Goal: Task Accomplishment & Management: Manage account settings

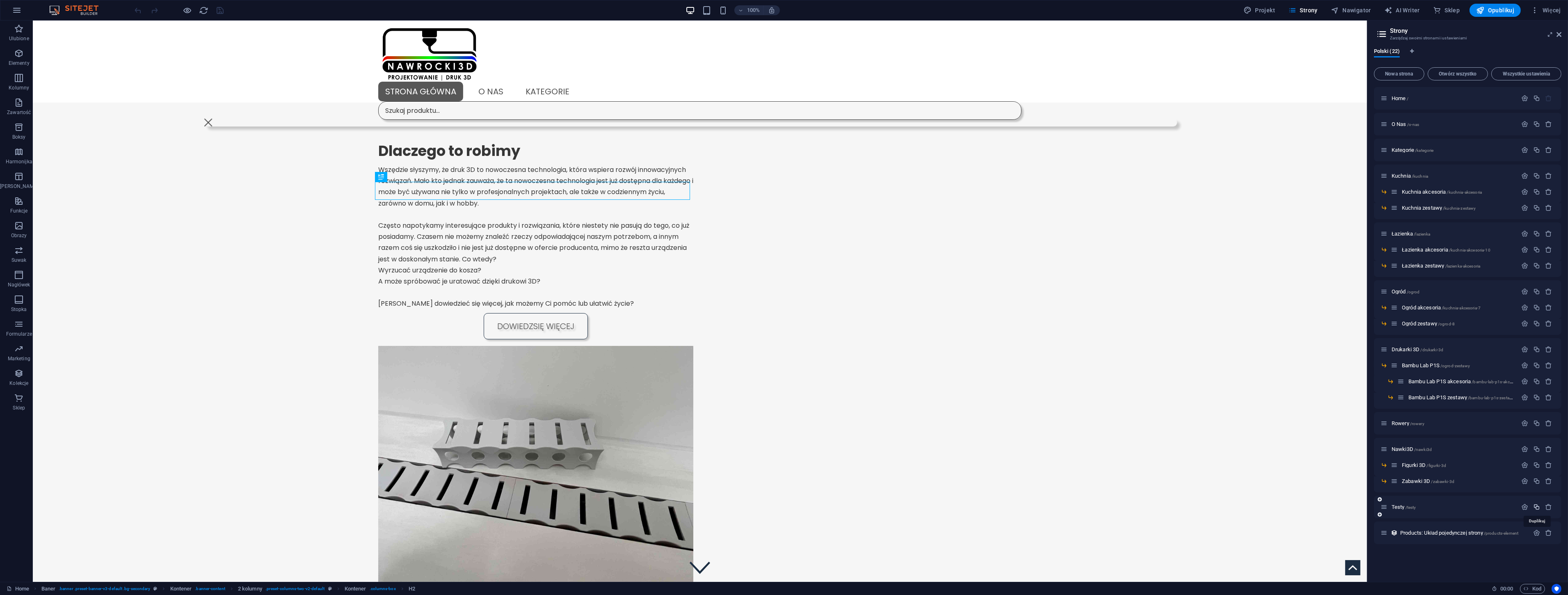
click at [1535, 507] on icon "button" at bounding box center [1536, 507] width 7 height 7
click at [1415, 564] on input "Testy 1" at bounding box center [1467, 563] width 175 height 13
click at [1432, 559] on input "Testy 1" at bounding box center [1467, 563] width 175 height 13
drag, startPoint x: 1468, startPoint y: 584, endPoint x: 1304, endPoint y: 559, distance: 165.9
type input "Archiwum"
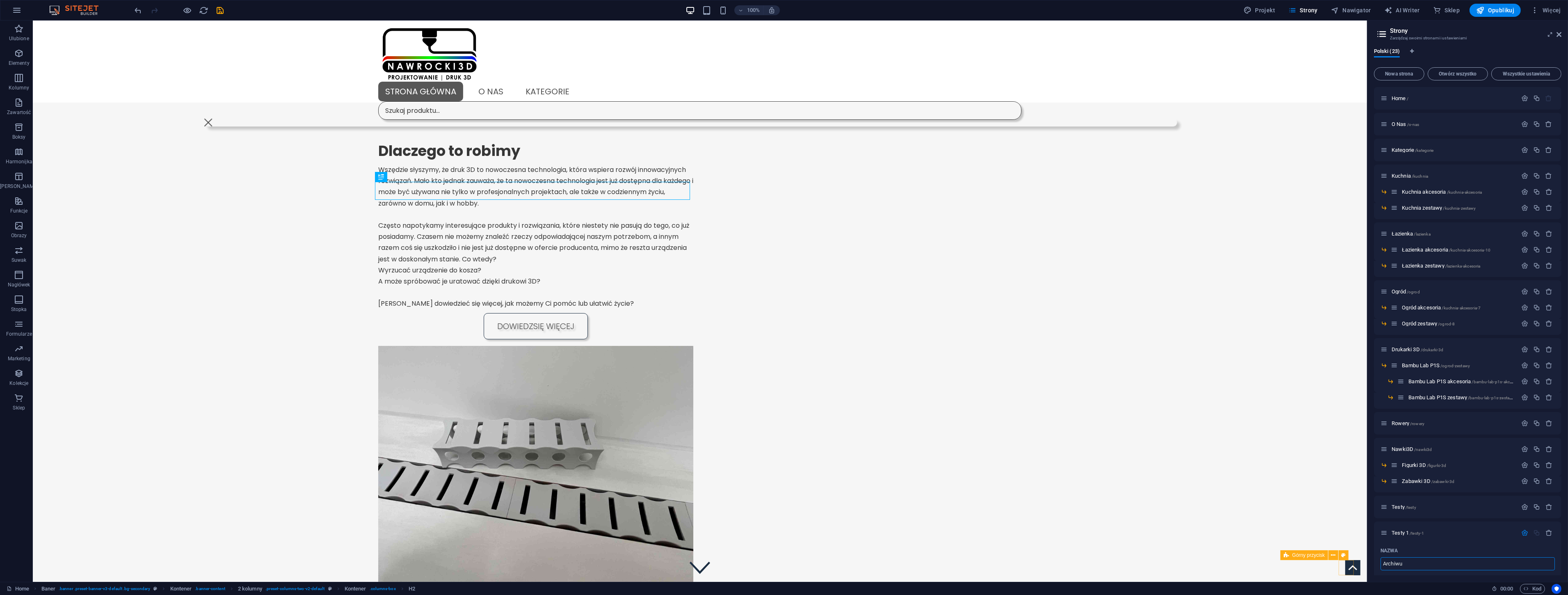
type input "/archi"
type input "Archi"
type input "Archiwum"
type input "/archiwum"
type input "Archiwum"
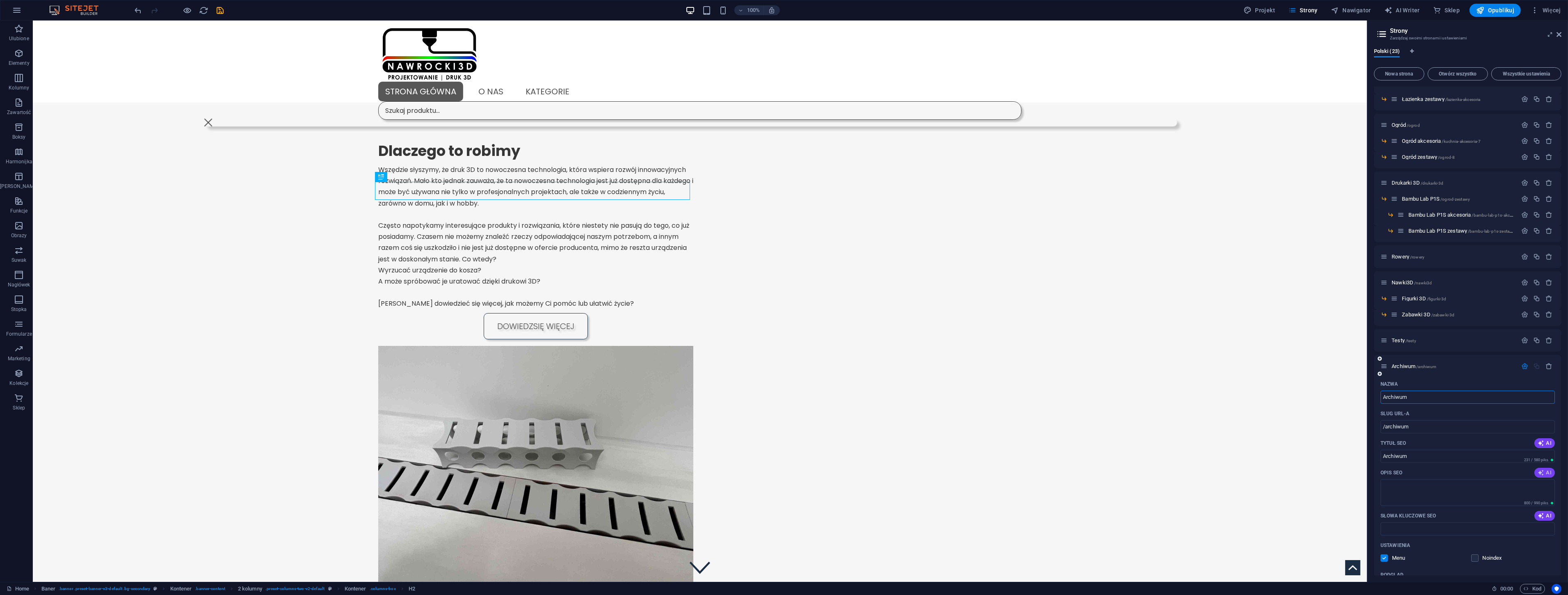
scroll to position [183, 0]
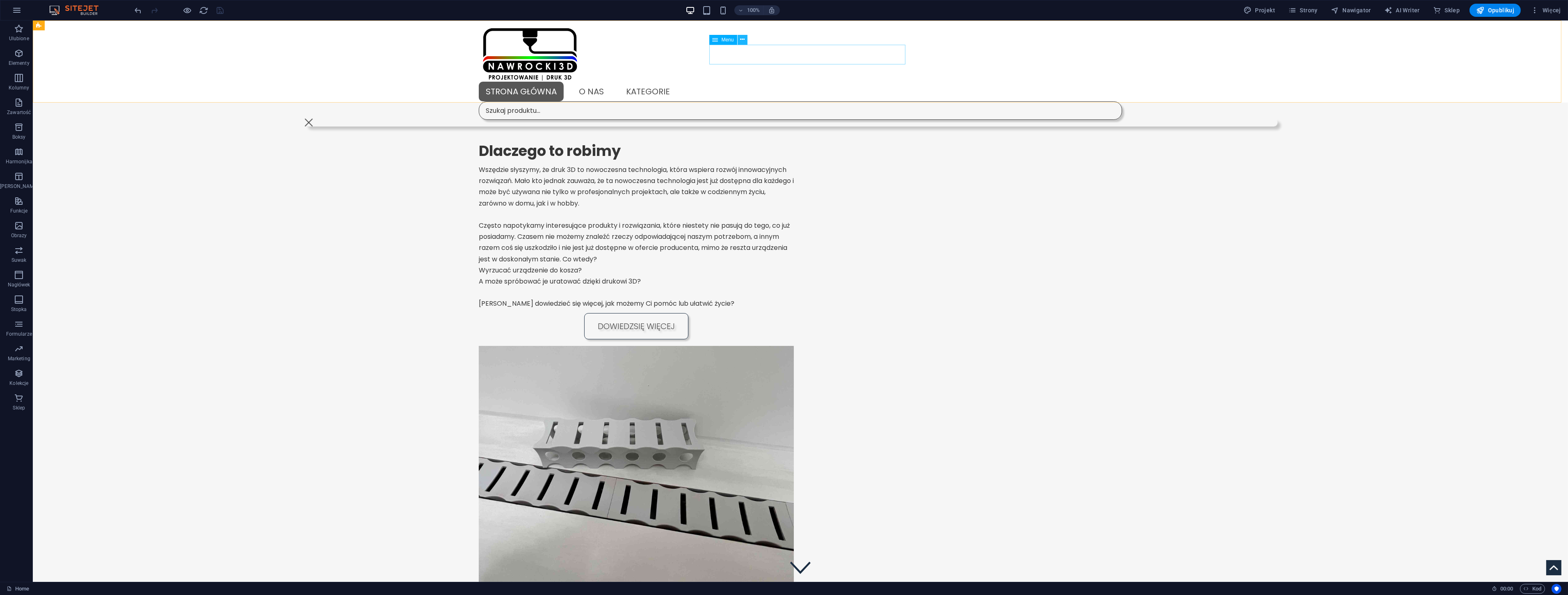
click at [741, 41] on icon at bounding box center [742, 39] width 4 height 9
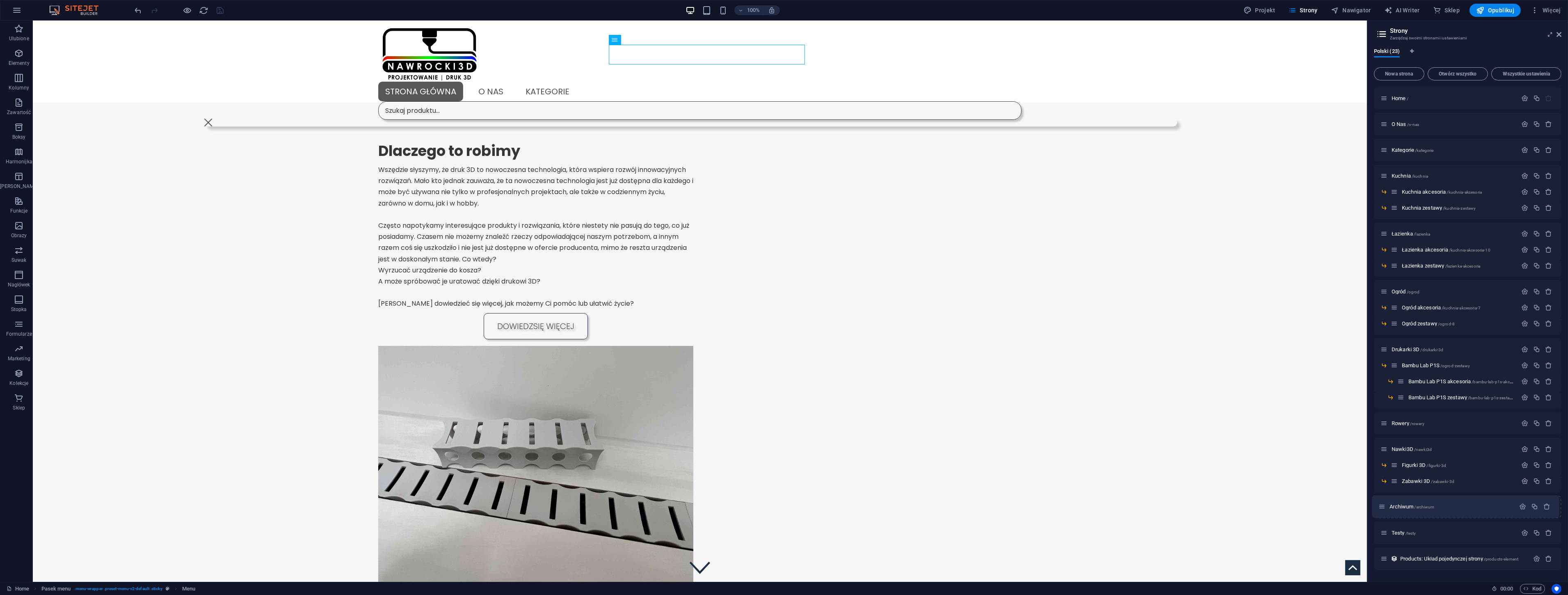
drag, startPoint x: 1385, startPoint y: 533, endPoint x: 1383, endPoint y: 503, distance: 30.1
click at [1383, 503] on div "Home / O Nas /o-nas Kategorie /kategorie Kuchnia /kuchnia Kuchnia akcesoria /ku…" at bounding box center [1468, 328] width 188 height 484
click at [639, 39] on icon at bounding box center [641, 39] width 4 height 9
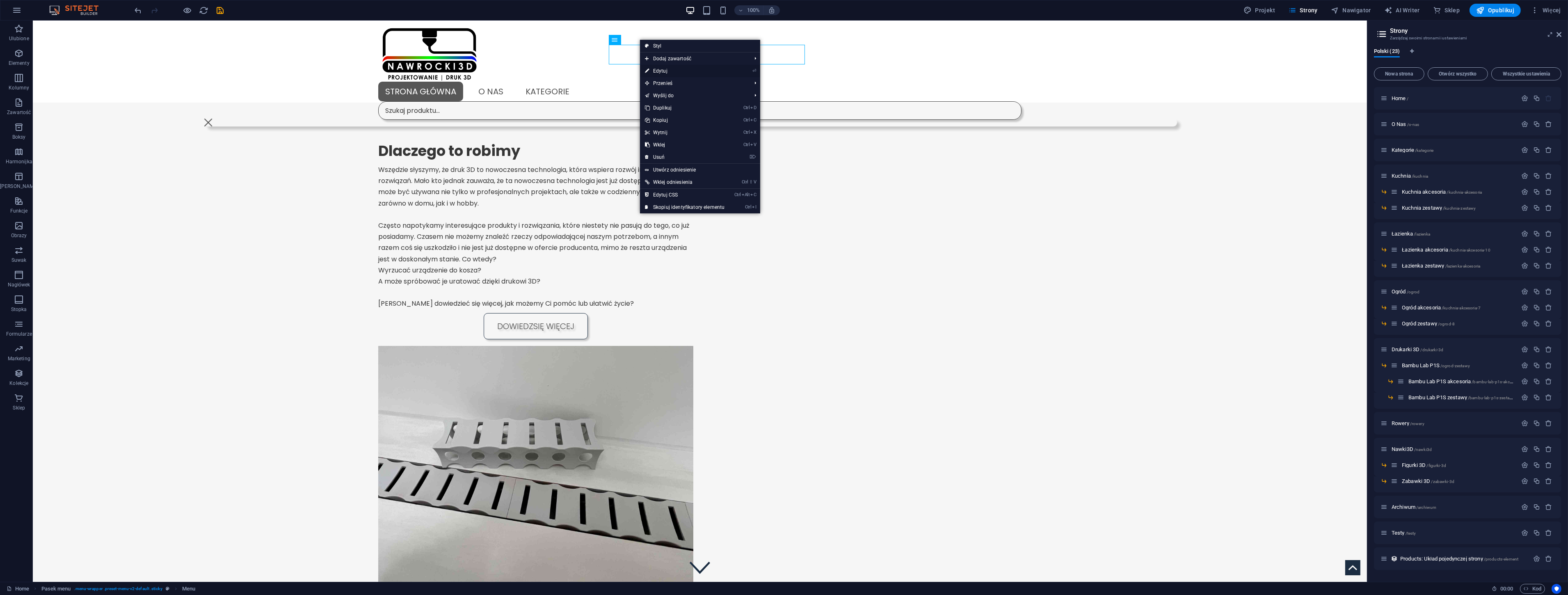
drag, startPoint x: 672, startPoint y: 69, endPoint x: 212, endPoint y: 234, distance: 488.7
click at [672, 69] on link "⏎ Edytuj" at bounding box center [685, 71] width 89 height 12
select select
select select "default"
select select "1"
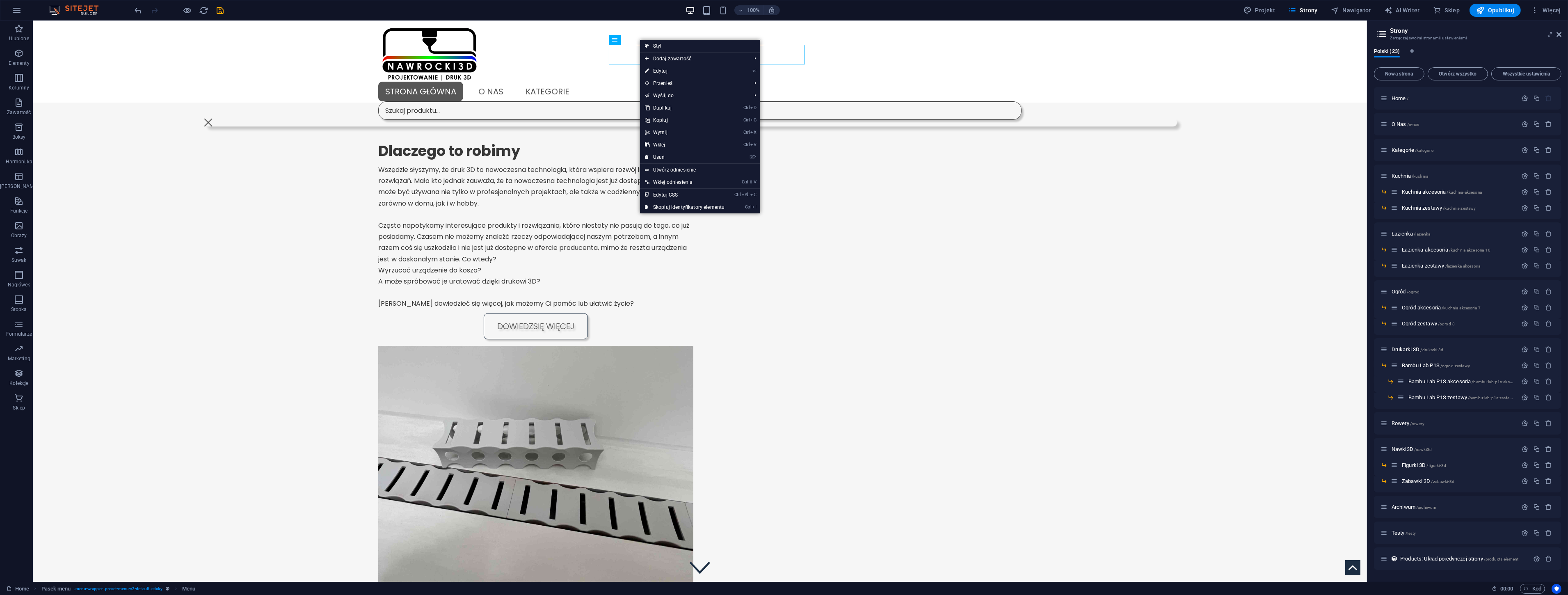
select select
select select "default"
select select "2"
select select
select select "primary"
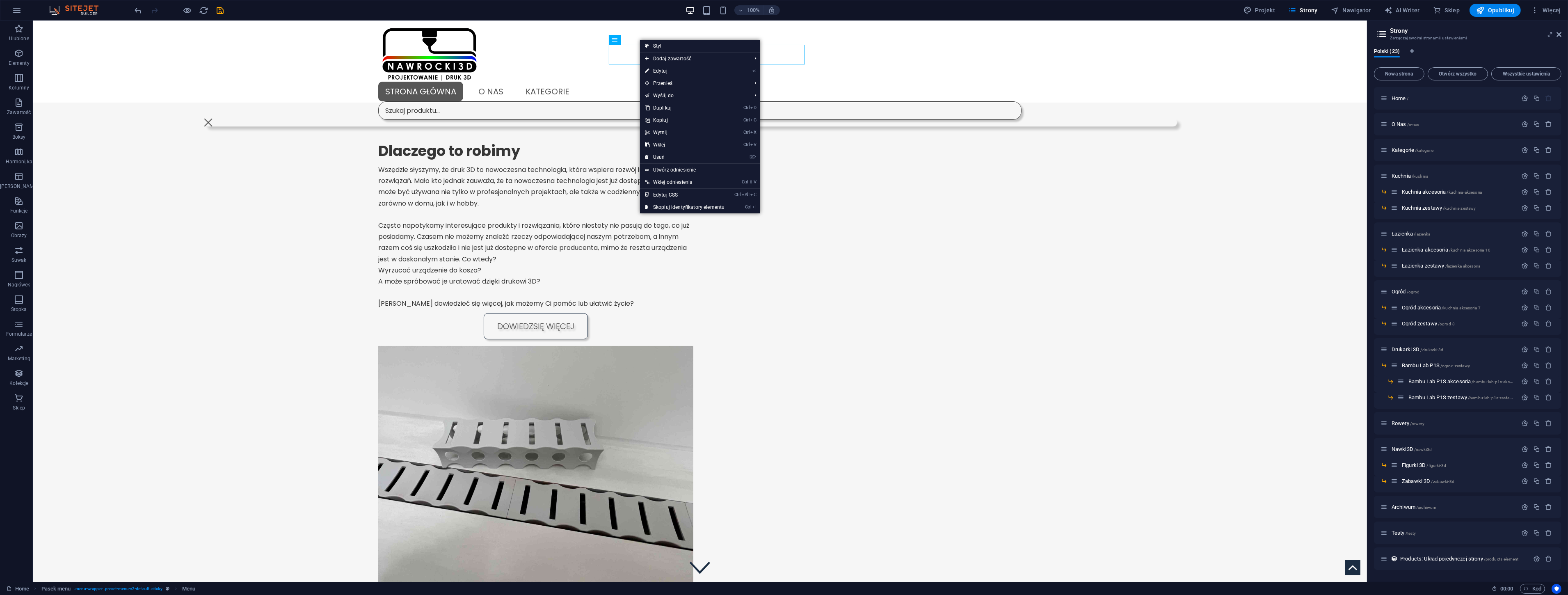
select select "3"
select select
select select "primary"
select select "4"
select select
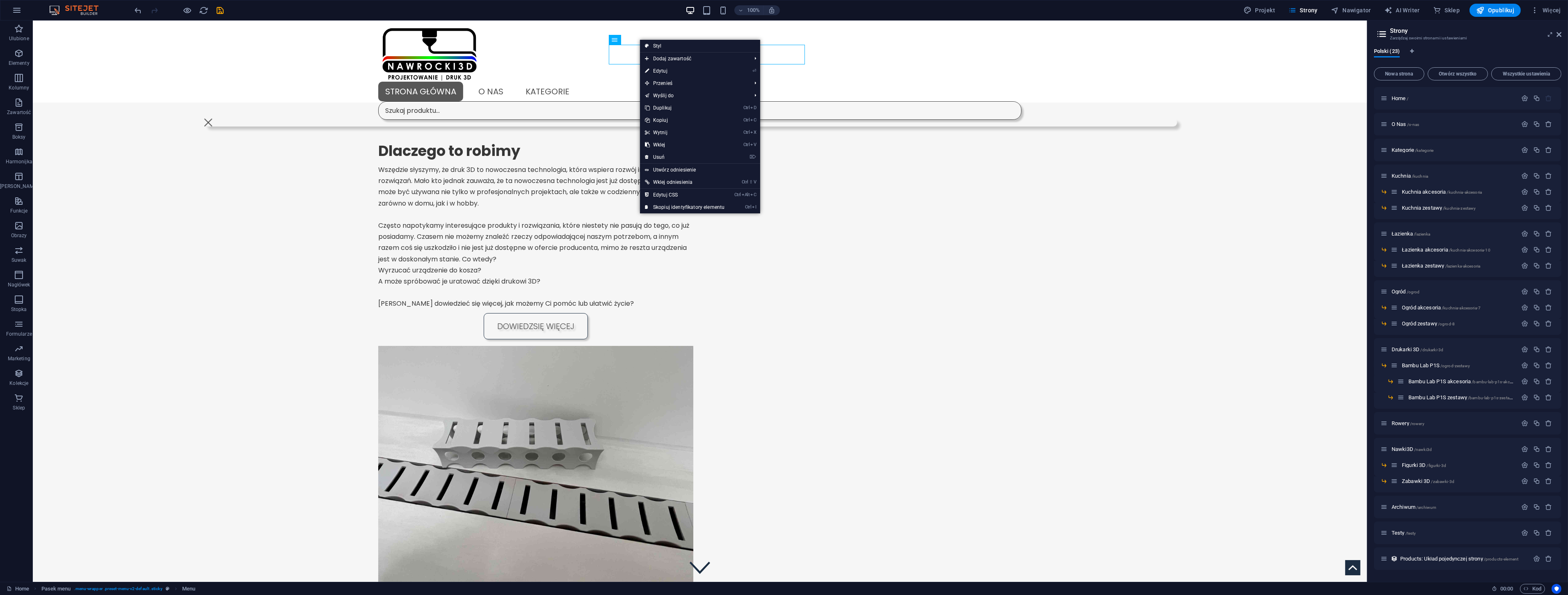
select select "secondary"
select select "5"
select select
select select "secondary"
select select "9"
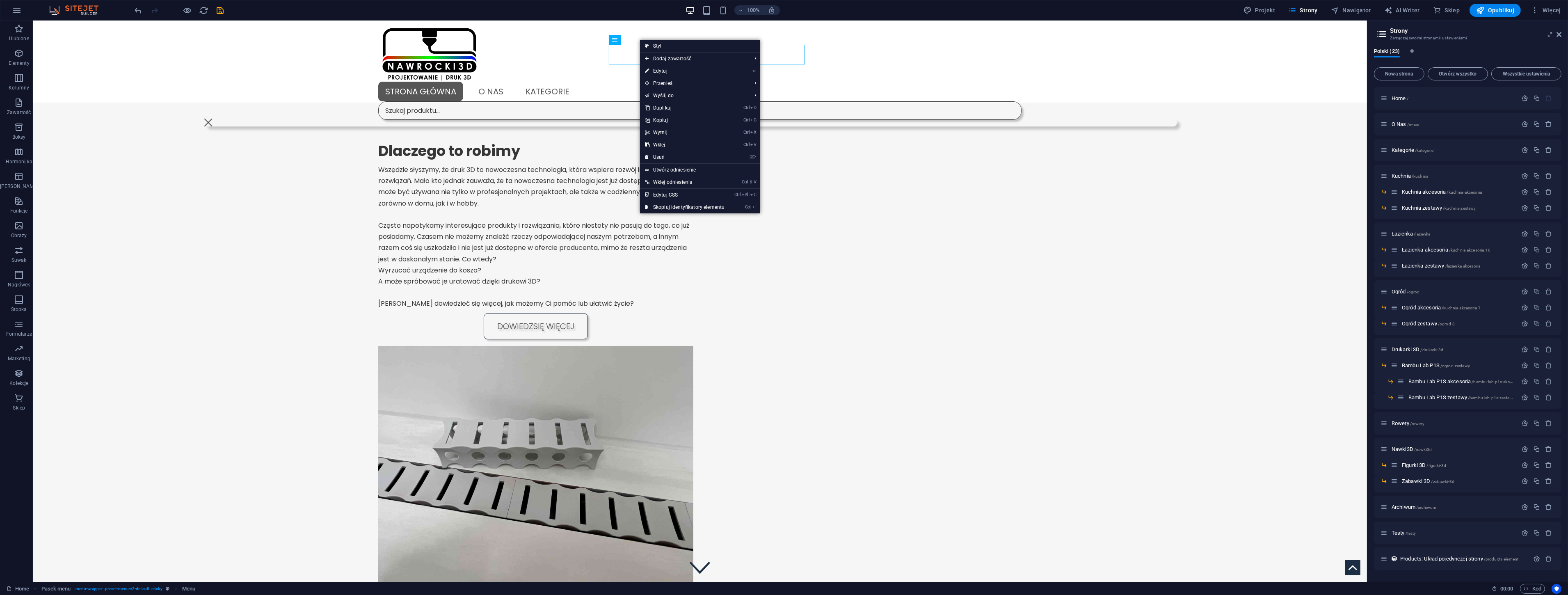
select select
select select "primary"
select select "10"
select select
select select "secondary"
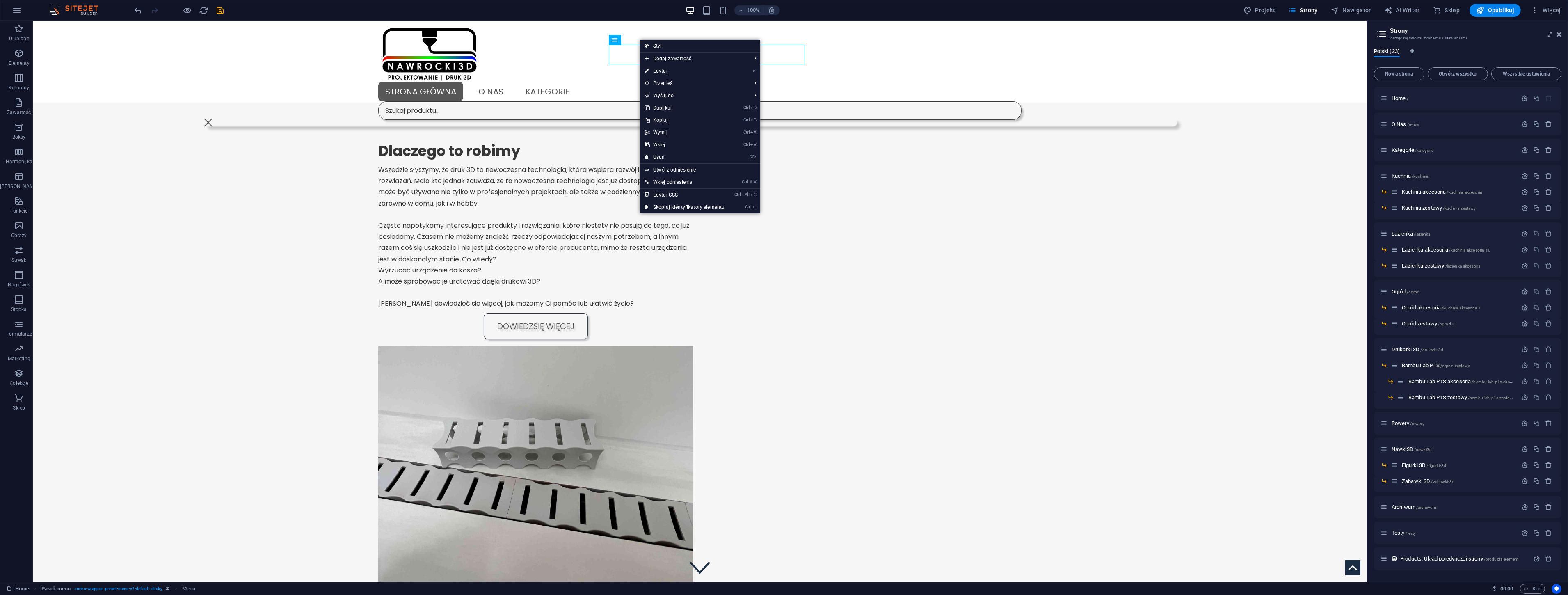
select select "11"
select select
select select "secondary"
select select "6"
select select
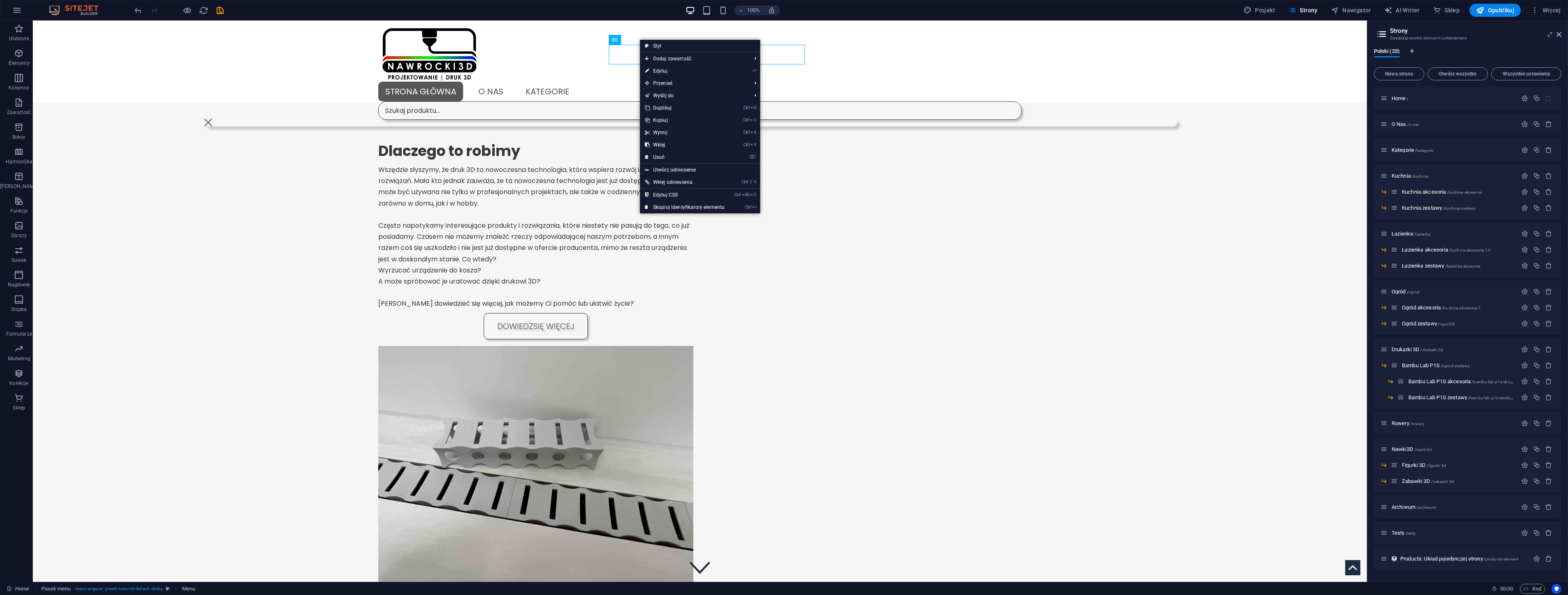
select select "primary"
select select "7"
select select
select select "secondary"
select select "8"
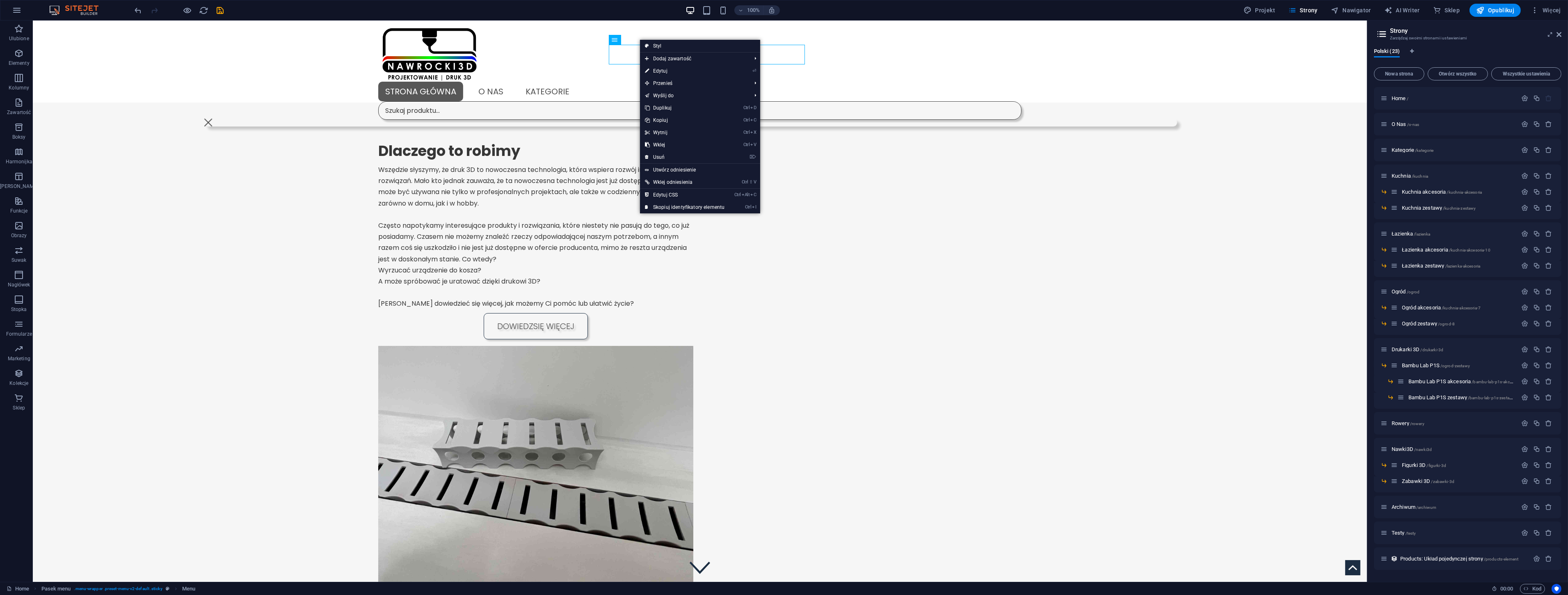
select select
select select "secondary"
select select "12"
select select
select select "primary"
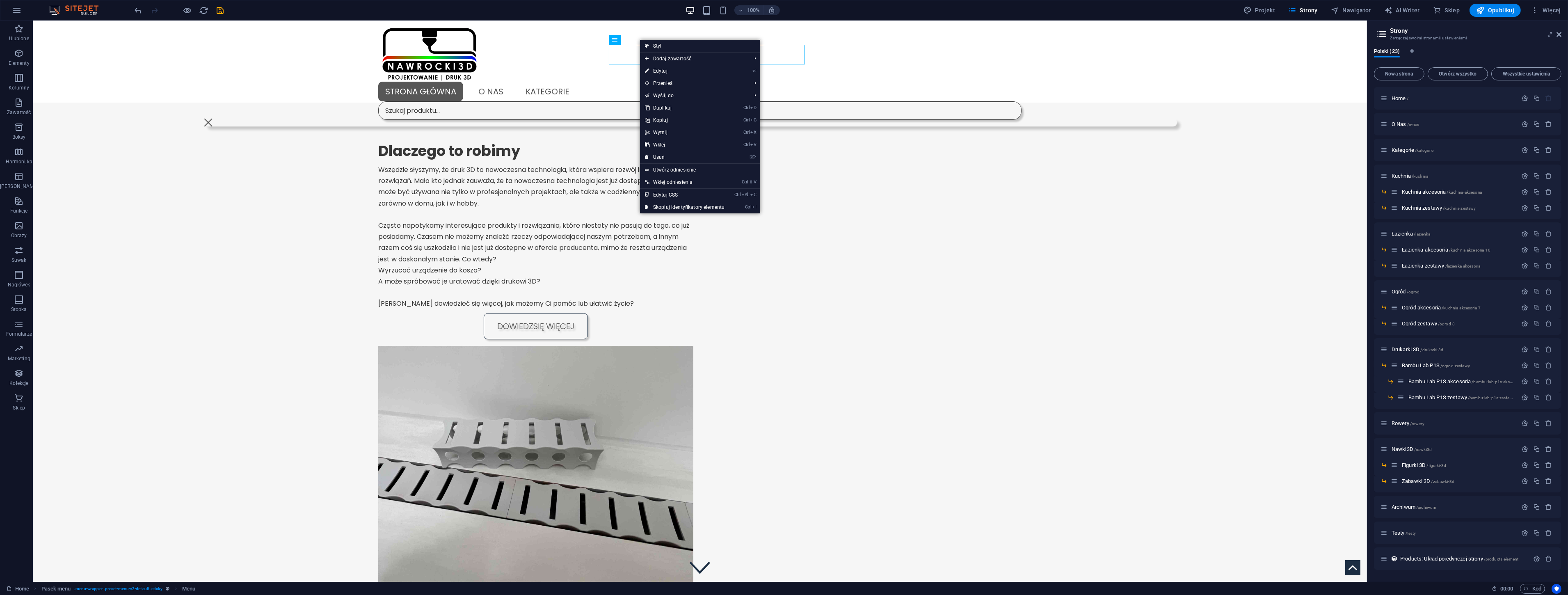
select select "13"
select select
select select "primary"
select select "14"
select select
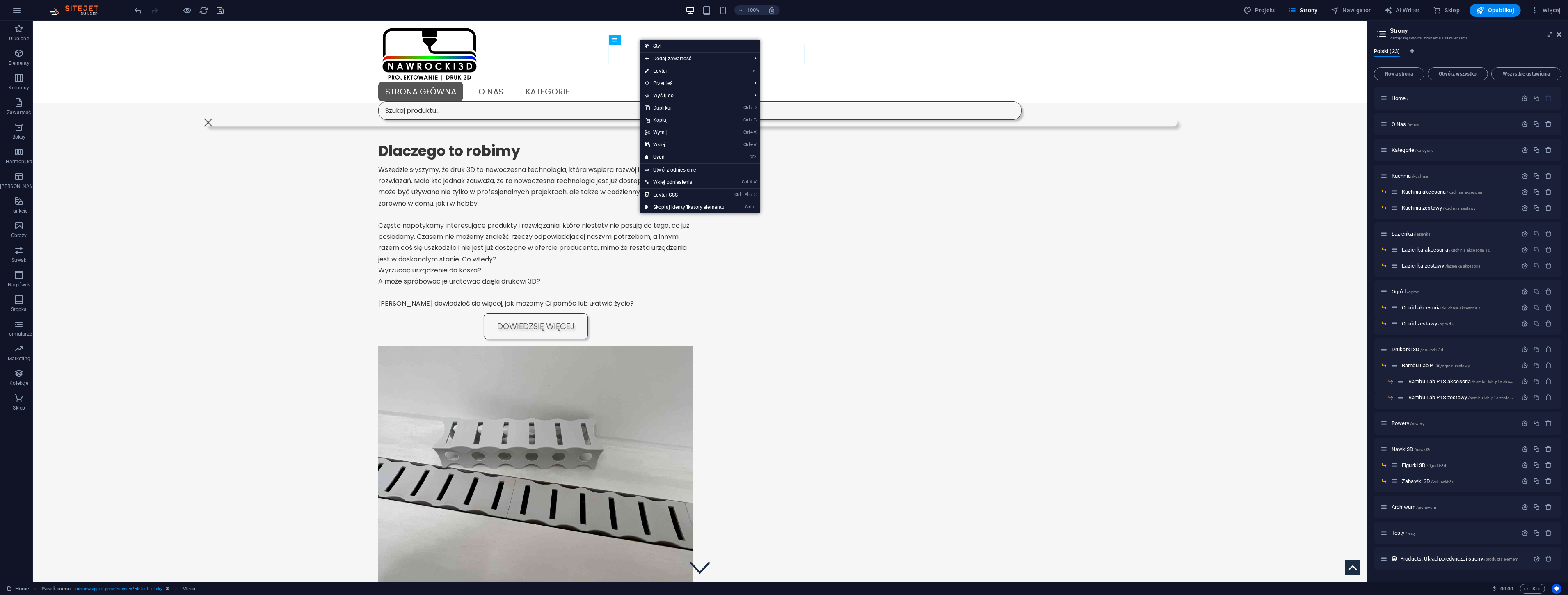
select select "secondary"
select select "15"
select select
select select "secondary"
select select "16"
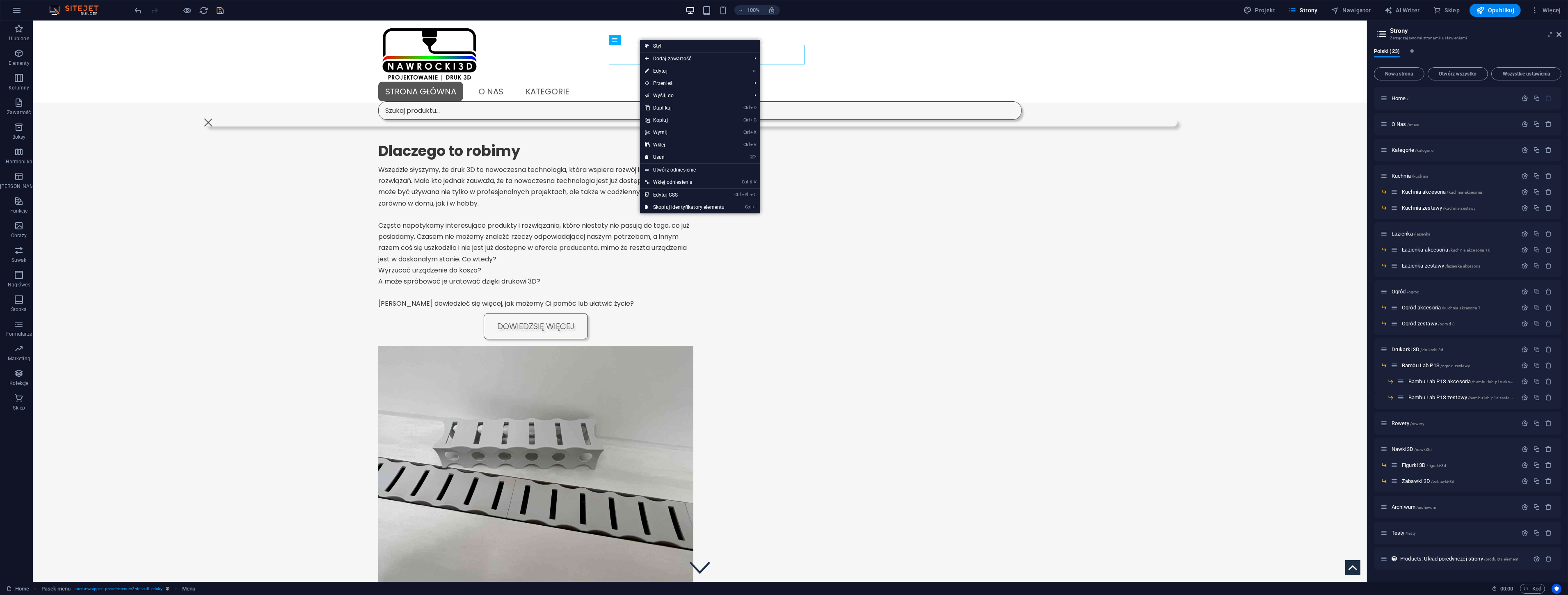
select select
select select "primary"
select select "17"
select select
select select "primary"
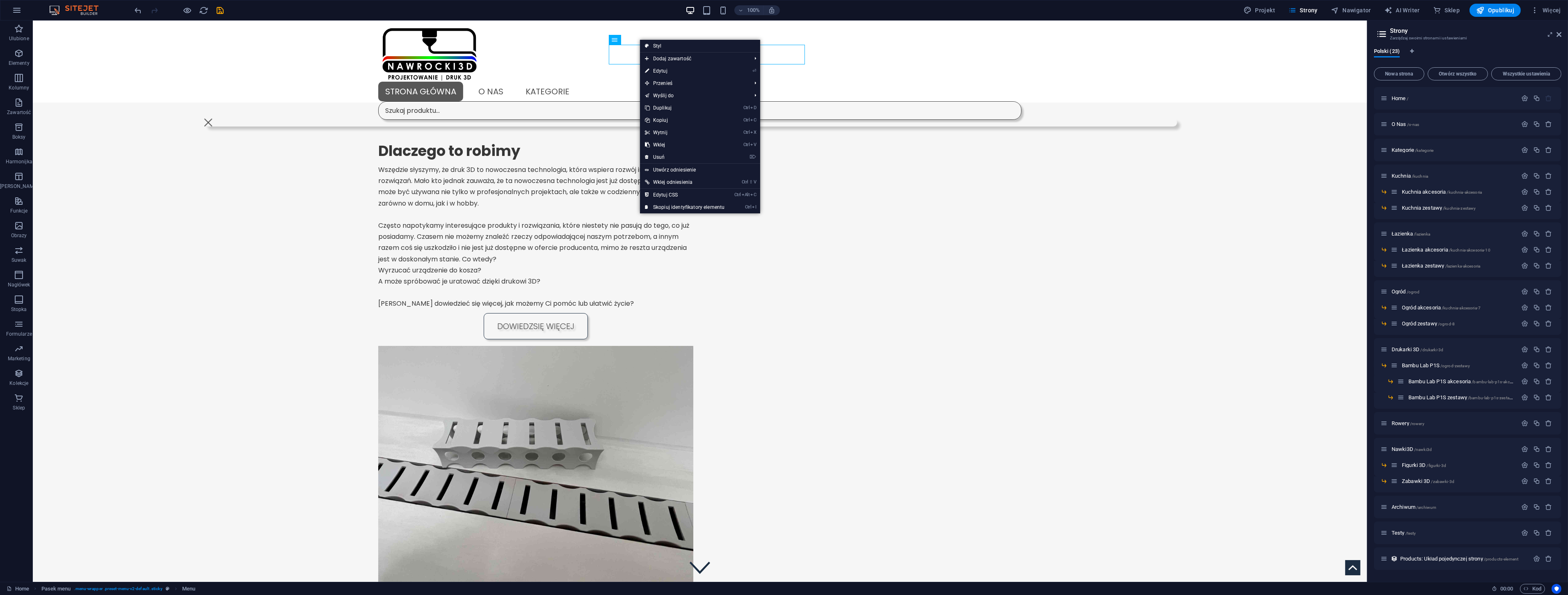
select select "18"
select select
select select "secondary"
select select "19"
select select
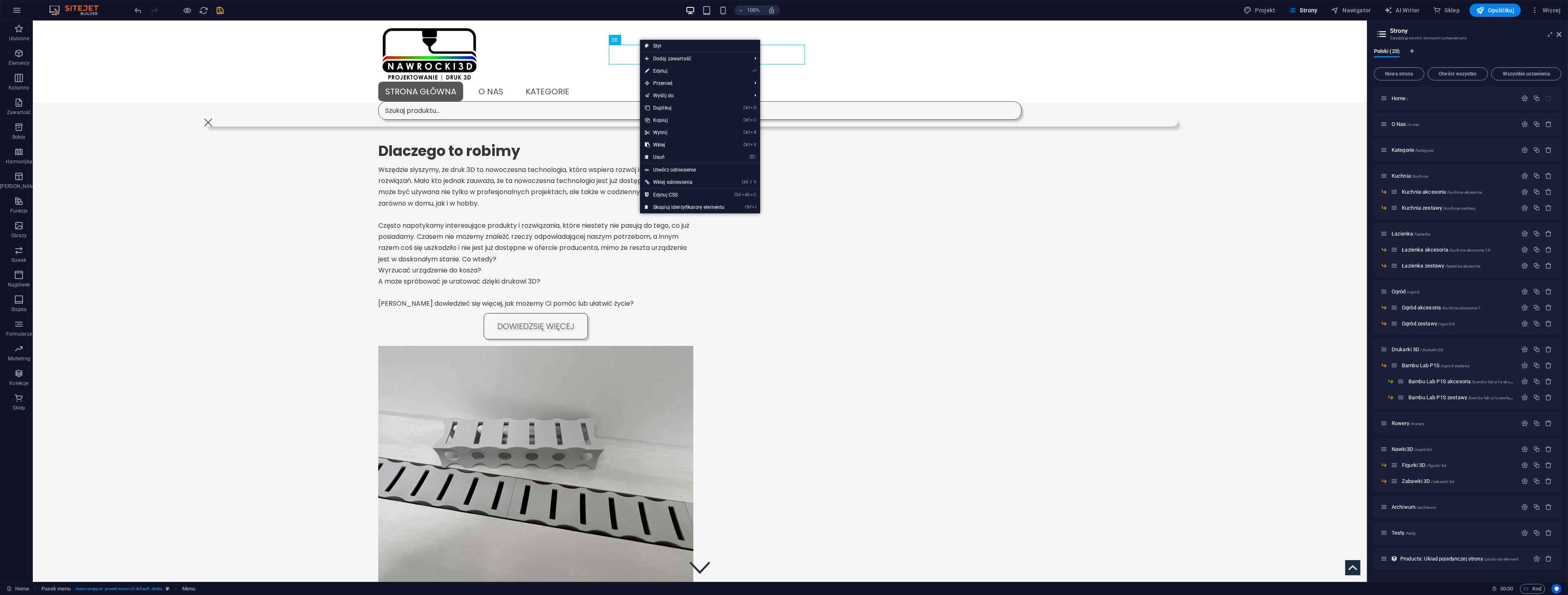
select select "secondary"
select select "21"
select select
select select "default"
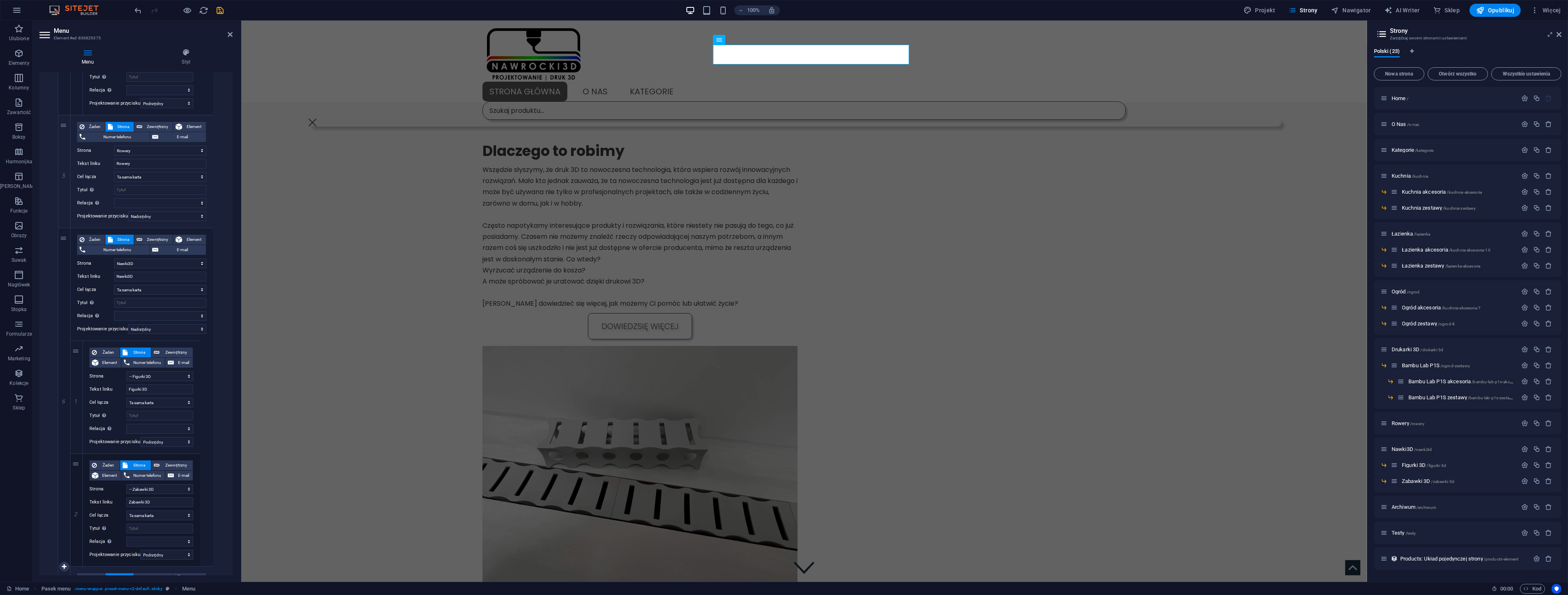
scroll to position [1968, 0]
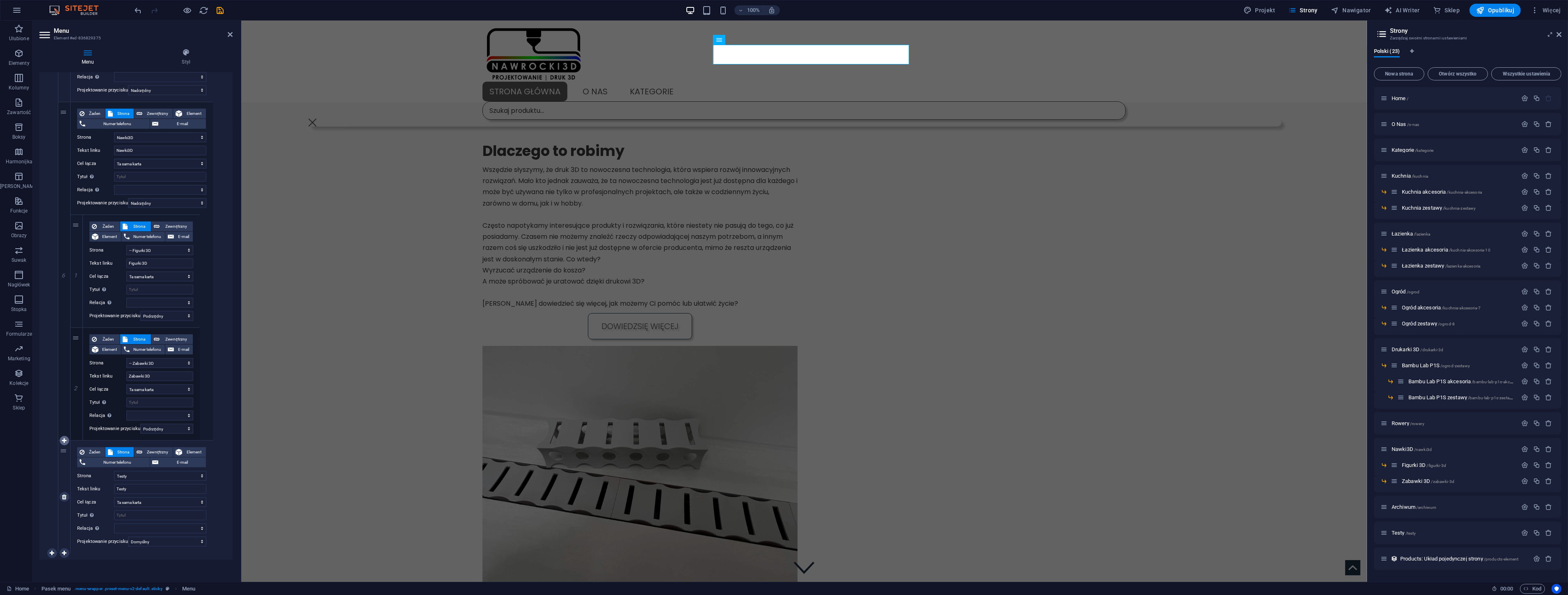
click at [64, 439] on icon at bounding box center [64, 441] width 4 height 6
select select
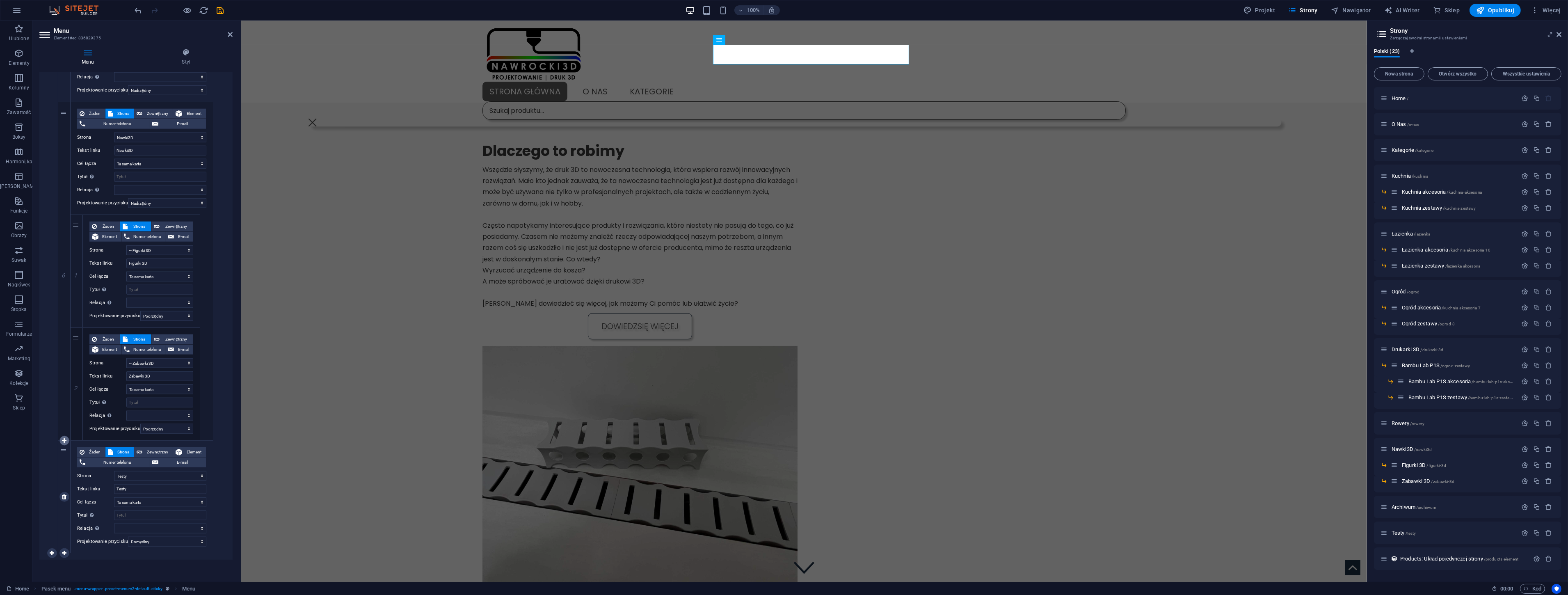
select select
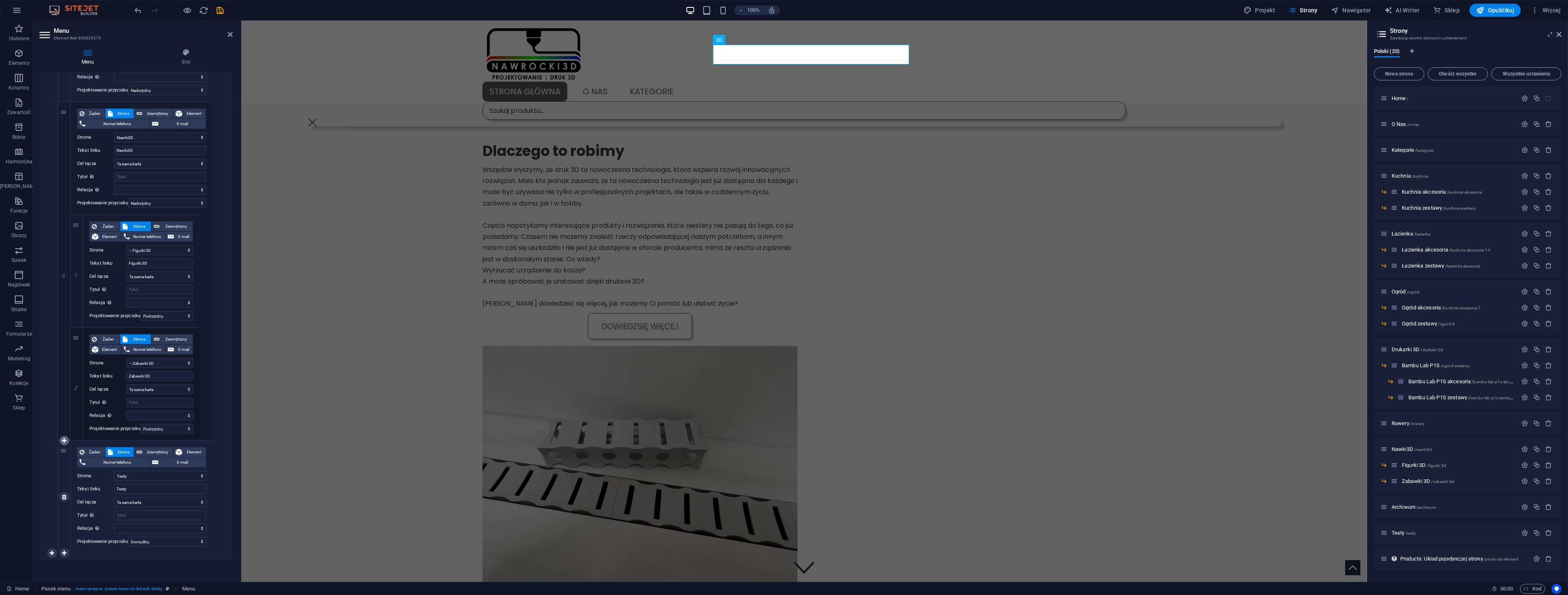
select select
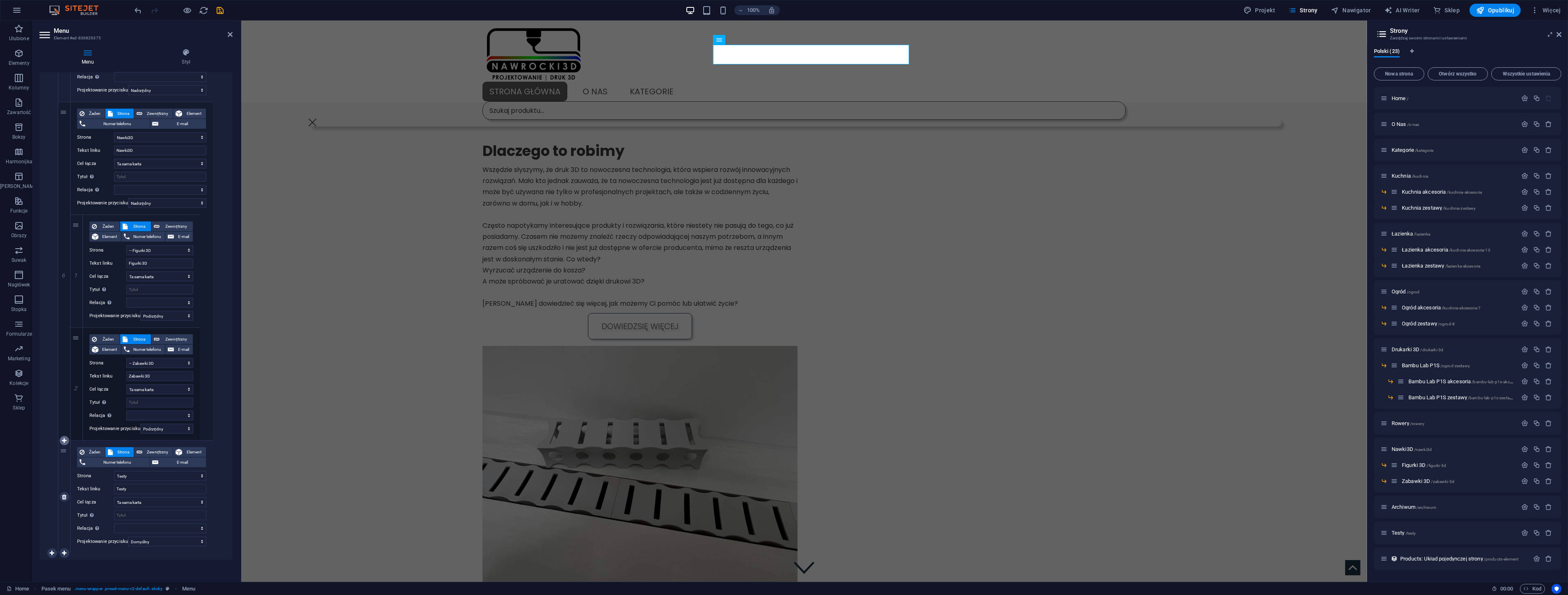
select select
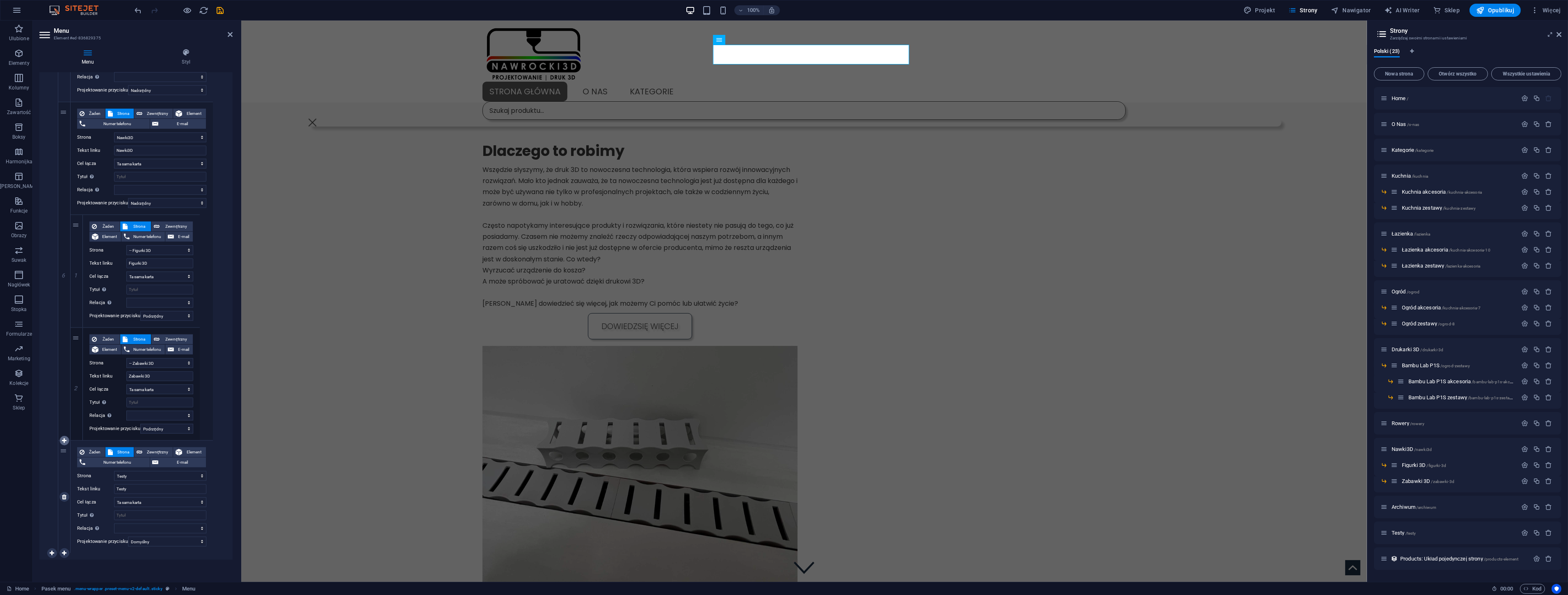
select select
select select "21"
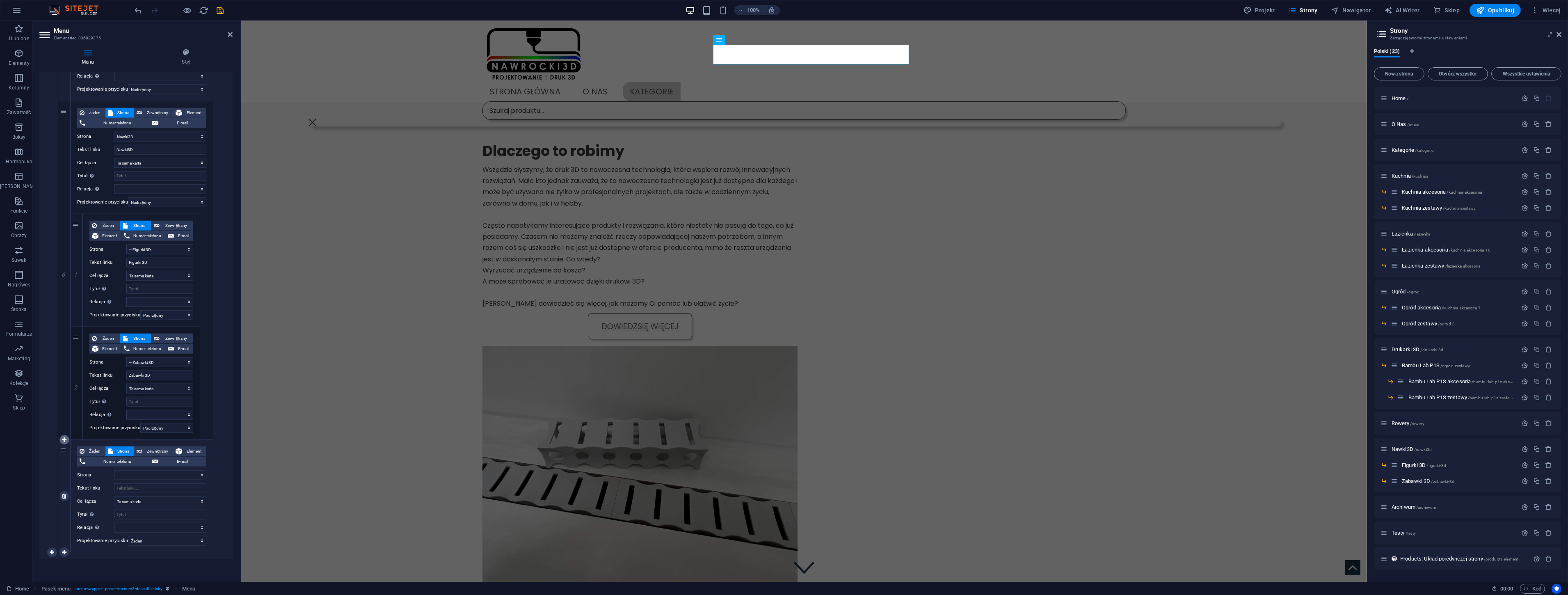
select select
select select "default"
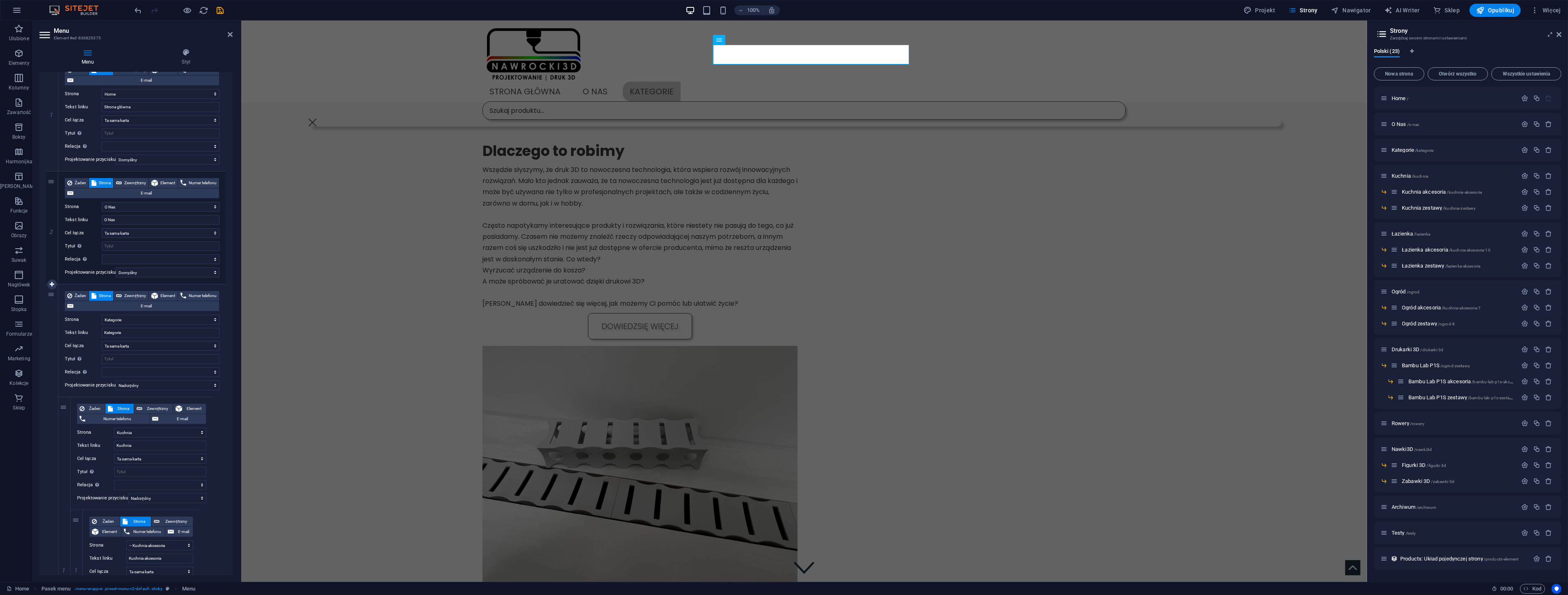
scroll to position [0, 0]
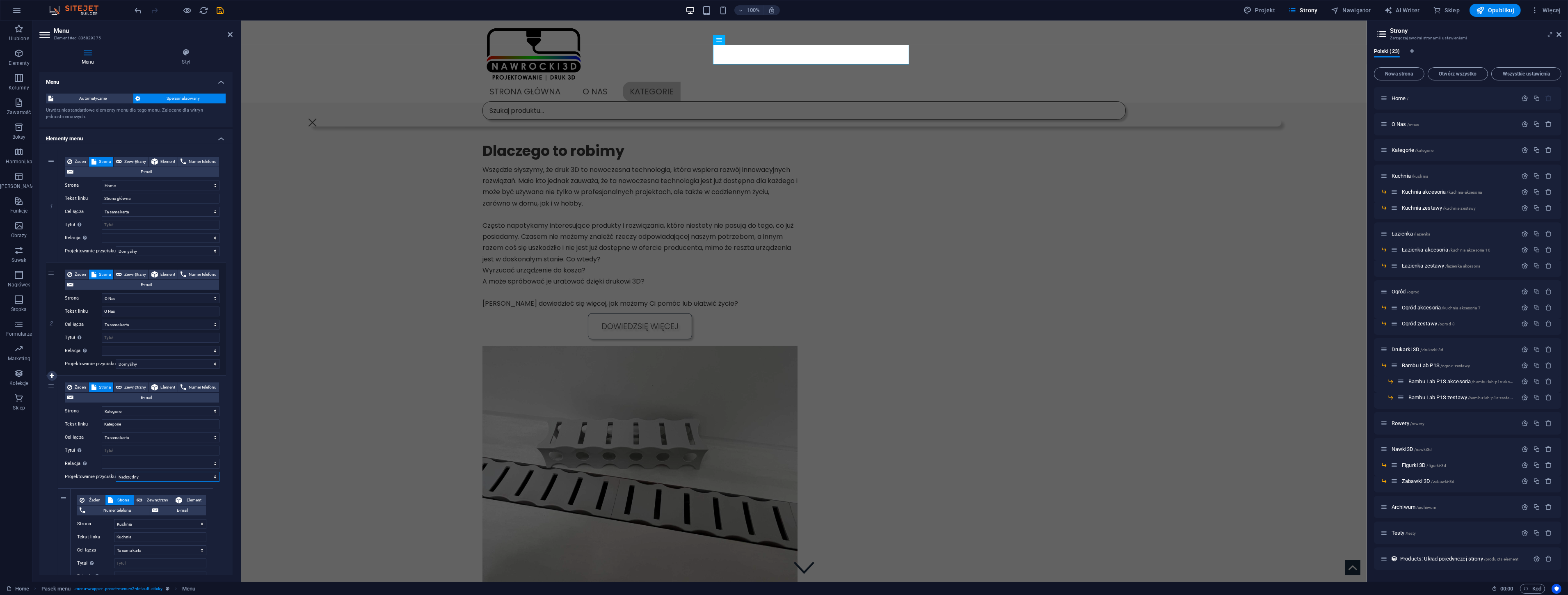
click at [136, 476] on select "Żaden Domyślny Nadrzędny Podrzędny" at bounding box center [167, 477] width 103 height 10
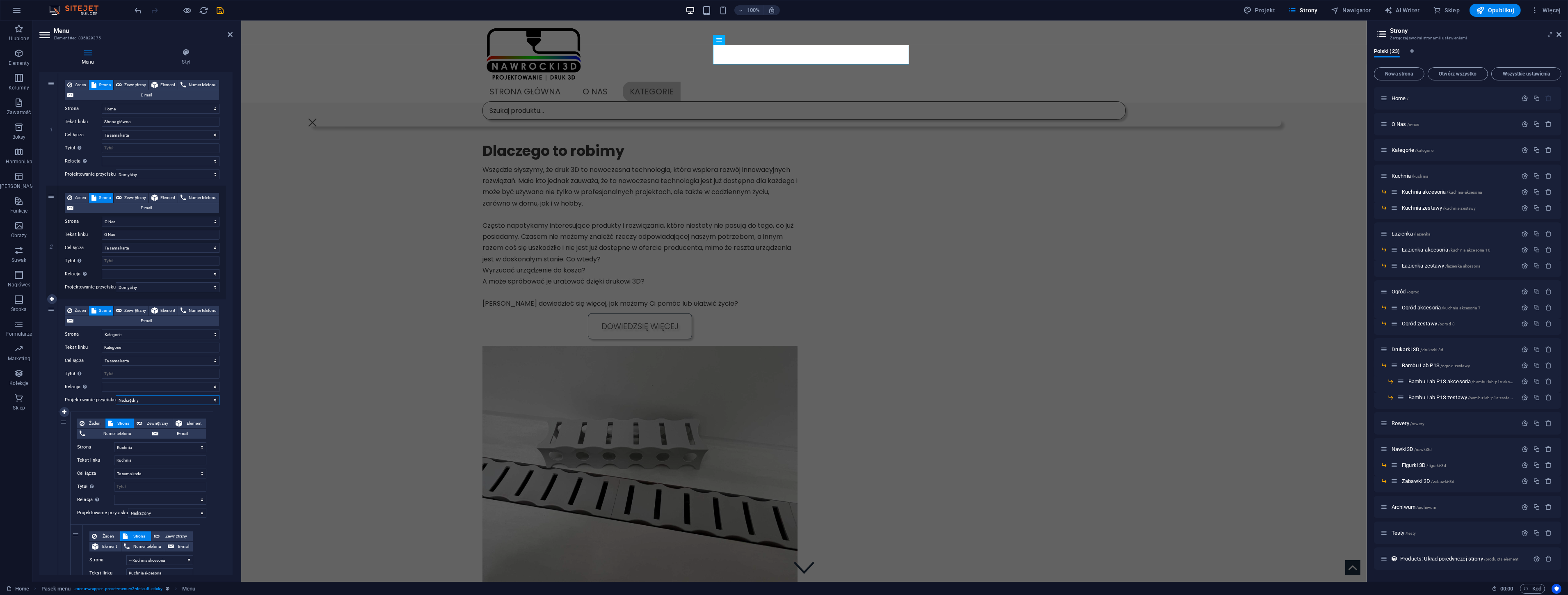
scroll to position [91, 0]
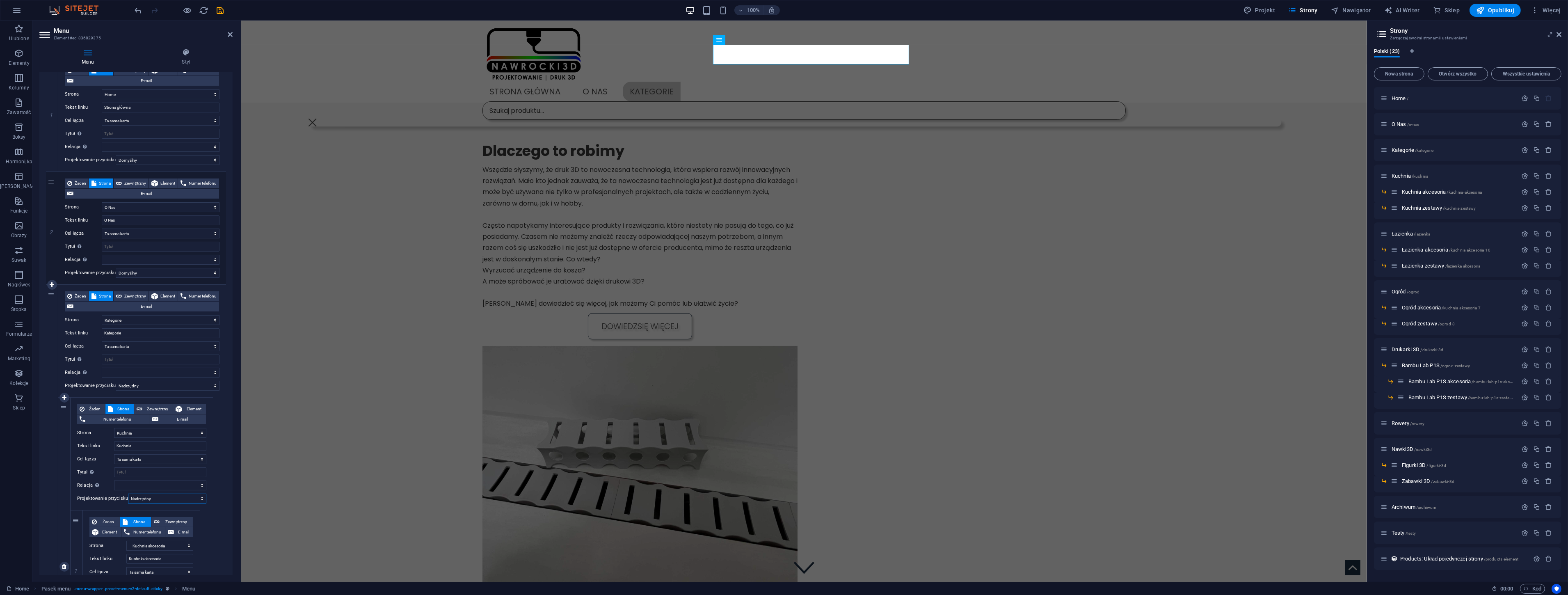
click at [148, 499] on select "Żaden Domyślny Nadrzędny Podrzędny" at bounding box center [167, 498] width 78 height 10
select select "default"
click at [128, 494] on select "Żaden Domyślny Nadrzędny Podrzędny" at bounding box center [167, 498] width 78 height 10
select select
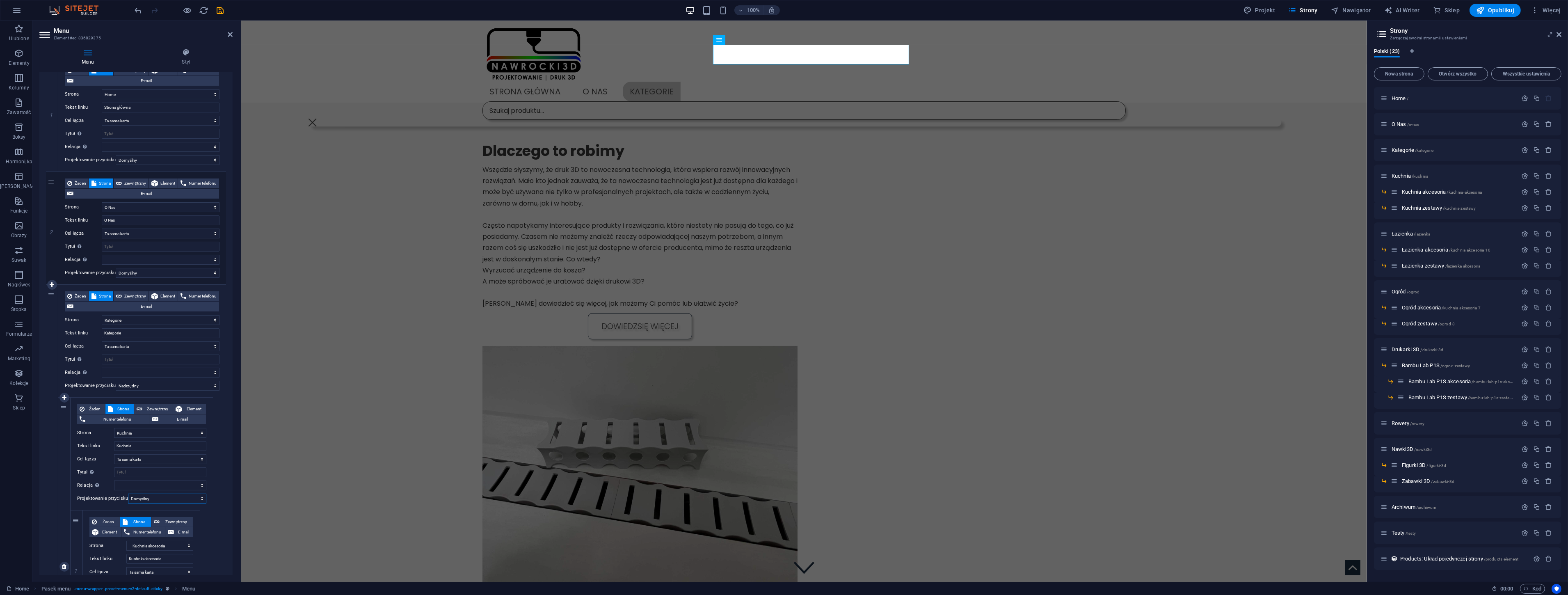
select select
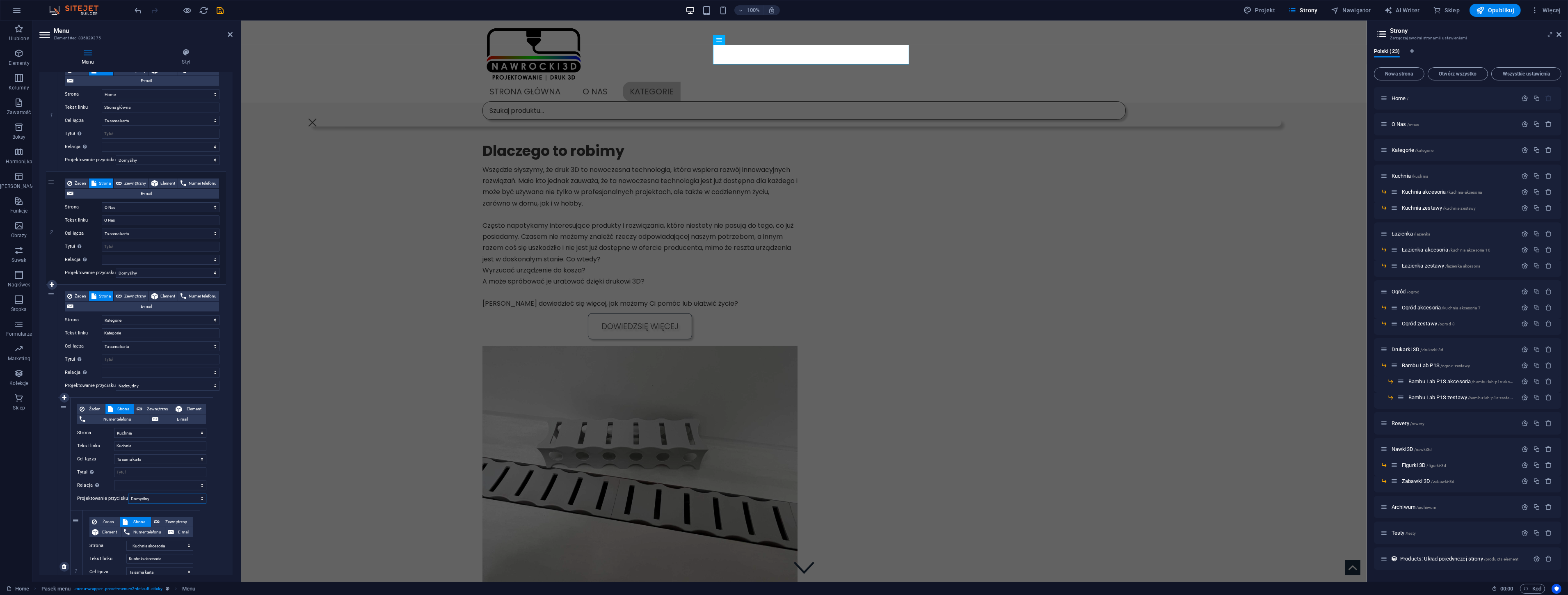
select select
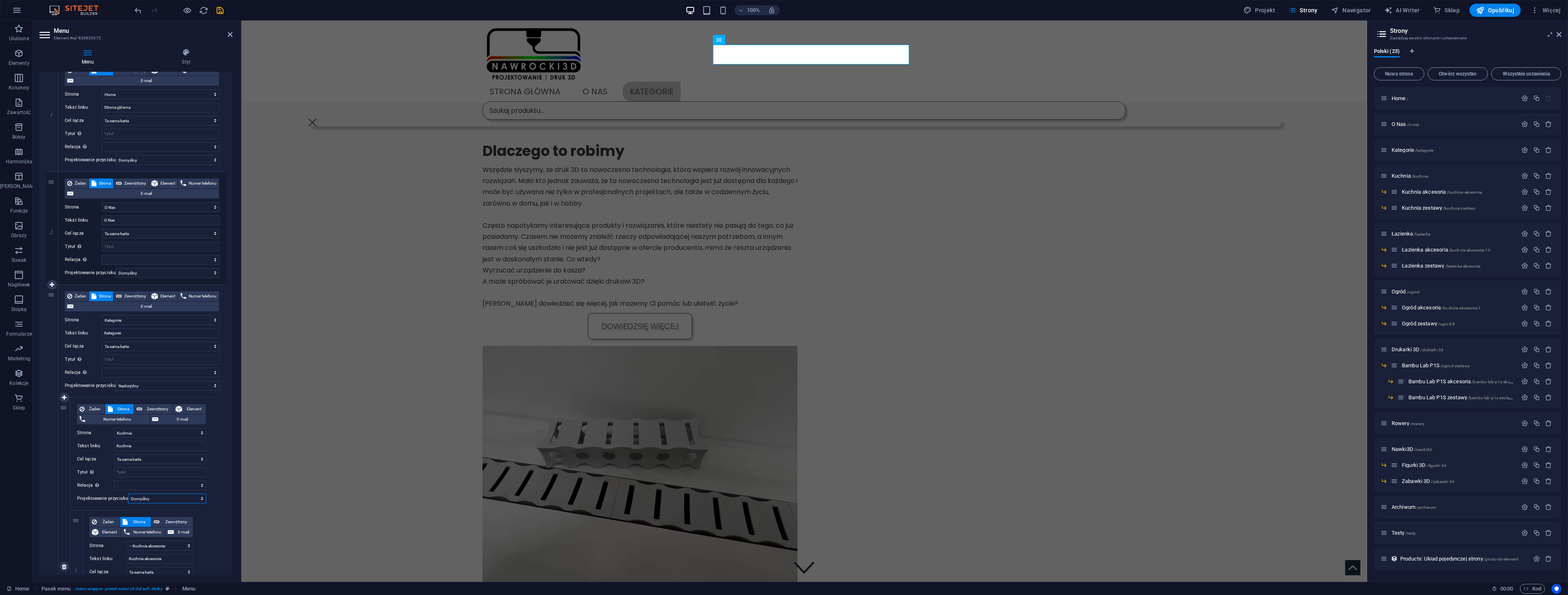
select select
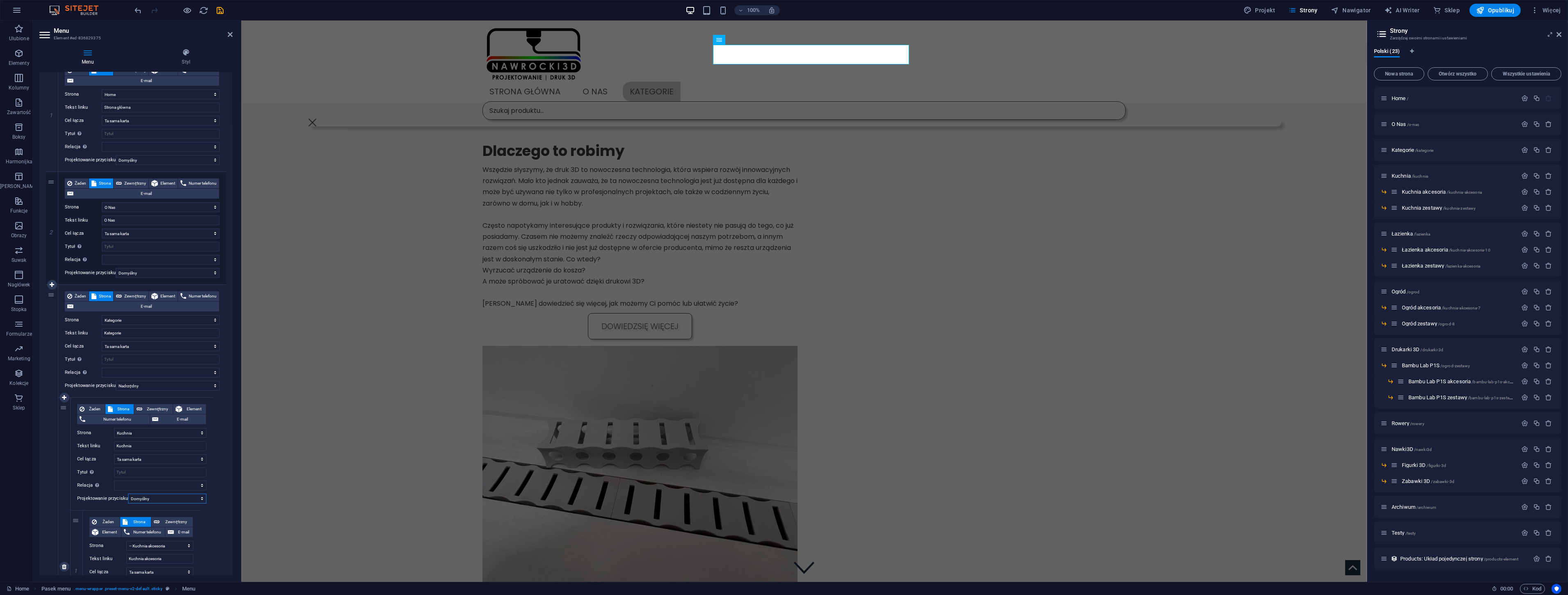
select select
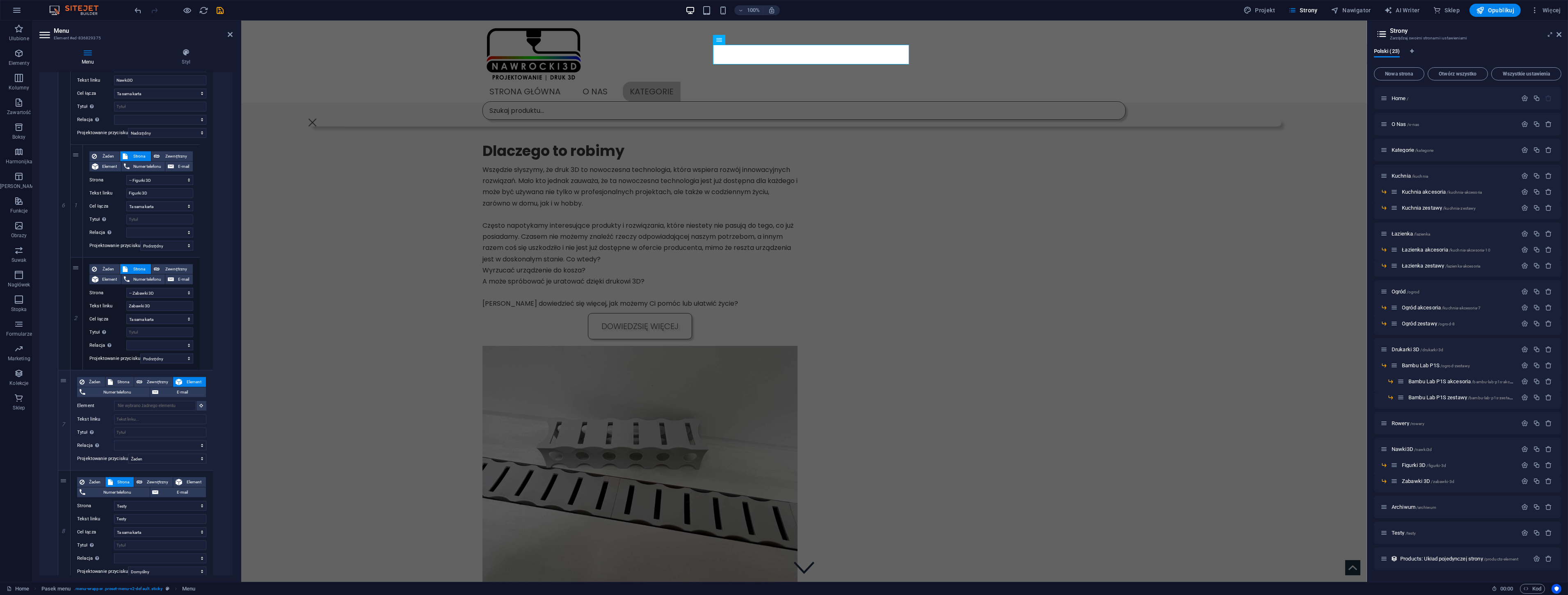
scroll to position [2068, 0]
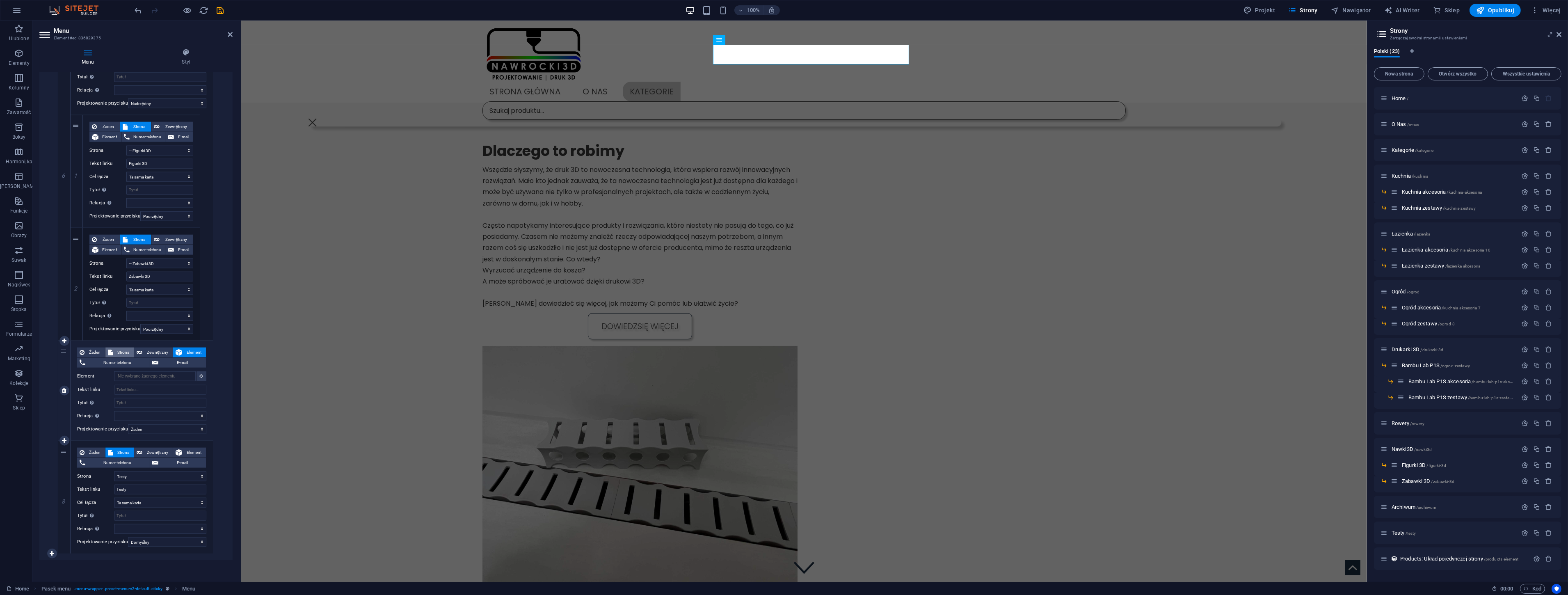
click at [121, 352] on span "Strona" at bounding box center [123, 352] width 16 height 10
select select
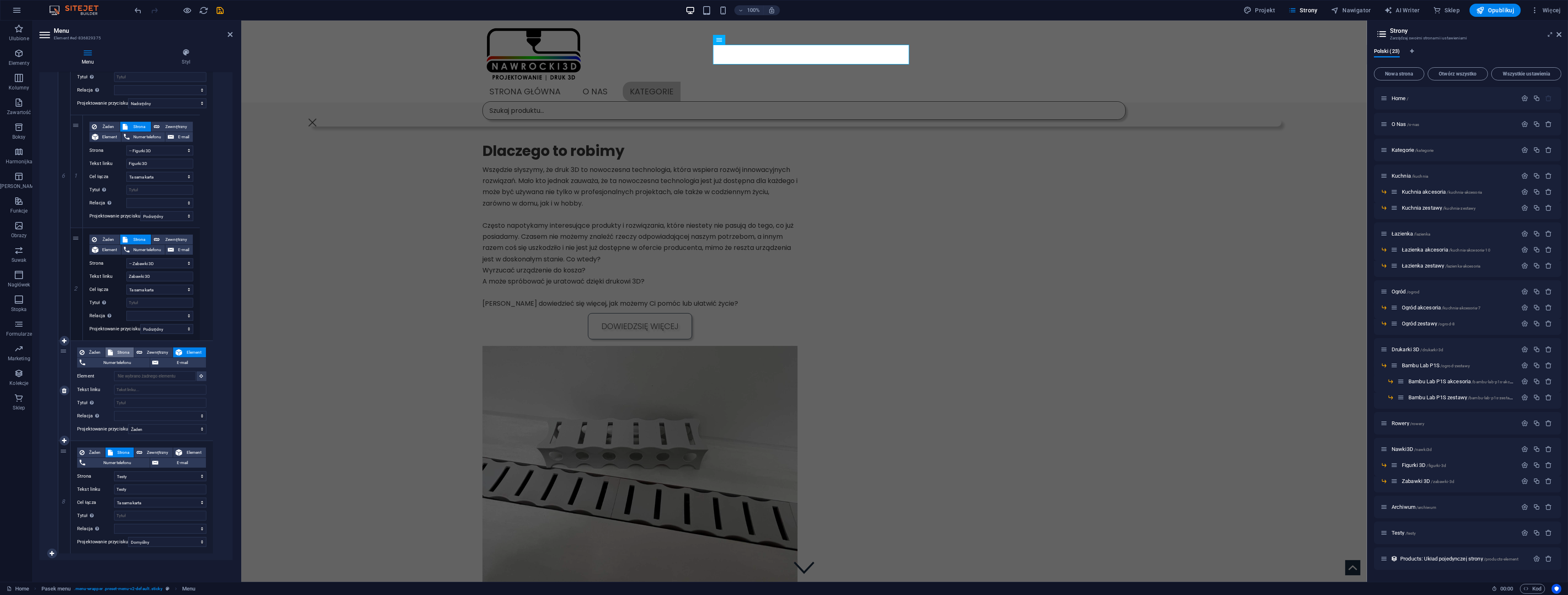
select select
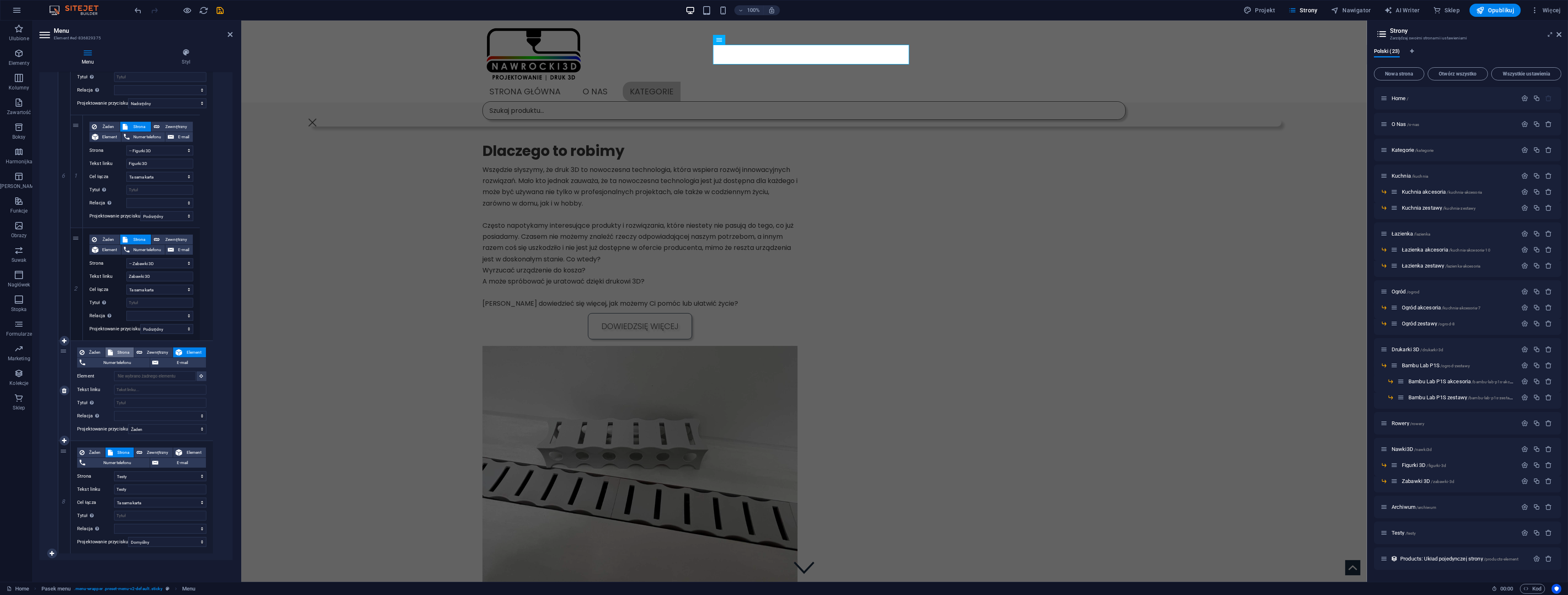
select select
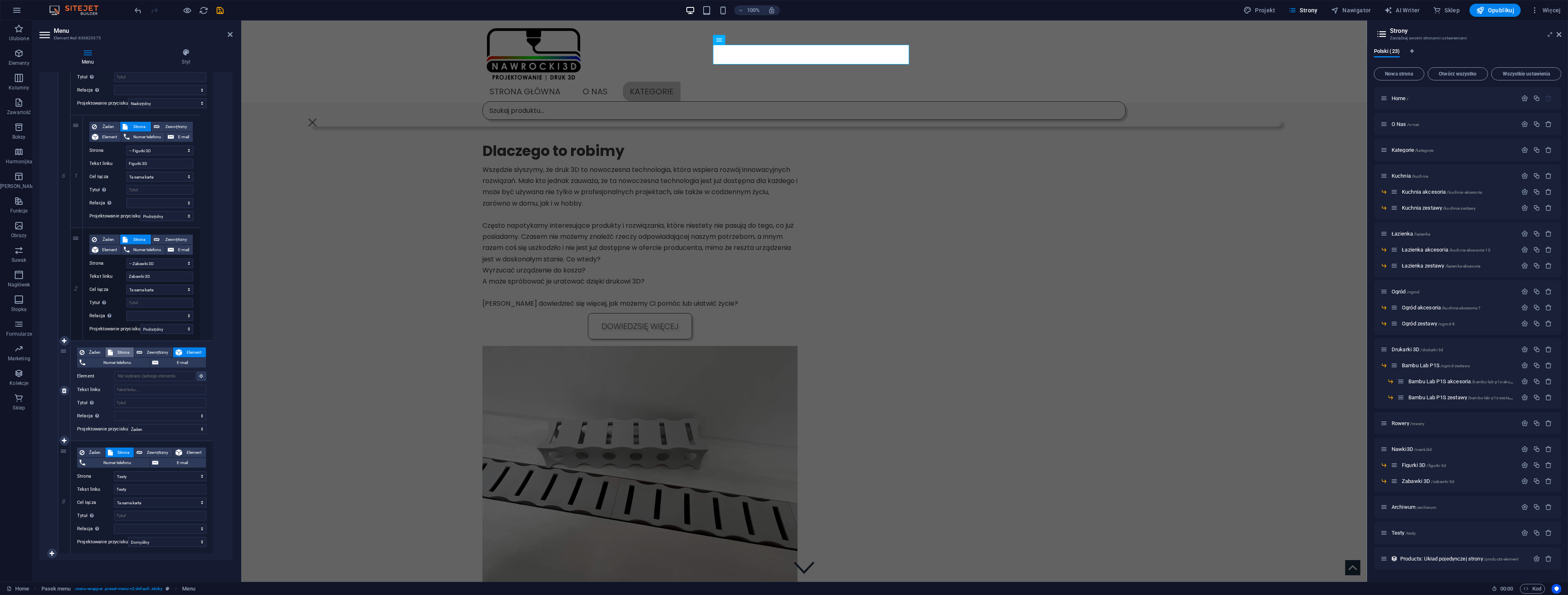
select select
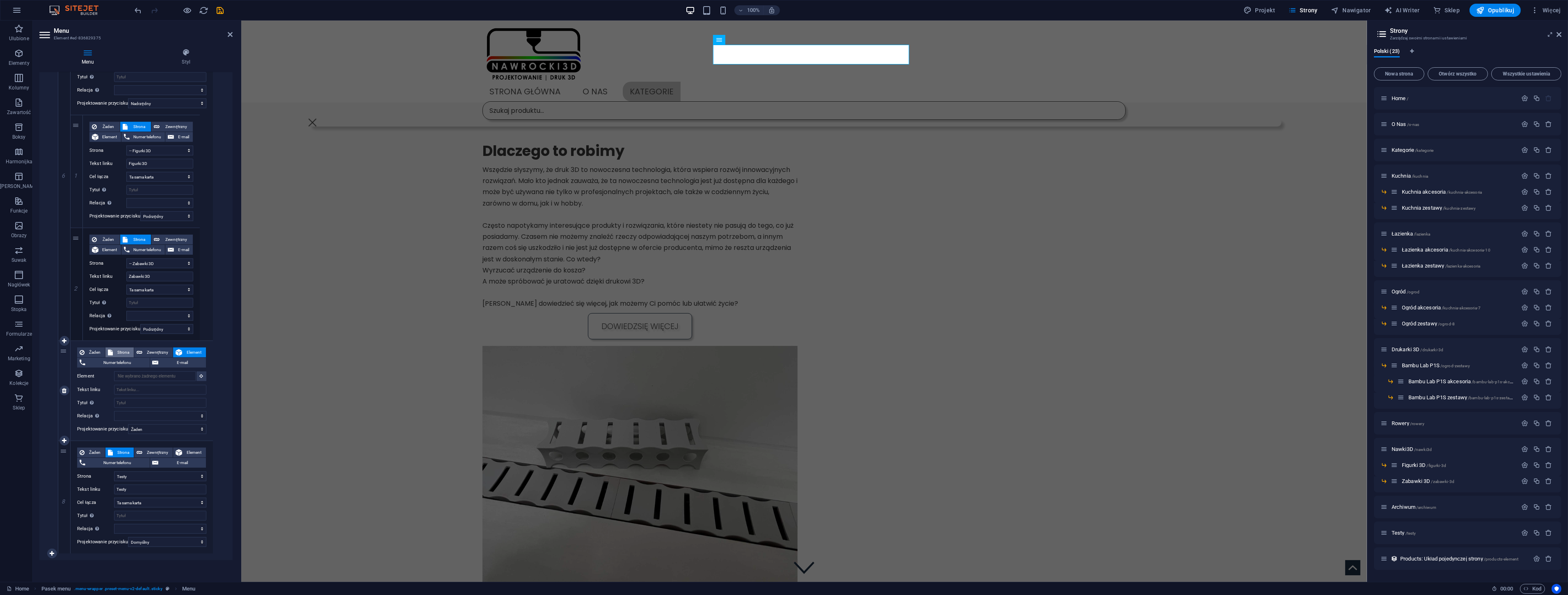
select select
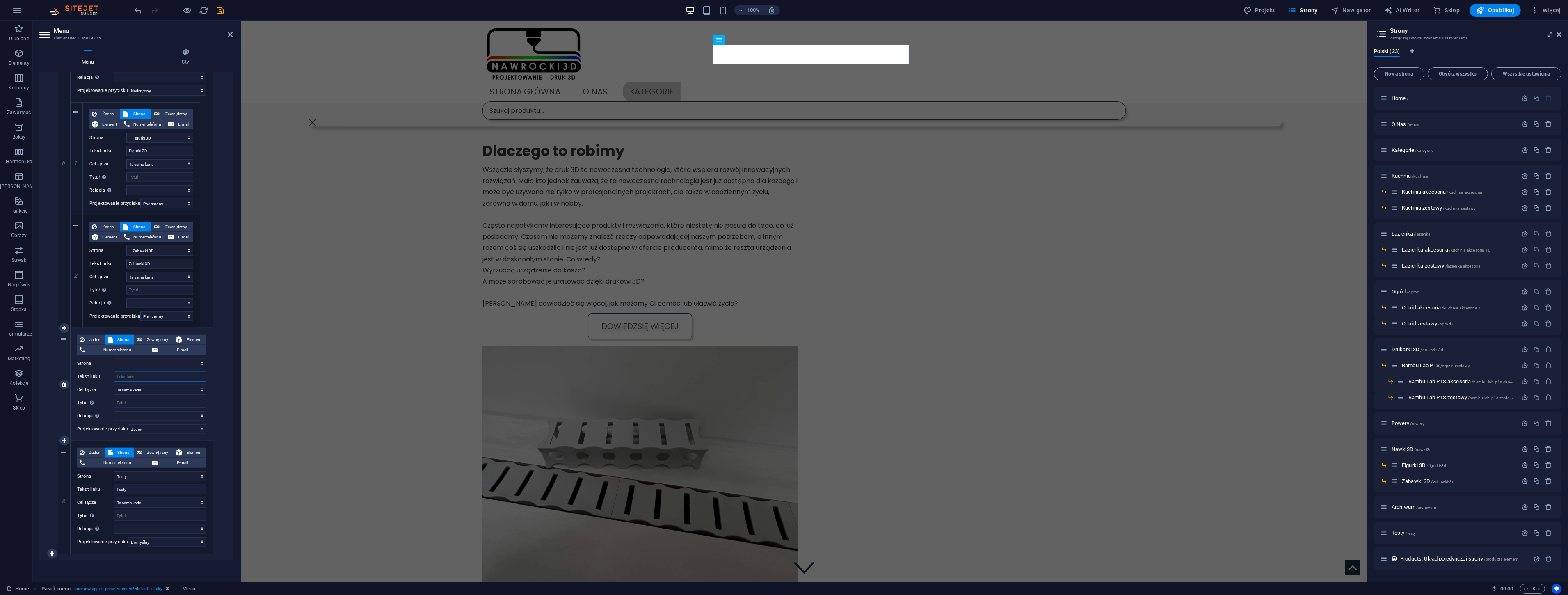
click at [132, 376] on input "Tekst linku" at bounding box center [160, 376] width 92 height 10
type input "Archiwum"
select select
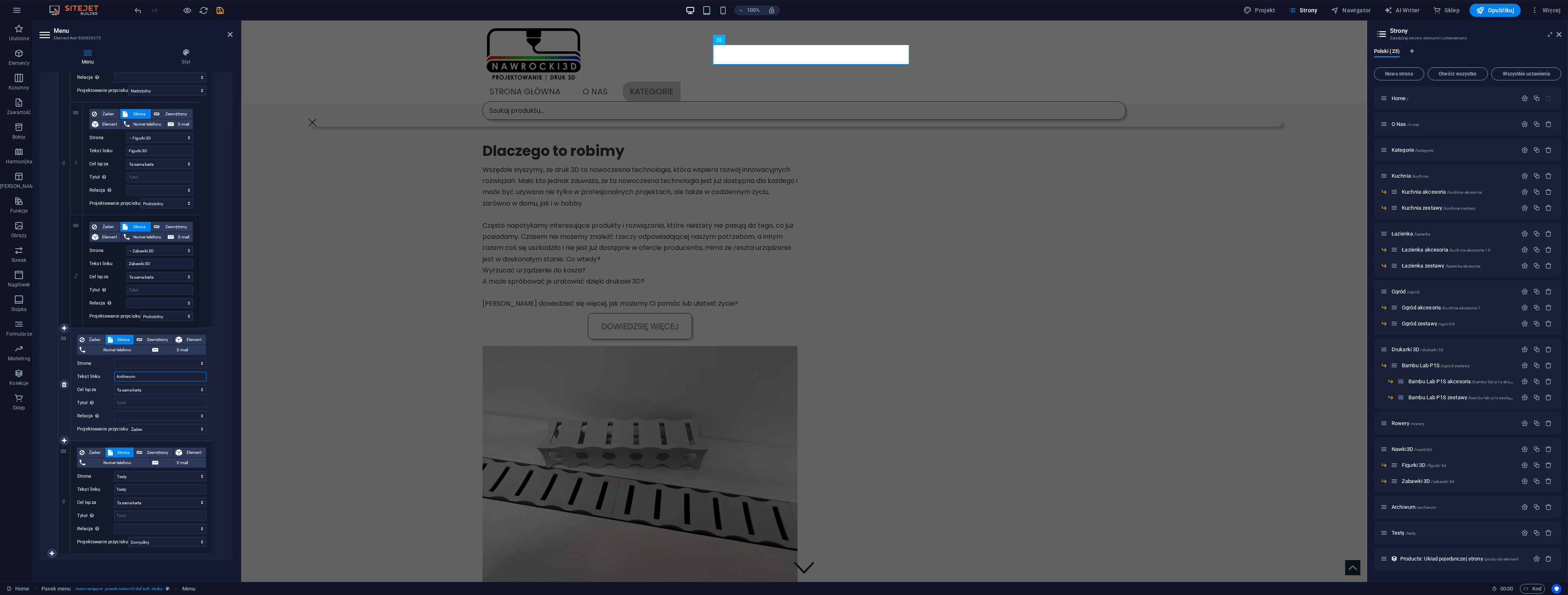
select select
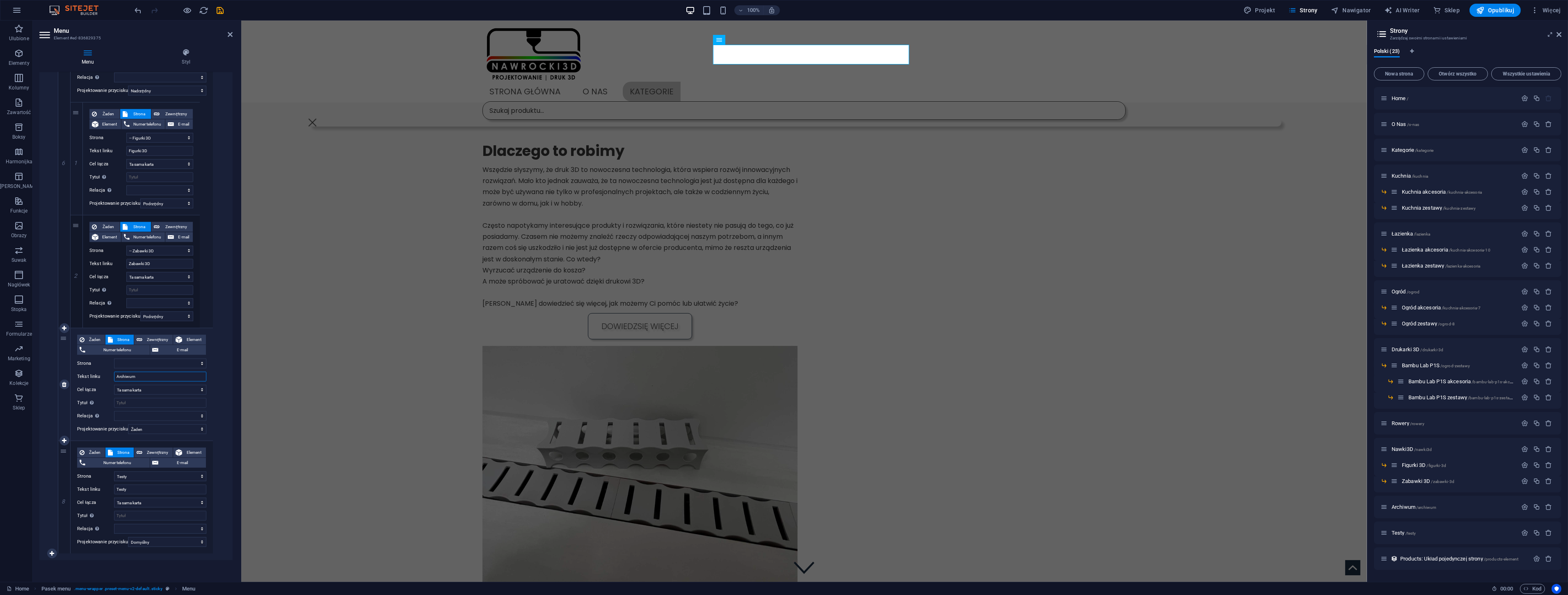
select select
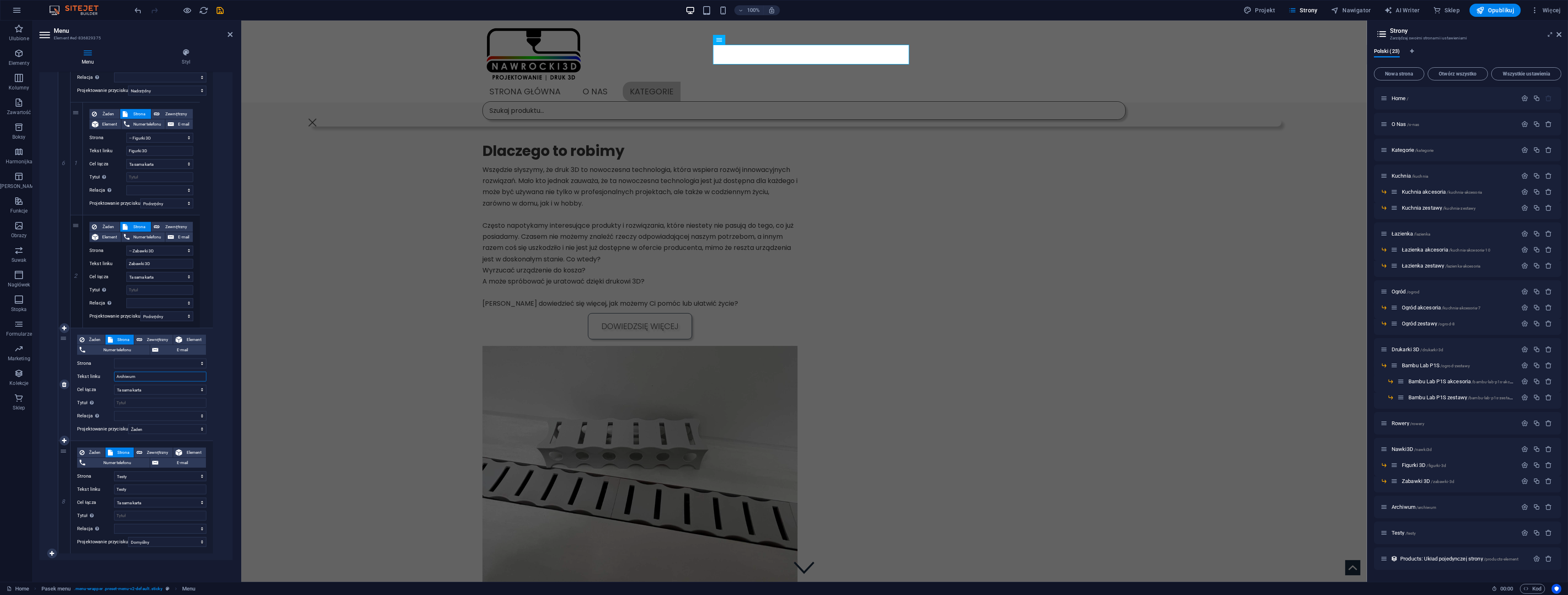
select select
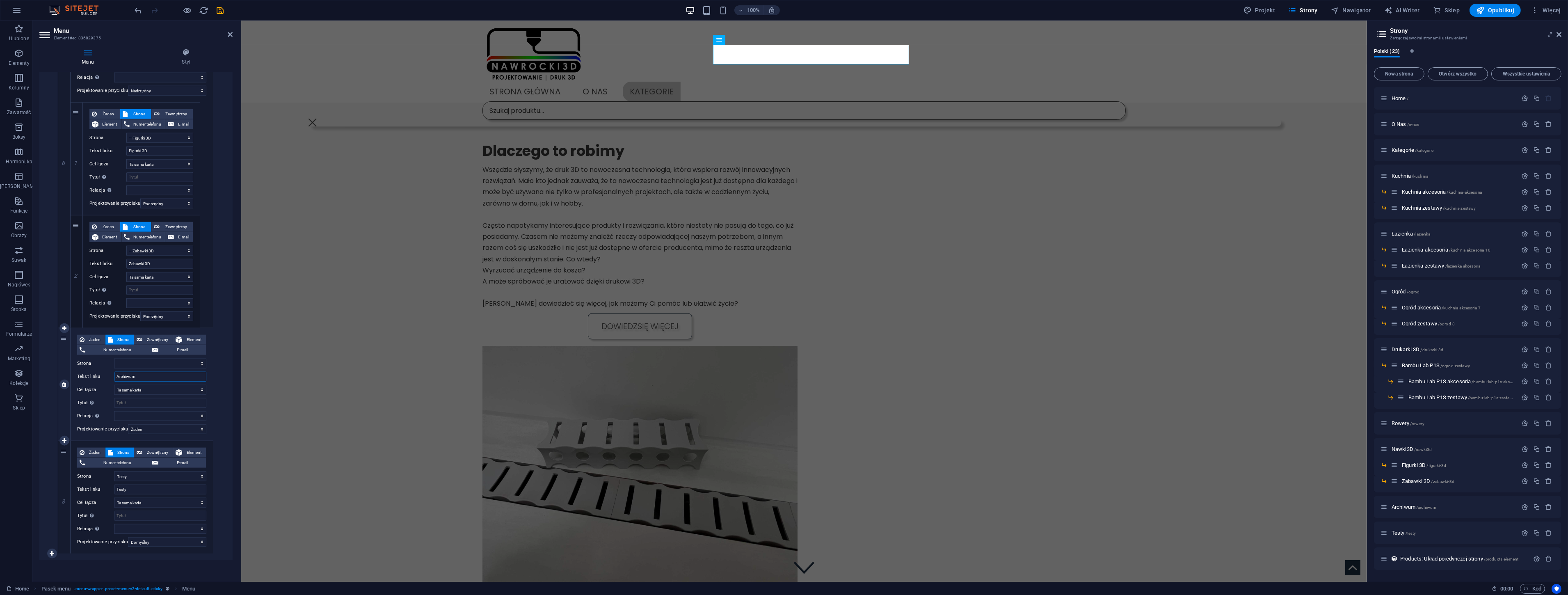
select select
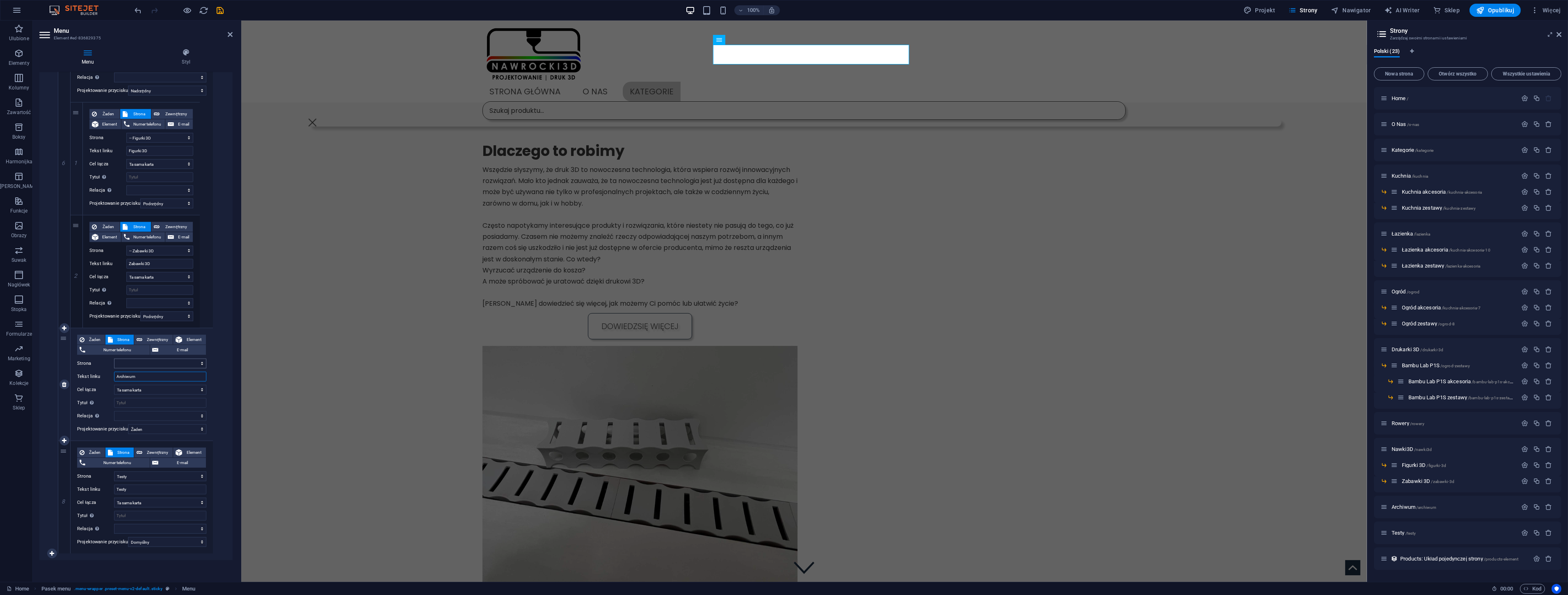
type input "Archiwum"
click at [135, 366] on select "Home O Nas Kategorie Kuchnia -- Kuchnia akcesoria -- Kuchnia zestawy Łazienka -…" at bounding box center [160, 363] width 92 height 10
select select "20"
click at [114, 359] on select "Home O Nas Kategorie Kuchnia -- Kuchnia akcesoria -- Kuchnia zestawy Łazienka -…" at bounding box center [160, 363] width 92 height 10
select select
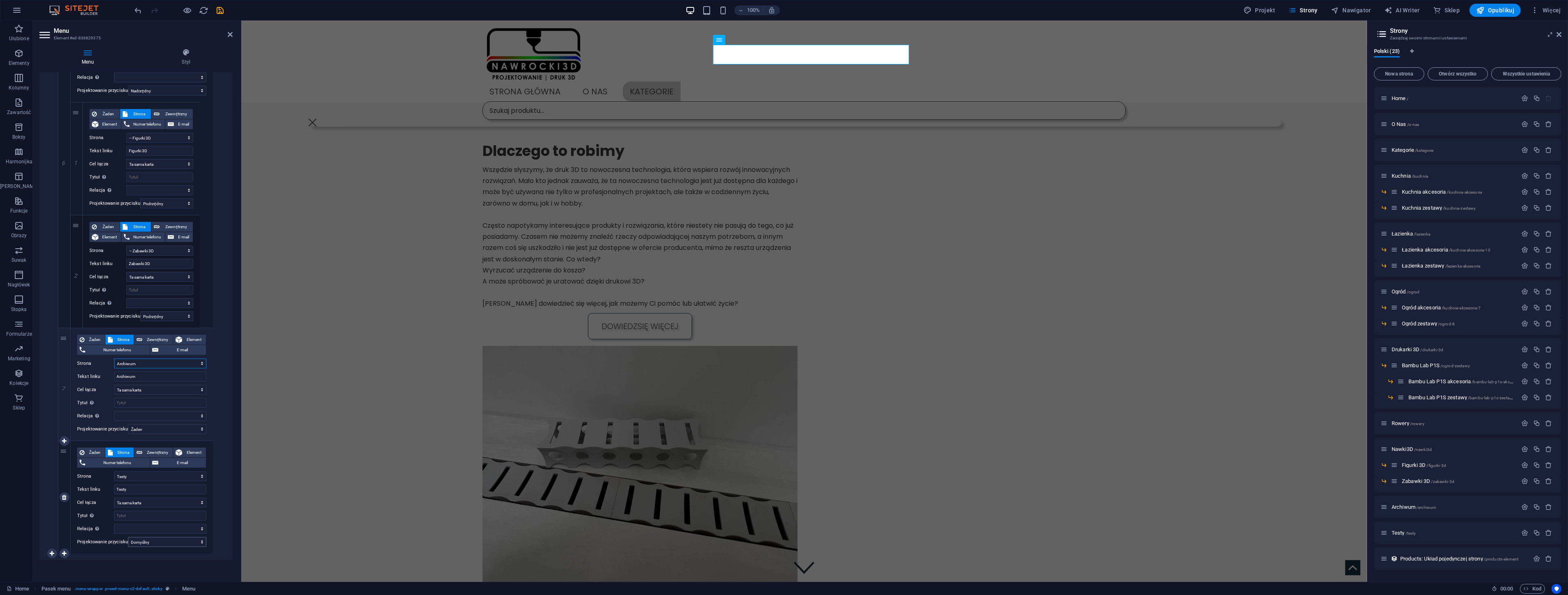
select select
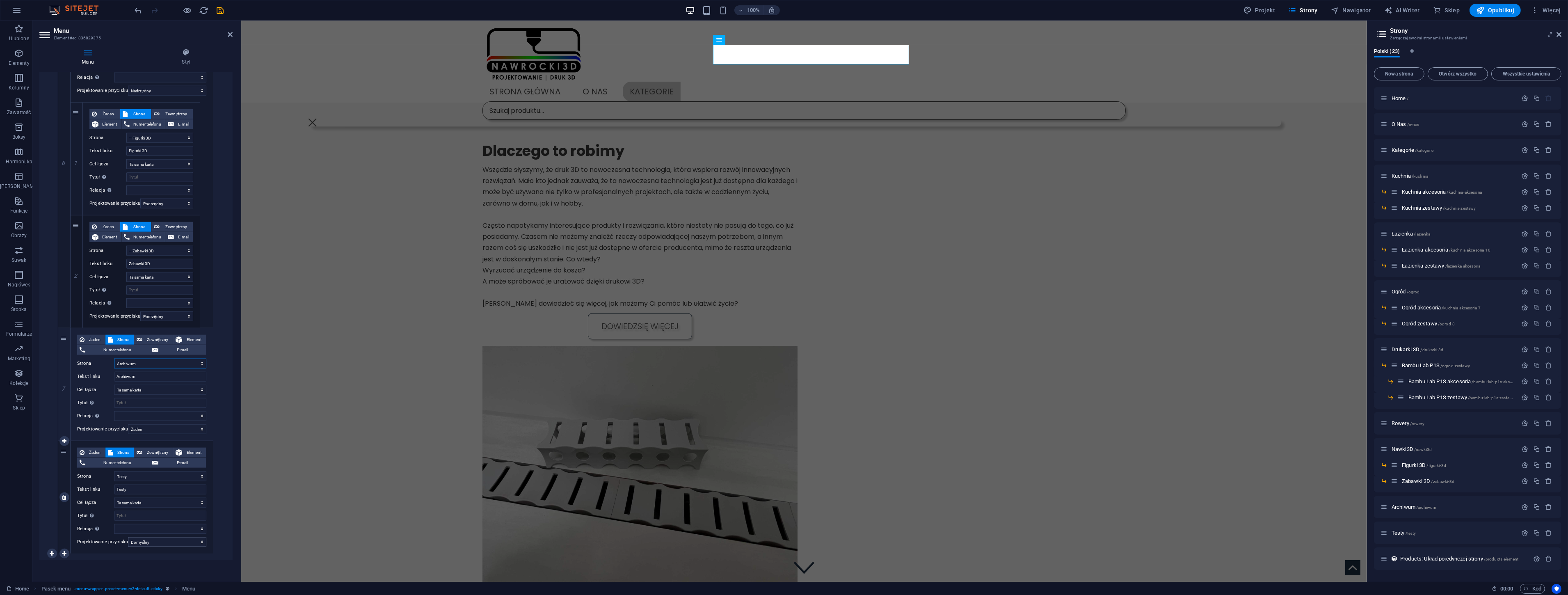
select select
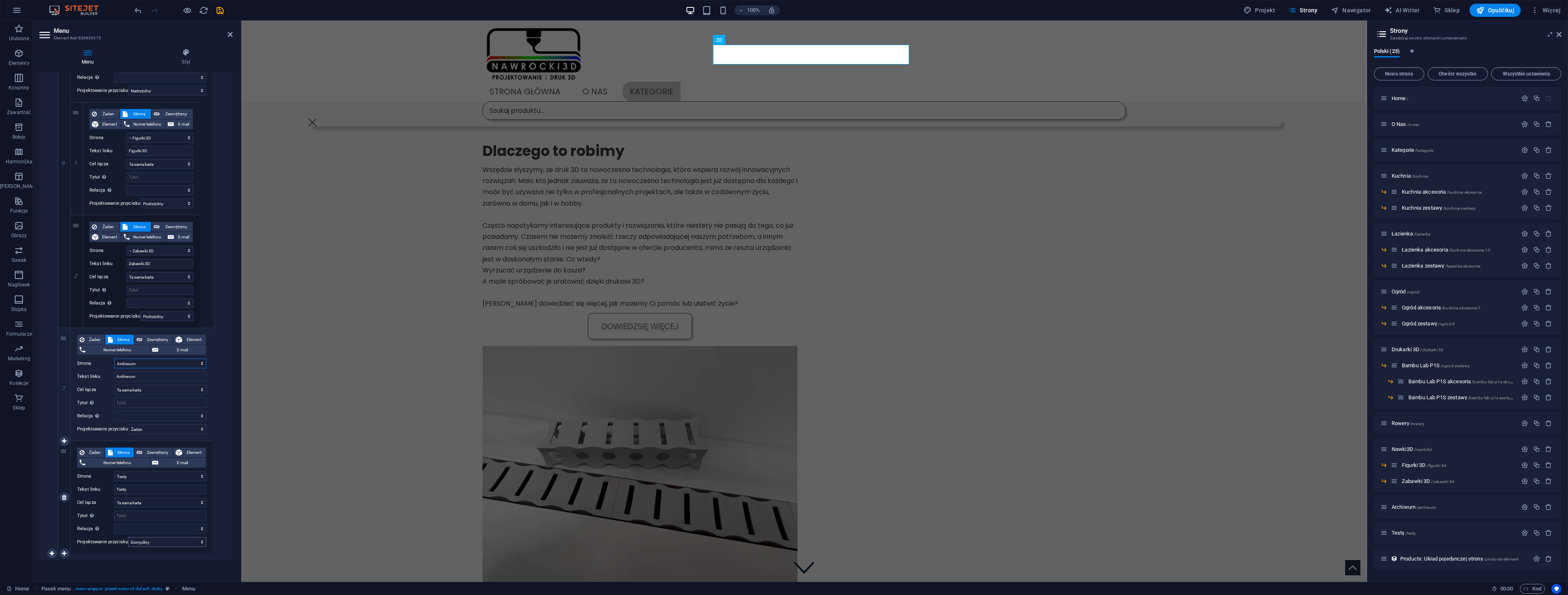
select select
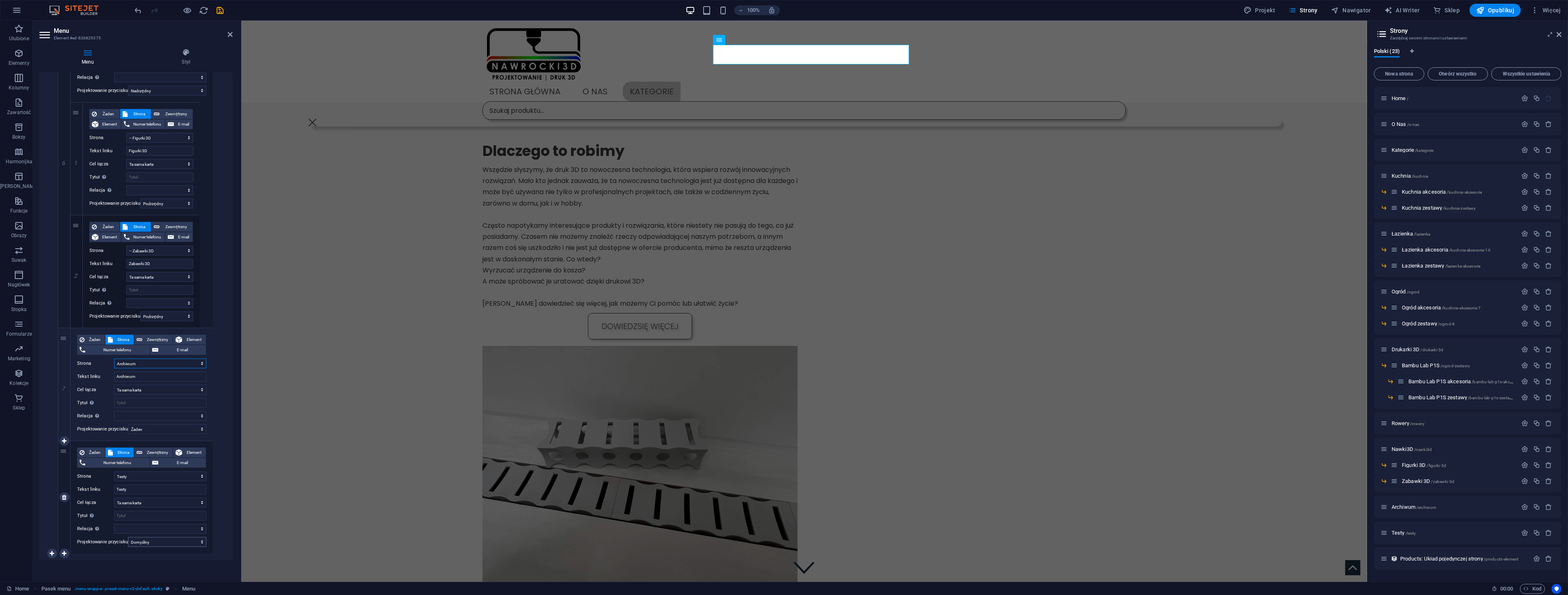
select select
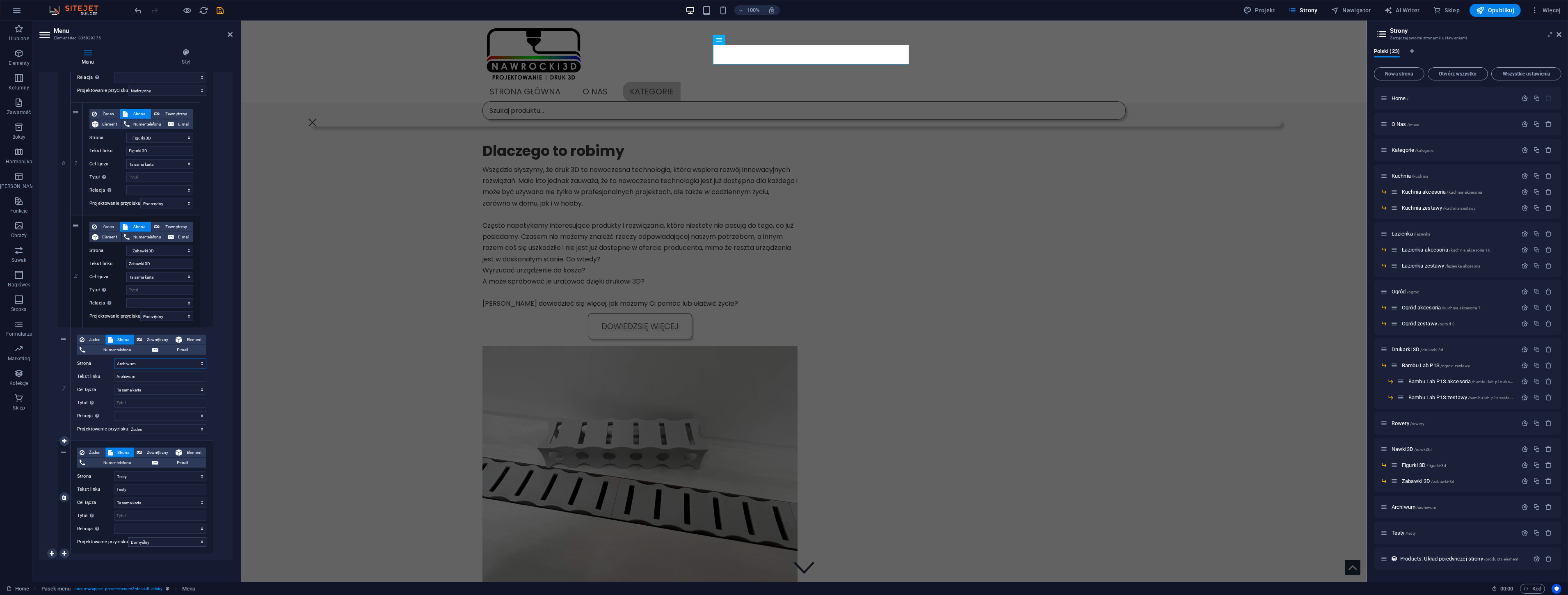
select select
click at [163, 431] on select "Żaden Domyślny Nadrzędny Podrzędny" at bounding box center [167, 429] width 78 height 10
select select "secondary"
click at [128, 425] on select "Żaden Domyślny Nadrzędny Podrzędny" at bounding box center [167, 429] width 78 height 10
select select
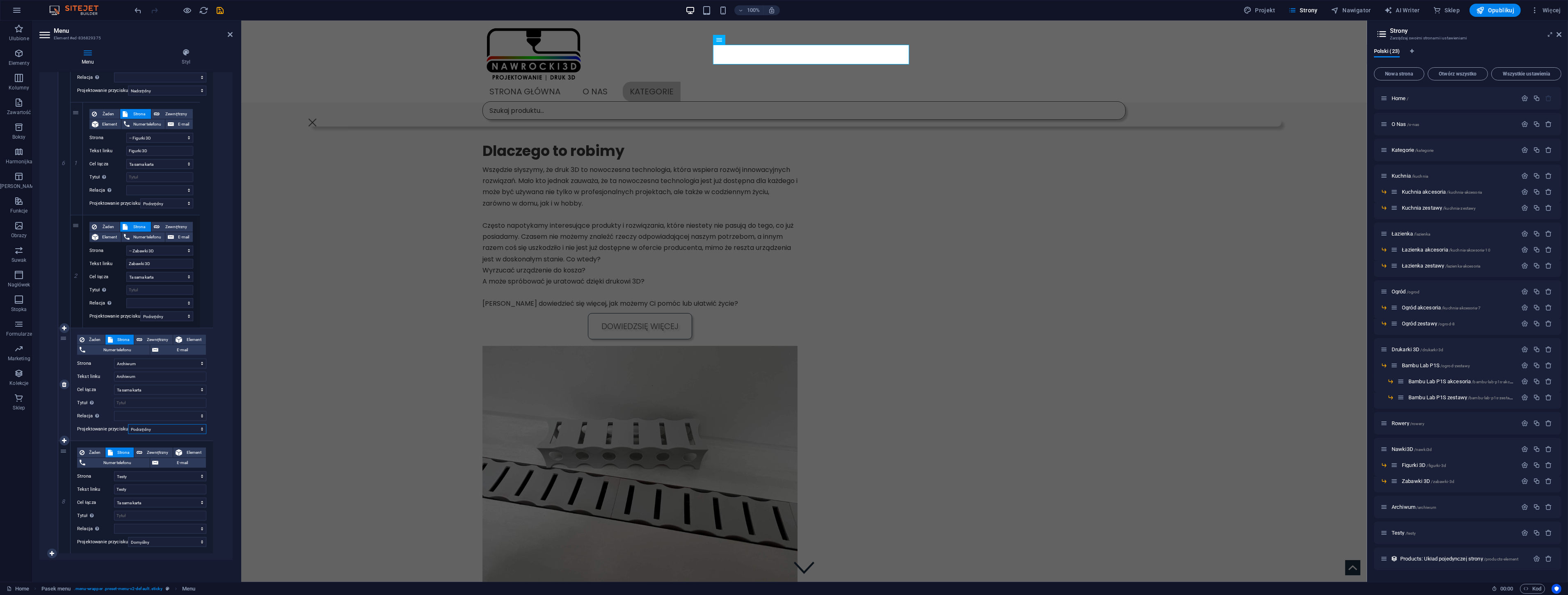
select select
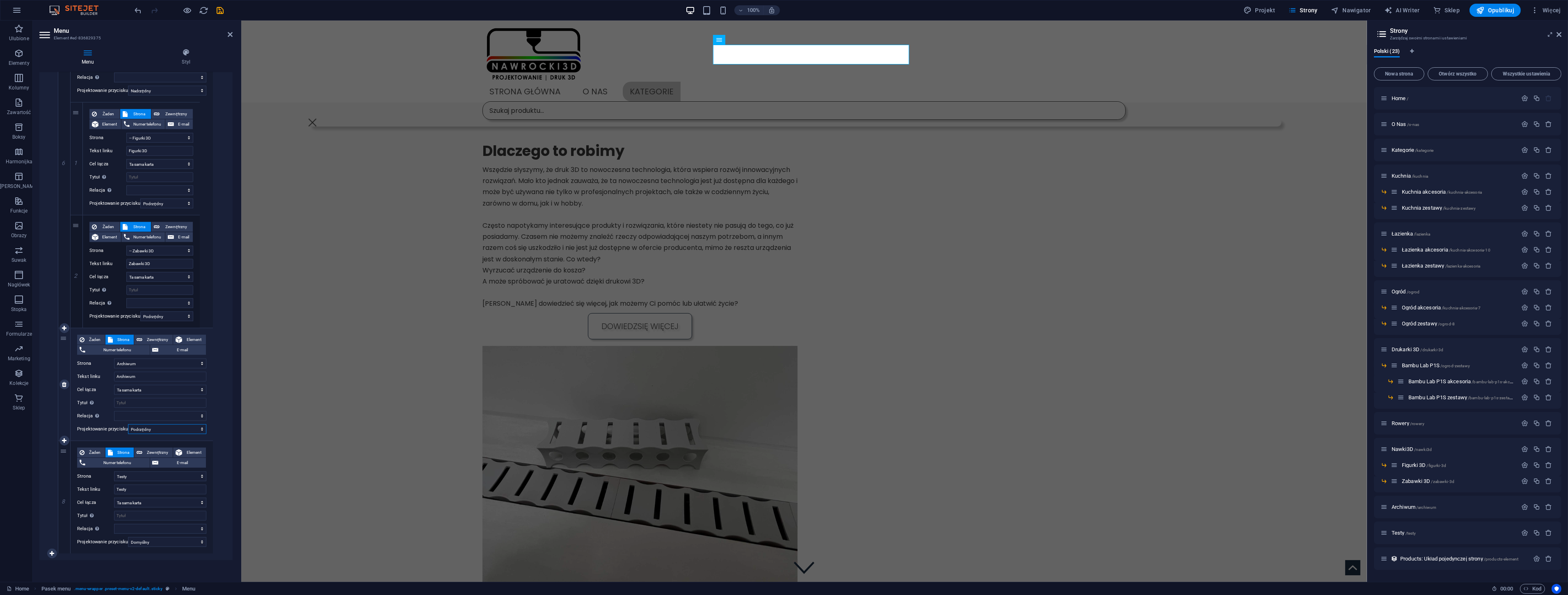
select select
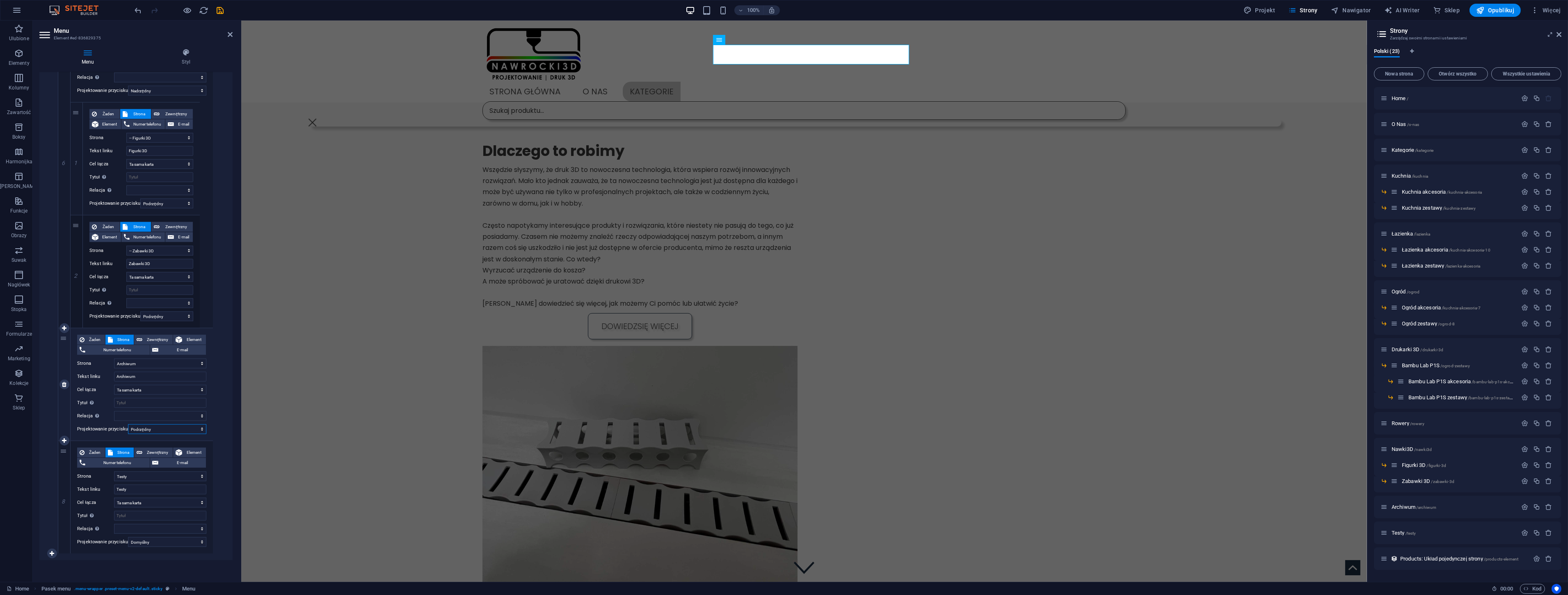
click at [153, 427] on select "Żaden Domyślny Nadrzędny Podrzędny" at bounding box center [167, 429] width 78 height 10
click at [128, 425] on select "Żaden Domyślny Nadrzędny Podrzędny" at bounding box center [167, 429] width 78 height 10
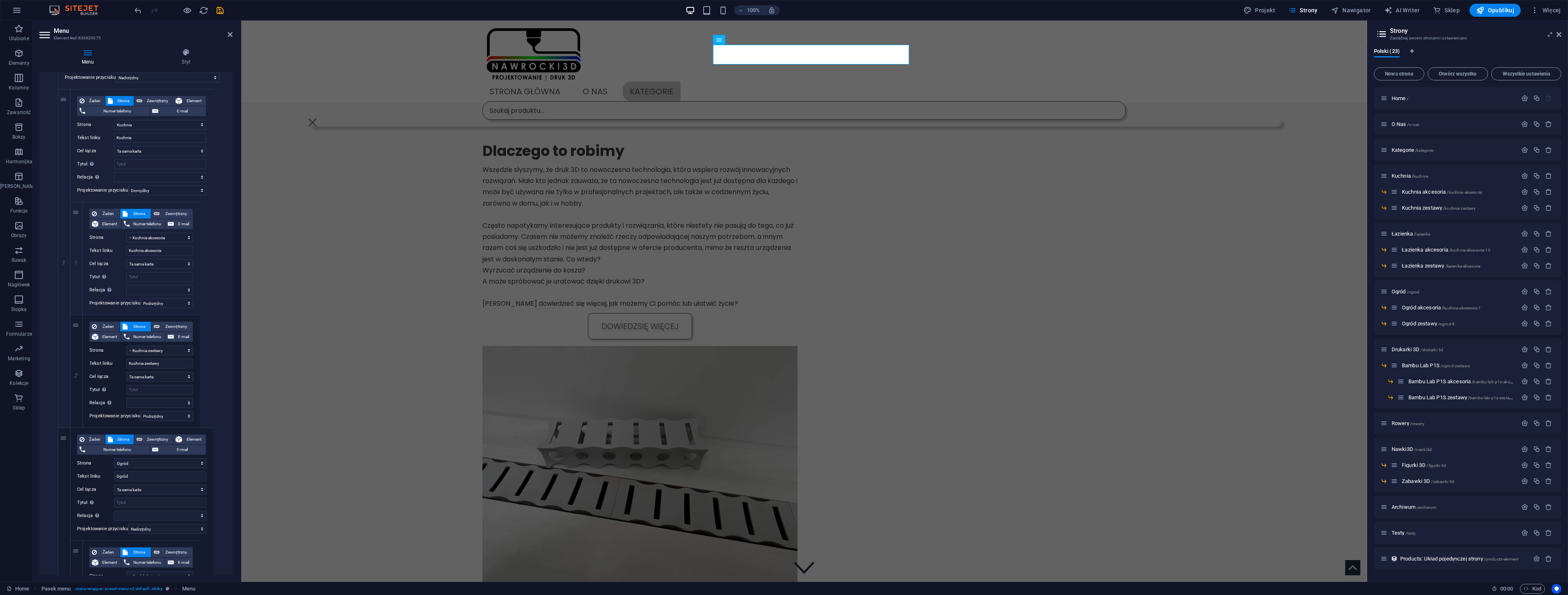
scroll to position [0, 0]
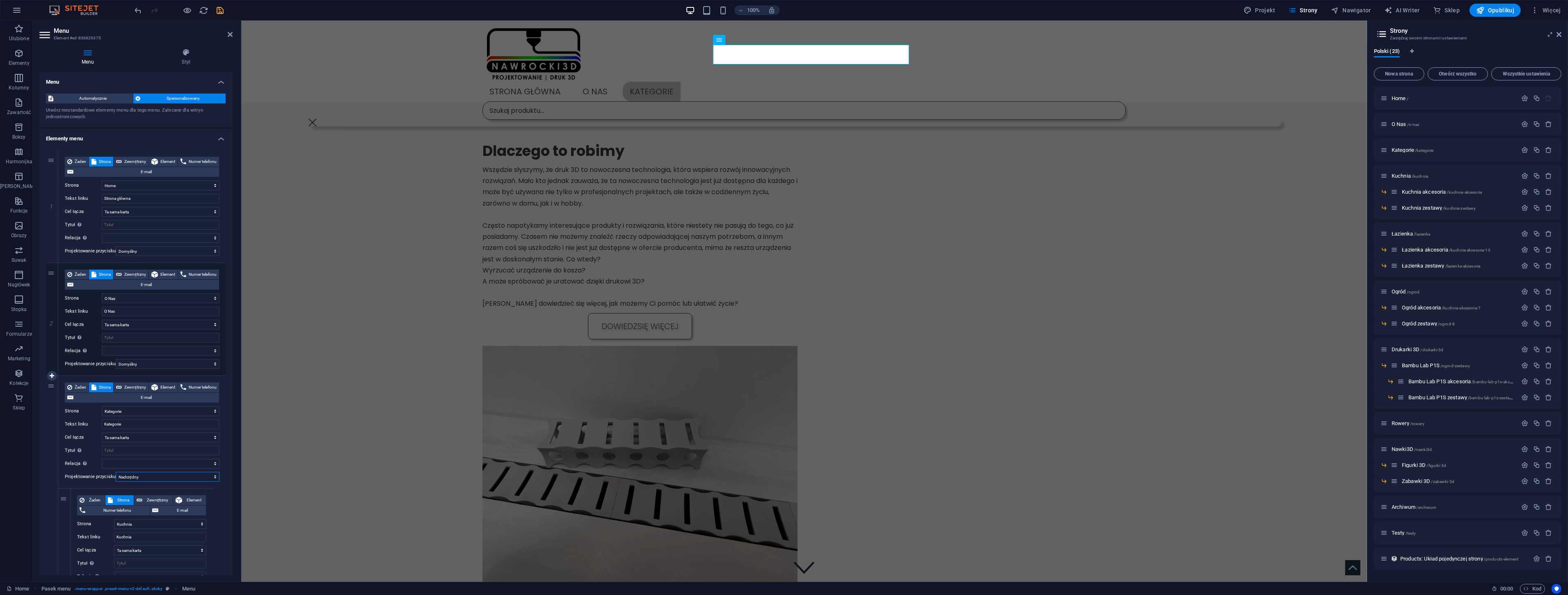
click at [139, 477] on select "Żaden Domyślny Nadrzędny Podrzędny" at bounding box center [167, 477] width 103 height 10
click at [137, 476] on select "Żaden Domyślny Nadrzędny Podrzędny" at bounding box center [167, 477] width 103 height 10
click at [116, 472] on select "Żaden Domyślny Nadrzędny Podrzędny" at bounding box center [167, 477] width 103 height 10
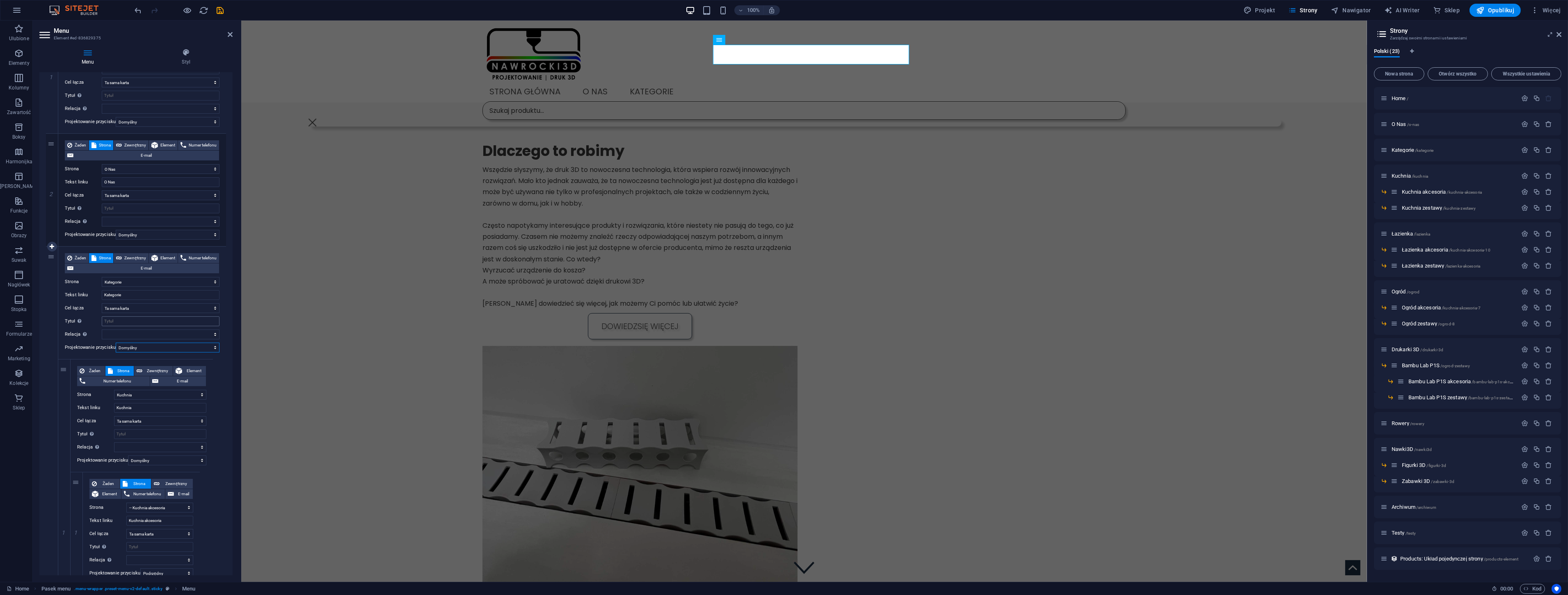
scroll to position [137, 0]
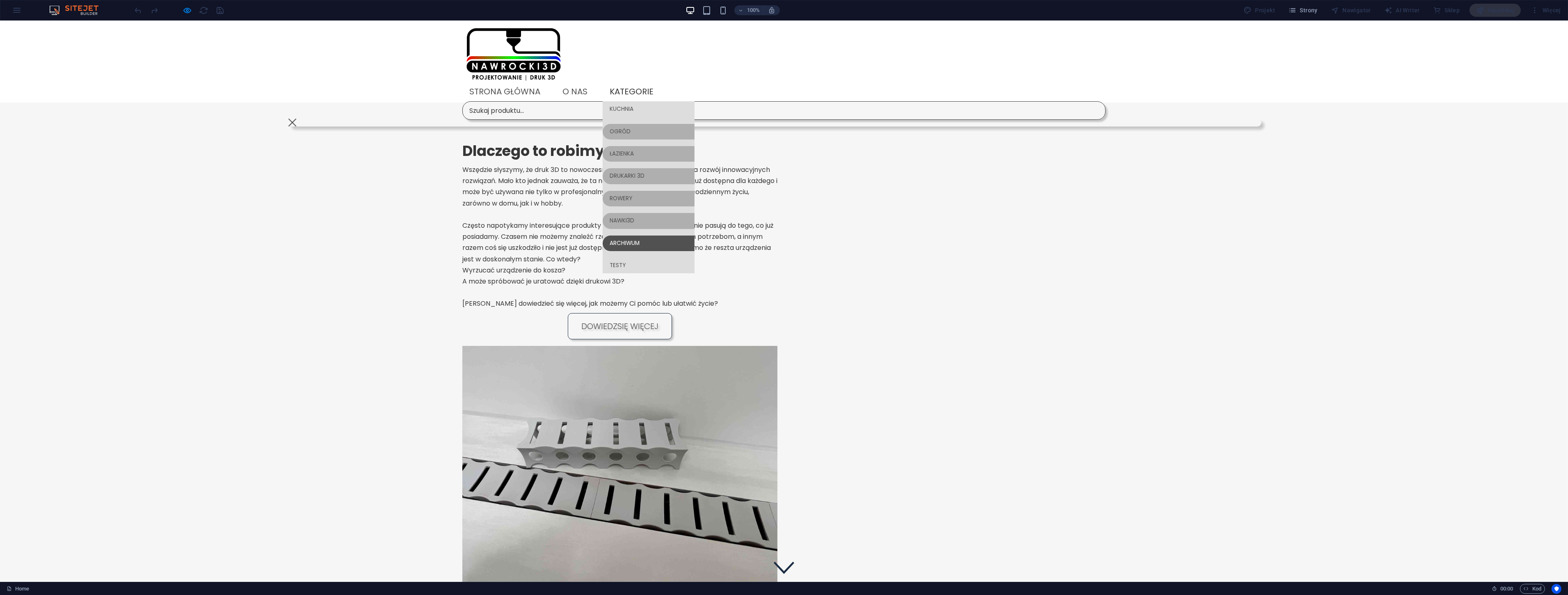
click at [695, 236] on link "Archiwum" at bounding box center [648, 244] width 92 height 16
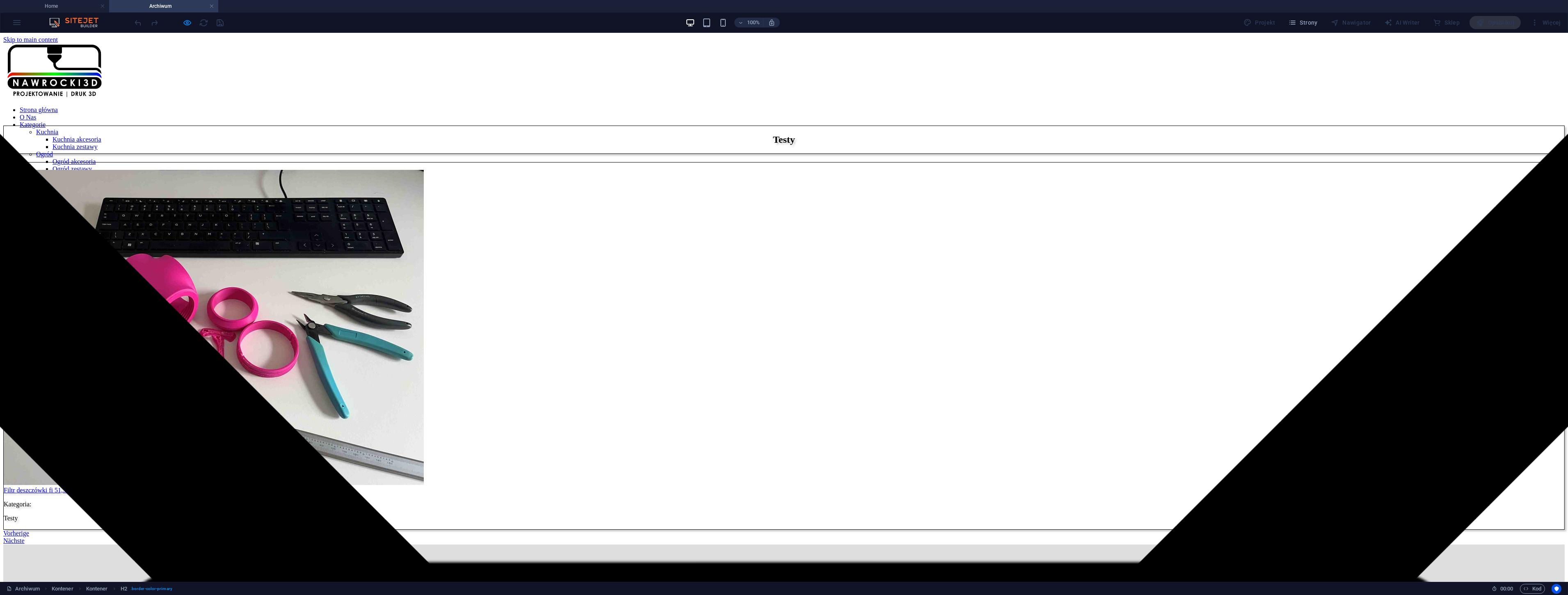
scroll to position [0, 0]
click at [214, 4] on h4 "Archiwum" at bounding box center [163, 6] width 109 height 9
click at [187, 23] on icon "button" at bounding box center [188, 23] width 10 height 10
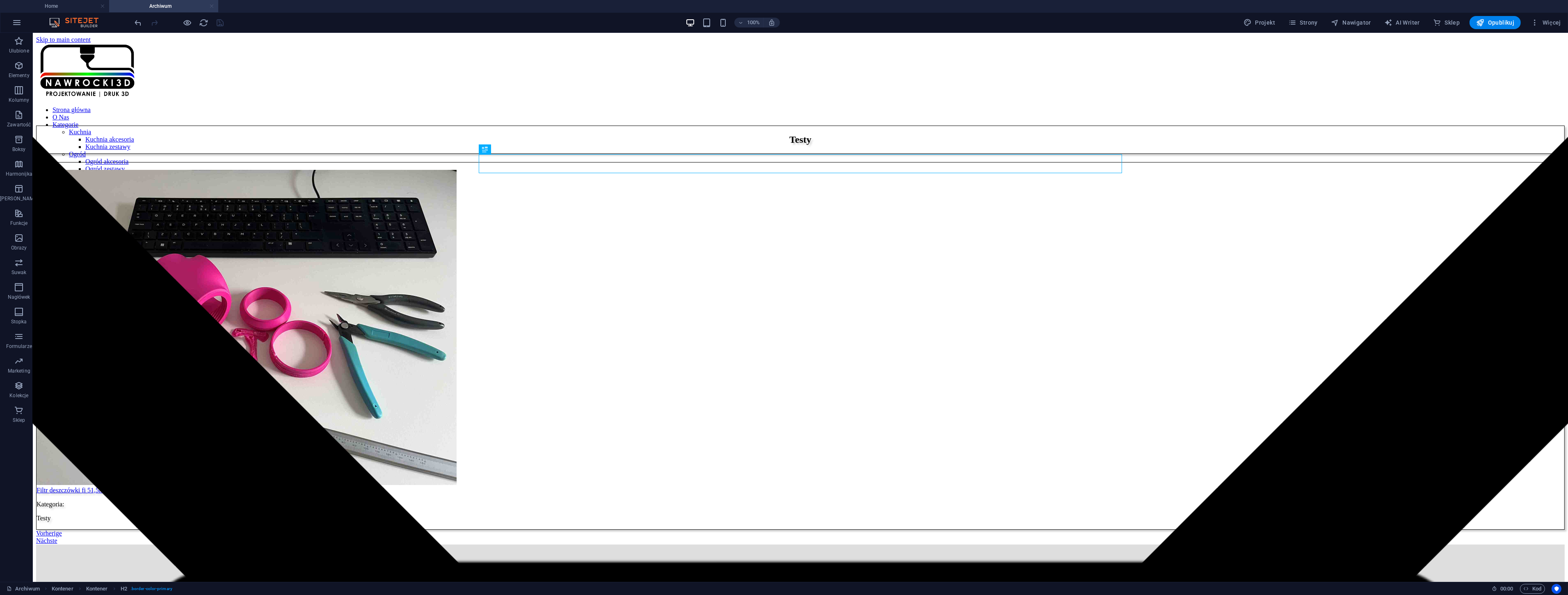
click at [210, 6] on link at bounding box center [212, 6] width 5 height 8
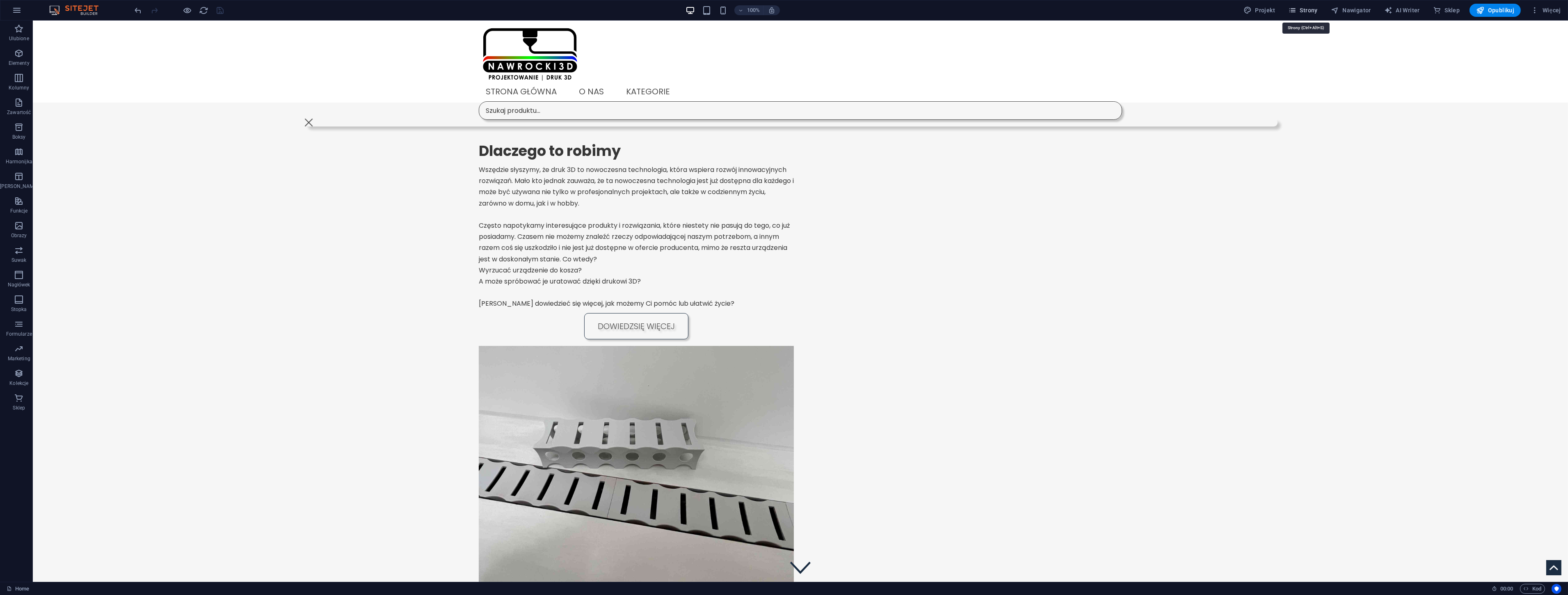
click at [1312, 12] on span "Strony" at bounding box center [1303, 10] width 30 height 8
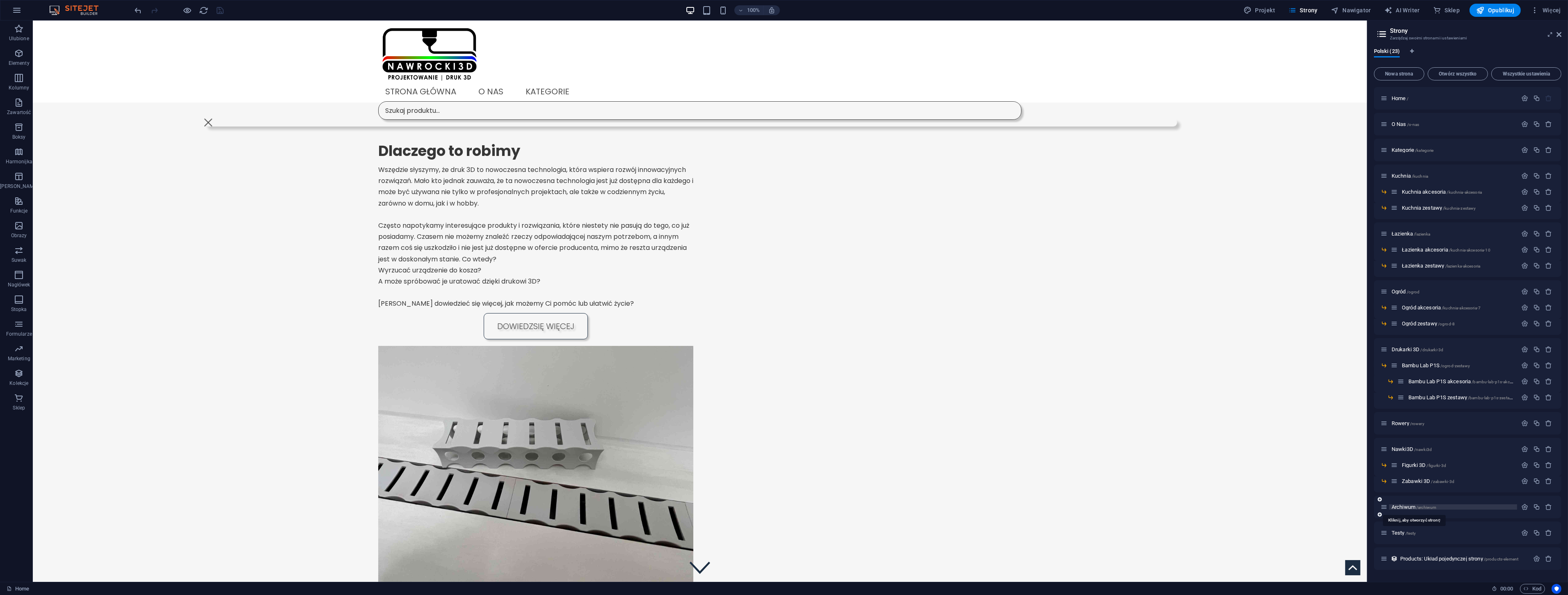
click at [1421, 506] on span "/archiwum" at bounding box center [1426, 507] width 20 height 4
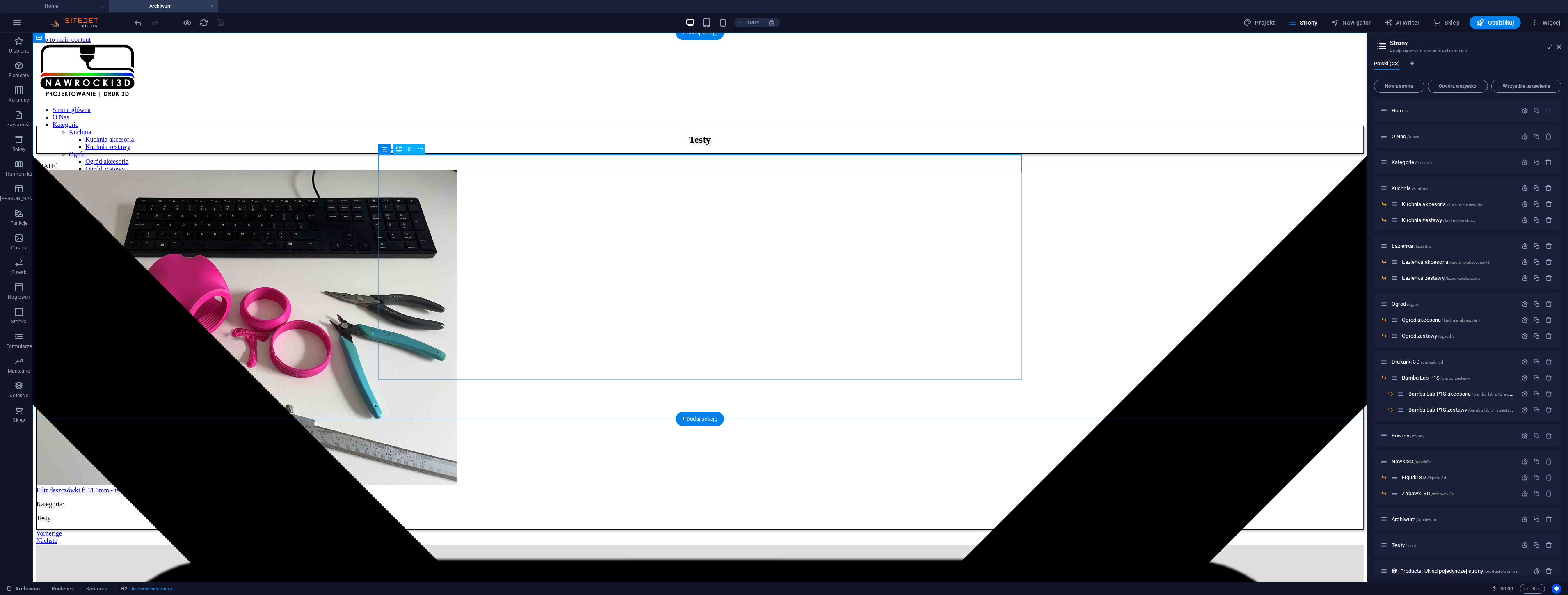
click at [689, 154] on div "Testy" at bounding box center [700, 140] width 1328 height 28
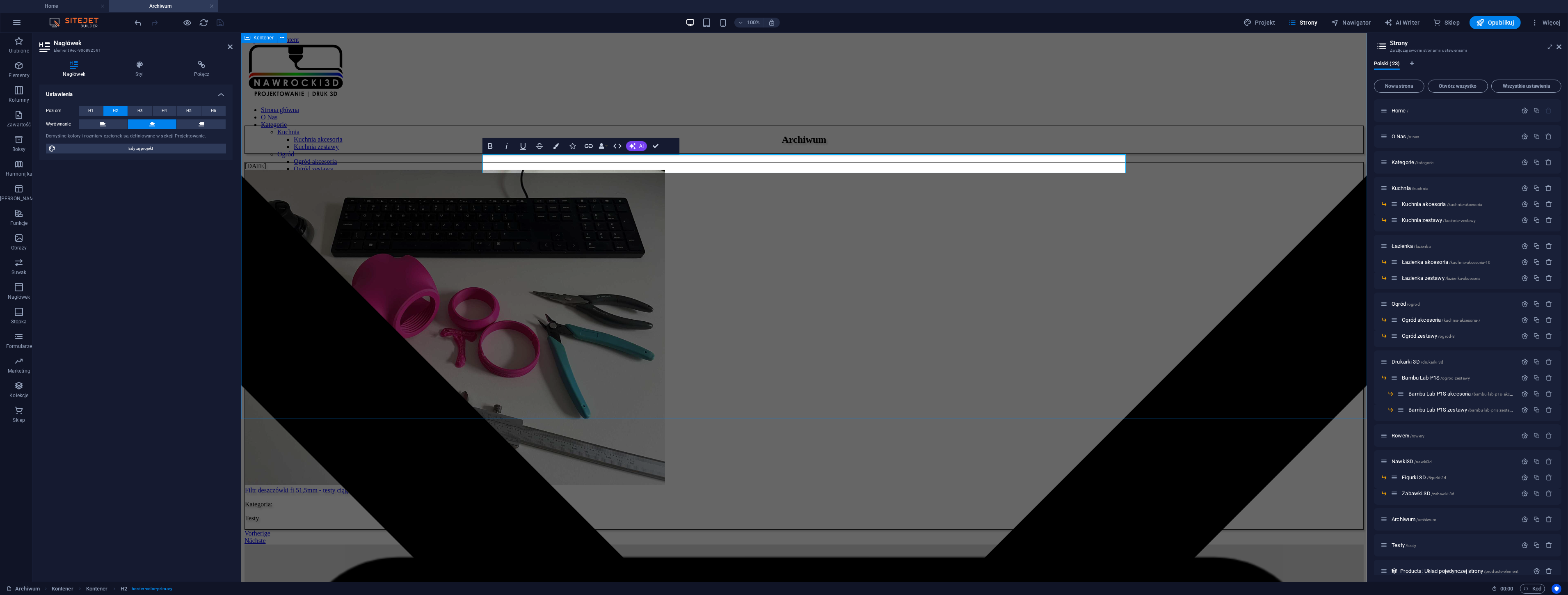
click at [294, 212] on div "Archiwum 28.08.2025 Filtr deszczówki fi 51,5mm - testy ciąg dalszy Kategoria: T…" at bounding box center [803, 335] width 1119 height 419
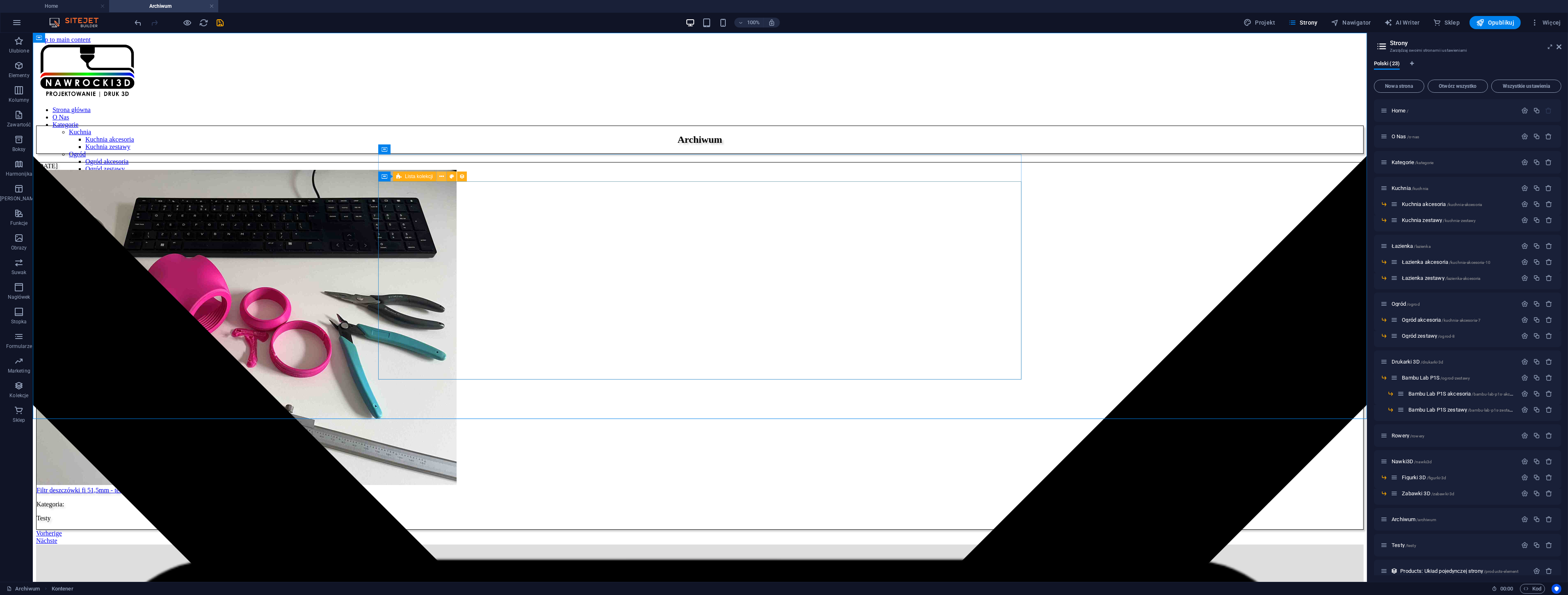
click at [439, 175] on icon at bounding box center [441, 176] width 4 height 9
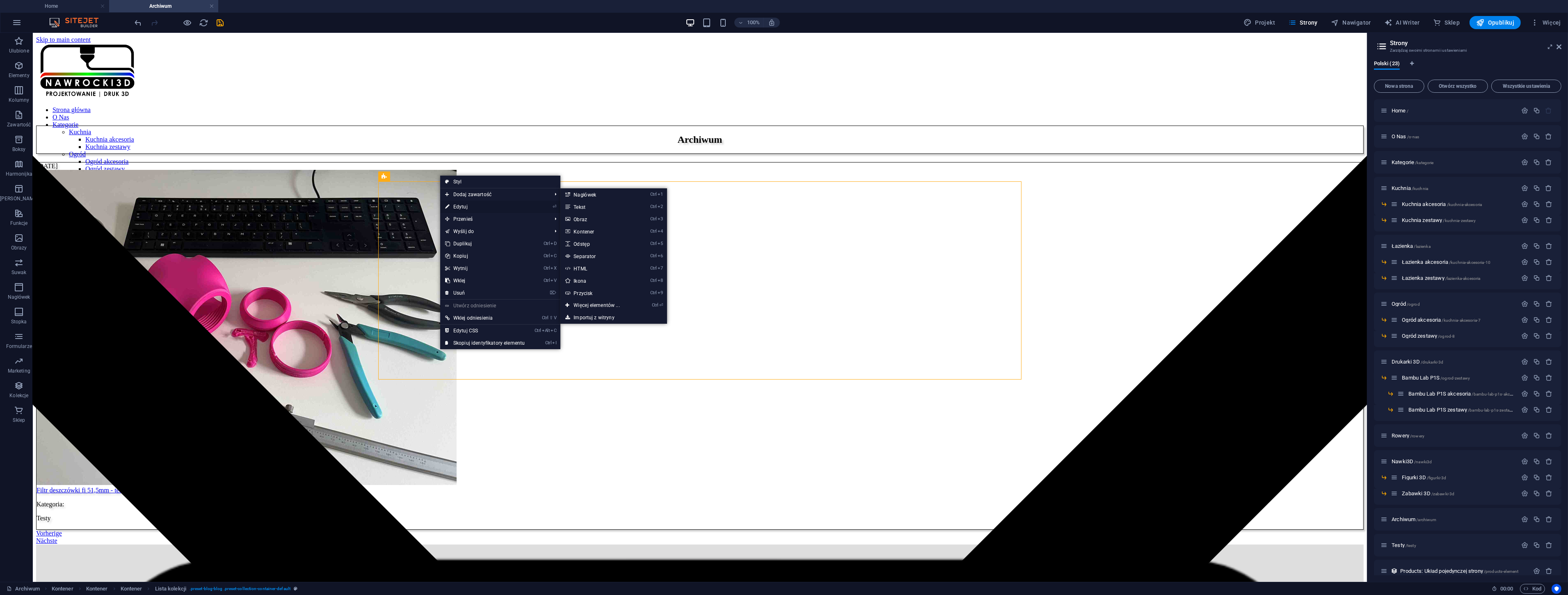
click at [458, 204] on link "⏎ Edytuj" at bounding box center [485, 207] width 89 height 12
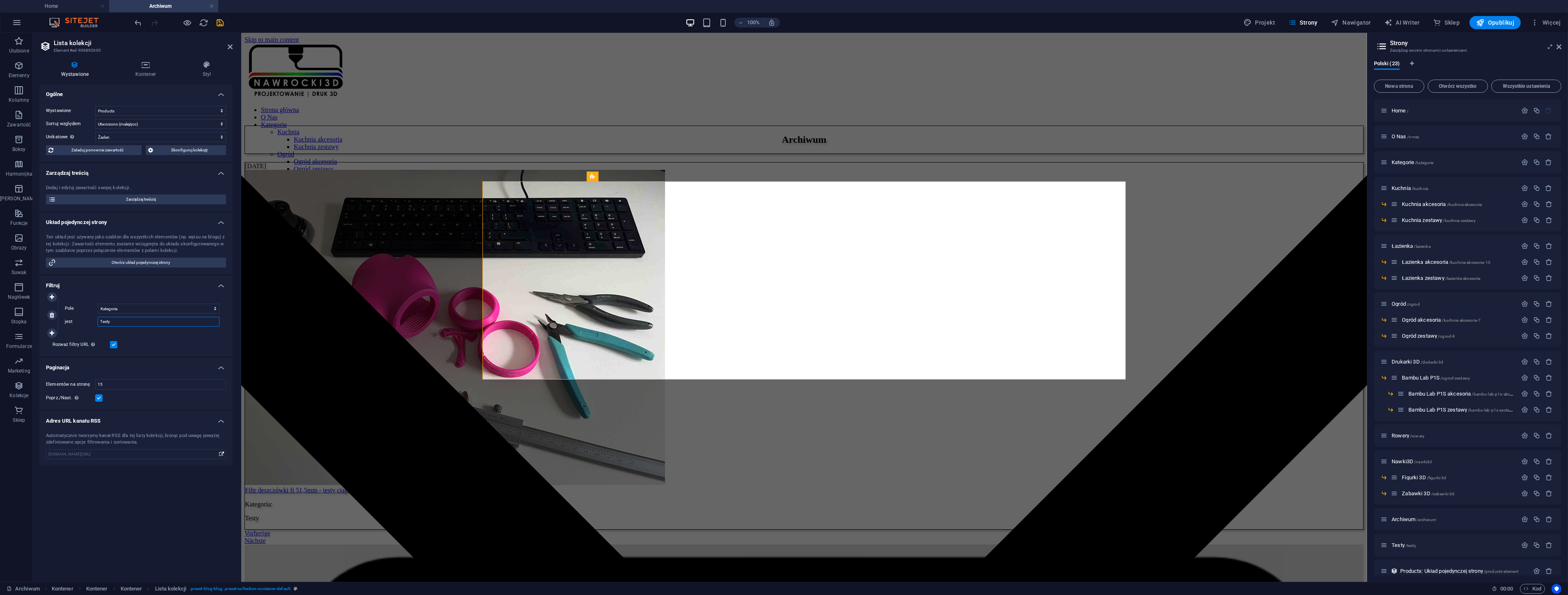
drag, startPoint x: 125, startPoint y: 321, endPoint x: 76, endPoint y: 321, distance: 49.0
click at [76, 321] on div "jest Testy" at bounding box center [142, 321] width 154 height 10
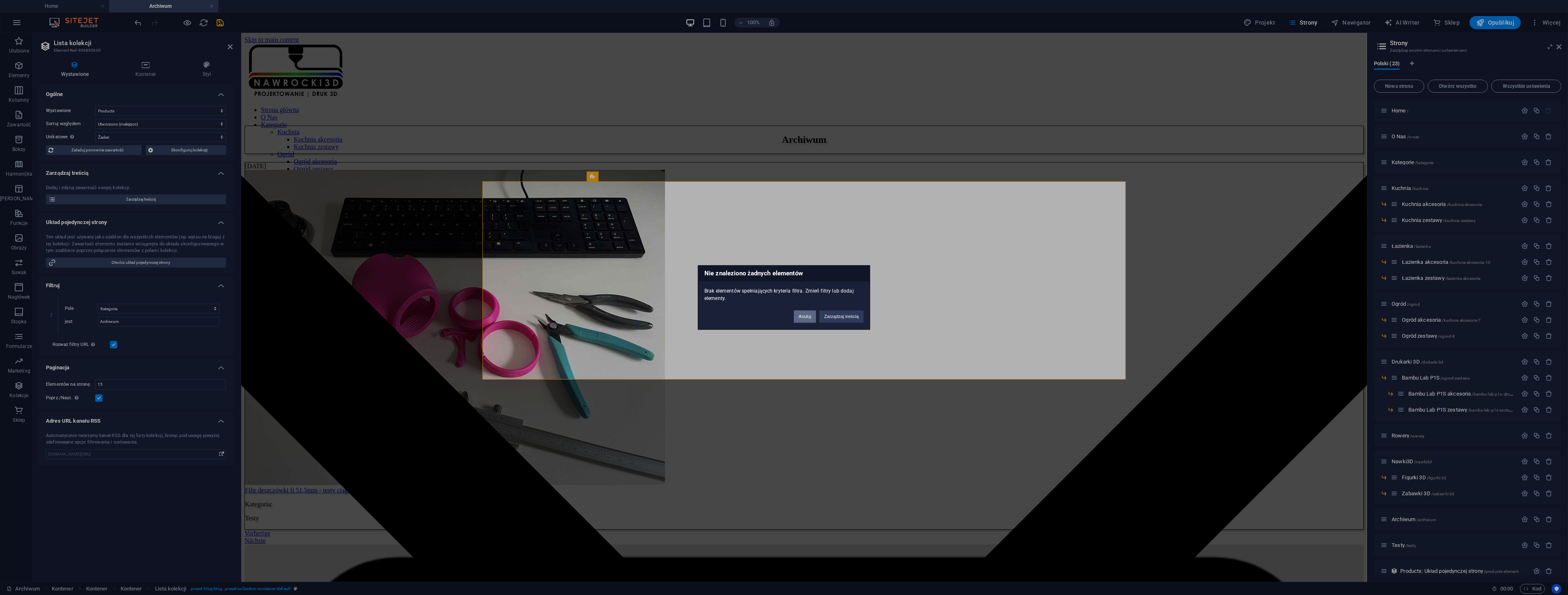
click at [798, 318] on button "Anuluj" at bounding box center [805, 317] width 23 height 12
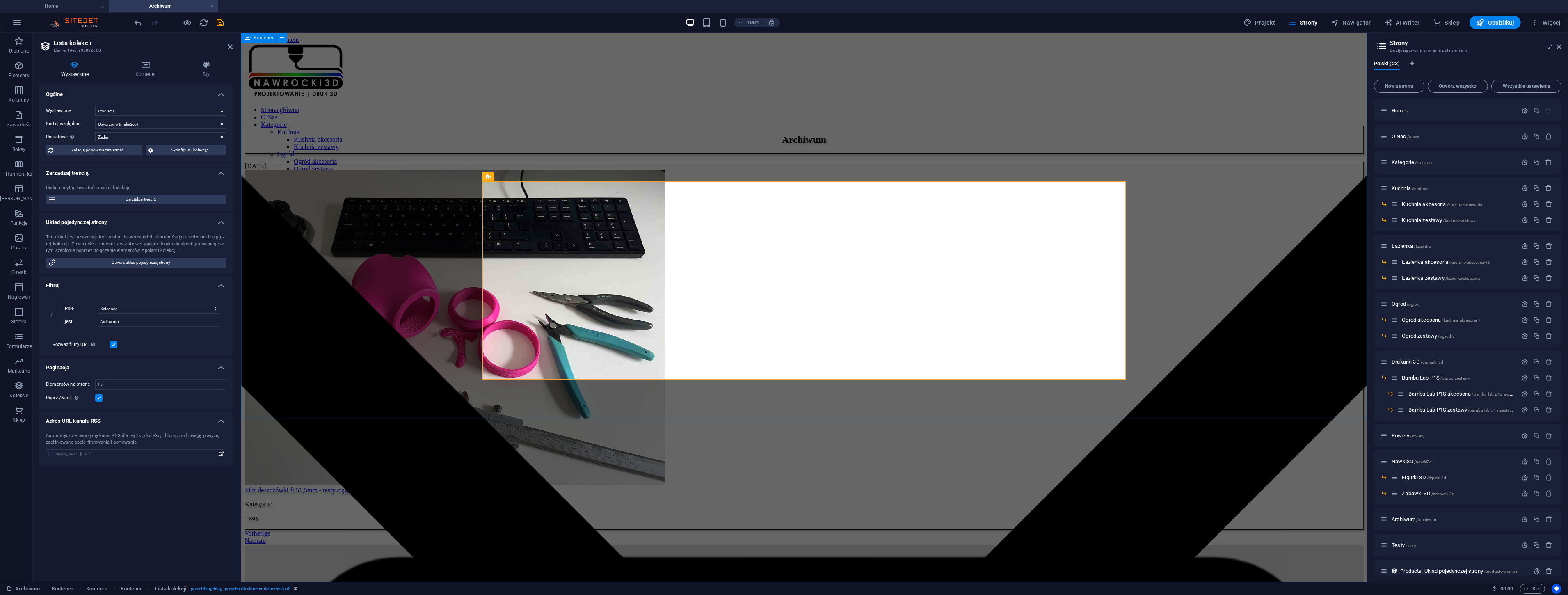
drag, startPoint x: 370, startPoint y: 253, endPoint x: 581, endPoint y: 252, distance: 211.0
click at [581, 253] on div "Archiwum 28.08.2025 Filtr deszczówki fi 51,5mm - testy ciąg dalszy Kategoria: T…" at bounding box center [803, 335] width 1119 height 419
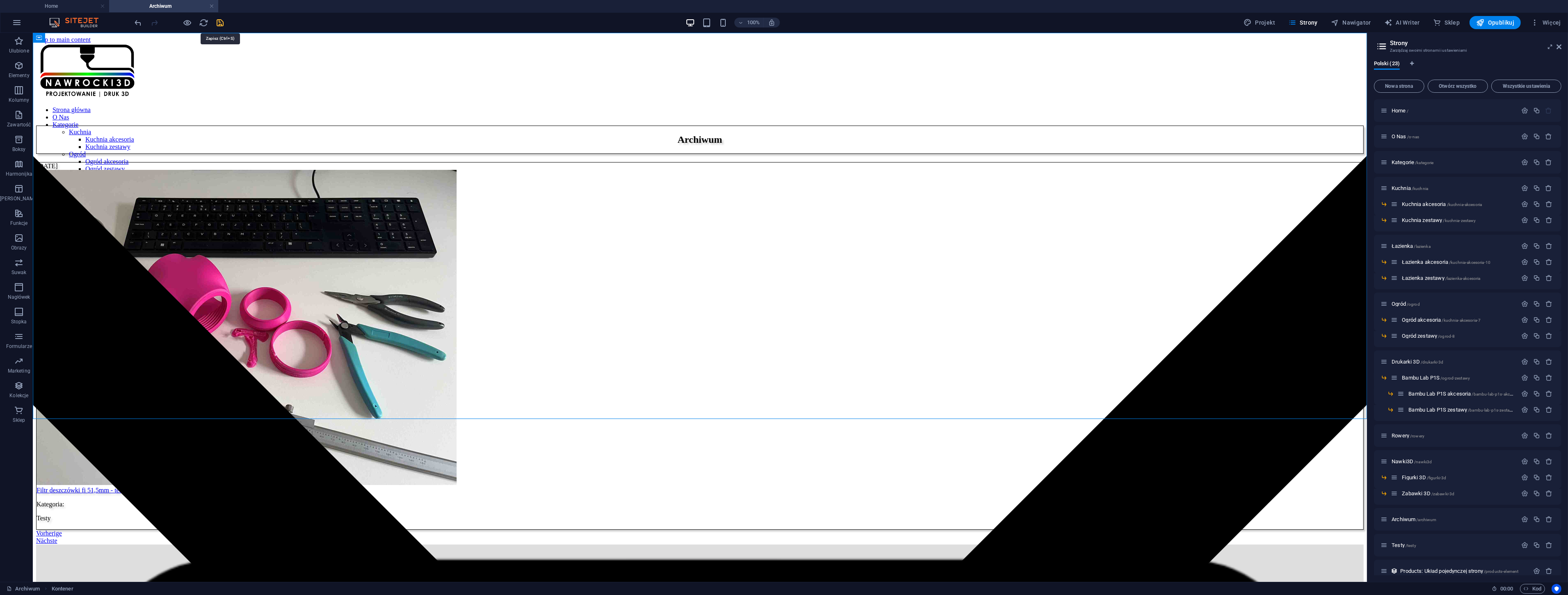
click at [222, 23] on icon "save" at bounding box center [220, 23] width 10 height 10
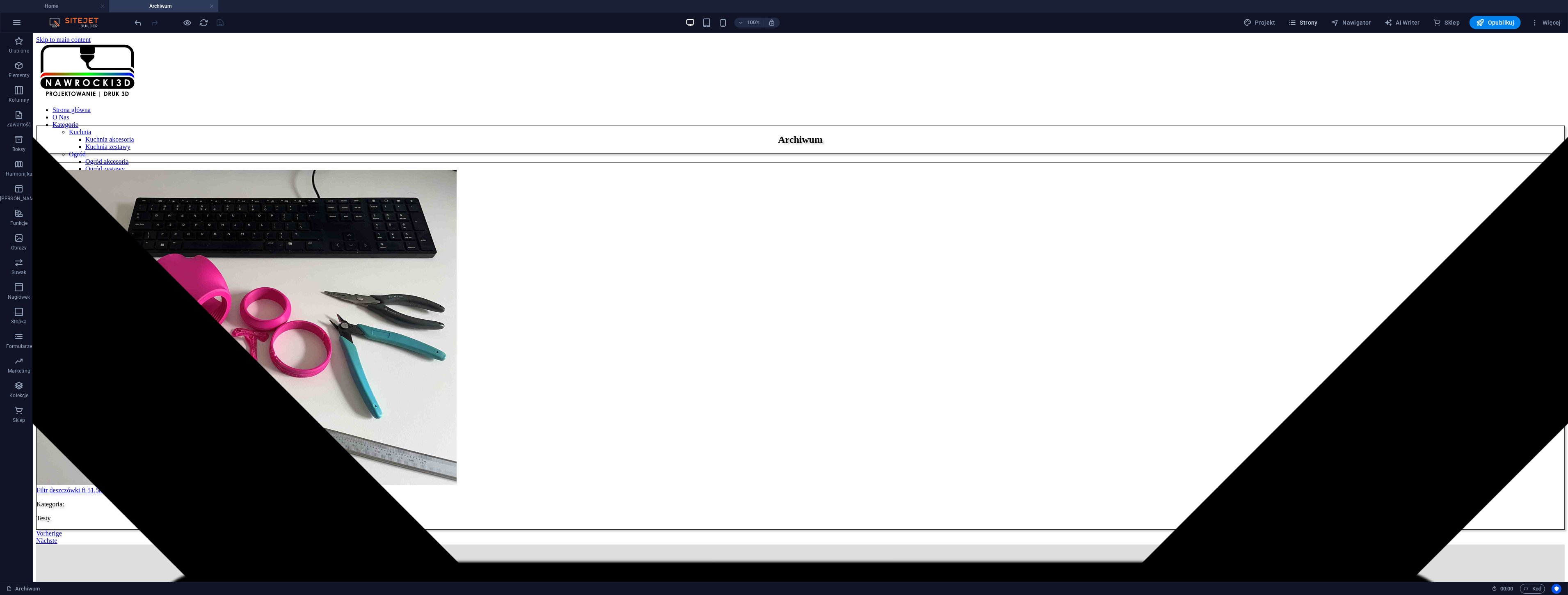
click at [1310, 24] on span "Strony" at bounding box center [1303, 22] width 30 height 8
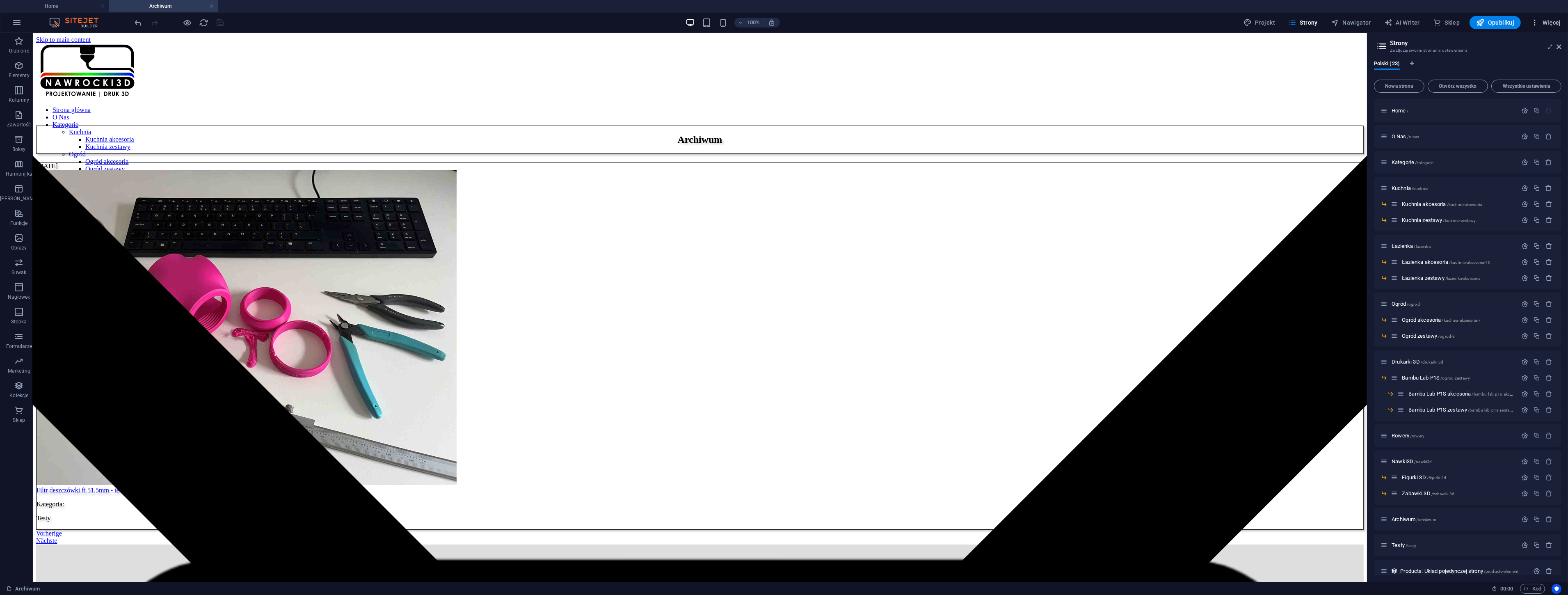
click at [1556, 20] on span "Więcej" at bounding box center [1546, 22] width 31 height 8
click at [1516, 120] on h6 "Menedżer kolekcji" at bounding box center [1527, 122] width 58 height 10
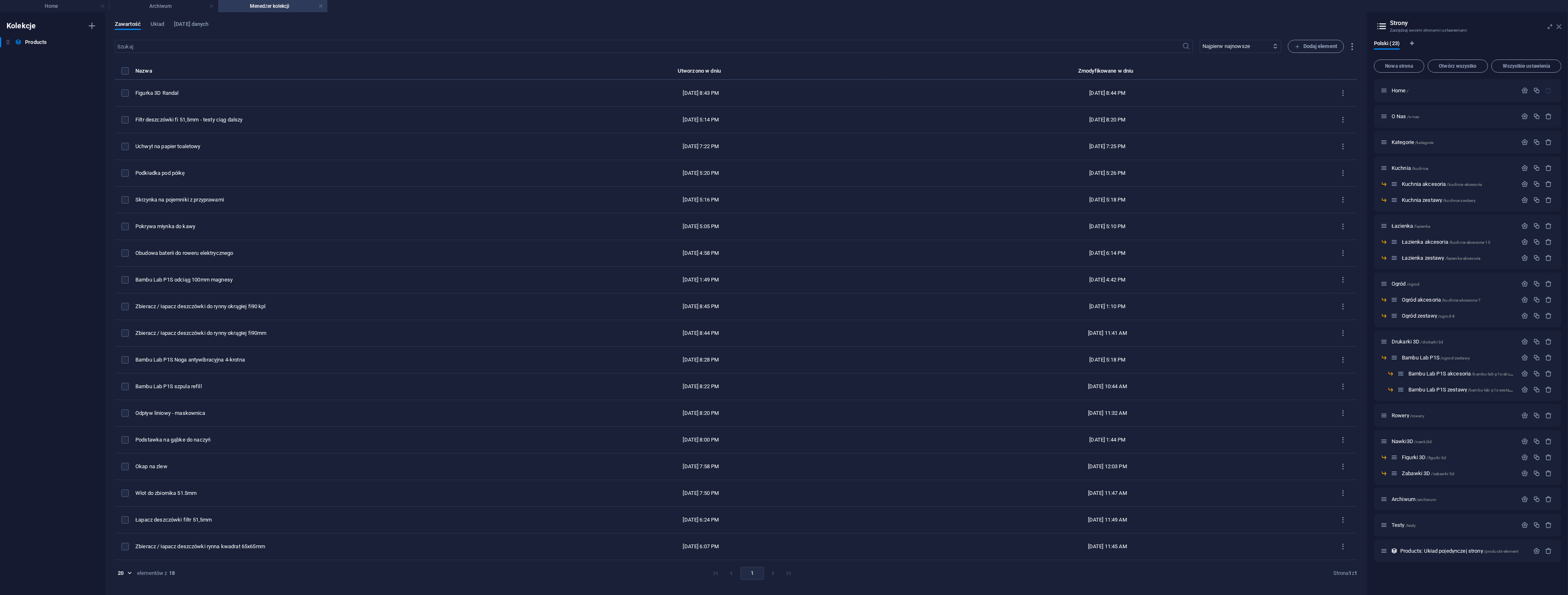
click at [1558, 25] on icon at bounding box center [1559, 26] width 5 height 6
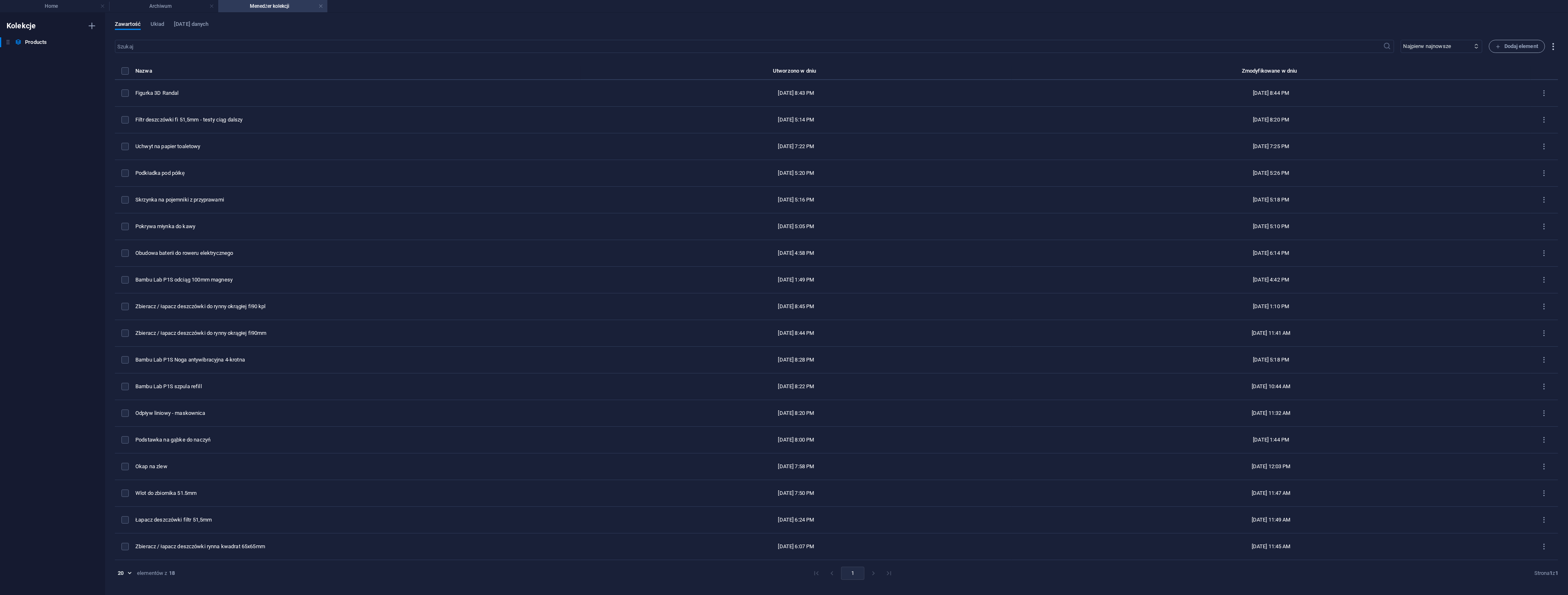
click at [1552, 43] on icon "button" at bounding box center [1553, 47] width 10 height 10
click at [1212, 15] on div at bounding box center [784, 298] width 1568 height 595
click at [160, 47] on input "text" at bounding box center [749, 46] width 1269 height 13
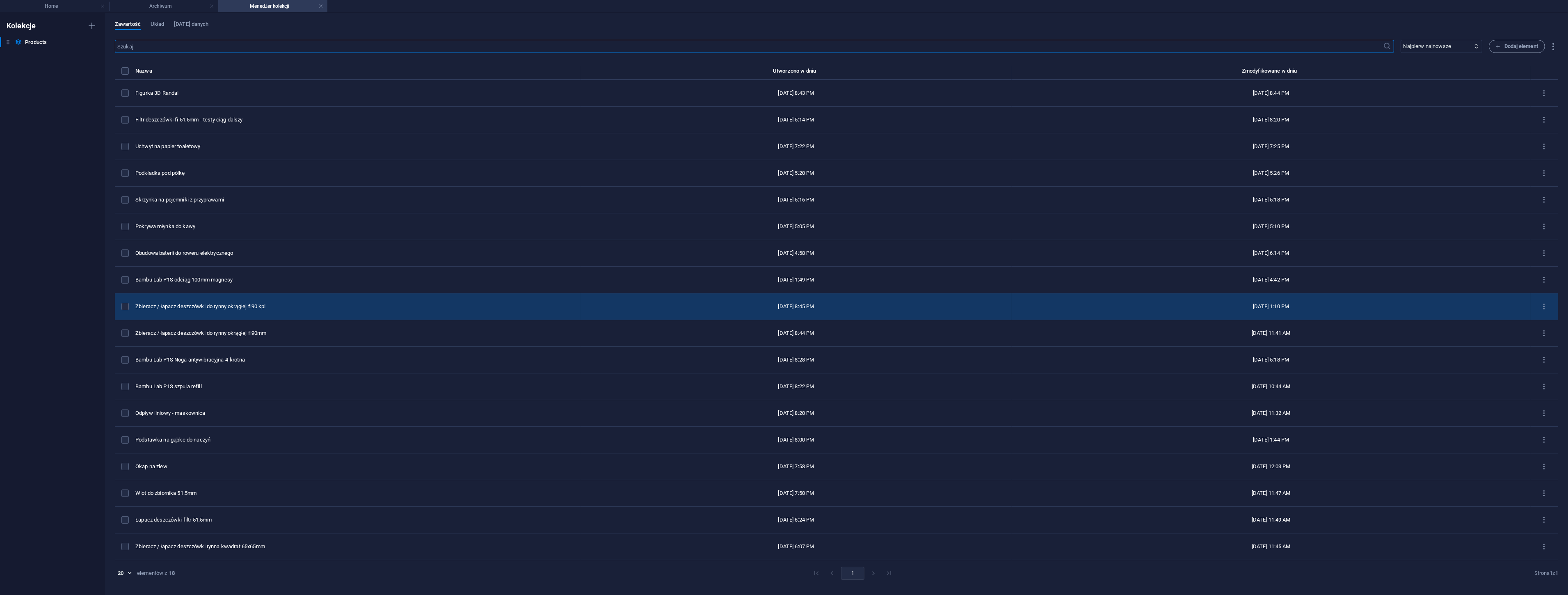
click at [189, 305] on div "Zbieracz / łapacz deszczówki do rynny okrągłej fi90 kpl" at bounding box center [354, 306] width 438 height 7
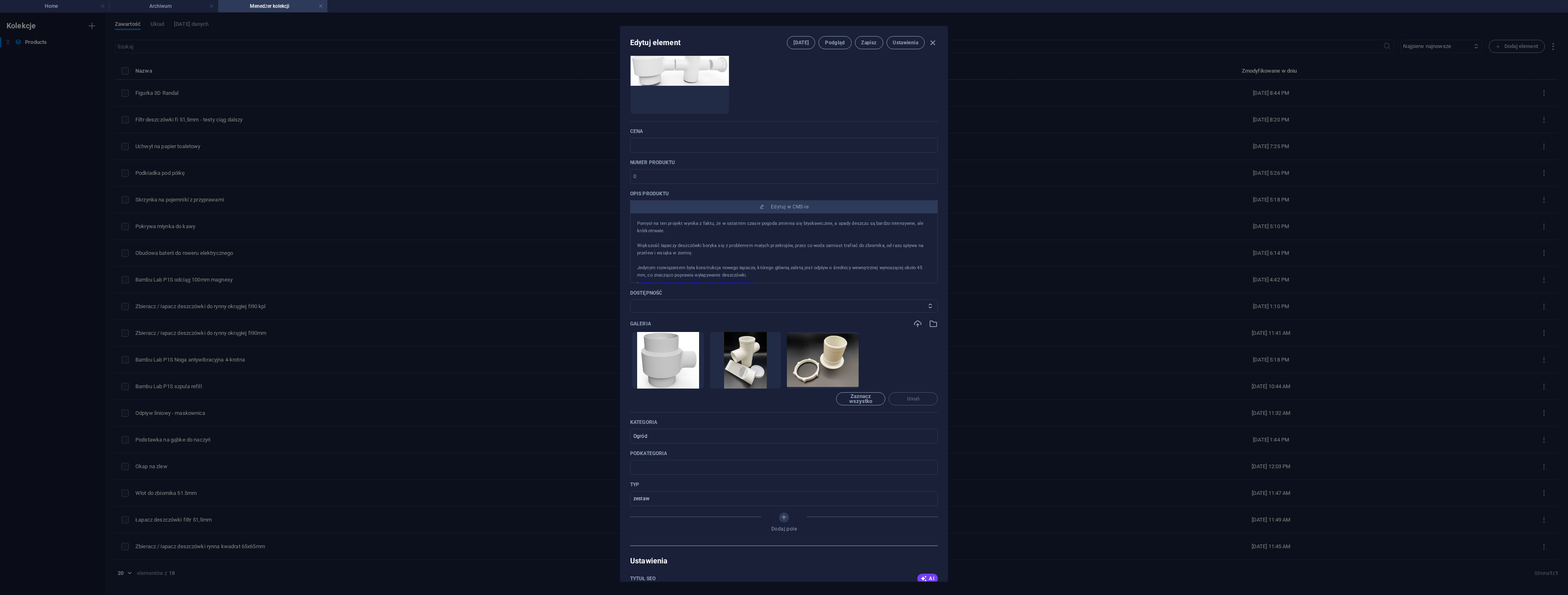
scroll to position [137, 0]
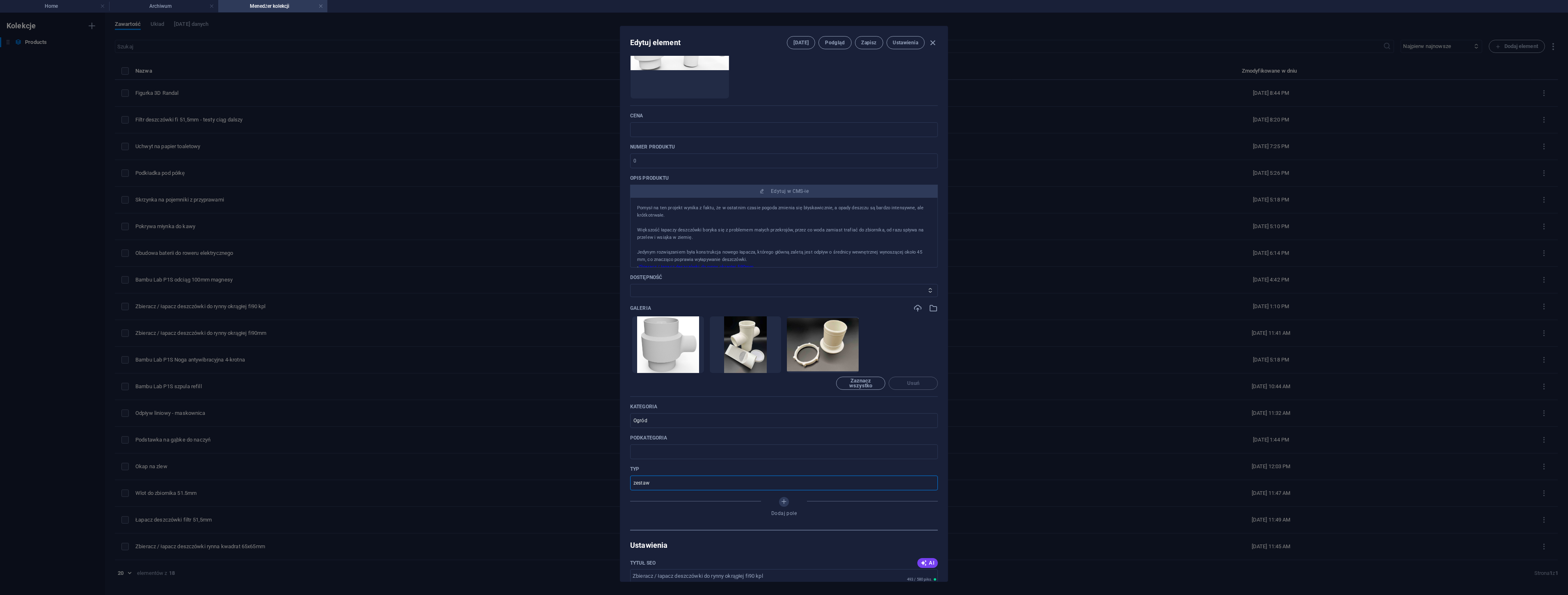
drag, startPoint x: 661, startPoint y: 486, endPoint x: 598, endPoint y: 484, distance: 63.0
click at [598, 484] on div "Edytuj element Pola Podgląd Zapisz Ustawienia Name Zbieracz / łapacz deszczówki…" at bounding box center [784, 305] width 1568 height 583
drag, startPoint x: 657, startPoint y: 421, endPoint x: 553, endPoint y: 416, distance: 104.1
click at [553, 416] on div "Edytuj element Pola Podgląd Zapisz Ustawienia Name Zbieracz / łapacz deszczówki…" at bounding box center [784, 305] width 1568 height 583
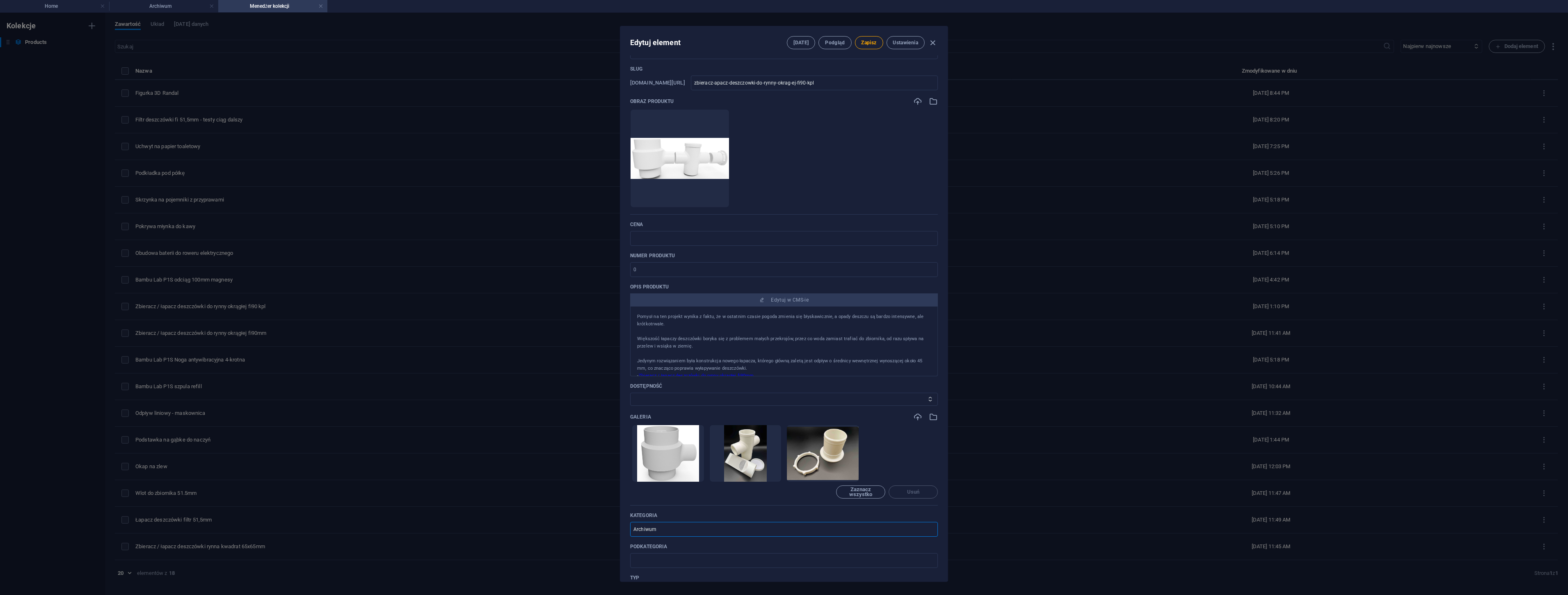
scroll to position [0, 0]
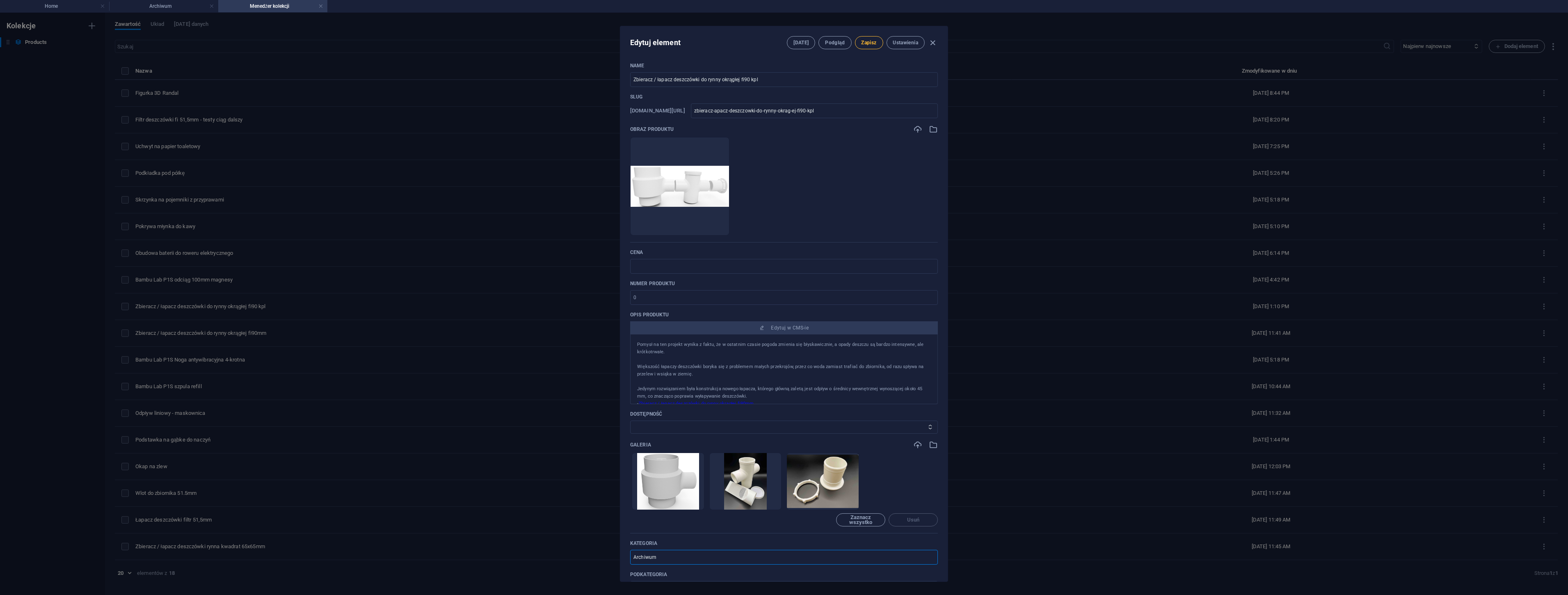
click at [871, 44] on span "Zapisz" at bounding box center [868, 42] width 15 height 6
click at [936, 45] on icon "button" at bounding box center [933, 43] width 10 height 10
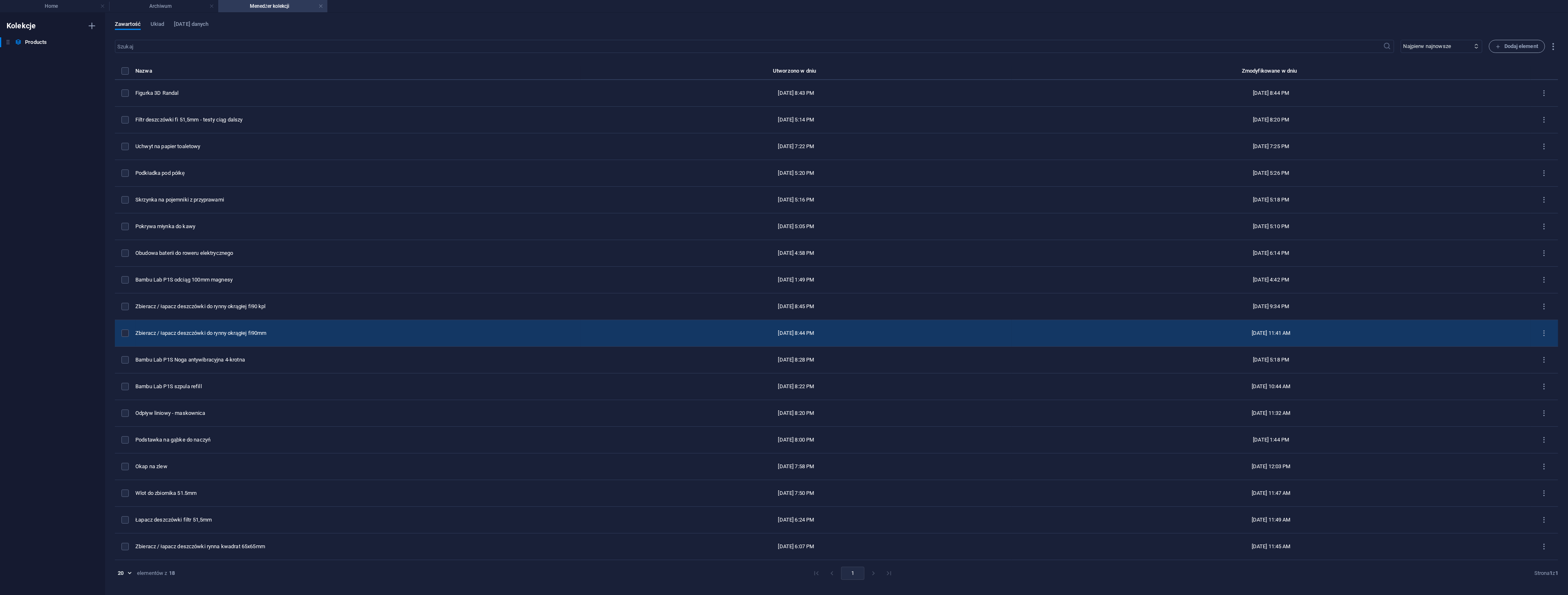
click at [212, 333] on div "Zbieracz / łapacz deszczówki do rynny okrągłej fi90mm" at bounding box center [354, 333] width 438 height 7
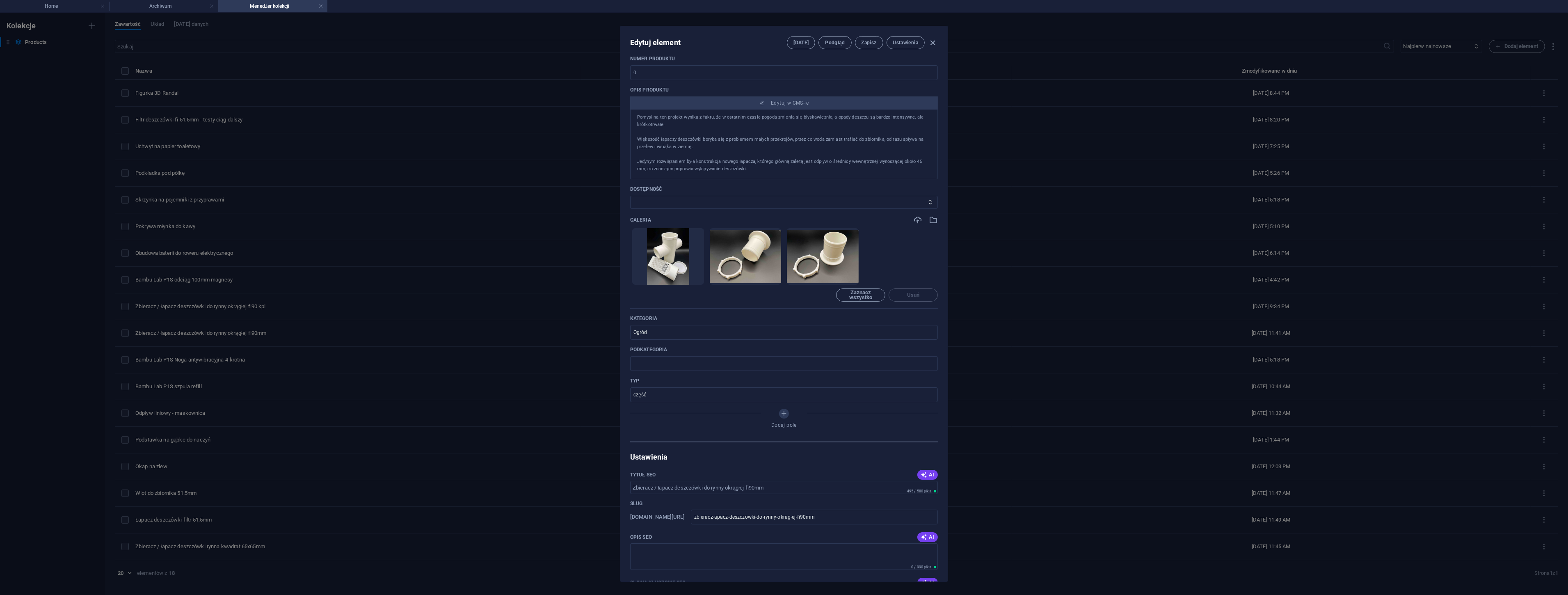
scroll to position [228, 0]
drag, startPoint x: 651, startPoint y: 393, endPoint x: 612, endPoint y: 393, distance: 39.0
click at [612, 393] on div "Edytuj element Pola Podgląd Zapisz Ustawienia Name Zbieracz / łapacz deszczówki…" at bounding box center [784, 305] width 1568 height 583
drag, startPoint x: 662, startPoint y: 331, endPoint x: 617, endPoint y: 331, distance: 45.0
click at [617, 331] on div "Edytuj element Pola Podgląd Zapisz Ustawienia Name Zbieracz / łapacz deszczówki…" at bounding box center [784, 305] width 1568 height 583
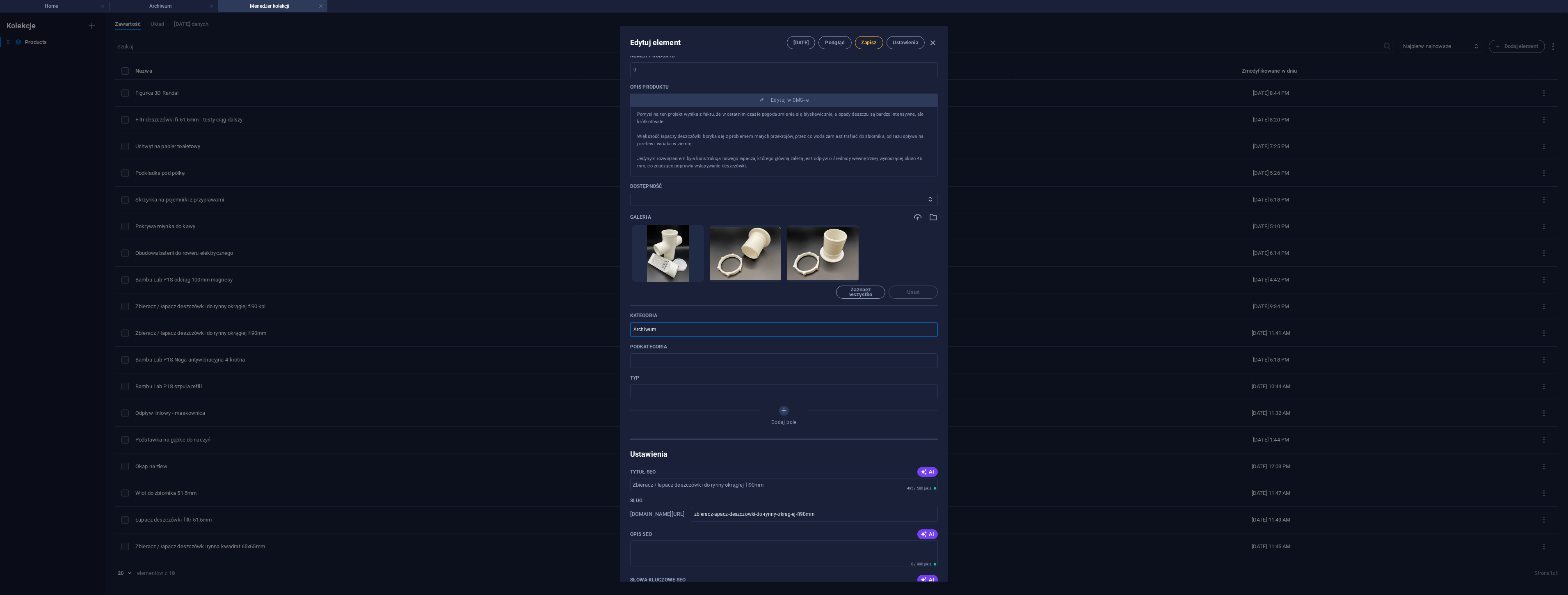
click at [865, 43] on span "Zapisz" at bounding box center [868, 42] width 15 height 6
click at [930, 42] on icon "button" at bounding box center [933, 43] width 10 height 10
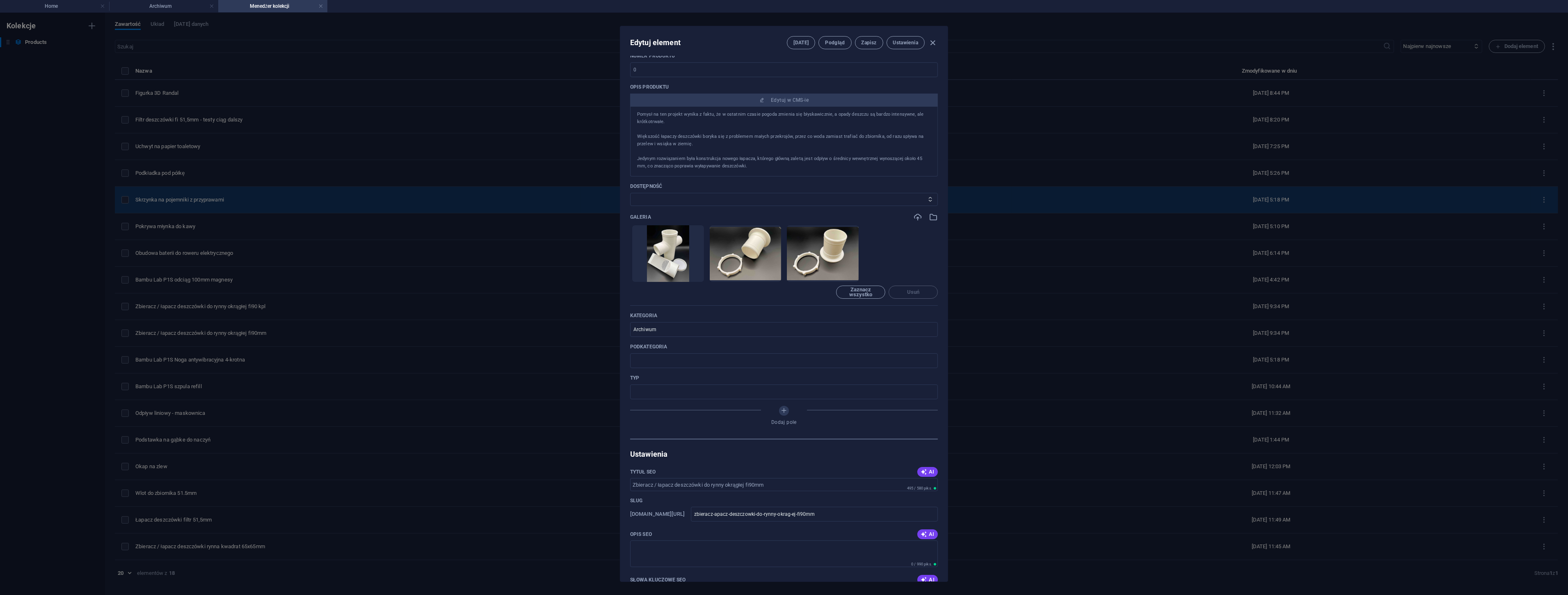
scroll to position [196, 0]
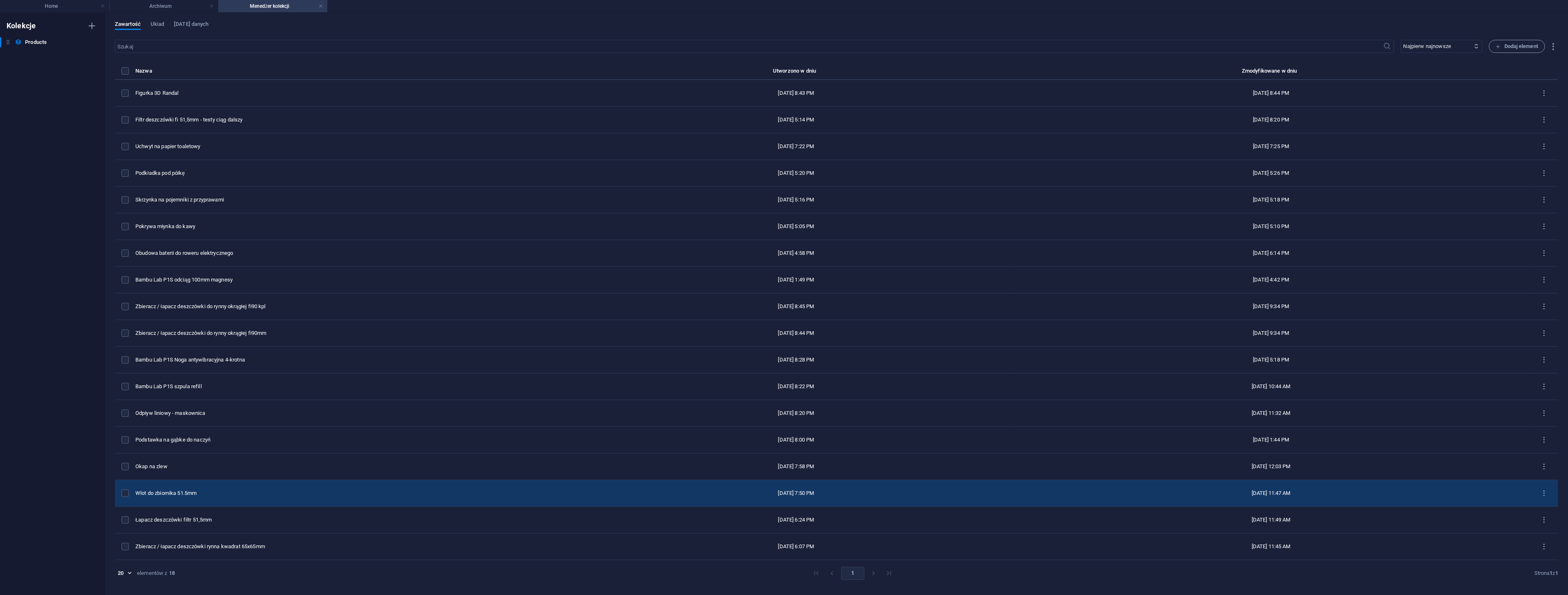
click at [211, 491] on div "Wlot do zbiornika 51.5mm" at bounding box center [354, 493] width 438 height 7
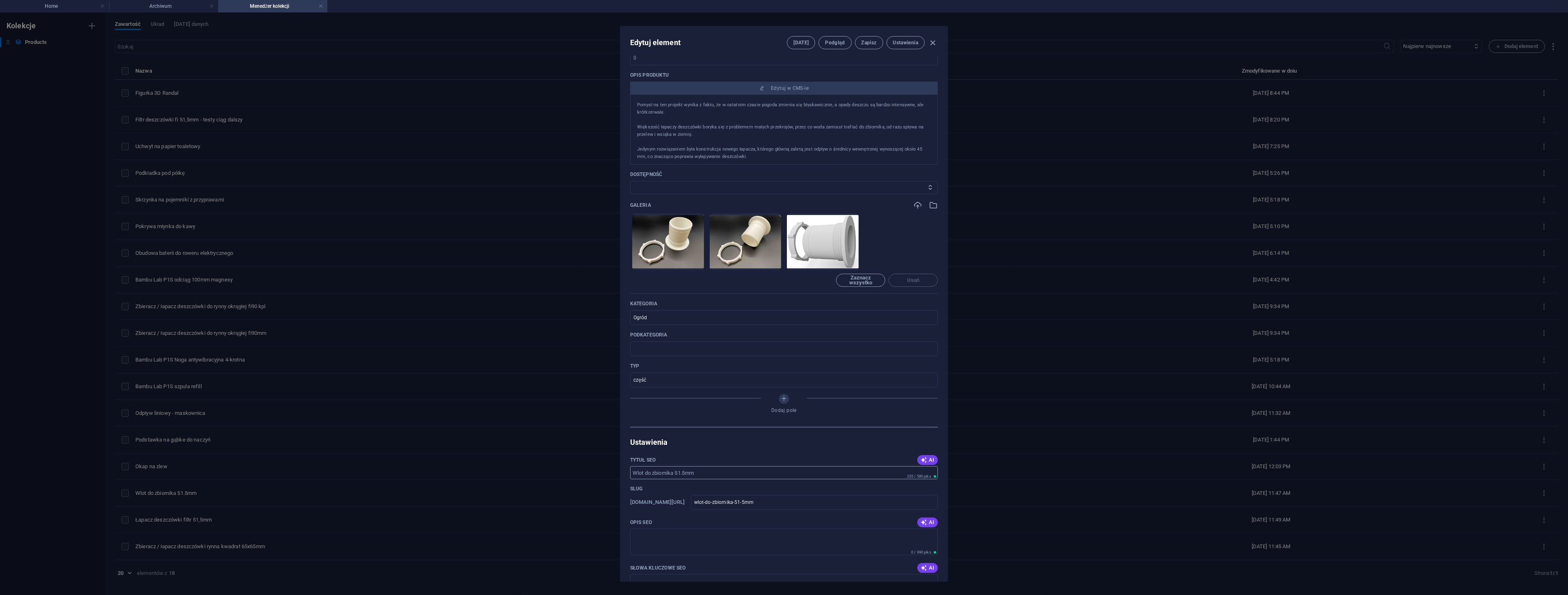
scroll to position [274, 0]
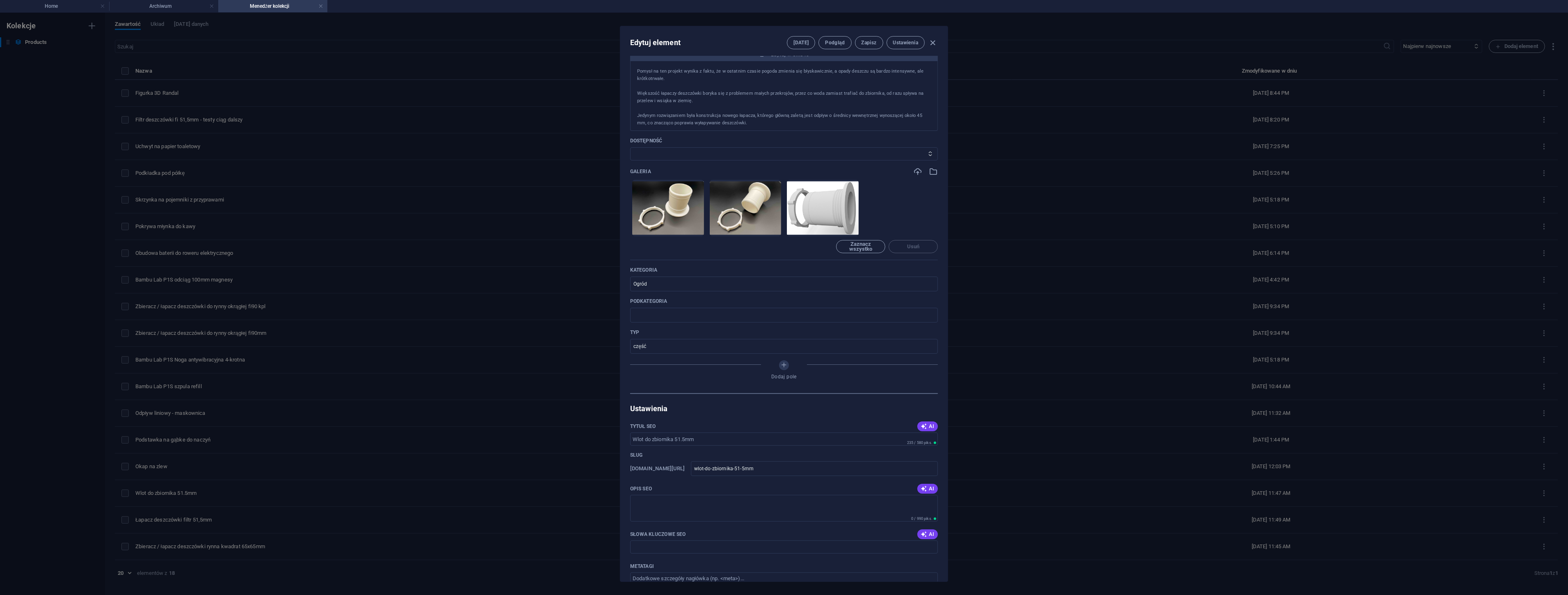
drag, startPoint x: 657, startPoint y: 348, endPoint x: 581, endPoint y: 358, distance: 76.7
click at [580, 358] on div "Edytuj element Pola Podgląd Zapisz Ustawienia Name Wlot do zbiornika 51.5mm ​ S…" at bounding box center [784, 305] width 1568 height 583
drag, startPoint x: 619, startPoint y: 283, endPoint x: 591, endPoint y: 287, distance: 28.3
click at [591, 287] on div "Edytuj element Pola Podgląd Zapisz Ustawienia Name Wlot do zbiornika 51.5mm ​ S…" at bounding box center [784, 305] width 1568 height 583
click at [875, 42] on span "Zapisz" at bounding box center [868, 42] width 15 height 6
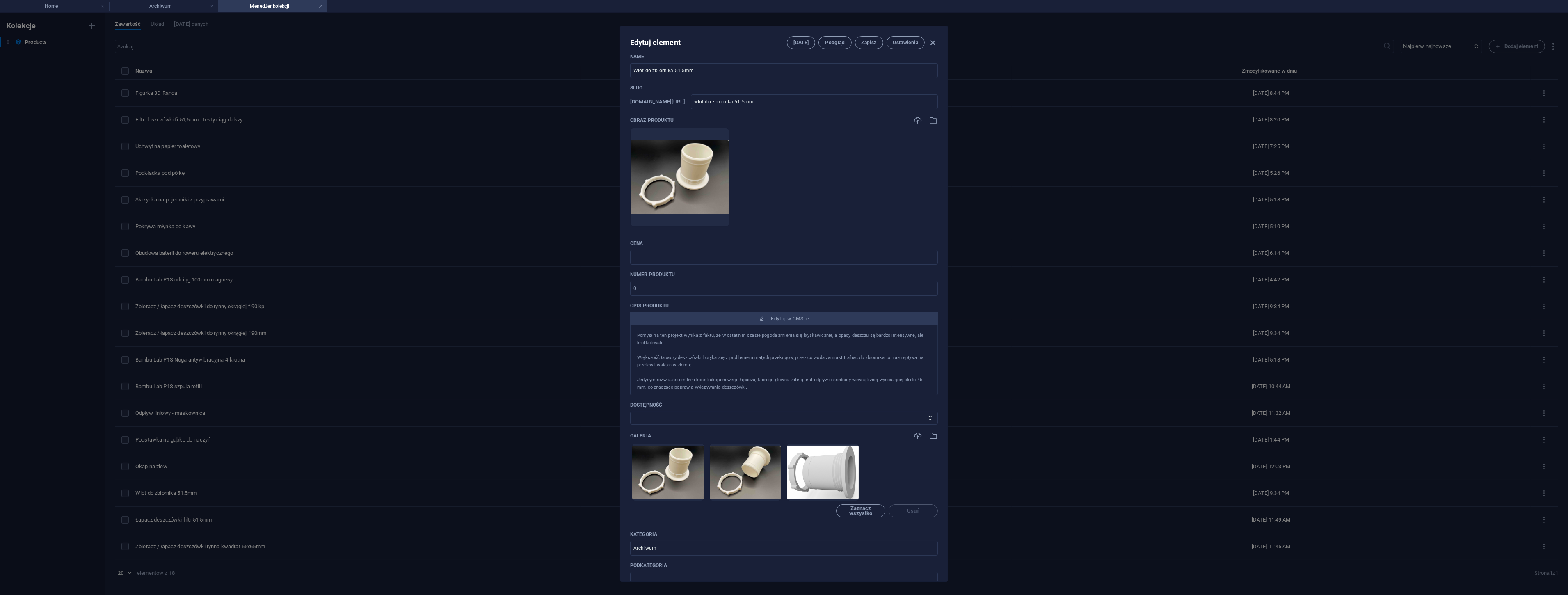
scroll to position [0, 0]
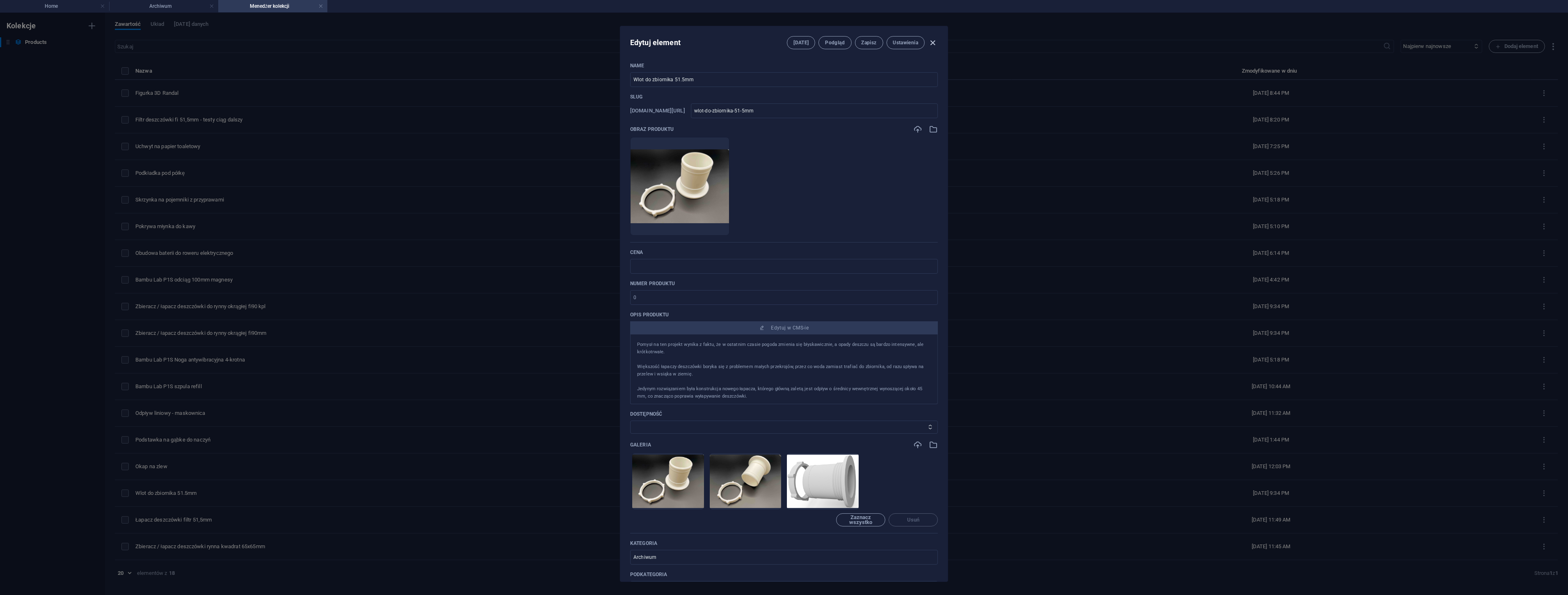
click at [931, 39] on icon "button" at bounding box center [933, 43] width 10 height 10
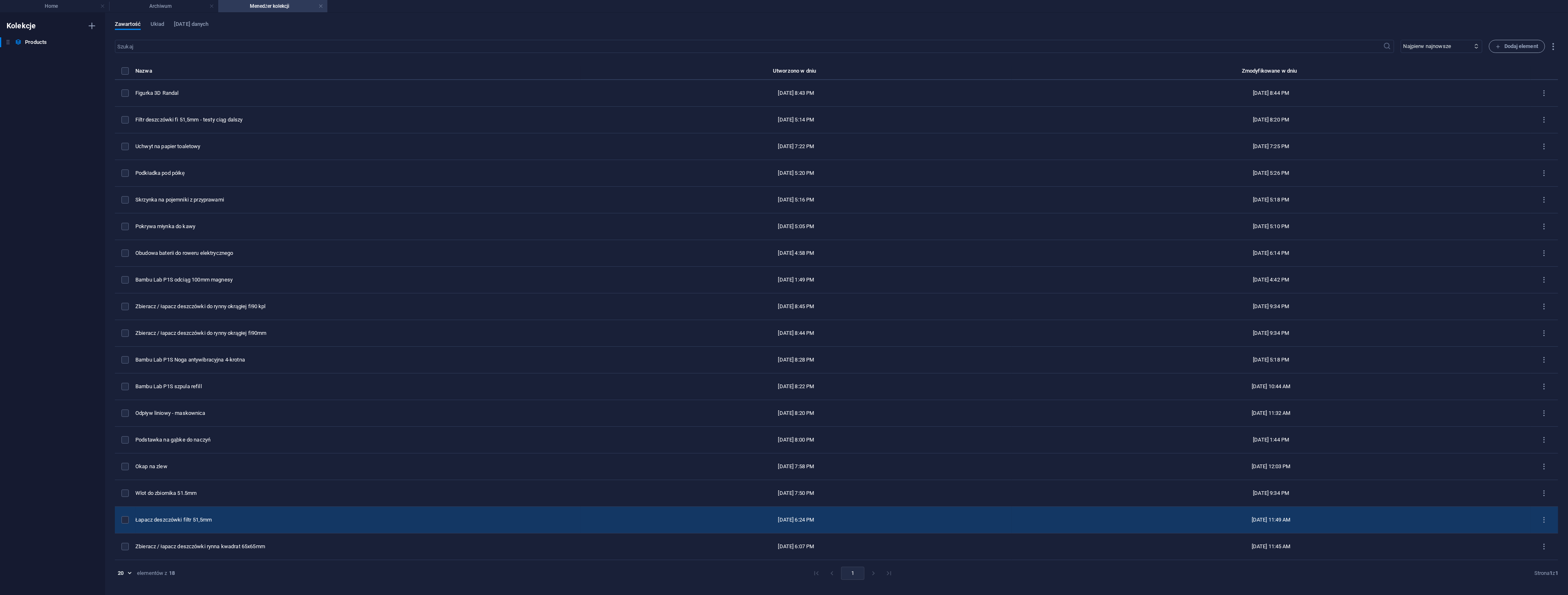
click at [195, 520] on div "Łapacz deszczówki filtr 51,5mm" at bounding box center [354, 520] width 438 height 7
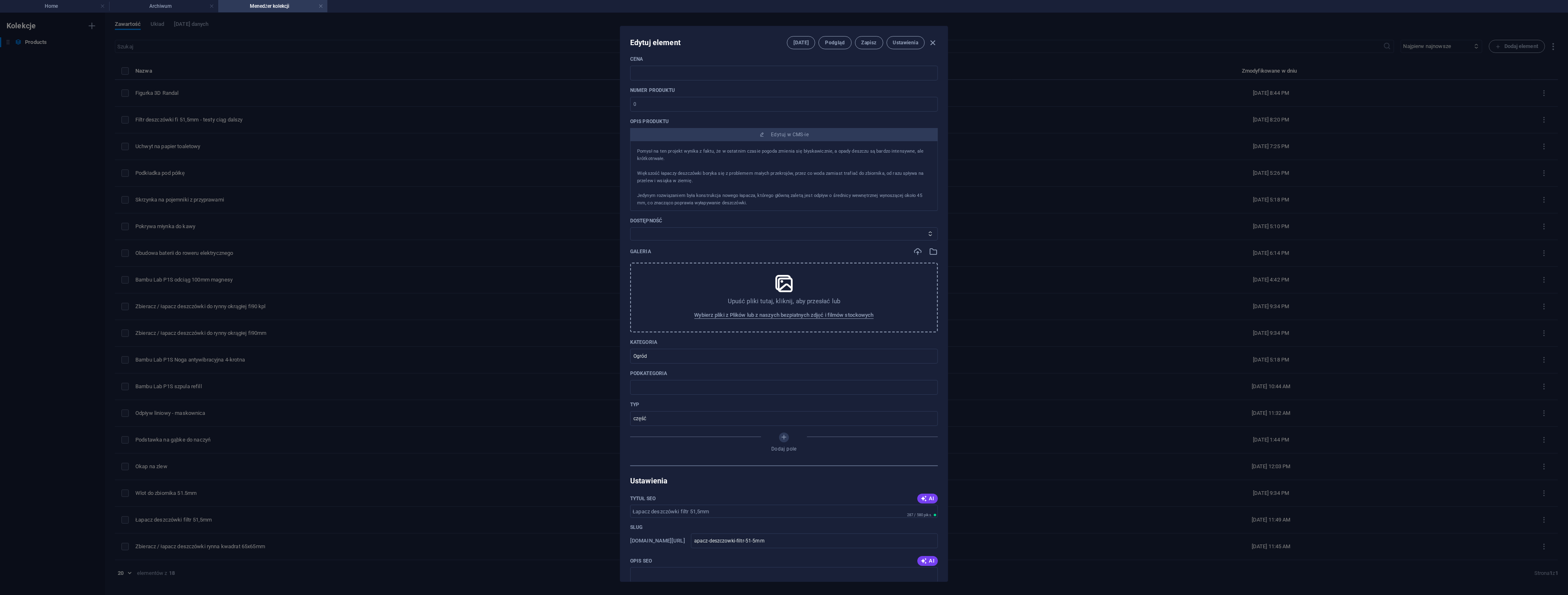
scroll to position [274, 0]
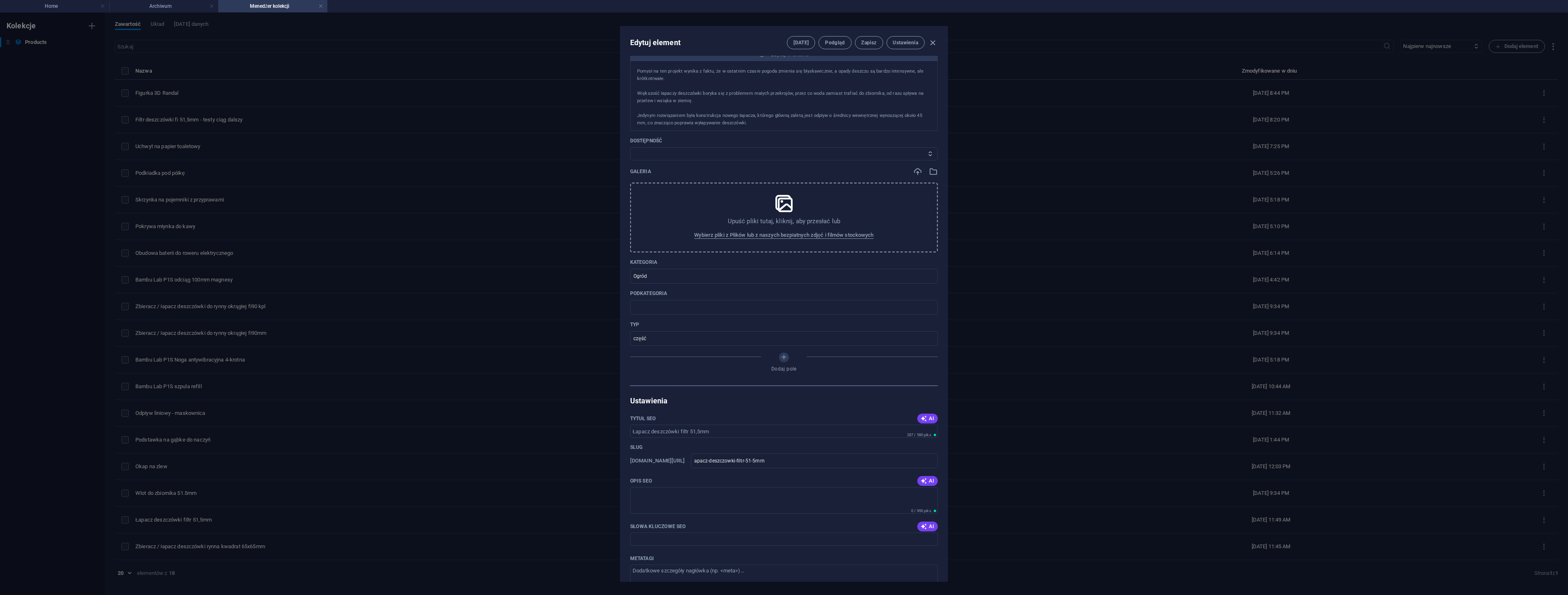
drag, startPoint x: 652, startPoint y: 341, endPoint x: 589, endPoint y: 347, distance: 63.3
click at [589, 347] on div "Edytuj element Pola Podgląd Zapisz Ustawienia Name Łapacz deszczówki filtr 51,5…" at bounding box center [784, 305] width 1568 height 583
drag, startPoint x: 653, startPoint y: 276, endPoint x: 517, endPoint y: 281, distance: 136.1
click at [517, 281] on div "Edytuj element Pola Podgląd Zapisz Ustawienia Name Łapacz deszczówki filtr 51,5…" at bounding box center [784, 305] width 1568 height 583
click at [876, 42] on button "Zapisz" at bounding box center [869, 42] width 28 height 13
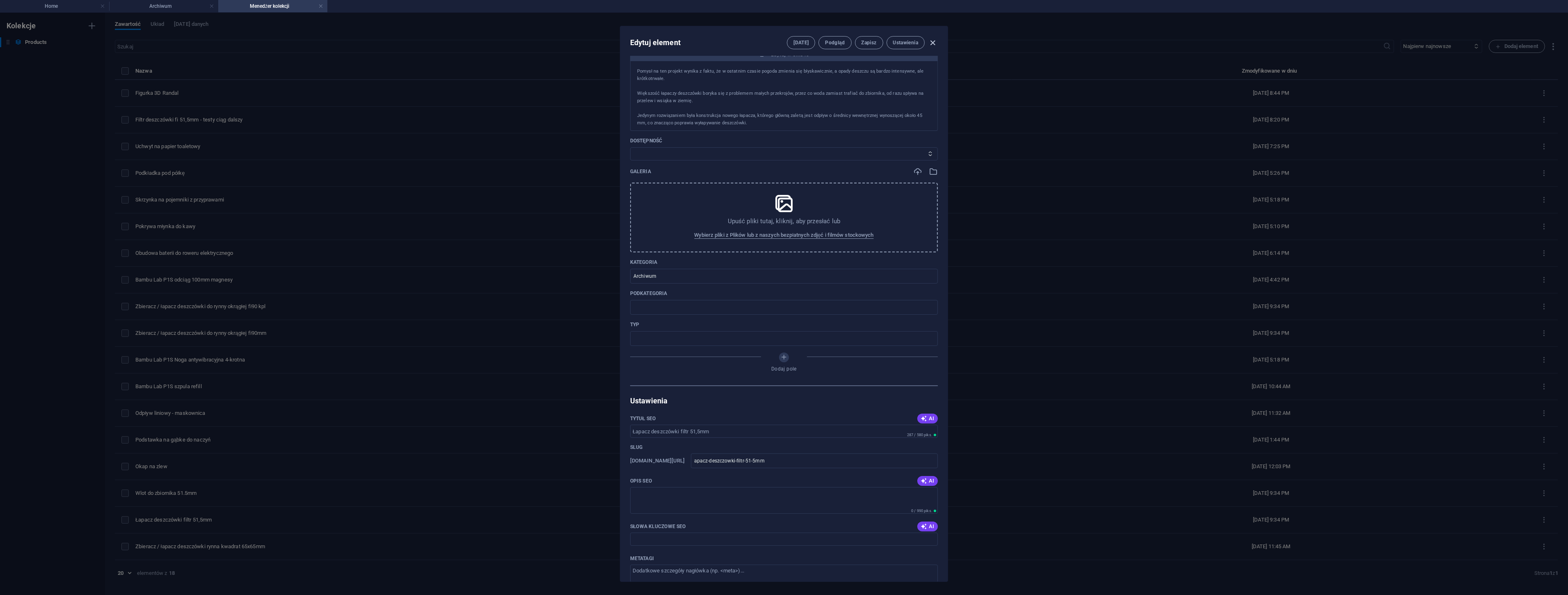
click at [931, 43] on icon "button" at bounding box center [933, 43] width 10 height 10
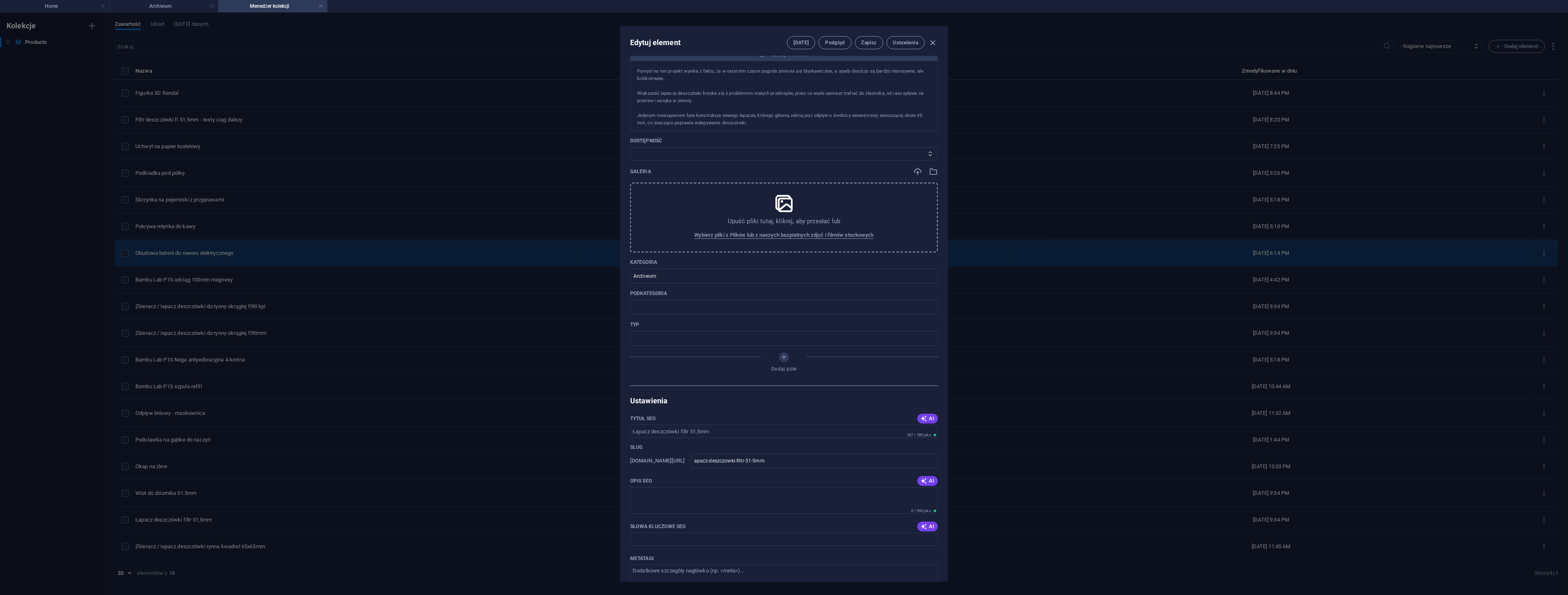
scroll to position [241, 0]
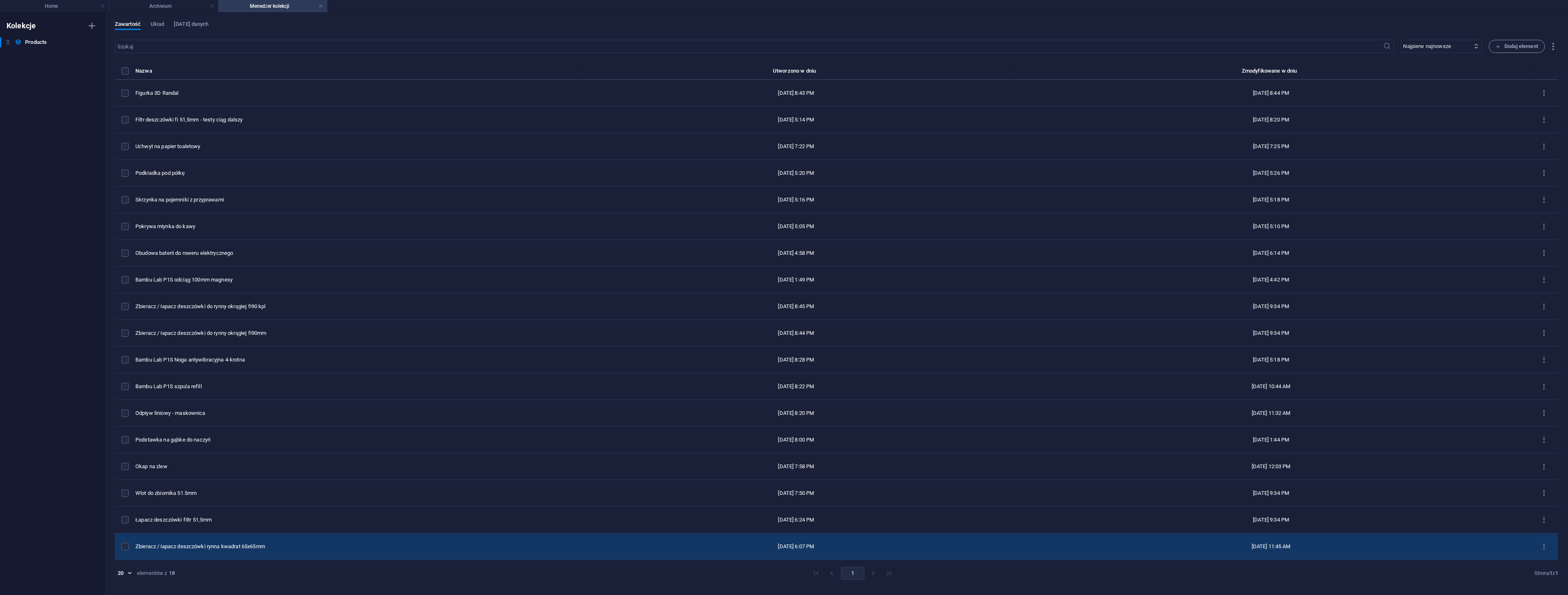
click at [210, 543] on div "Zbieracz / łapacz deszczówki rynna kwadrat 65x65mm" at bounding box center [354, 547] width 438 height 7
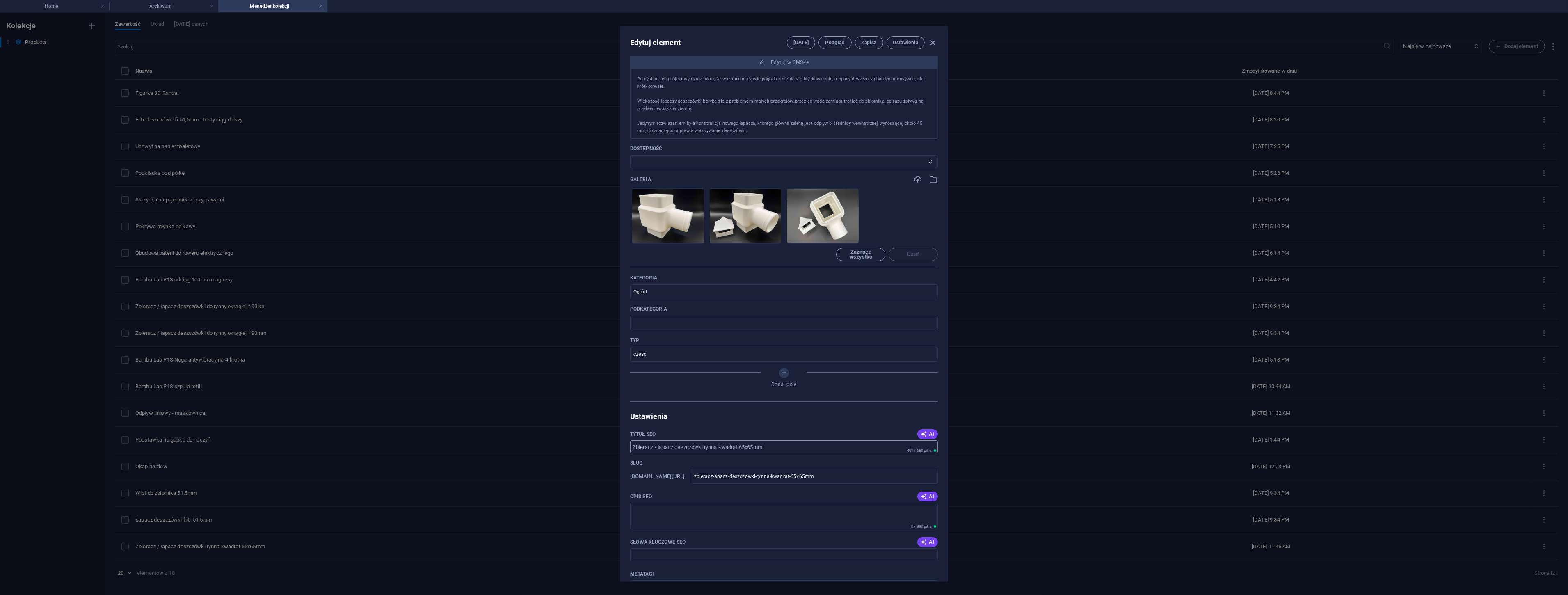
scroll to position [274, 0]
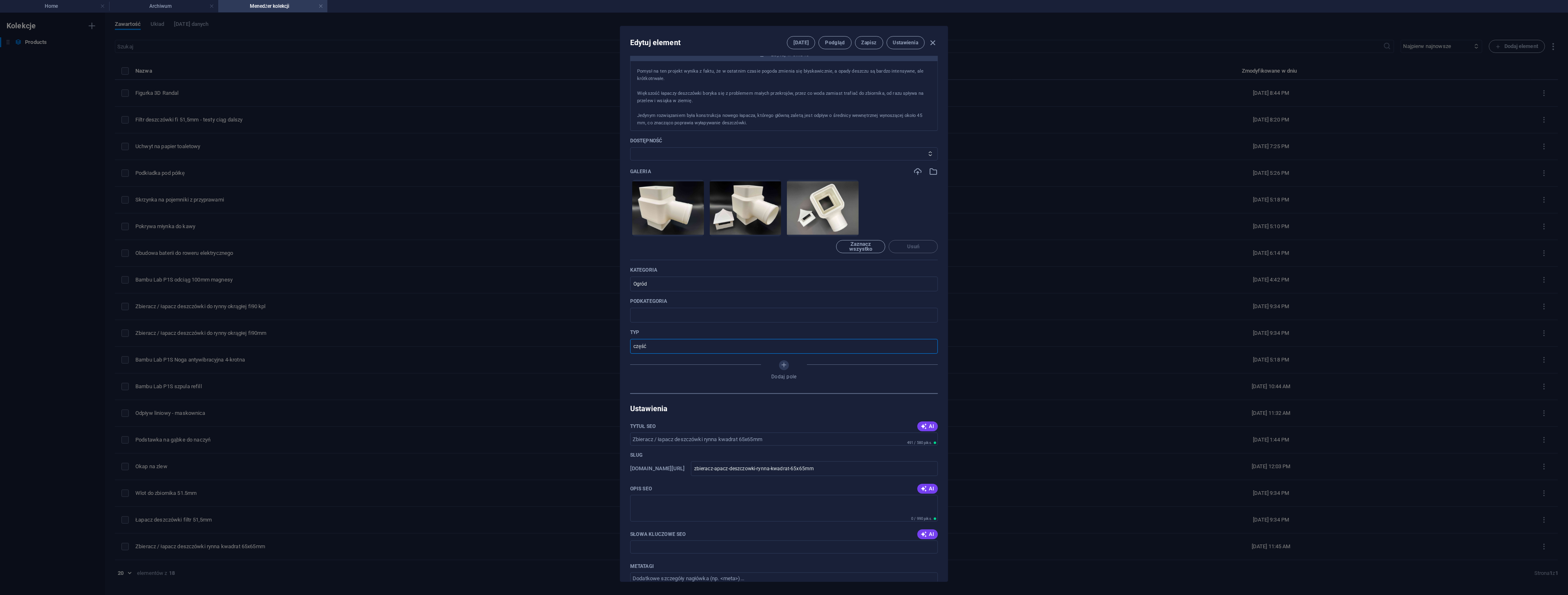
drag, startPoint x: 654, startPoint y: 348, endPoint x: 570, endPoint y: 355, distance: 84.3
click at [570, 355] on div "Edytuj element Pola Podgląd Zapisz Ustawienia Name Zbieracz / łapacz deszczówki…" at bounding box center [784, 305] width 1568 height 583
drag, startPoint x: 671, startPoint y: 286, endPoint x: 510, endPoint y: 288, distance: 161.0
click at [510, 288] on div "Edytuj element Pola Podgląd Zapisz Ustawienia Name Zbieracz / łapacz deszczówki…" at bounding box center [784, 305] width 1568 height 583
click at [870, 42] on span "Zapisz" at bounding box center [868, 42] width 15 height 6
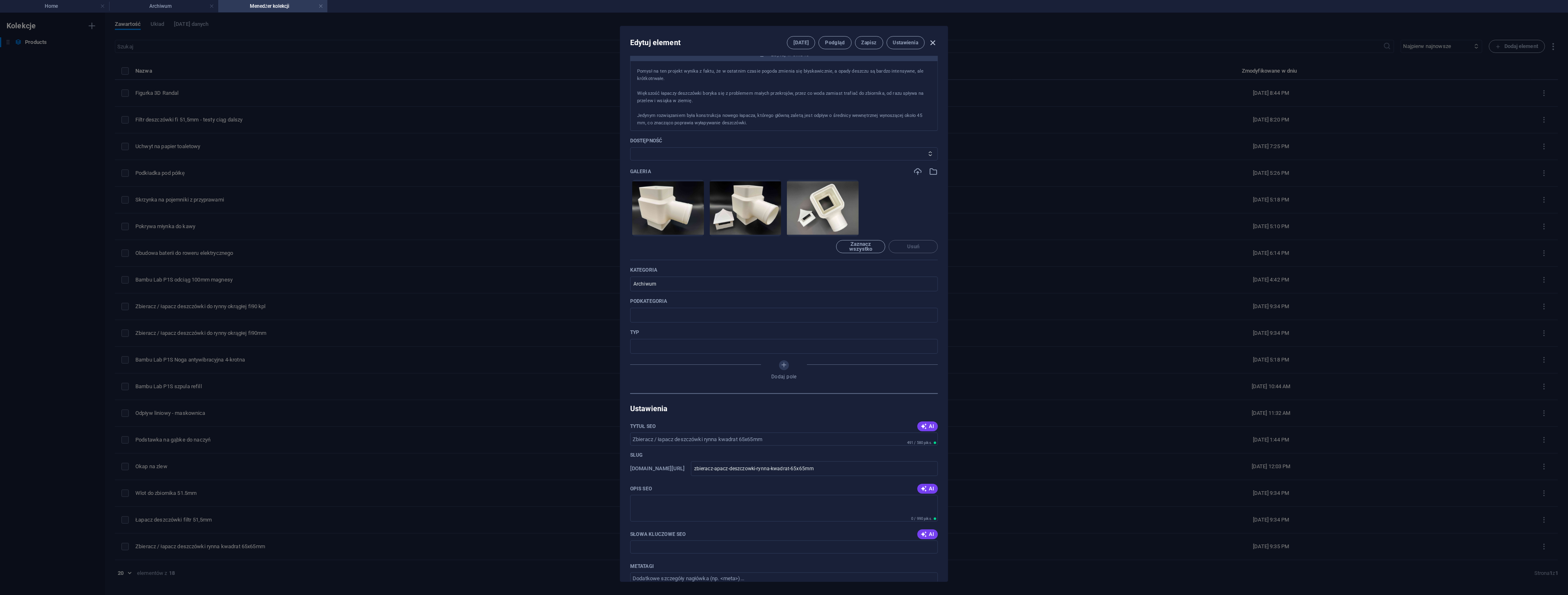
click at [935, 43] on icon "button" at bounding box center [933, 43] width 10 height 10
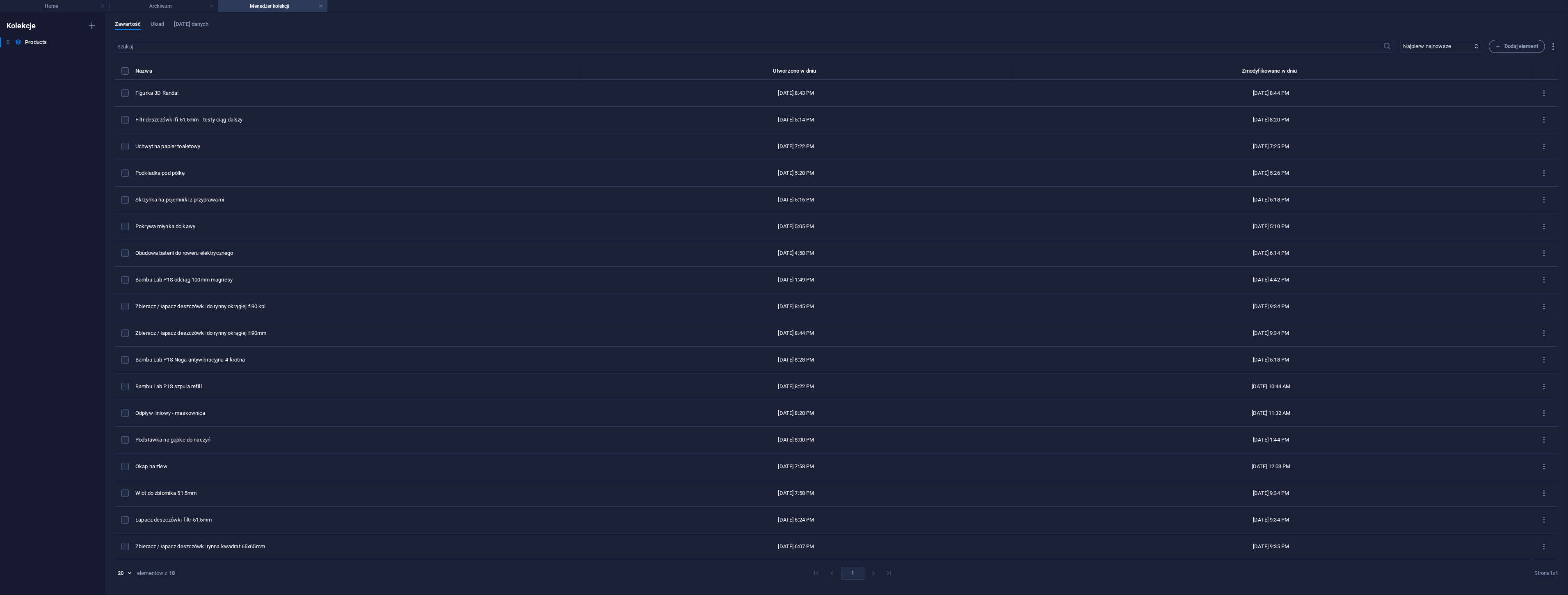
scroll to position [241, 0]
click at [317, 6] on h4 "Menedżer kolekcji" at bounding box center [273, 6] width 109 height 9
click at [210, 7] on link at bounding box center [212, 6] width 5 height 8
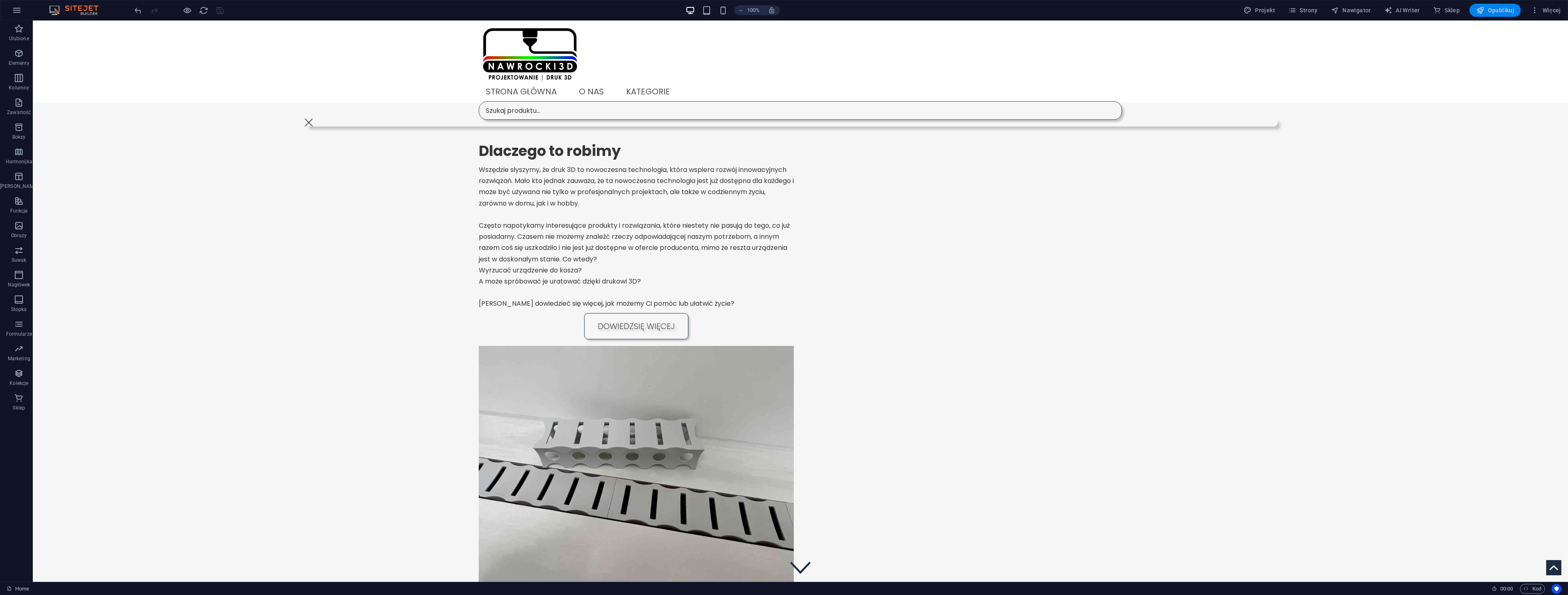
click at [1499, 6] on span "Opublikuj" at bounding box center [1495, 10] width 39 height 8
click at [1318, 13] on span "Strony" at bounding box center [1303, 10] width 30 height 8
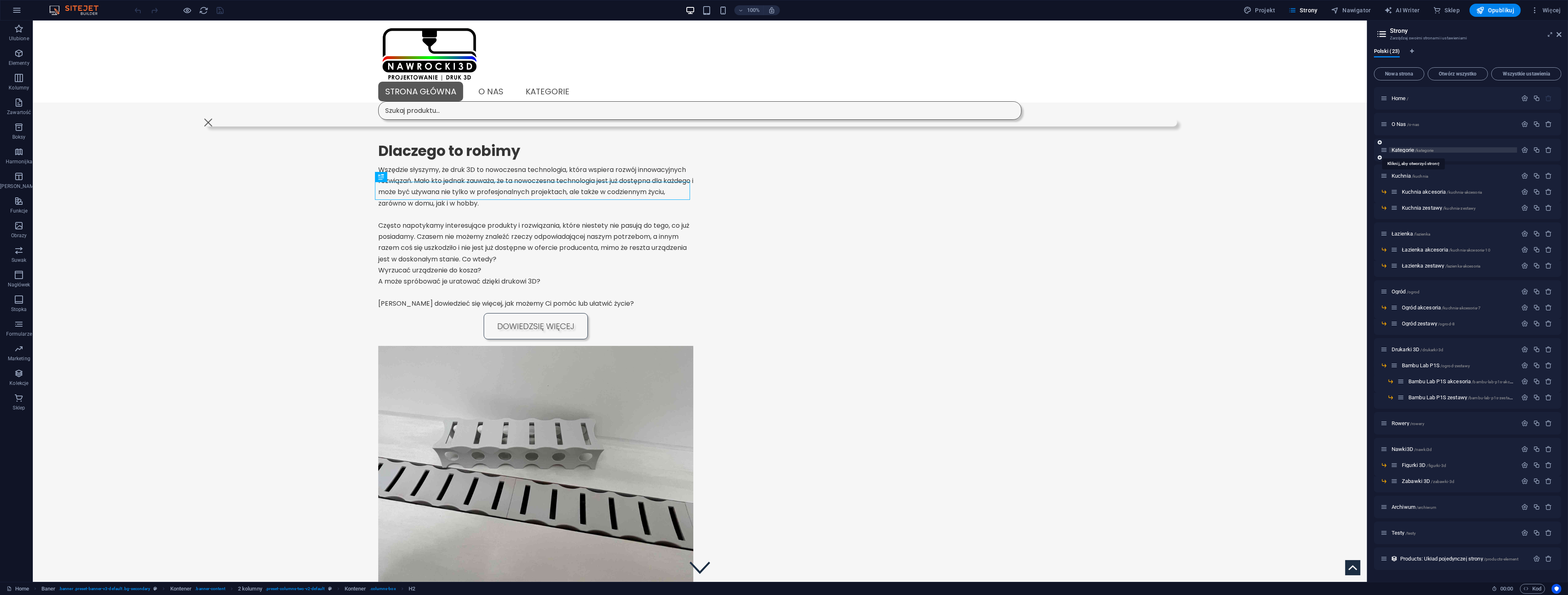
click at [1408, 149] on span "Kategorie /kategorie" at bounding box center [1413, 149] width 42 height 6
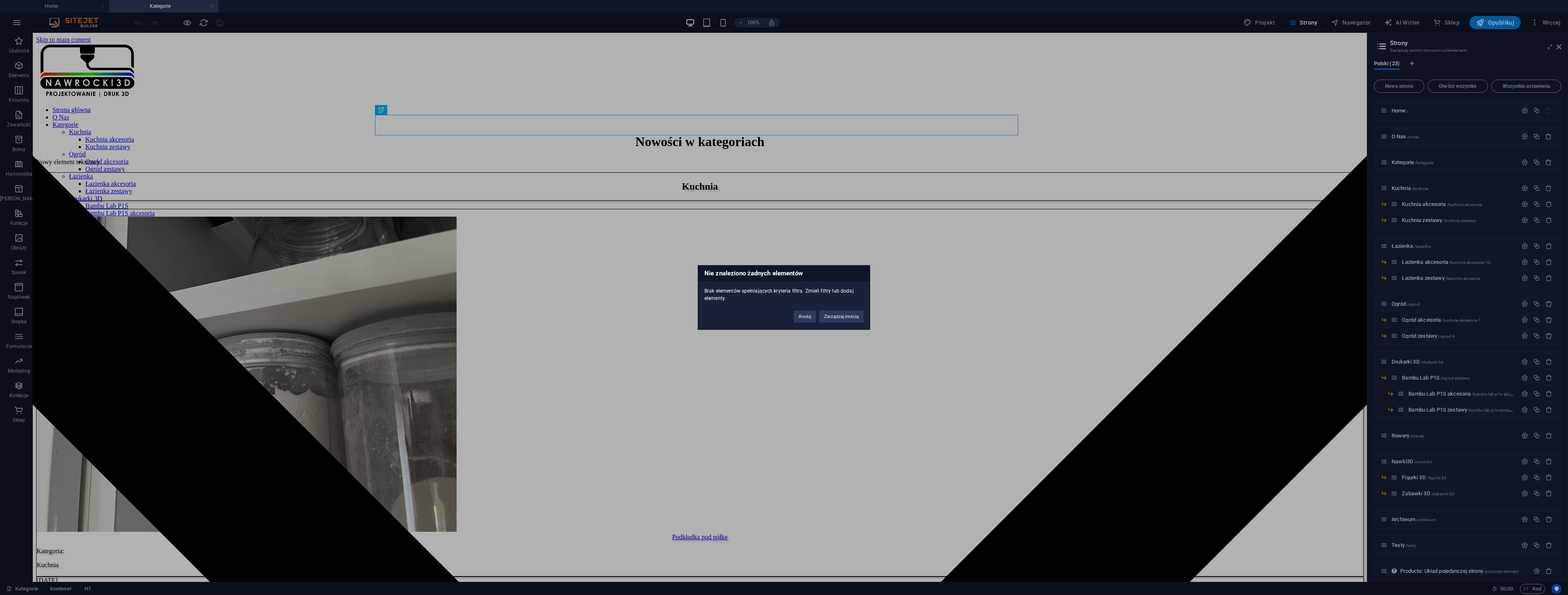
click at [1178, 93] on div "Nie znaleziono żadnych elementów Brak elementów spełniających kryteria filtra. …" at bounding box center [784, 298] width 1568 height 595
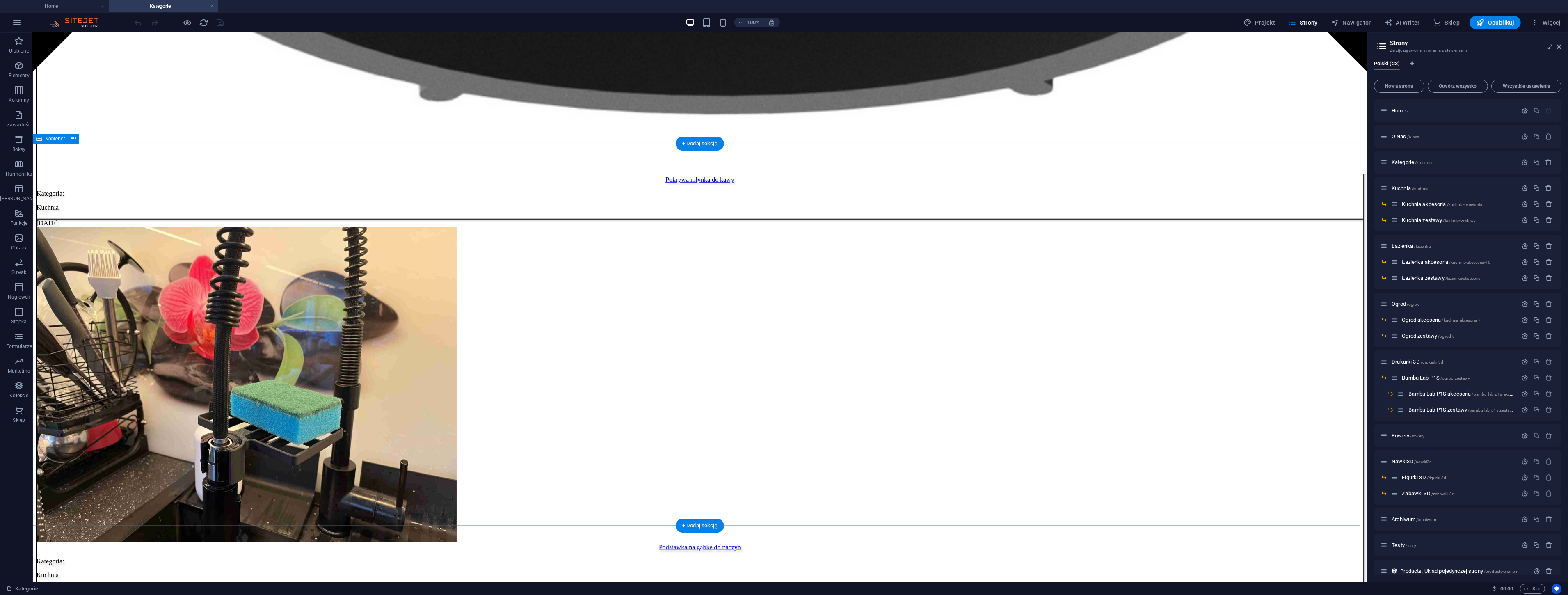
scroll to position [1668, 0]
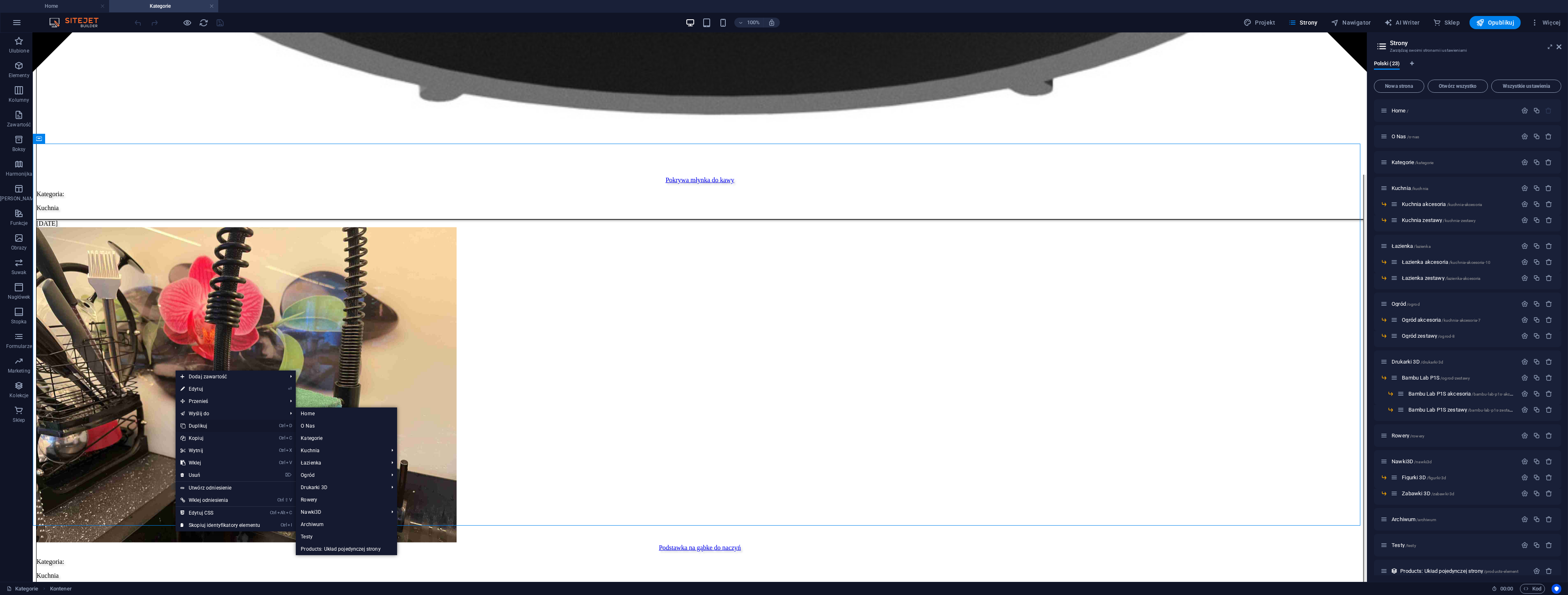
click at [201, 429] on link "Ctrl D Duplikuj" at bounding box center [220, 427] width 89 height 12
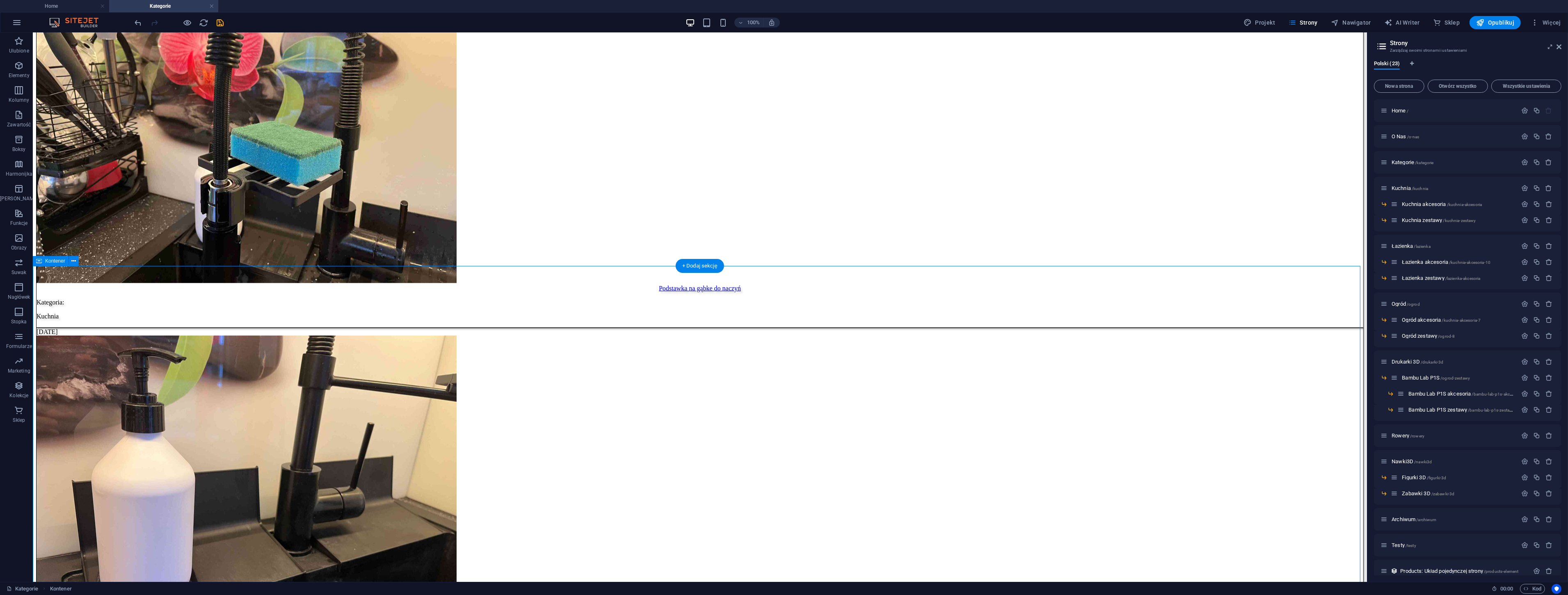
scroll to position [1942, 0]
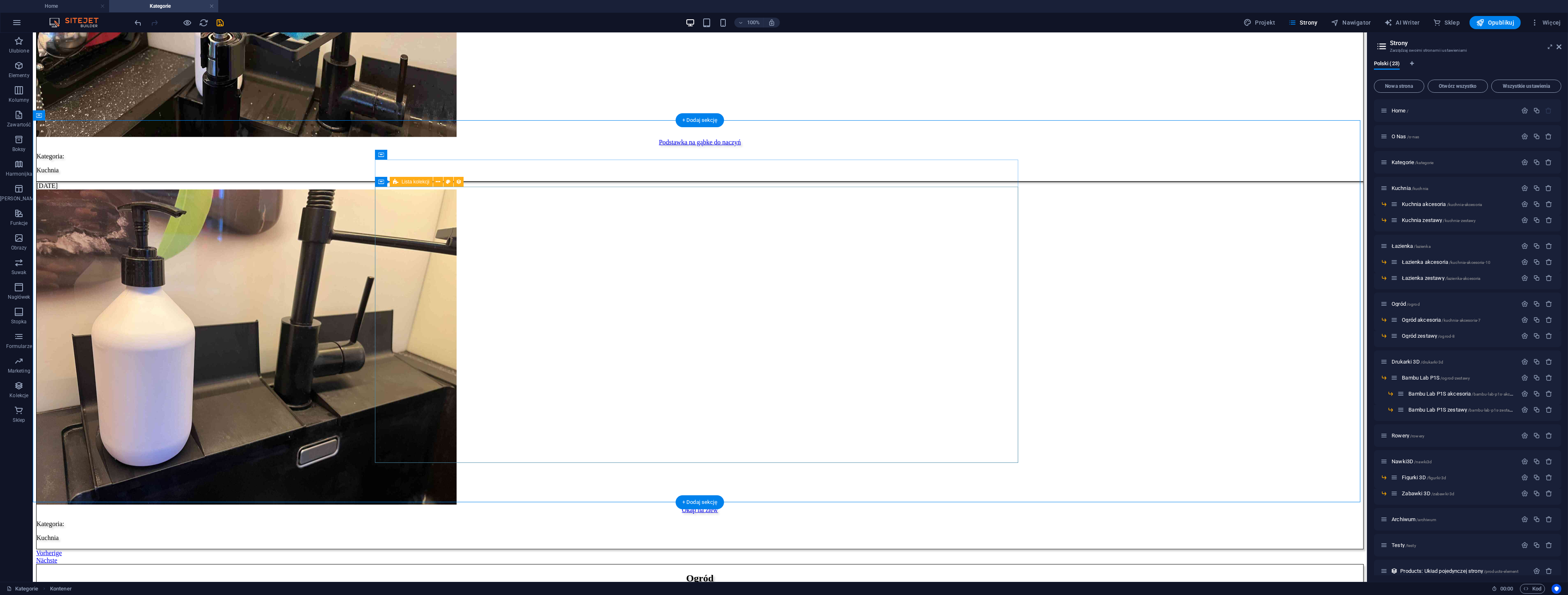
scroll to position [2079, 0]
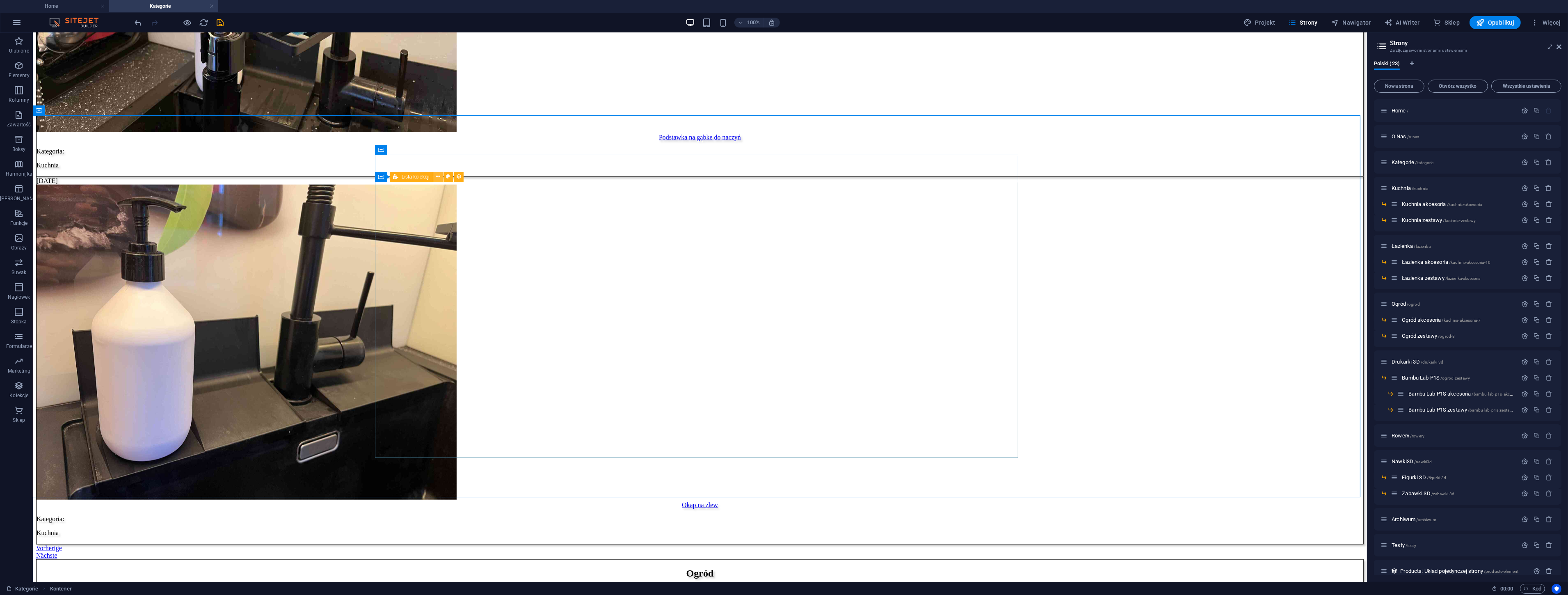
click at [436, 176] on icon at bounding box center [438, 176] width 4 height 9
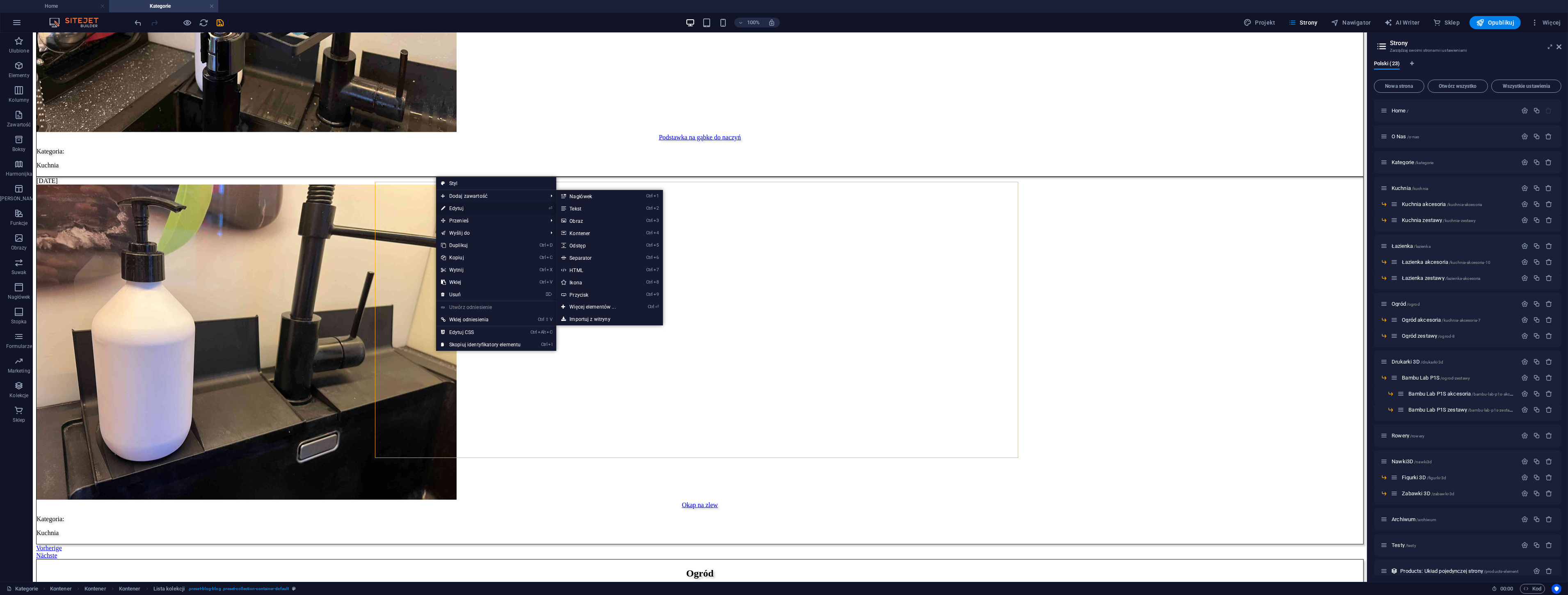
click at [453, 207] on link "⏎ Edytuj" at bounding box center [481, 209] width 89 height 12
select select "createdAt_DESC"
select select "columns.kategoria"
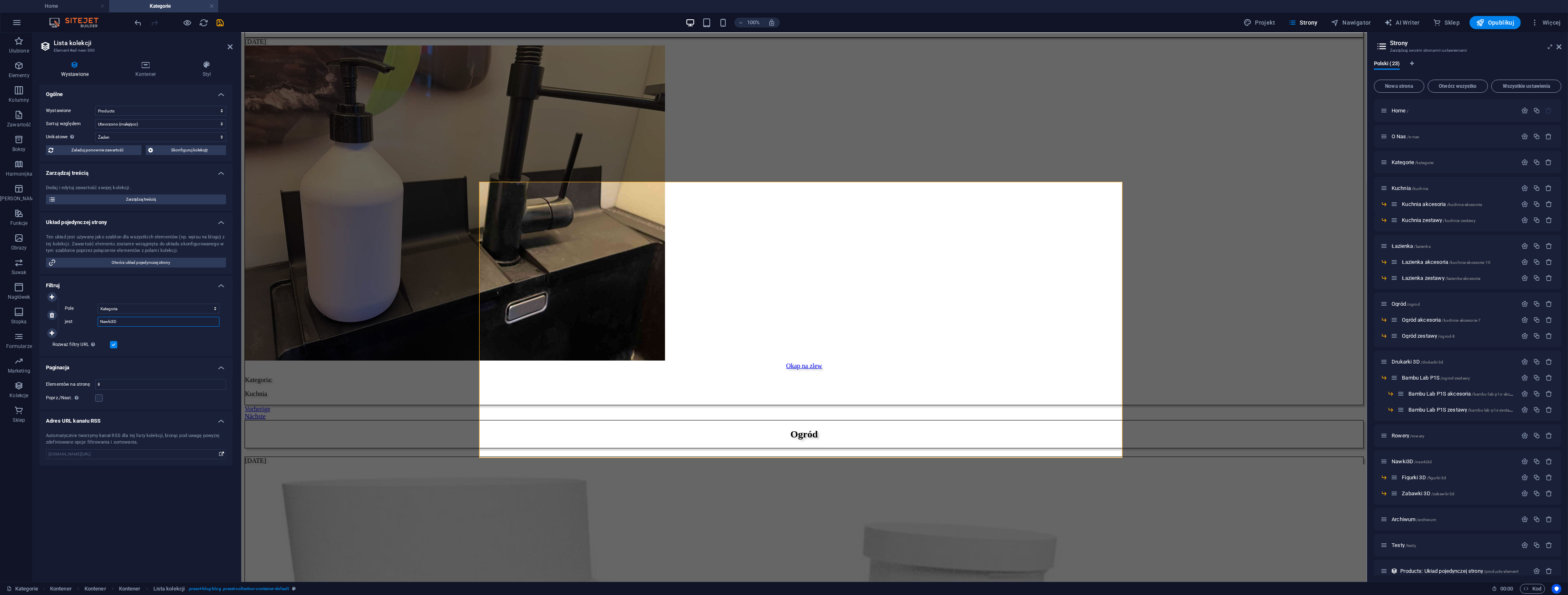
drag, startPoint x: 125, startPoint y: 325, endPoint x: 60, endPoint y: 316, distance: 65.6
click at [60, 316] on div "Pole Utworzono w dniu Zaktualizowano Name Slug Cena Numer produktu Dostępność K…" at bounding box center [141, 315] width 167 height 36
type input "Archiwum"
select select "createdAt_DESC"
select select "columns.kategoria"
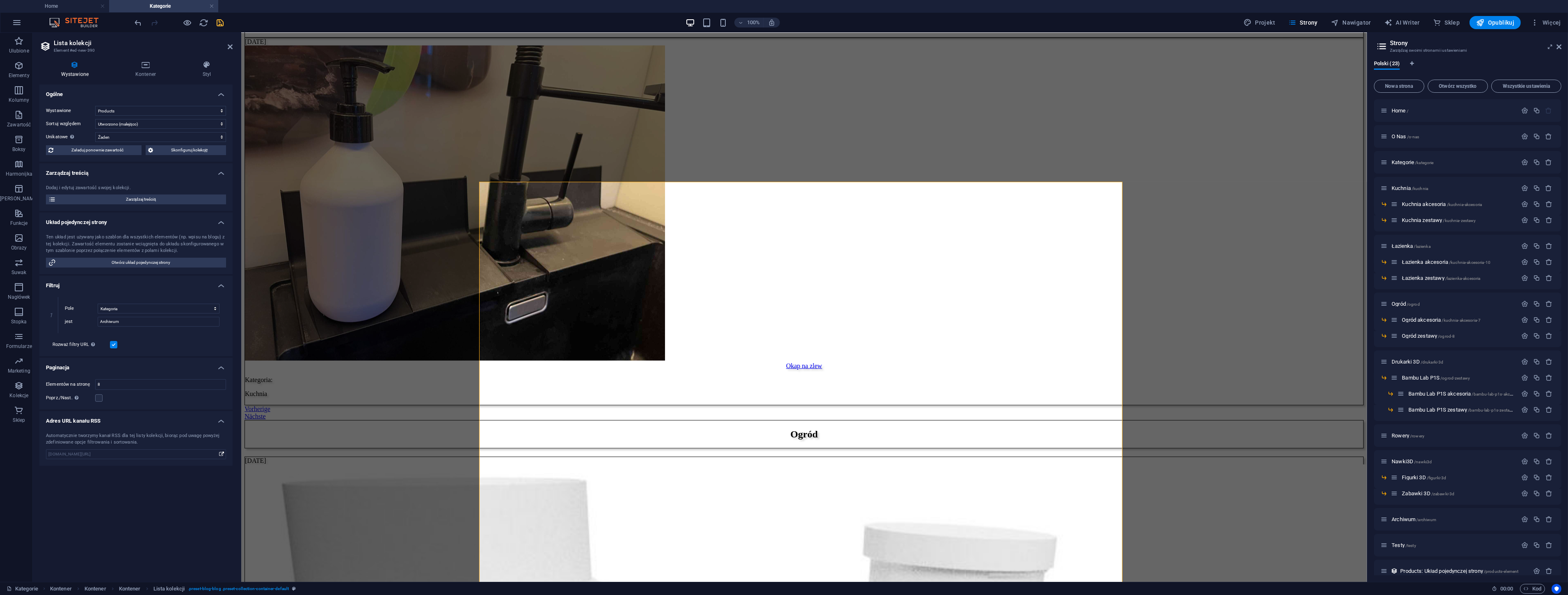
click at [222, 25] on icon "save" at bounding box center [220, 23] width 10 height 10
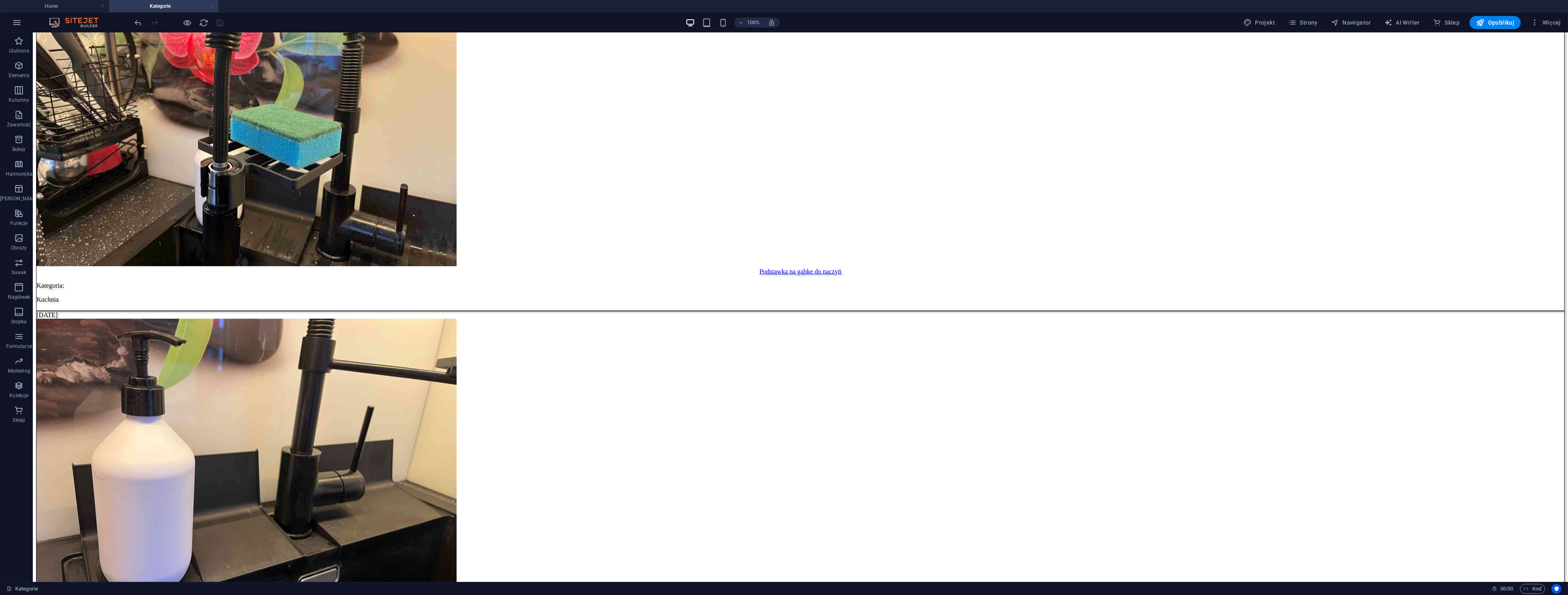
click at [212, 4] on link at bounding box center [212, 6] width 5 height 8
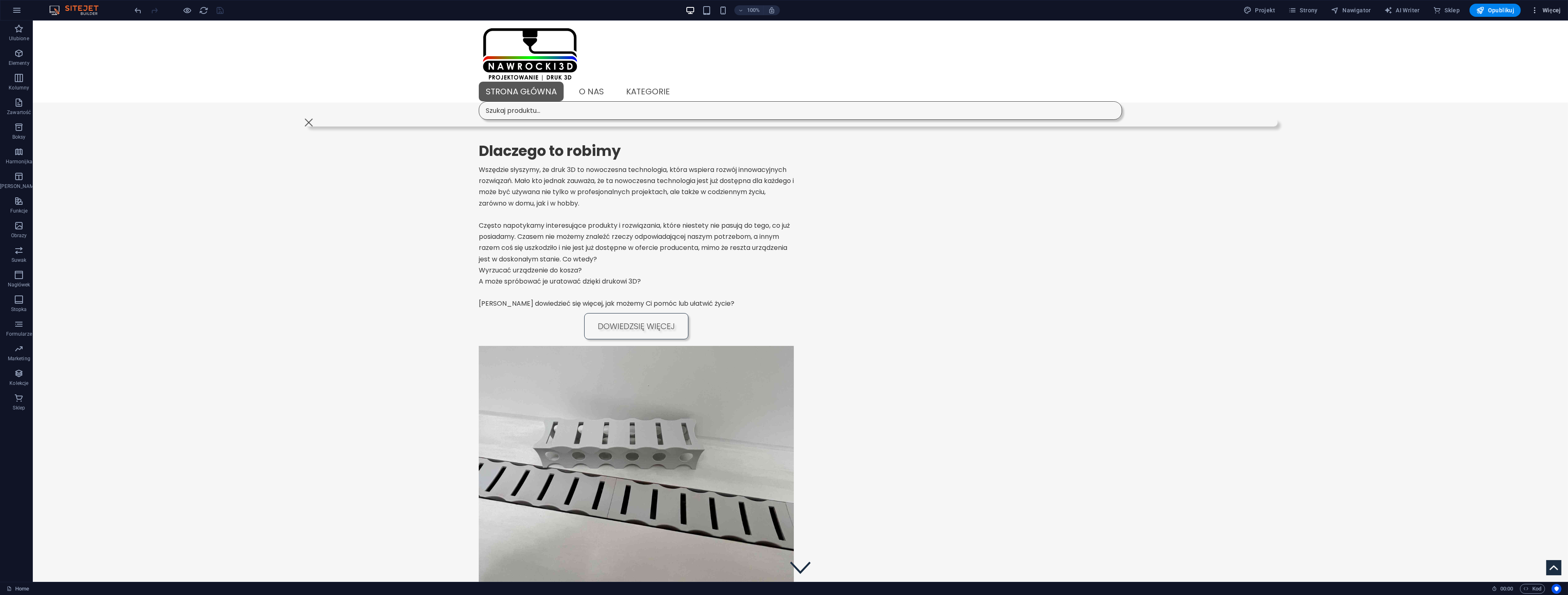
click at [1557, 13] on span "Więcej" at bounding box center [1546, 10] width 31 height 8
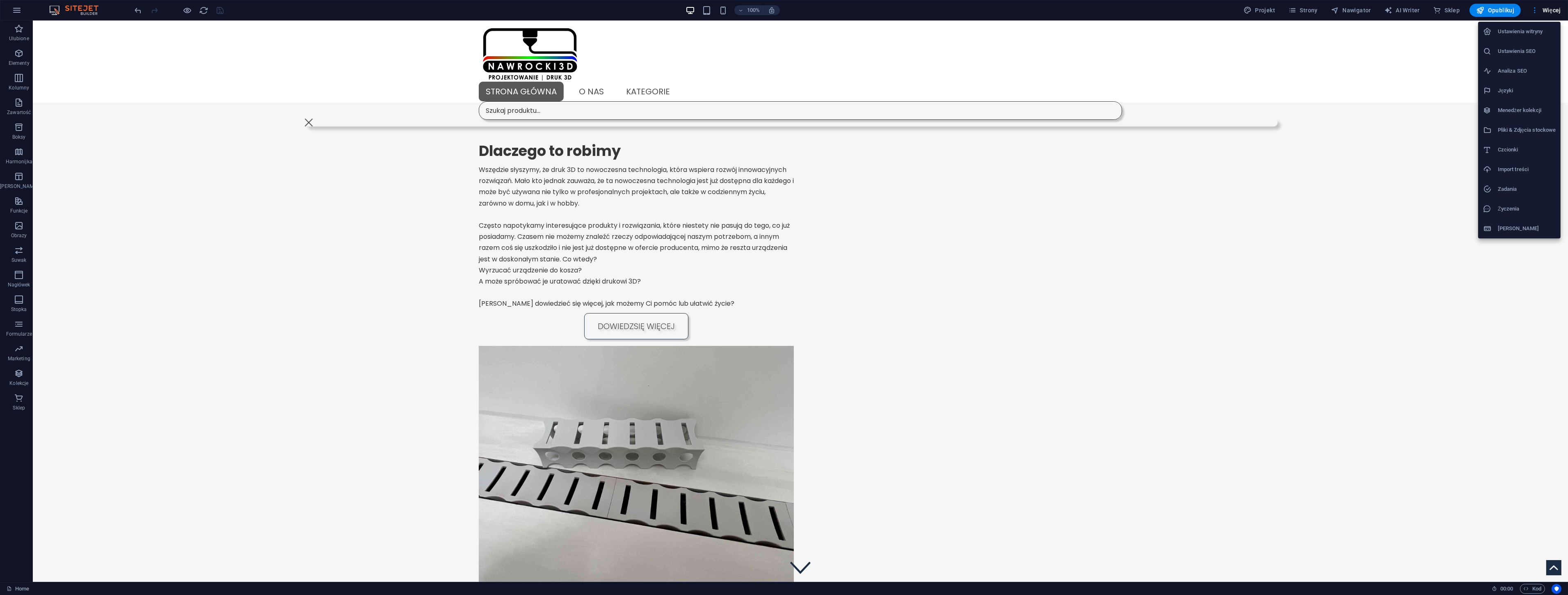
click at [1515, 108] on h6 "Menedżer kolekcji" at bounding box center [1527, 110] width 58 height 10
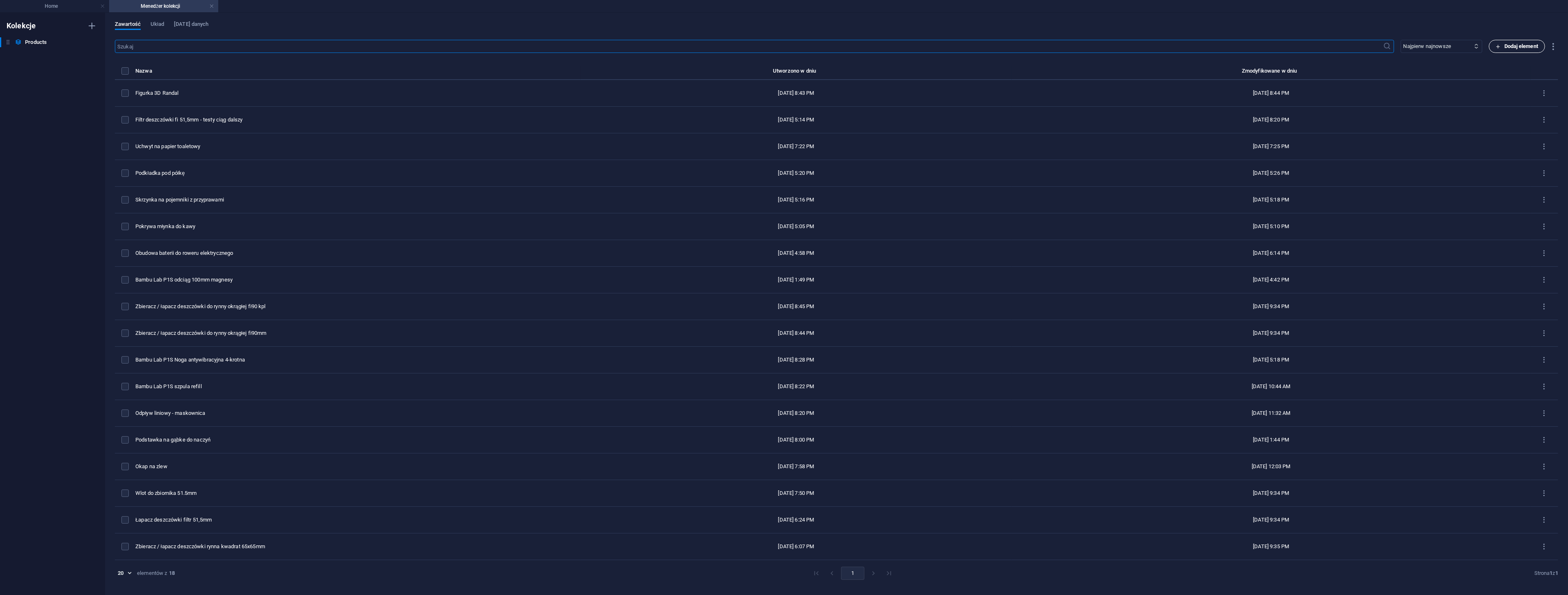
click at [1525, 48] on span "Dodaj element" at bounding box center [1517, 46] width 42 height 10
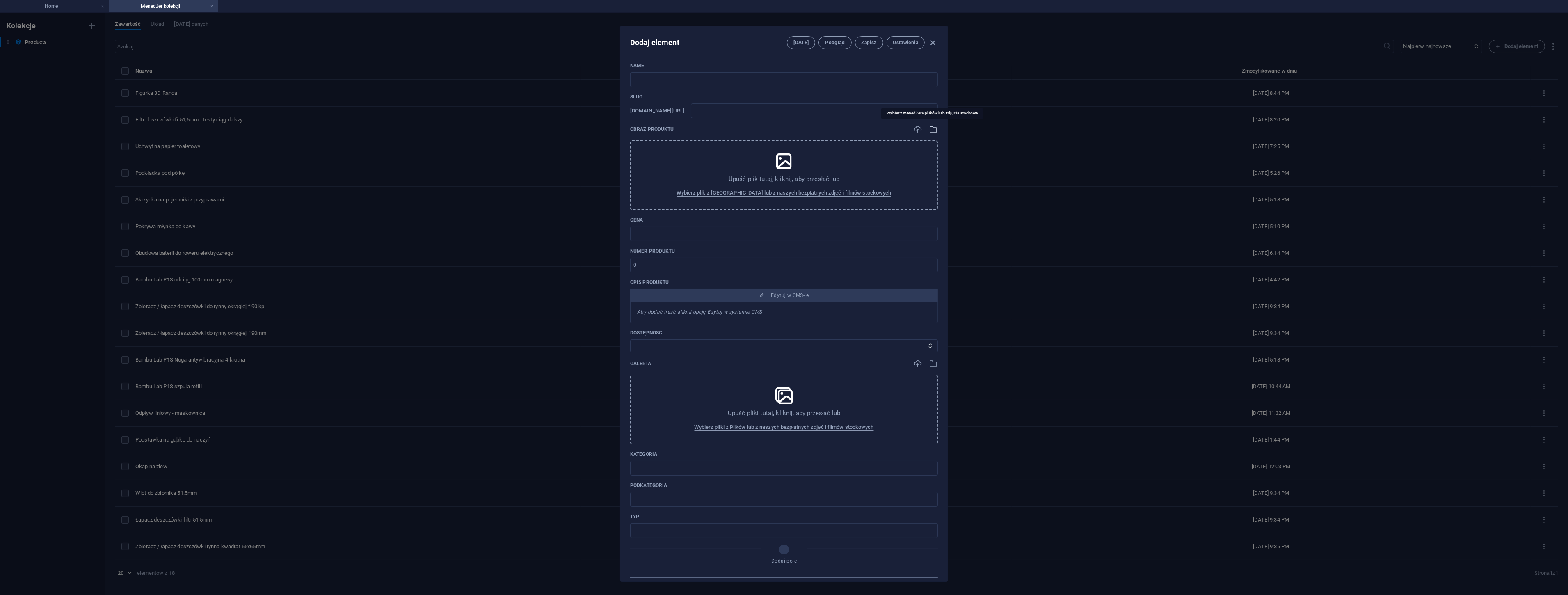
click at [932, 130] on icon "button" at bounding box center [933, 129] width 9 height 9
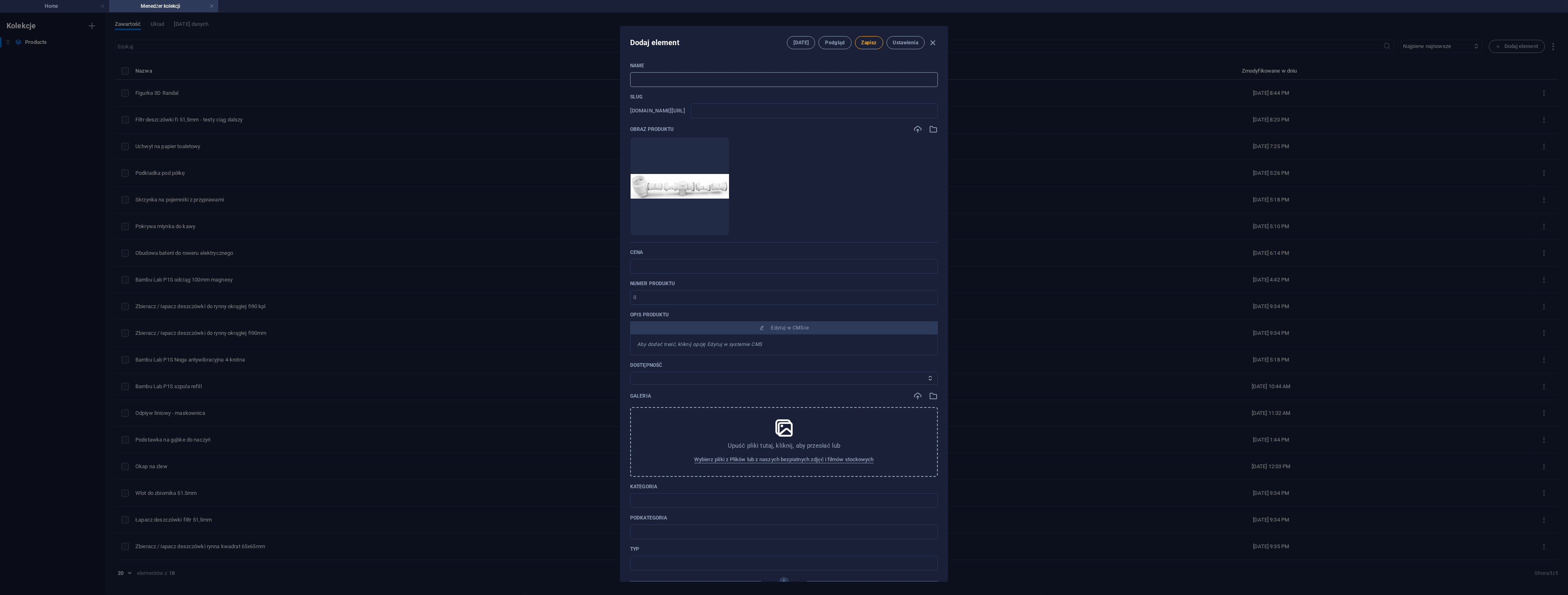
click at [646, 81] on input "text" at bounding box center [784, 79] width 308 height 15
type input "S"
type input "s"
type input "Sy"
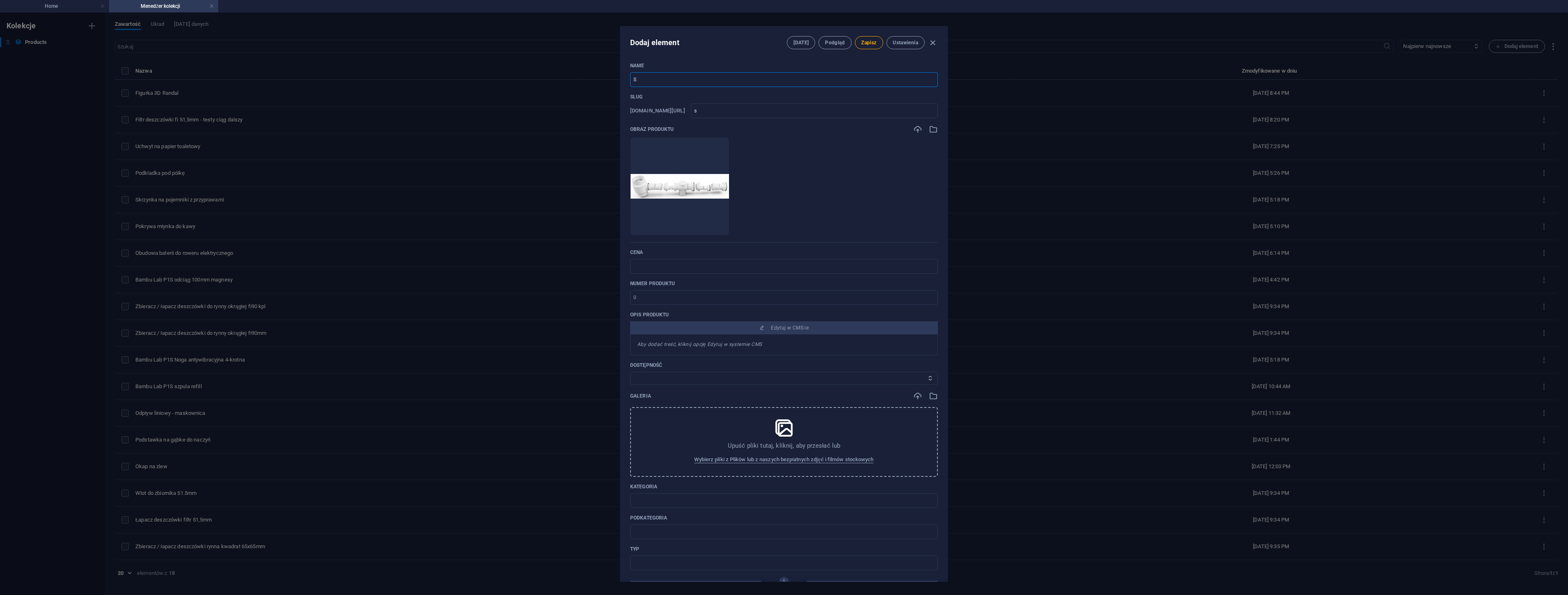
type input "sy"
type input "Sys"
type input "sys"
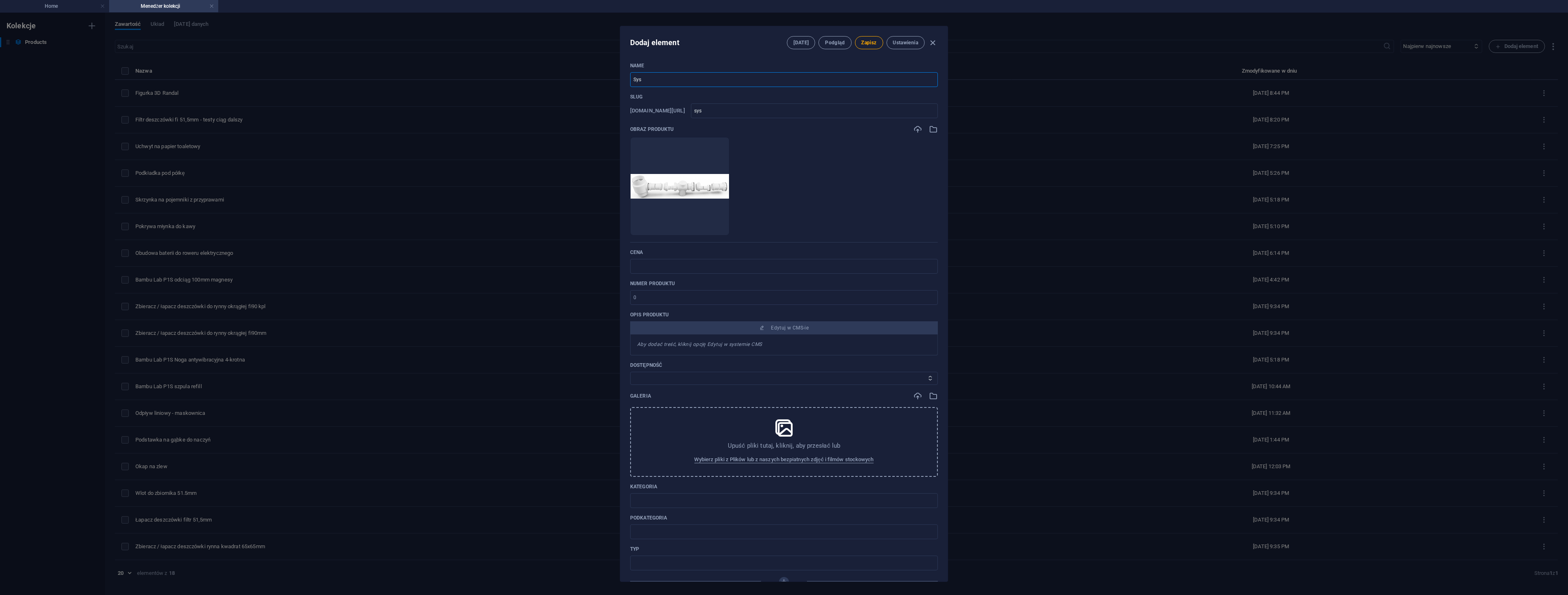
type input "Syst"
type input "syst"
type input "Syste"
type input "syste"
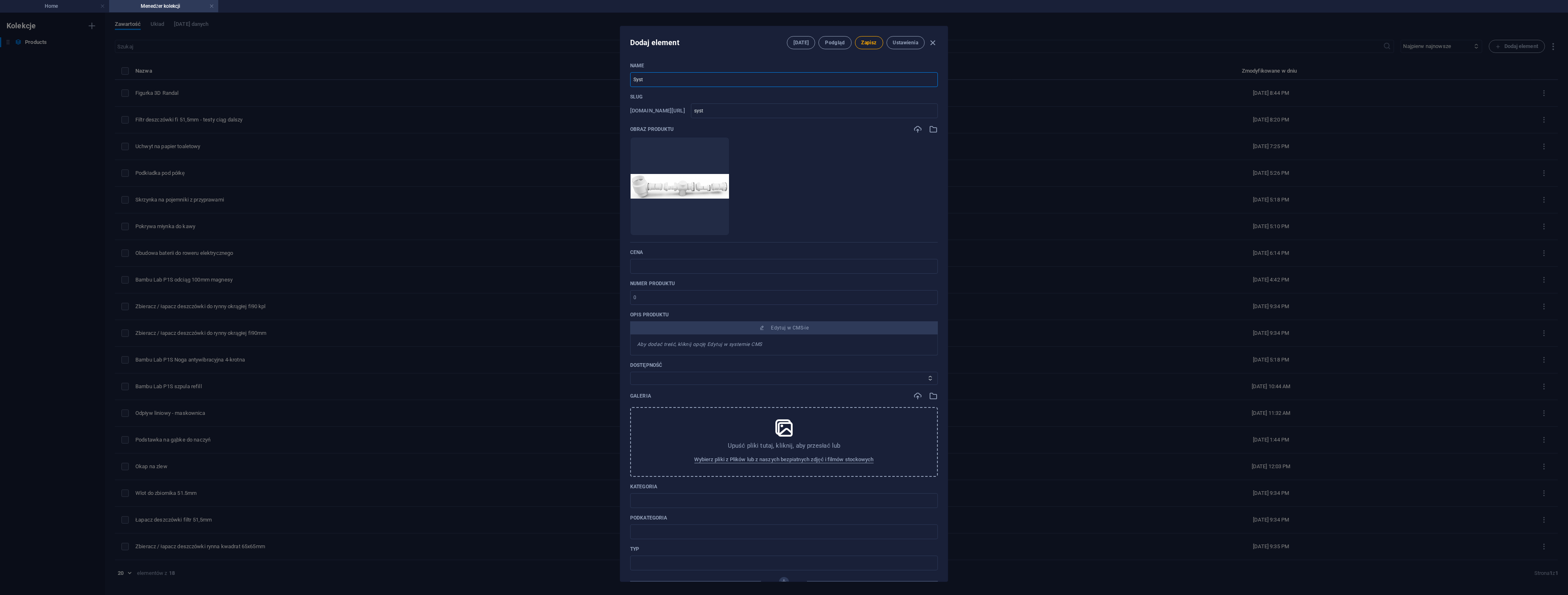
type input "syste"
type input "System"
type input "system"
type input "System ła"
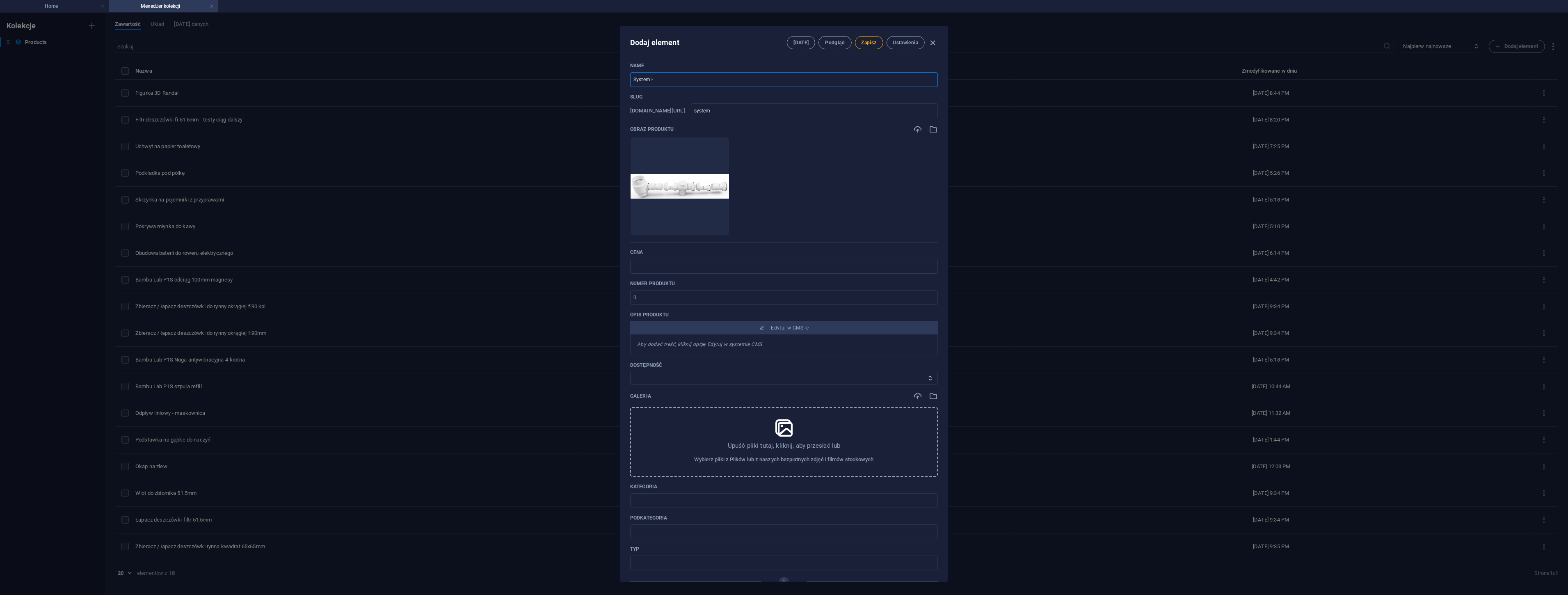
type input "system-a"
type input "System łap"
type input "system-ap"
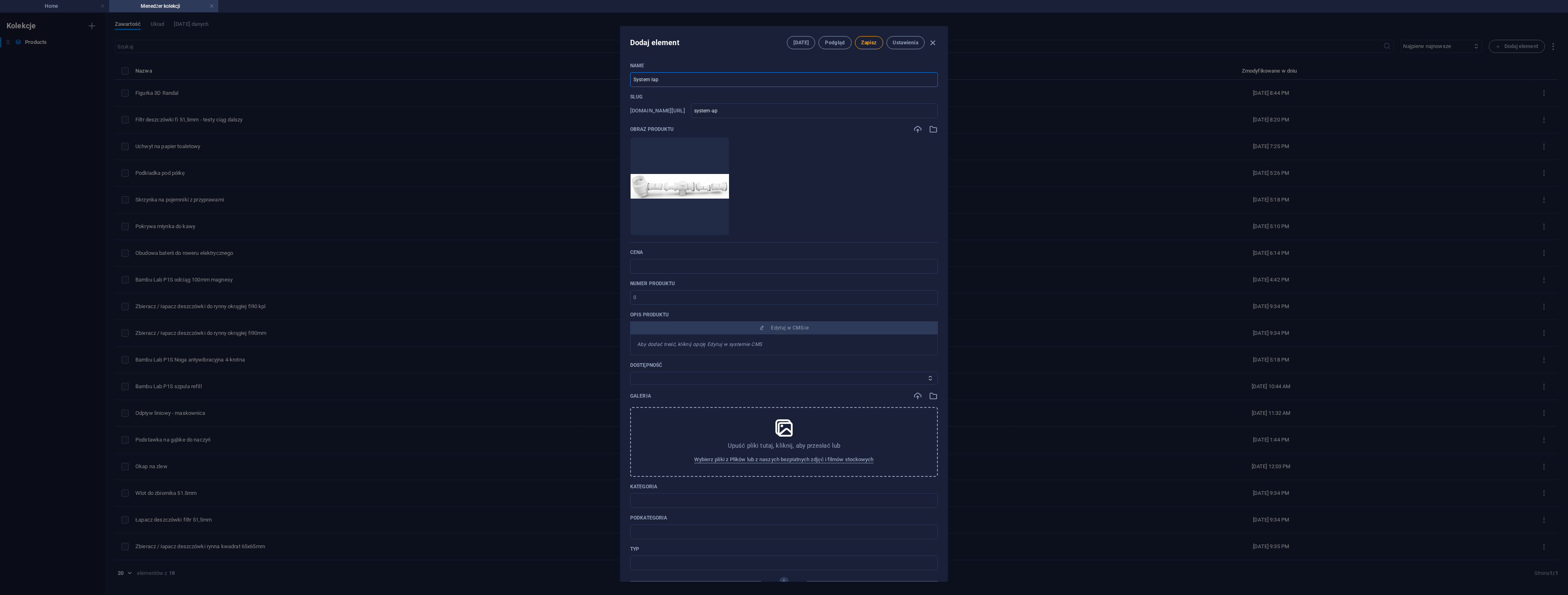
type input "System łapa"
type input "system-apa"
type input "System łapan"
type input "system-apan"
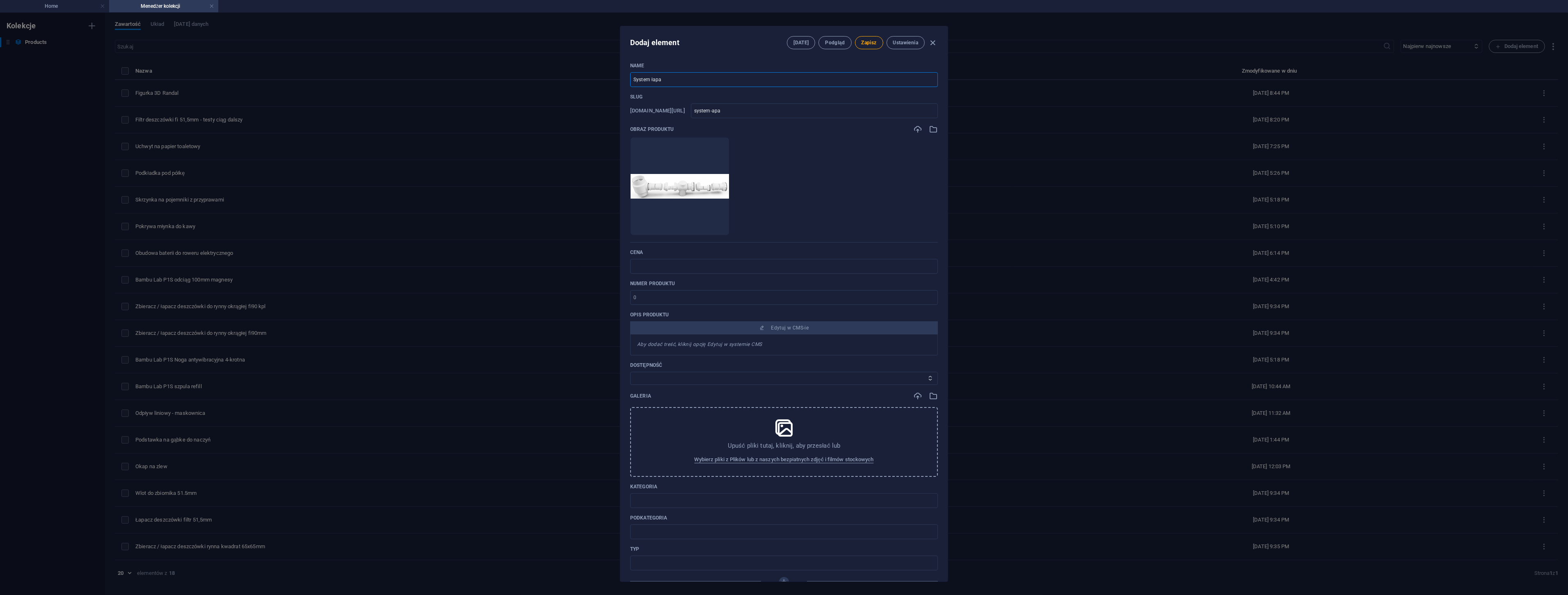
type input "system-apan"
type input "System łapani"
type input "system-apani"
type input "System łapania"
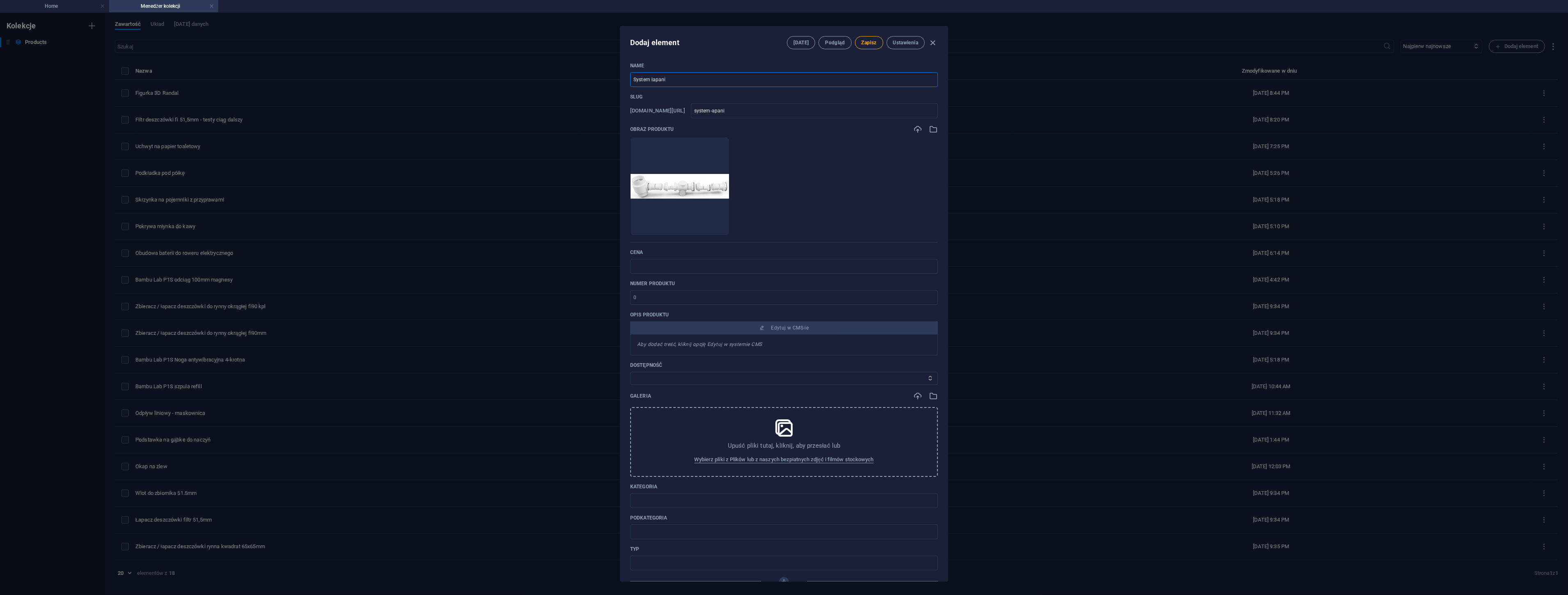
type input "system-apania"
type input "System łapania d"
type input "system-apania-d"
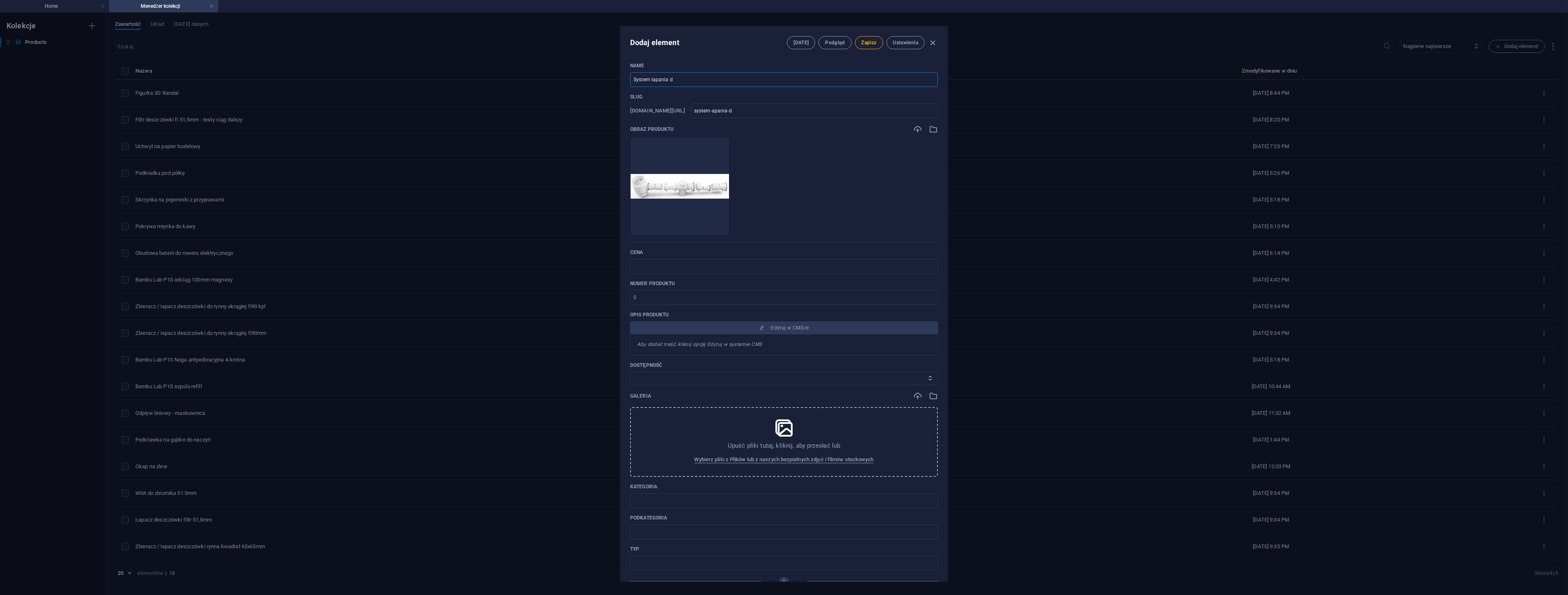
type input "System łapania de"
type input "system-apania-de"
type input "System łapania des"
type input "system-apania-des"
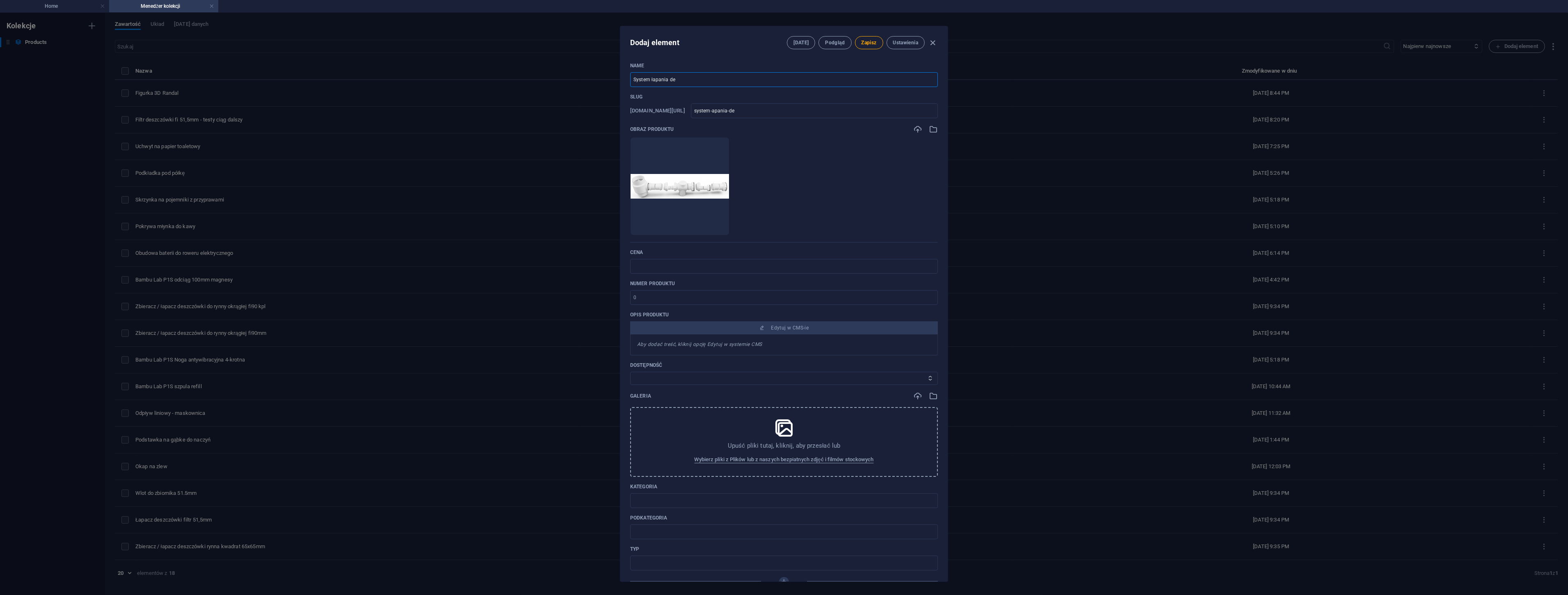
type input "system-apania-des"
type input "System łapania desz"
type input "system-apania-desz"
type input "System łapania deszc"
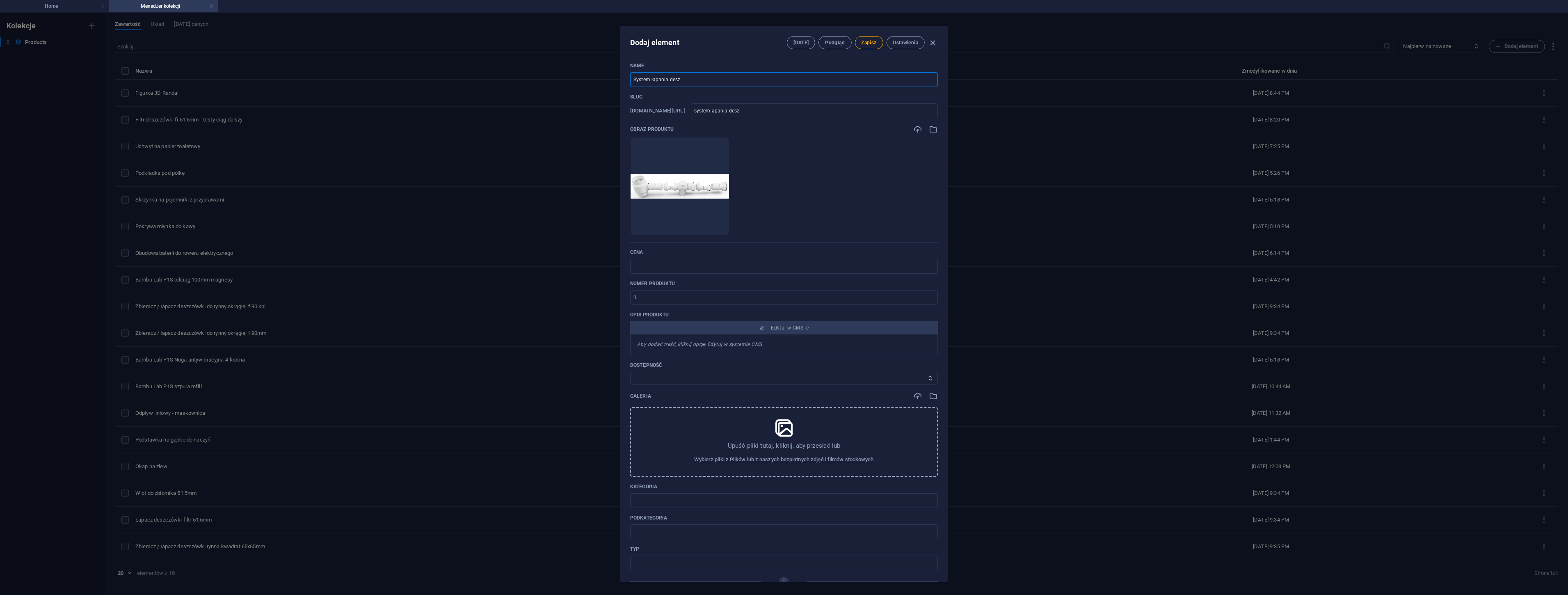
type input "system-apania-deszc"
type input "System łapania deszcz"
type input "system-apania-deszcz"
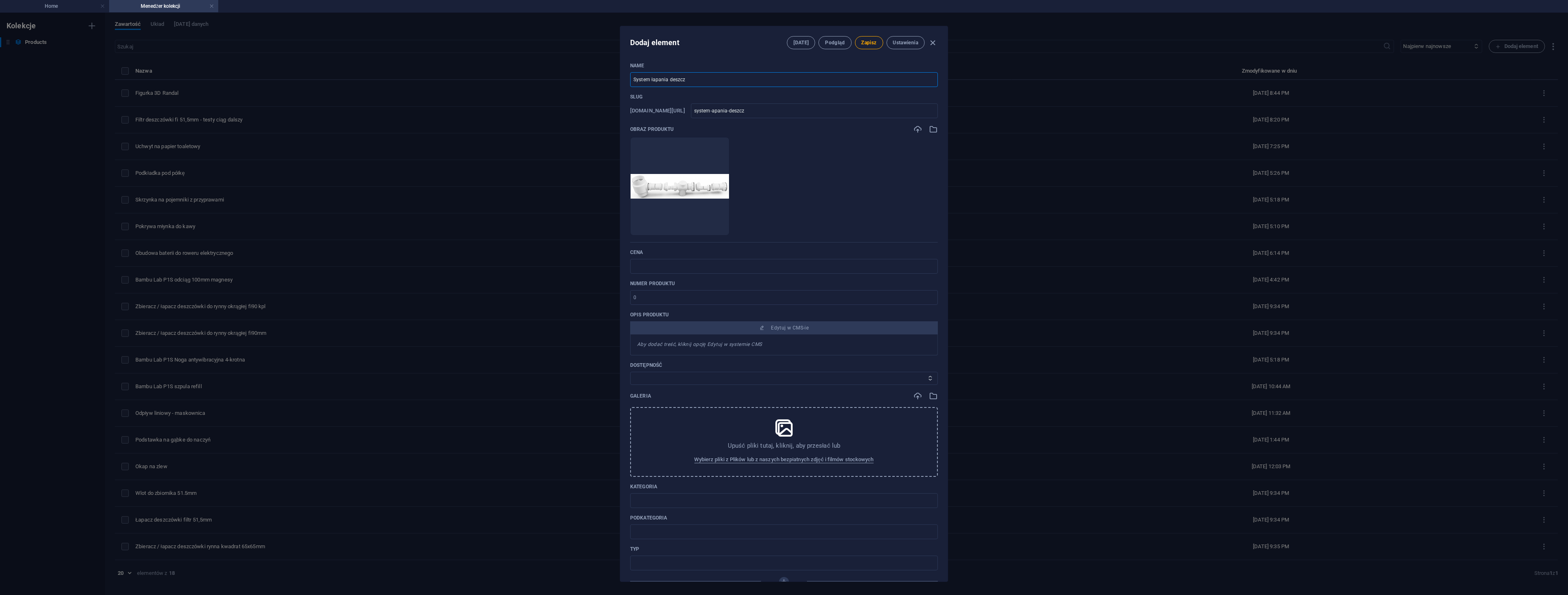
type input "System łapania deszczó"
type input "system-apania-deszczo"
type input "System łapania deszczów"
type input "system-apania-deszczow"
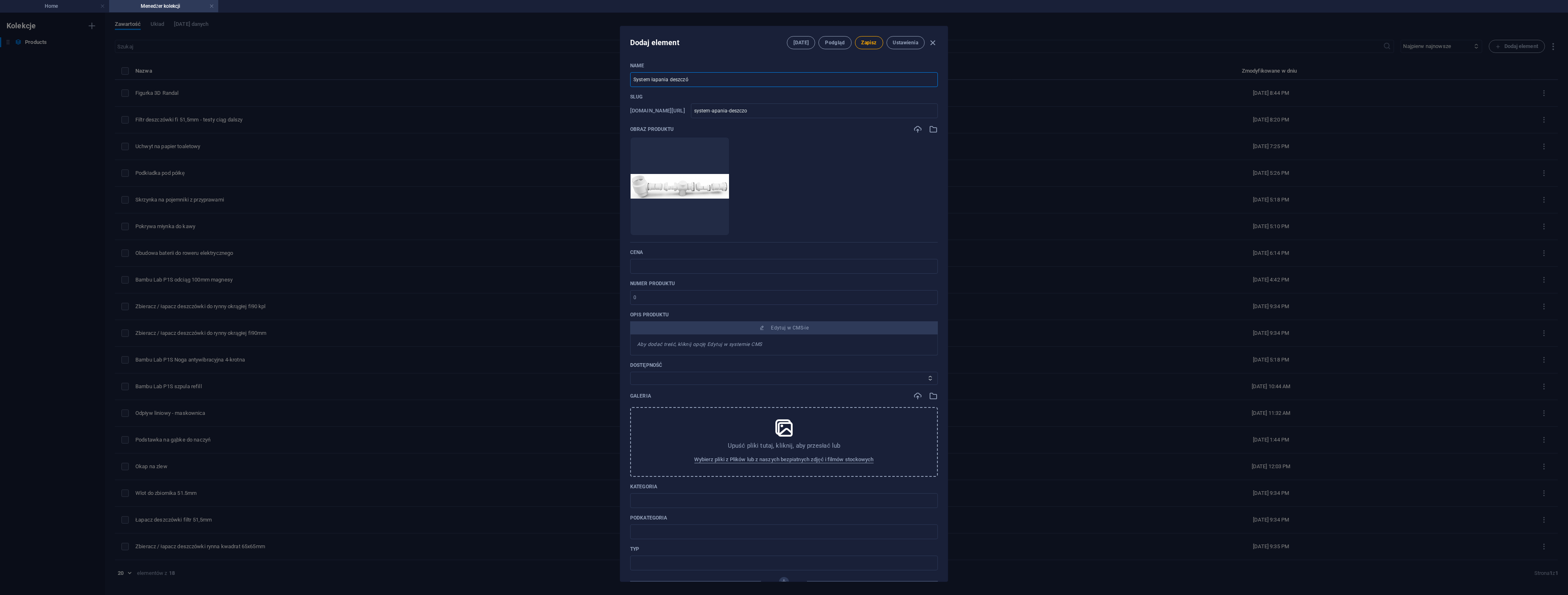
type input "system-apania-deszczow"
type input "System łapania deszczówk"
type input "system-apania-deszczowk"
type input "System łapania deszczówki"
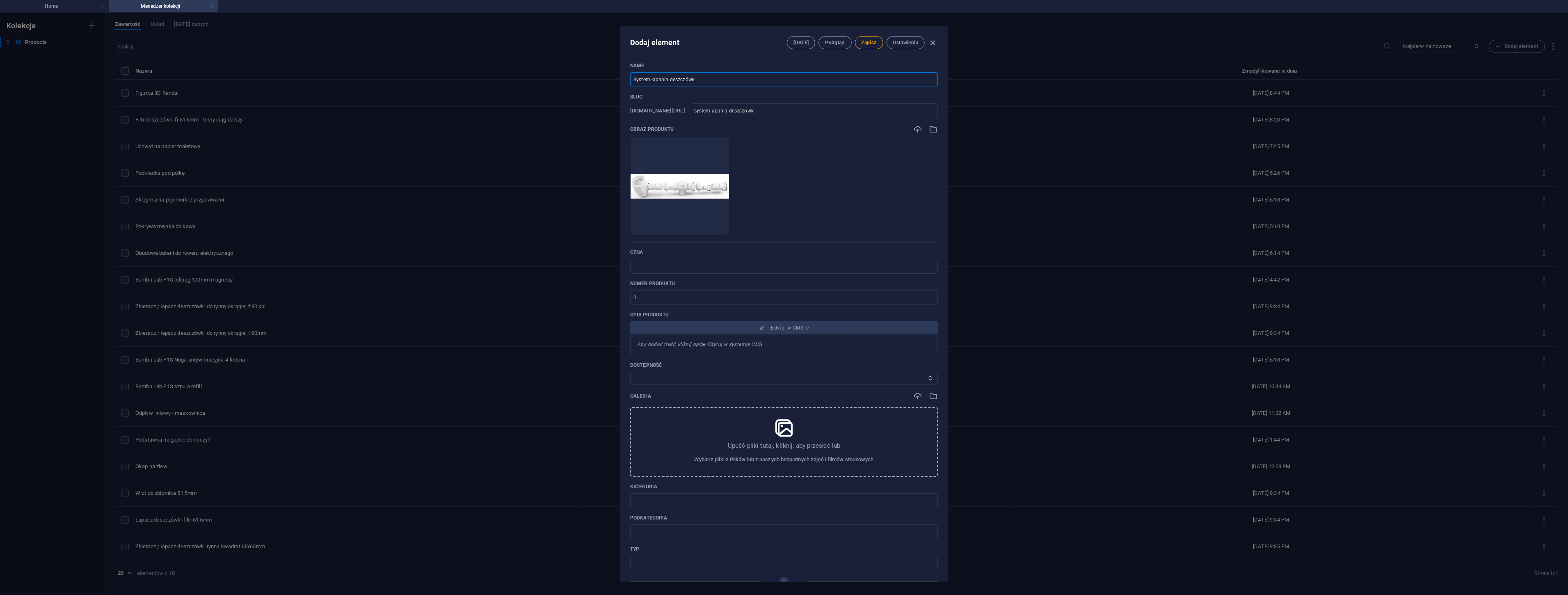
type input "system-apania-deszczowki"
type input "System łapania deszczówki 5"
type input "system-apania-deszczowki-5"
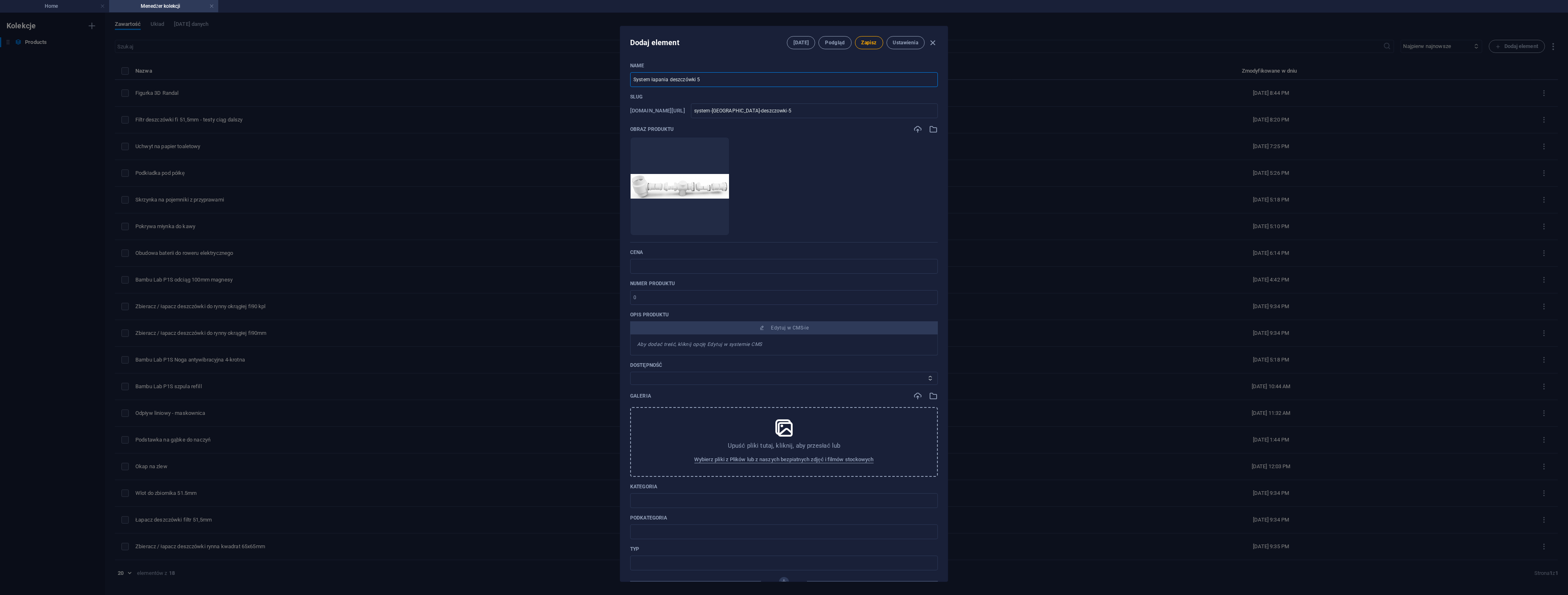
type input "System łapania deszczówki 50"
type input "system-apania-deszczowki-50"
type input "System łapania deszczówki 50m"
type input "system-apania-deszczowki-50m"
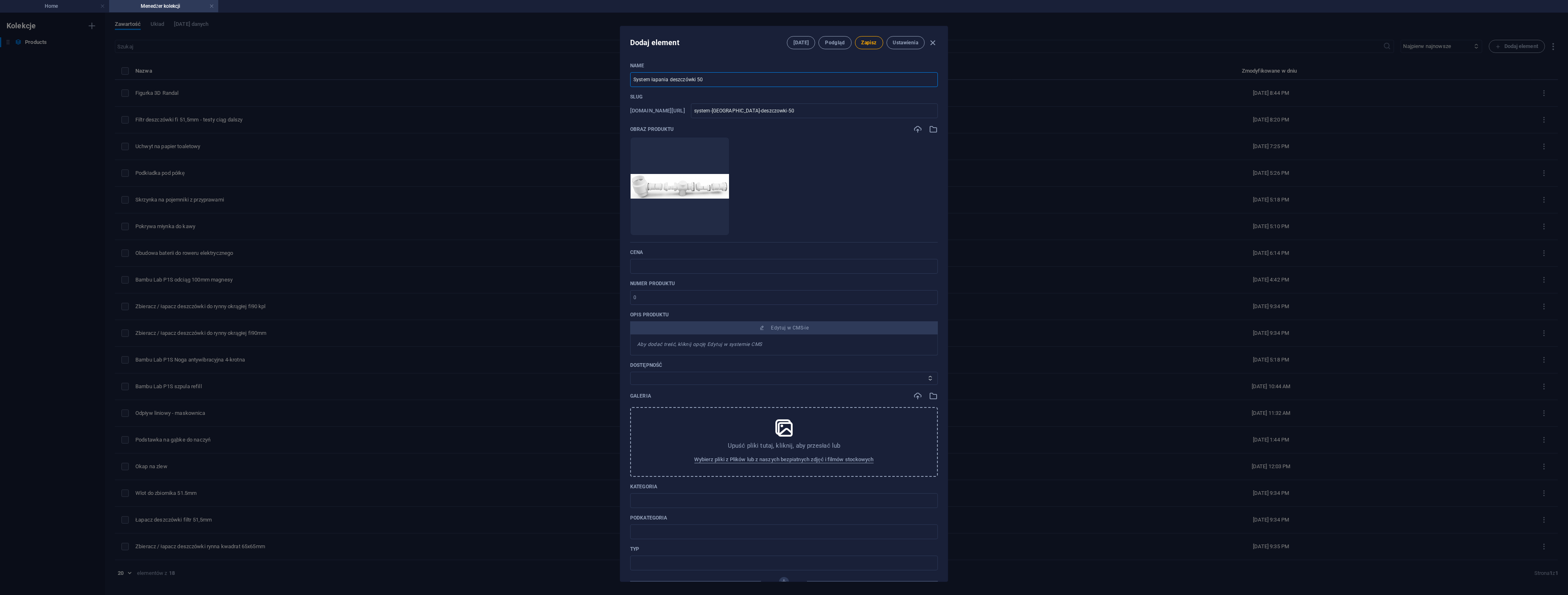
type input "system-apania-deszczowki-50m"
type input "System łapania deszczówki 50mm"
type input "system-apania-deszczowki-50mm"
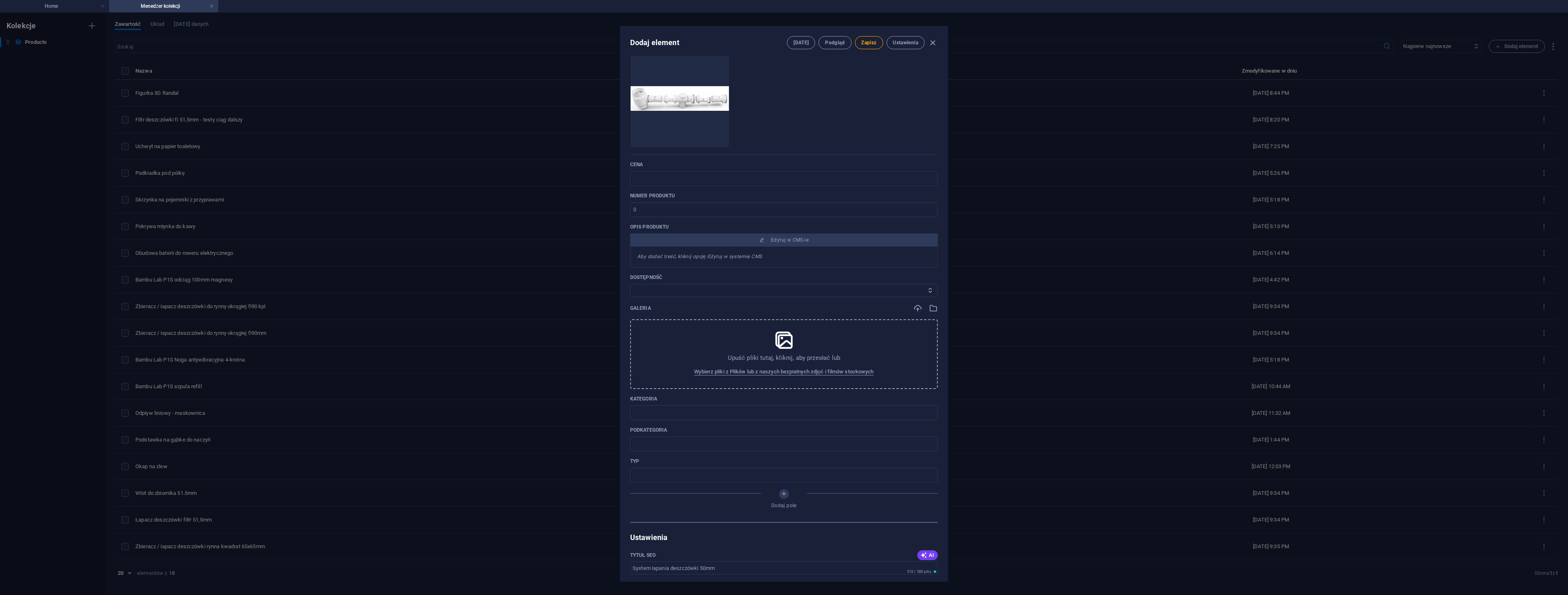
scroll to position [91, 0]
type input "System łapania deszczówki 50mm"
click at [930, 305] on icon "button" at bounding box center [933, 305] width 9 height 9
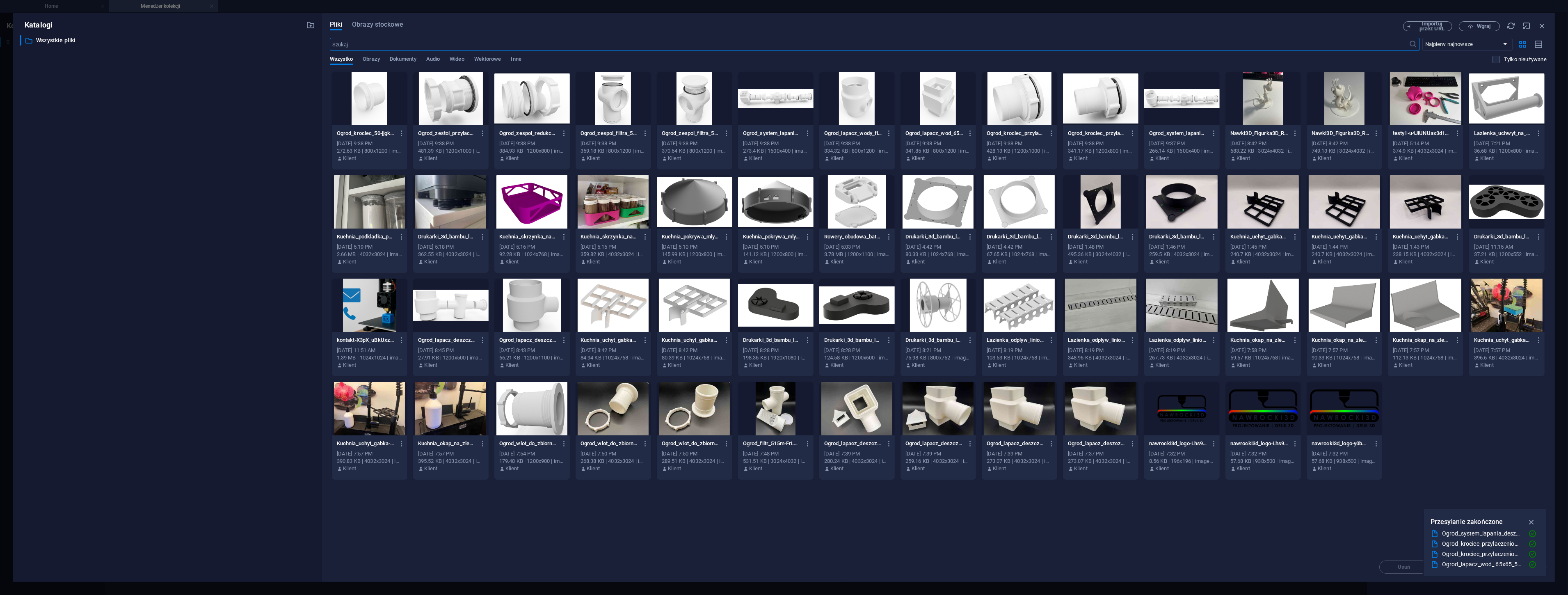
click at [1096, 104] on div at bounding box center [1101, 98] width 75 height 54
click at [1015, 106] on div at bounding box center [1020, 98] width 75 height 54
click at [866, 111] on div at bounding box center [857, 98] width 75 height 54
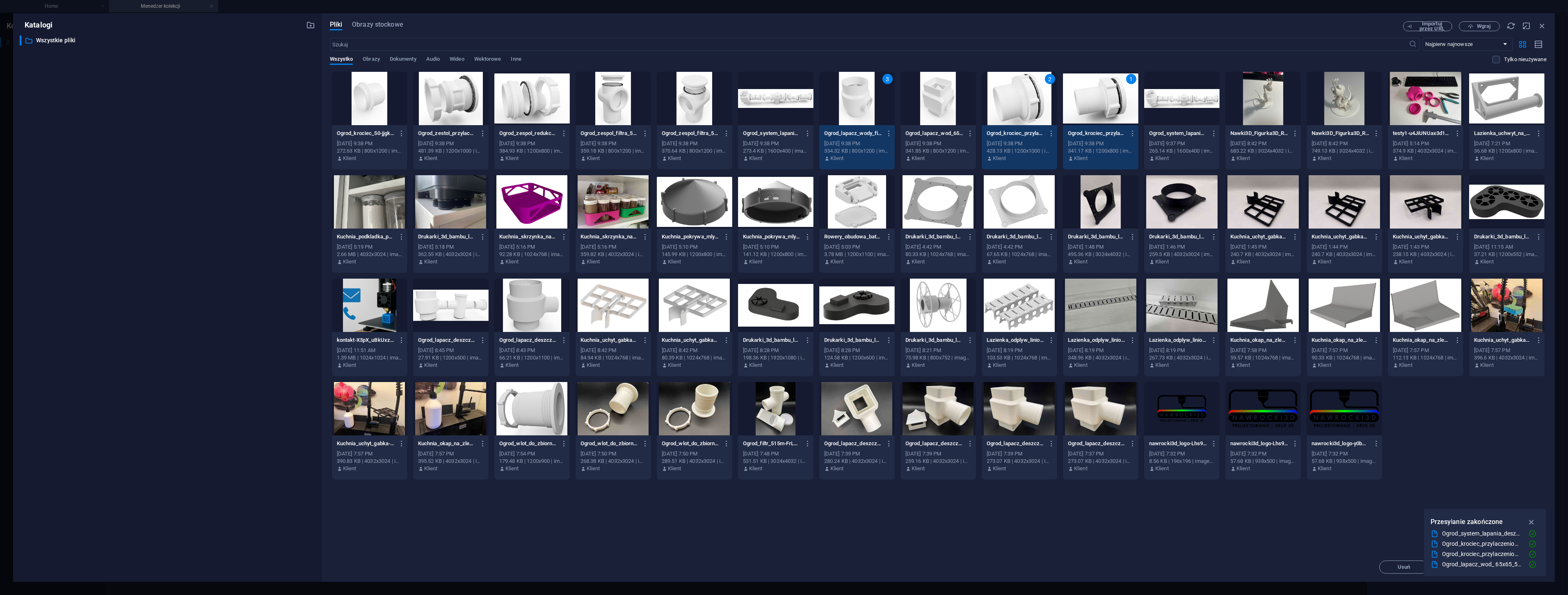
click at [693, 108] on div at bounding box center [695, 98] width 75 height 54
click at [618, 103] on div at bounding box center [613, 98] width 75 height 54
click at [520, 104] on div at bounding box center [532, 98] width 75 height 54
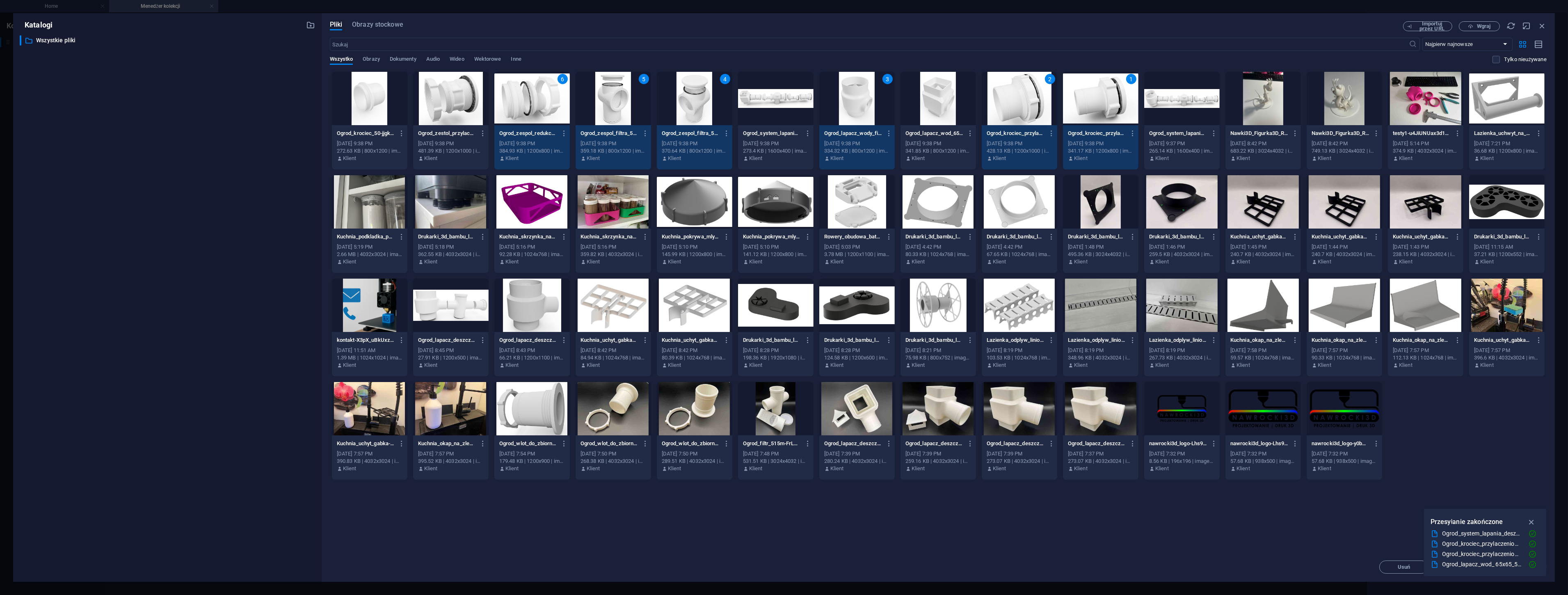
click at [437, 97] on div at bounding box center [451, 98] width 75 height 54
click at [371, 98] on div at bounding box center [369, 98] width 75 height 54
click at [1532, 519] on icon "button" at bounding box center [1531, 522] width 10 height 9
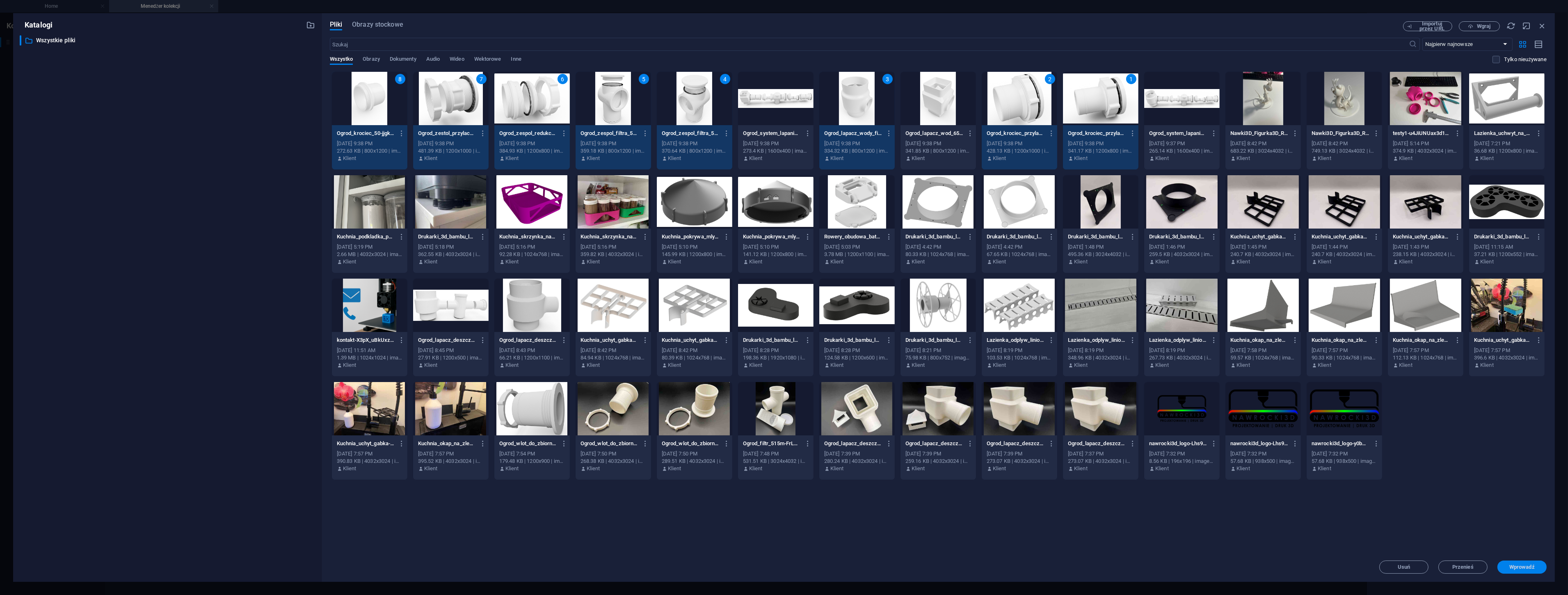
click at [1522, 565] on span "Wprowadź" at bounding box center [1522, 568] width 25 height 5
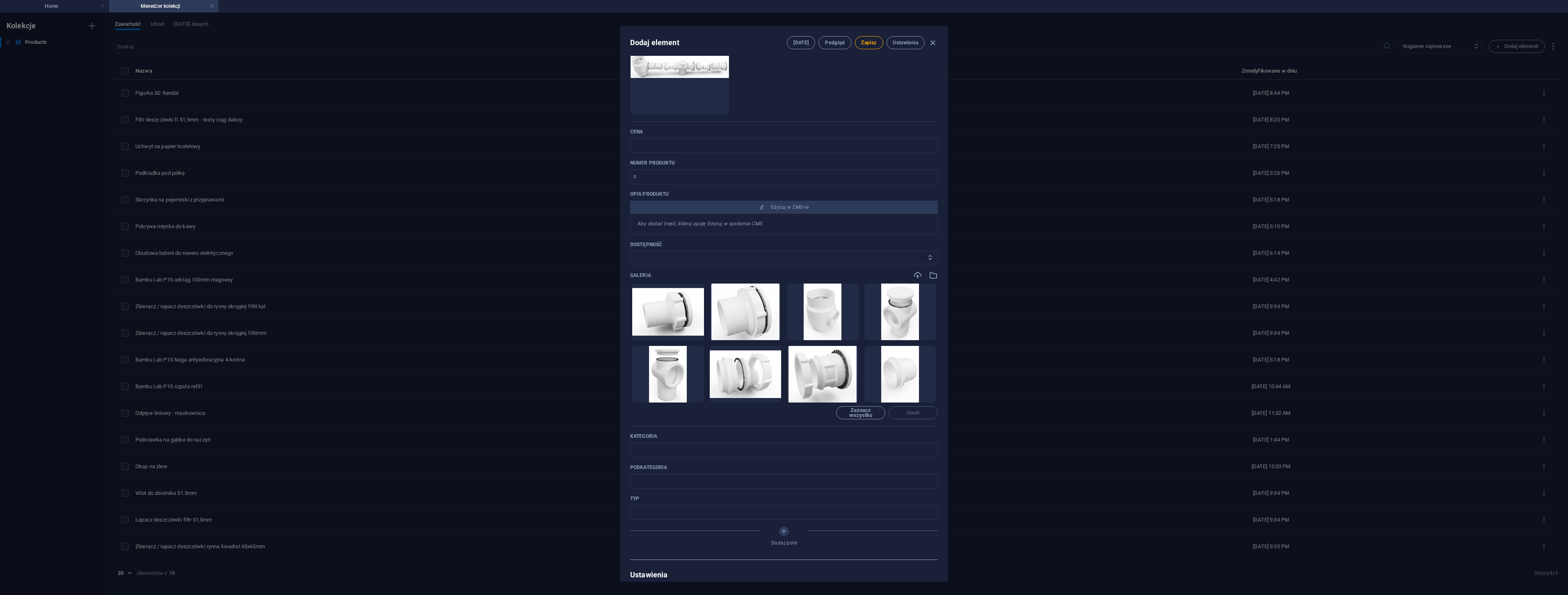
scroll to position [137, 0]
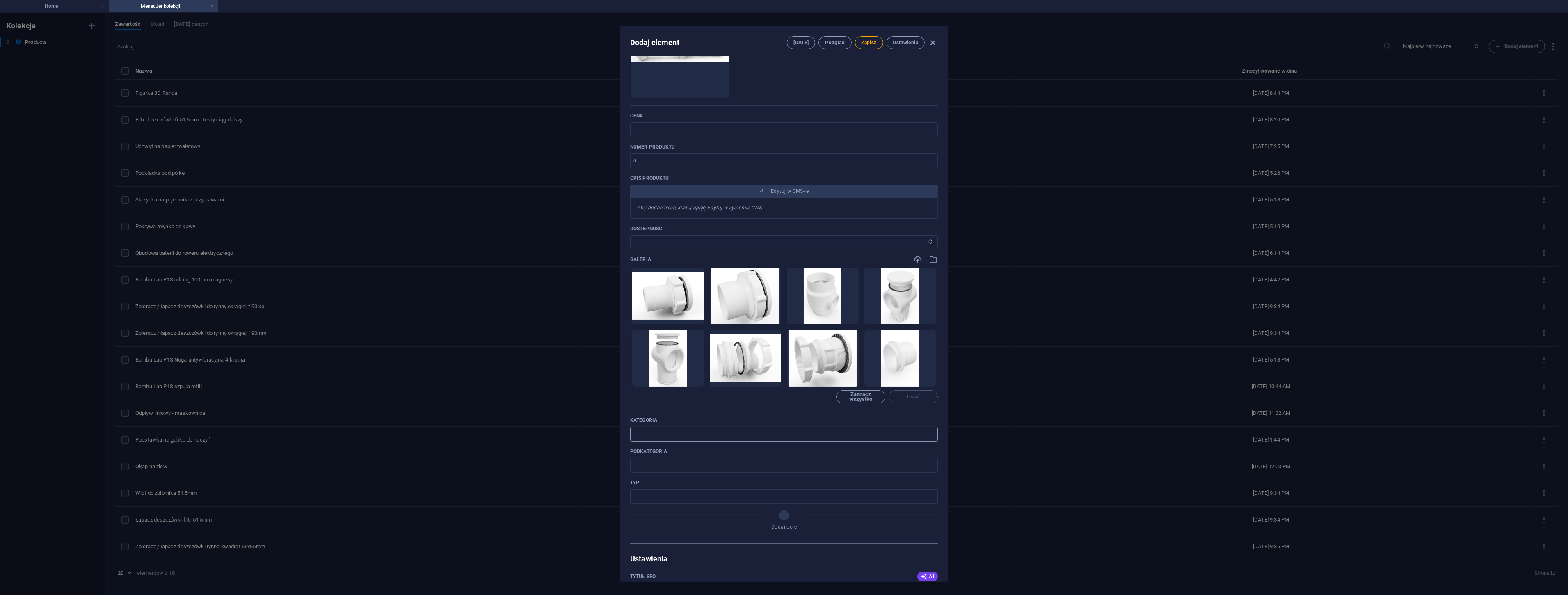
click at [651, 435] on input "text" at bounding box center [784, 434] width 308 height 15
type input "Ogród"
click at [653, 494] on input "text" at bounding box center [784, 497] width 308 height 15
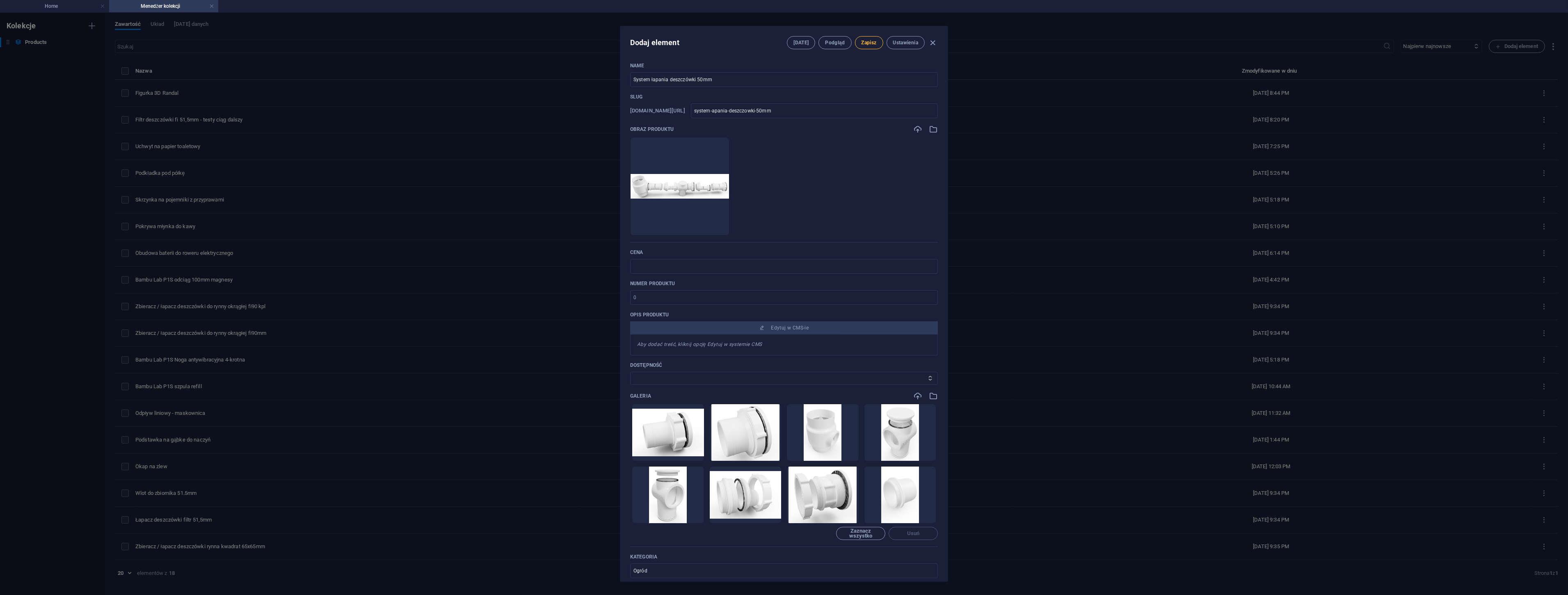
type input "zestaw"
click at [871, 43] on span "Zapisz" at bounding box center [868, 42] width 15 height 6
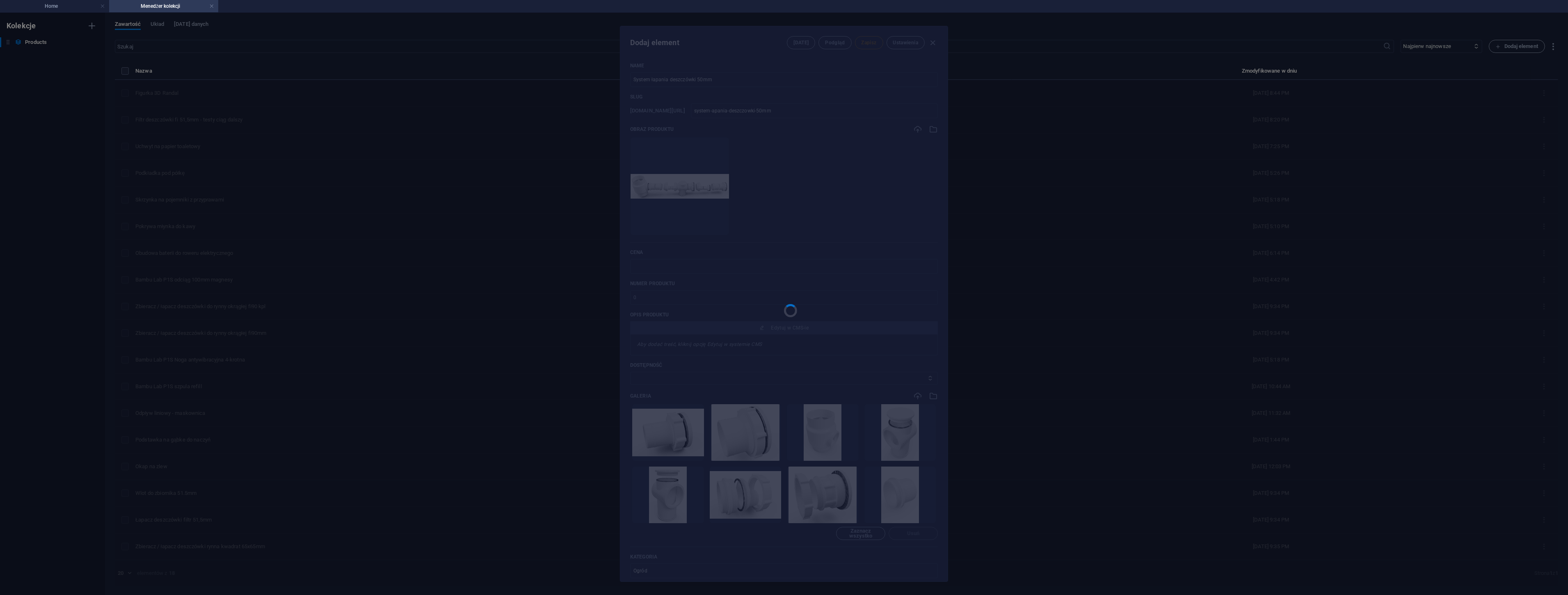
type input "system-apania-deszczowki-50mm"
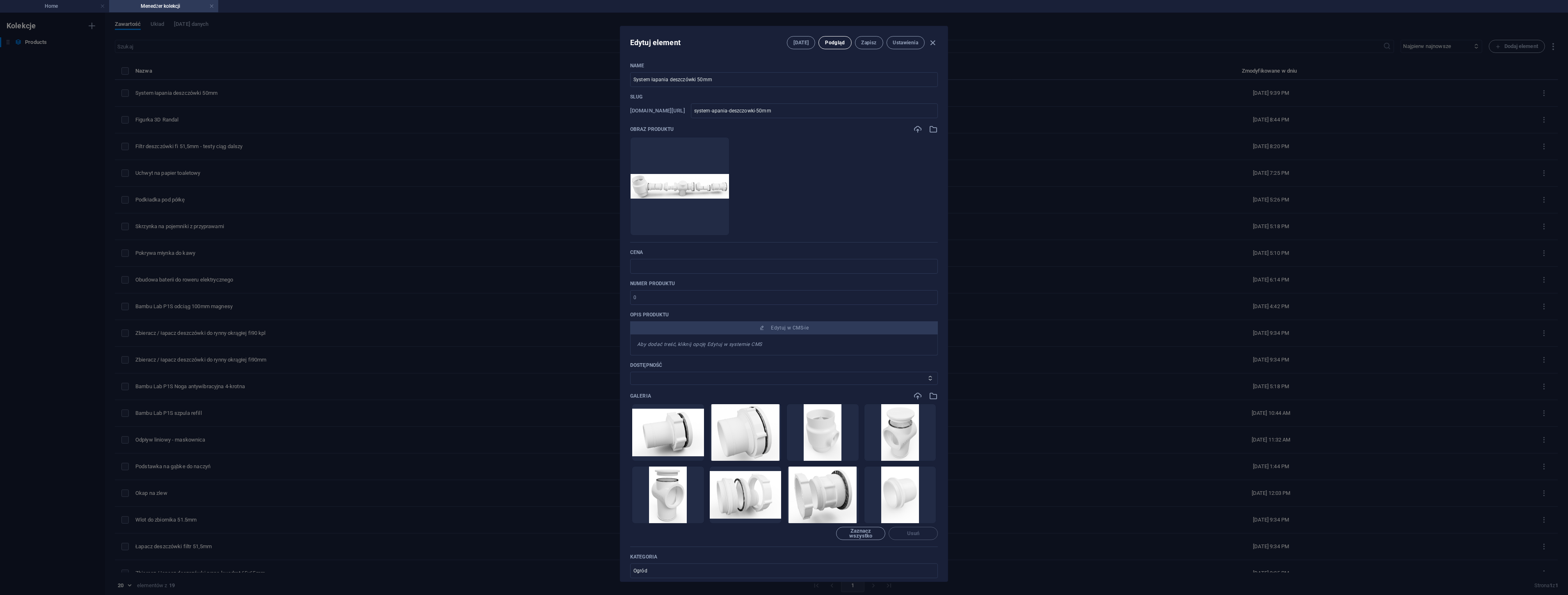
click at [836, 43] on span "Podgląd" at bounding box center [835, 42] width 19 height 6
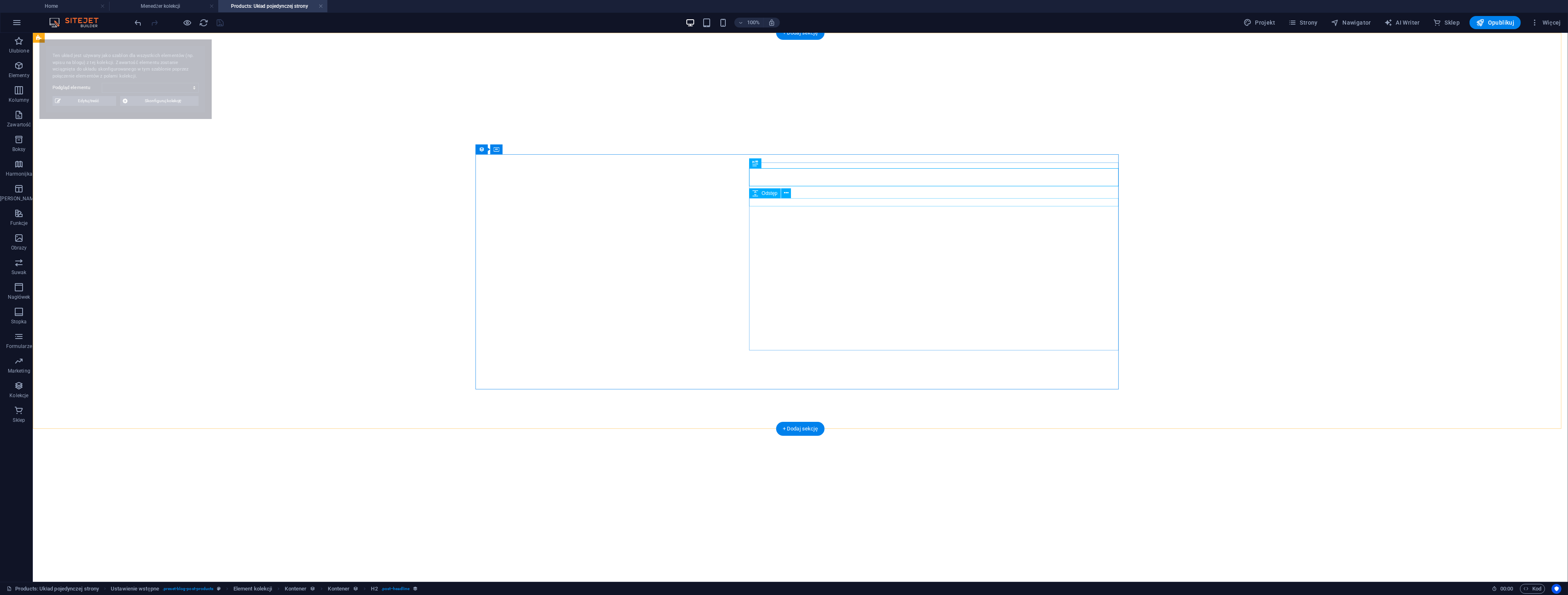
select select "68b9ead48f3fa1a99c0b0d72"
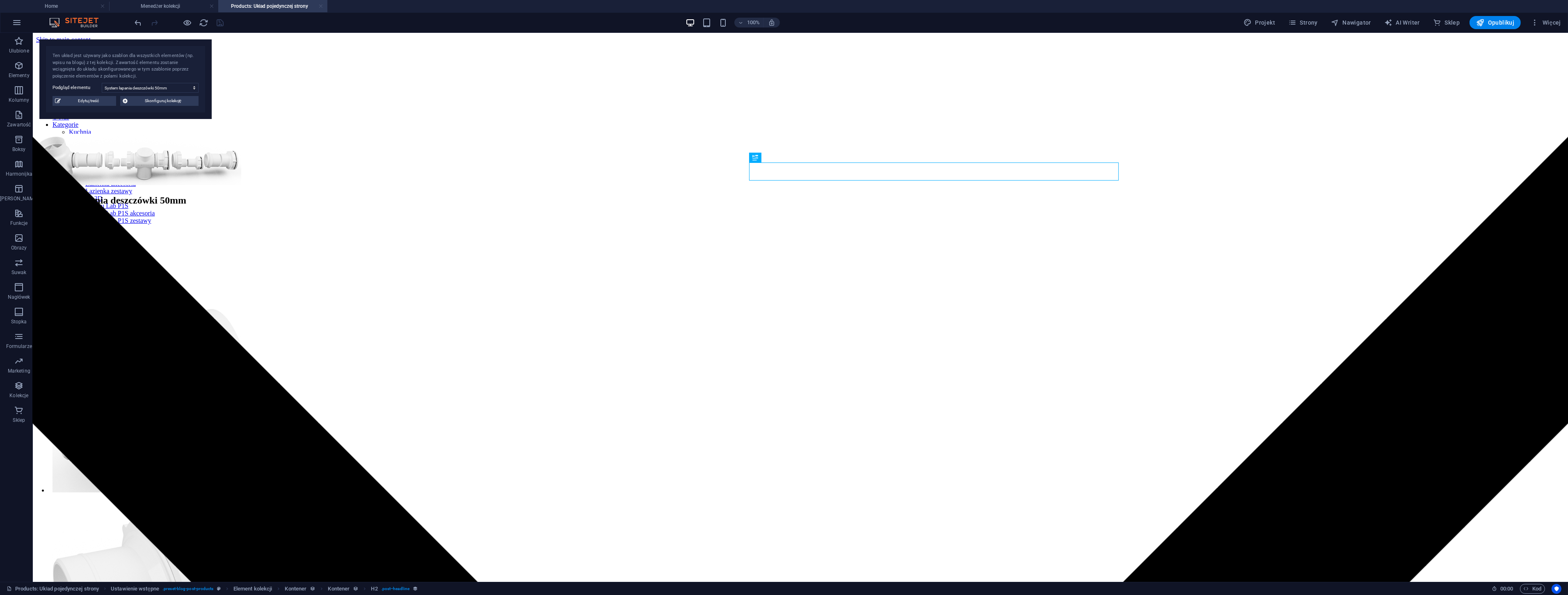
click at [319, 6] on link at bounding box center [321, 6] width 5 height 8
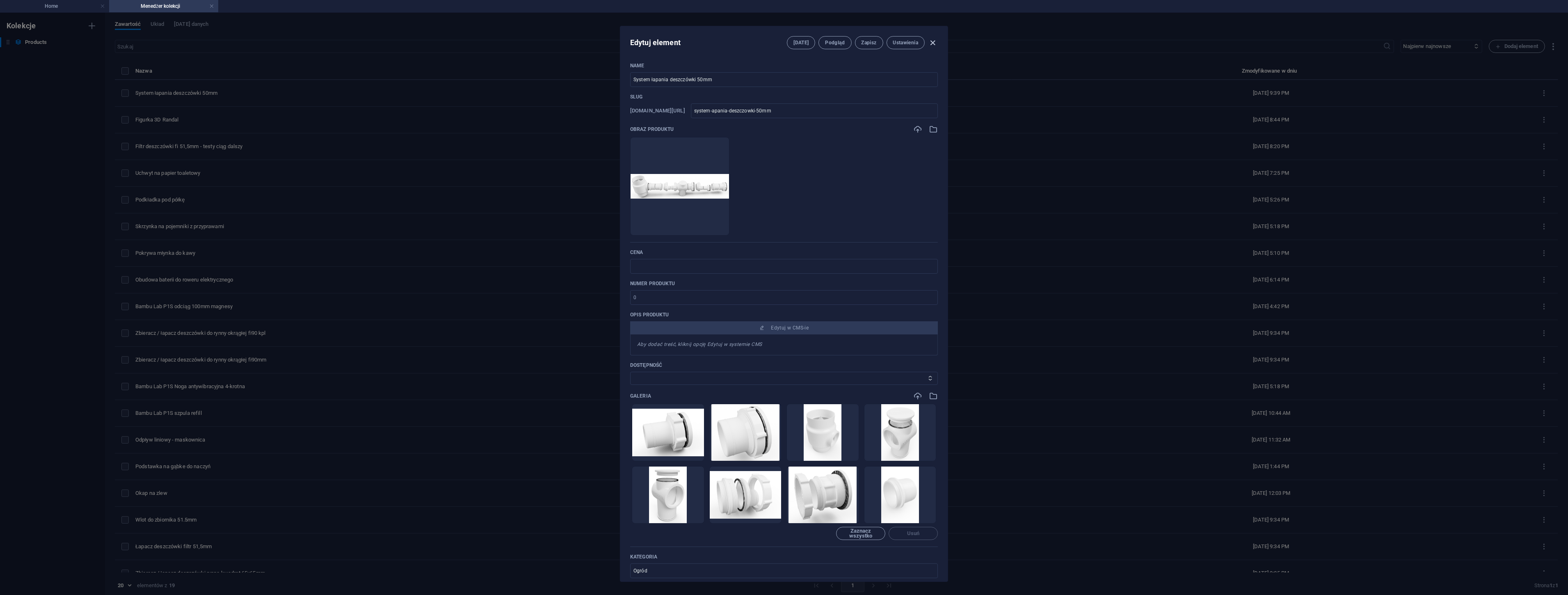
click at [930, 44] on icon "button" at bounding box center [933, 43] width 10 height 10
type input "system-apania-deszczowki-50mm"
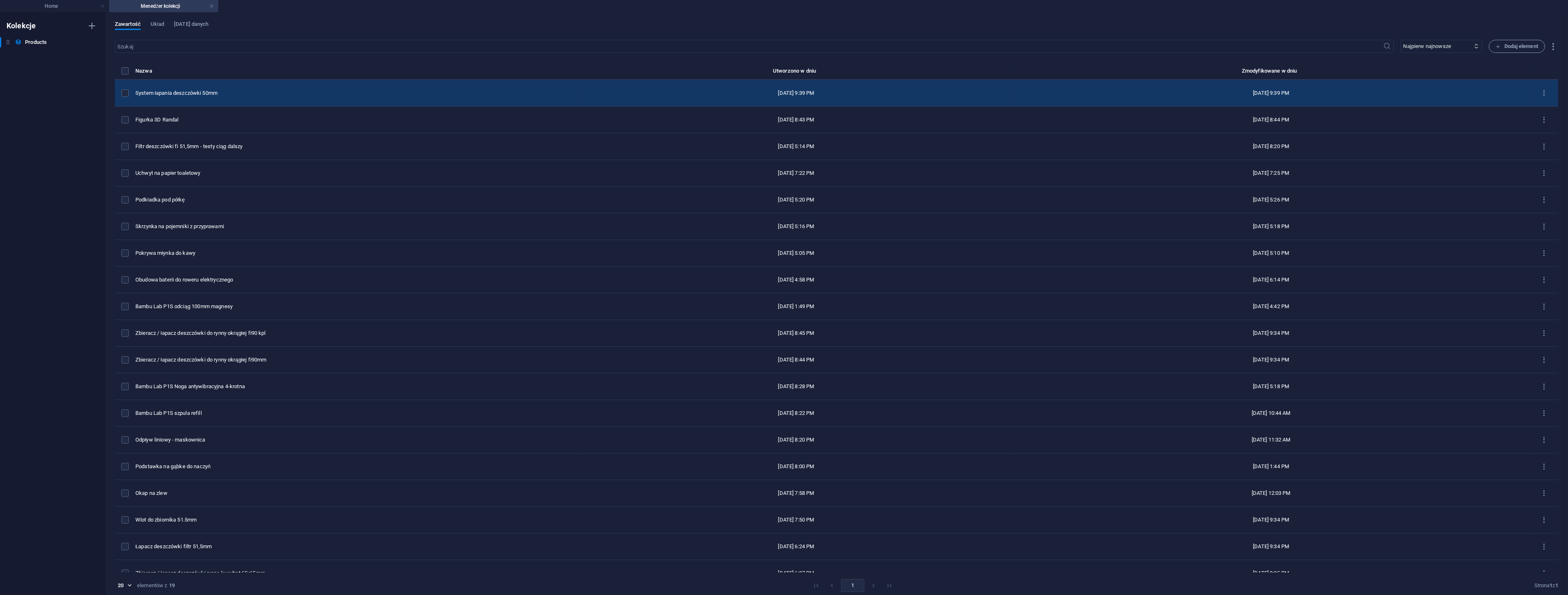
click at [214, 90] on div "System łapania deszczówki 50mm" at bounding box center [354, 93] width 438 height 7
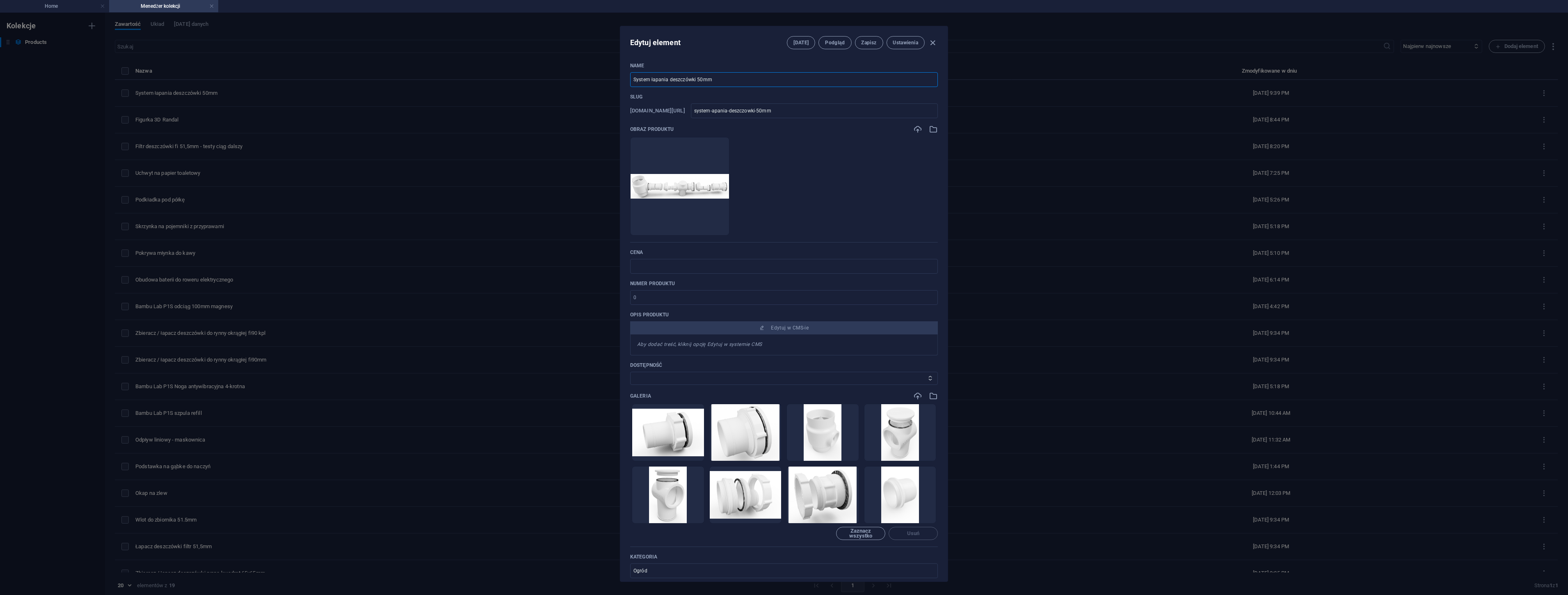
click at [695, 76] on input "System łapania deszczówki 50mm" at bounding box center [784, 79] width 308 height 15
type input "System łapania deszczówki fi 50mm"
type input "system-apania-deszczowki-fi-50mm"
type input "System łapania deszczówki fi9 50mm"
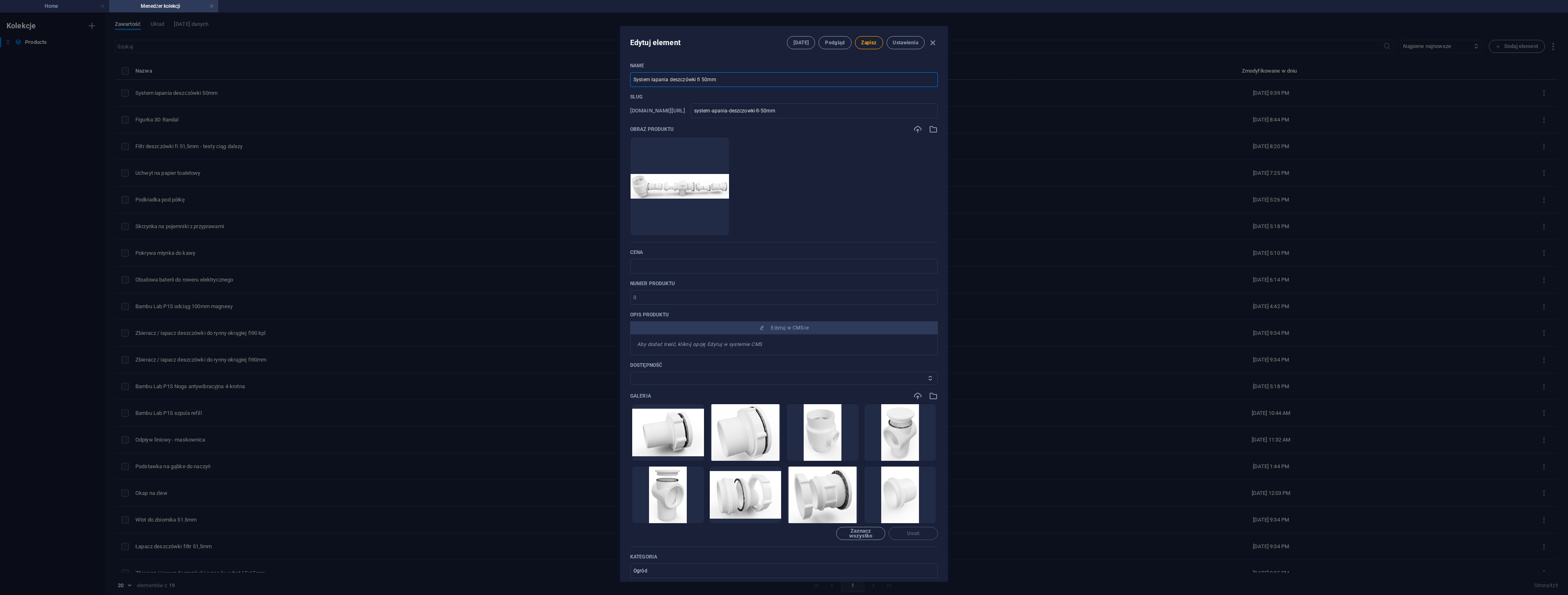
type input "system-apania-deszczowki-fi9-50mm"
type input "System łapania deszczówki fi90 50mm"
type input "system-apania-deszczowki-fi90-50mm"
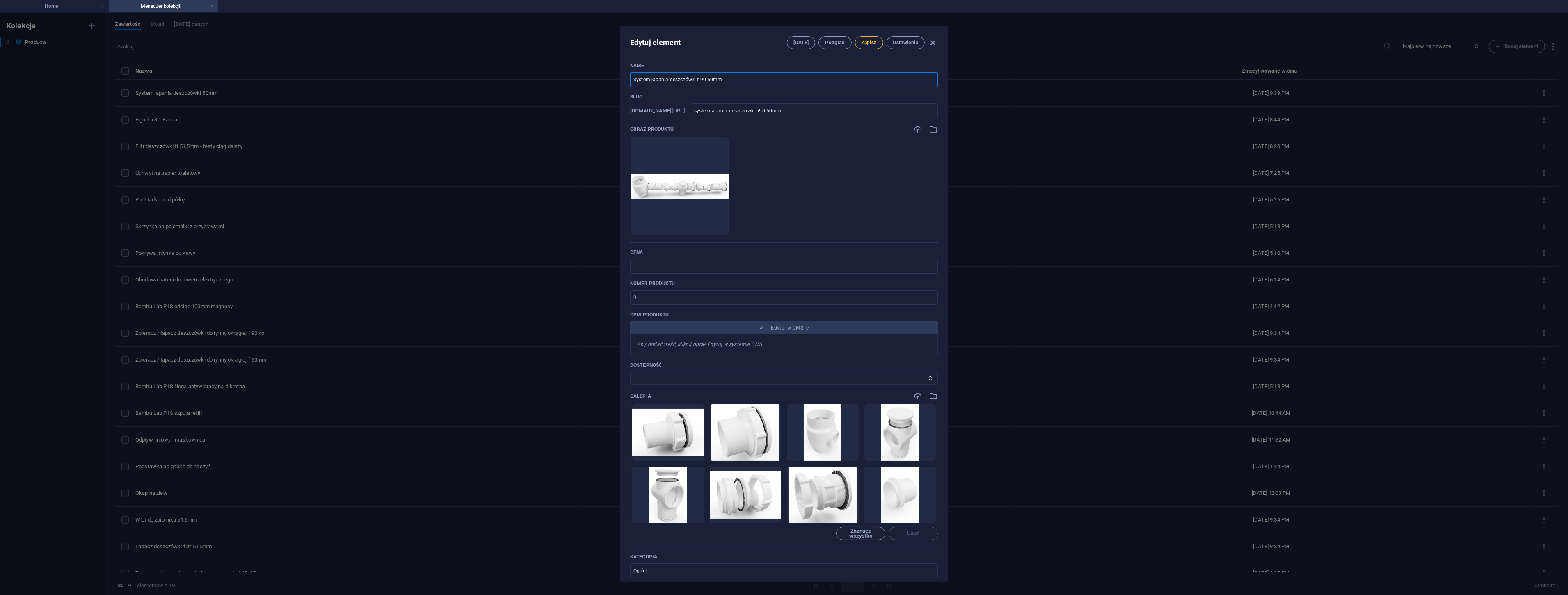
type input "System łapania deszczówki fi90 50mm"
click at [866, 46] on span "Zapisz" at bounding box center [868, 42] width 15 height 6
drag, startPoint x: 932, startPoint y: 40, endPoint x: 923, endPoint y: 41, distance: 9.1
click at [932, 41] on icon "button" at bounding box center [933, 43] width 10 height 10
type input "system-apania-deszczowki-fi90-50mm"
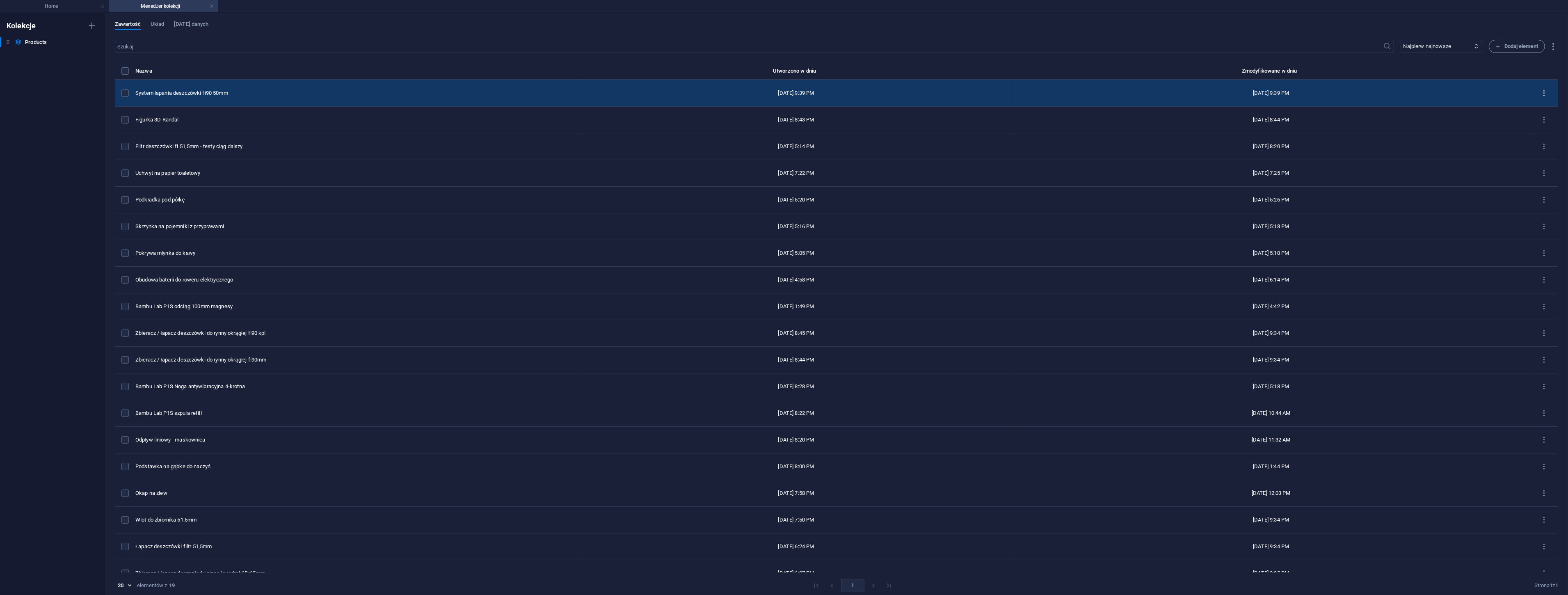
click at [1542, 92] on icon "items list" at bounding box center [1544, 93] width 8 height 8
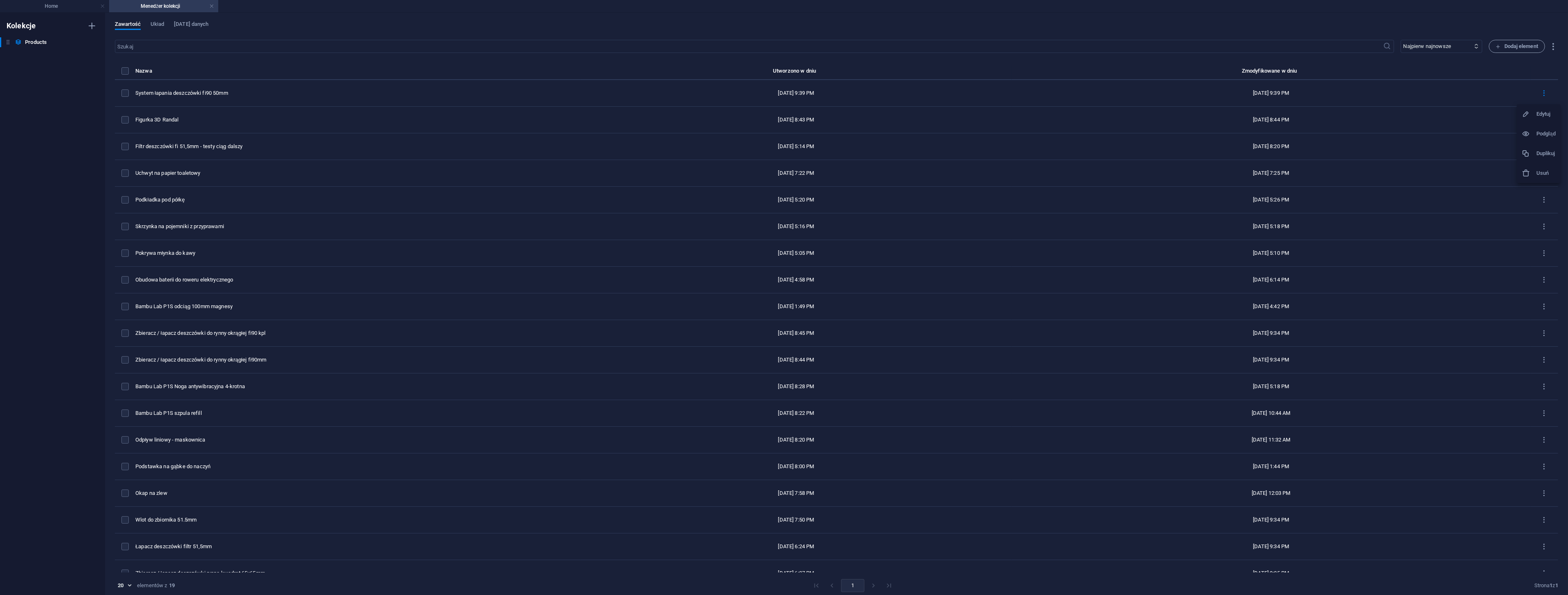
click at [1547, 151] on h6 "Duplikuj" at bounding box center [1546, 153] width 19 height 10
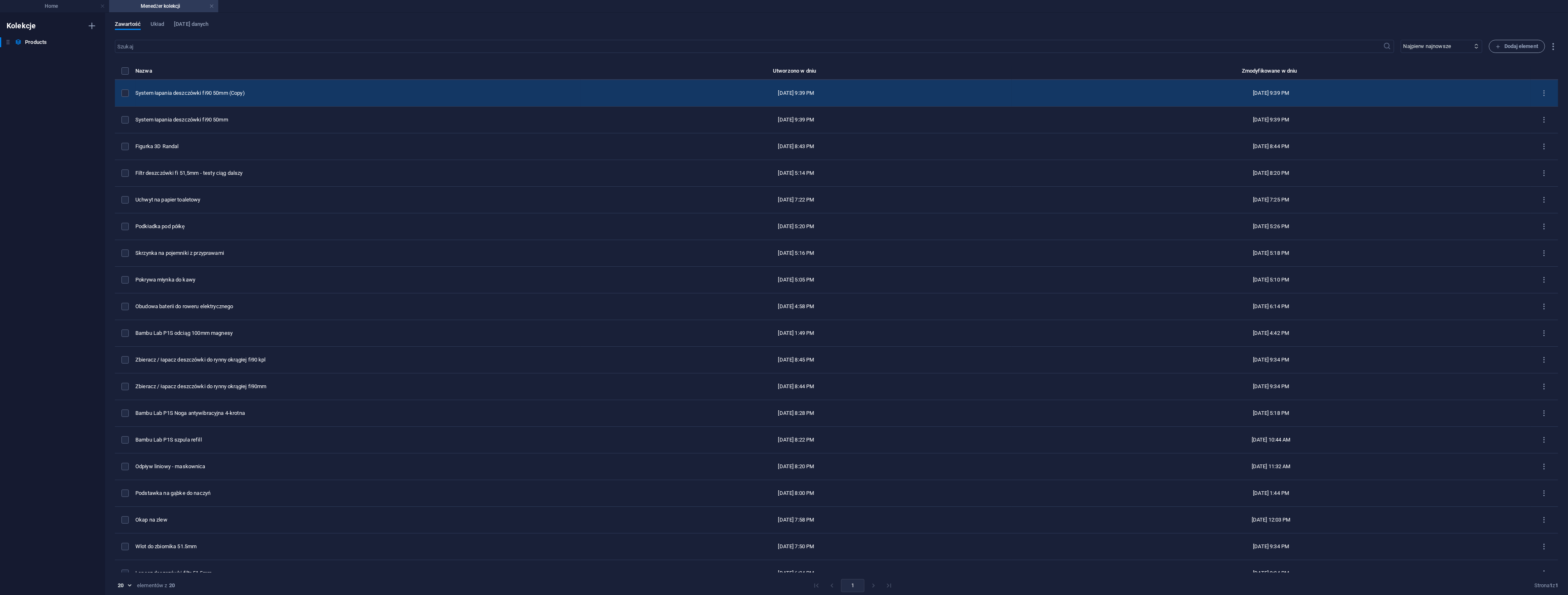
click at [253, 96] on div "System łapania deszczówki fi90 50mm (Copy)" at bounding box center [354, 93] width 438 height 7
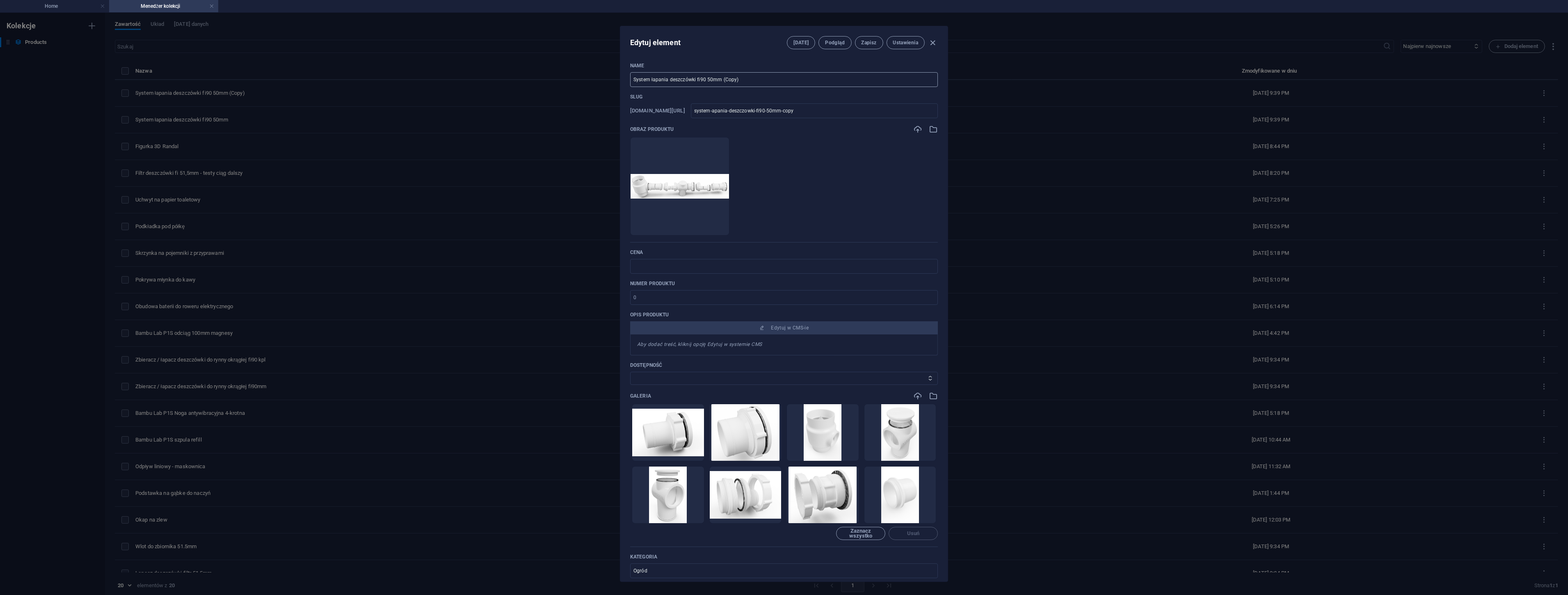
click at [751, 80] on input "System łapania deszczówki fi90 50mm (Copy)" at bounding box center [784, 79] width 308 height 15
type input "System łapania deszczówki fi90 50mm (Cop"
type input "system-apania-deszczowki-fi90-50mm-cop"
type input "System łapania deszczówki fi90 50mm (Co"
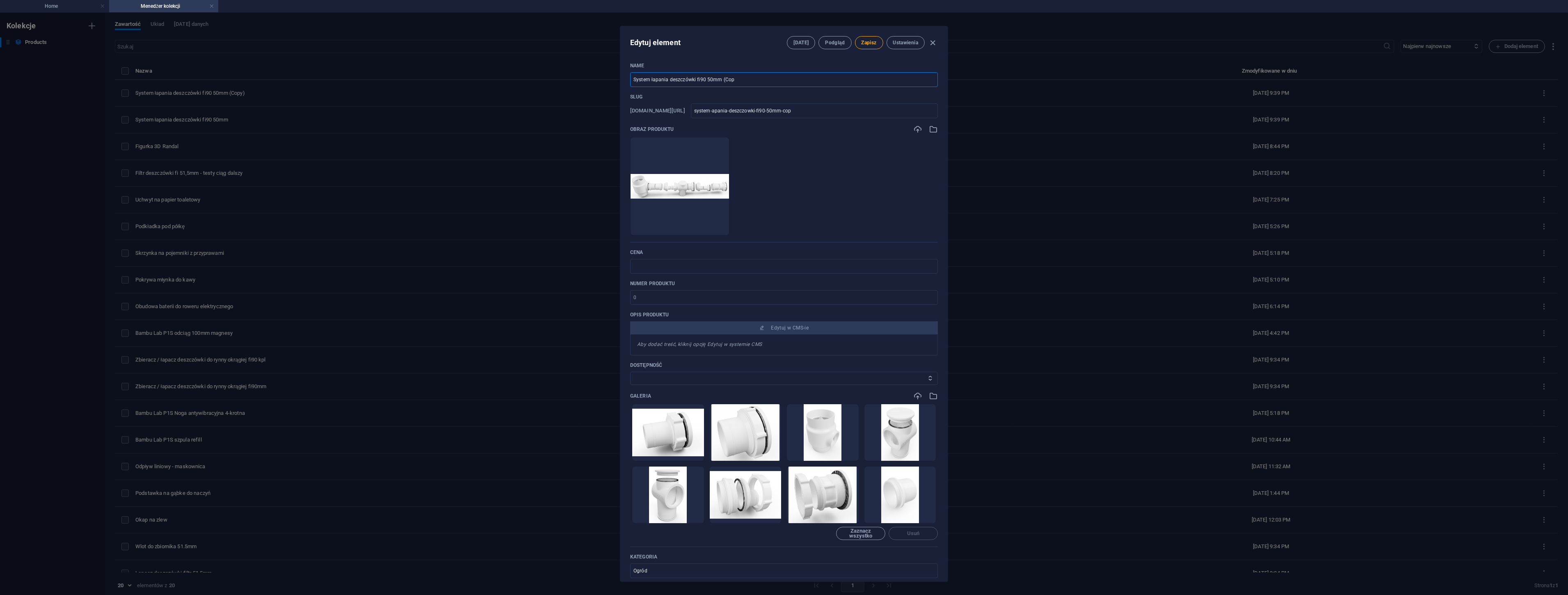
type input "system-apania-deszczowki-fi90-50mm-co"
type input "System łapania deszczówki fi90 50mm (C"
type input "system-apania-deszczowki-fi90-50mm-c"
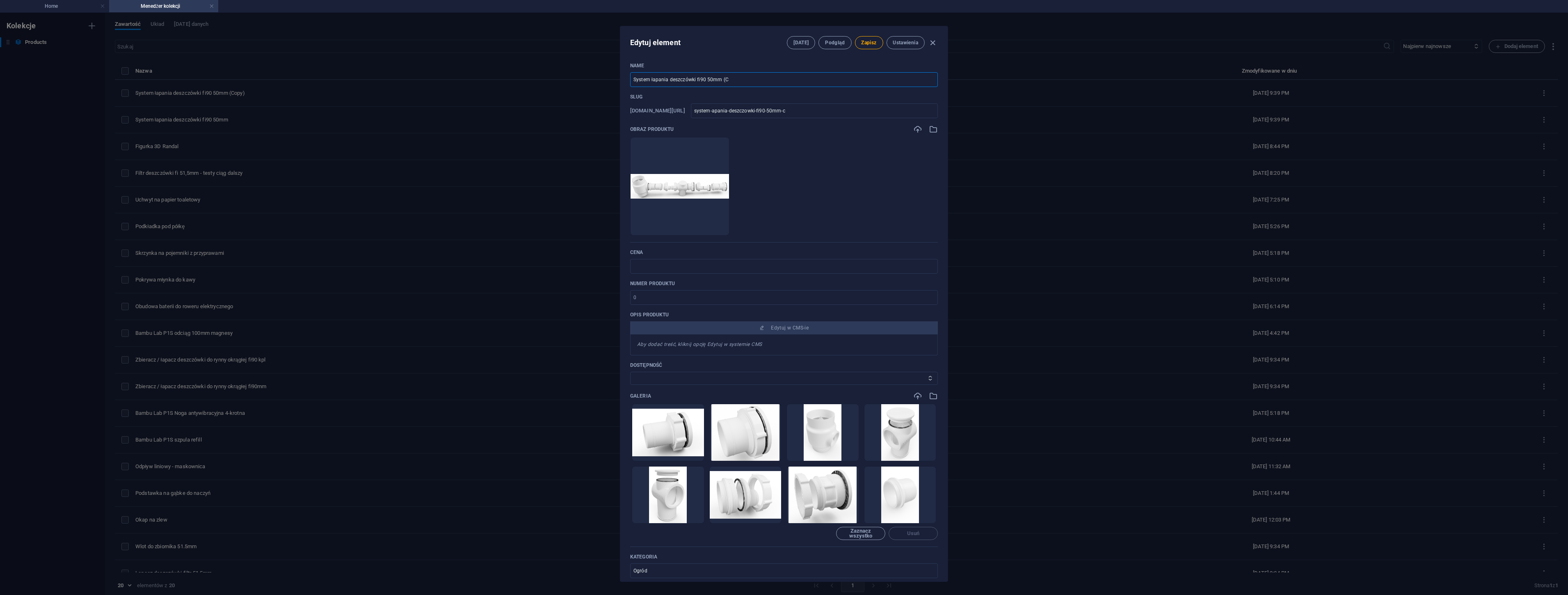
type input "System łapania deszczówki fi90 50mm ("
type input "system-apania-deszczowki-fi90-50mm"
type input "System łapania deszczówki fi9 50mm"
type input "system-apania-deszczowki-fi9-50mm"
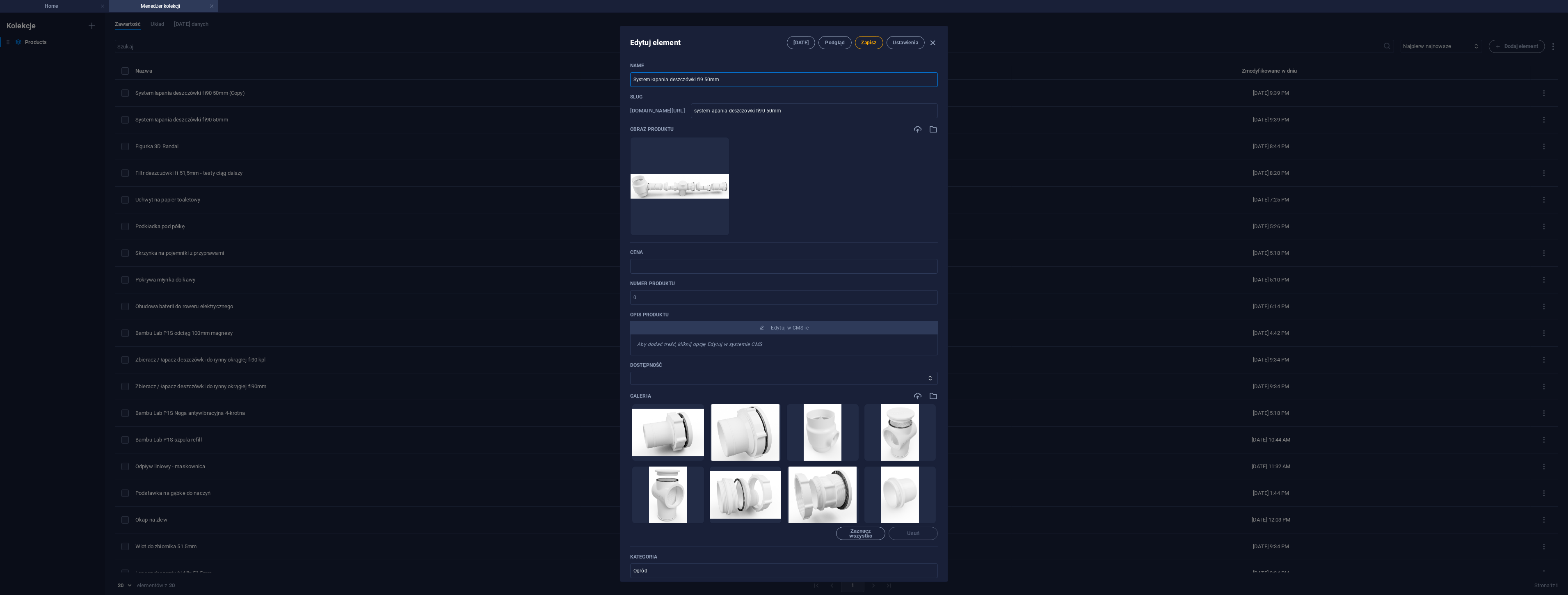
type input "system-apania-deszczowki-fi9-50mm"
type input "System łapania deszczówki fi 50mm"
type input "system-apania-deszczowki-fi-50mm"
type input "System łapania deszczówki f 50mm"
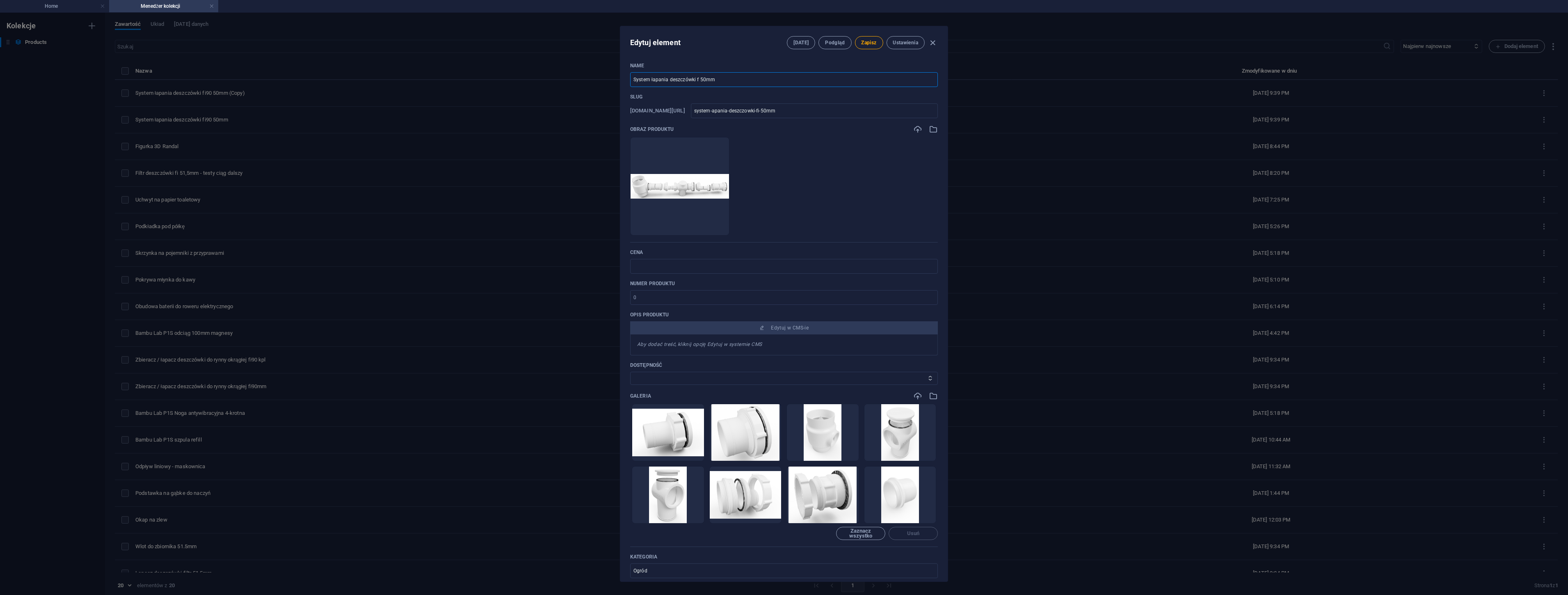
type input "system-apania-deszczowki-f-50mm"
type input "System łapania deszczówki 50mm"
type input "system-apania-deszczowki-50mm"
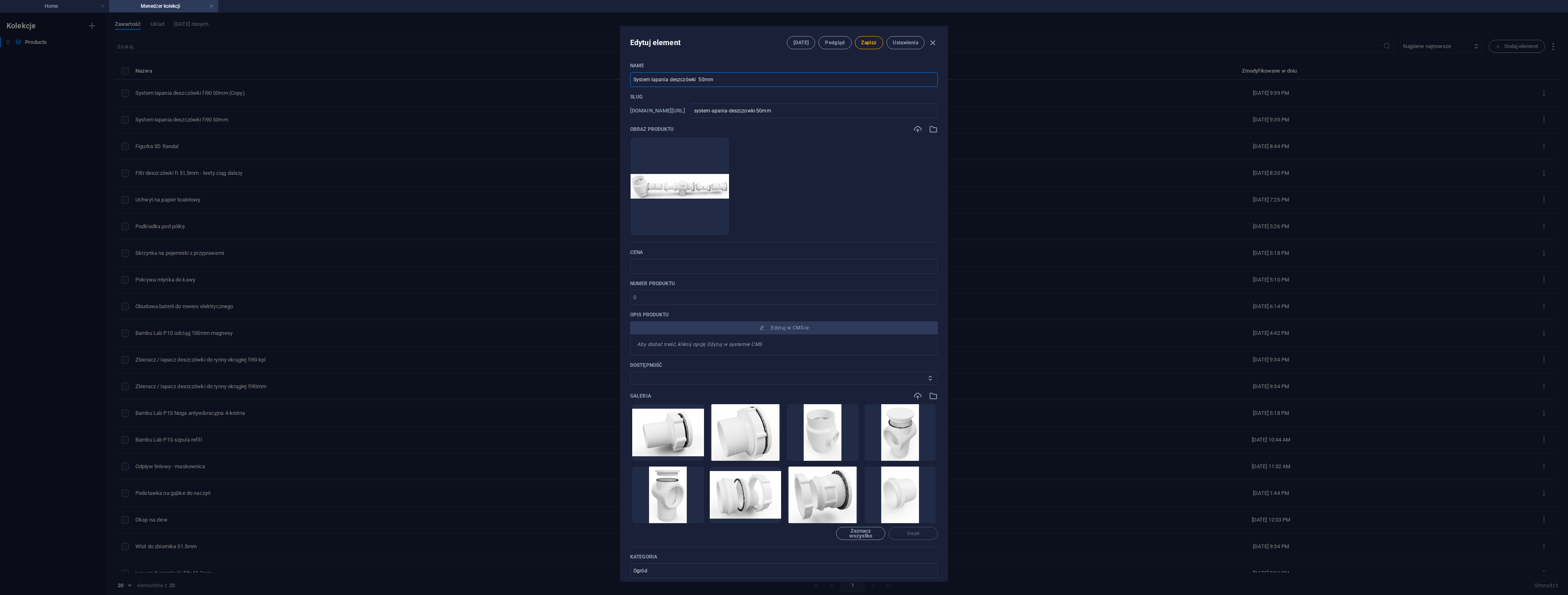
type input "System łapania deszczówki 6 50mm"
type input "system-apania-deszczowki-6-50mm"
type input "System łapania deszczówki 65 50mm"
type input "system-apania-deszczowki-65-50mm"
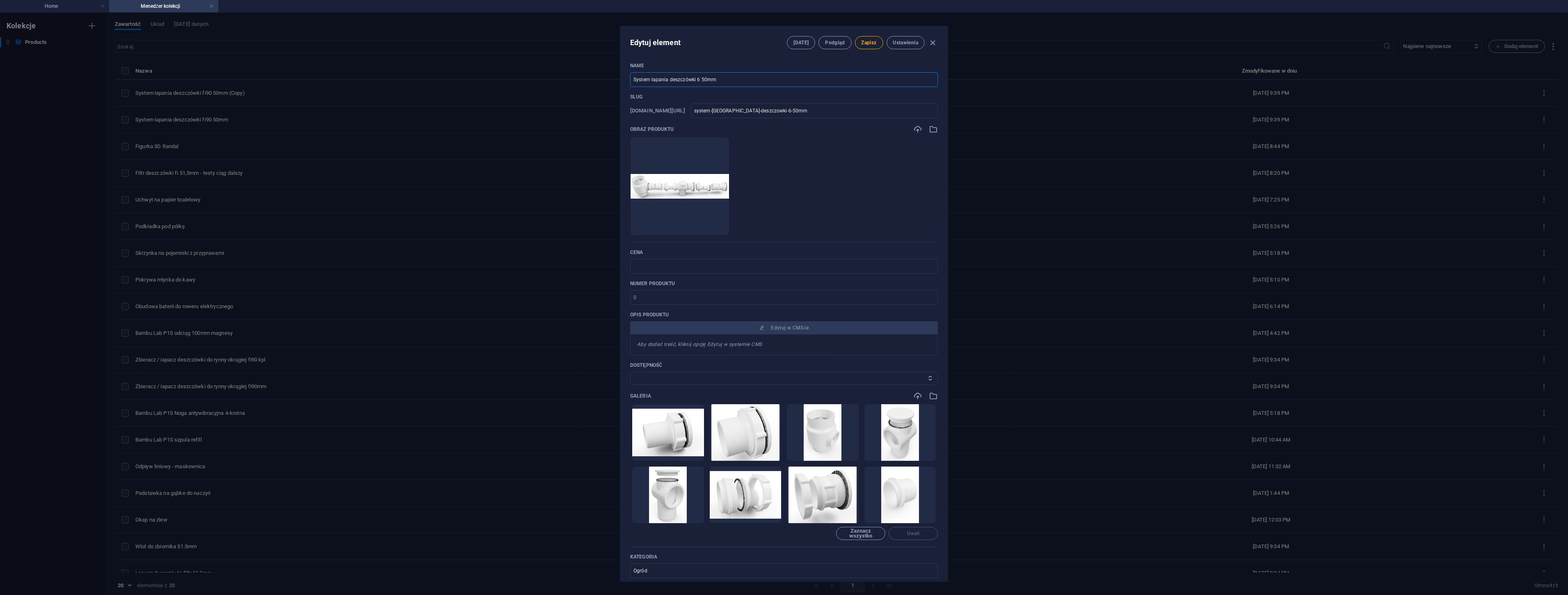
type input "system-apania-deszczowki-65-50mm"
type input "System łapania deszczówki 65x 50mm"
type input "system-apania-deszczowki-65x-50mm"
type input "System łapania deszczówki 65x6 50mm"
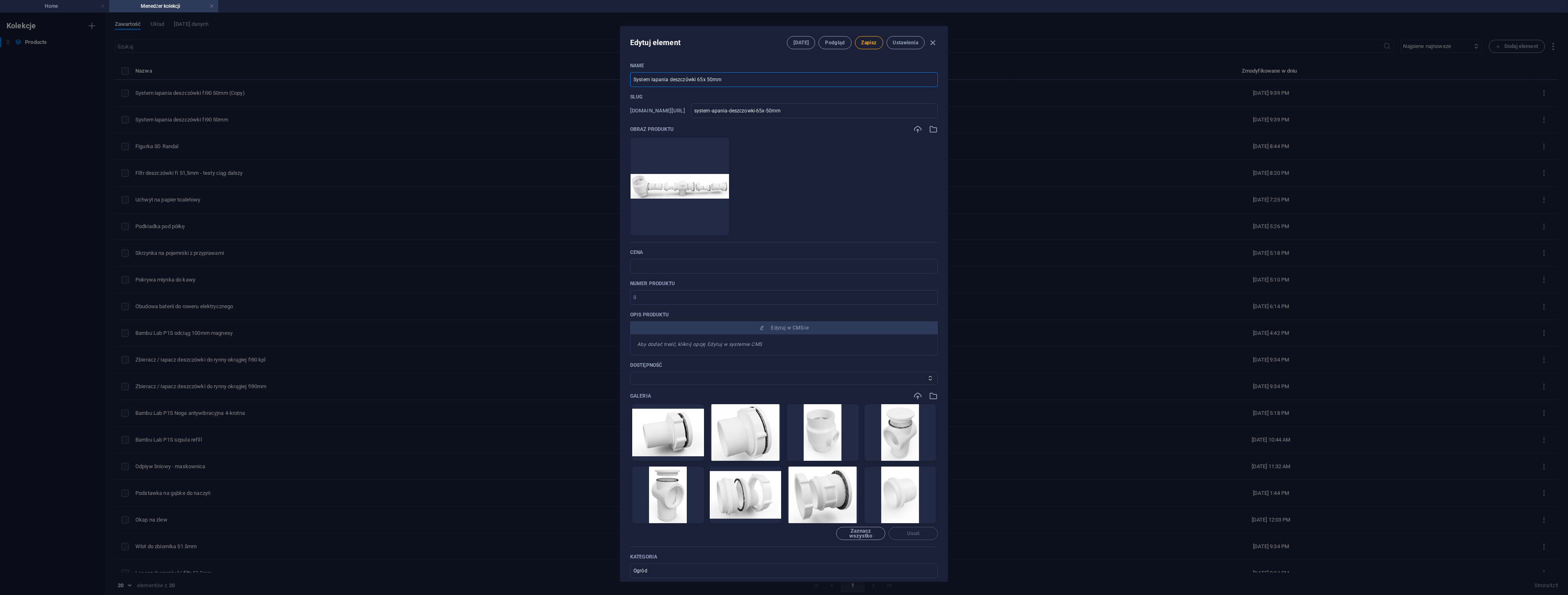
type input "system-apania-deszczowki-65x6-50mm"
type input "System łapania deszczówki 65x65 50mm"
type input "system-apania-deszczowki-65x65-50mm"
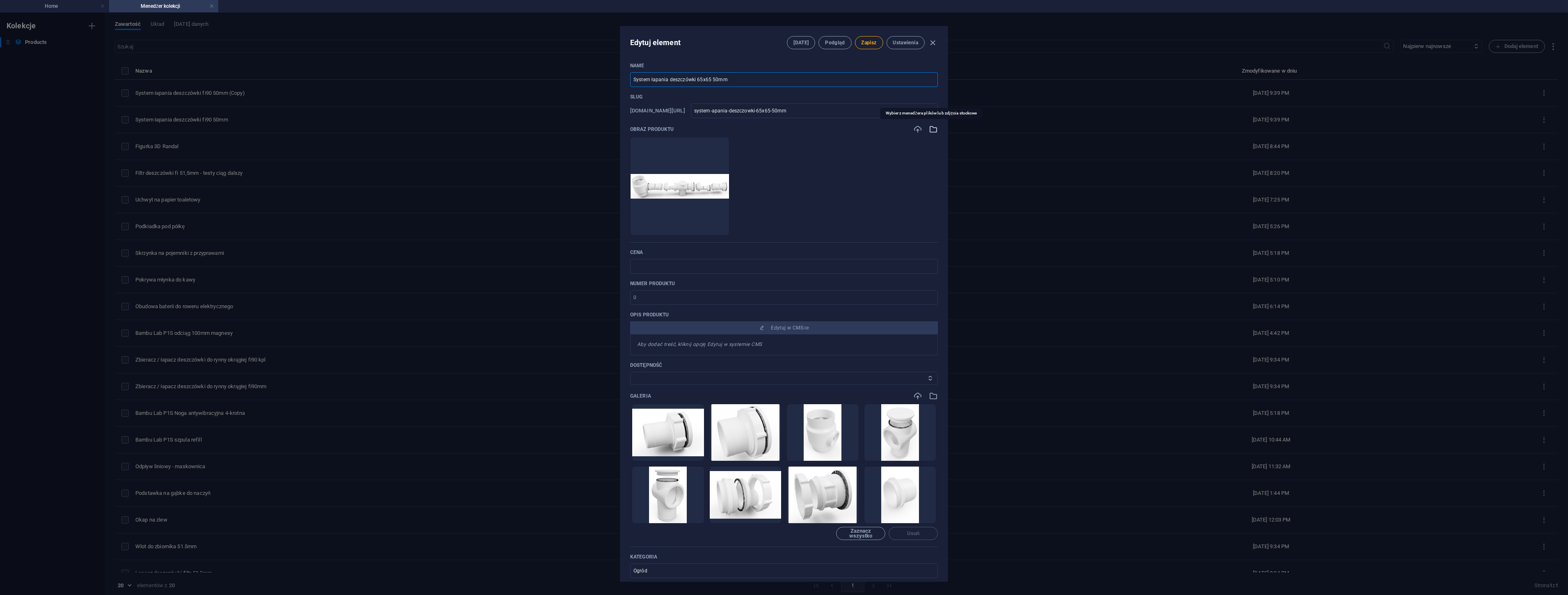
type input "System łapania deszczówki 65x65 50mm"
click at [932, 133] on icon "button" at bounding box center [933, 129] width 9 height 9
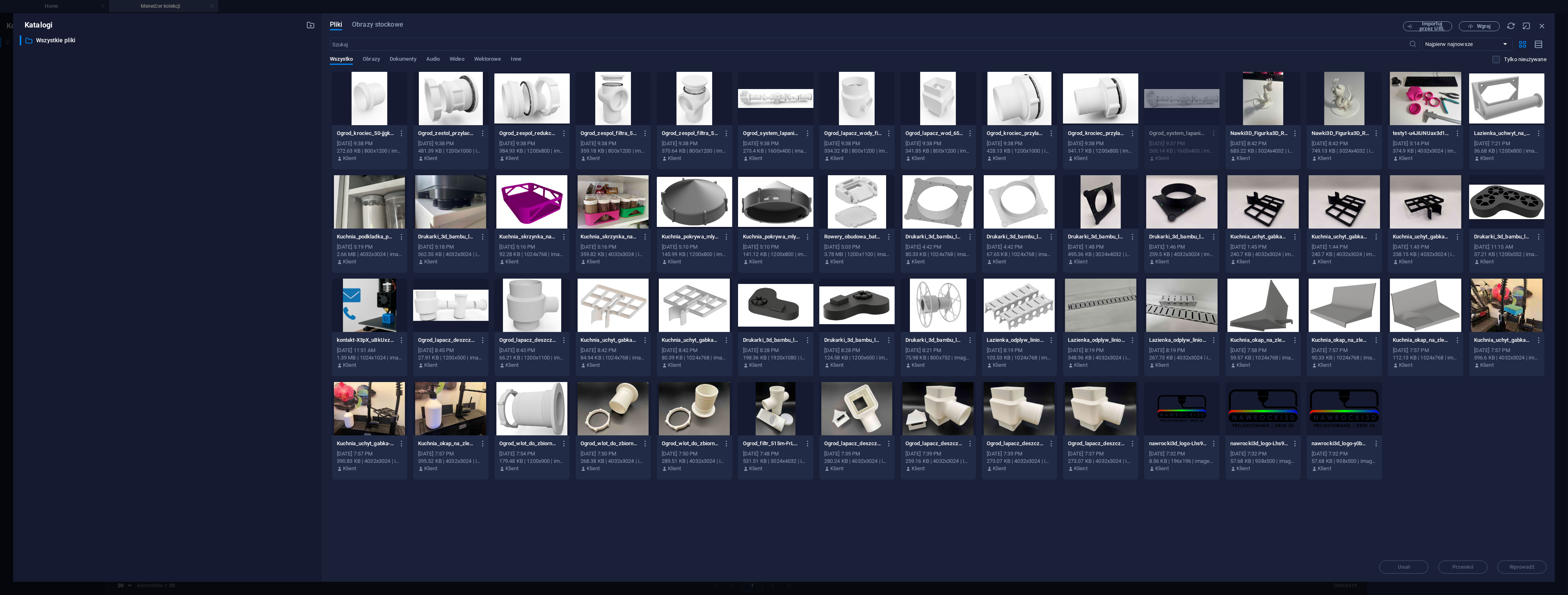
click at [761, 101] on div at bounding box center [776, 98] width 75 height 54
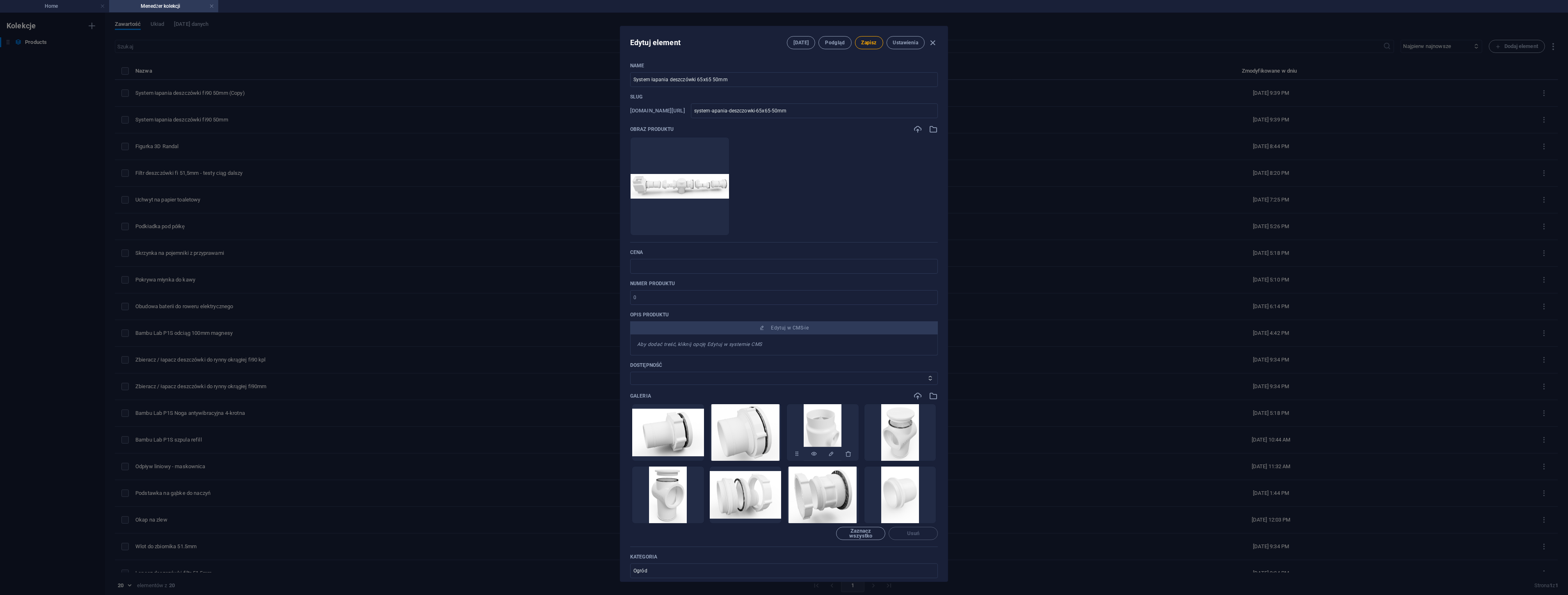
scroll to position [46, 0]
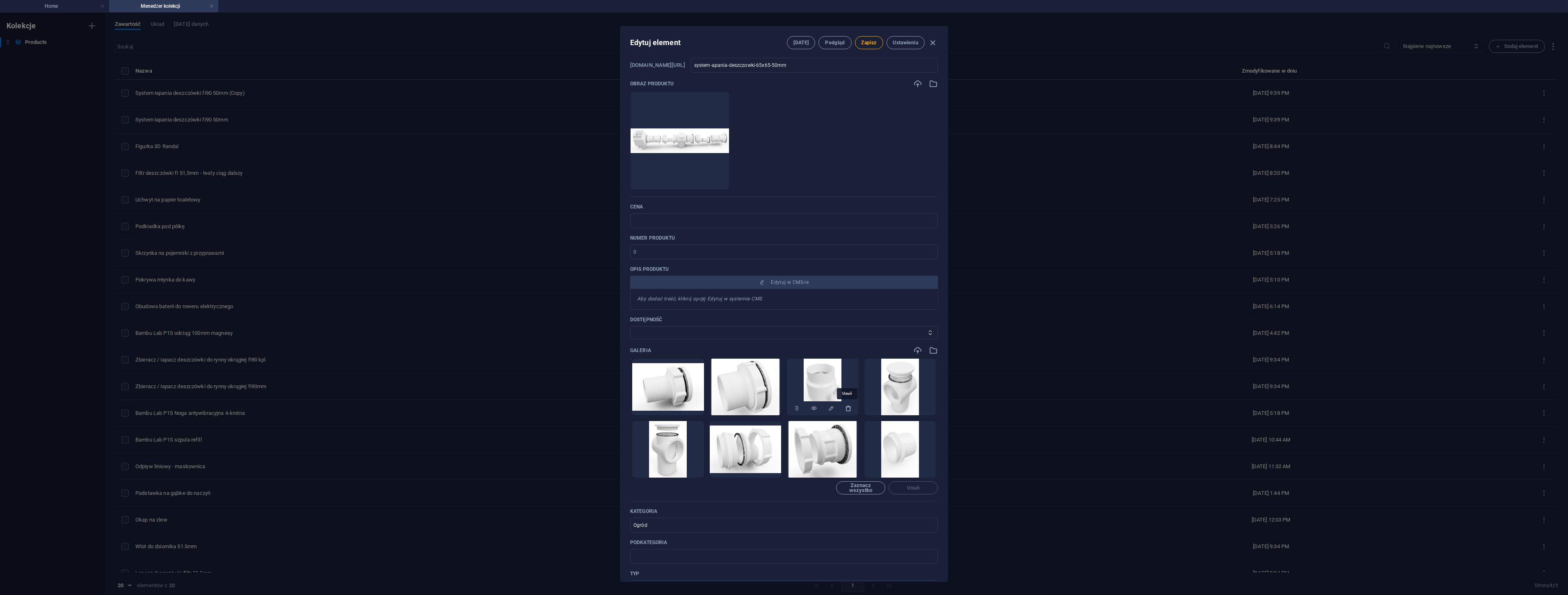
click at [845, 410] on icon "button" at bounding box center [848, 408] width 6 height 6
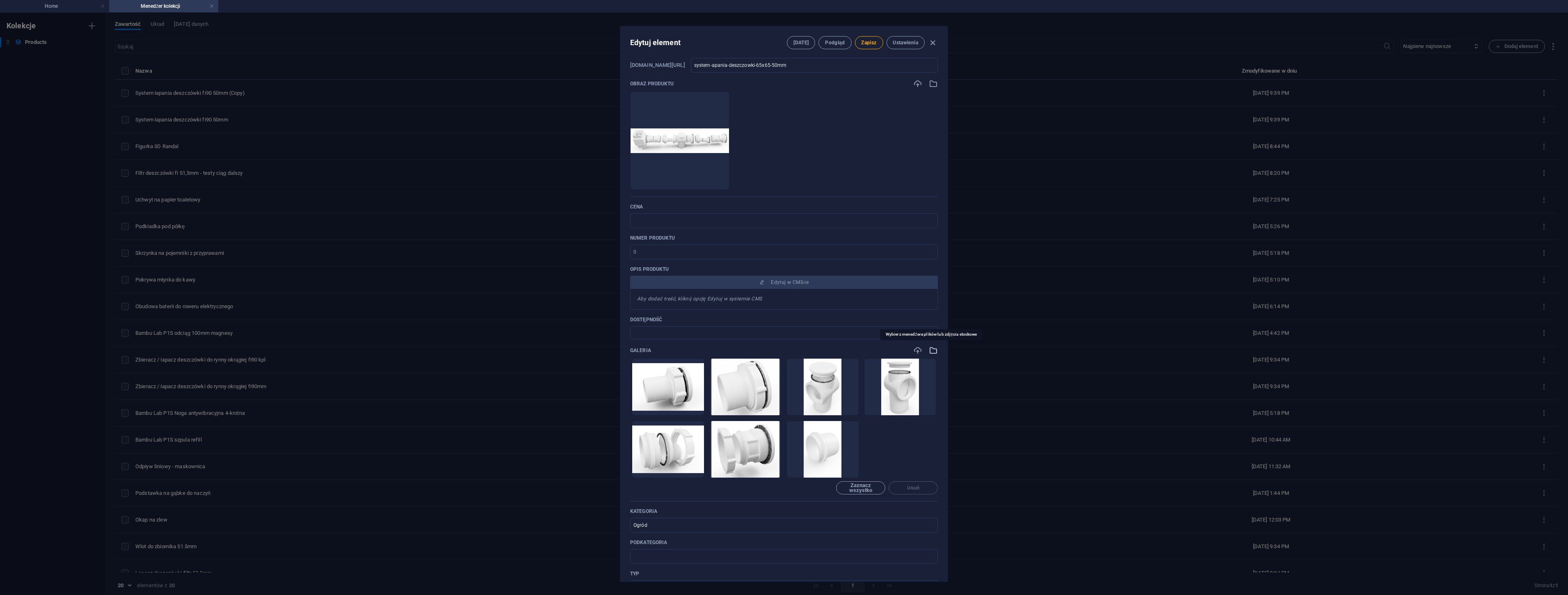
click at [930, 350] on icon "button" at bounding box center [933, 350] width 9 height 9
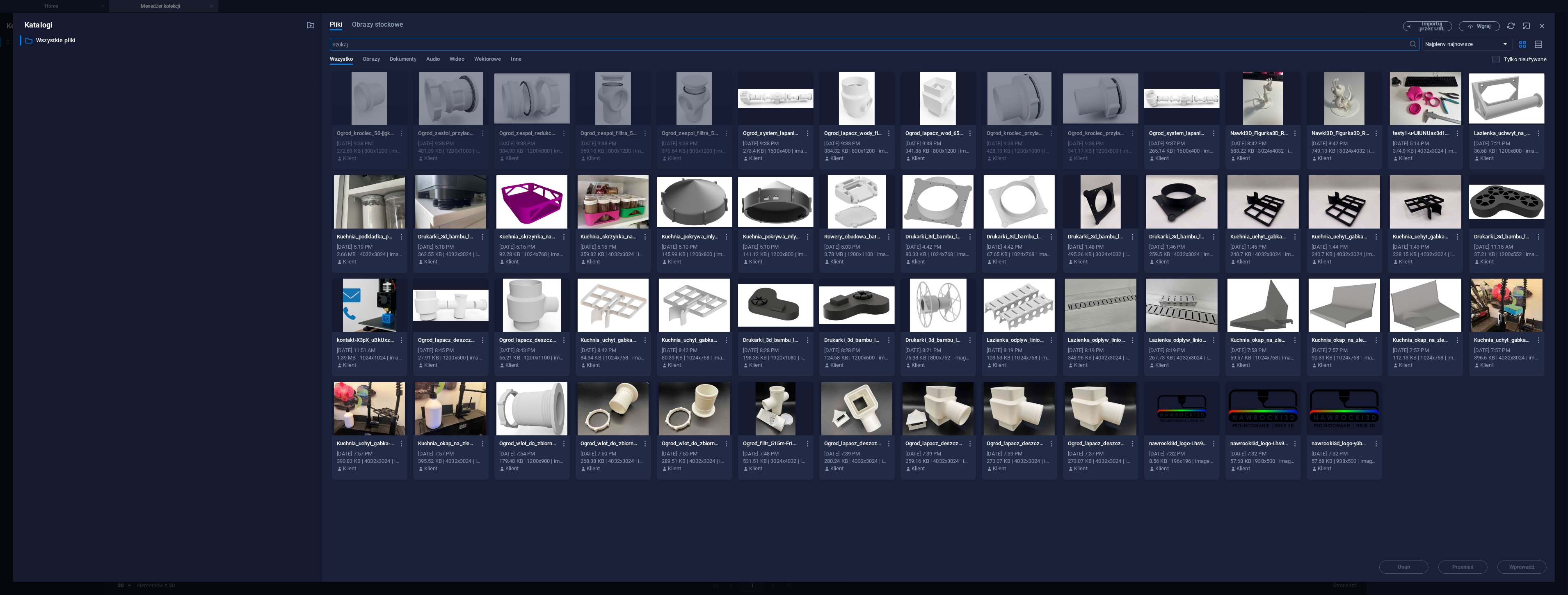
click at [950, 104] on div at bounding box center [938, 98] width 75 height 54
click at [950, 104] on div "1" at bounding box center [938, 98] width 75 height 54
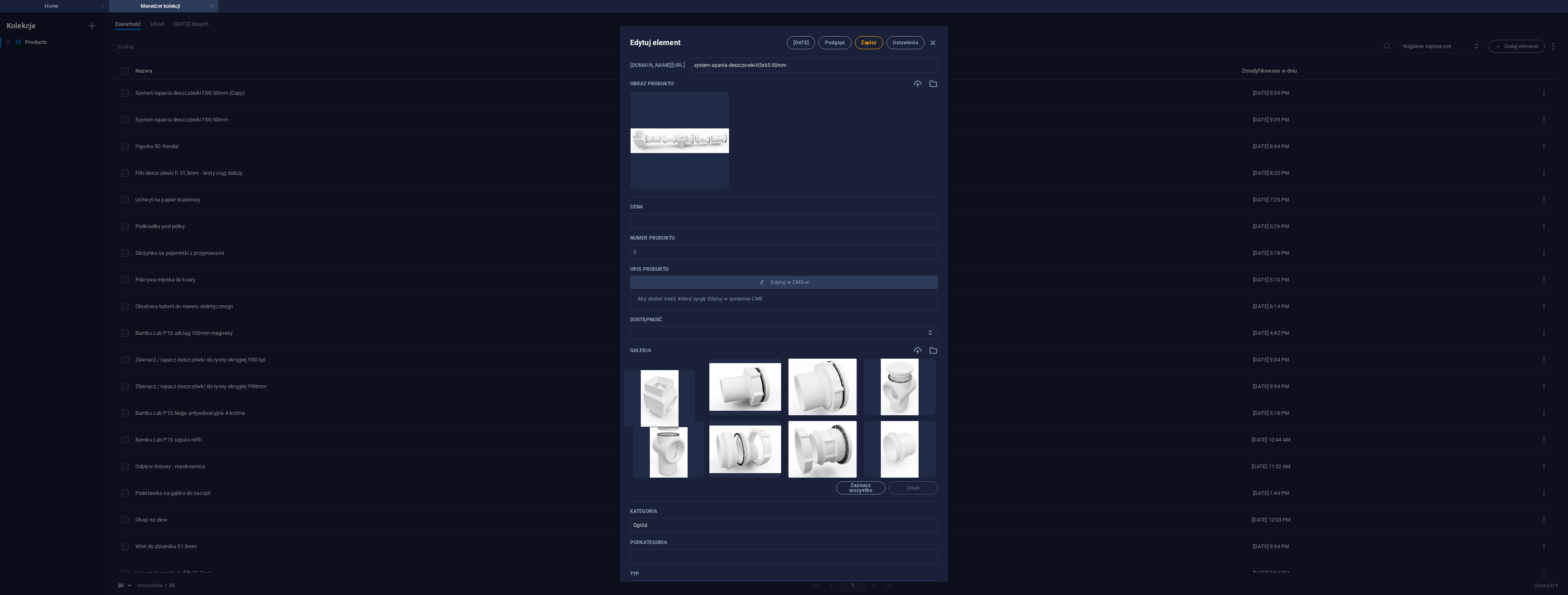
drag, startPoint x: 905, startPoint y: 453, endPoint x: 654, endPoint y: 395, distance: 257.6
click at [655, 395] on ul "Upuść pliki tutaj, aby natychmiast je przesłać" at bounding box center [784, 418] width 308 height 120
click at [866, 44] on span "Zapisz" at bounding box center [868, 42] width 15 height 6
click at [933, 43] on icon "button" at bounding box center [933, 43] width 10 height 10
type input "system-apania-deszczowki-65x65-50mm"
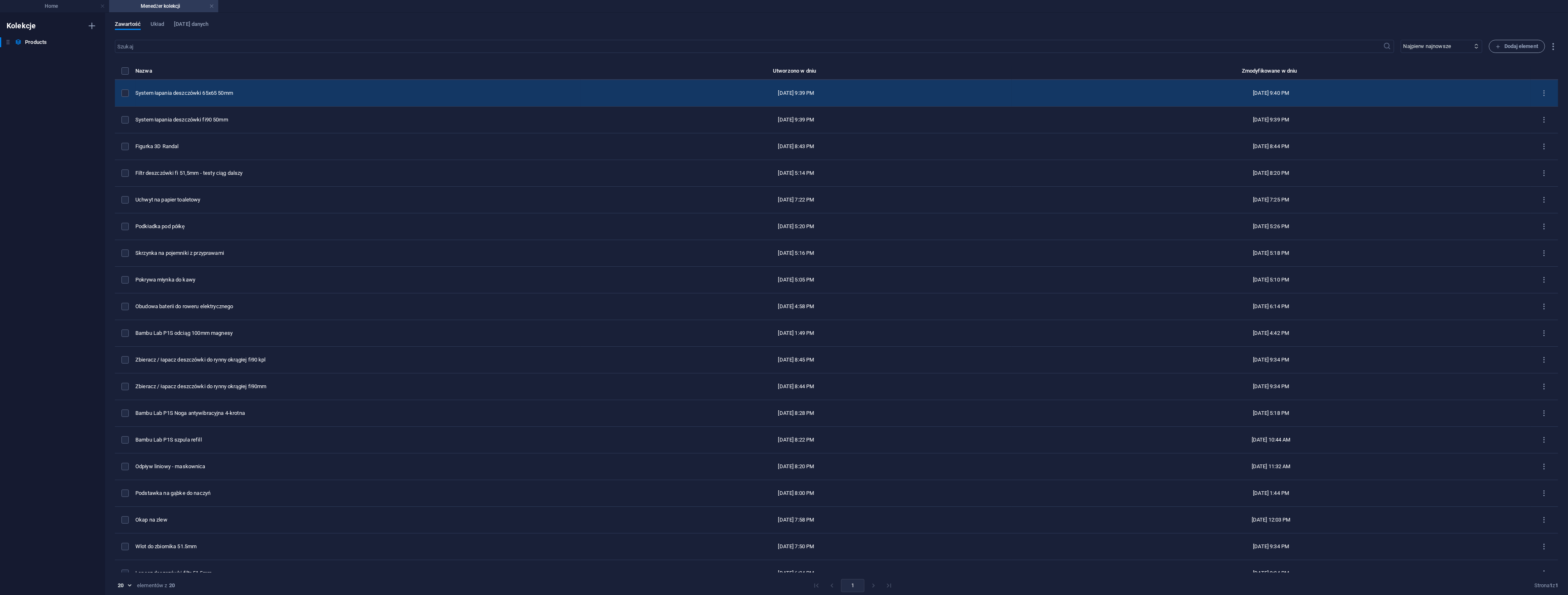
click at [242, 91] on div "System łapania deszczówki 65x65 50mm" at bounding box center [354, 93] width 438 height 7
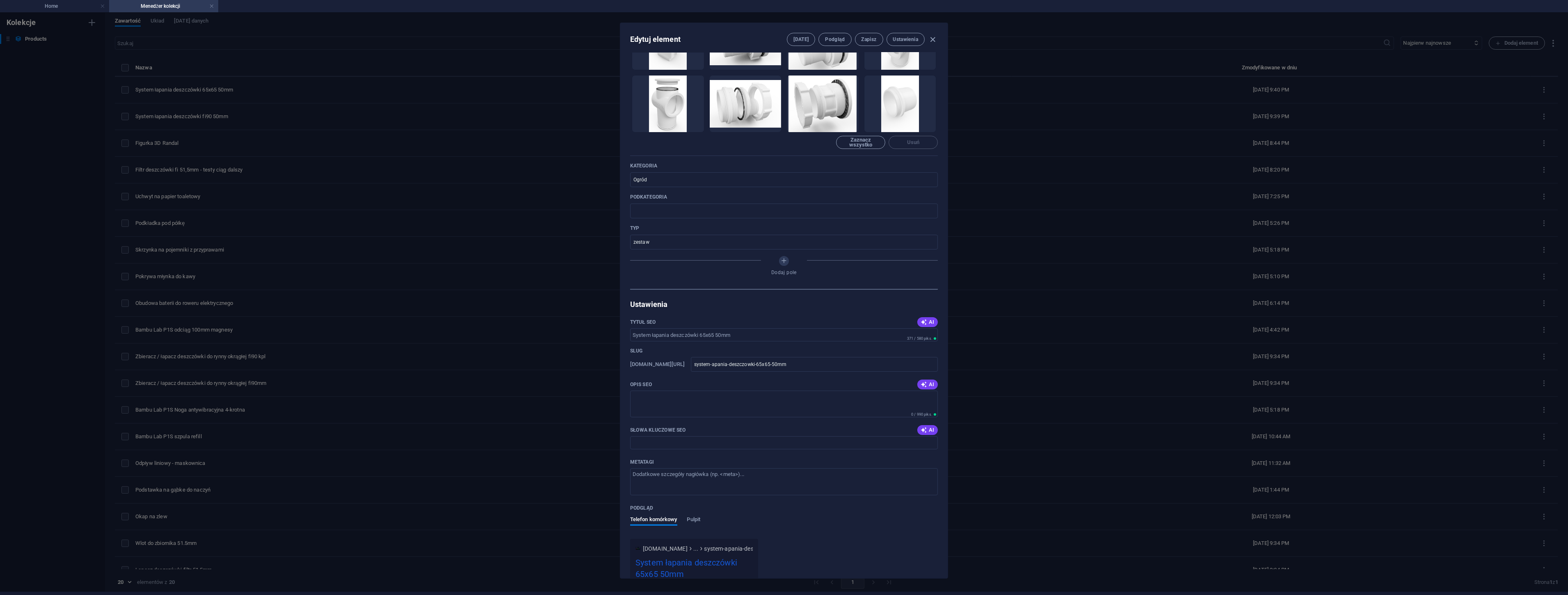
scroll to position [344, 0]
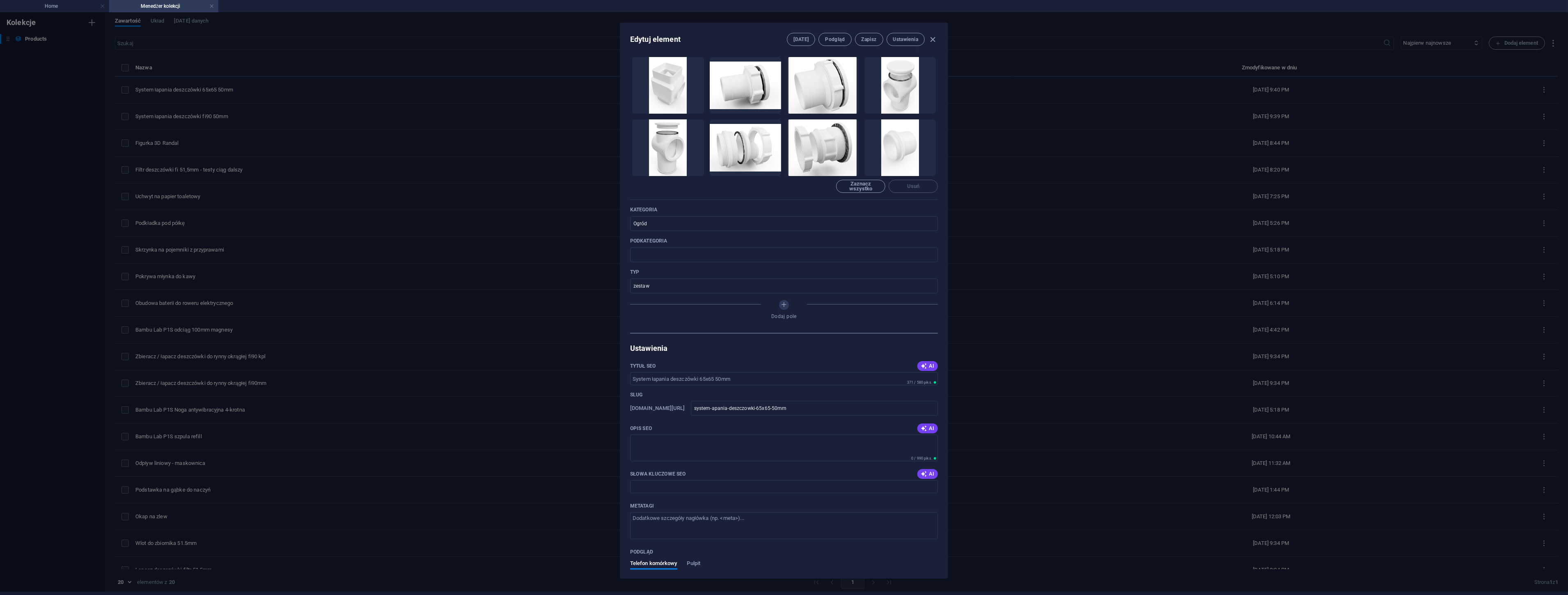
drag, startPoint x: 210, startPoint y: 4, endPoint x: 217, endPoint y: 13, distance: 11.4
click at [210, 4] on link at bounding box center [212, 6] width 5 height 8
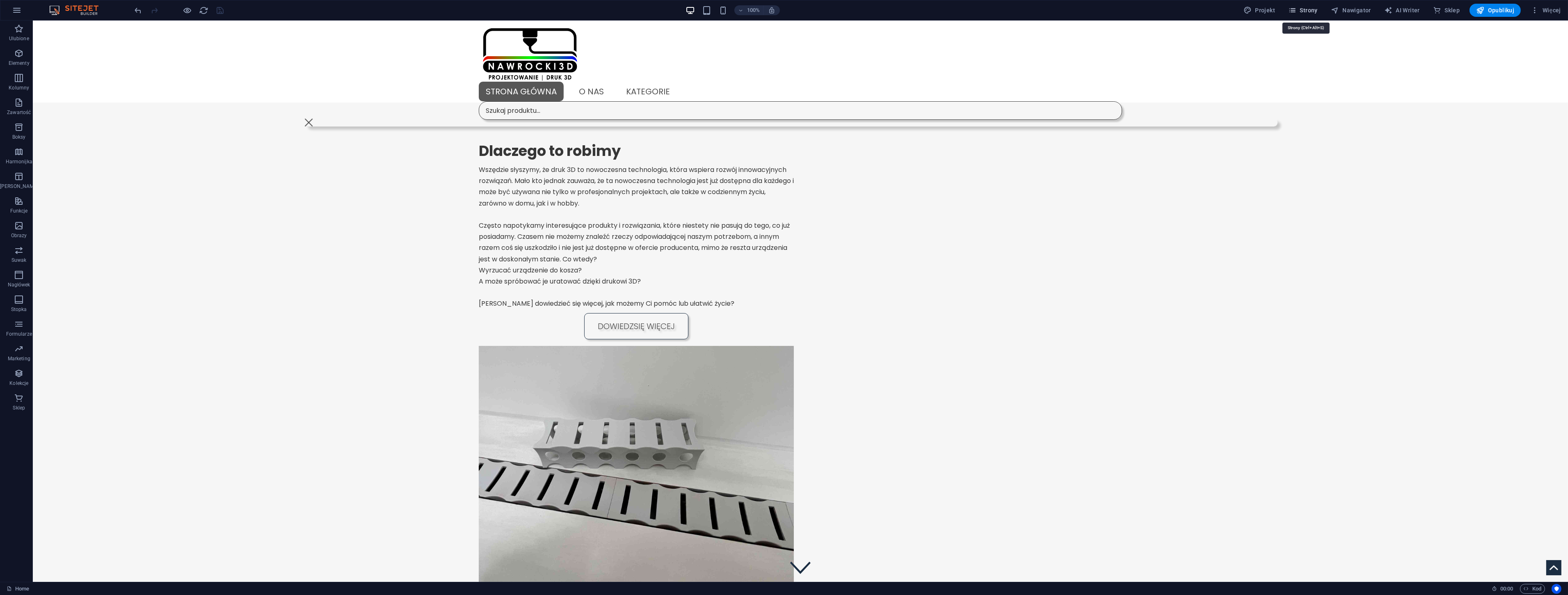
click at [1318, 10] on span "Strony" at bounding box center [1303, 10] width 30 height 8
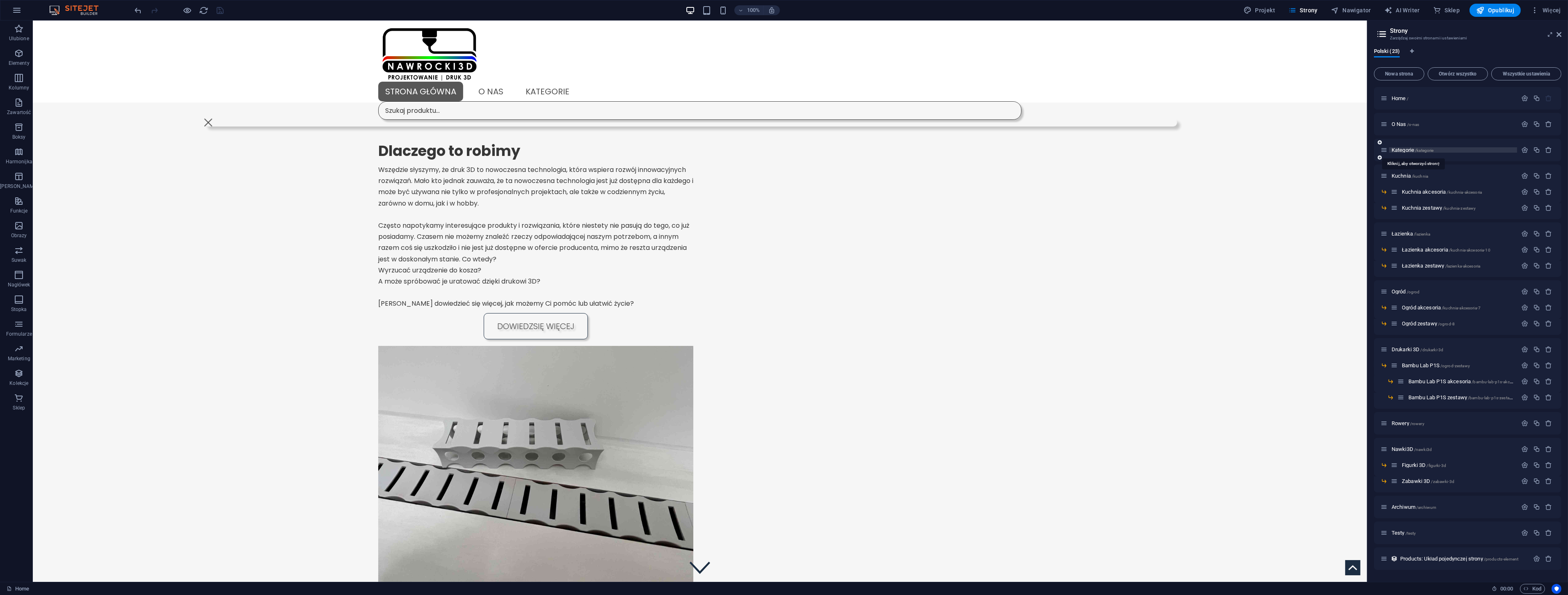
click at [1412, 149] on span "Kategorie /kategorie" at bounding box center [1413, 149] width 42 height 6
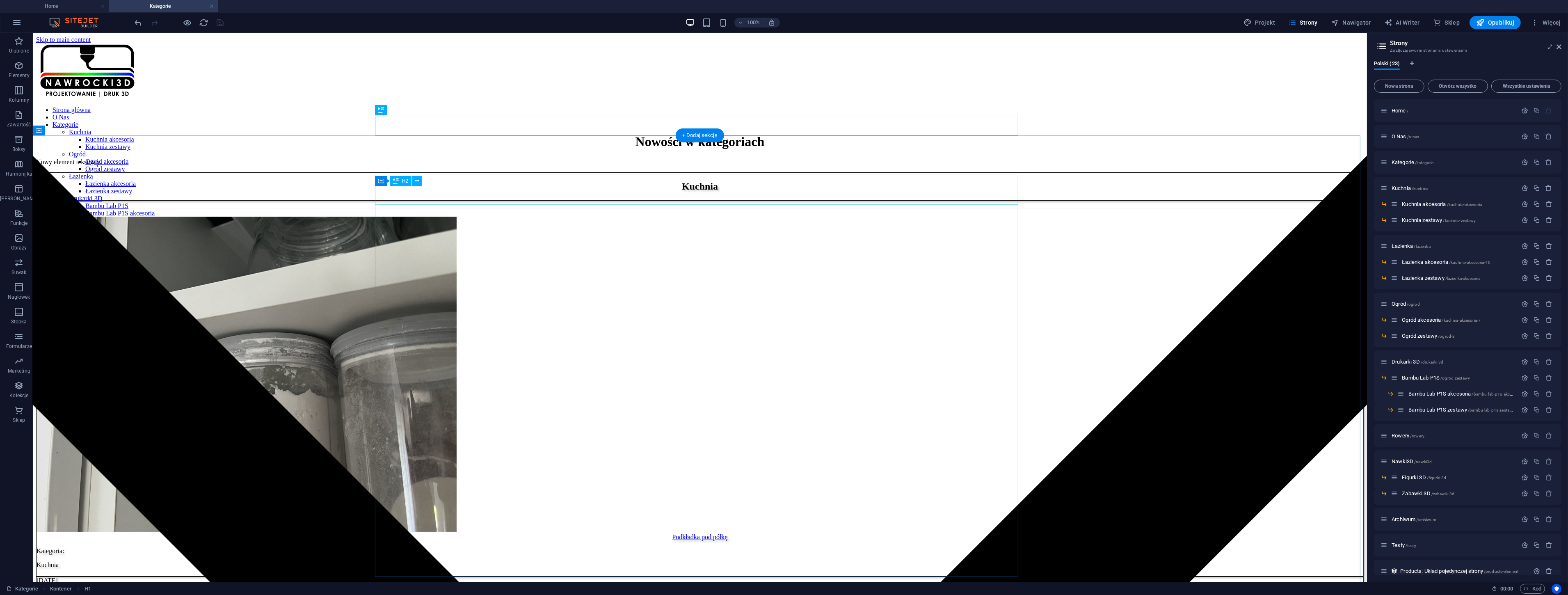
scroll to position [0, 0]
click at [436, 207] on icon at bounding box center [438, 209] width 4 height 9
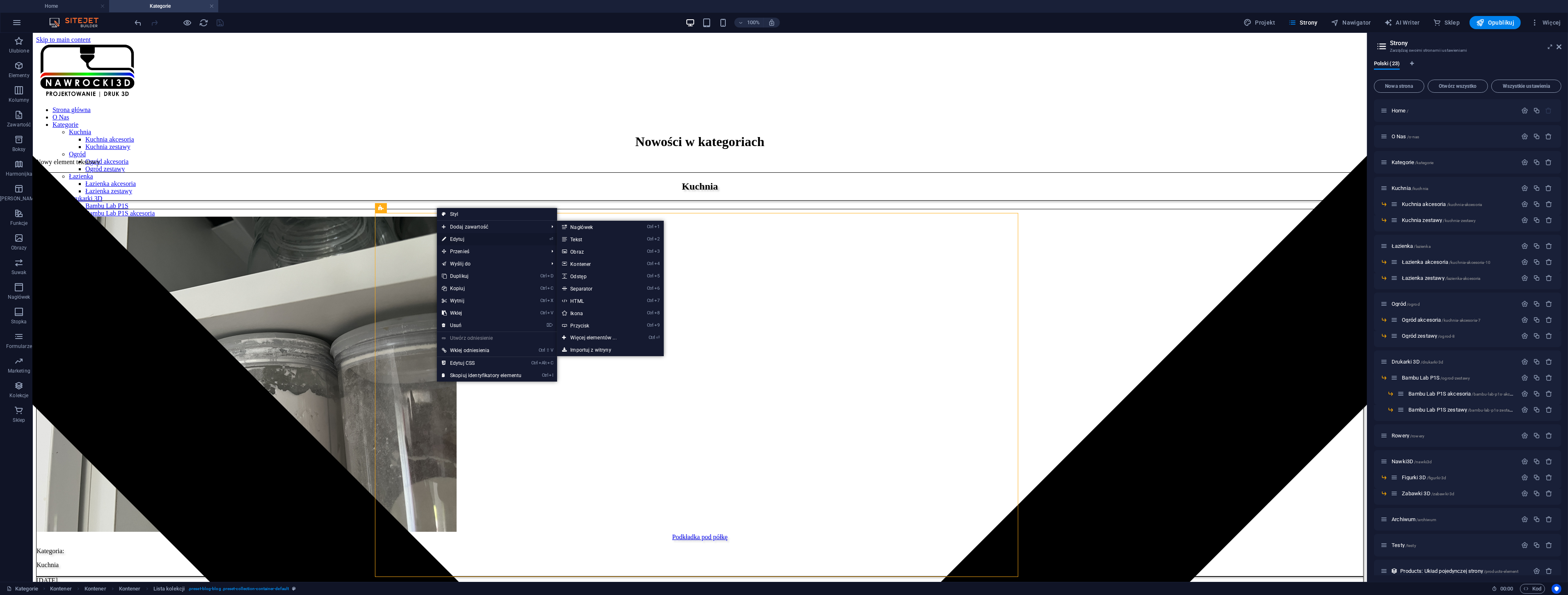
click at [453, 237] on link "⏎ Edytuj" at bounding box center [481, 240] width 89 height 12
select select "createdAt_DESC"
select select "columns.kategoria"
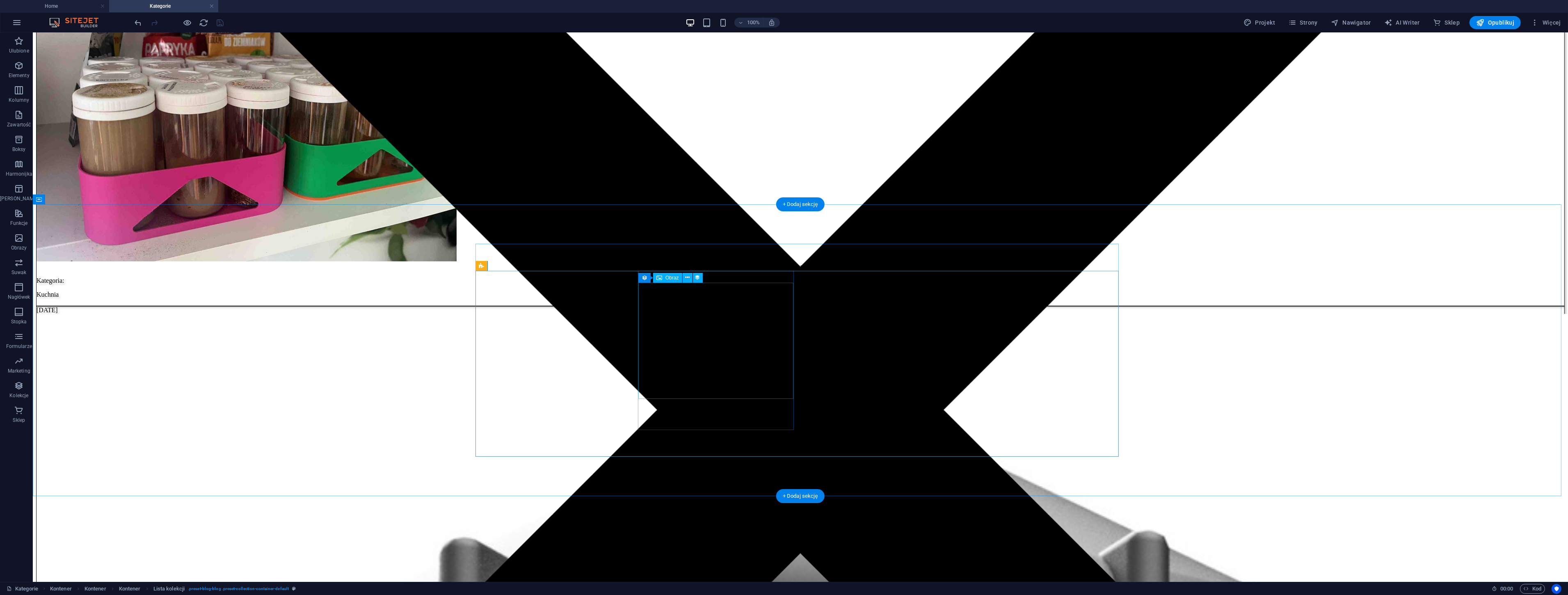
scroll to position [502, 0]
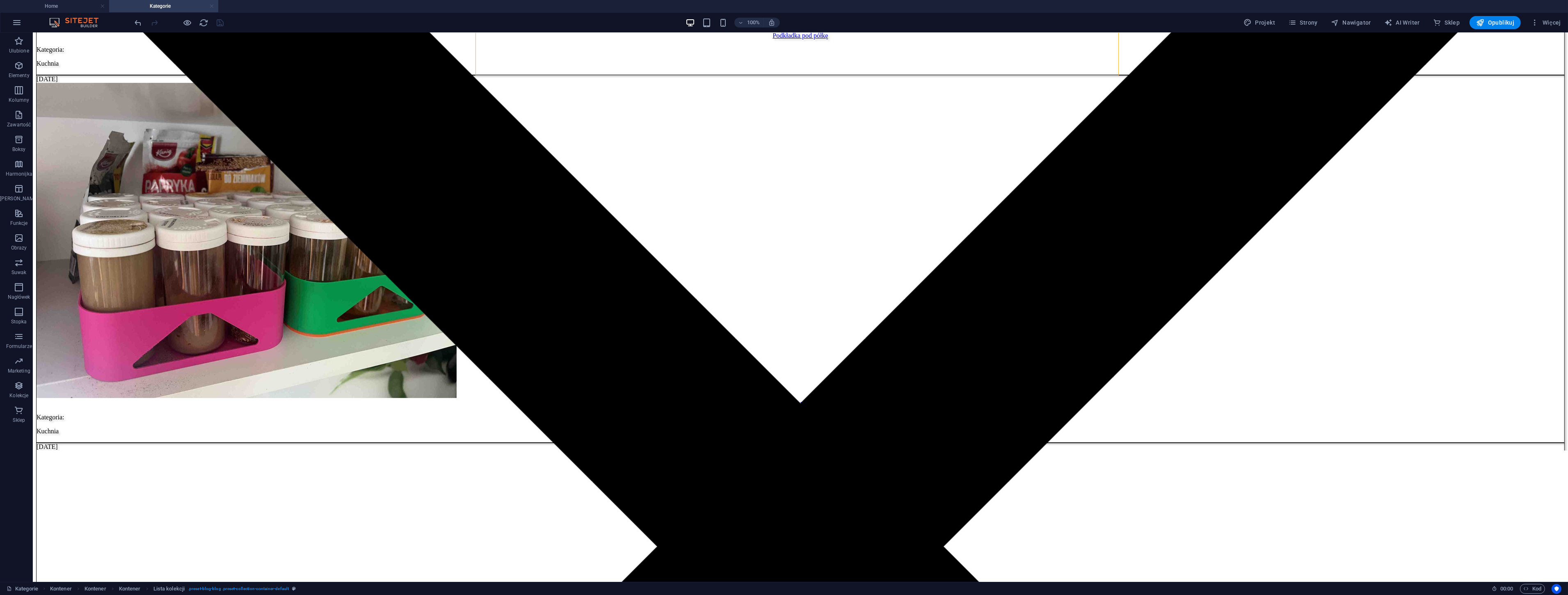
drag, startPoint x: 448, startPoint y: 152, endPoint x: 212, endPoint y: 6, distance: 277.5
click at [212, 6] on link at bounding box center [212, 6] width 5 height 8
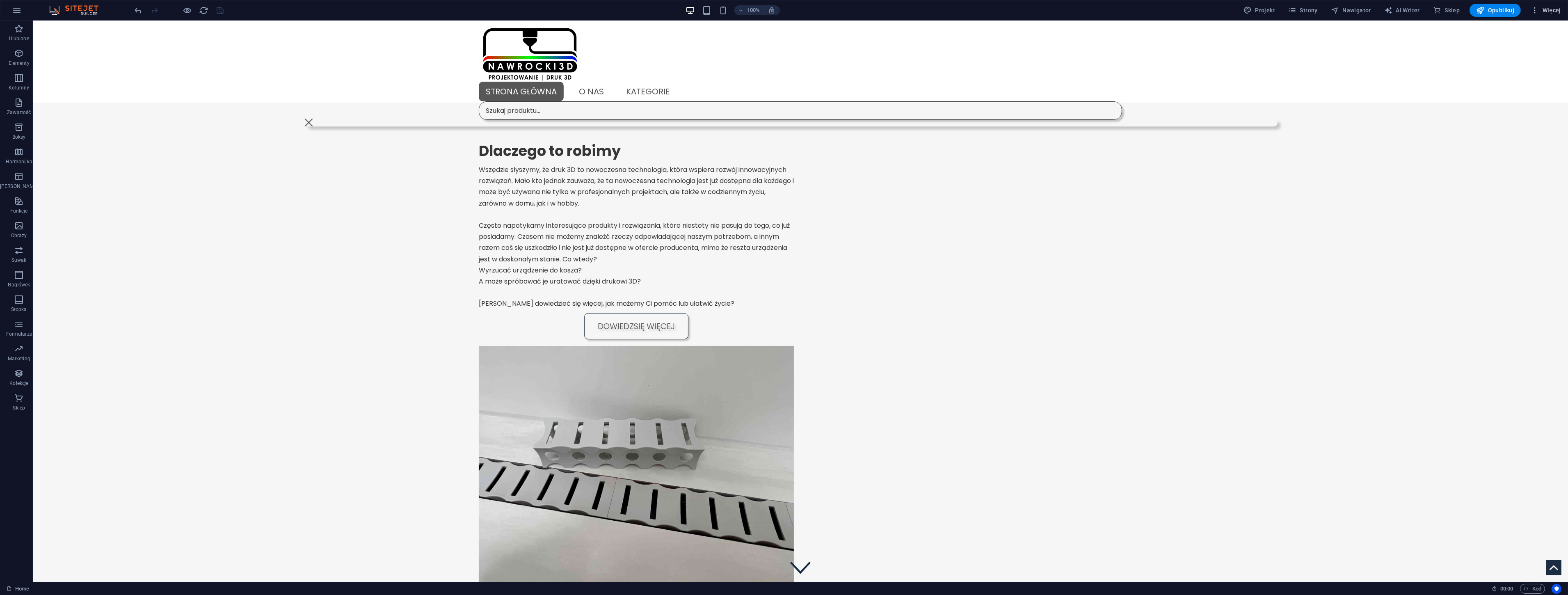
click at [1549, 8] on span "Więcej" at bounding box center [1546, 10] width 31 height 8
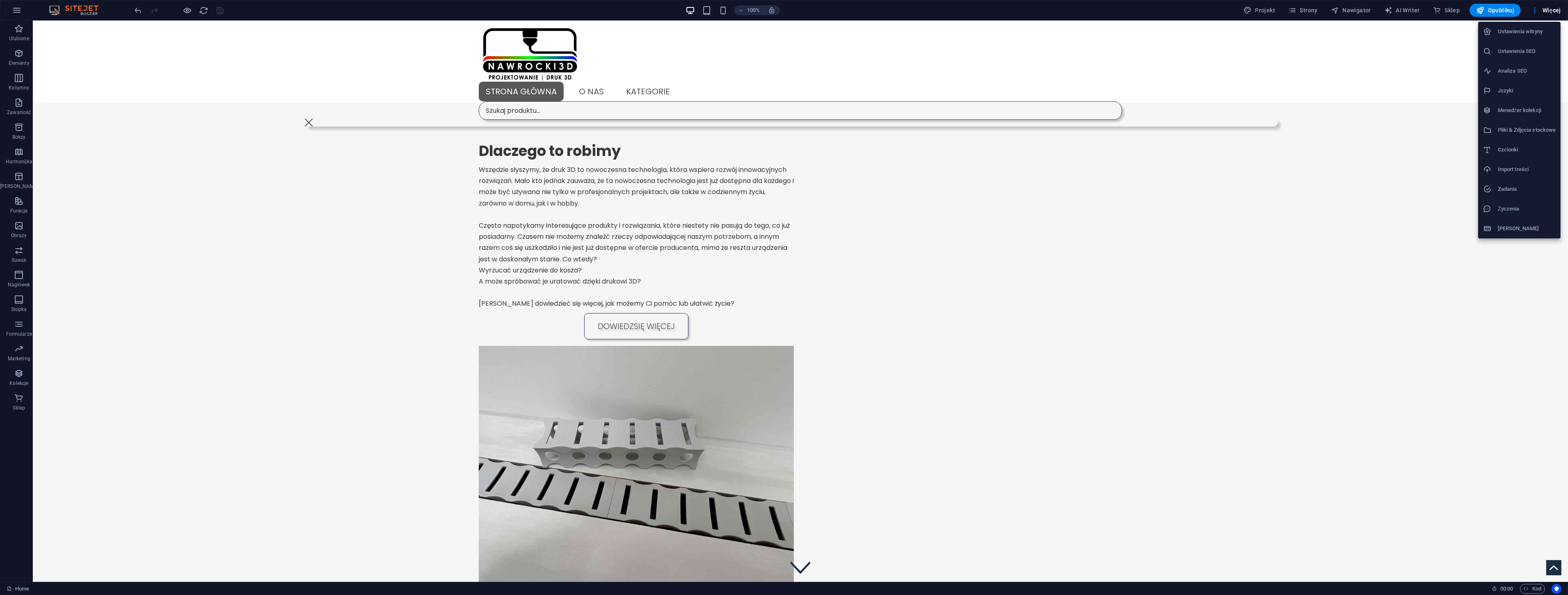
click at [1515, 110] on h6 "Menedżer kolekcji" at bounding box center [1527, 110] width 58 height 10
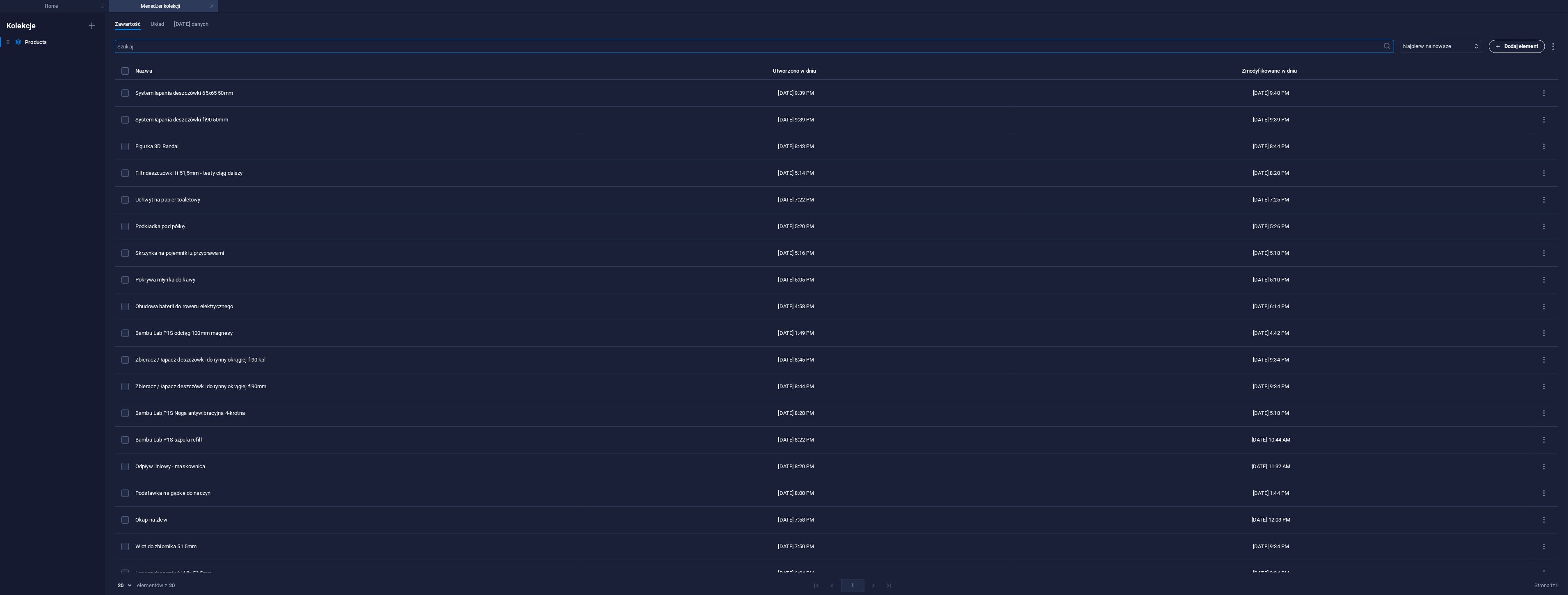
click at [1528, 47] on span "Dodaj element" at bounding box center [1517, 46] width 42 height 10
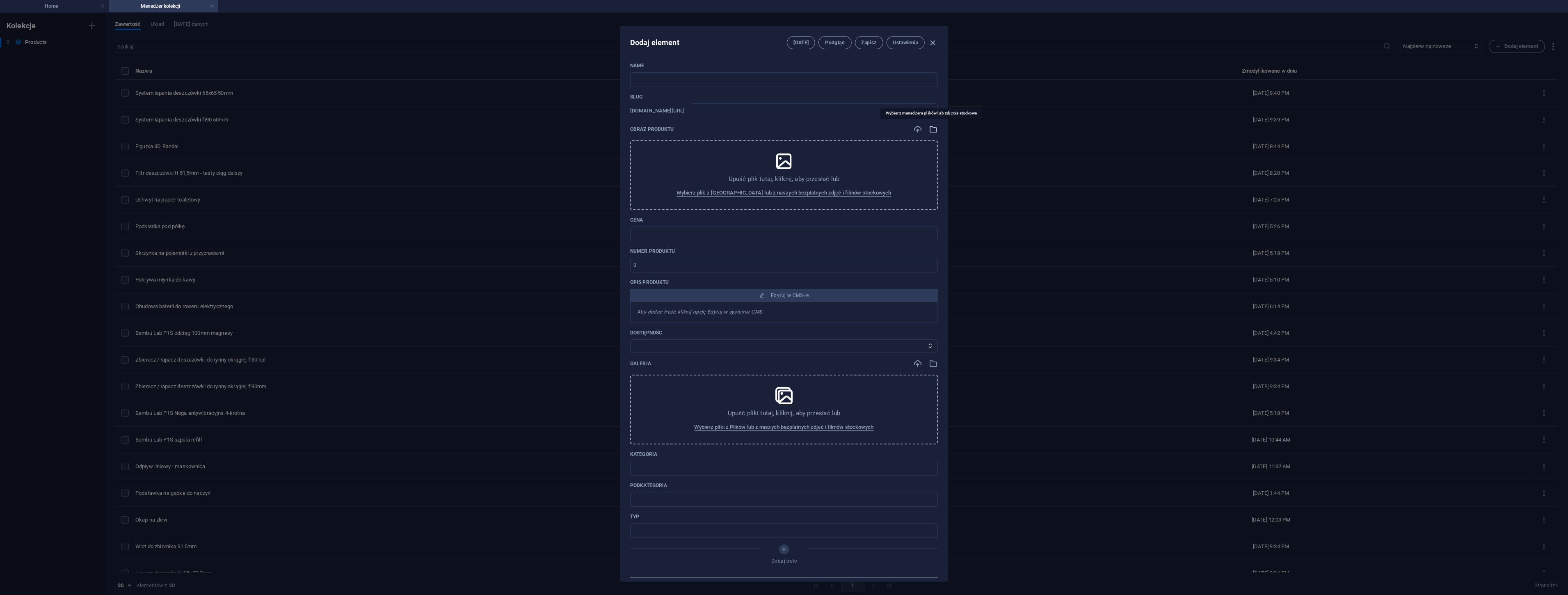
click at [930, 133] on icon "button" at bounding box center [933, 129] width 9 height 9
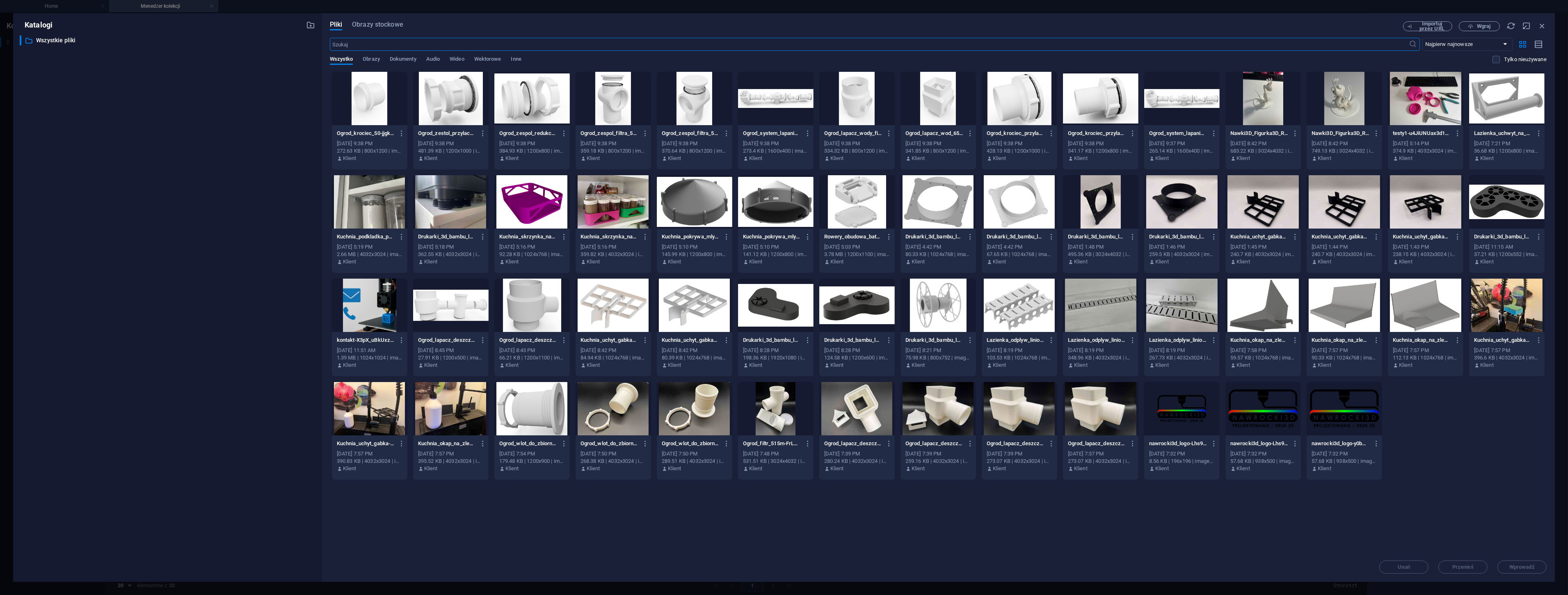
click at [374, 105] on div at bounding box center [369, 98] width 75 height 54
click at [1538, 565] on span "Wprowadź" at bounding box center [1522, 568] width 43 height 5
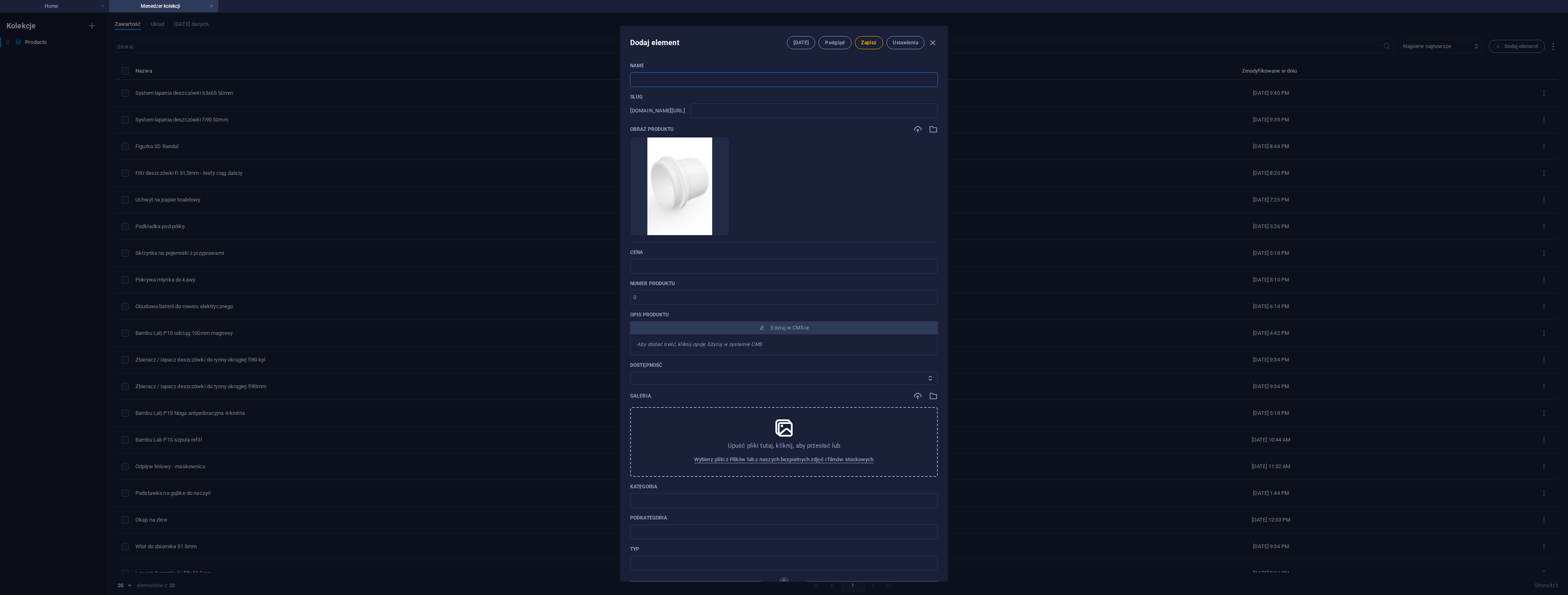
click at [709, 80] on input "text" at bounding box center [784, 79] width 308 height 15
type input "K"
type input "k"
type input "Kr"
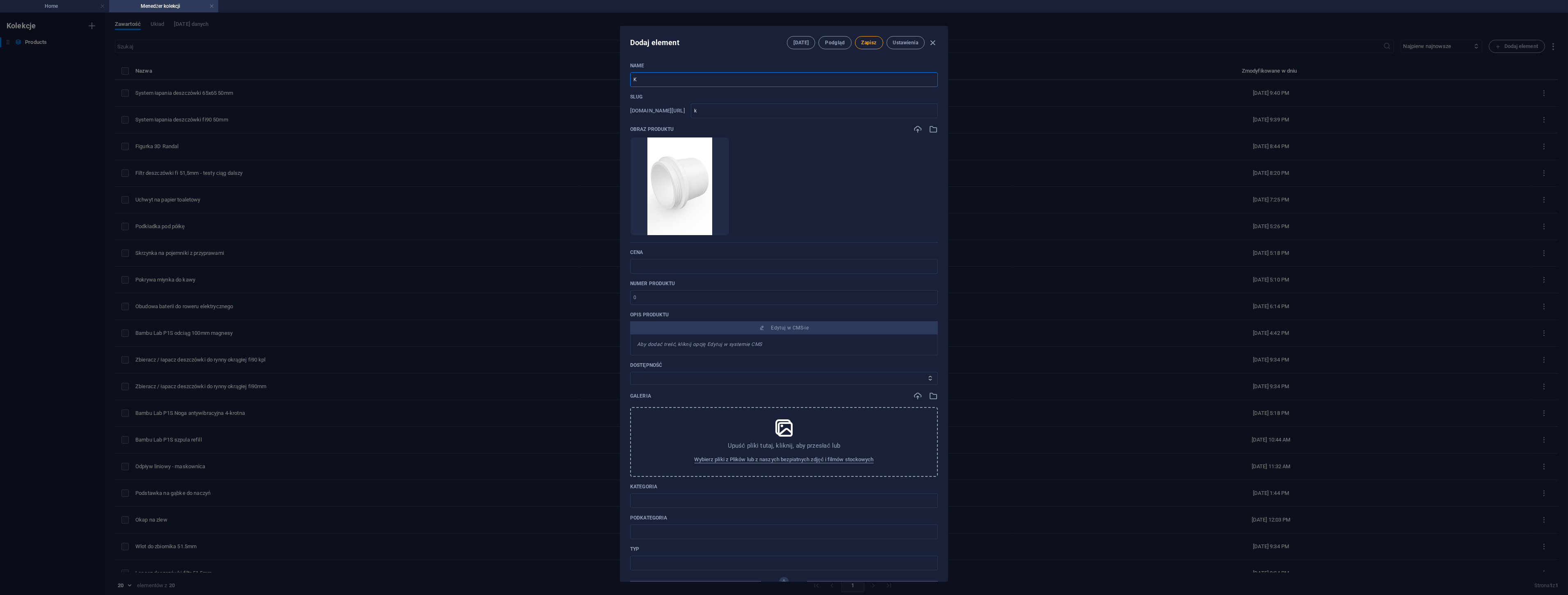
type input "kr"
type input "Kró"
type input "kro"
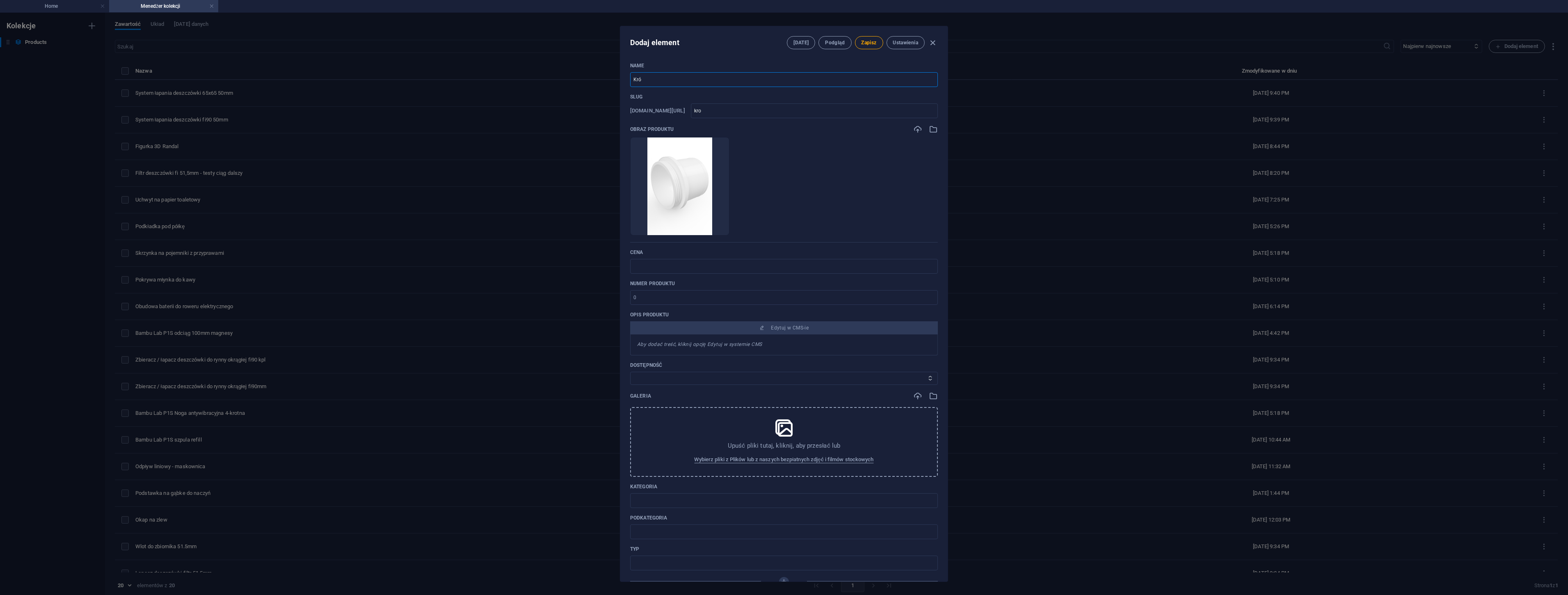
type input "Króc"
type input "kroc"
type input "Króci"
type input "kroci"
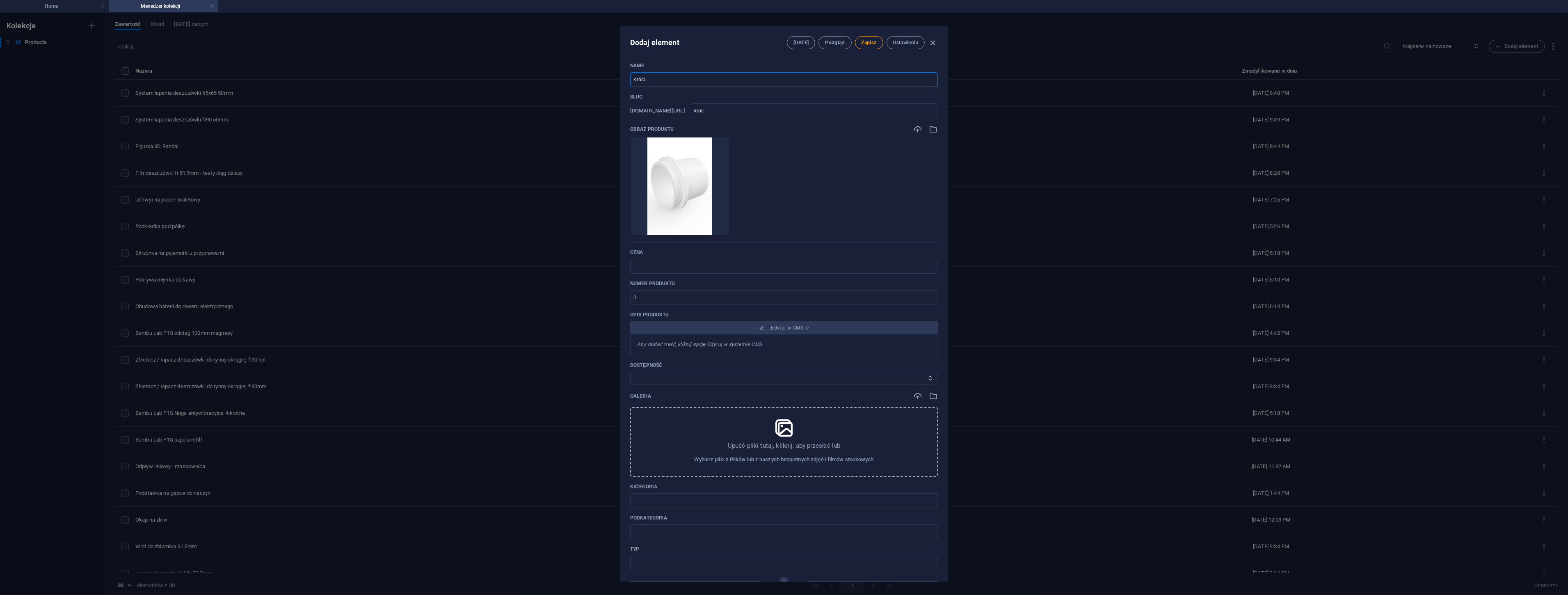
type input "kroci"
type input "Krócie"
type input "krocie"
type input "Króciec"
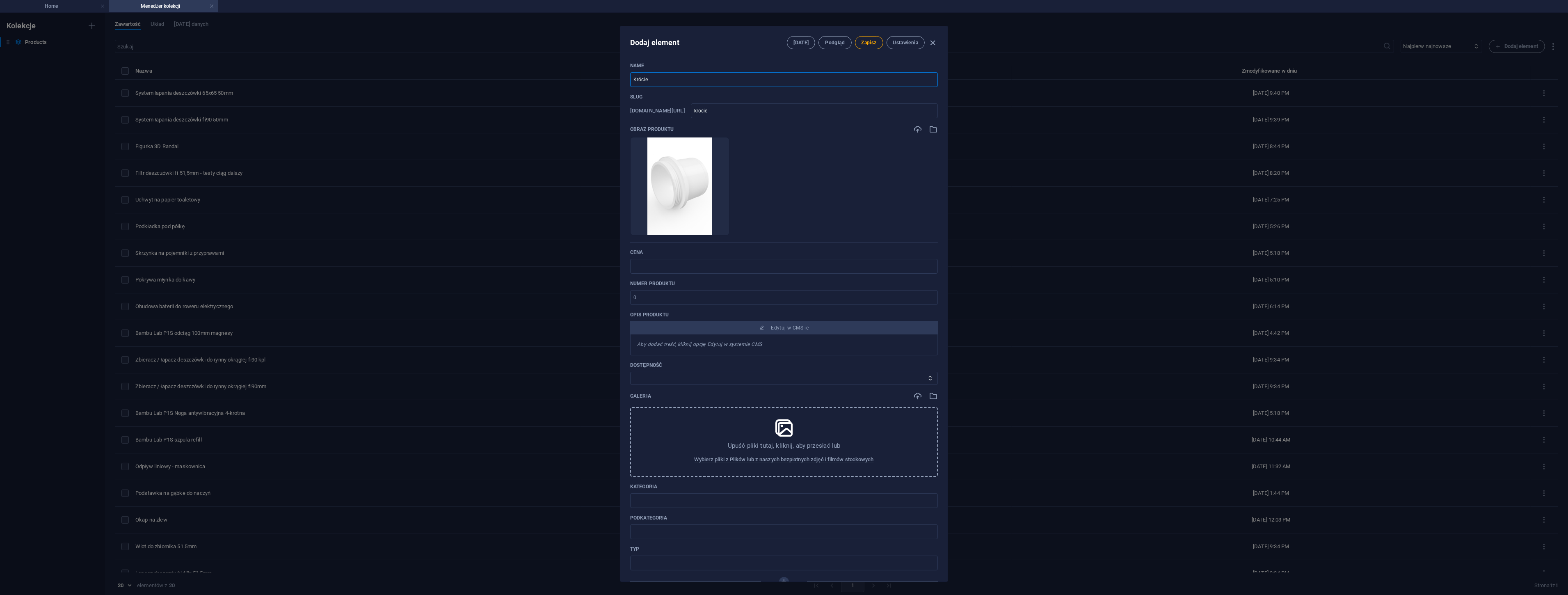
type input "krociec"
type input "Króciec p"
type input "krociec-p"
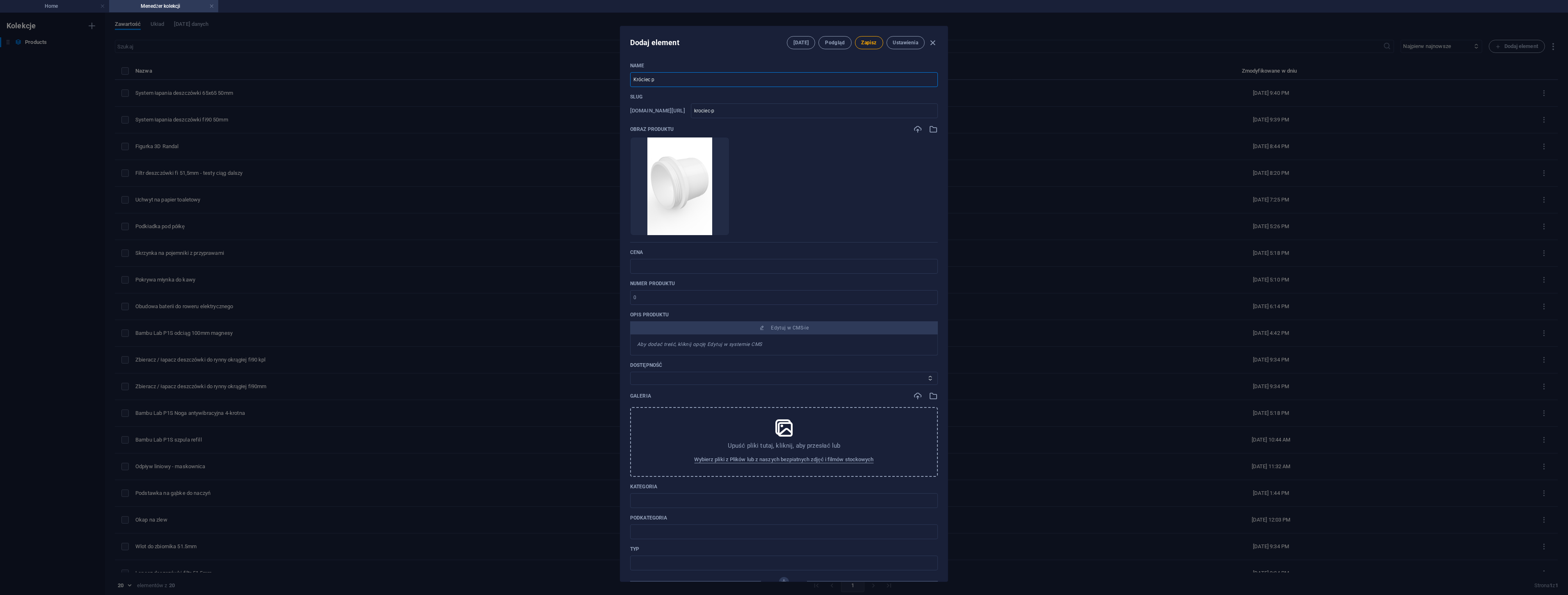
type input "Króciec pr"
type input "krociec-pr"
type input "Króciec prz"
type input "krociec-prz"
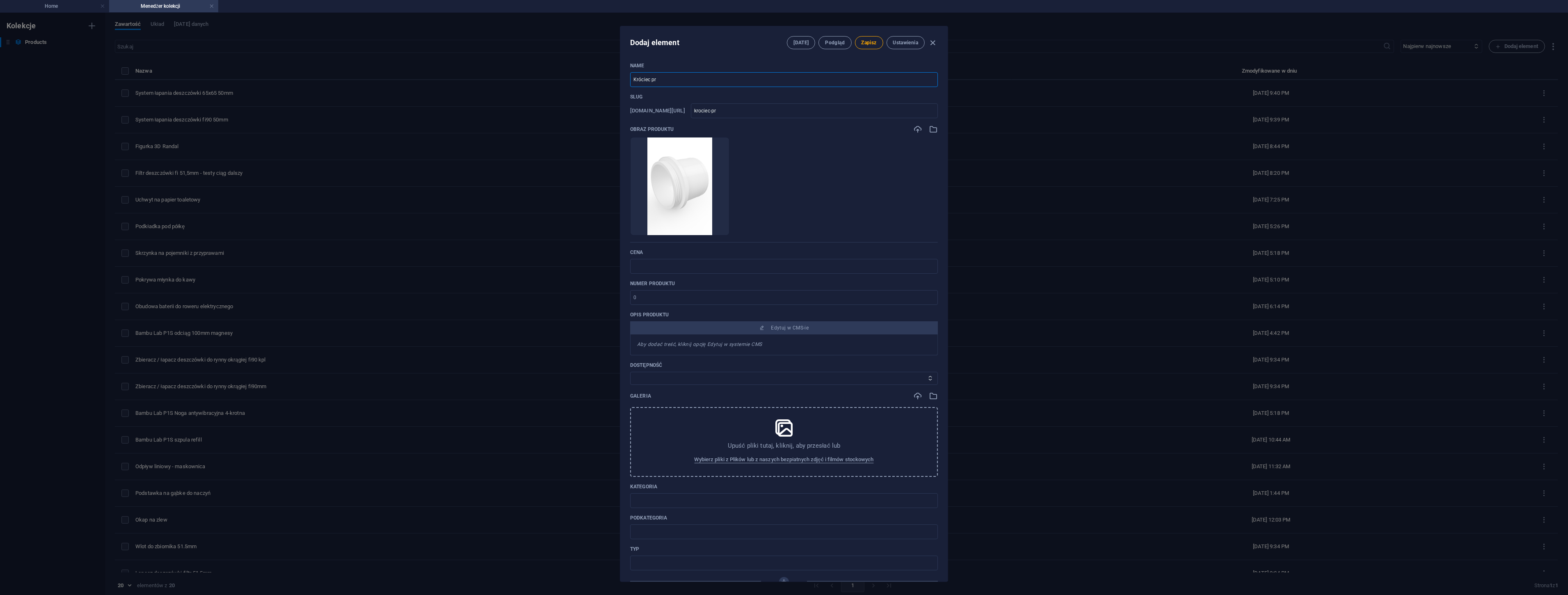
type input "krociec-prz"
type input "Króciec przy"
type input "krociec-przy"
type input "Króciec przyłą"
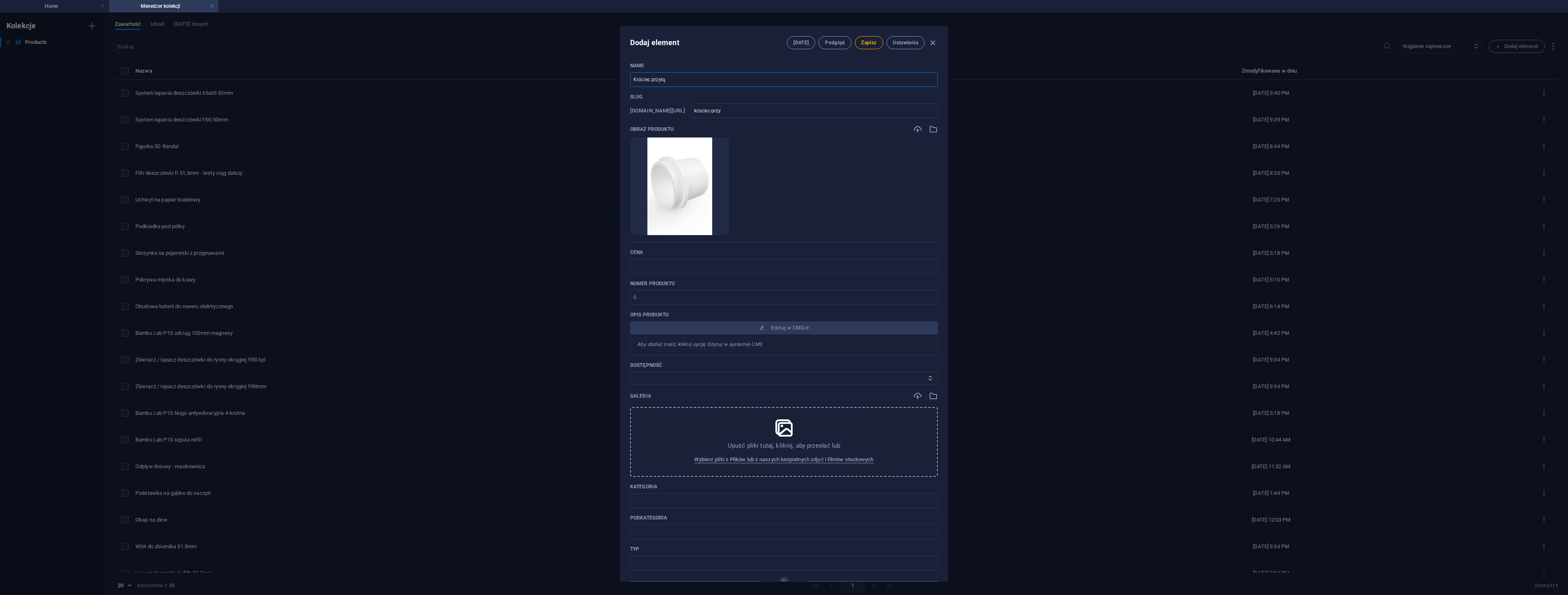
type input "krociec-przy-a"
type input "Króciec przyłąc"
type input "krociec-przy-ac"
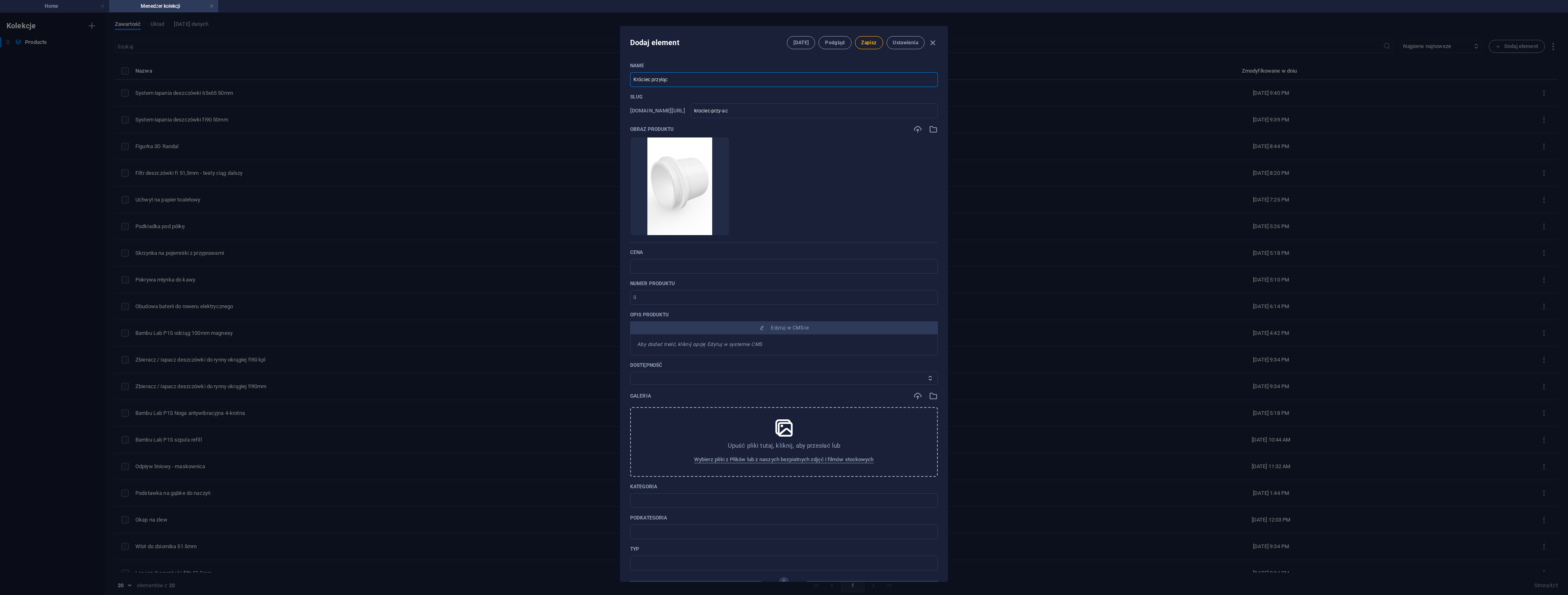
type input "Króciec przyłącz"
type input "krociec-przy-acz"
type input "Króciec przyłącze"
type input "krociec-przy-acze"
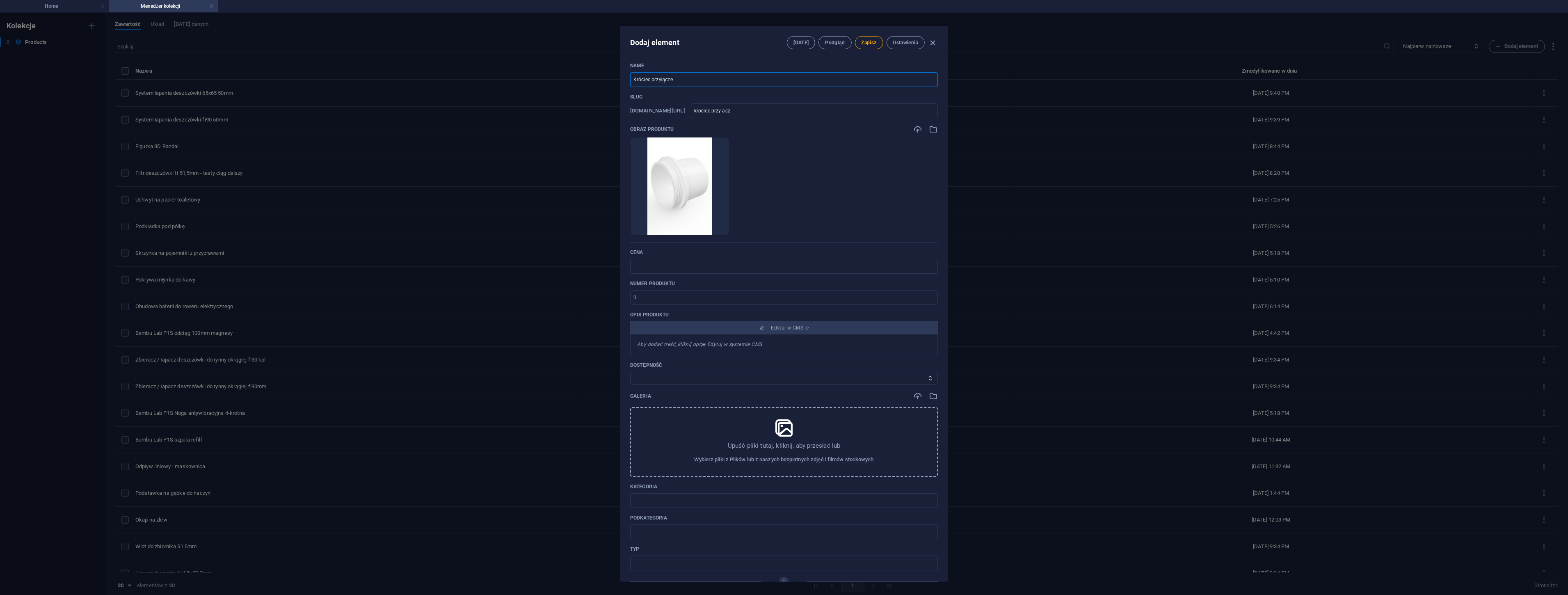
type input "krociec-przy-acze"
type input "Króciec przyłączen"
type input "krociec-przy-aczen"
type input "Króciec przyłączeni"
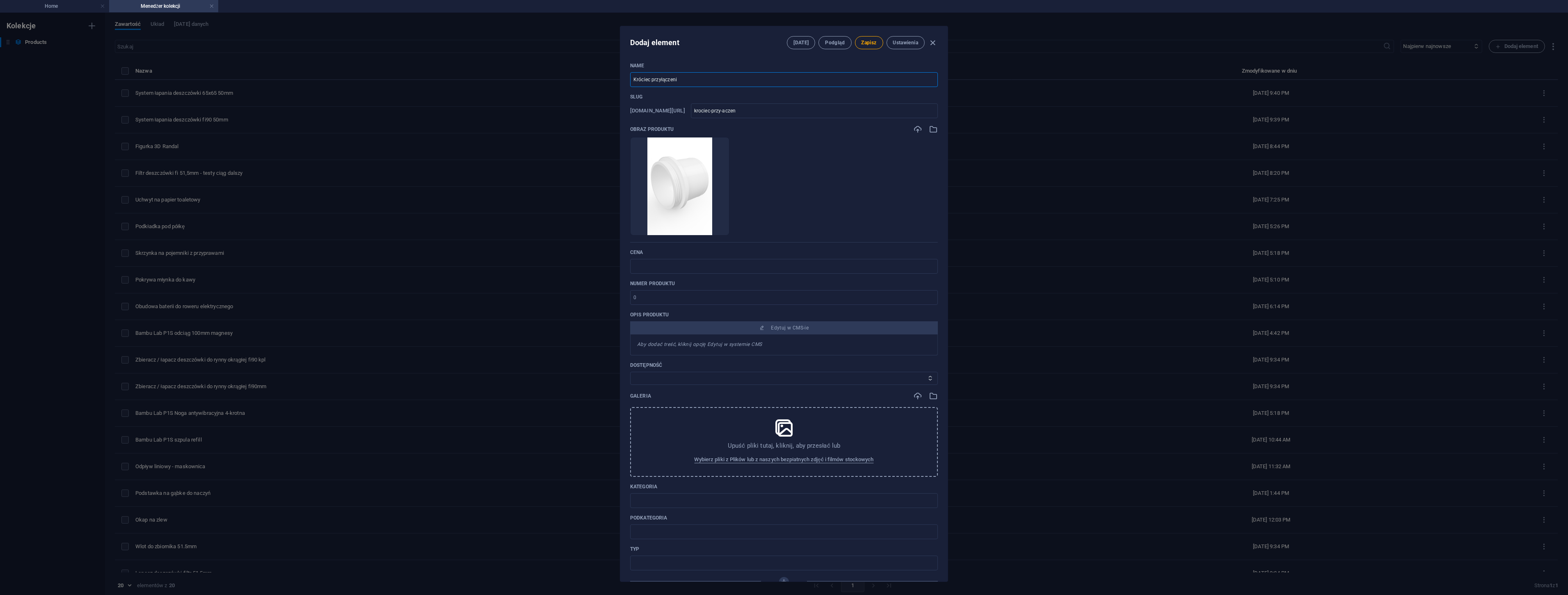
type input "krociec-przy-aczeni"
type input "Króciec przyłączenio"
type input "krociec-przy-aczenio"
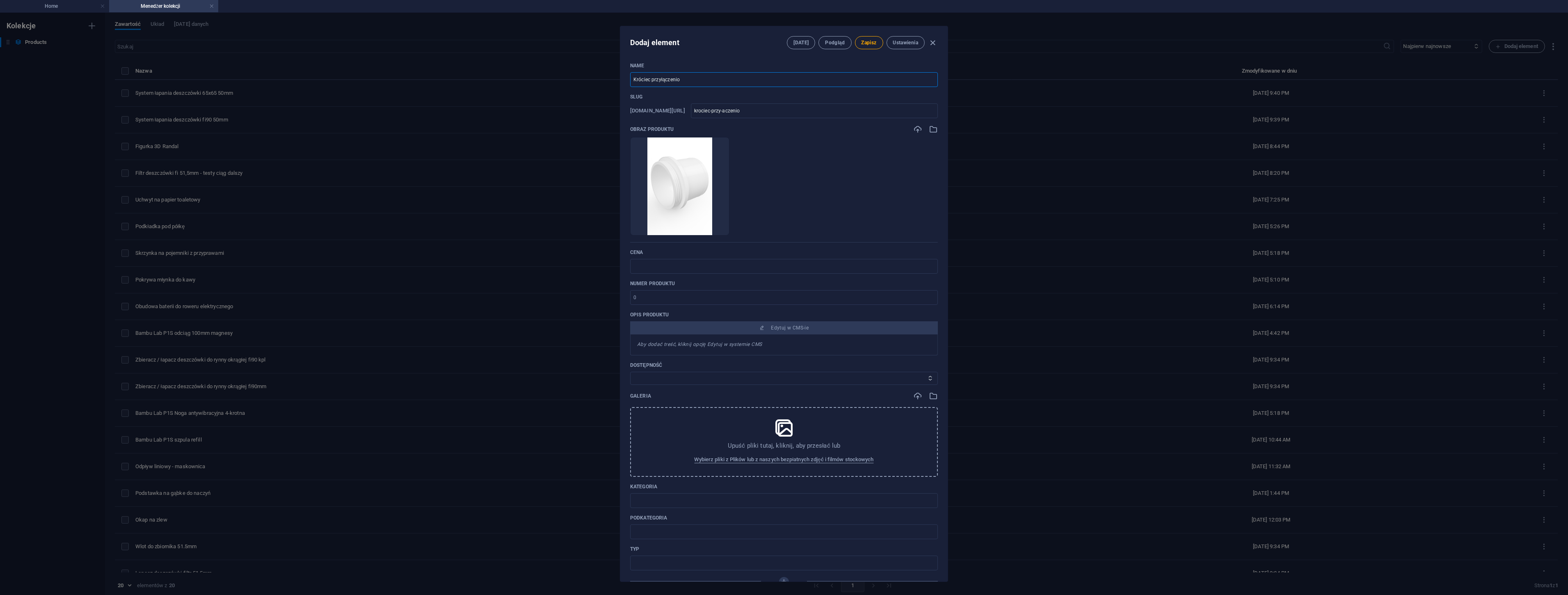
type input "Króciec przyłączeniow"
type input "krociec-przy-aczeniow"
click at [933, 398] on icon "button" at bounding box center [933, 396] width 9 height 9
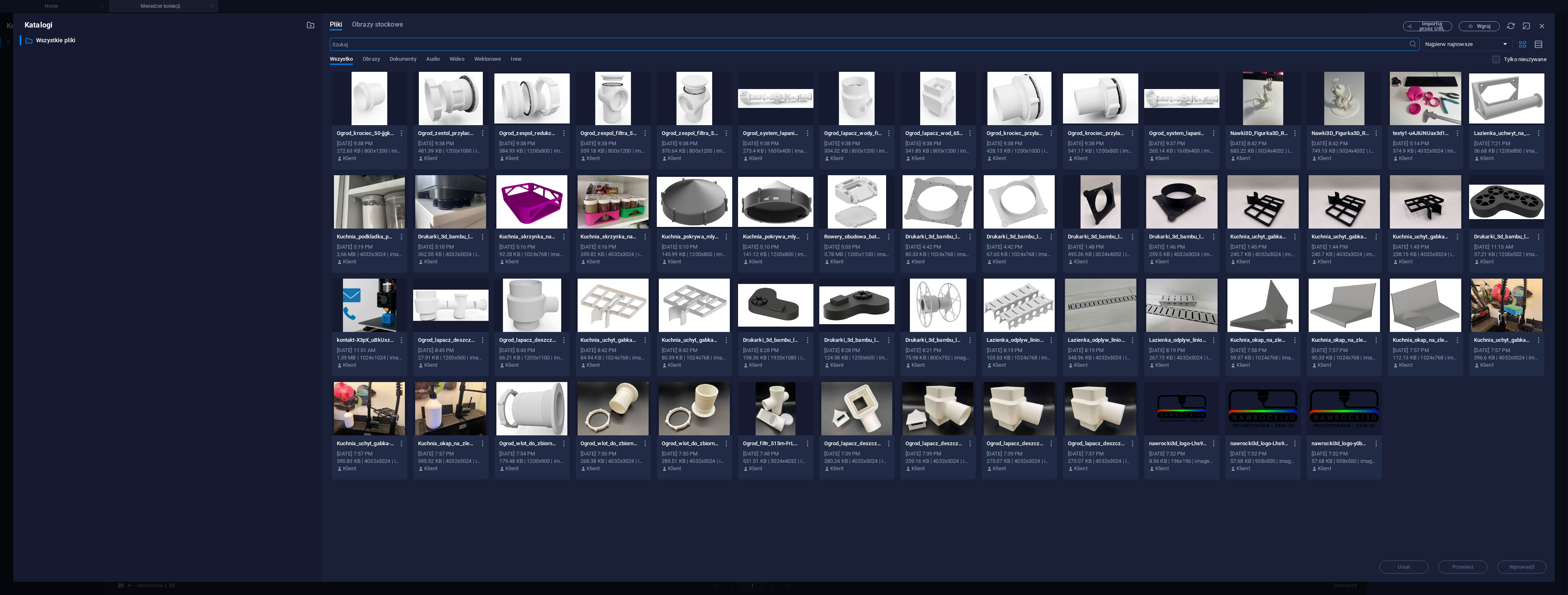
click at [859, 107] on div at bounding box center [857, 98] width 75 height 54
click at [930, 99] on div at bounding box center [938, 98] width 75 height 54
click at [622, 107] on div at bounding box center [613, 98] width 75 height 54
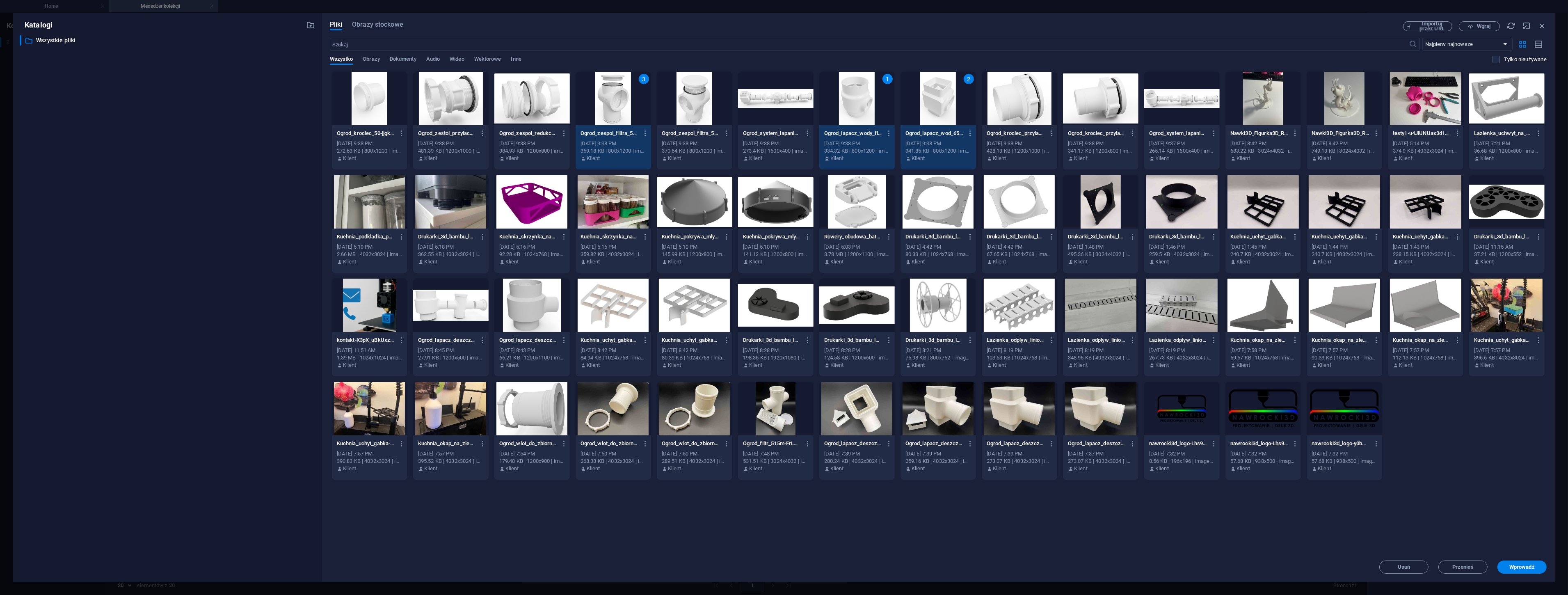
click at [697, 108] on div at bounding box center [695, 98] width 75 height 54
click at [1525, 568] on span "Wprowadź" at bounding box center [1522, 568] width 25 height 5
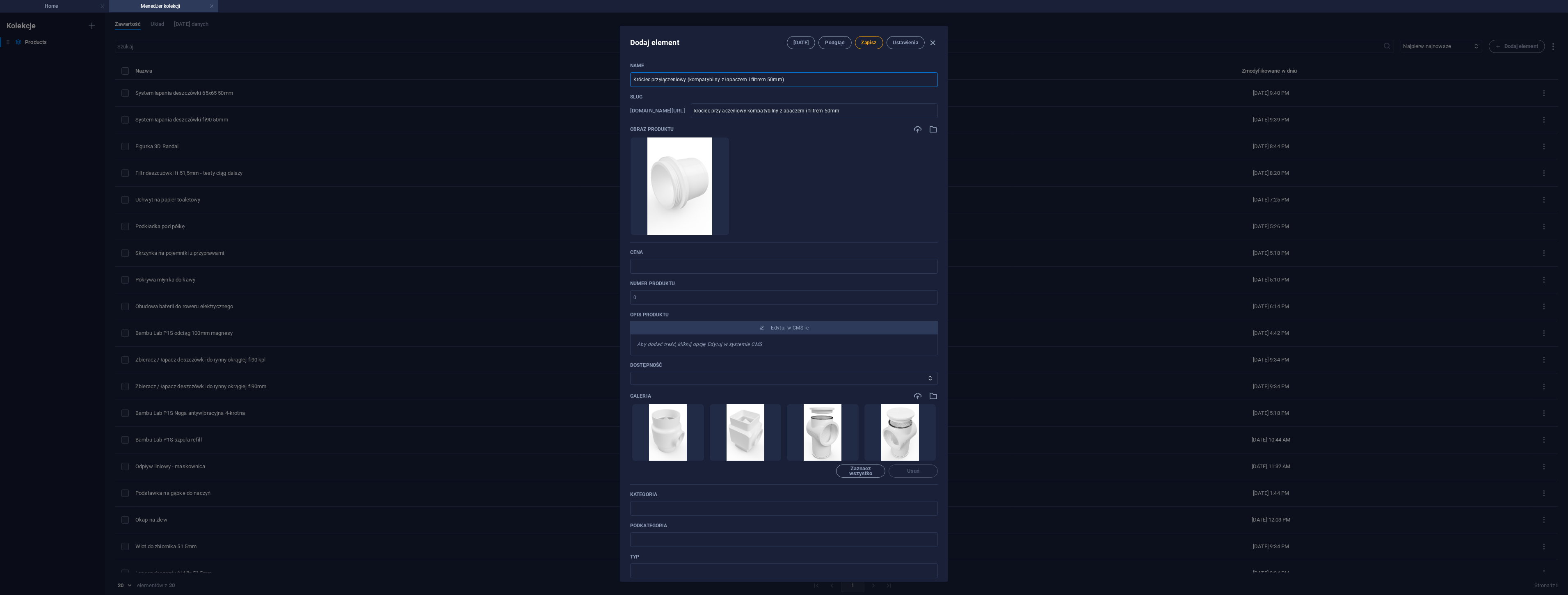
click at [686, 81] on input "Króciec przyłączeniowy (kompatybilny z łapaczem i filtrem 50mm)" at bounding box center [784, 79] width 308 height 15
click at [867, 42] on span "Zapisz" at bounding box center [868, 42] width 15 height 6
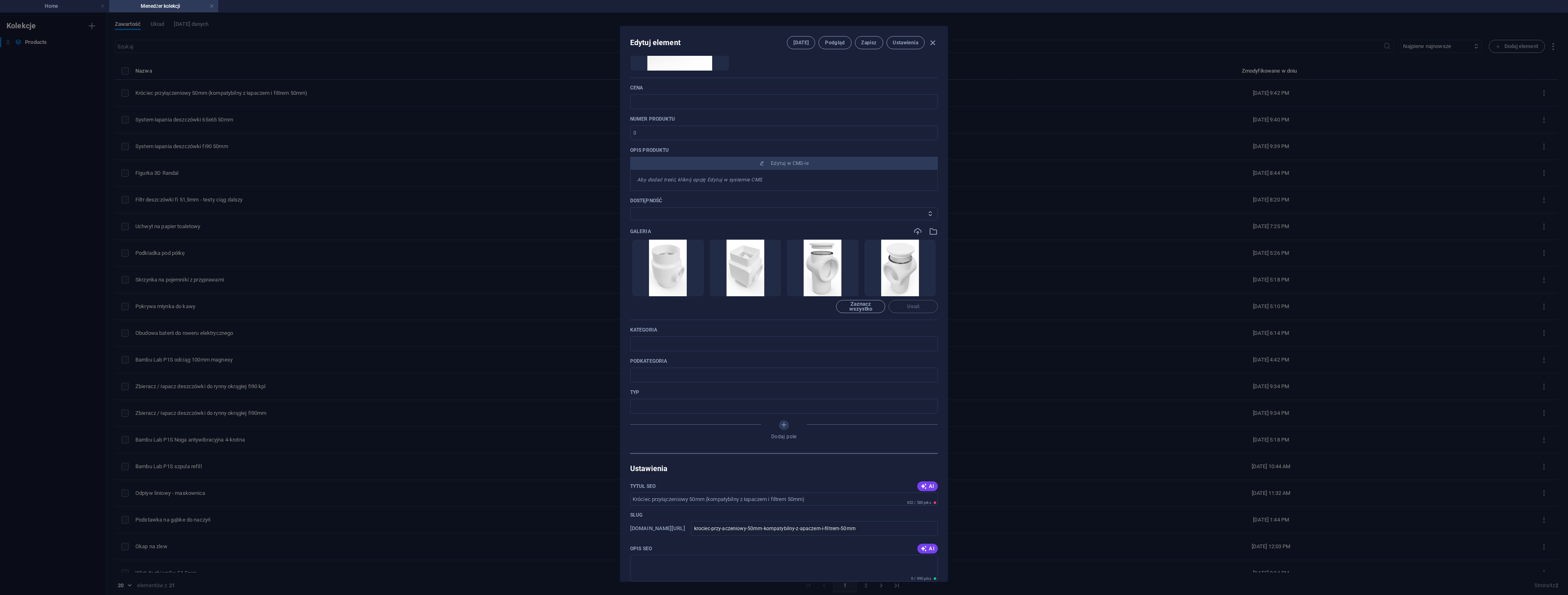
scroll to position [183, 0]
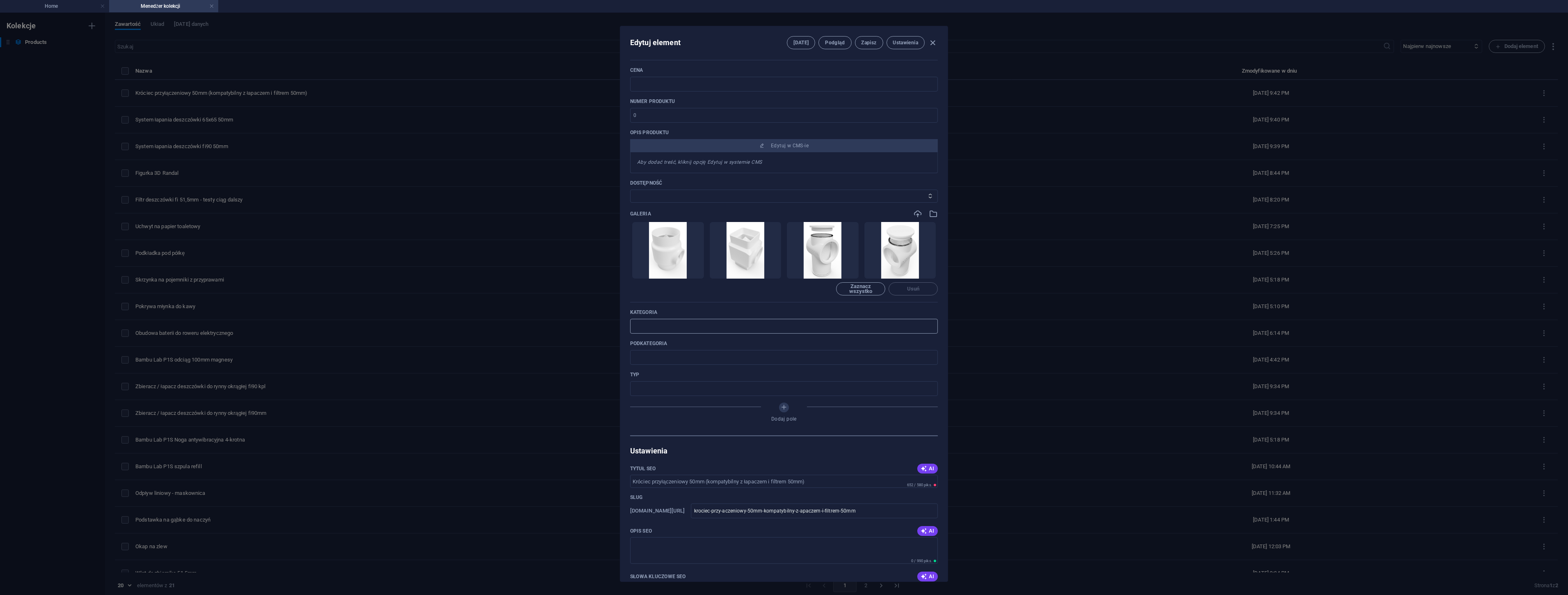
click at [651, 325] on input "text" at bounding box center [784, 326] width 308 height 15
click at [868, 43] on span "Zapisz" at bounding box center [868, 42] width 15 height 6
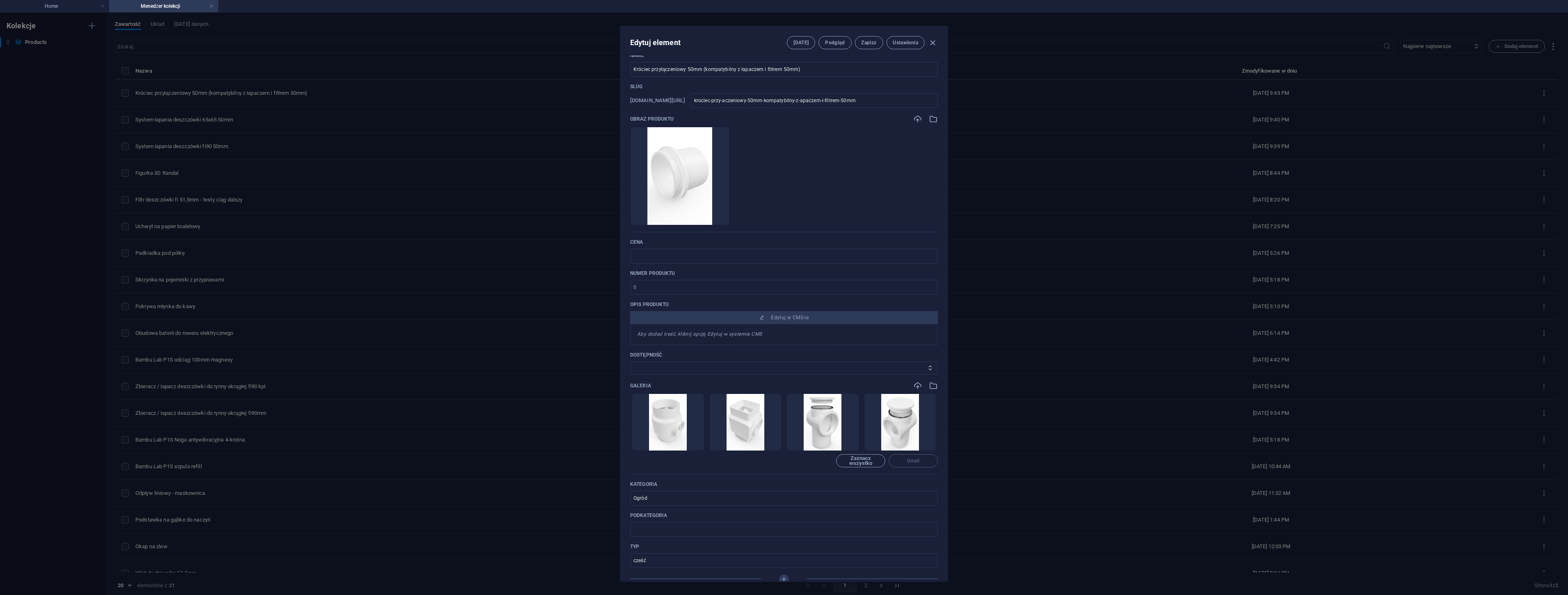
scroll to position [0, 0]
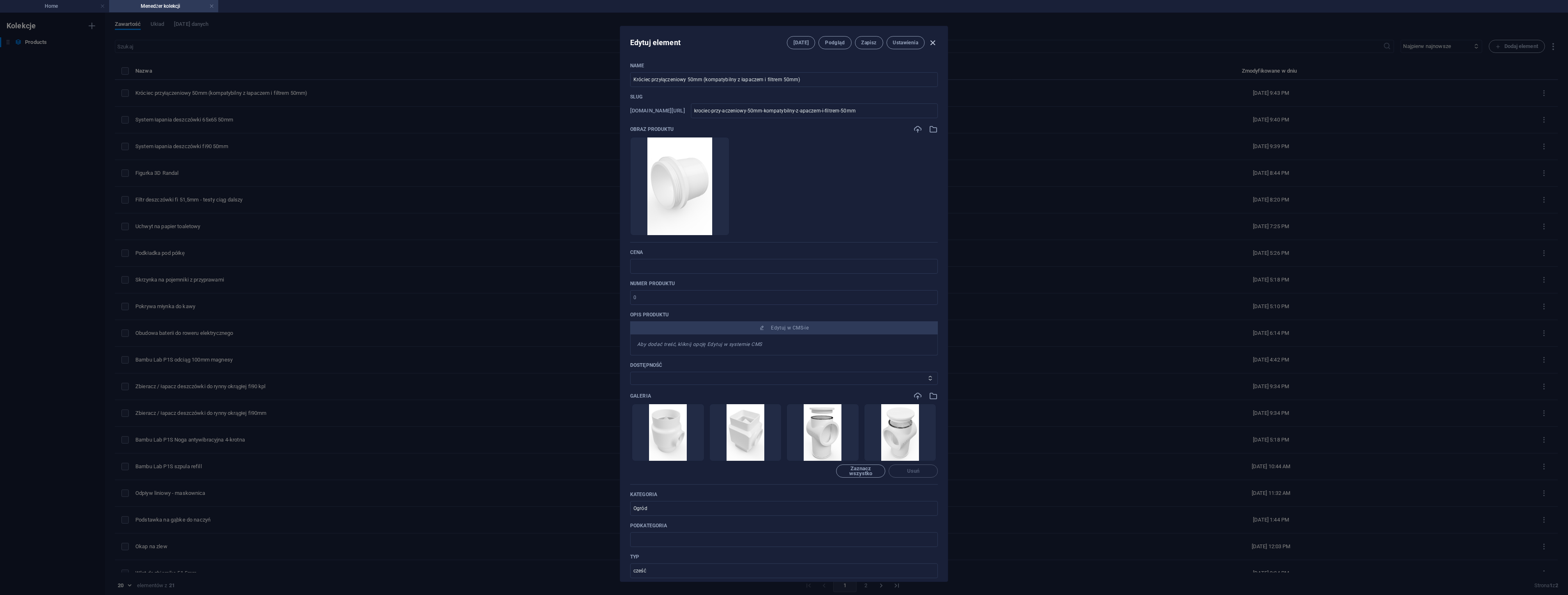
click at [930, 40] on icon "button" at bounding box center [933, 43] width 10 height 10
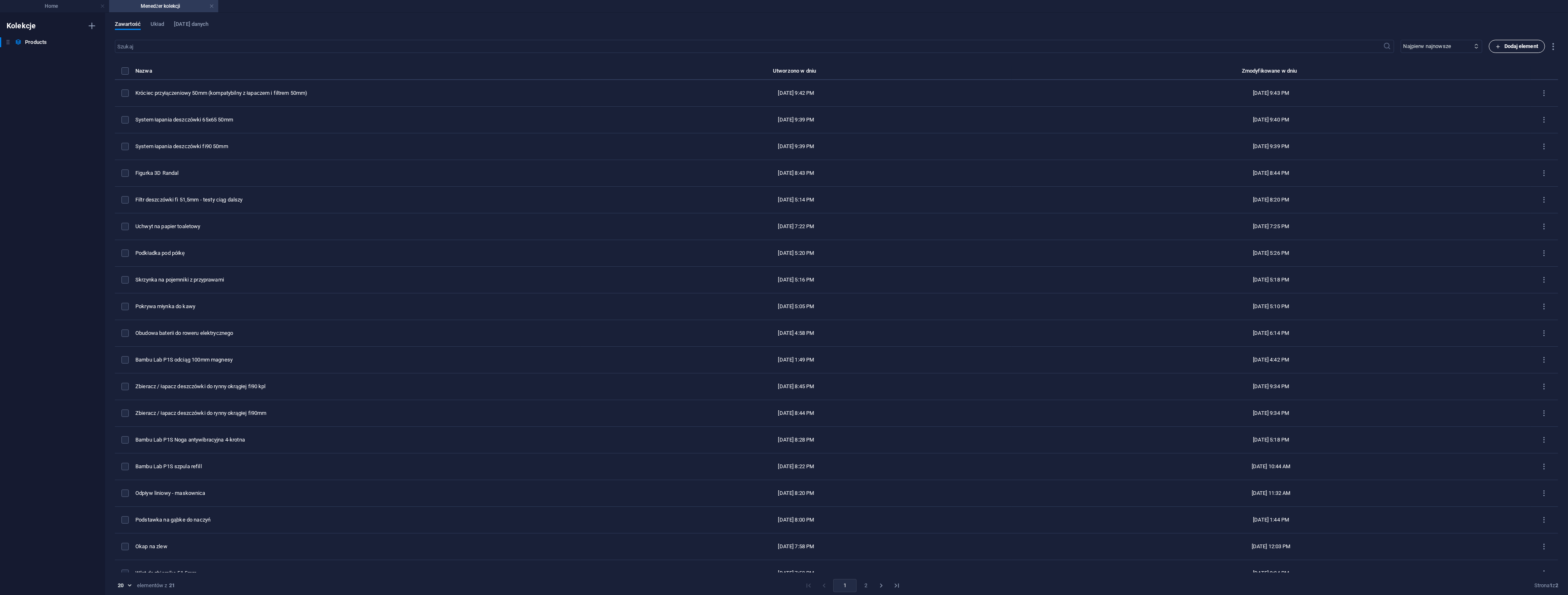
click at [1500, 44] on span "Dodaj element" at bounding box center [1517, 46] width 42 height 10
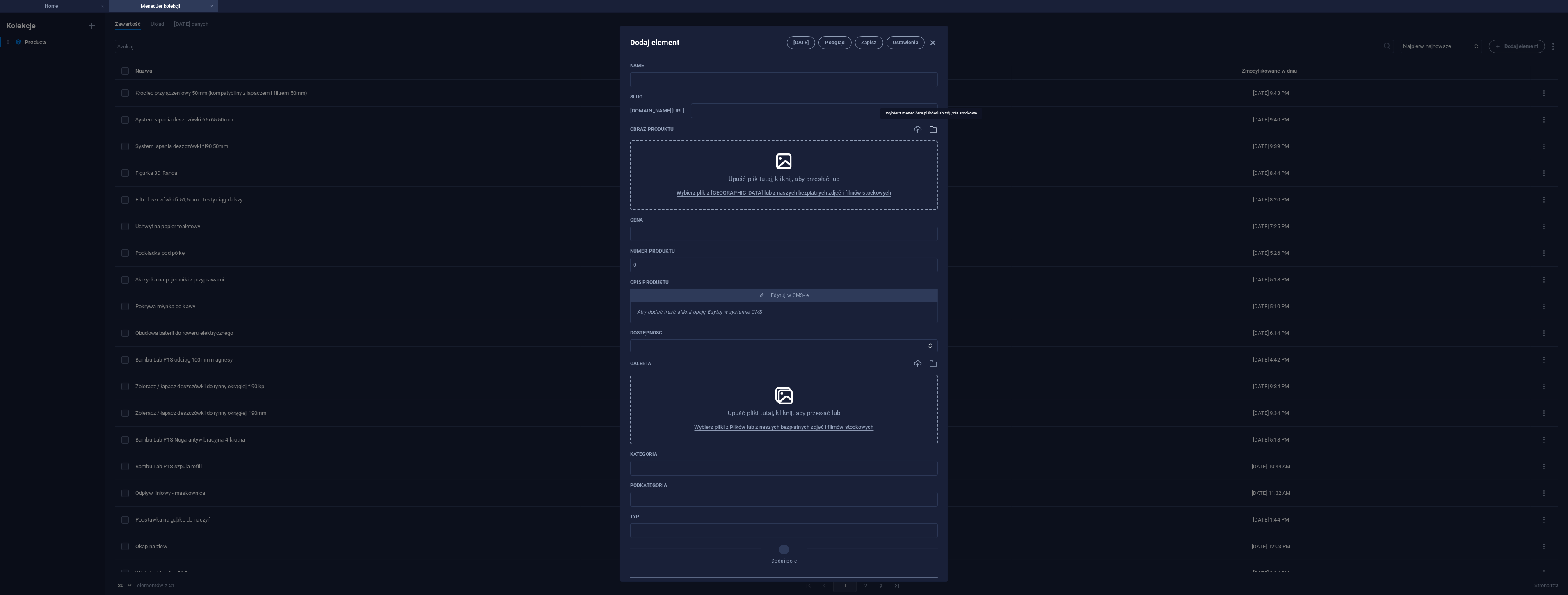
click at [929, 129] on icon "button" at bounding box center [933, 129] width 9 height 9
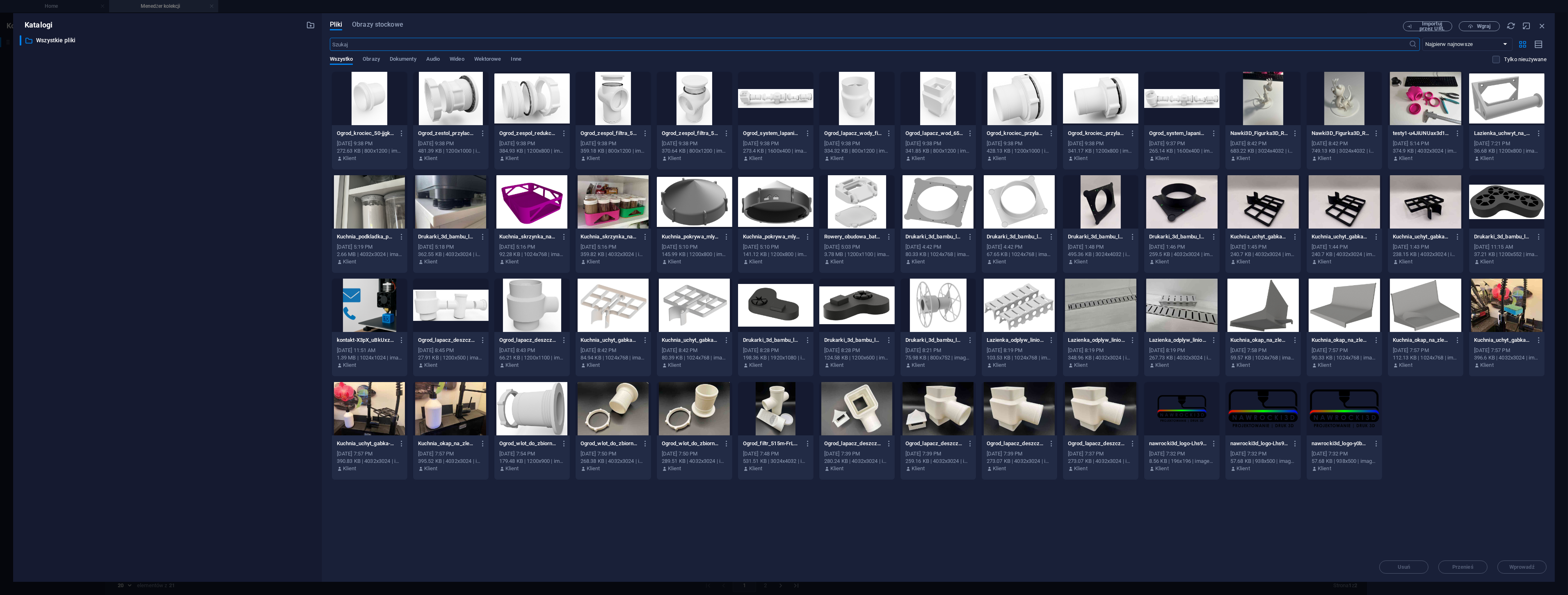
click at [536, 104] on div at bounding box center [532, 98] width 75 height 54
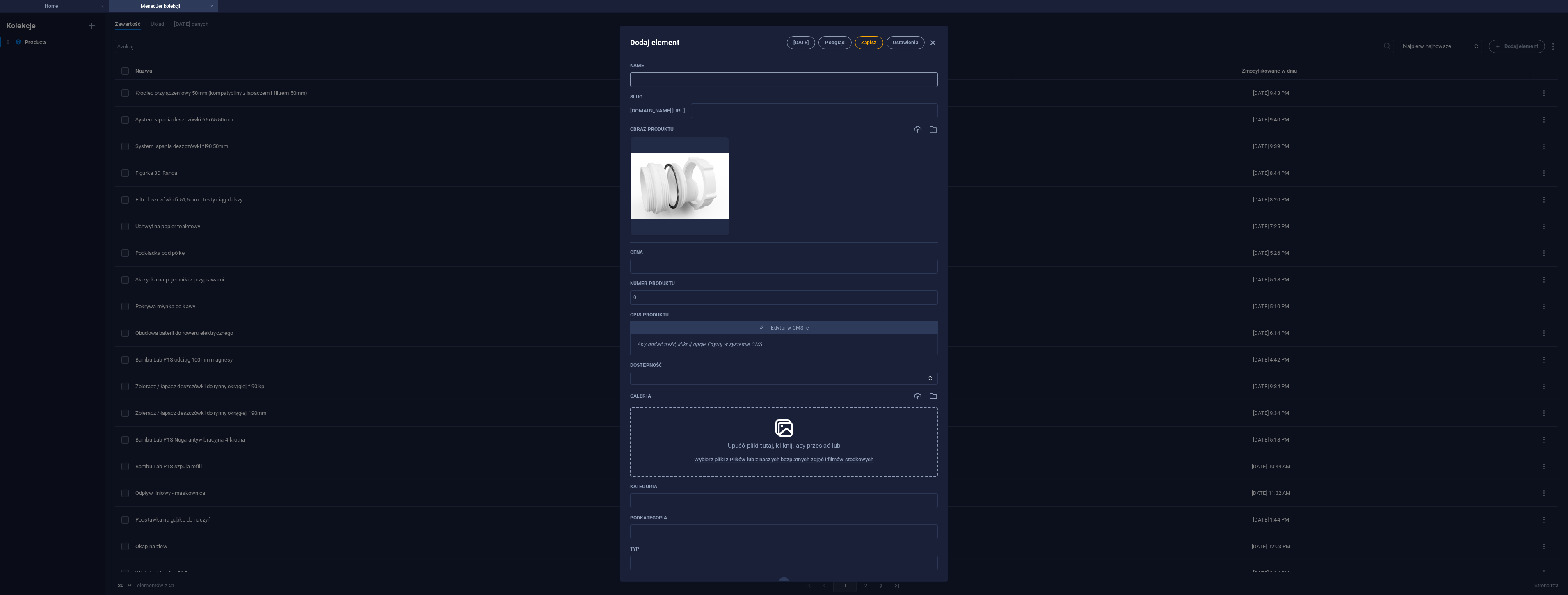
click at [663, 80] on input "text" at bounding box center [784, 79] width 308 height 15
click at [666, 77] on input "text" at bounding box center [784, 79] width 308 height 15
paste input "Ogrod_zespol_redukcyjny_50_32"
drag, startPoint x: 705, startPoint y: 76, endPoint x: 631, endPoint y: 80, distance: 74.1
click at [631, 80] on input "Ogrod_zespol_redukcyjny_50_32 Zespół redukcyjny" at bounding box center [784, 79] width 308 height 15
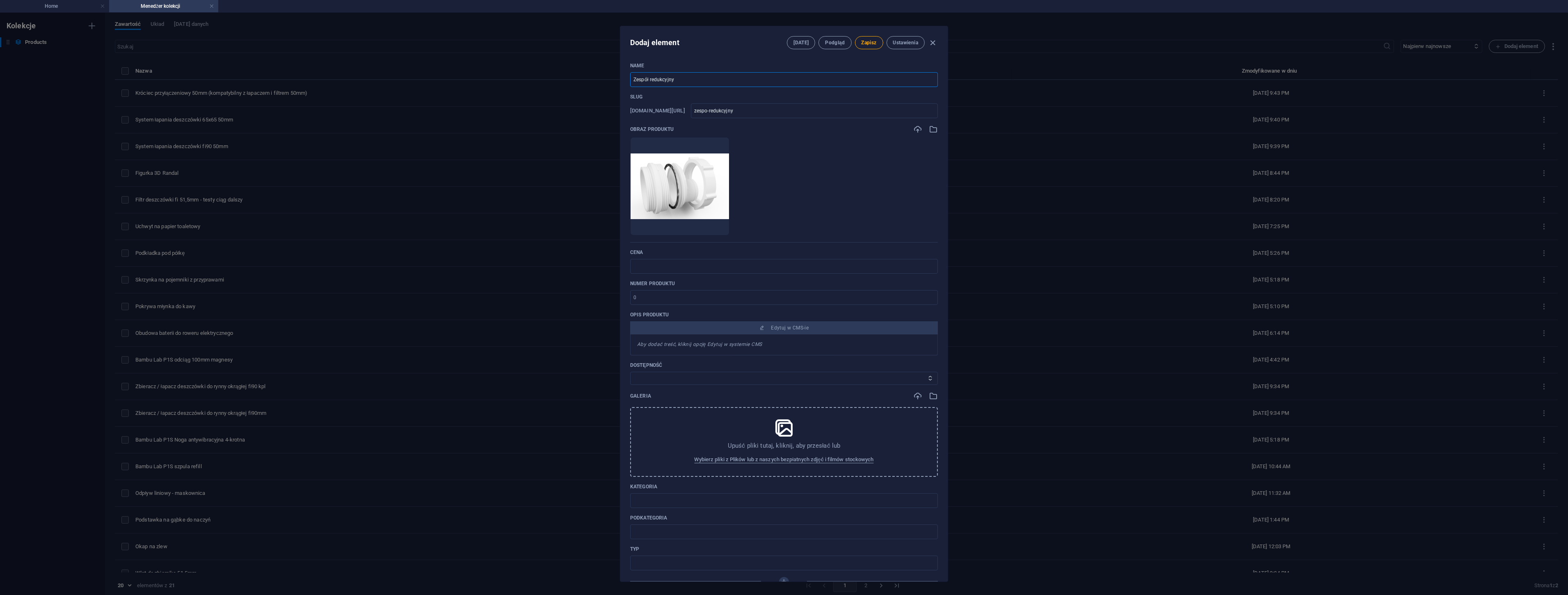
click at [682, 76] on input "Zespół redukcyjny" at bounding box center [784, 79] width 308 height 15
click at [633, 81] on input "Zespół redukcyjny" at bounding box center [784, 79] width 308 height 15
click at [865, 45] on span "Zapisz" at bounding box center [868, 42] width 15 height 6
click at [931, 42] on icon "button" at bounding box center [933, 43] width 10 height 10
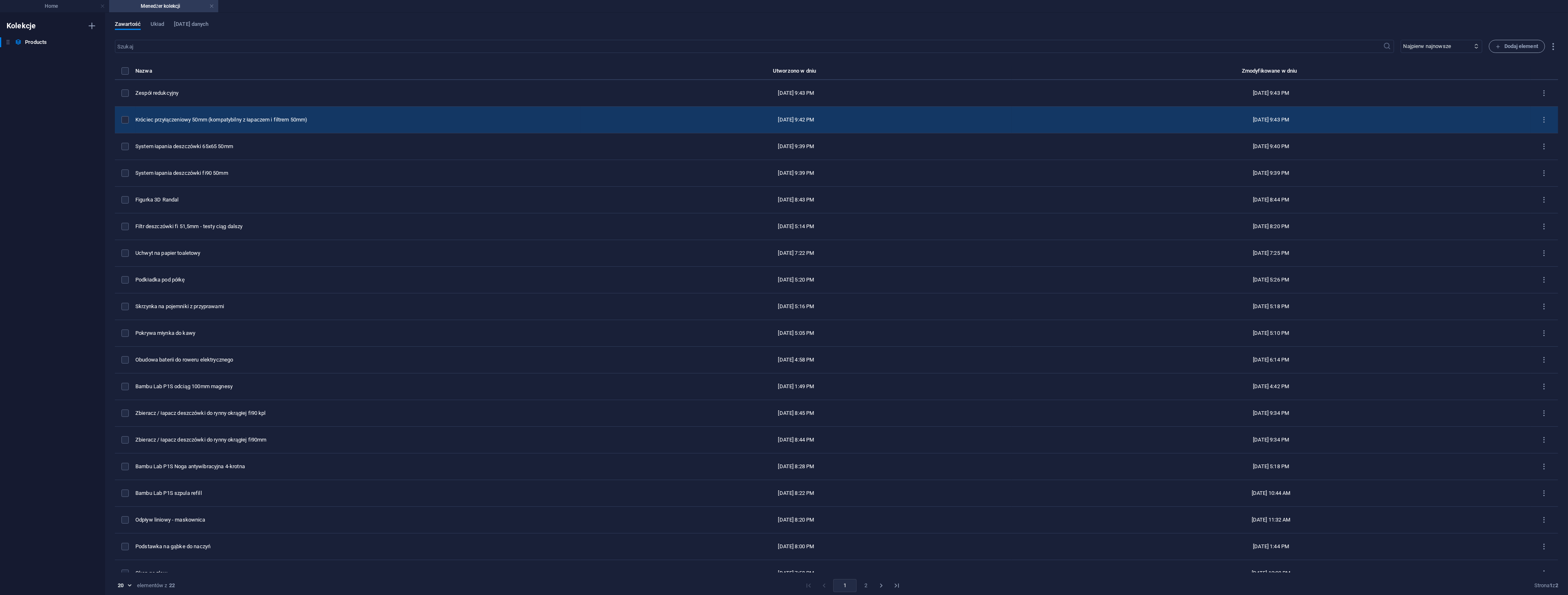
click at [199, 118] on div "Króciec przyłączeniowy 50mm (kompatybilny z łapaczem i filtrem 50mm)" at bounding box center [354, 119] width 438 height 7
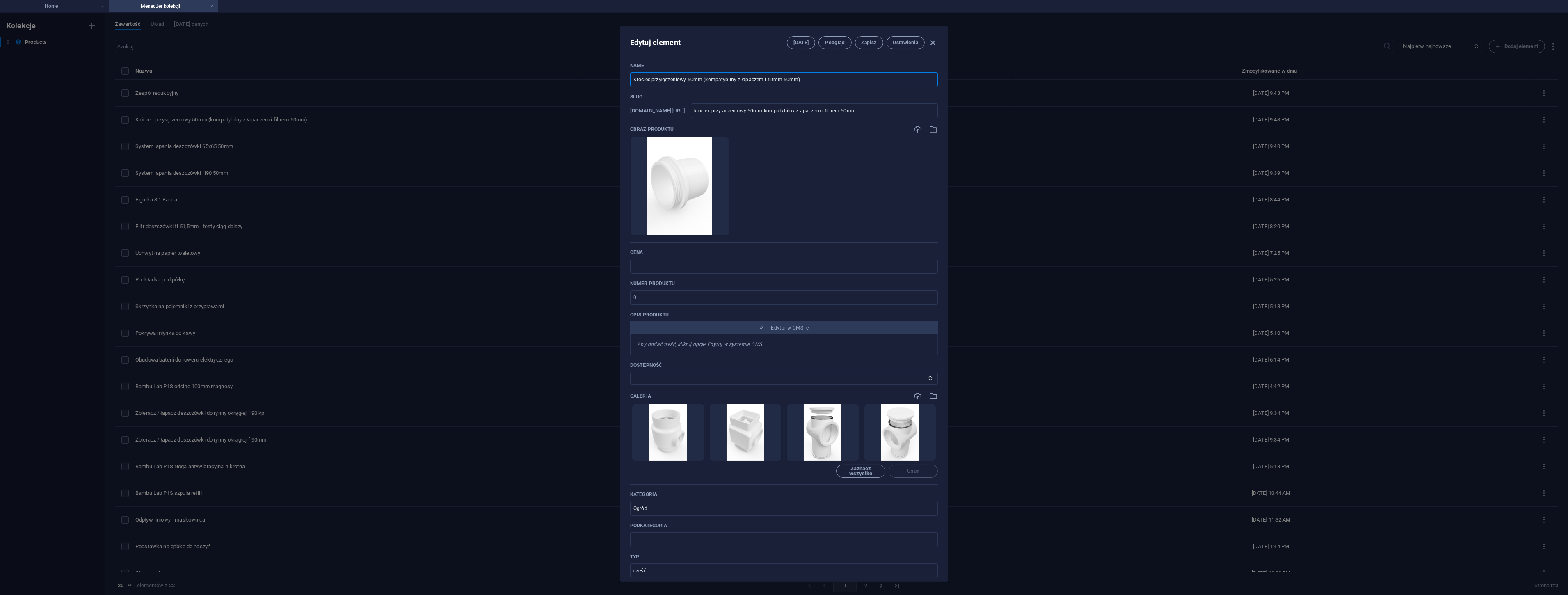
drag, startPoint x: 702, startPoint y: 80, endPoint x: 805, endPoint y: 76, distance: 103.1
click at [804, 76] on input "Króciec przyłączeniowy 50mm (kompatybilny z łapaczem i filtrem 50mm)" at bounding box center [784, 79] width 308 height 15
click at [729, 47] on div "Edytuj element Pola Podgląd Zapisz Ustawienia" at bounding box center [783, 41] width 327 height 30
click at [930, 45] on icon "button" at bounding box center [933, 43] width 10 height 10
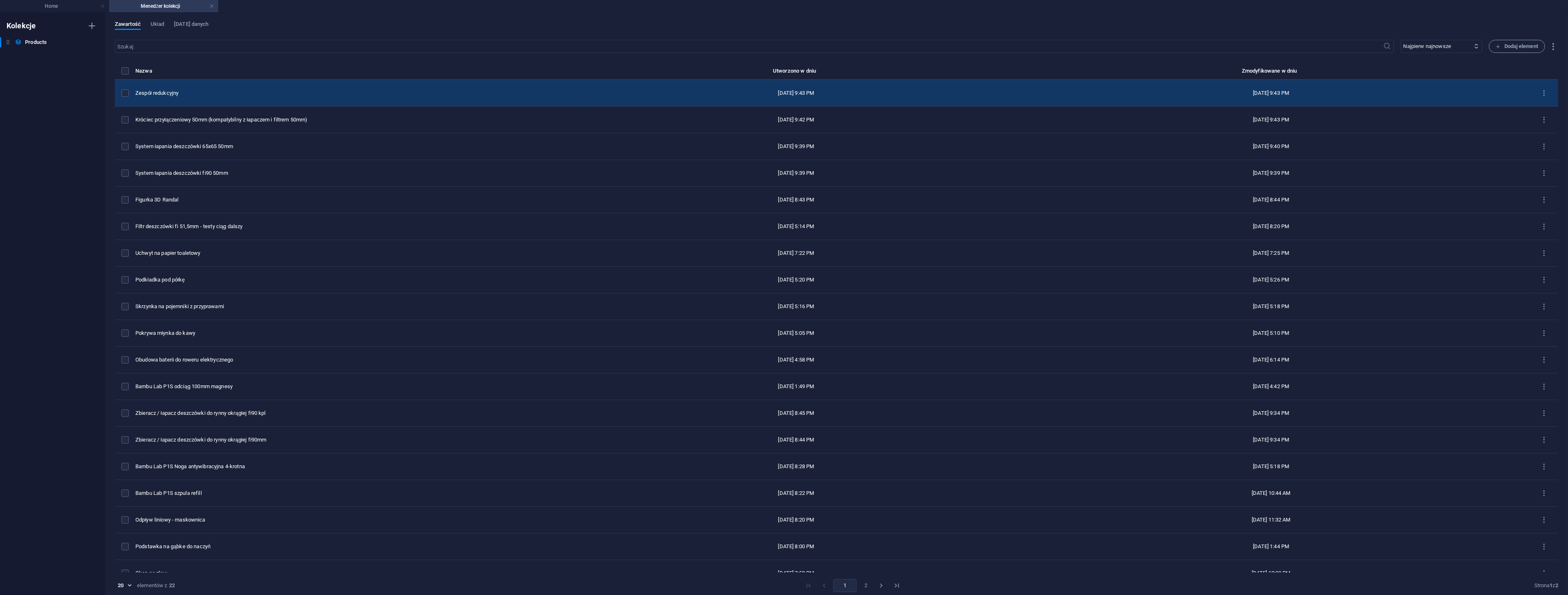
click at [194, 91] on div "Zespół redukcyjny" at bounding box center [354, 93] width 438 height 7
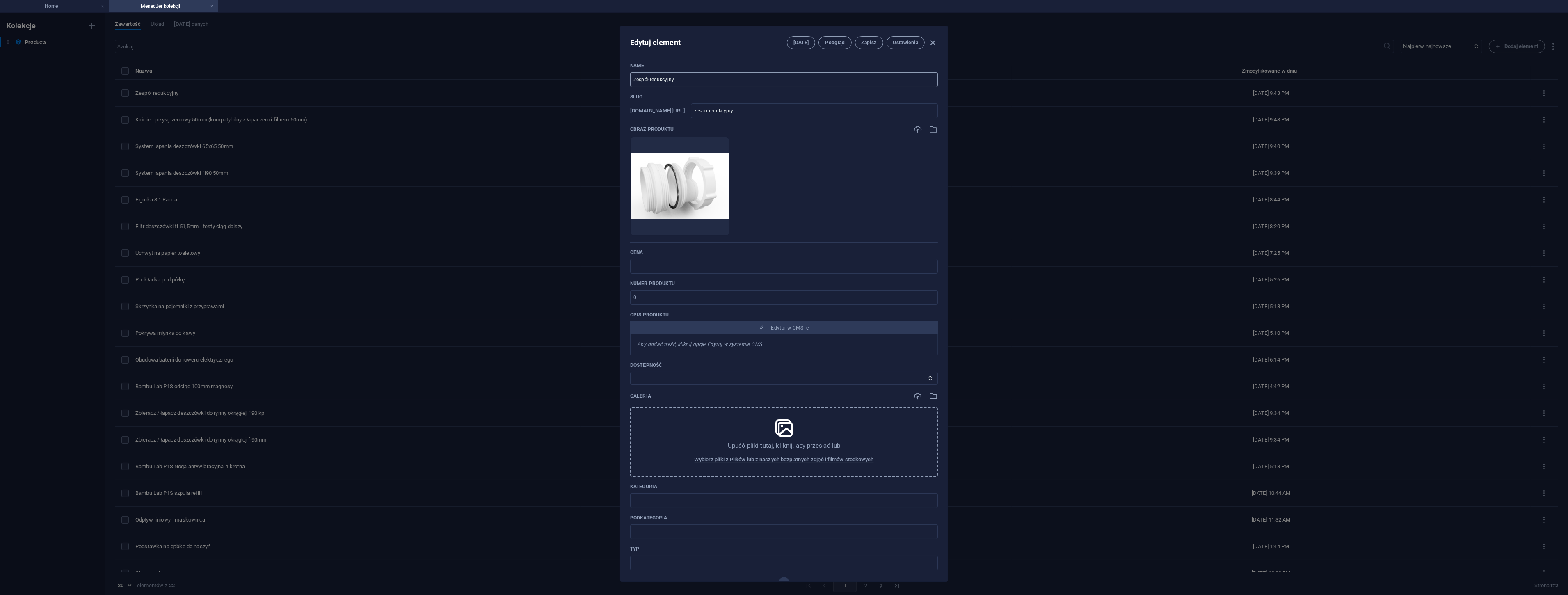
click at [689, 80] on input "Zespół redukcyjny" at bounding box center [784, 79] width 308 height 15
paste input "(kompatybilny z łapaczem i filtrem 50mm)"
click at [648, 502] on input "text" at bounding box center [784, 500] width 308 height 15
click at [648, 565] on input "text" at bounding box center [784, 563] width 308 height 15
click at [929, 400] on icon "button" at bounding box center [933, 396] width 9 height 9
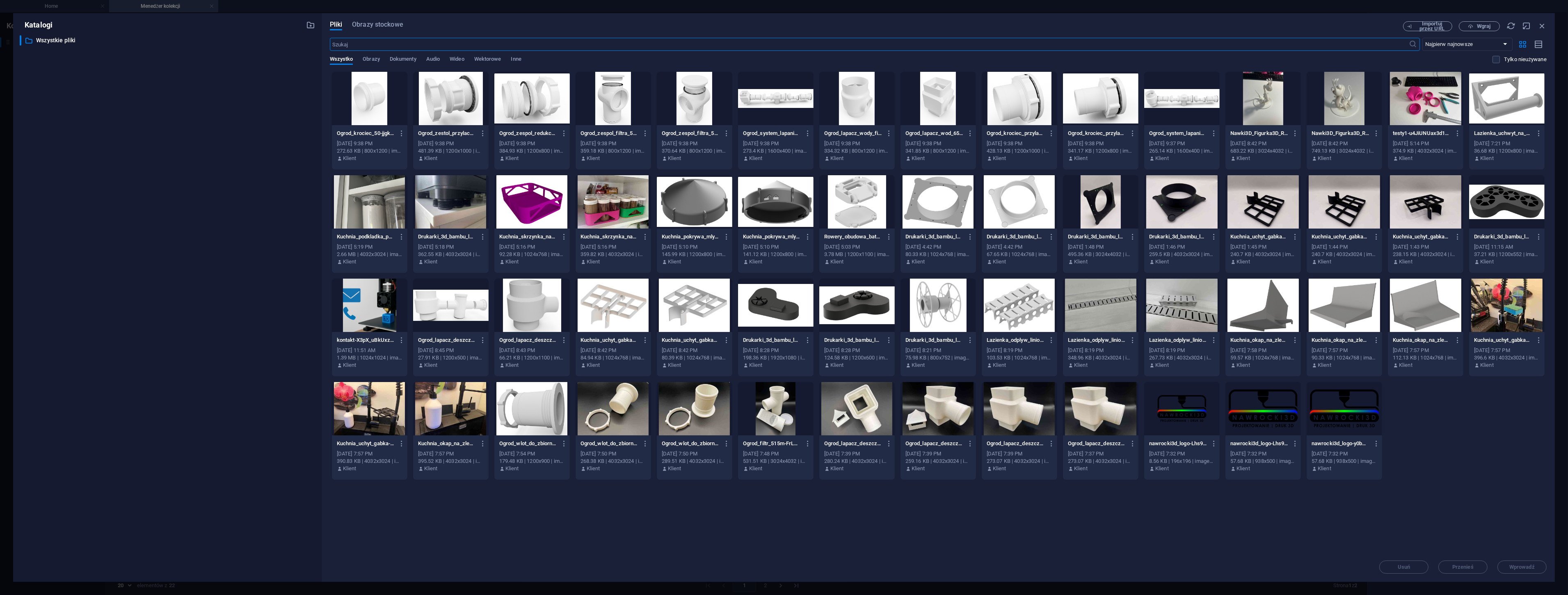
click at [859, 107] on div at bounding box center [857, 98] width 75 height 54
click at [937, 103] on div at bounding box center [938, 98] width 75 height 54
click at [622, 107] on div at bounding box center [613, 98] width 75 height 54
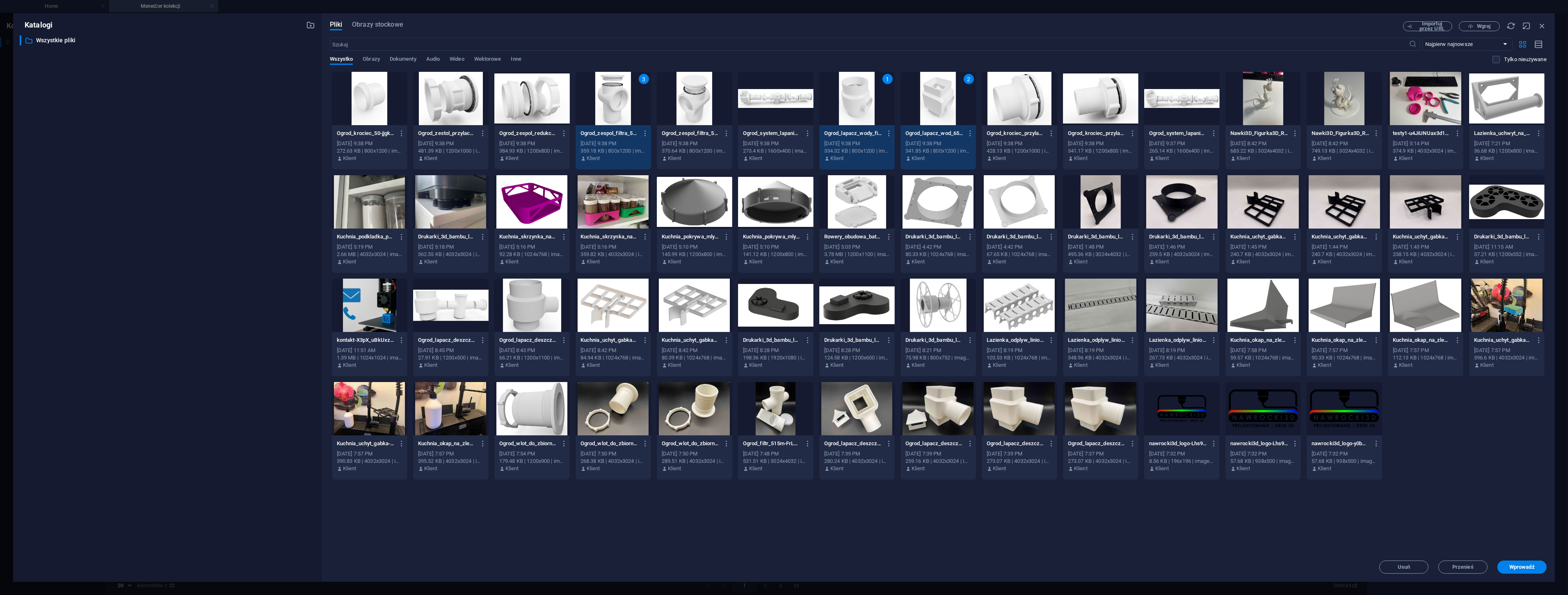
click at [674, 103] on div at bounding box center [695, 98] width 75 height 54
click at [1513, 568] on span "Wprowadź" at bounding box center [1522, 568] width 25 height 5
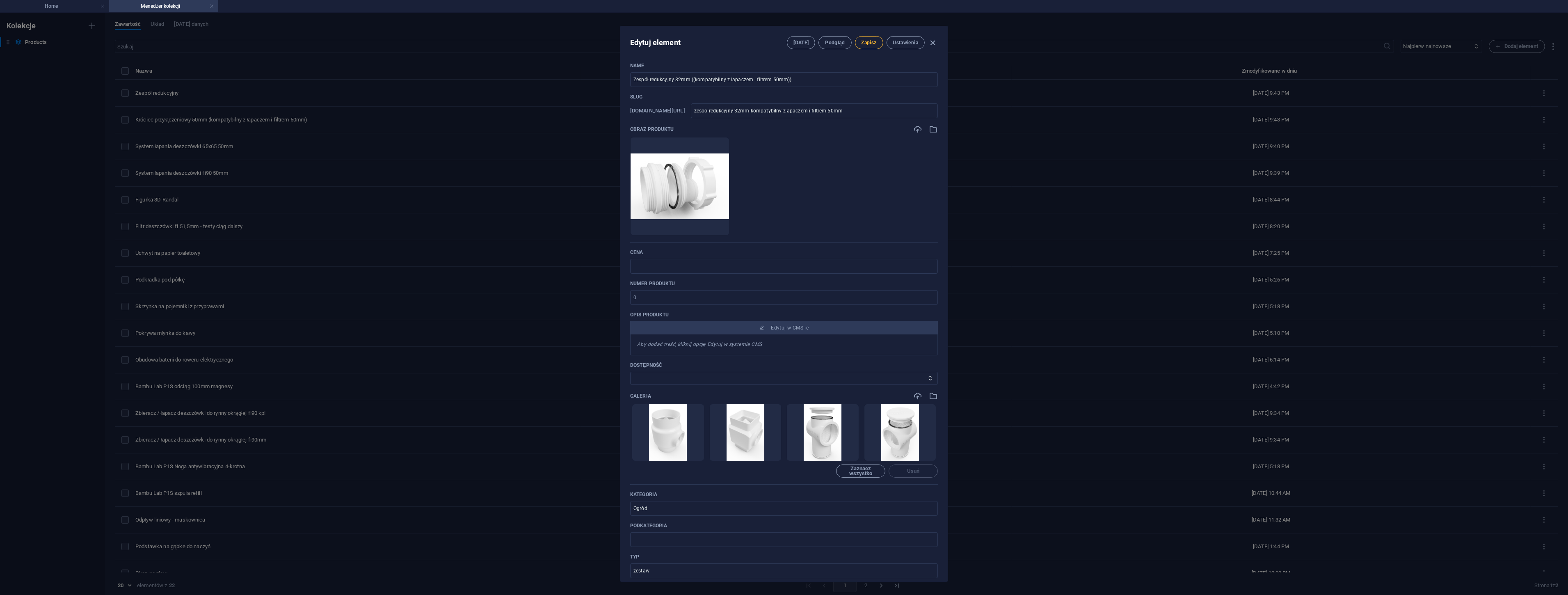
click at [870, 47] on button "Zapisz" at bounding box center [869, 42] width 28 height 13
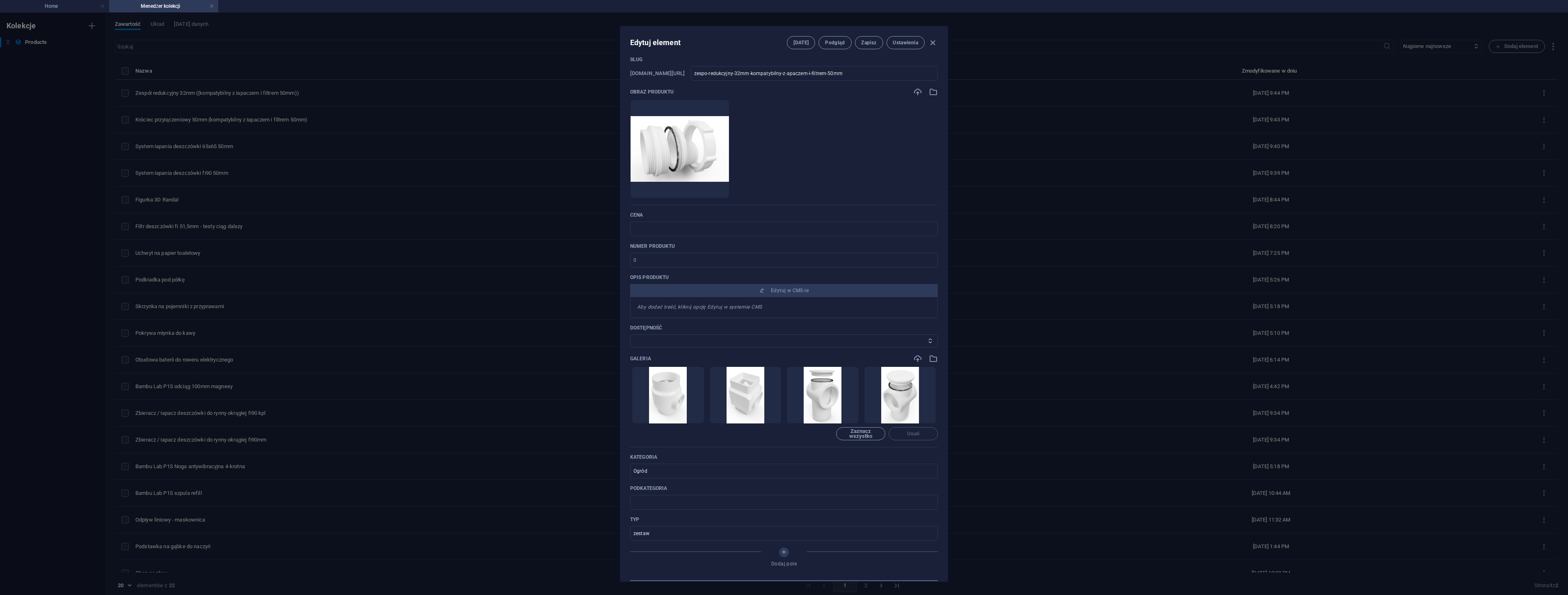
scroll to position [91, 0]
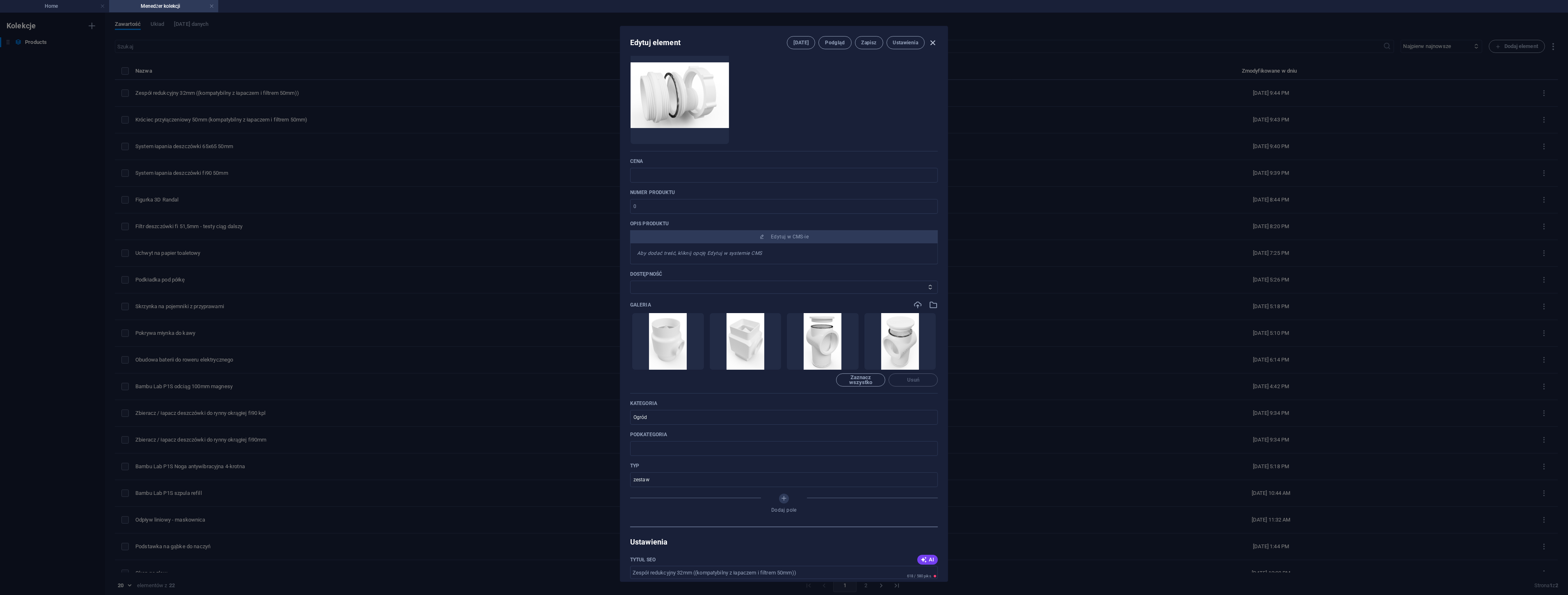
click at [933, 39] on icon "button" at bounding box center [933, 43] width 10 height 10
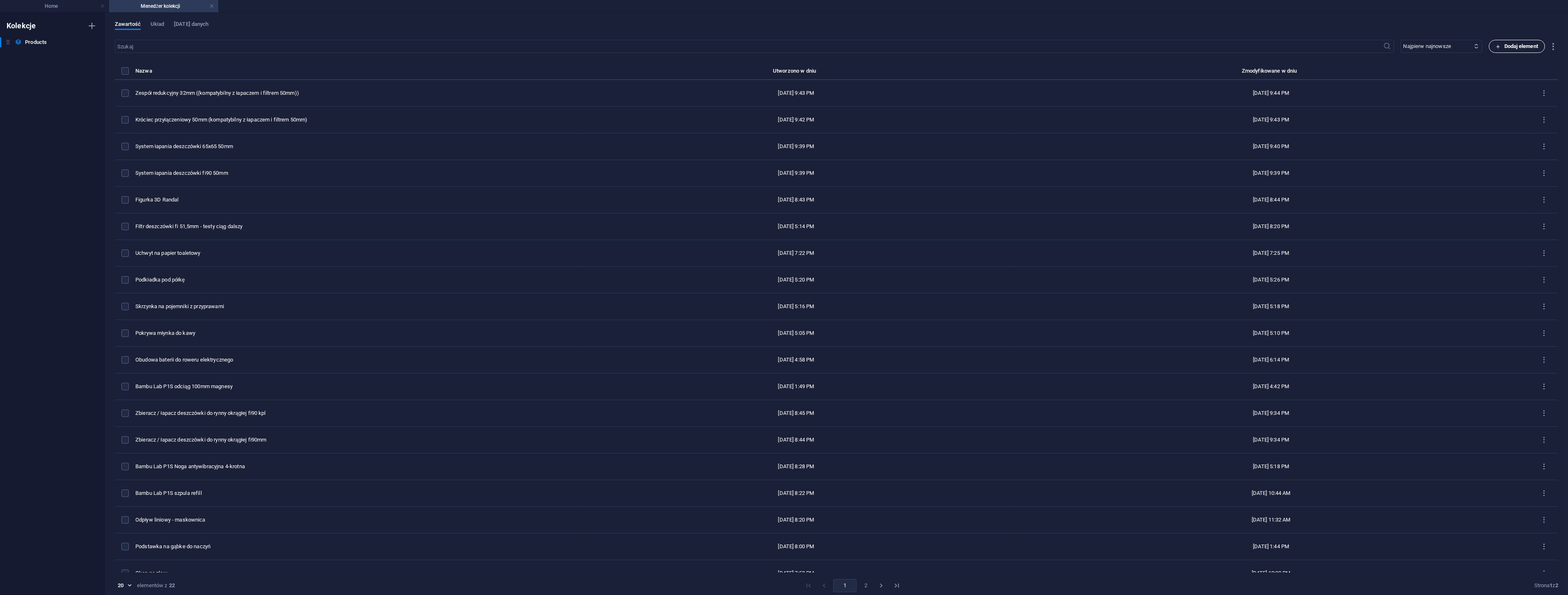
click at [1524, 49] on span "Dodaj element" at bounding box center [1517, 46] width 42 height 10
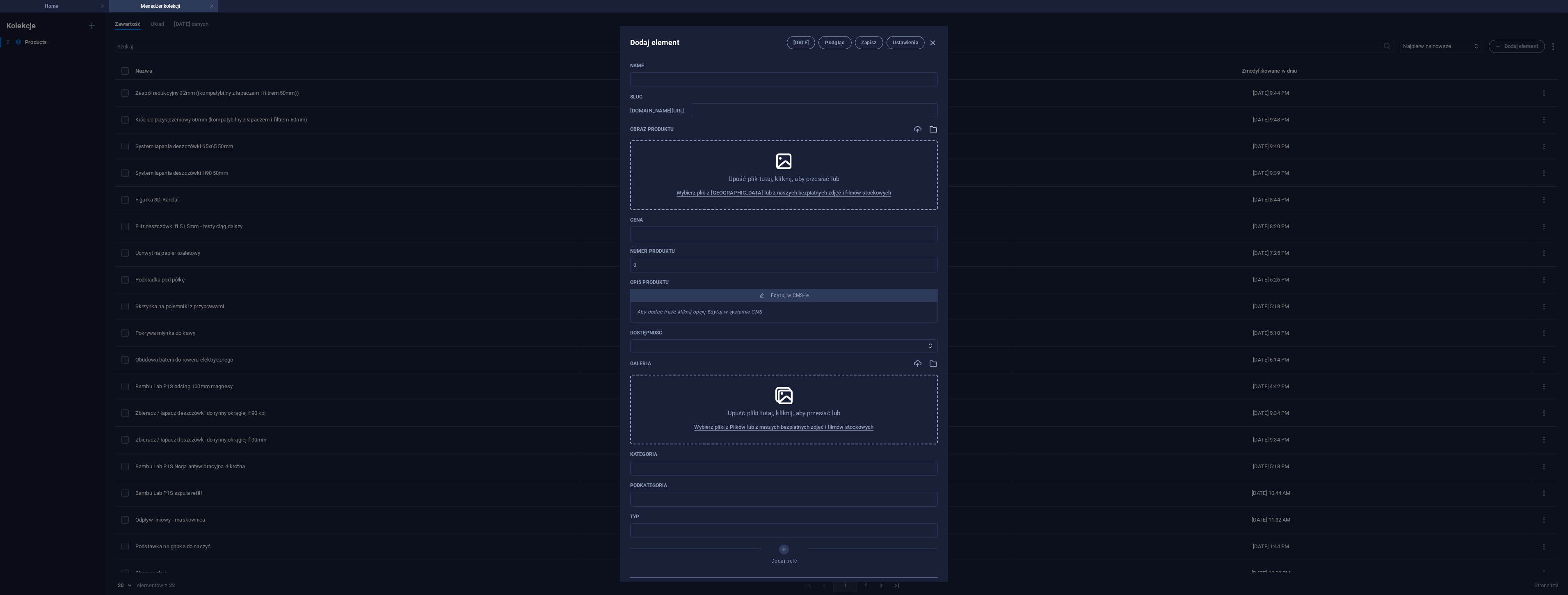
click at [933, 126] on icon "button" at bounding box center [933, 129] width 9 height 9
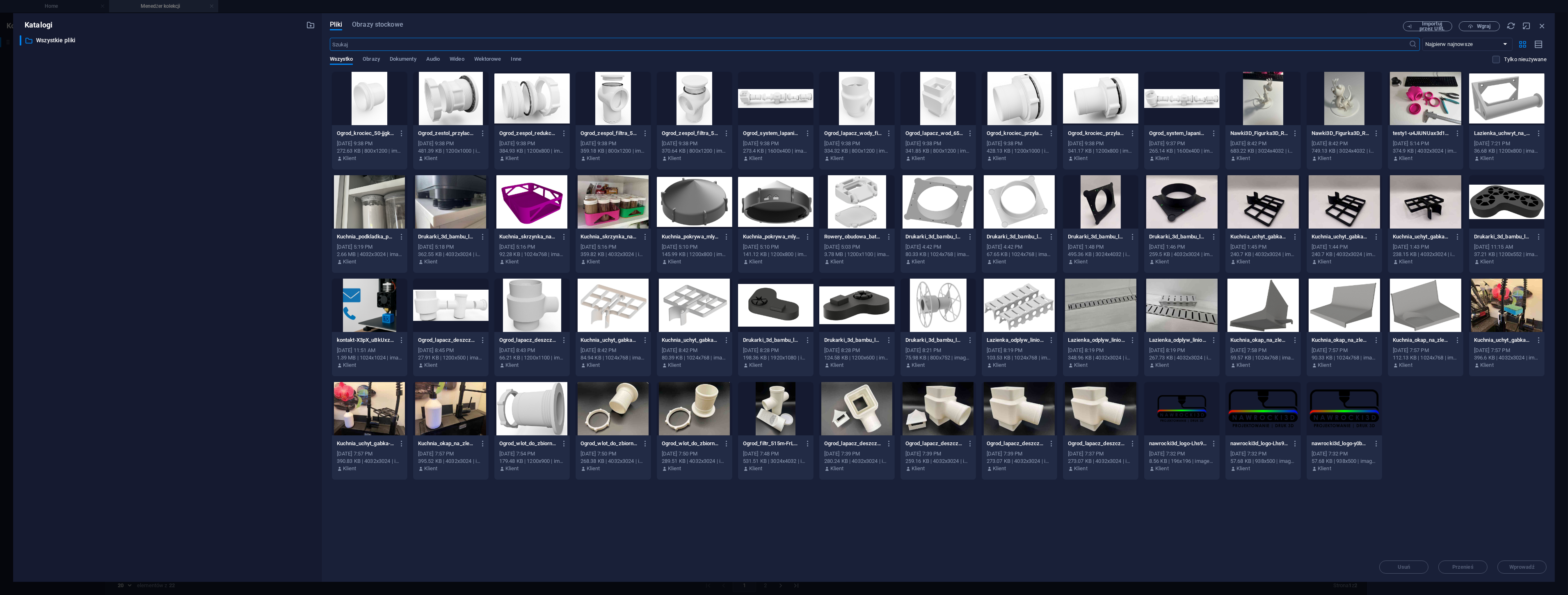
click at [610, 104] on div at bounding box center [613, 98] width 75 height 54
click at [610, 104] on div "1" at bounding box center [613, 98] width 75 height 54
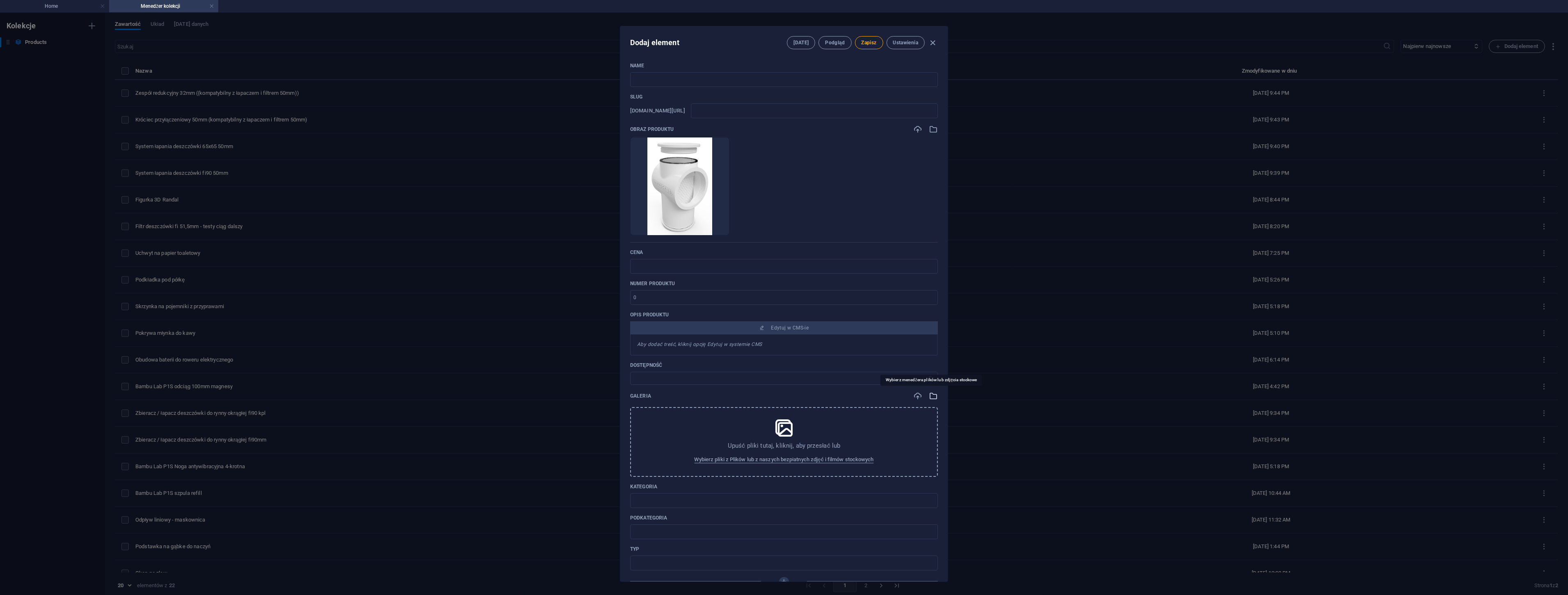
click at [931, 395] on icon "button" at bounding box center [933, 396] width 9 height 9
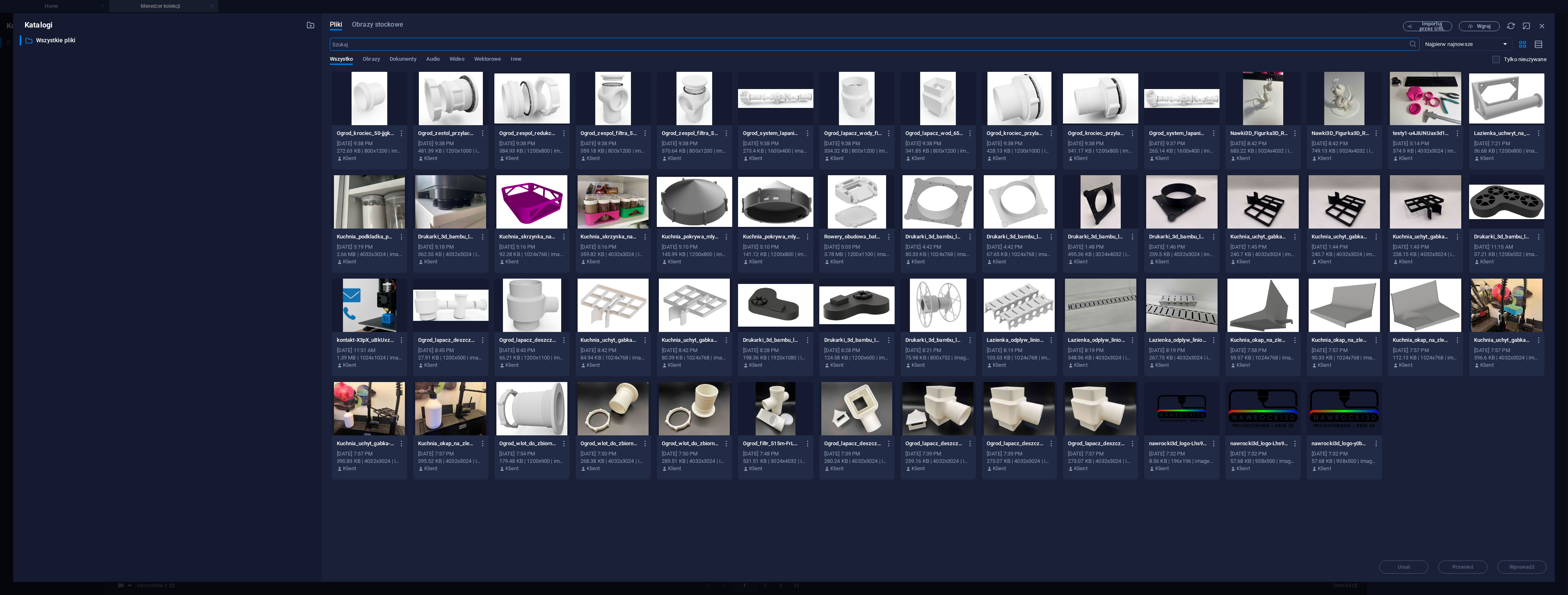
click at [684, 97] on div at bounding box center [695, 98] width 75 height 54
click at [684, 97] on div "1" at bounding box center [695, 98] width 75 height 54
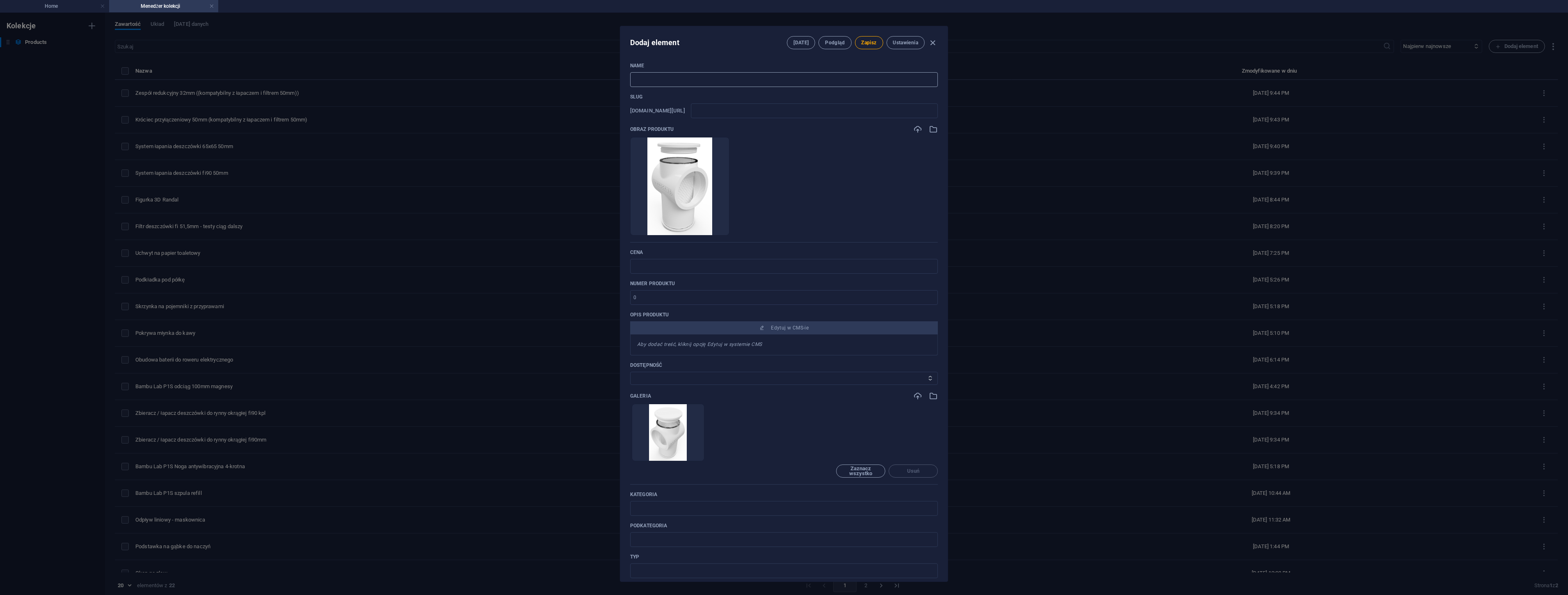
click at [649, 75] on input "text" at bounding box center [784, 79] width 308 height 15
click at [653, 511] on input "text" at bounding box center [784, 508] width 308 height 15
click at [646, 572] on input "text" at bounding box center [784, 570] width 308 height 15
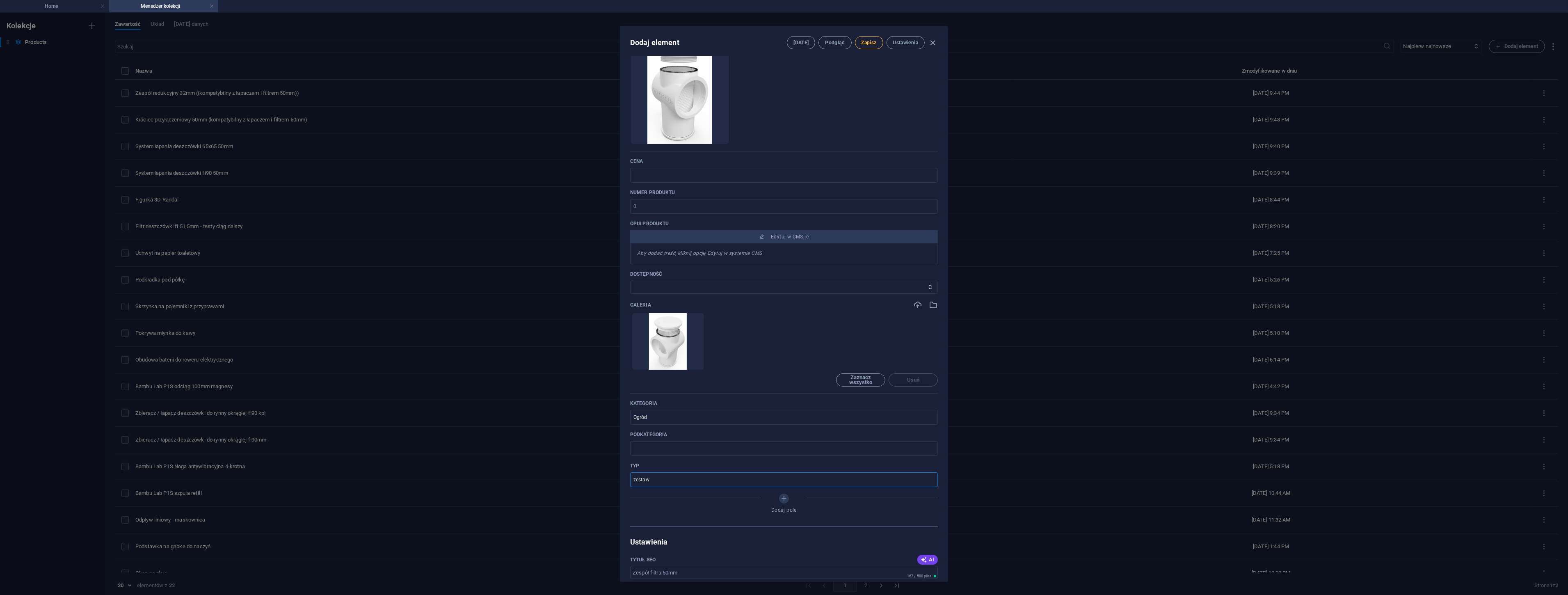
click at [867, 43] on span "Zapisz" at bounding box center [868, 42] width 15 height 6
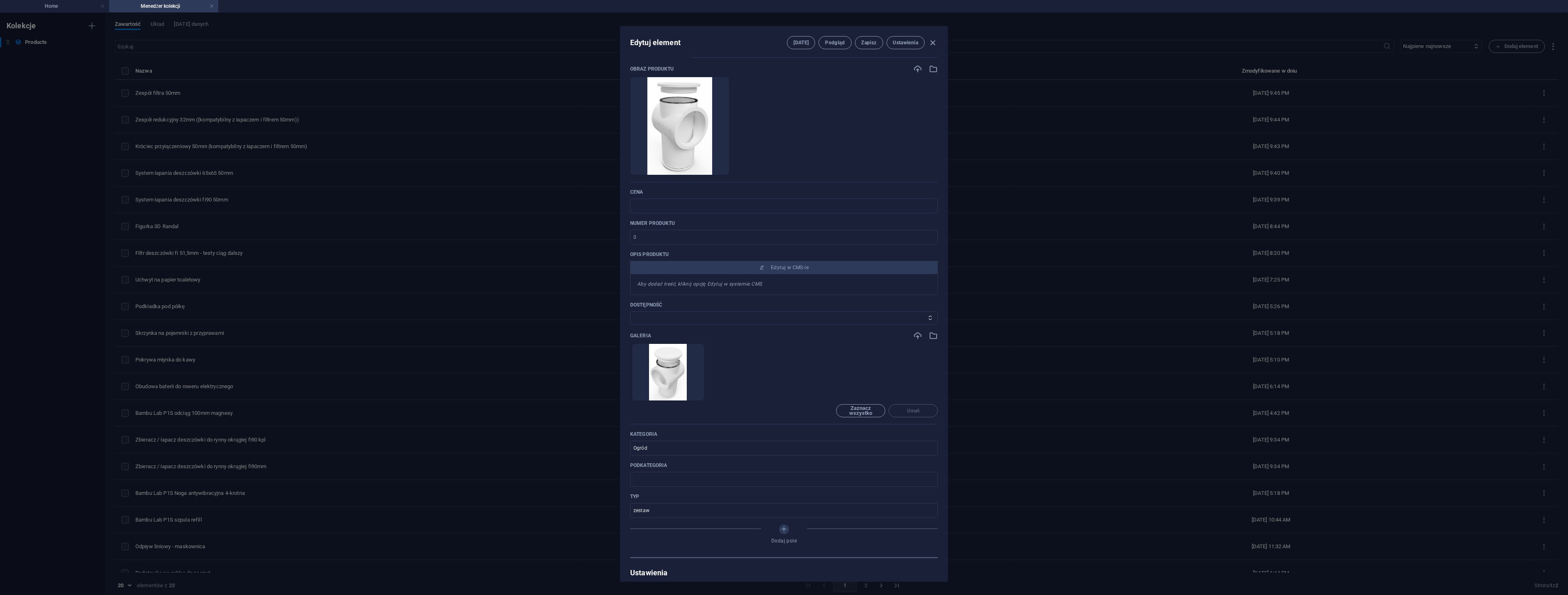
scroll to position [46, 0]
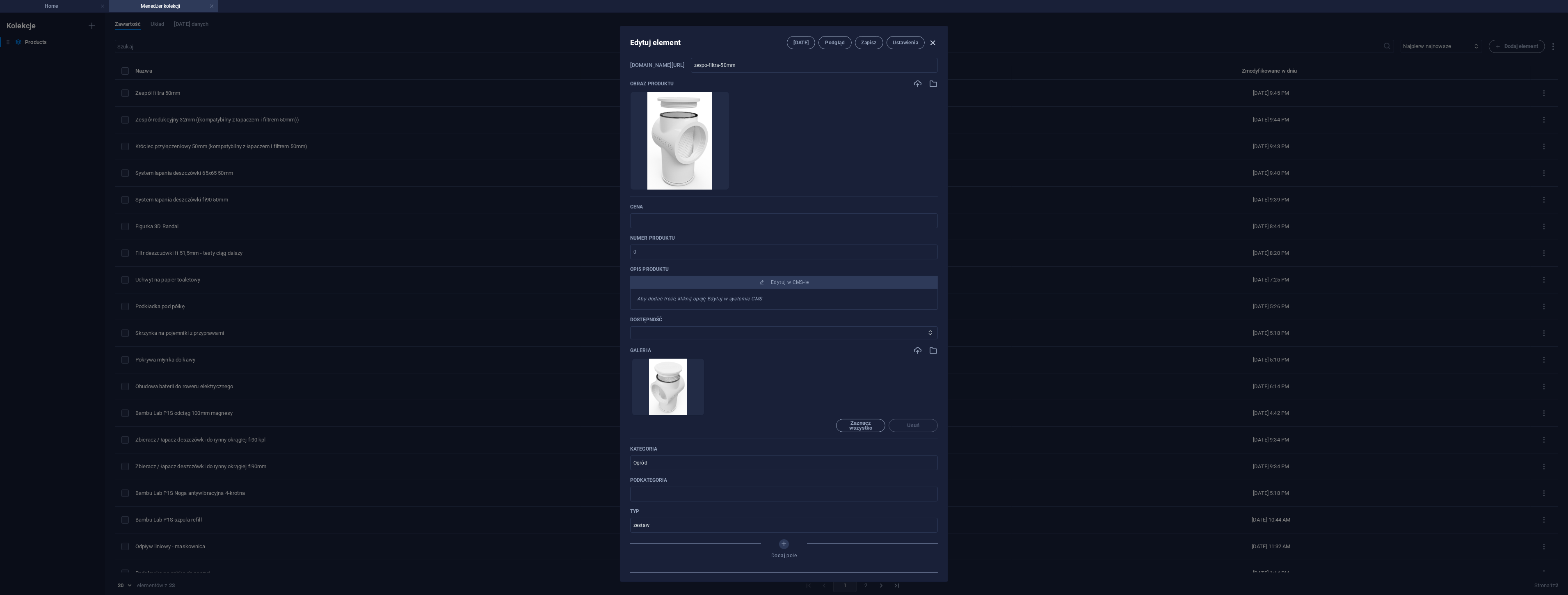
click at [931, 42] on icon "button" at bounding box center [933, 43] width 10 height 10
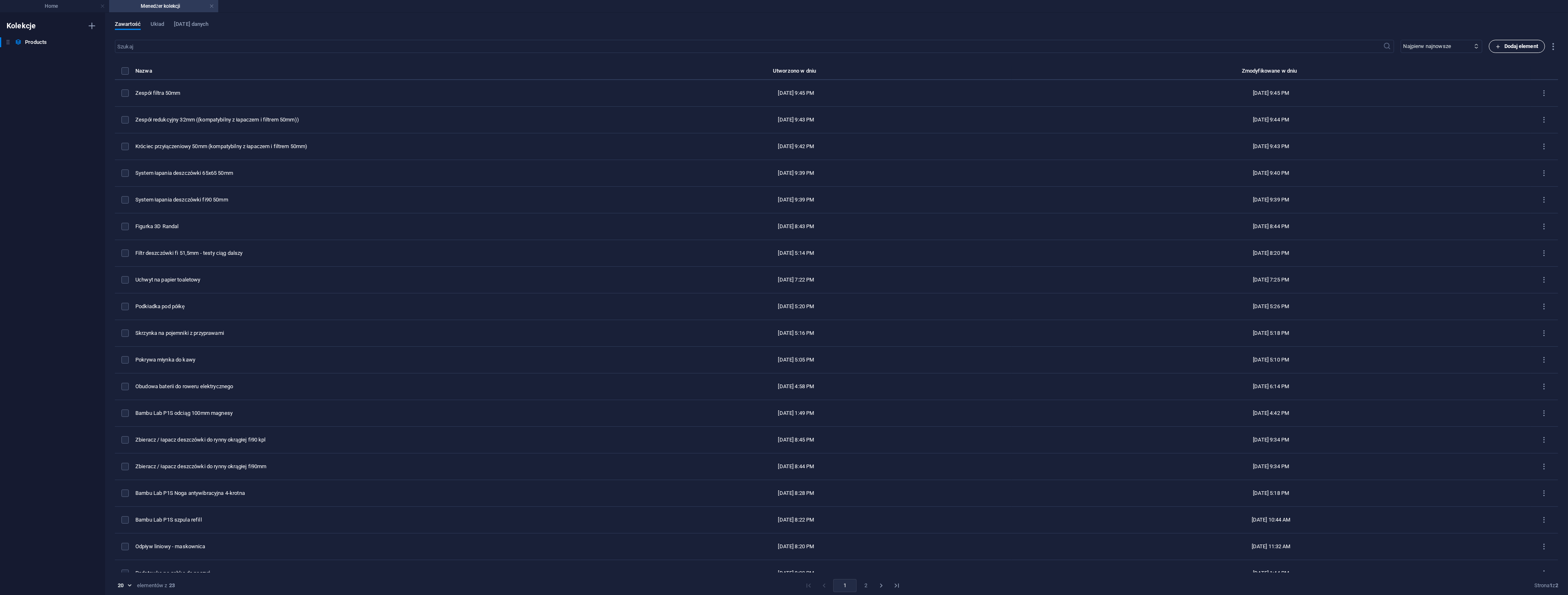
click at [1529, 48] on span "Dodaj element" at bounding box center [1517, 46] width 42 height 10
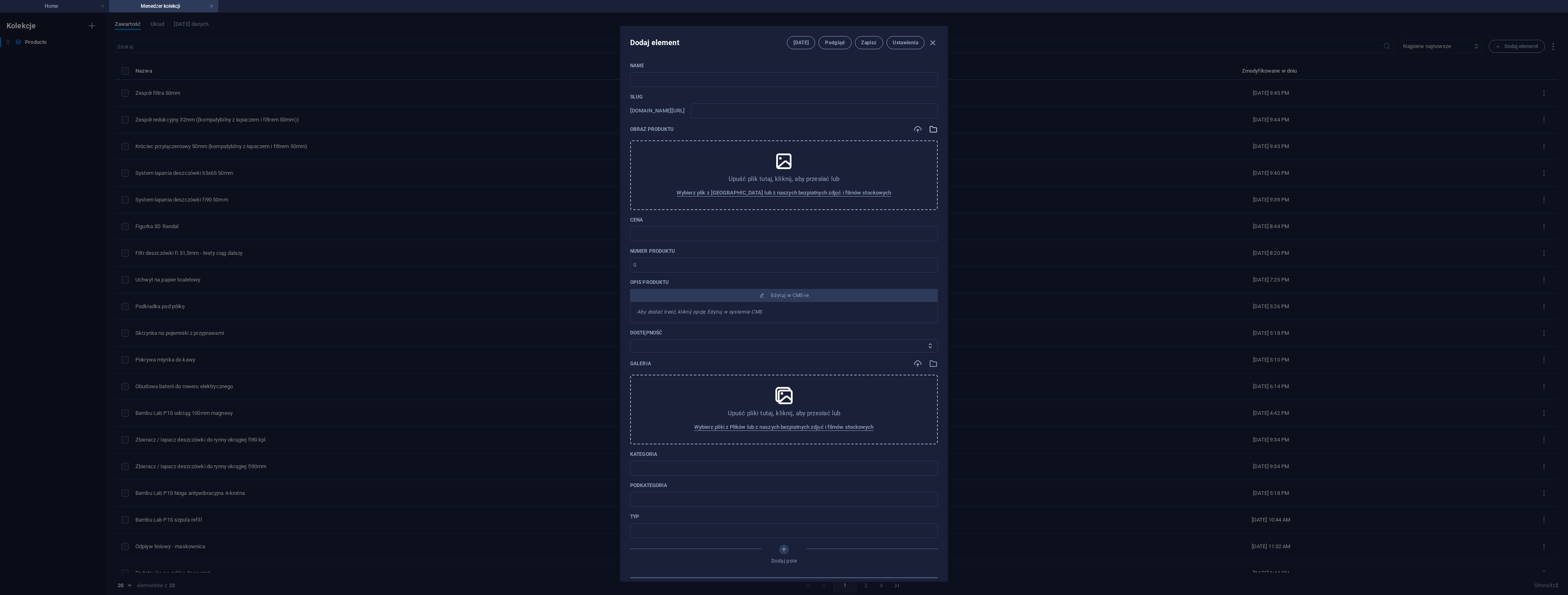
click at [930, 132] on icon "button" at bounding box center [933, 129] width 9 height 9
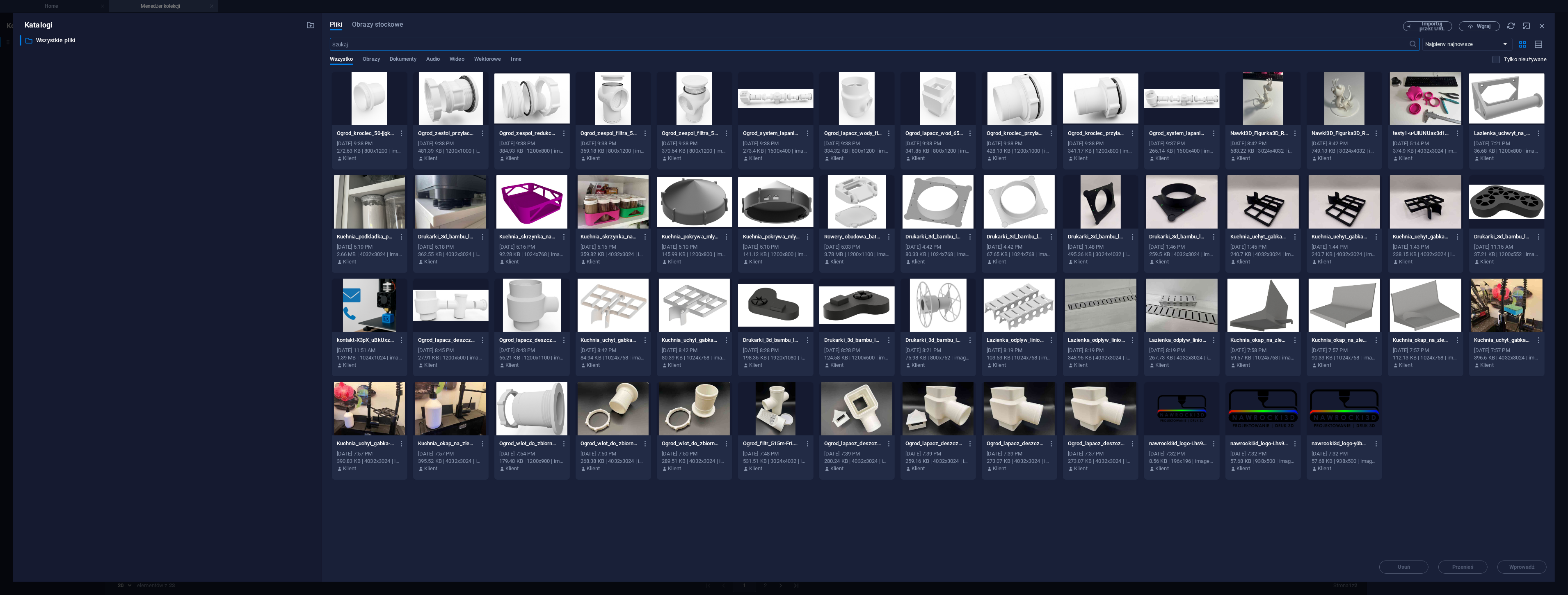
click at [1109, 110] on div at bounding box center [1101, 98] width 75 height 54
click at [1109, 110] on div "1" at bounding box center [1101, 98] width 75 height 54
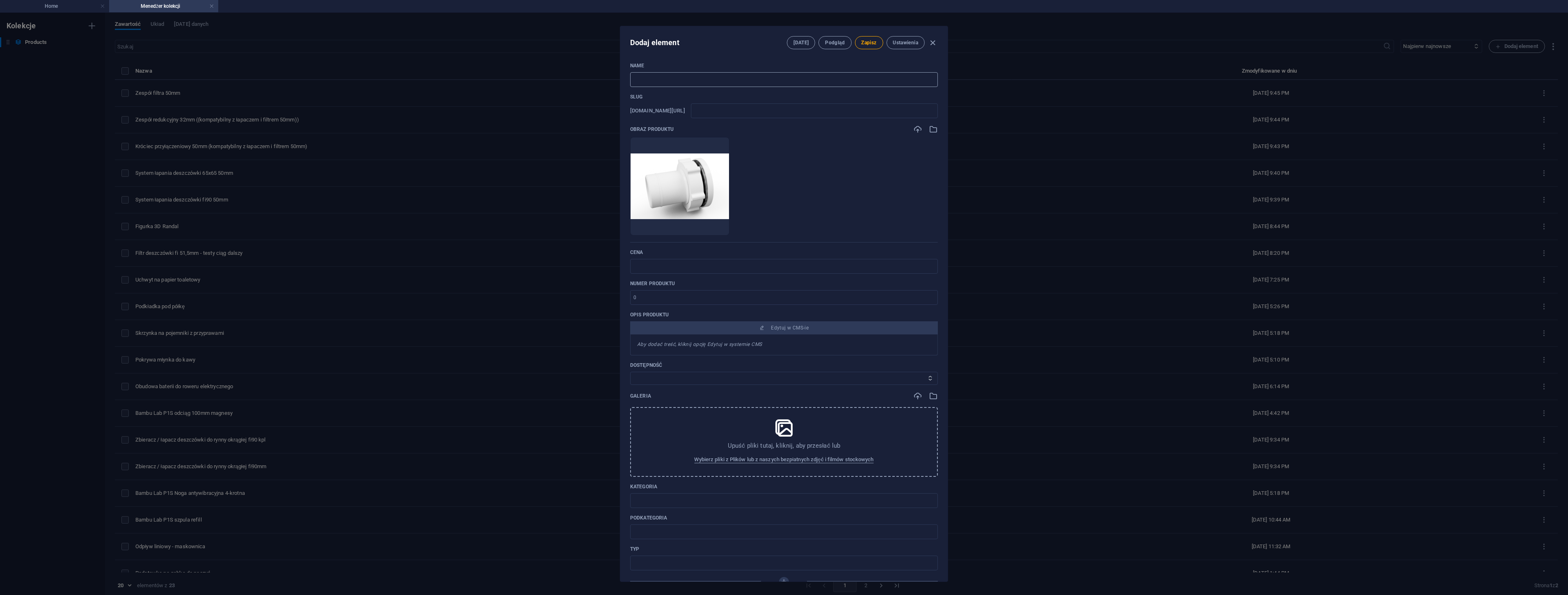
click at [695, 83] on input "text" at bounding box center [784, 79] width 308 height 15
click at [707, 76] on input "Króciec przyłączeniowy zbiornika (kompatybilny z zespołem przyłączeniowym 50mm-…" at bounding box center [784, 79] width 308 height 15
click at [930, 398] on icon "button" at bounding box center [933, 396] width 9 height 9
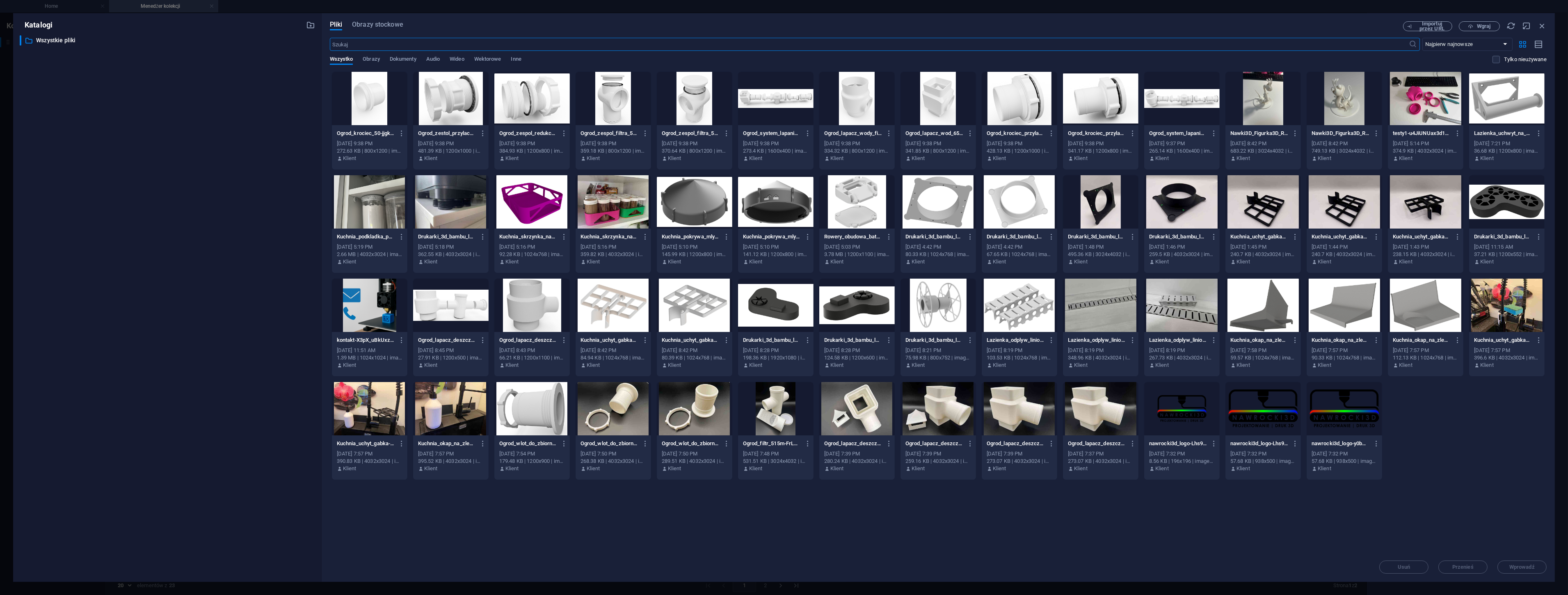
click at [520, 104] on div at bounding box center [532, 98] width 75 height 54
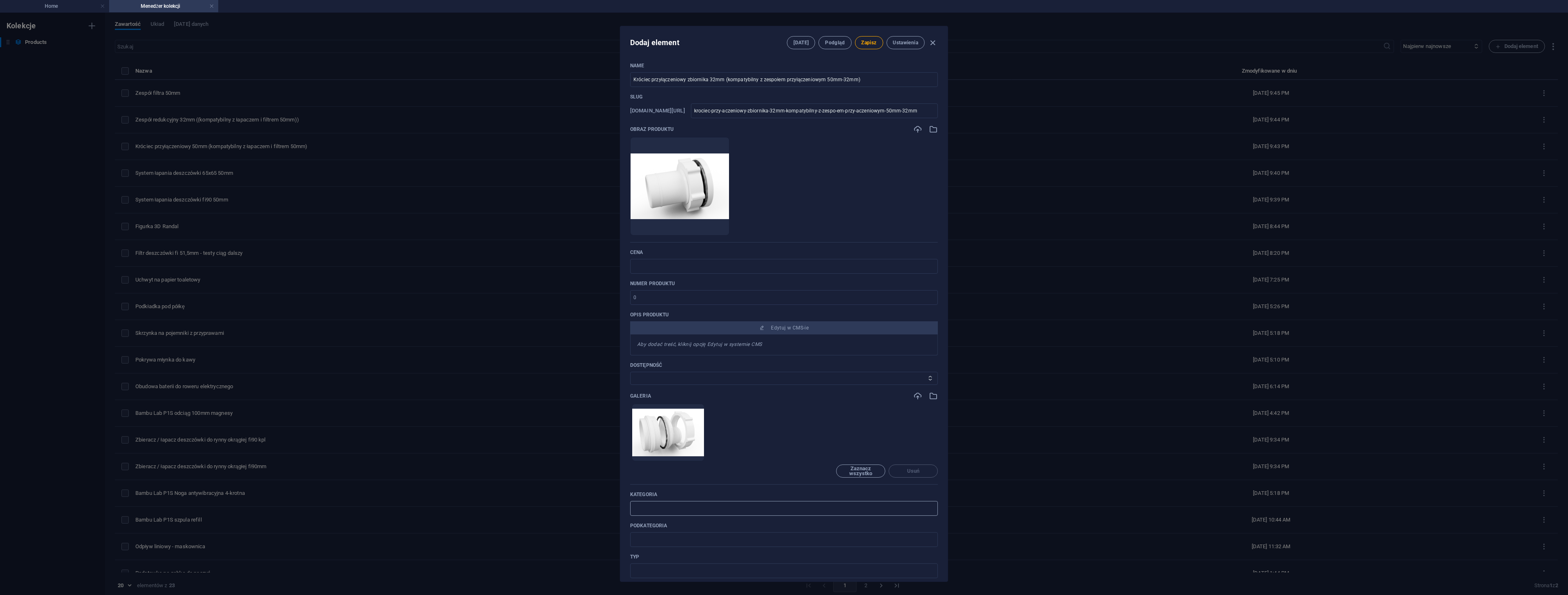
click at [673, 508] on input "text" at bounding box center [784, 508] width 308 height 15
click at [640, 570] on input "text" at bounding box center [784, 570] width 308 height 15
click at [864, 41] on span "Zapisz" at bounding box center [868, 42] width 15 height 6
click at [932, 41] on icon "button" at bounding box center [933, 43] width 10 height 10
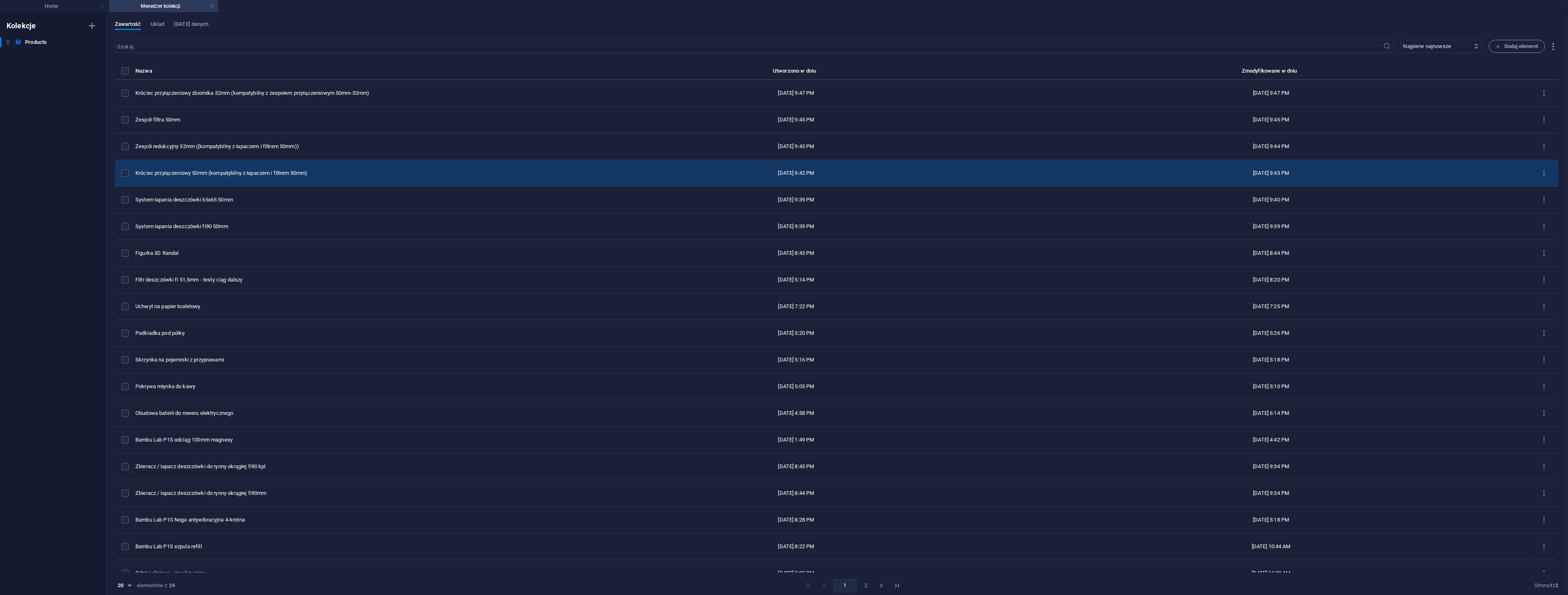
click at [220, 172] on div "Króciec przyłączeniowy 50mm (kompatybilny z łapaczem i filtrem 50mm)" at bounding box center [354, 173] width 438 height 7
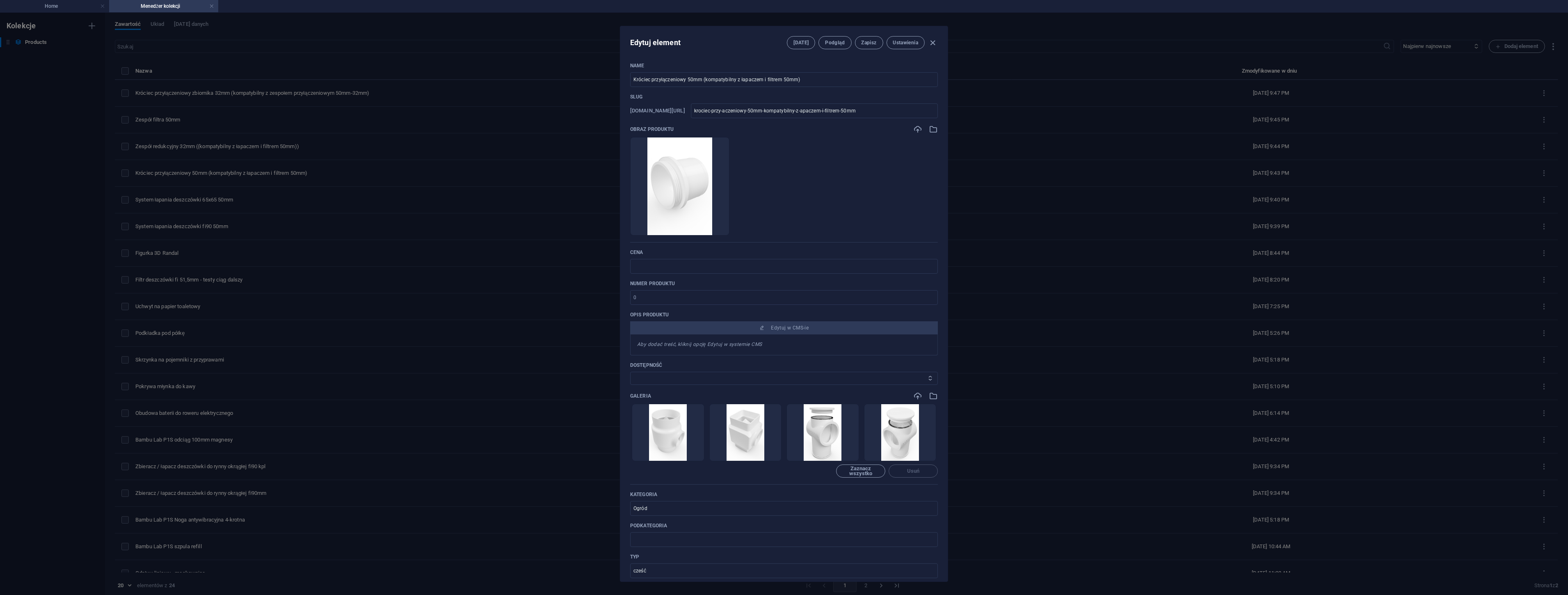
scroll to position [91, 0]
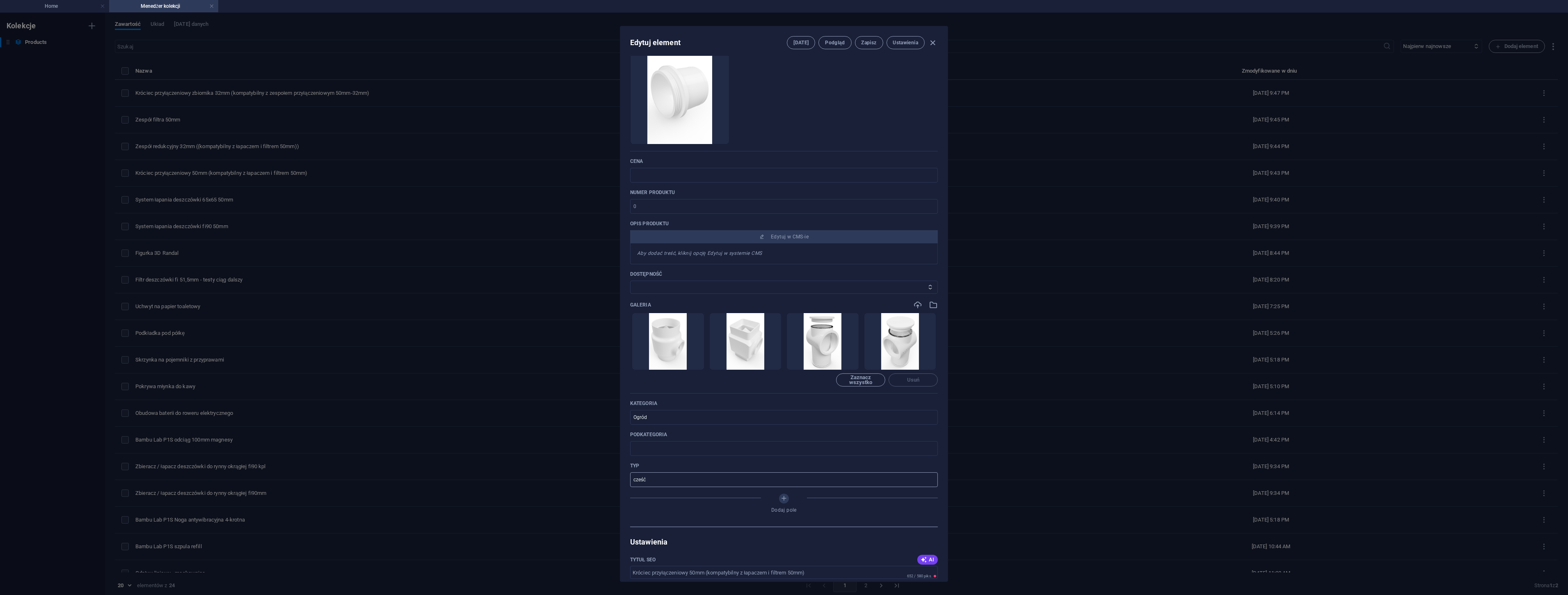
click at [638, 482] on input "cześć" at bounding box center [784, 479] width 308 height 15
click at [868, 39] on span "Zapisz" at bounding box center [868, 42] width 15 height 6
click at [931, 41] on icon "button" at bounding box center [933, 43] width 10 height 10
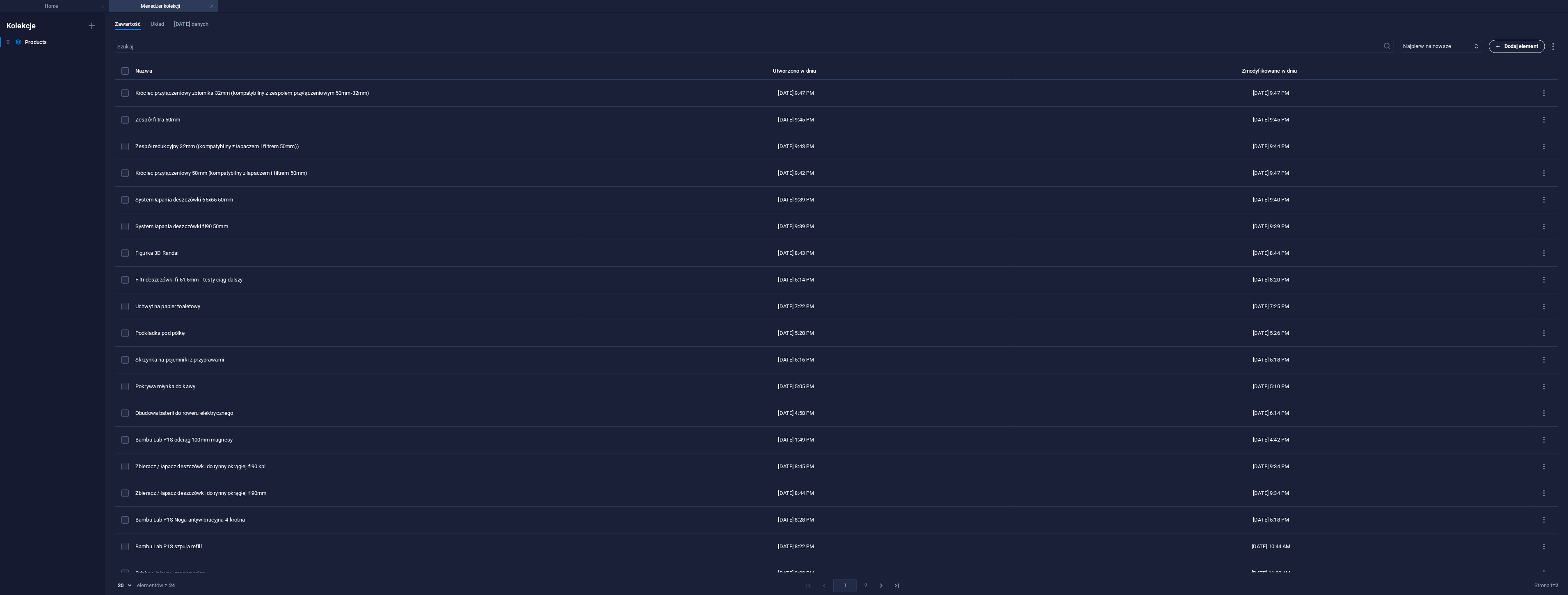
click at [1515, 47] on span "Dodaj element" at bounding box center [1517, 46] width 42 height 10
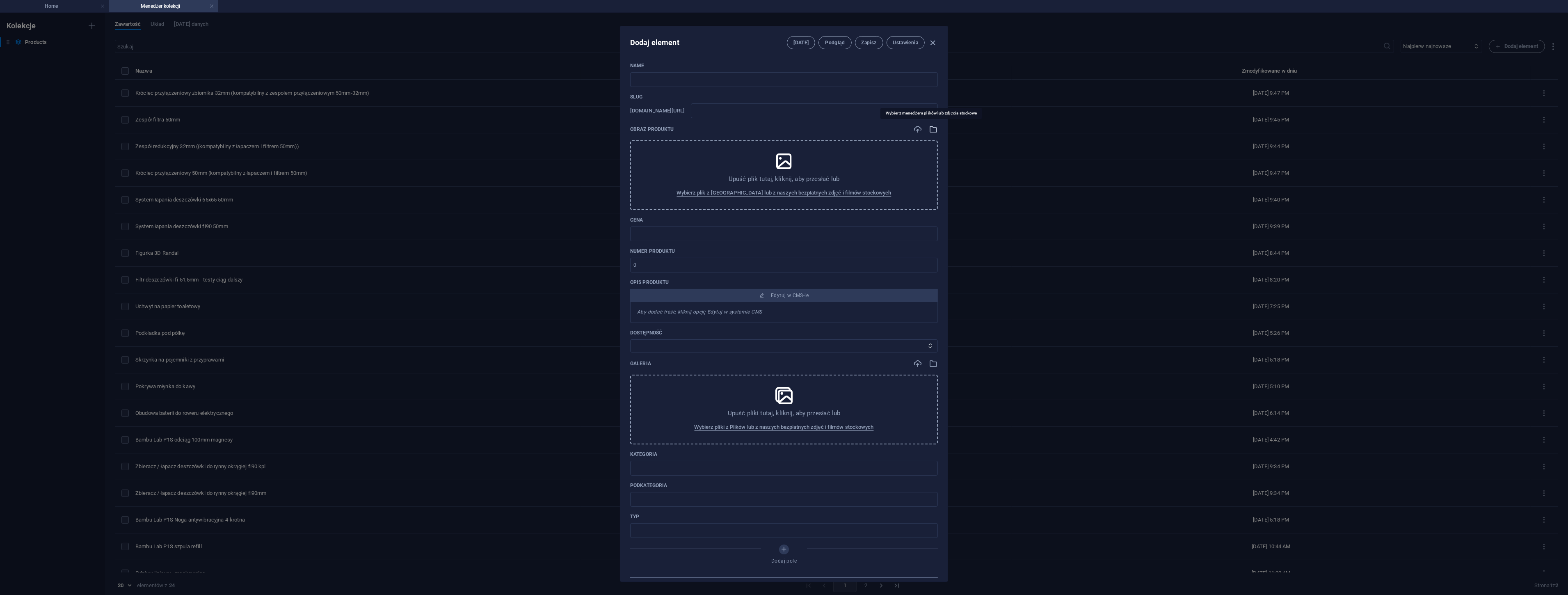
click at [931, 129] on icon "button" at bounding box center [933, 129] width 9 height 9
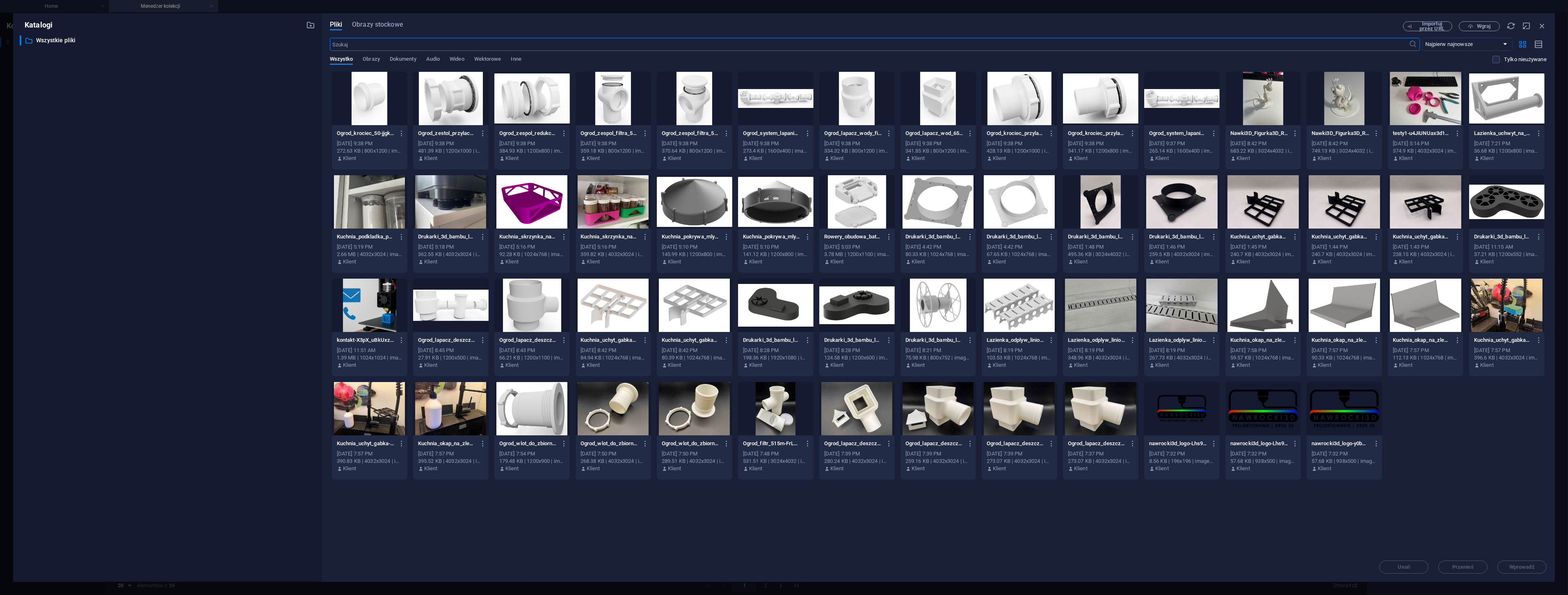
click at [1016, 103] on div at bounding box center [1020, 98] width 75 height 54
click at [1016, 103] on div "1" at bounding box center [1020, 98] width 75 height 54
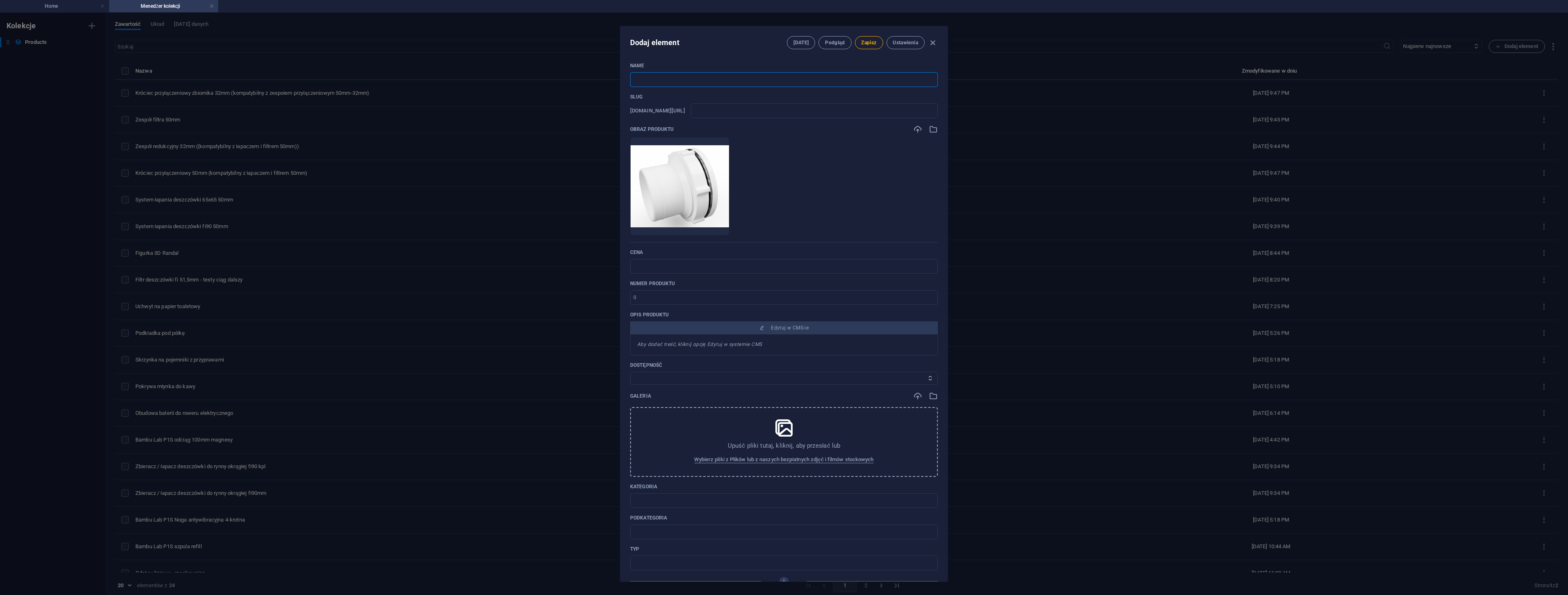
click at [695, 83] on input "text" at bounding box center [784, 79] width 308 height 15
click at [934, 41] on icon "button" at bounding box center [933, 43] width 10 height 10
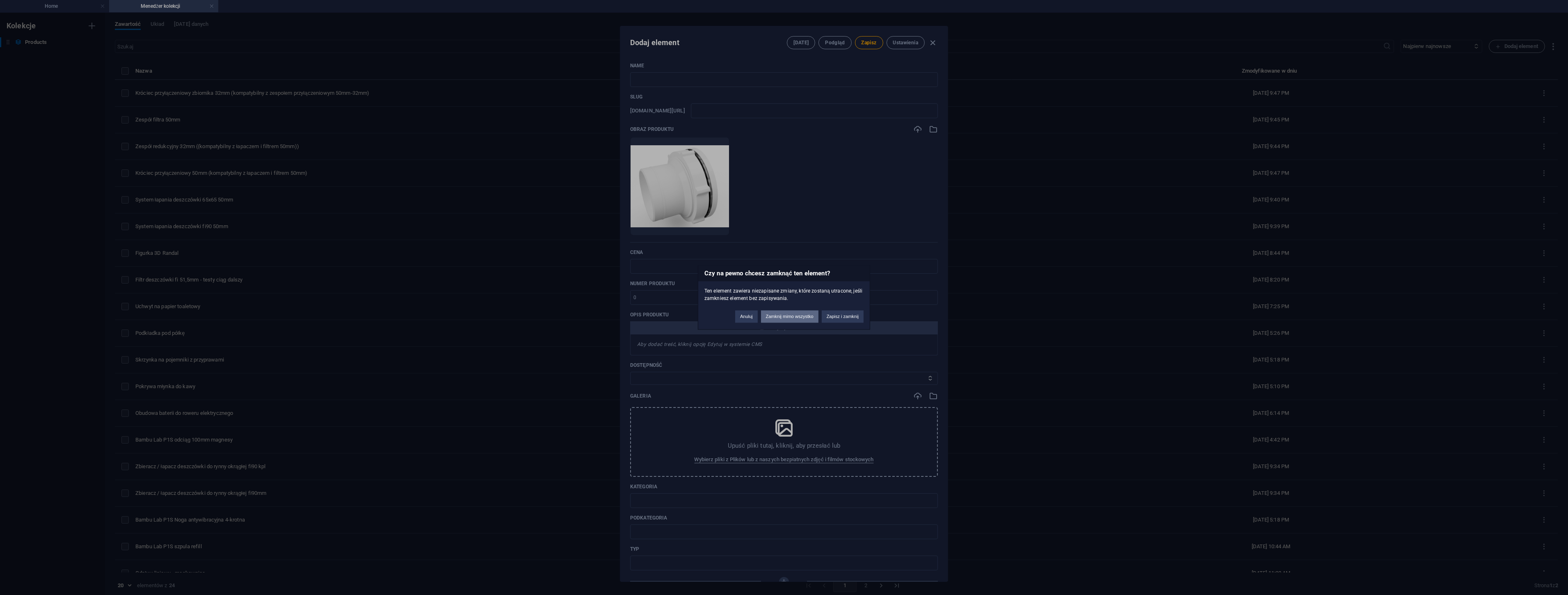
click at [802, 318] on button "Zamknij mimo wszystko" at bounding box center [789, 317] width 57 height 12
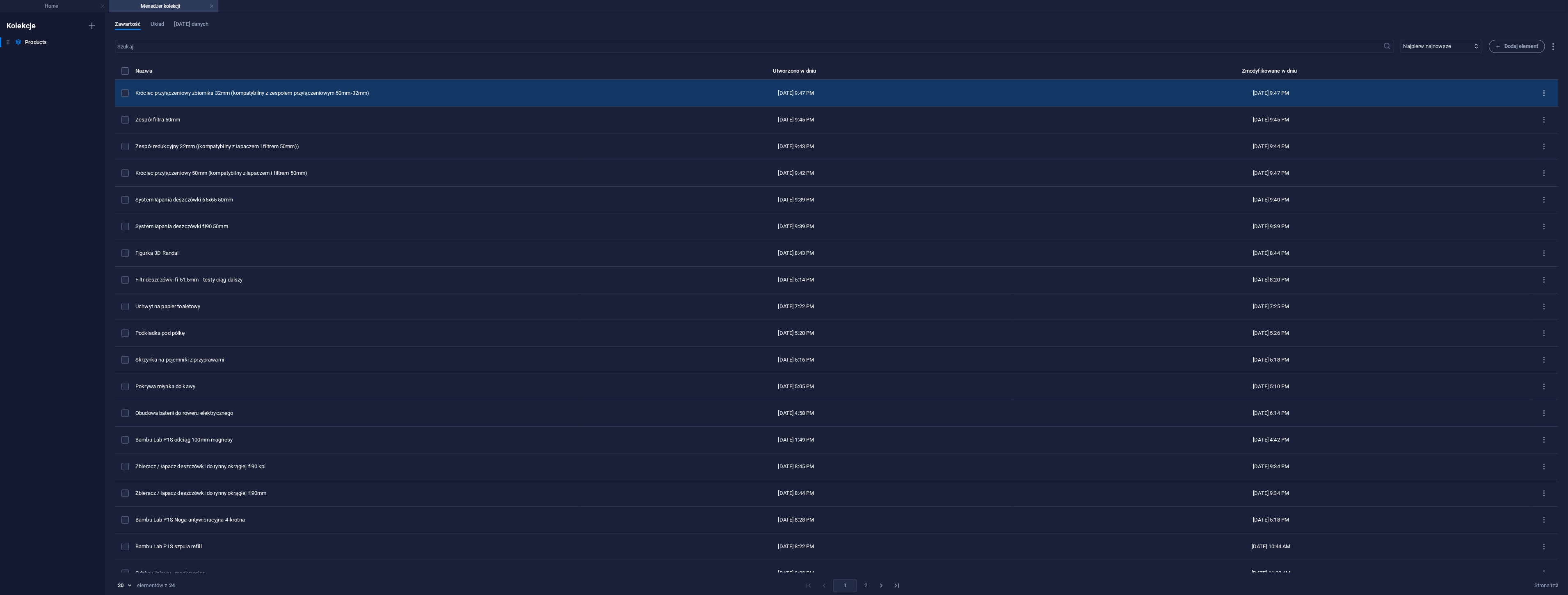
click at [1541, 91] on icon "items list" at bounding box center [1544, 93] width 8 height 8
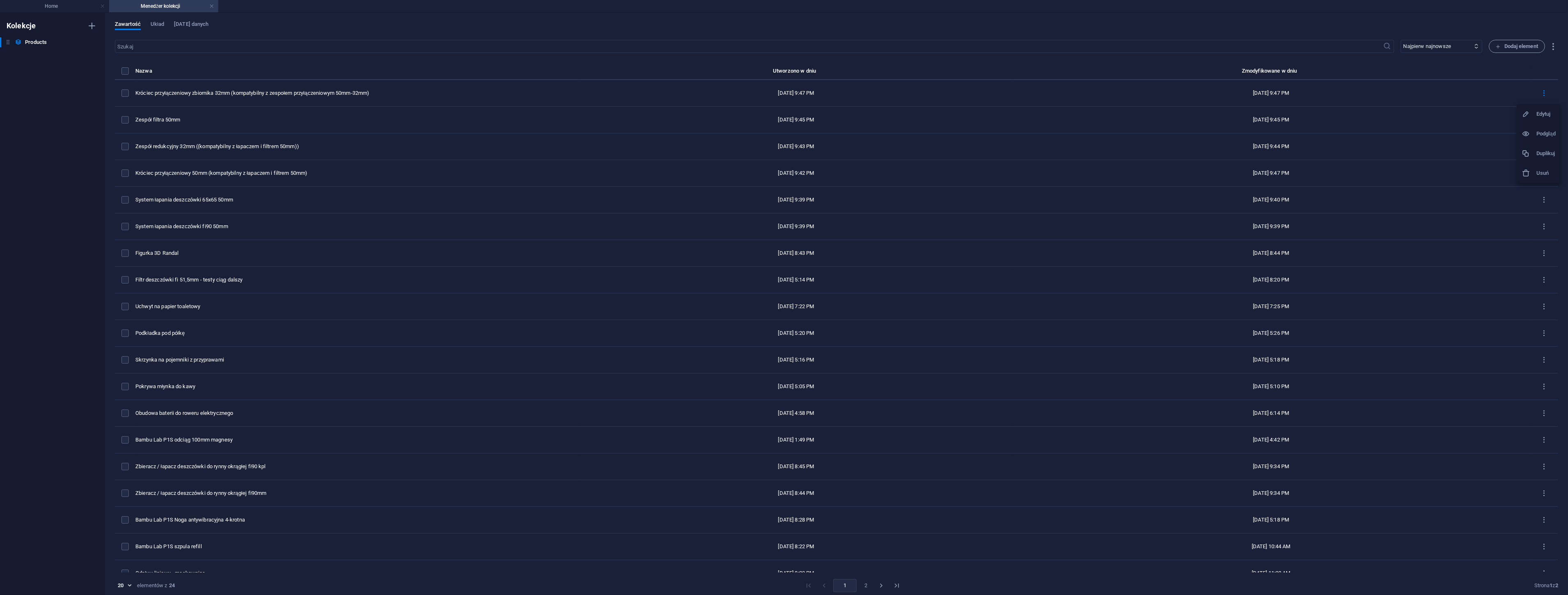
click at [1546, 151] on h6 "Duplikuj" at bounding box center [1546, 153] width 19 height 10
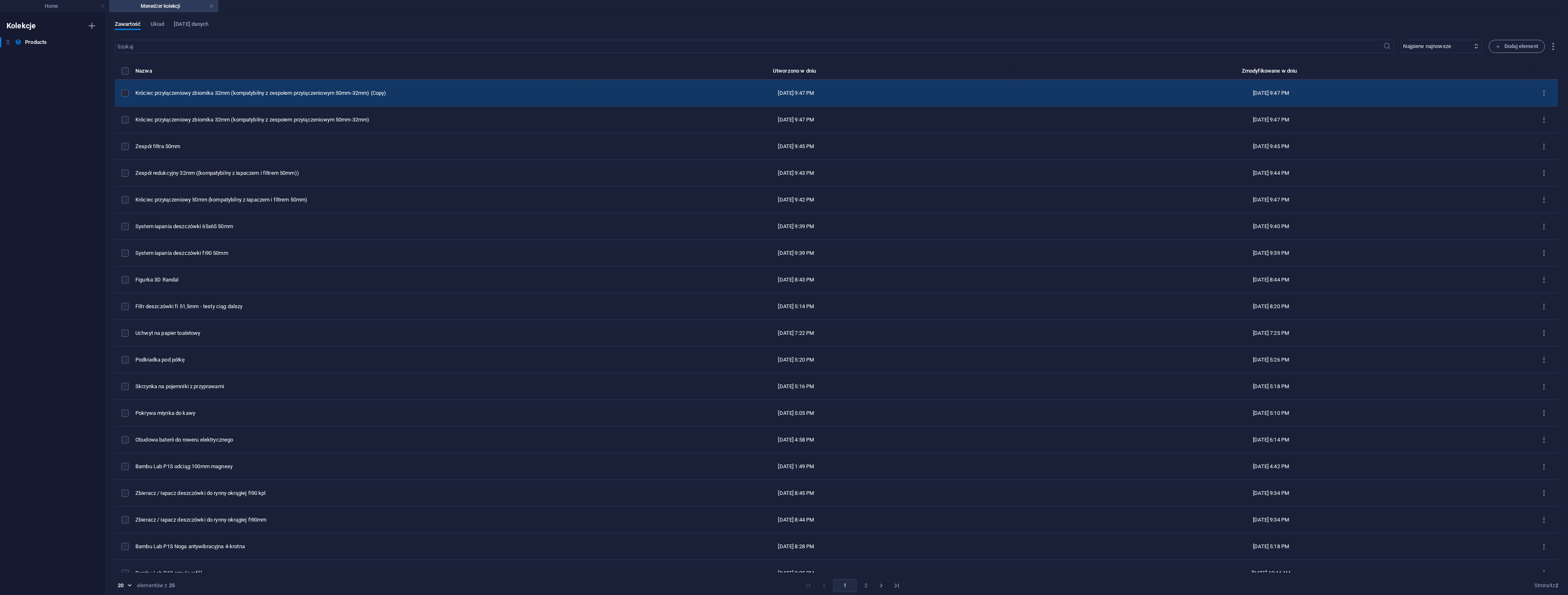
click at [318, 95] on div "Króciec przyłączeniowy zbiornika 32mm (kompatybilny z zespołem przyłączeniowym …" at bounding box center [354, 93] width 438 height 7
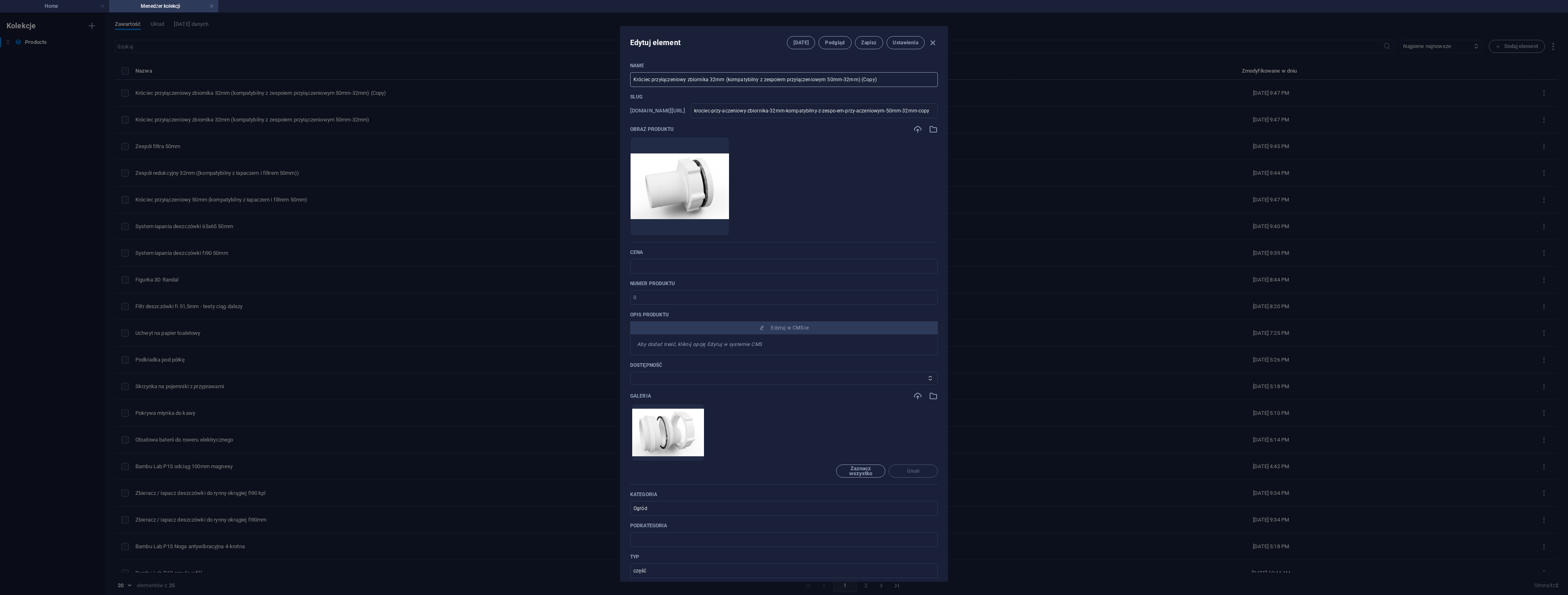
click at [909, 77] on input "Króciec przyłączeniowy zbiornika 32mm (kompatybilny z zespołem przyłączeniowym …" at bounding box center [784, 79] width 308 height 15
click at [695, 455] on icon "button" at bounding box center [693, 454] width 6 height 6
click at [934, 397] on icon "button" at bounding box center [933, 396] width 9 height 9
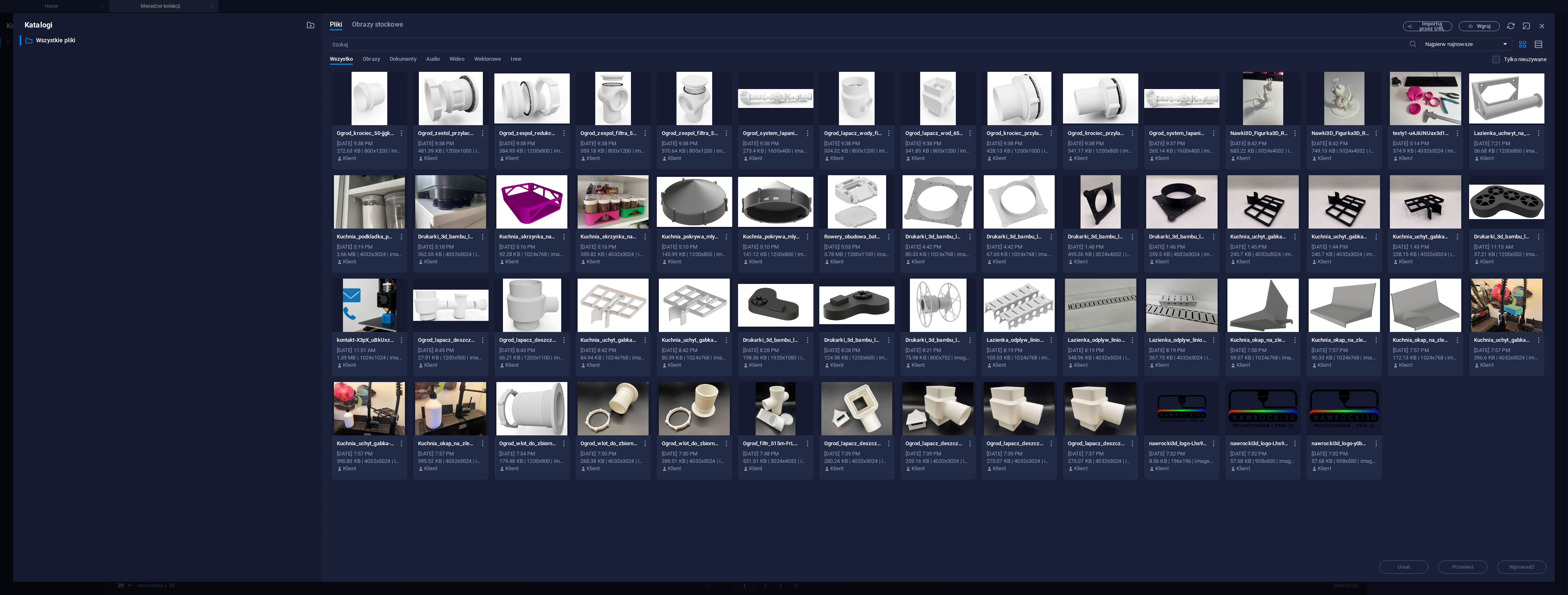
click at [368, 100] on div at bounding box center [369, 98] width 75 height 54
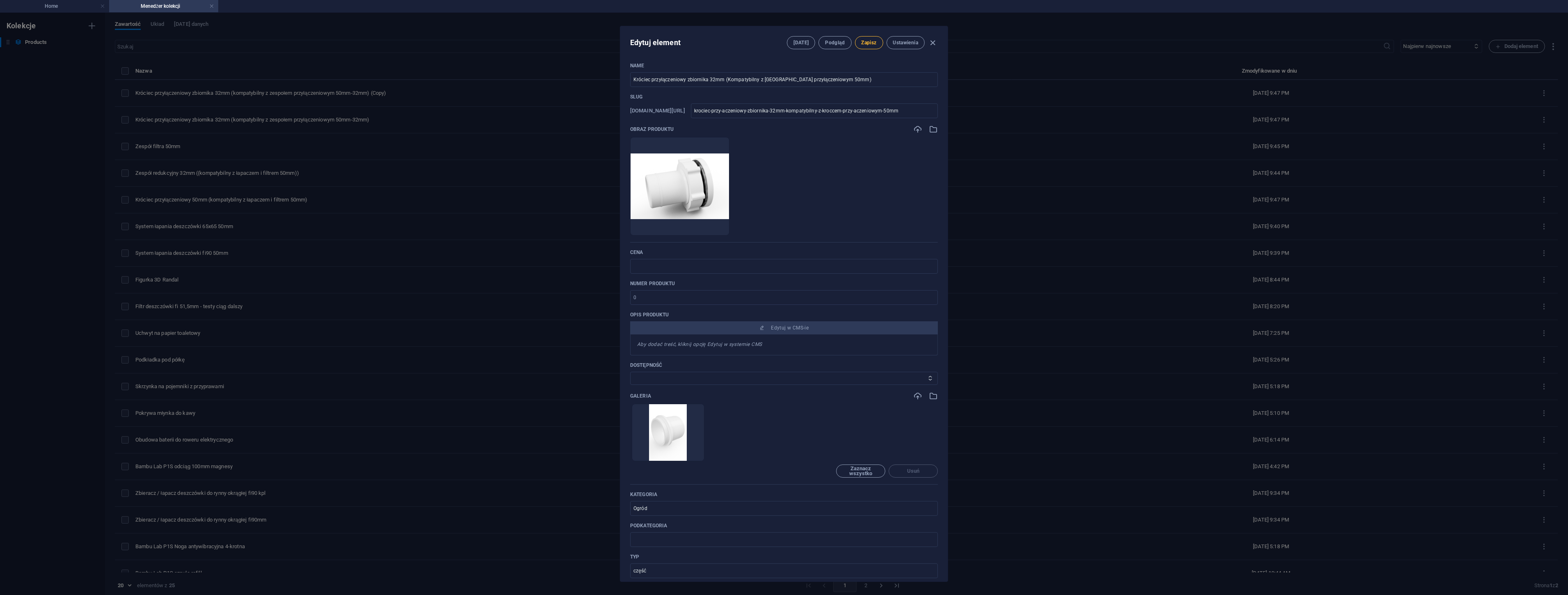
click at [872, 41] on span "Zapisz" at bounding box center [868, 42] width 15 height 6
click at [931, 43] on icon "button" at bounding box center [933, 43] width 10 height 10
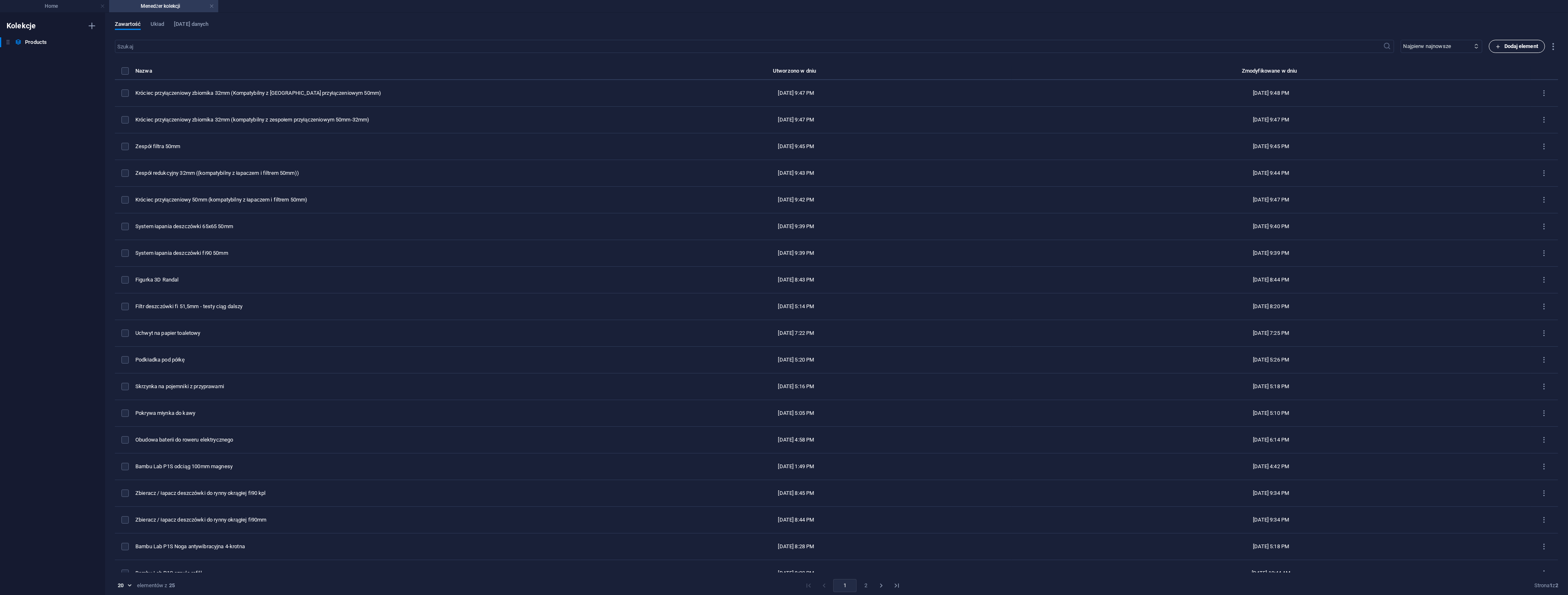
click at [1517, 48] on span "Dodaj element" at bounding box center [1517, 46] width 42 height 10
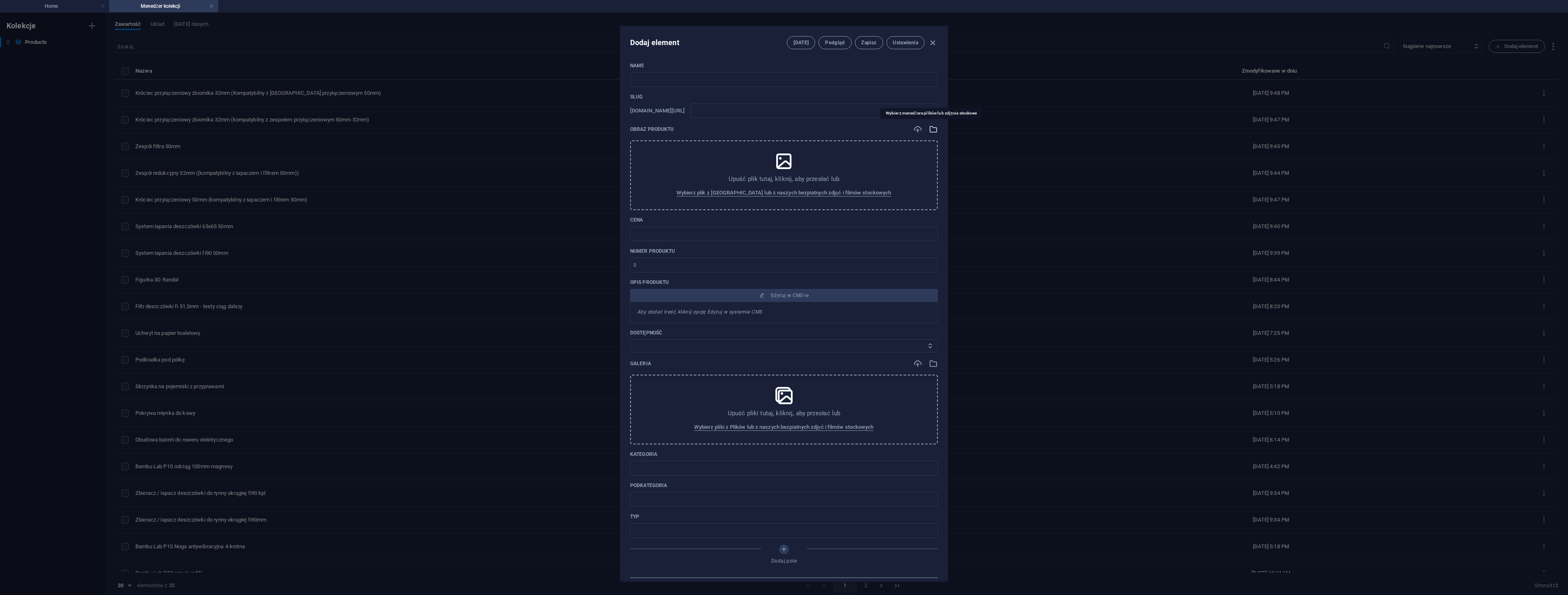
click at [931, 129] on icon "button" at bounding box center [933, 129] width 9 height 9
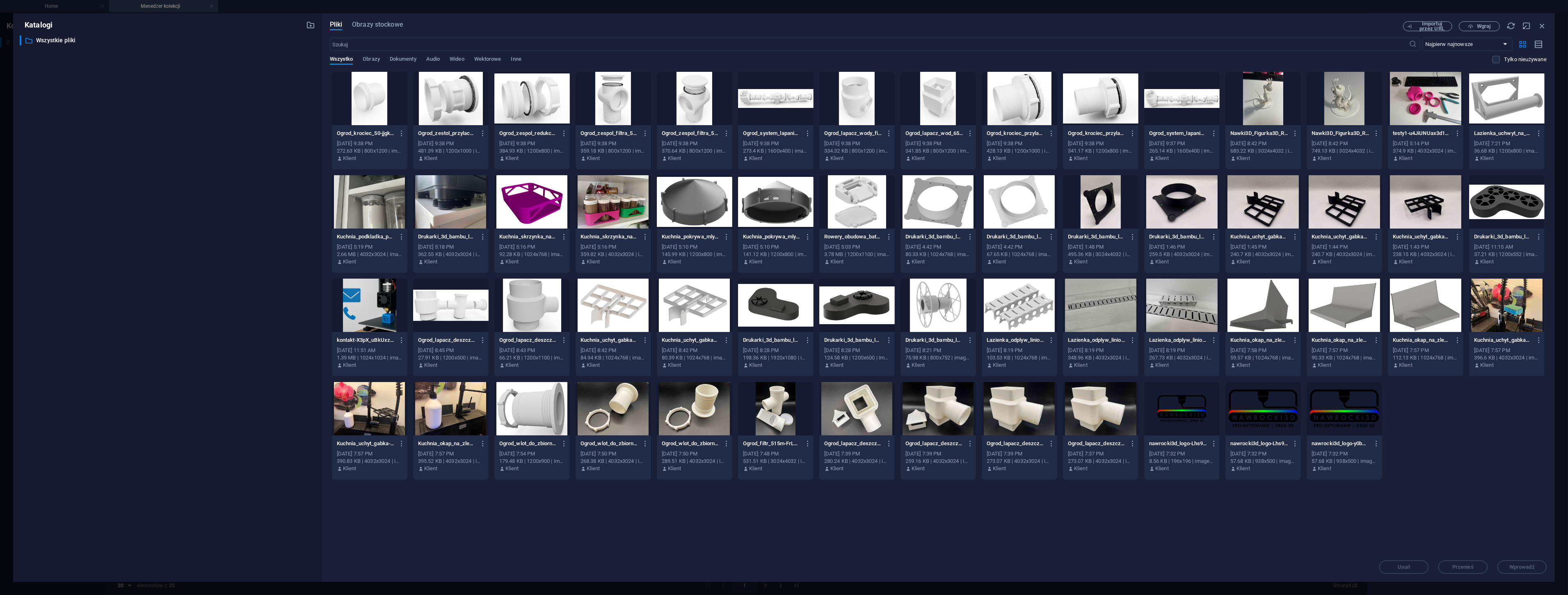
click at [450, 100] on div at bounding box center [451, 98] width 75 height 54
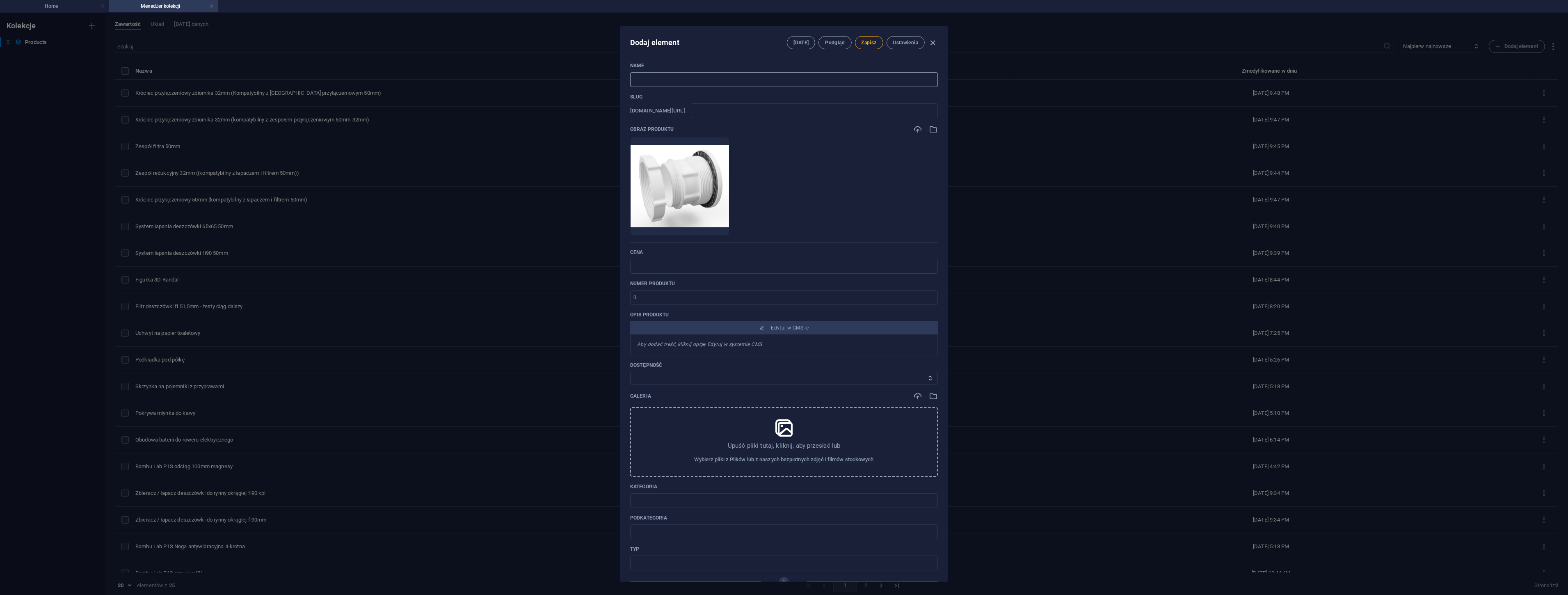
click at [651, 75] on input "text" at bounding box center [784, 79] width 308 height 15
click at [929, 399] on icon "button" at bounding box center [933, 396] width 9 height 9
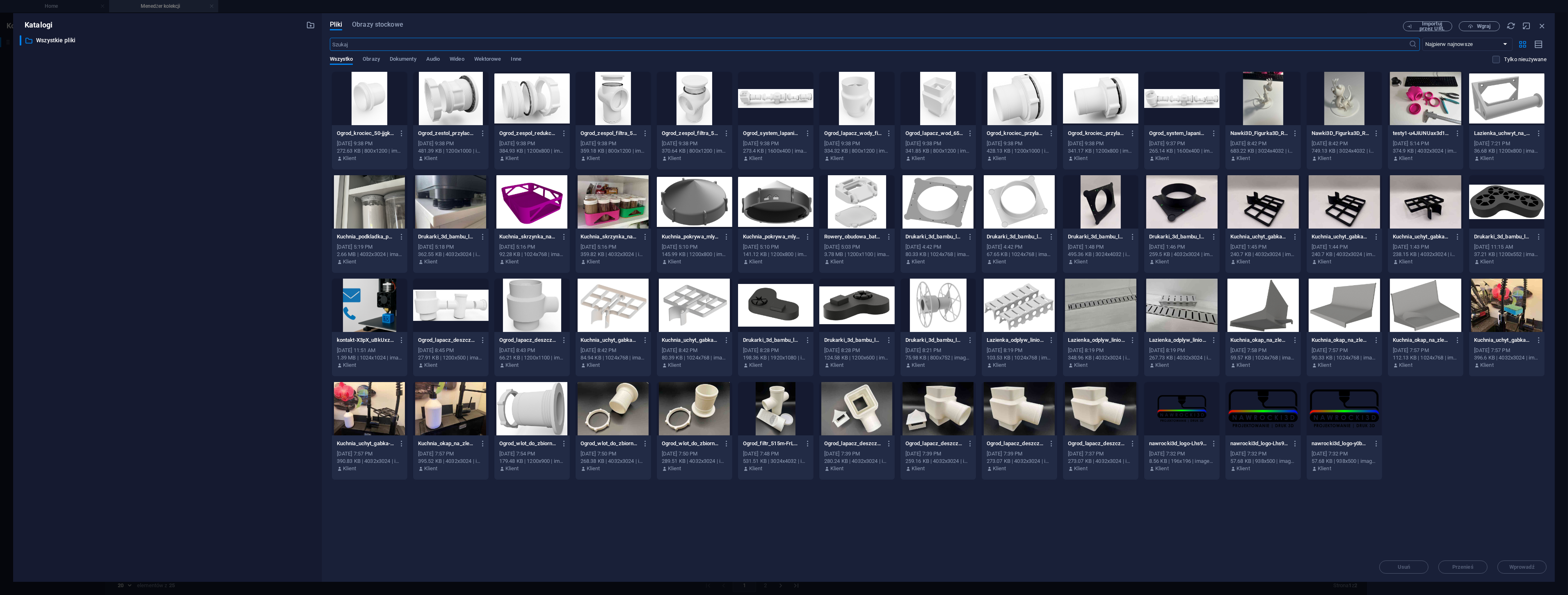
click at [606, 92] on div at bounding box center [613, 98] width 75 height 54
click at [606, 92] on div "1" at bounding box center [613, 98] width 75 height 54
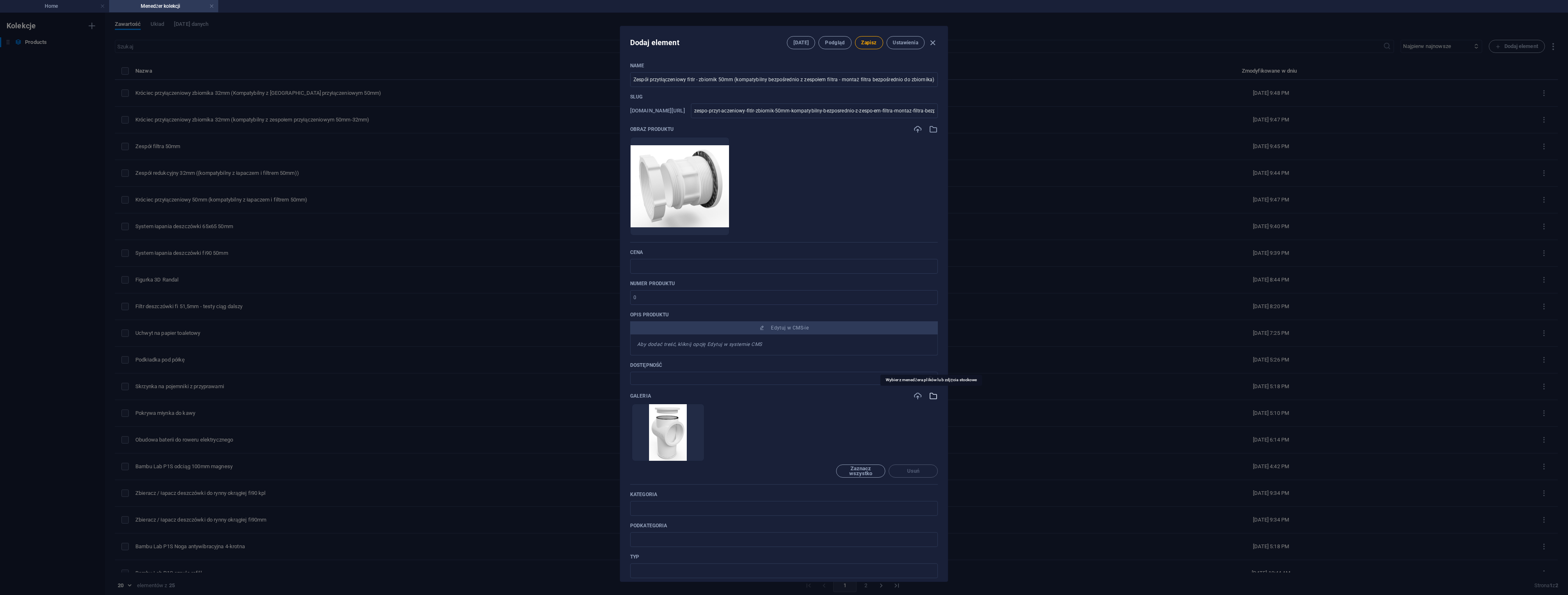
click at [931, 395] on icon "button" at bounding box center [933, 396] width 9 height 9
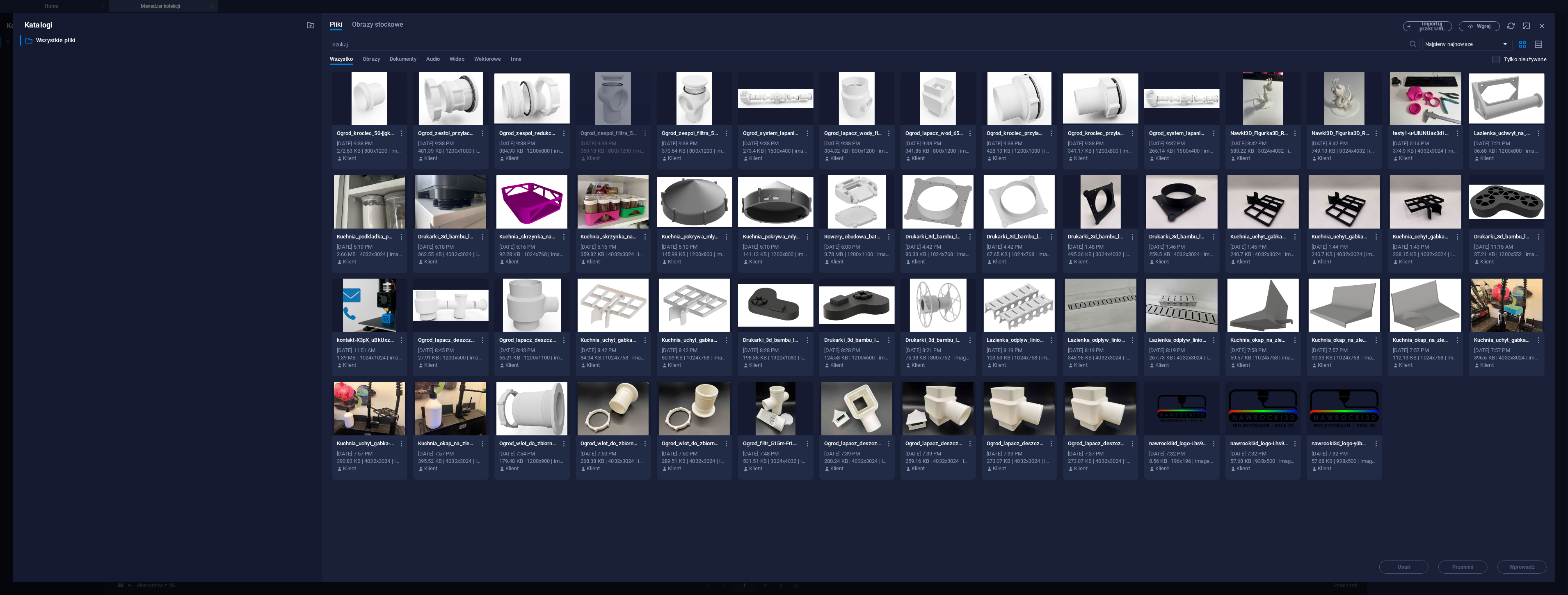
click at [699, 103] on div at bounding box center [695, 98] width 75 height 54
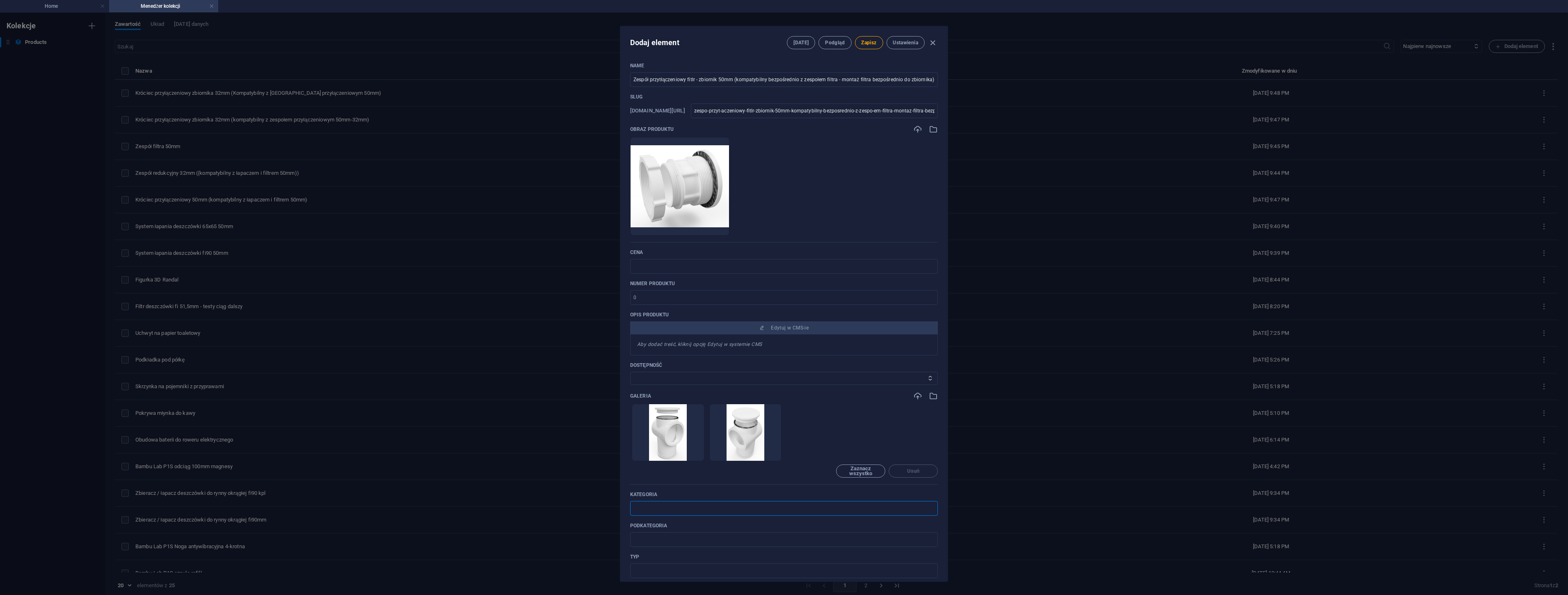
click at [690, 510] on input "text" at bounding box center [784, 508] width 308 height 15
click at [834, 80] on input "Zespół przytłączeniowy fitlr - zbiornik 50mm (kompatybilny bezpośrednio z zespo…" at bounding box center [784, 79] width 308 height 15
click at [876, 39] on button "Zapisz" at bounding box center [869, 42] width 28 height 13
click at [932, 41] on icon "button" at bounding box center [933, 43] width 10 height 10
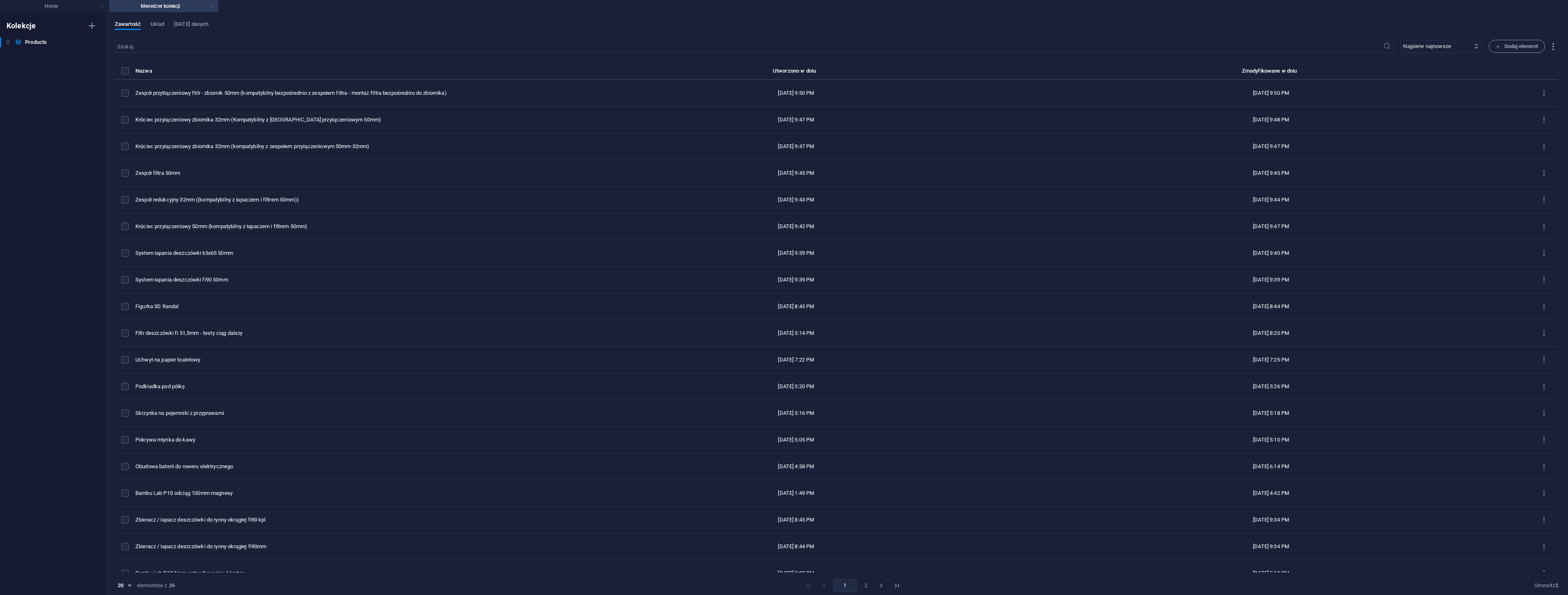
click at [210, 6] on link at bounding box center [212, 6] width 5 height 8
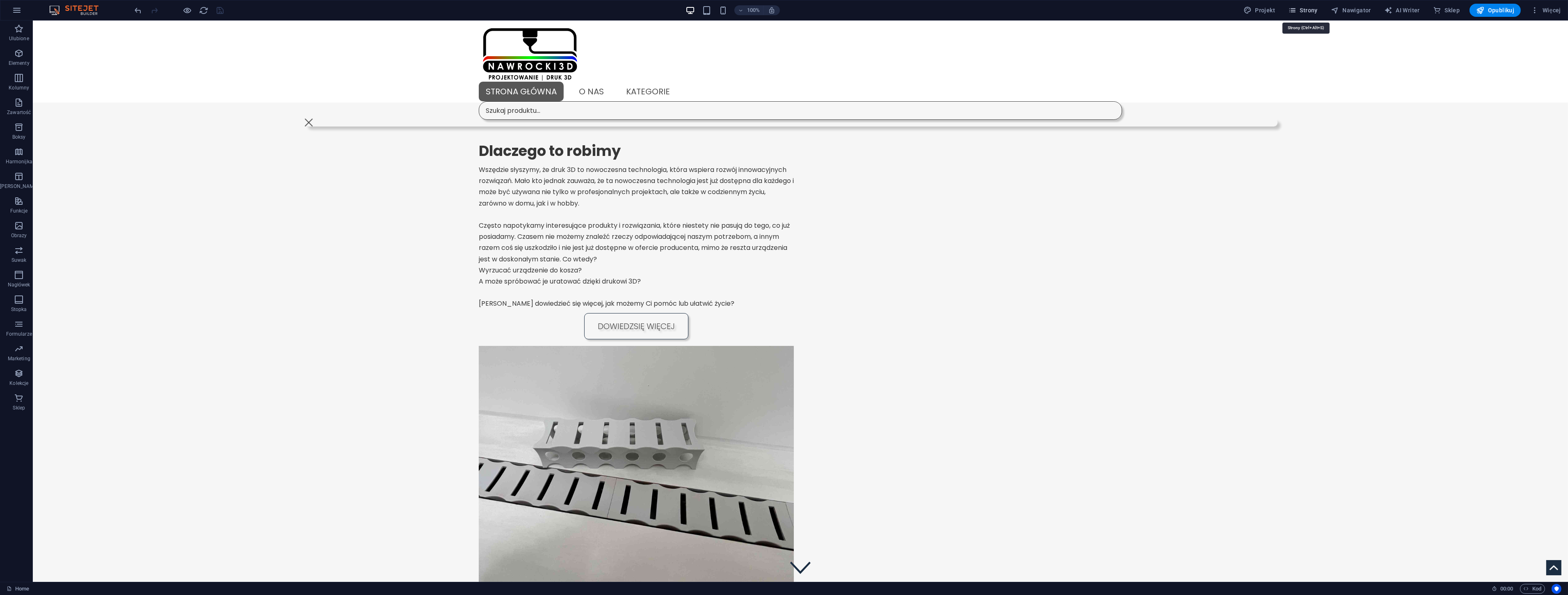
click at [1312, 6] on span "Strony" at bounding box center [1303, 10] width 30 height 8
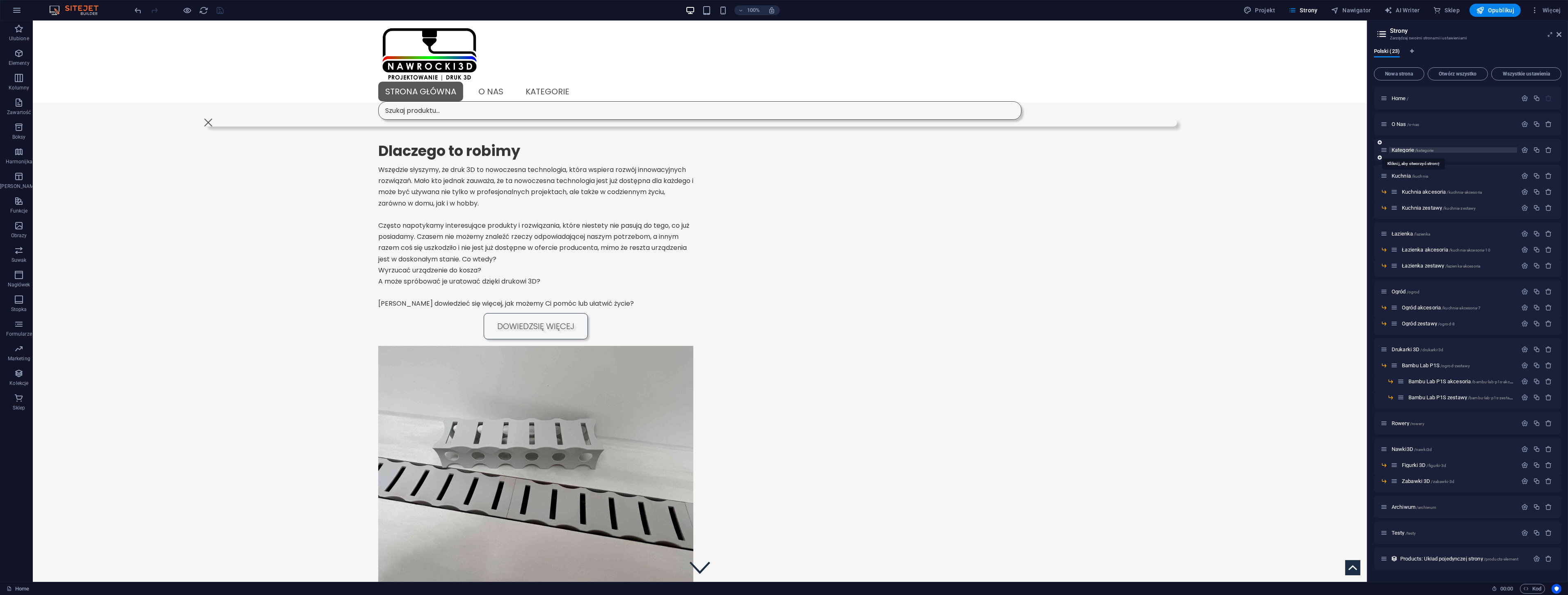
click at [1414, 148] on span "Kategorie /kategorie" at bounding box center [1413, 149] width 42 height 6
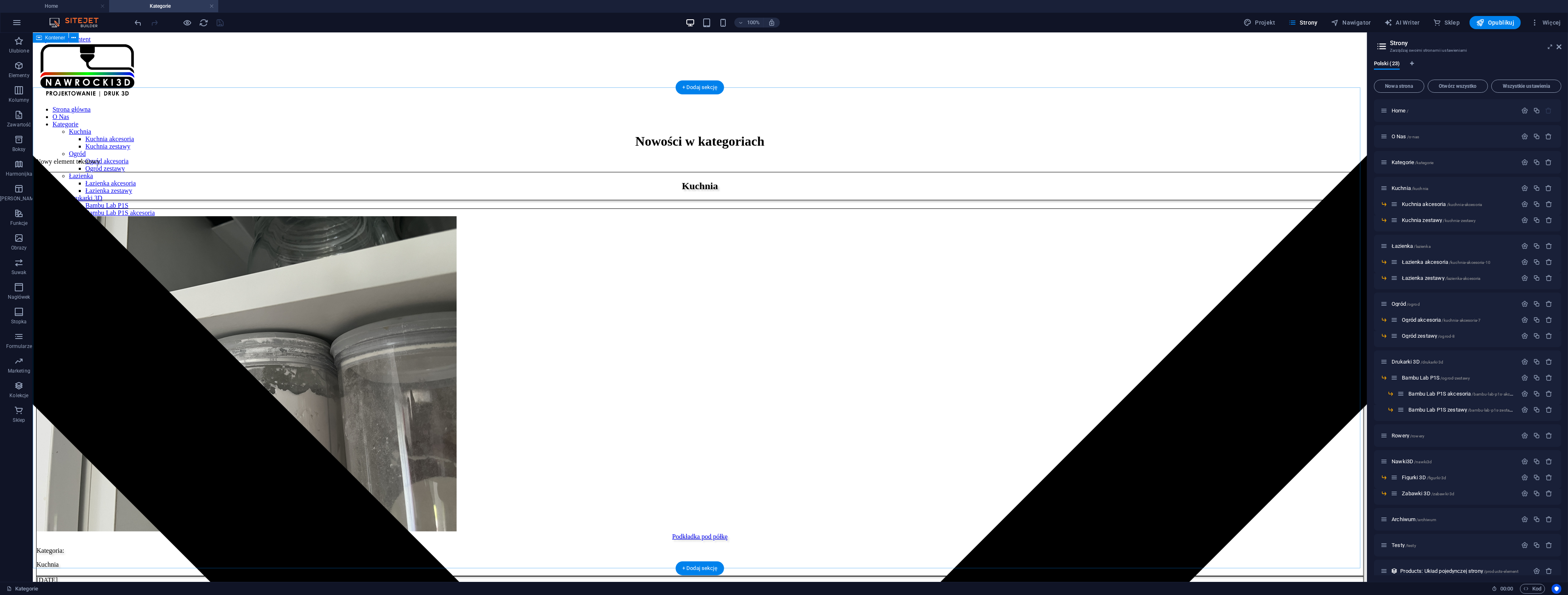
scroll to position [0, 0]
click at [1497, 24] on span "Opublikuj" at bounding box center [1495, 22] width 39 height 8
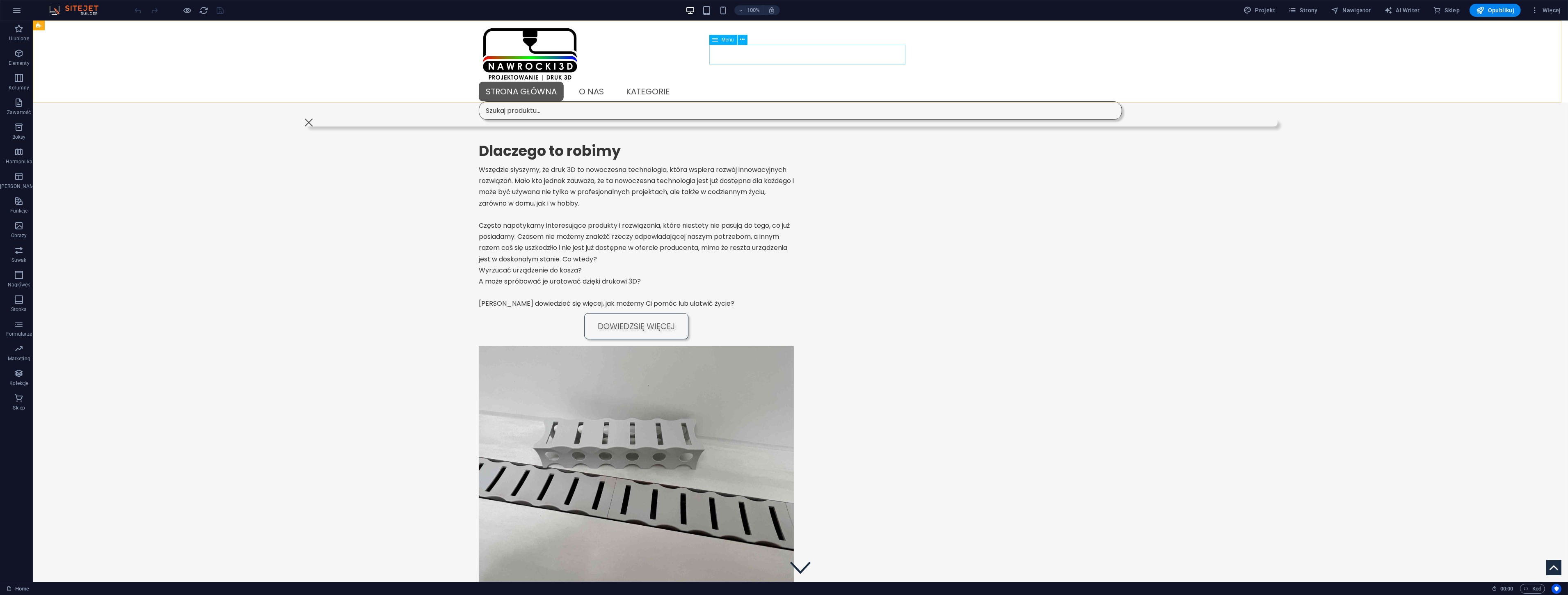
click at [823, 82] on nav "Strona główna O Nas Kategorie Kuchnia Kuchnia akcesoria Kuchnia zestawy Ogród O…" at bounding box center [801, 91] width 644 height 19
click at [1309, 6] on span "Strony" at bounding box center [1303, 10] width 30 height 8
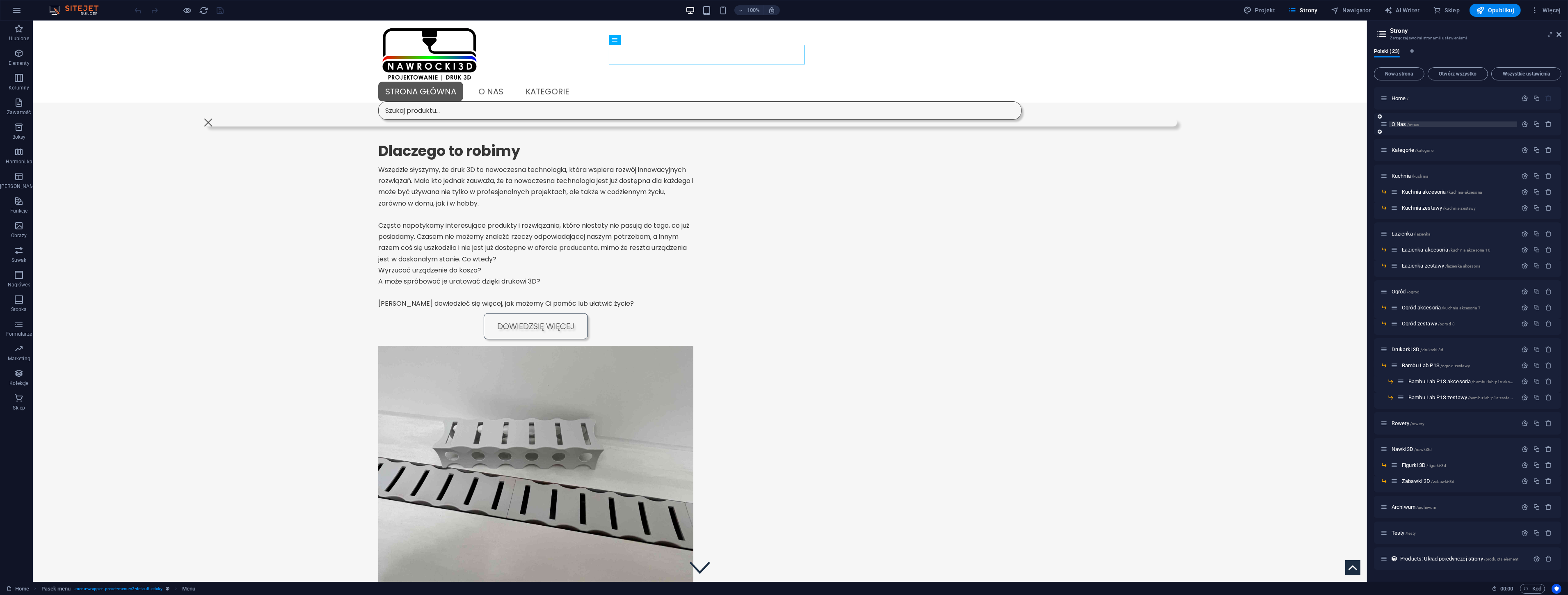
click at [1398, 125] on span "O Nas /o-nas" at bounding box center [1406, 124] width 28 height 6
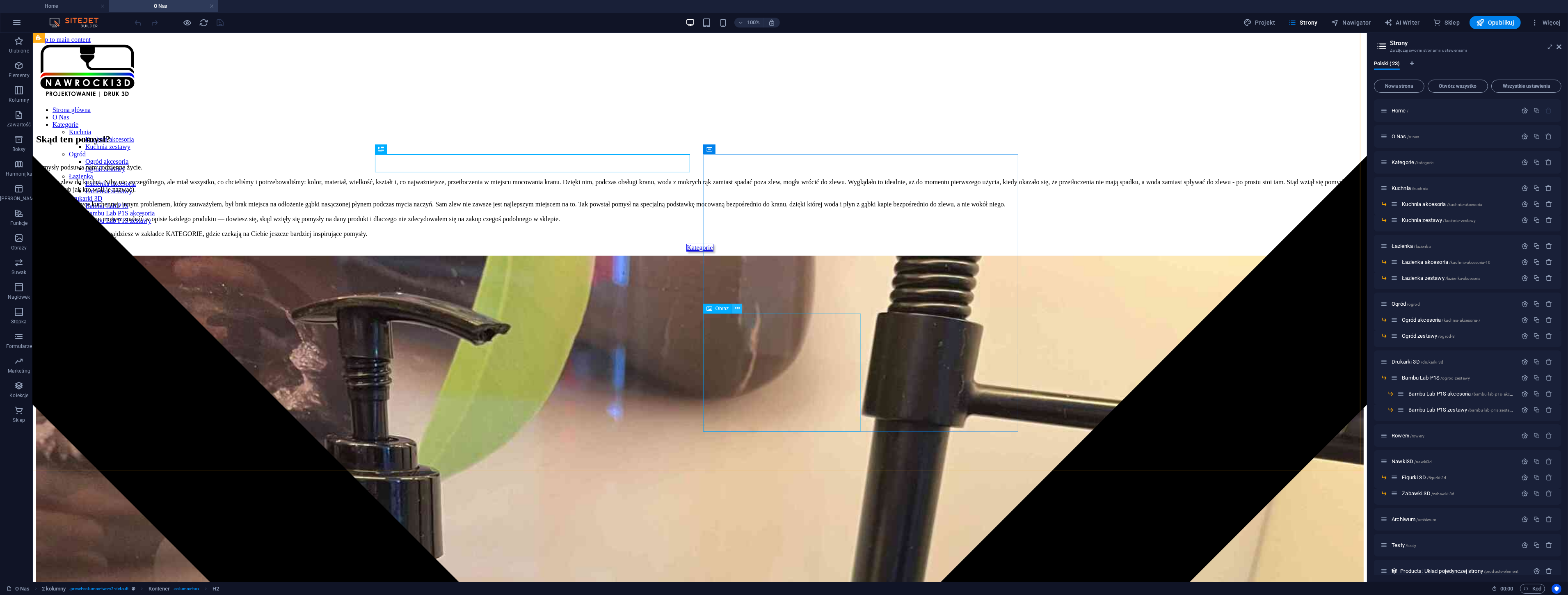
click at [737, 308] on icon at bounding box center [737, 309] width 4 height 9
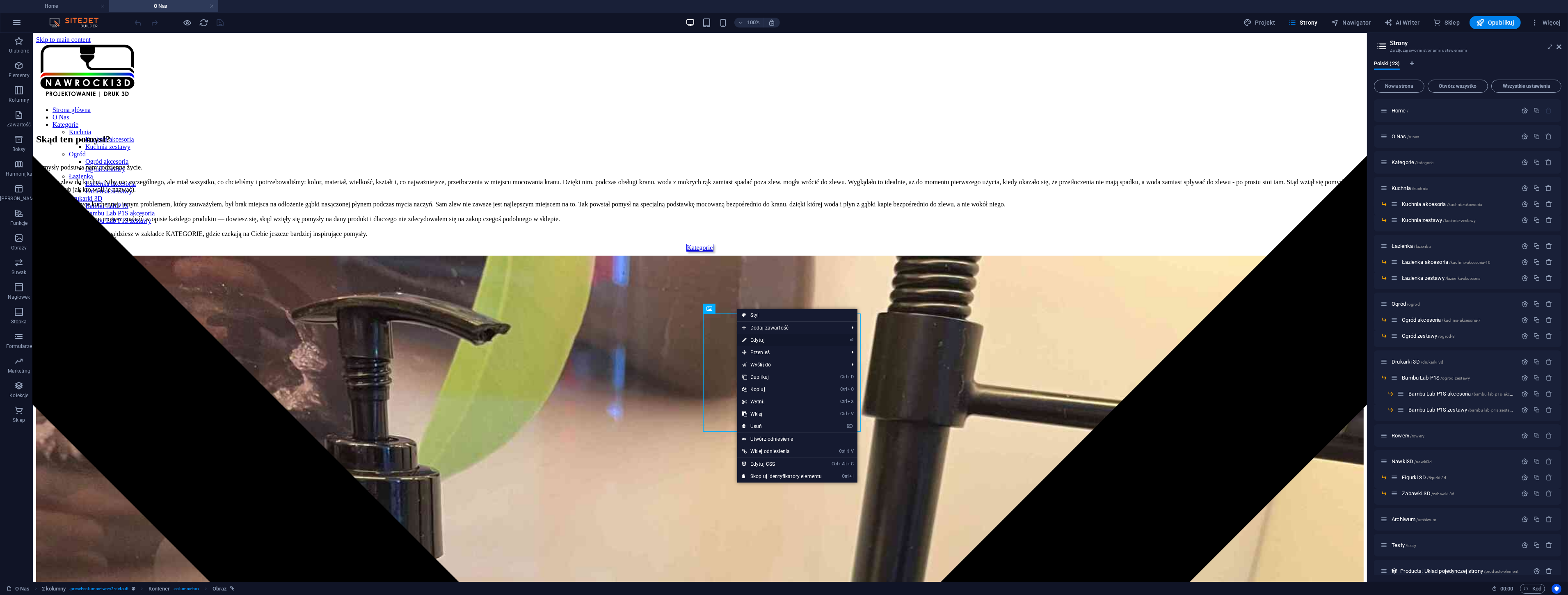
drag, startPoint x: 561, startPoint y: 313, endPoint x: 760, endPoint y: 340, distance: 200.8
click at [760, 340] on link "⏎ Edytuj" at bounding box center [782, 341] width 89 height 12
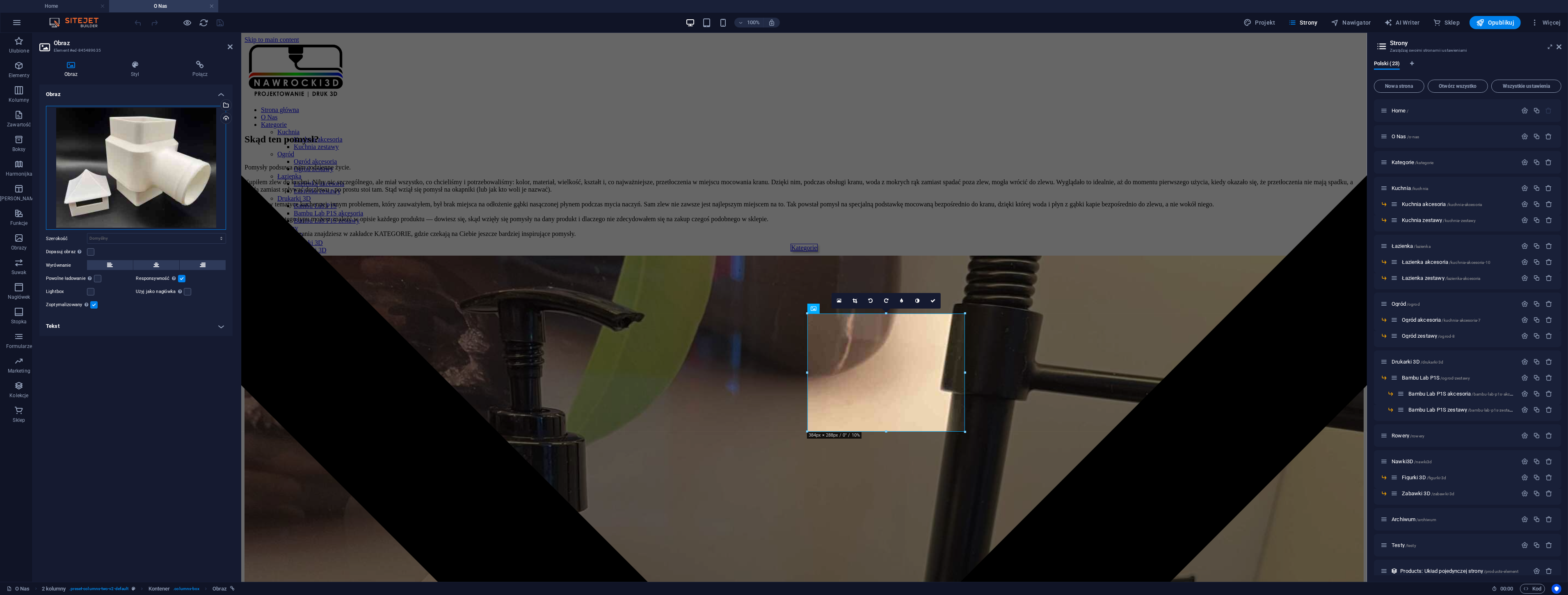
click at [128, 128] on div "Przeciągnij pliki tutaj, kliknij, aby wybrać pliki lub wybierz pliki z Plików l…" at bounding box center [135, 168] width 180 height 125
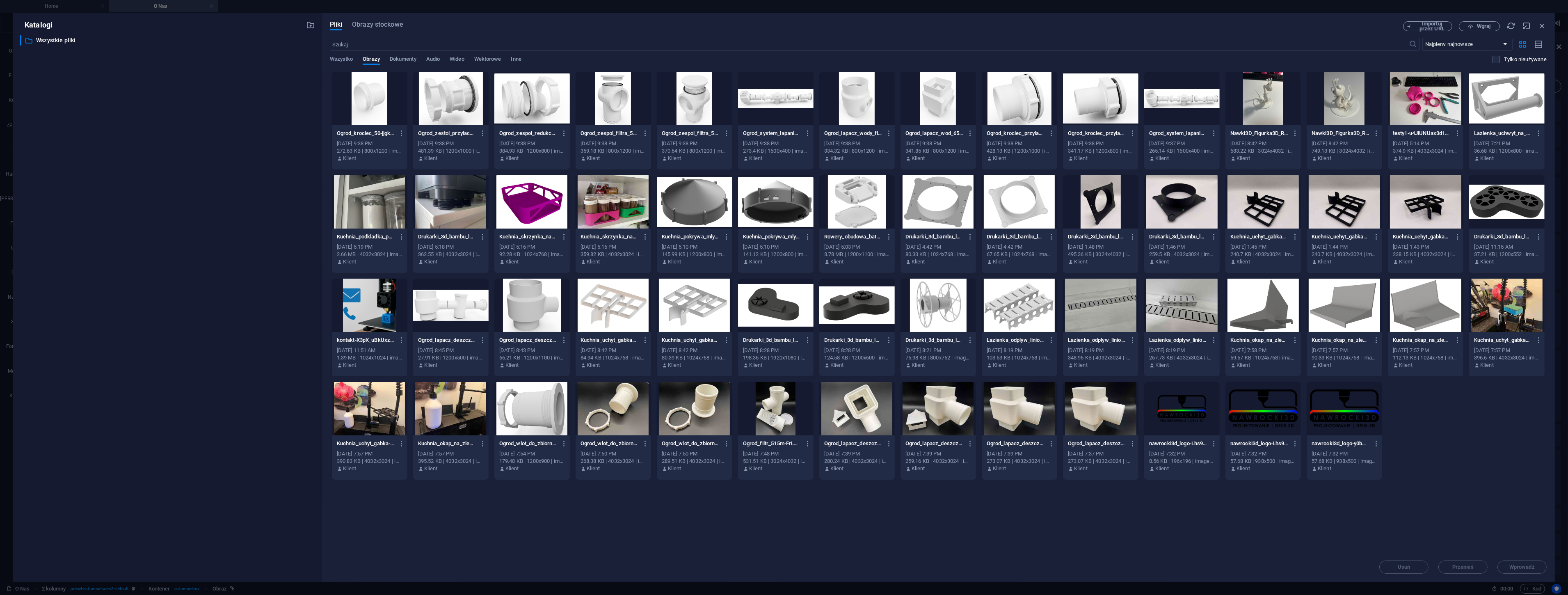
click at [1187, 97] on div at bounding box center [1182, 98] width 75 height 54
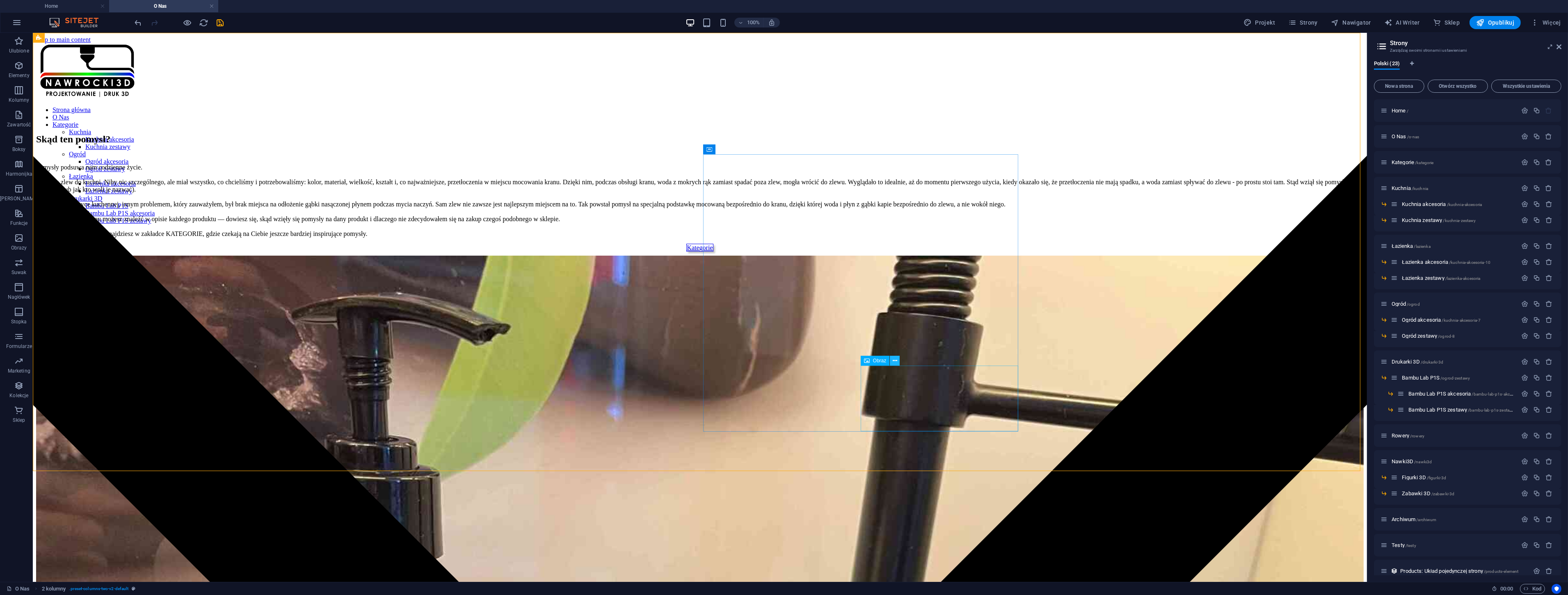
click at [897, 359] on button at bounding box center [894, 361] width 10 height 10
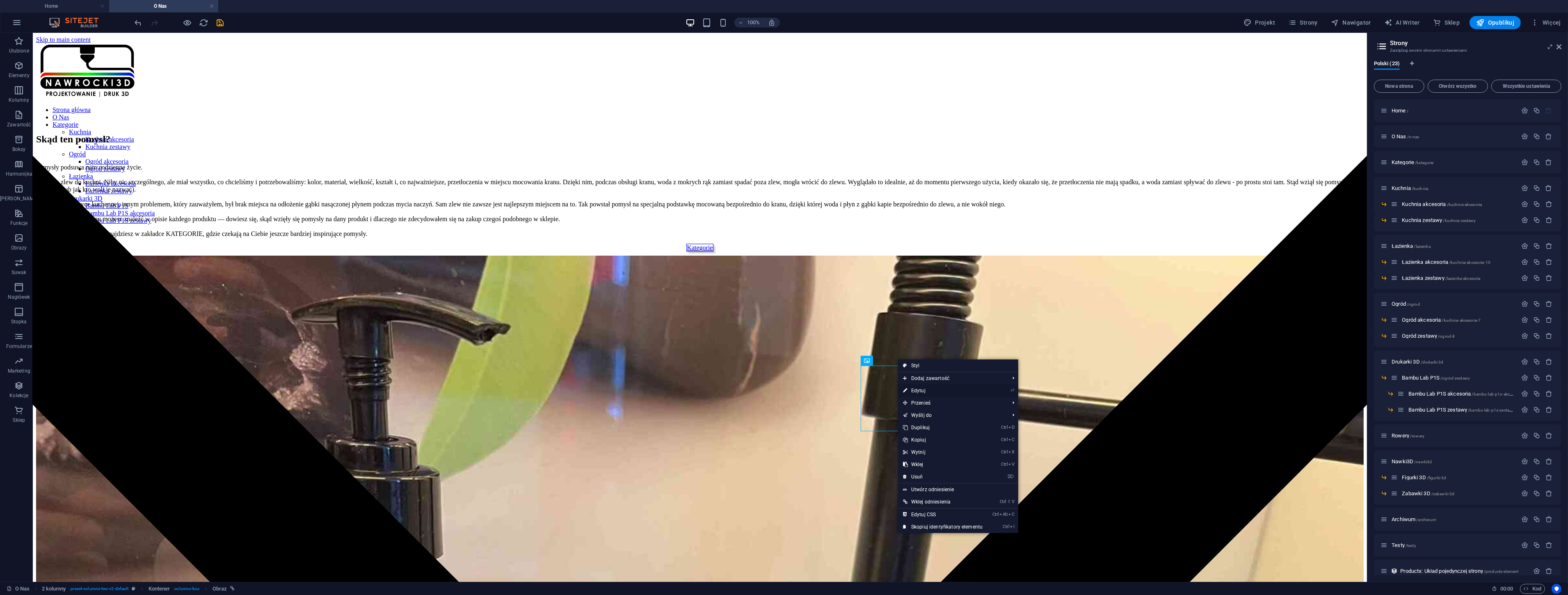
click at [917, 391] on link "⏎ Edytuj" at bounding box center [943, 391] width 89 height 12
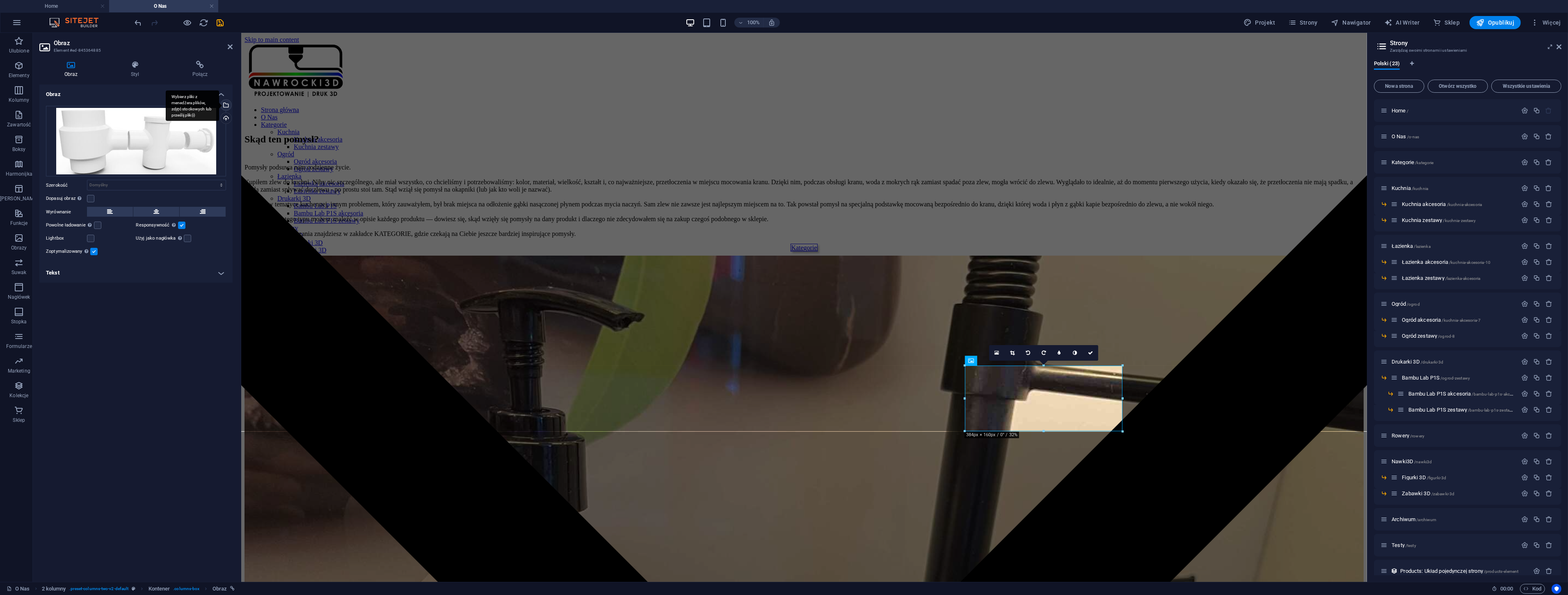
click at [226, 104] on div "Wybierz pliki z menedżera plików, zdjęć stockowych lub prześlij plik(i)" at bounding box center [225, 106] width 12 height 12
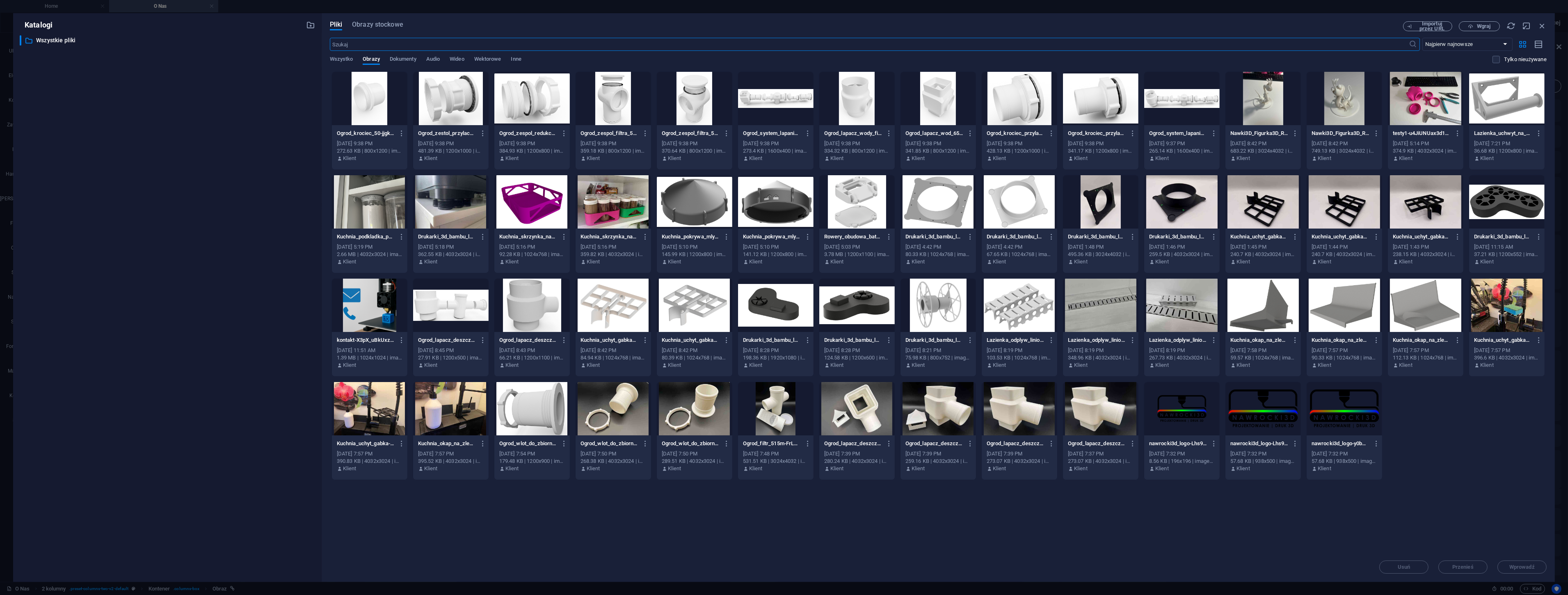
click at [609, 106] on div at bounding box center [613, 98] width 75 height 54
drag, startPoint x: 609, startPoint y: 106, endPoint x: 375, endPoint y: 90, distance: 234.5
click at [609, 106] on div "1" at bounding box center [613, 98] width 75 height 54
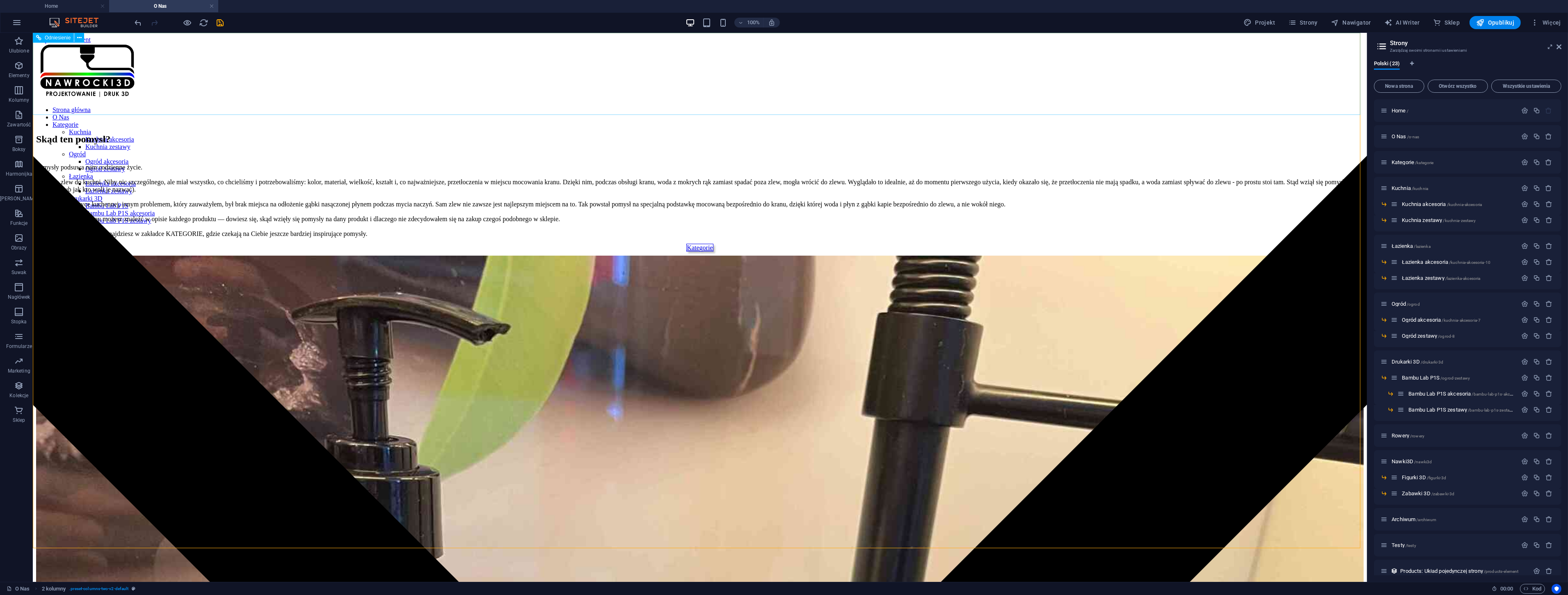
click at [780, 106] on nav "Strona główna O Nas Kategorie Kuchnia Kuchnia akcesoria Kuchnia zestawy Ogród O…" at bounding box center [700, 187] width 1328 height 162
click at [1416, 509] on span "Archiwum /archiwum" at bounding box center [1414, 510] width 45 height 6
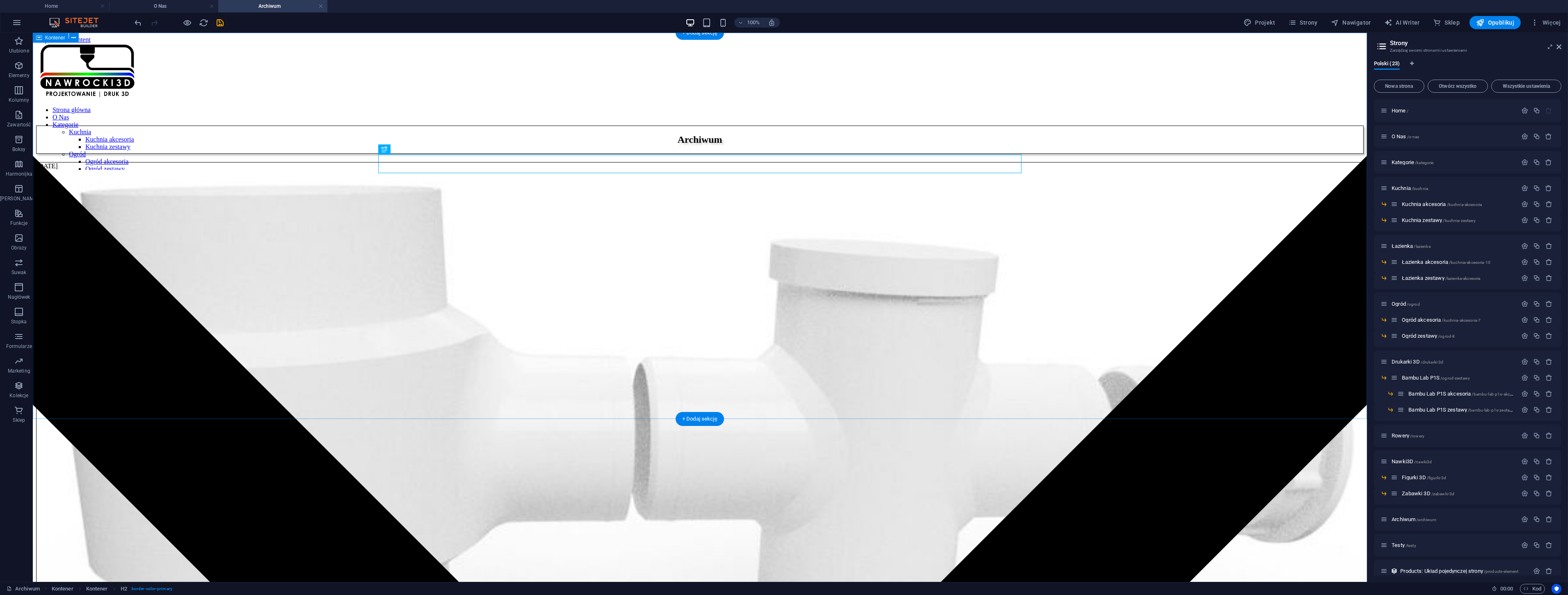
scroll to position [0, 0]
click at [439, 176] on icon at bounding box center [438, 176] width 4 height 9
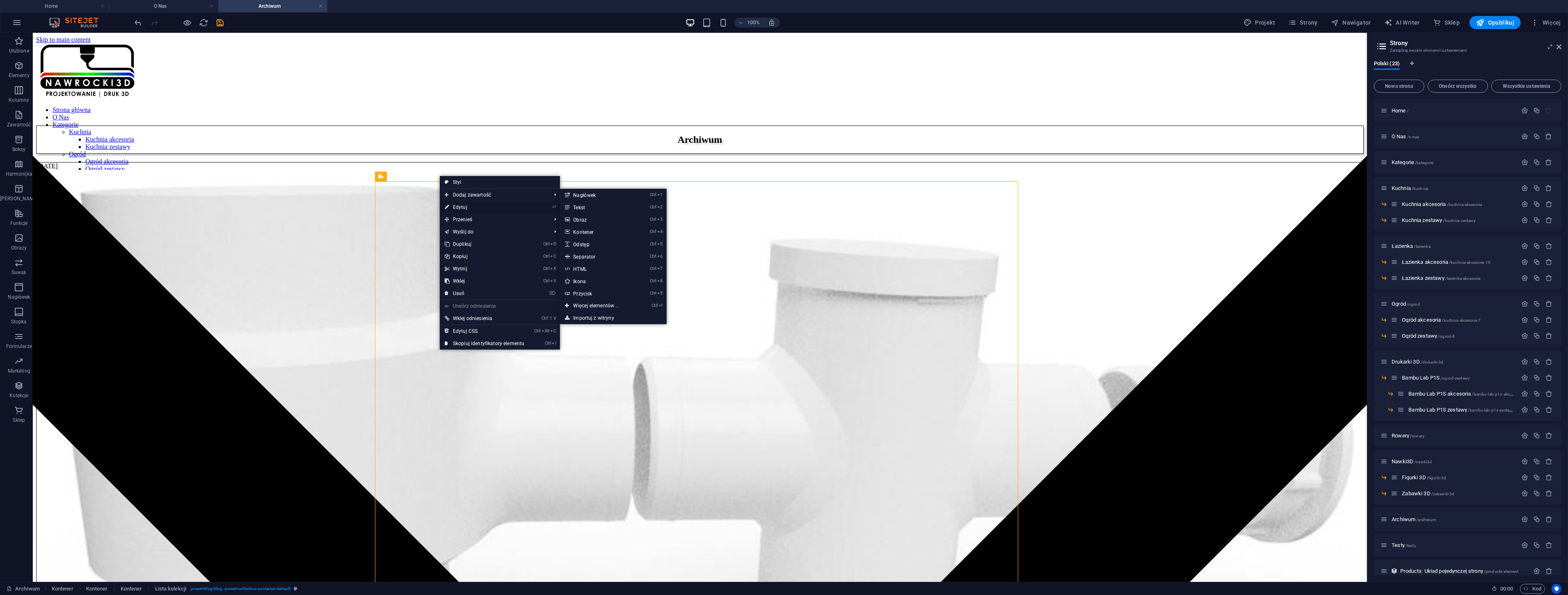
click at [460, 207] on link "⏎ Edytuj" at bounding box center [485, 207] width 89 height 12
select select "createdAt_DESC"
select select "columns.kategoria"
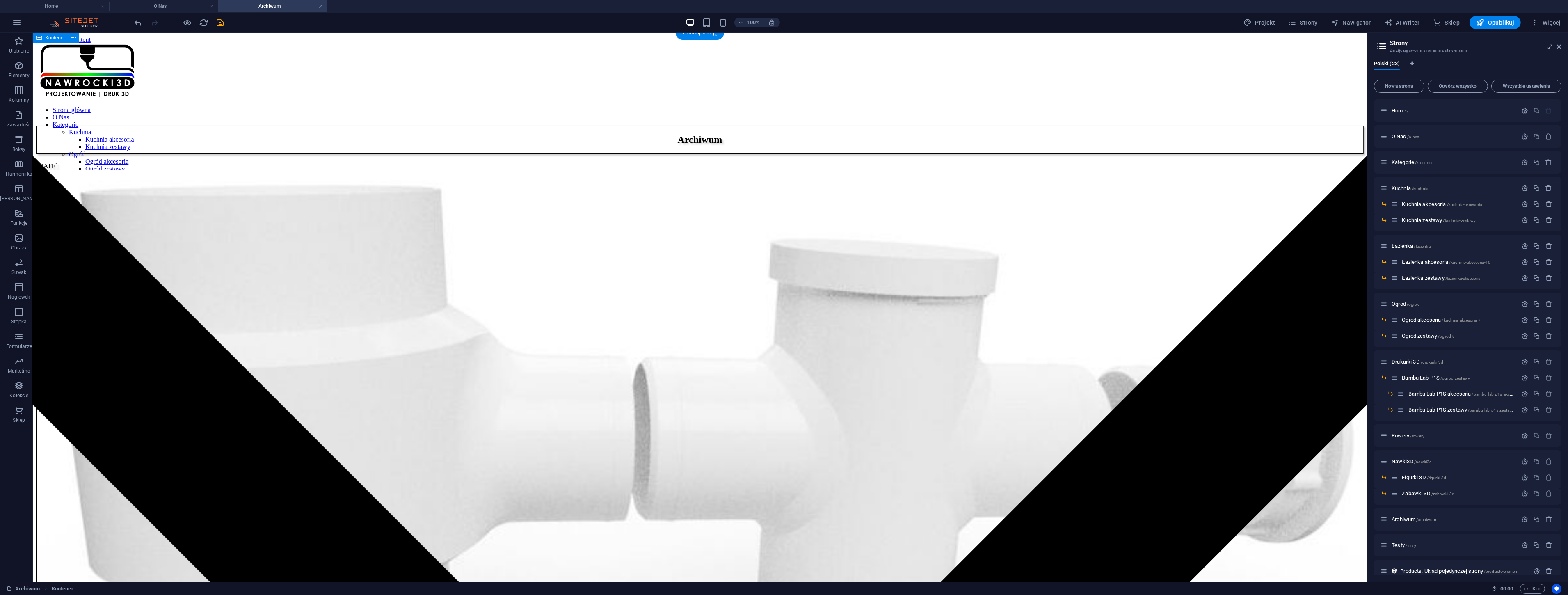
click at [1552, 19] on span "Więcej" at bounding box center [1546, 22] width 31 height 8
click at [1522, 121] on h6 "Menedżer kolekcji" at bounding box center [1527, 122] width 58 height 10
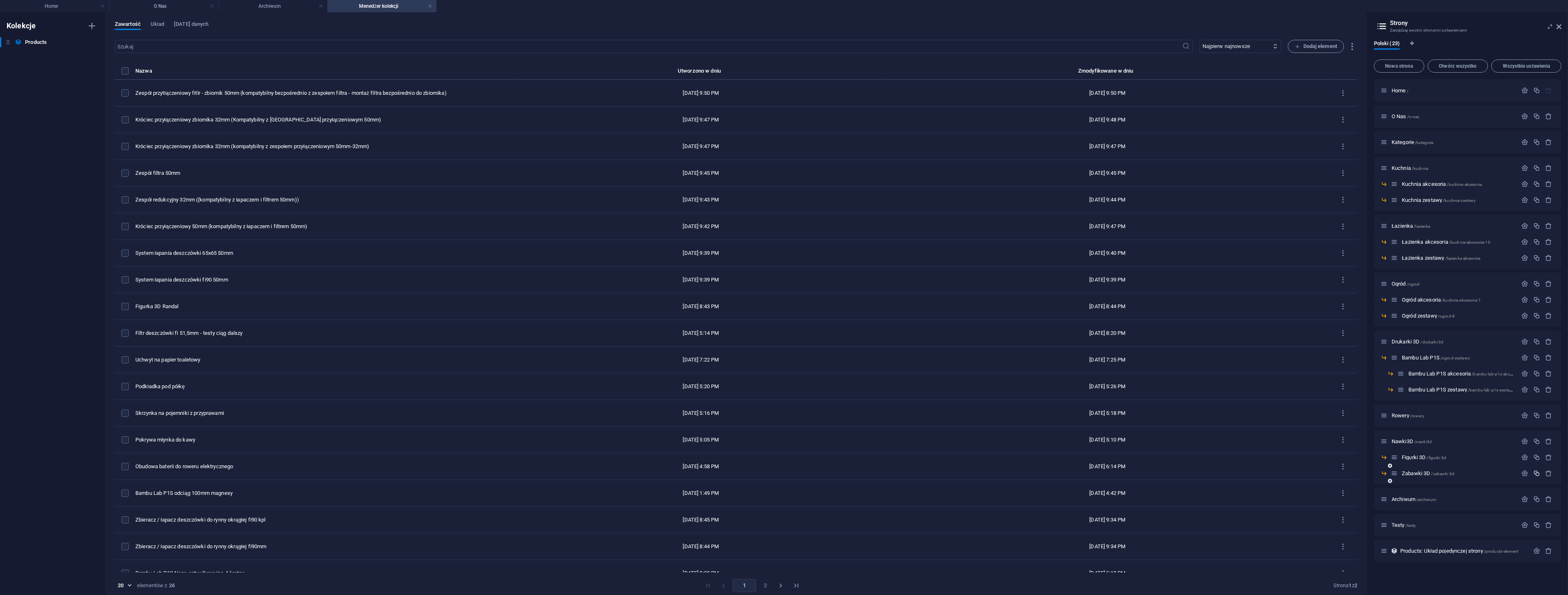
click at [1537, 473] on icon "button" at bounding box center [1536, 474] width 7 height 7
type input "Reklama"
type input "/reklama"
type input "Reklama"
type input "Reklama_"
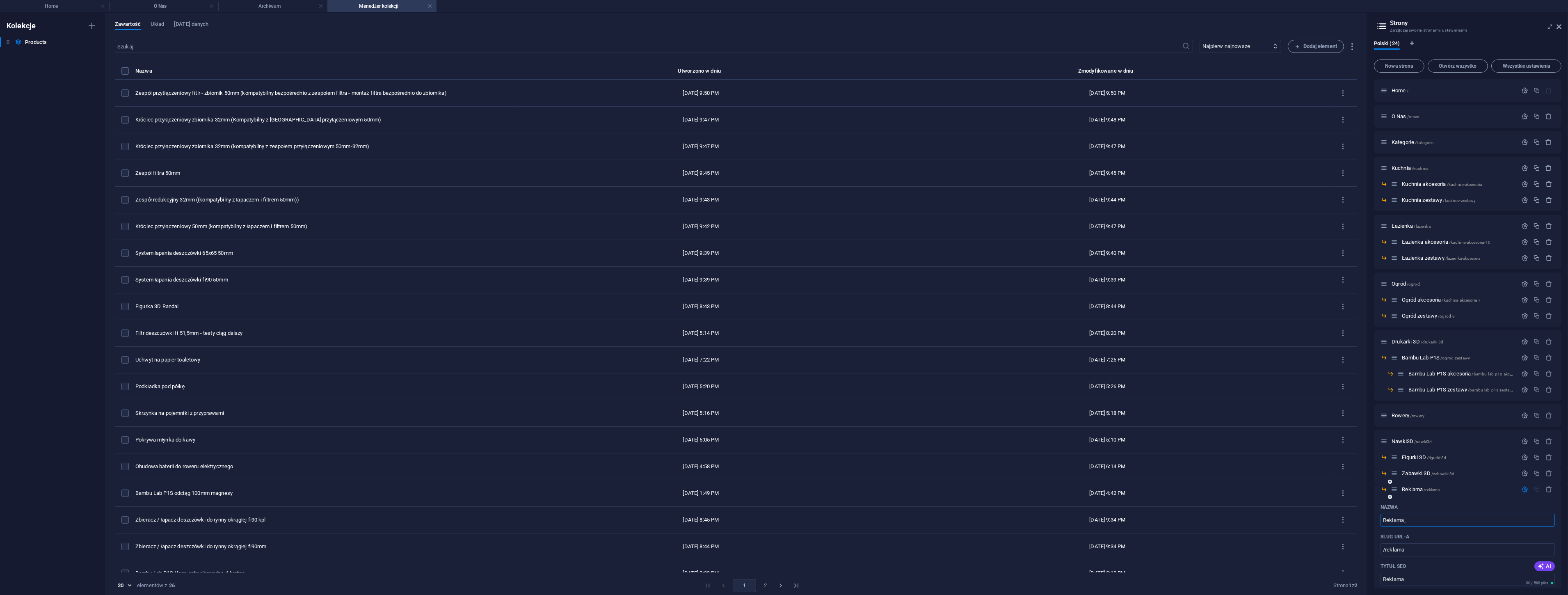
type input "Reklama_"
type input "Reklama_upomin"
type input "/reklama-upomin"
type input "Reklama_upomin"
type input "Reklama_upominki"
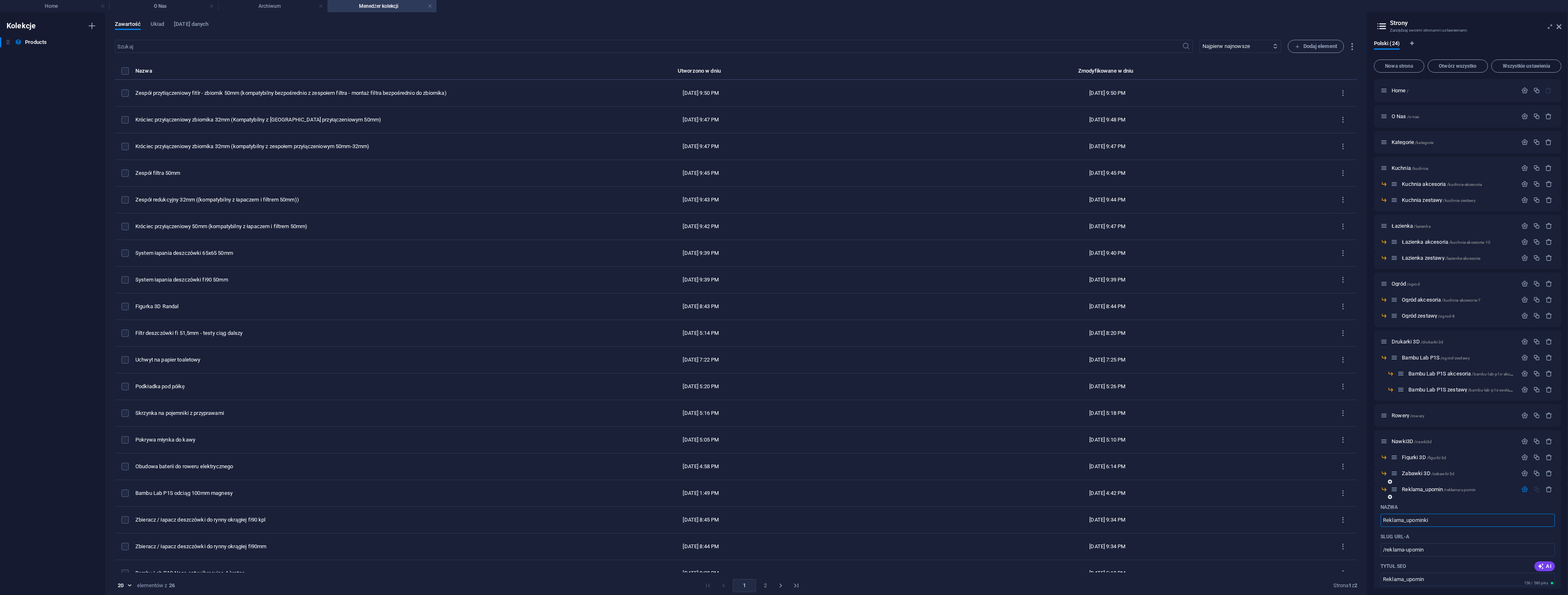
type input "/reklama-upominki"
type input "Reklama_upominki"
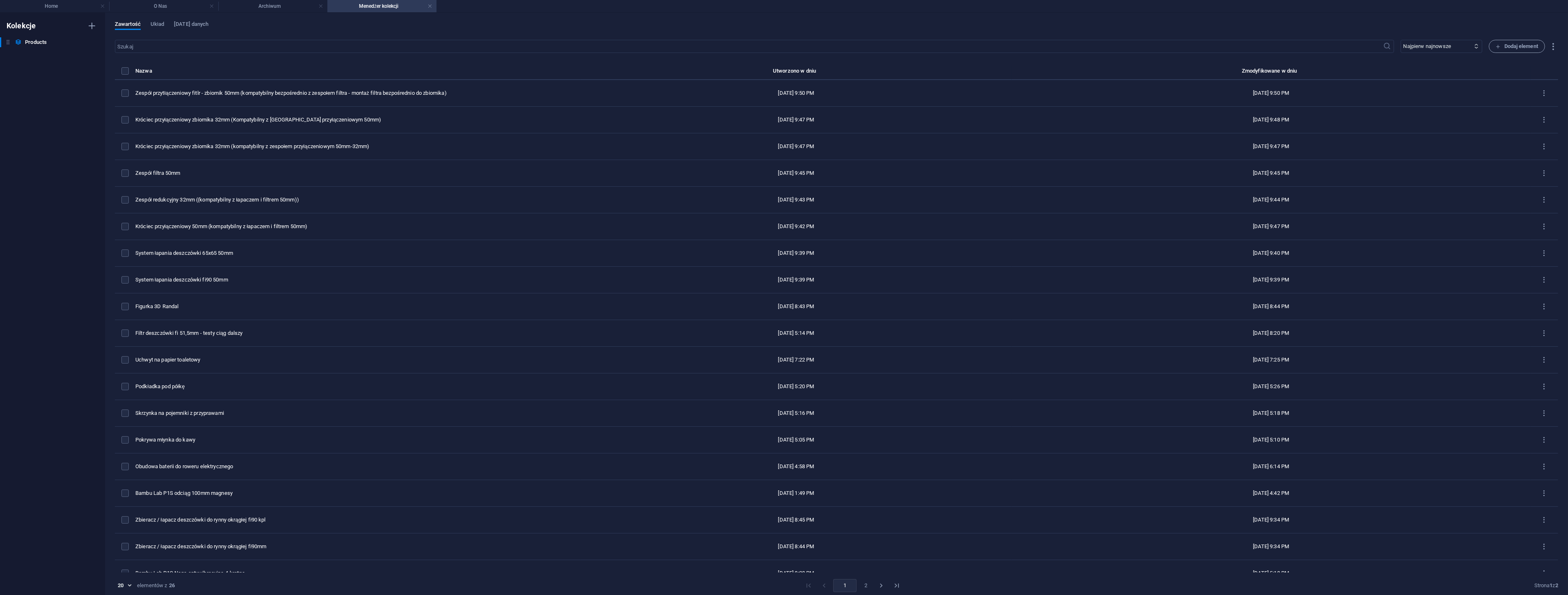
click at [432, 6] on h4 "Menedżer kolekcji" at bounding box center [381, 6] width 109 height 9
click at [321, 6] on link at bounding box center [321, 6] width 5 height 8
click at [322, 7] on link at bounding box center [321, 6] width 5 height 8
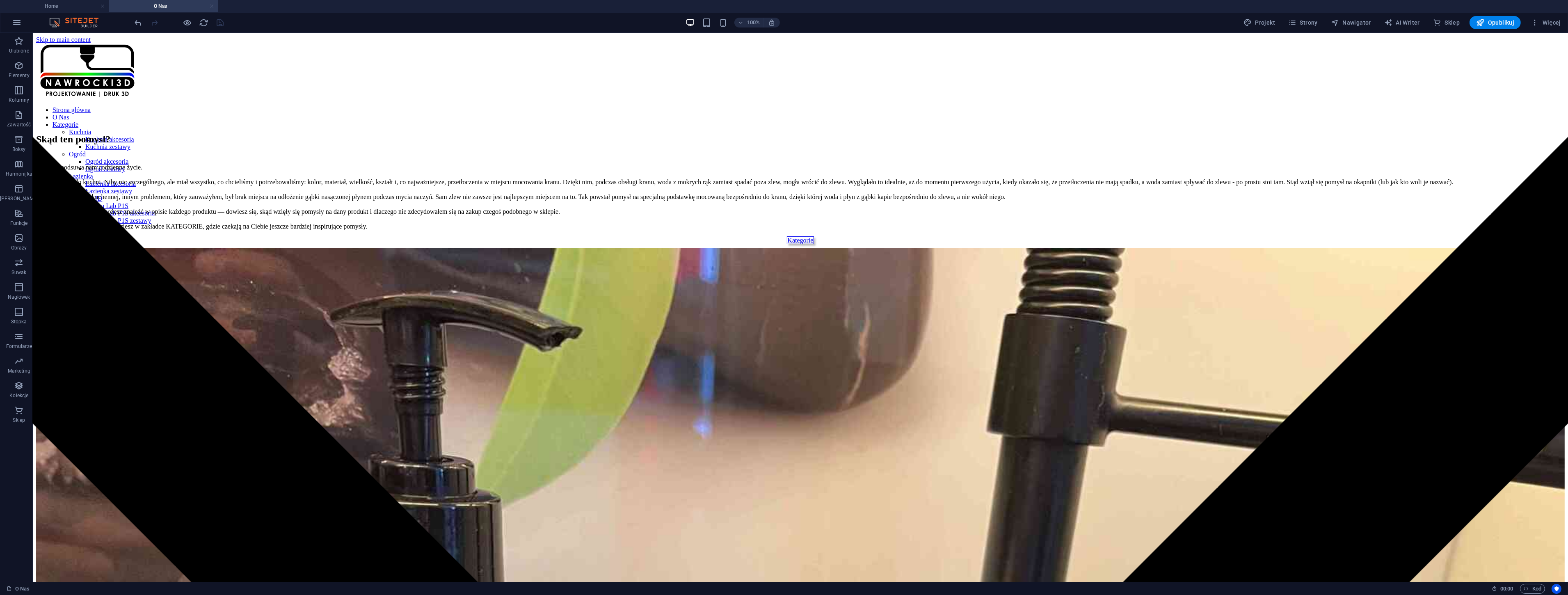
click at [210, 5] on link at bounding box center [212, 6] width 5 height 8
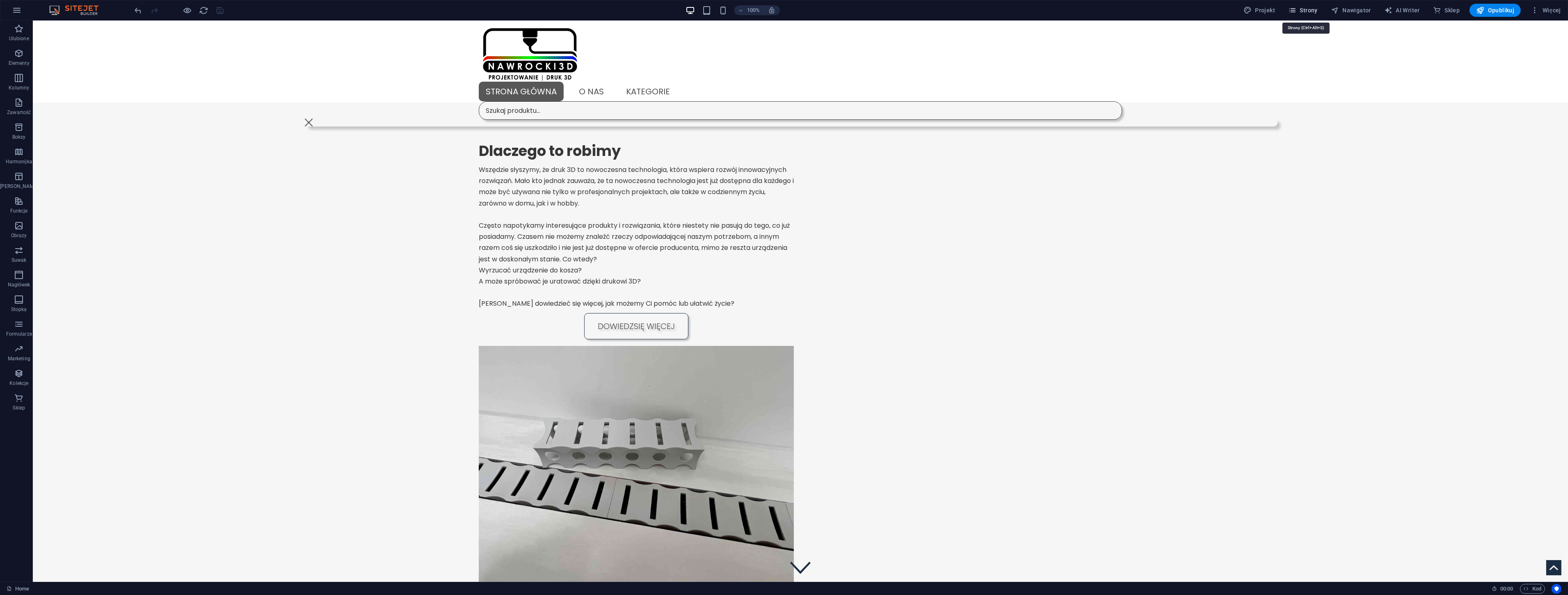
click at [1309, 7] on span "Strony" at bounding box center [1303, 10] width 30 height 8
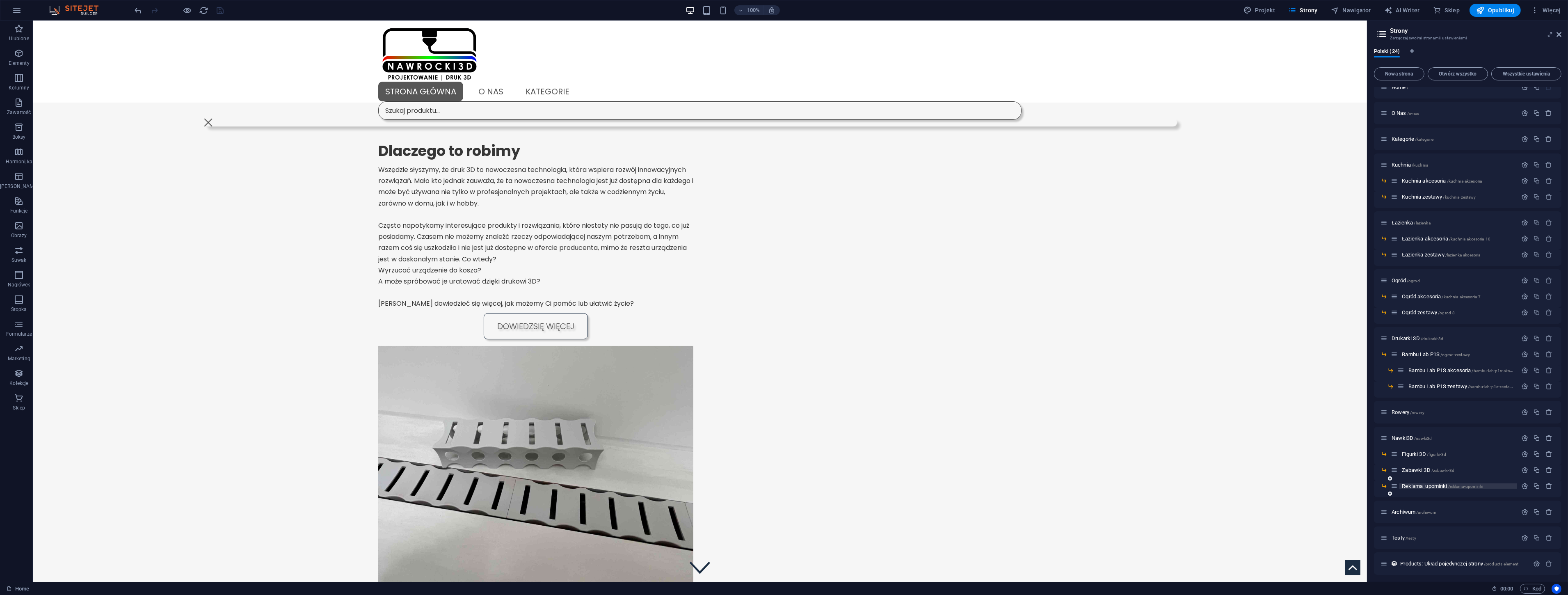
scroll to position [13, 0]
click at [1430, 484] on span "Reklama_upominki /reklama-upominki" at bounding box center [1443, 484] width 82 height 6
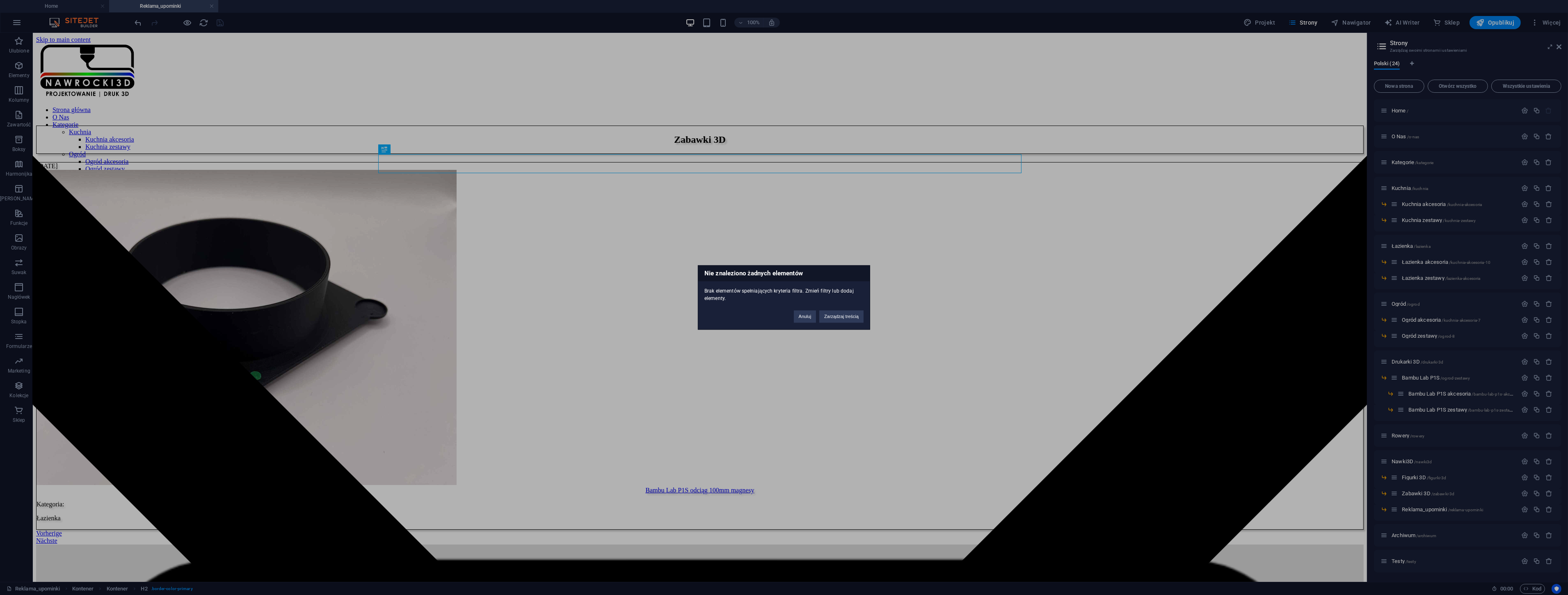
scroll to position [0, 0]
drag, startPoint x: 809, startPoint y: 315, endPoint x: 733, endPoint y: 226, distance: 117.0
click at [809, 315] on button "Anuluj" at bounding box center [805, 317] width 23 height 12
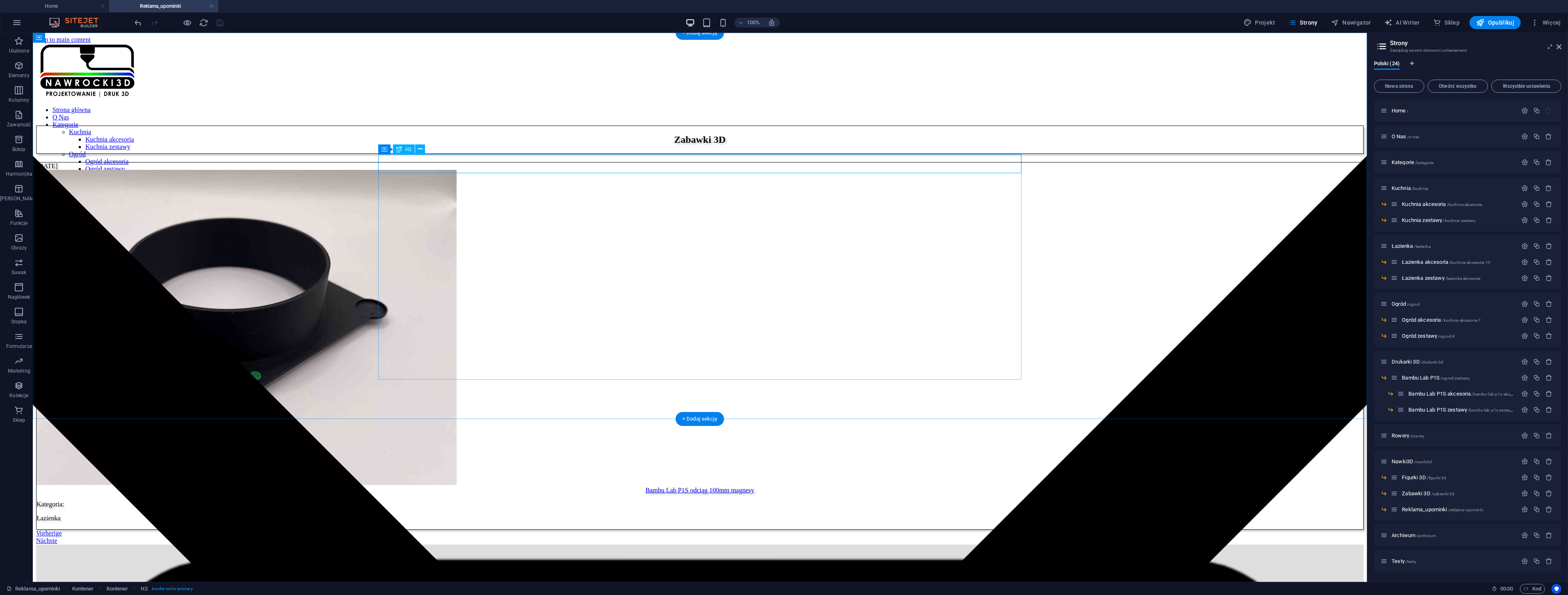
click at [695, 154] on div "Zabawki 3D" at bounding box center [700, 140] width 1328 height 28
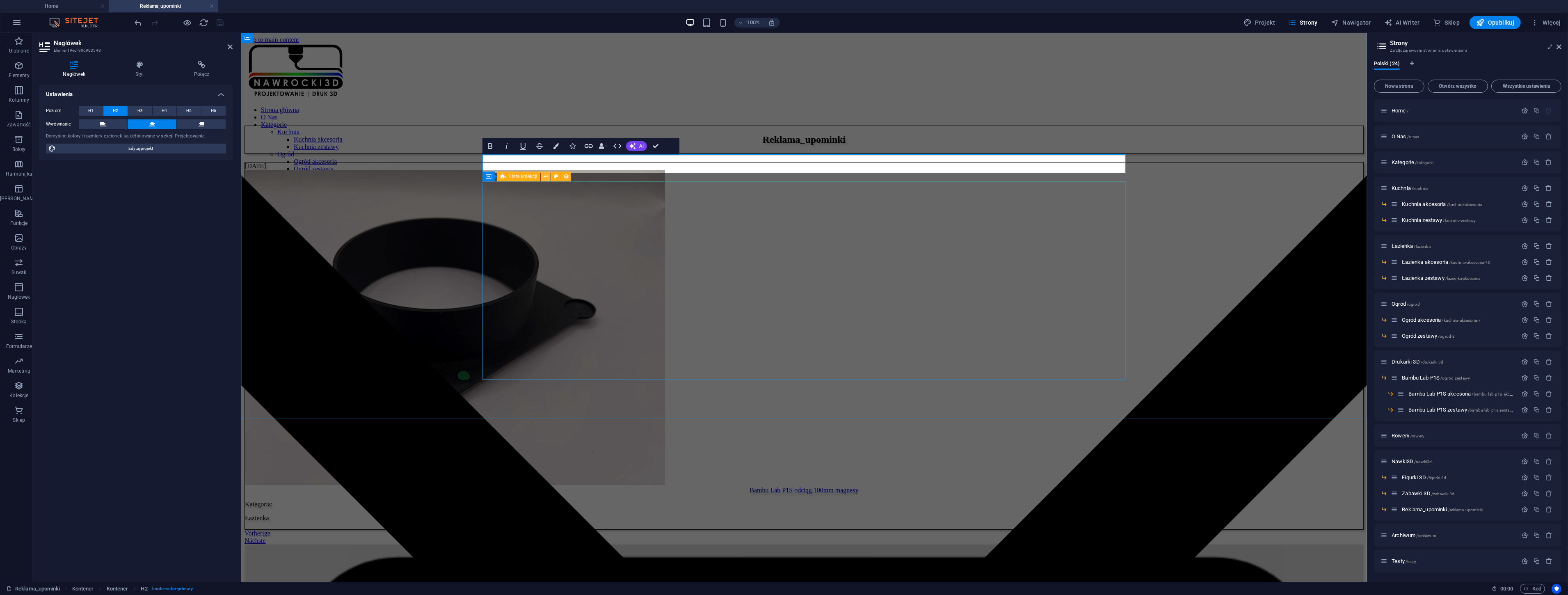
click at [547, 175] on icon at bounding box center [545, 176] width 4 height 9
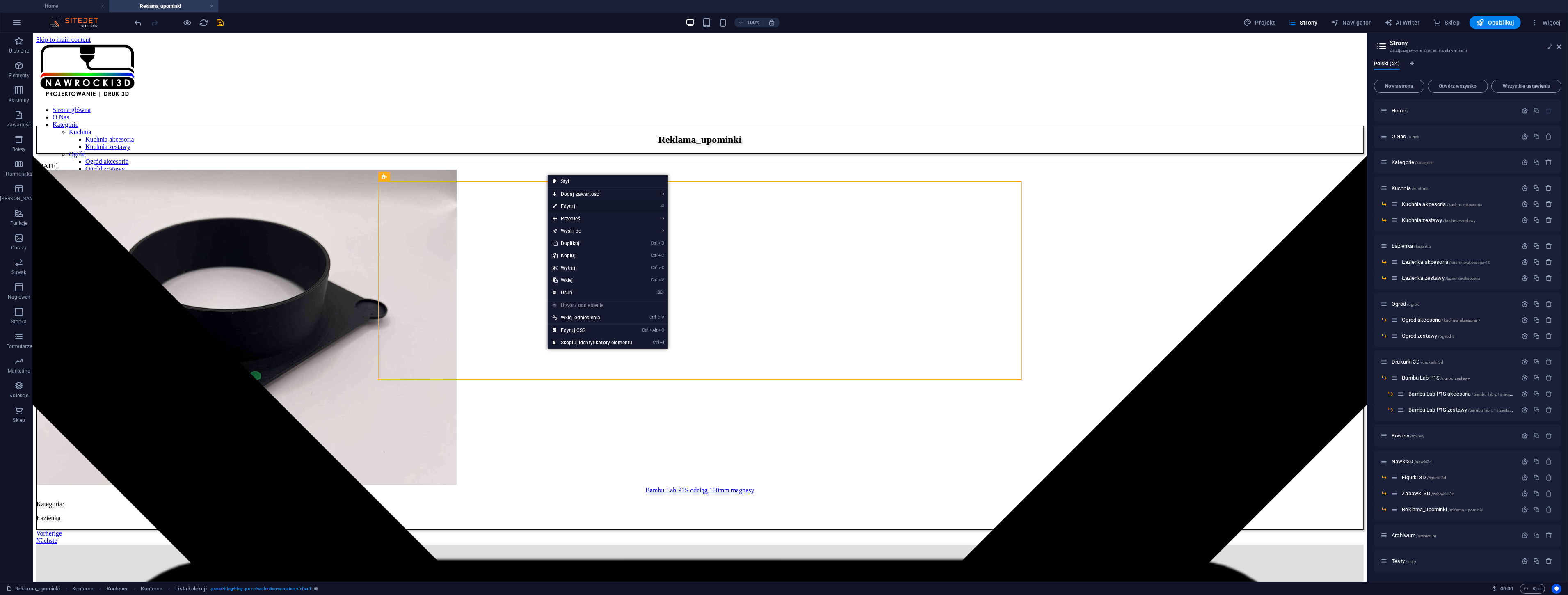
click at [573, 206] on link "⏎ Edytuj" at bounding box center [593, 206] width 89 height 12
select select "createdAt_DESC"
select select "columns.kategoria"
select select "columns.podkategoria"
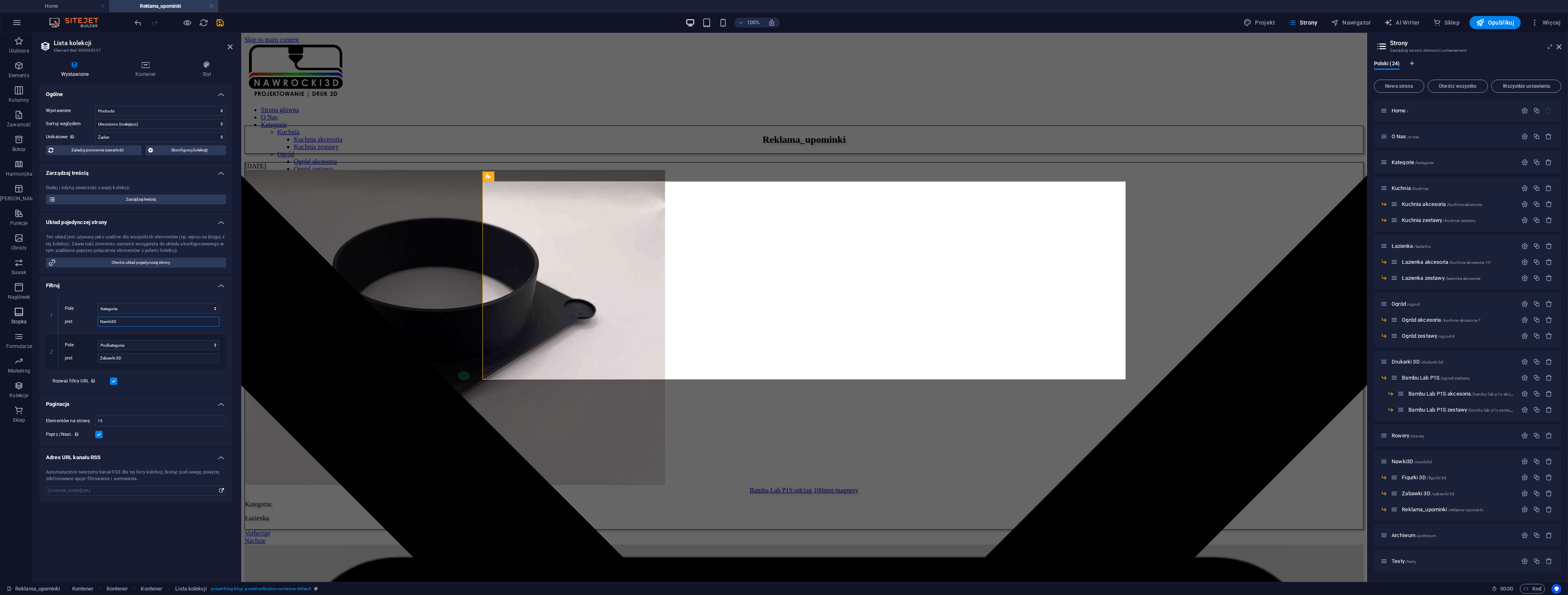
drag, startPoint x: 99, startPoint y: 315, endPoint x: 0, endPoint y: 305, distance: 99.5
click at [0, 305] on section "Ulubione Elementy Kolumny Zawartość Boksy Harmonijka Tabele Funkcje Obrazy Suwa…" at bounding box center [683, 307] width 1367 height 549
type input "Reklama_upominki"
select select "createdAt_DESC"
select select "columns.kategoria"
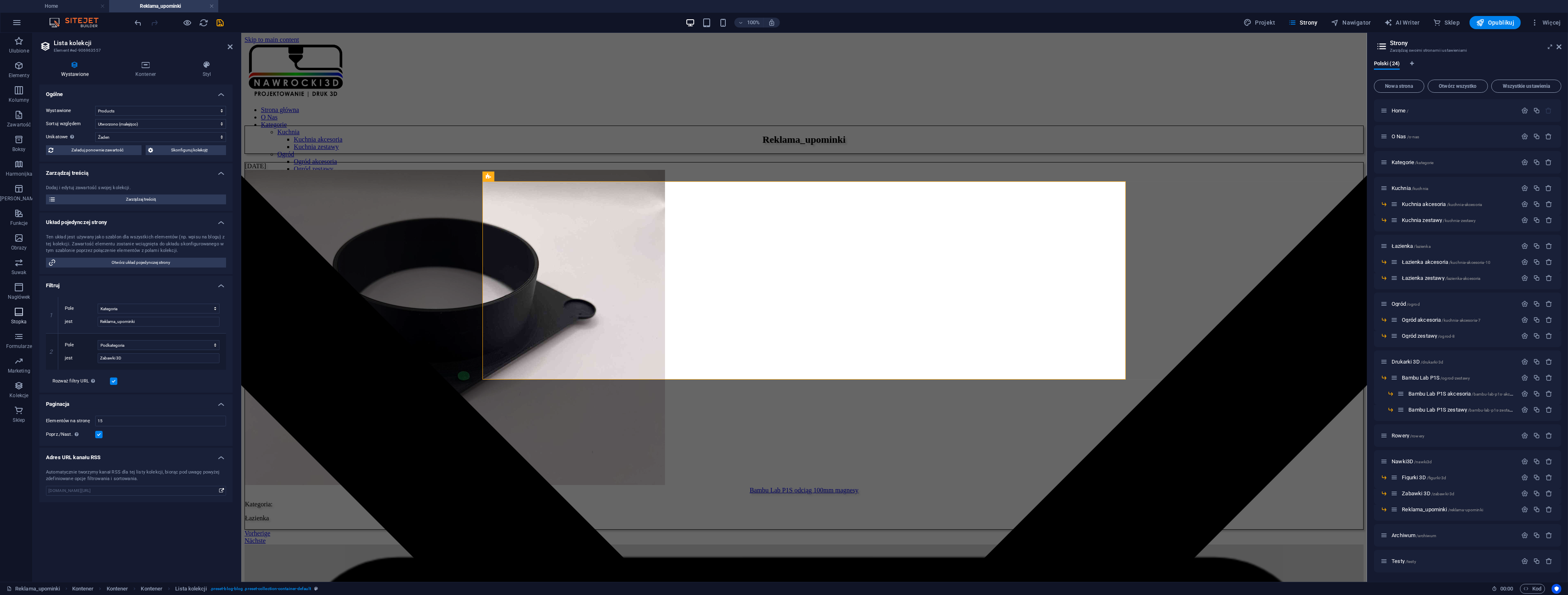
select select "columns.podkategoria"
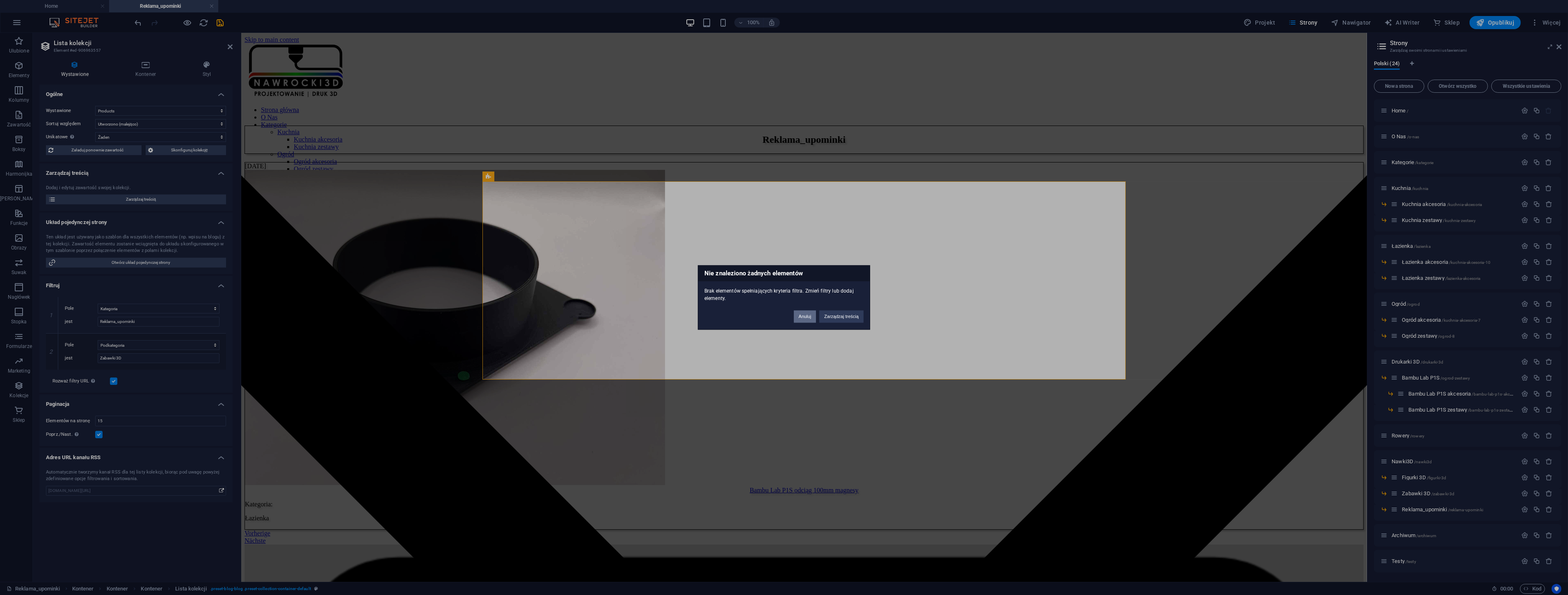
click at [807, 318] on button "Anuluj" at bounding box center [805, 317] width 23 height 12
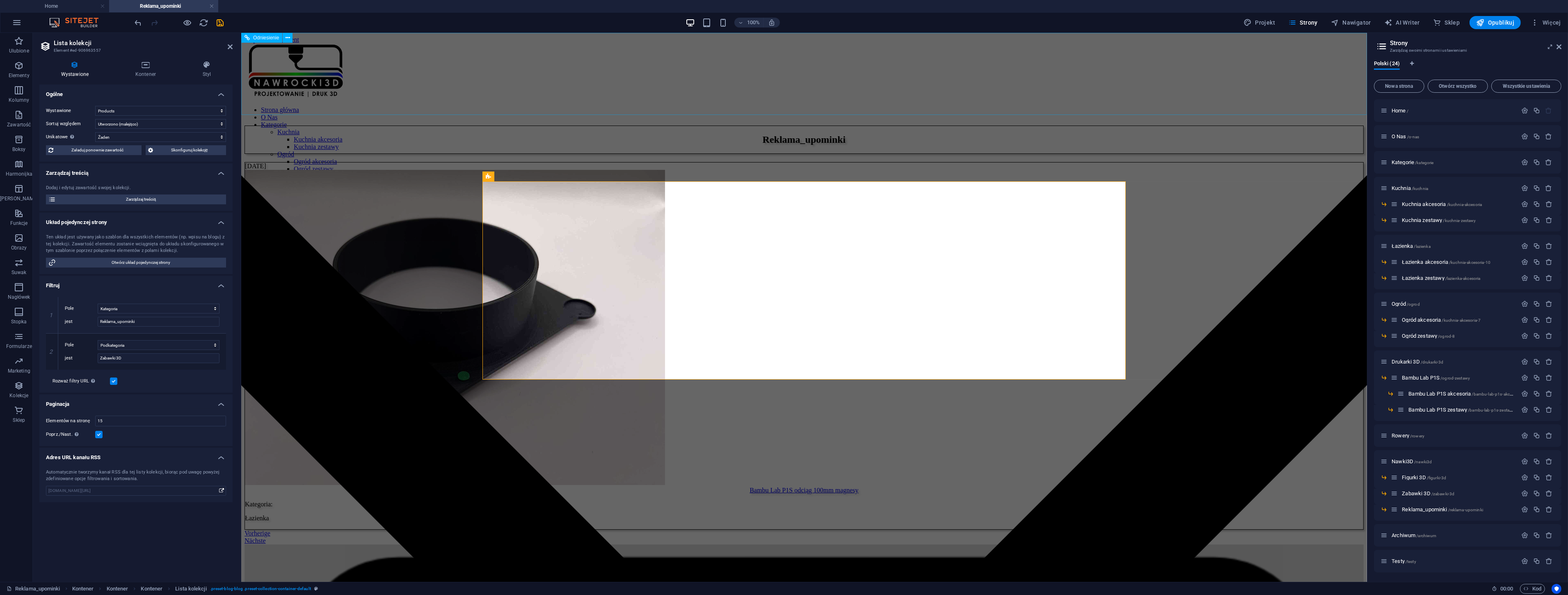
click at [362, 94] on div "Strona główna O Nas Kategorie Kuchnia Kuchnia akcesoria Kuchnia zestawy Ogród O…" at bounding box center [803, 85] width 1119 height 82
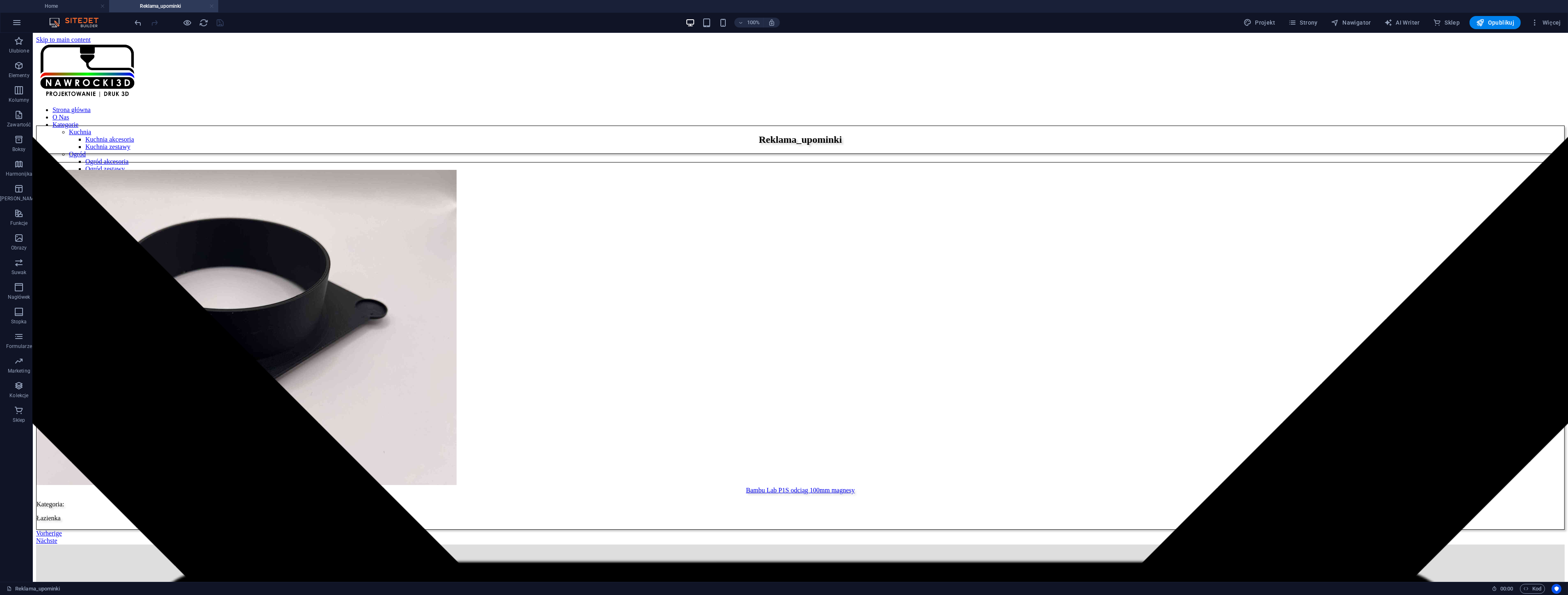
click at [210, 6] on link at bounding box center [212, 6] width 5 height 8
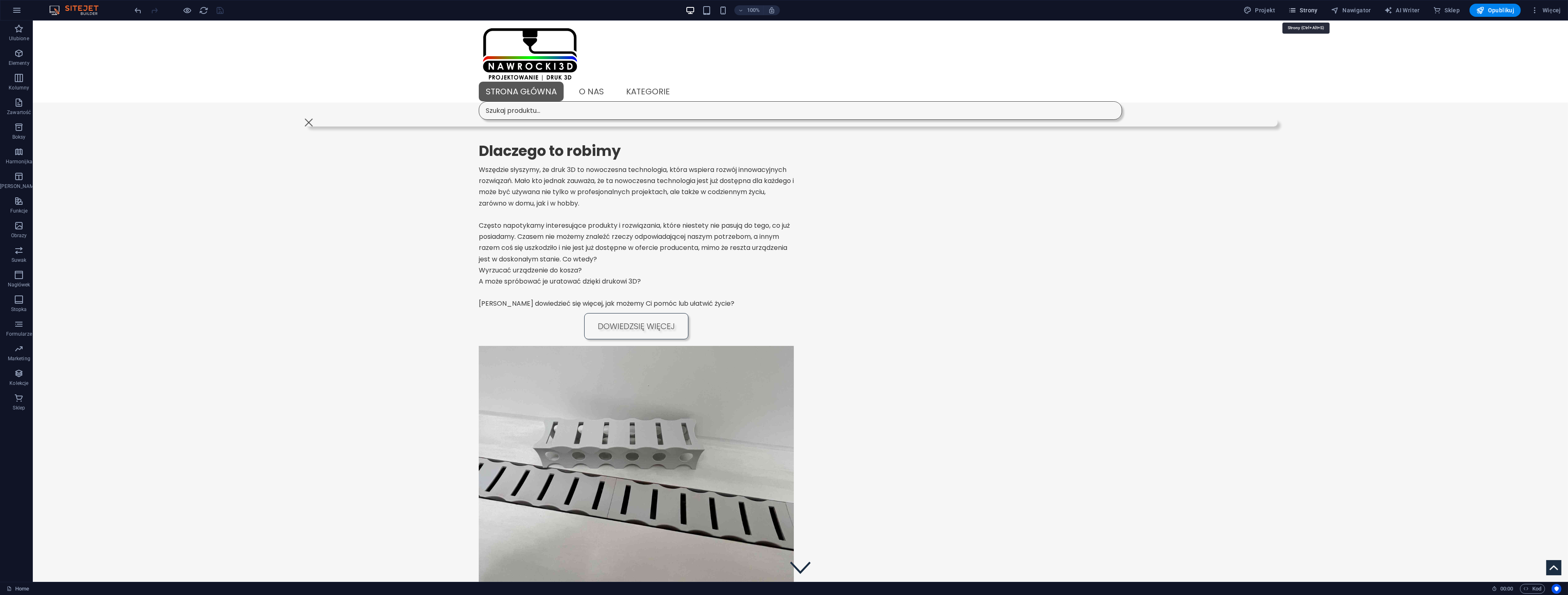
click at [1314, 11] on span "Strony" at bounding box center [1303, 10] width 30 height 8
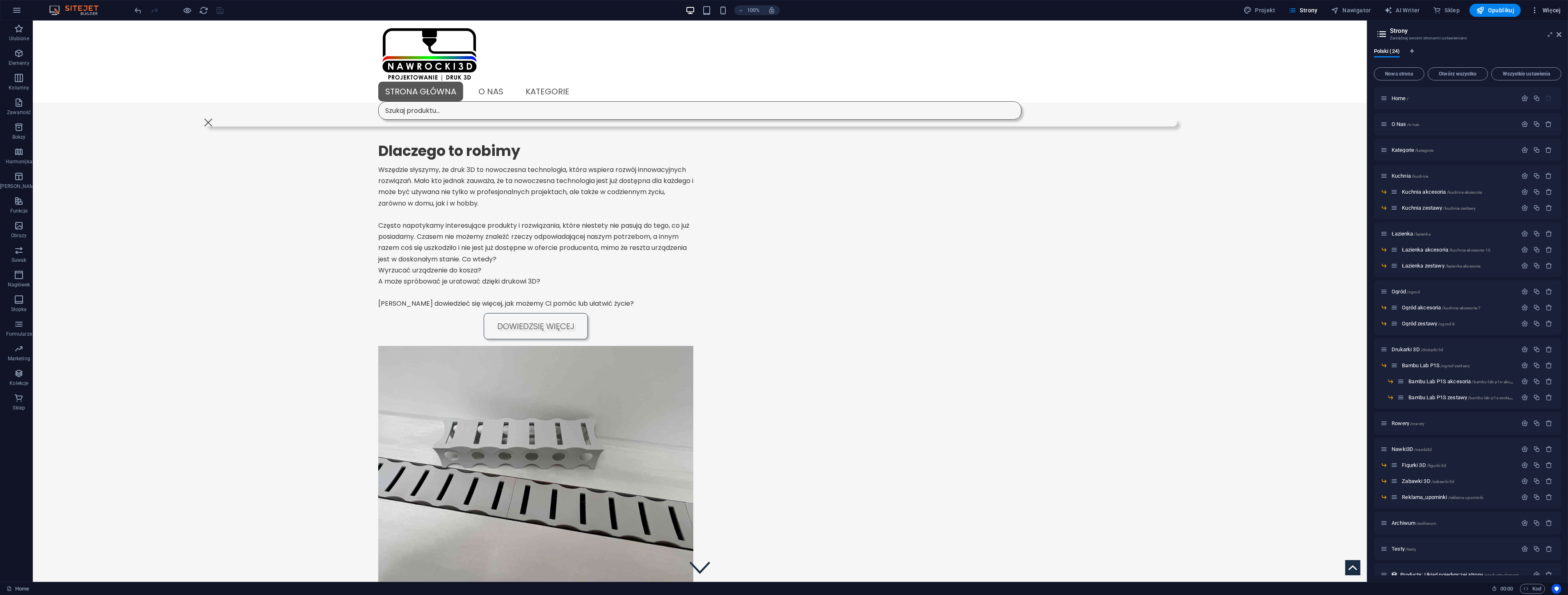
click at [1549, 12] on span "Więcej" at bounding box center [1546, 10] width 31 height 8
click at [1511, 105] on h6 "Menedżer kolekcji" at bounding box center [1527, 110] width 58 height 10
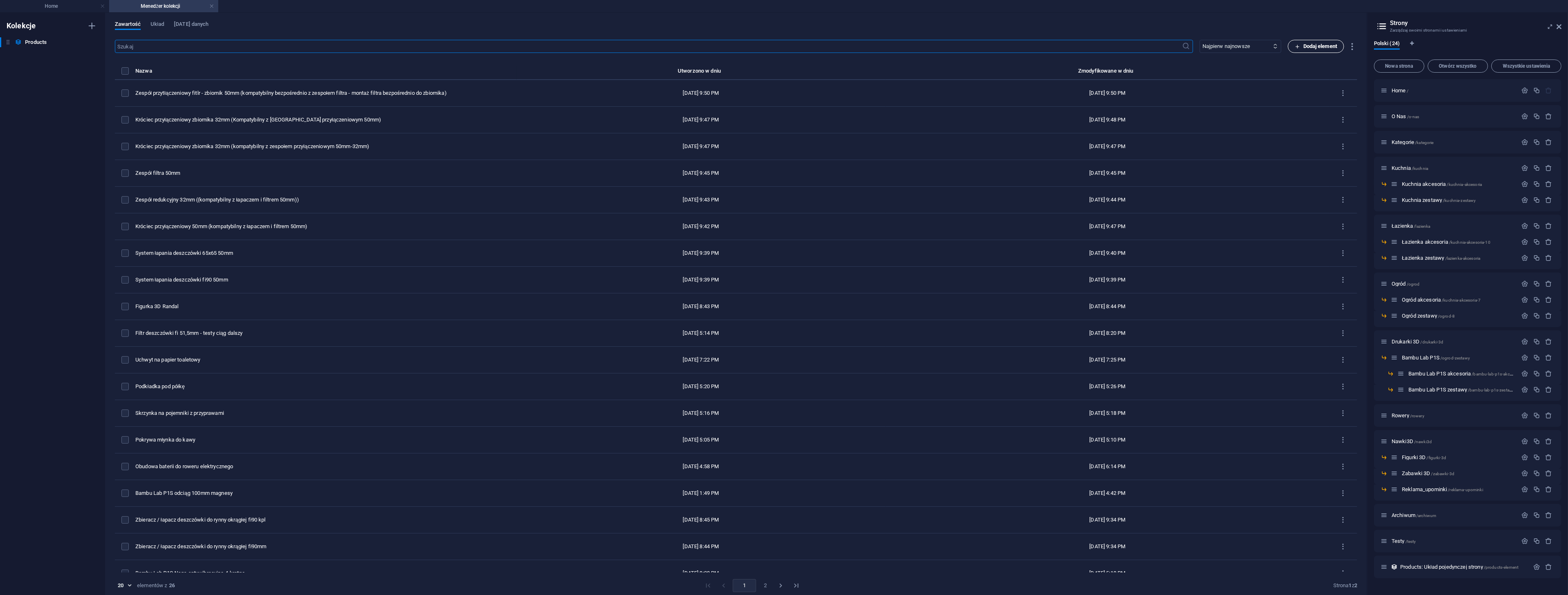
click at [1322, 47] on span "Dodaj element" at bounding box center [1316, 46] width 42 height 10
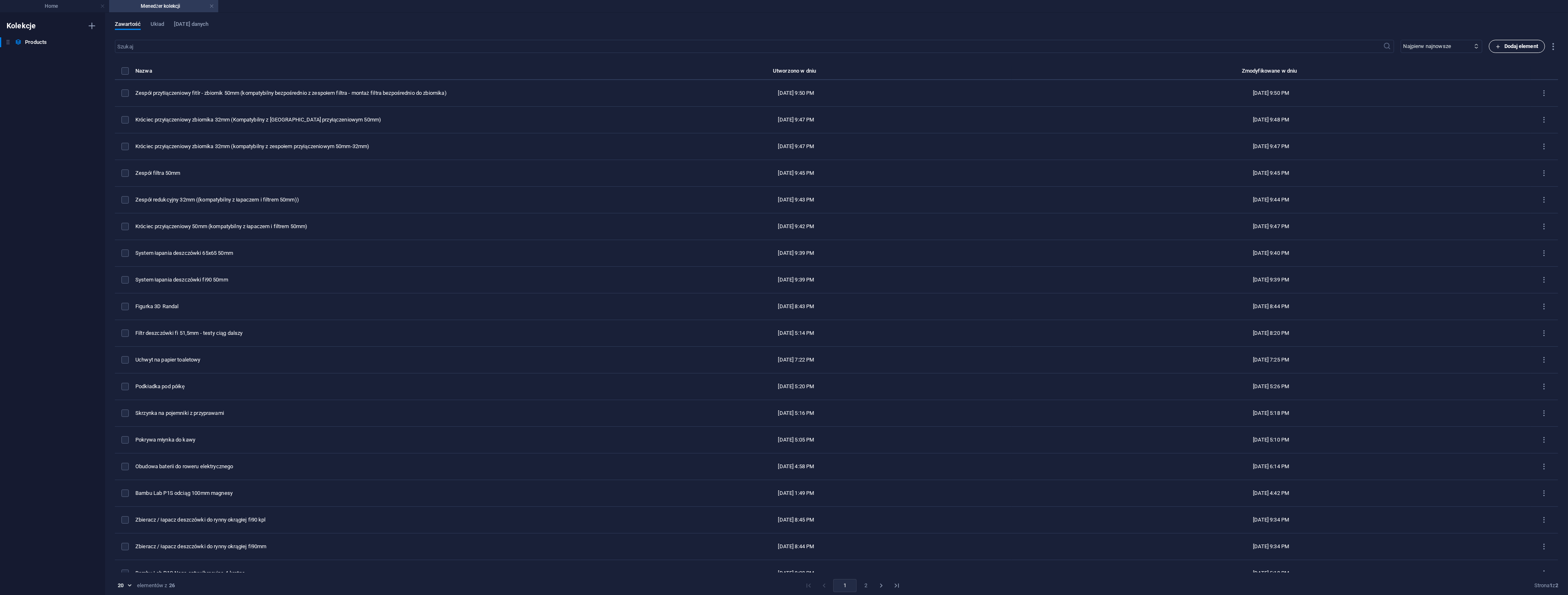
click at [1512, 51] on button "Dodaj element" at bounding box center [1517, 46] width 56 height 13
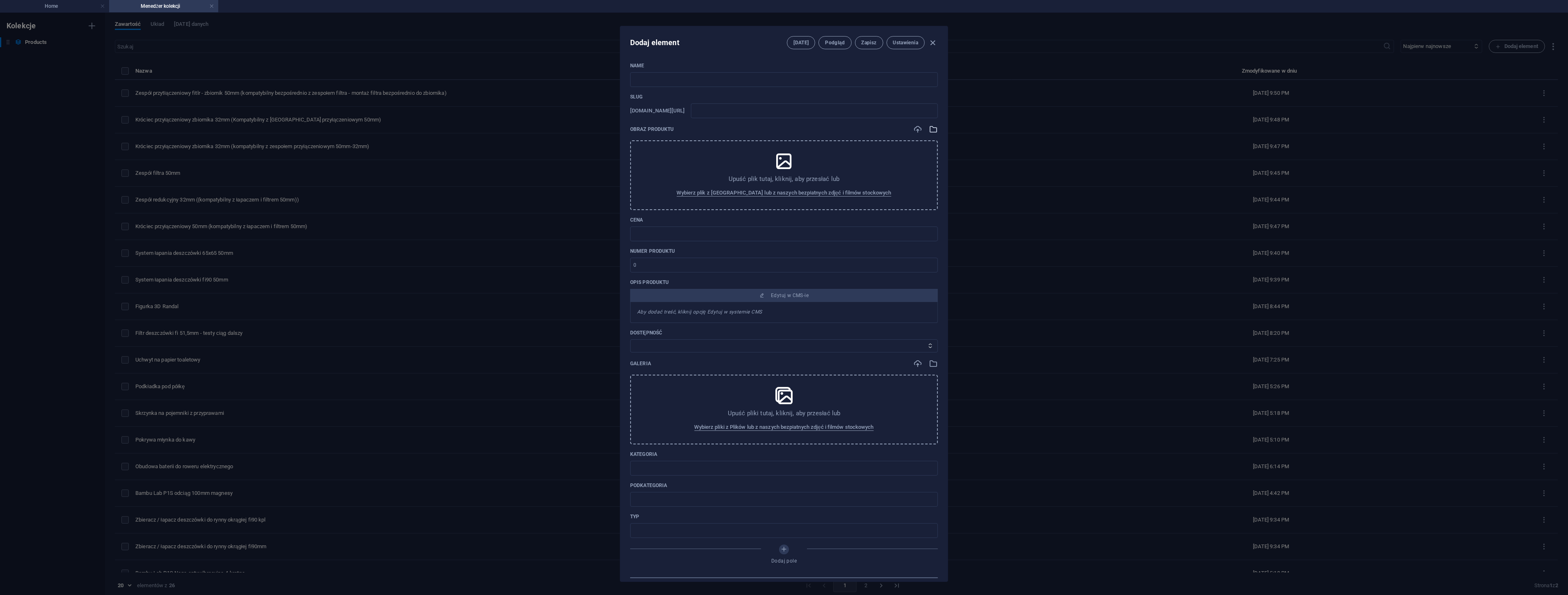
click at [931, 127] on icon "button" at bounding box center [933, 129] width 9 height 9
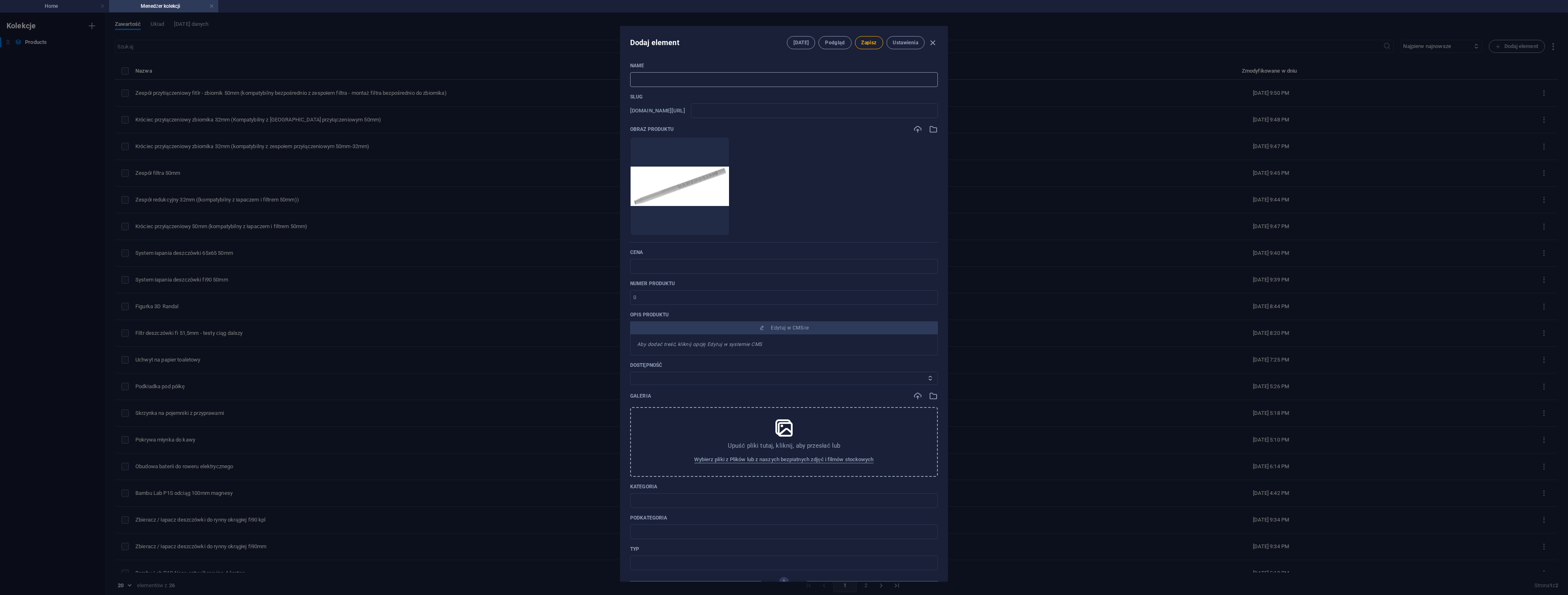
click at [666, 79] on input "text" at bounding box center [784, 79] width 308 height 15
type input "D"
type input "d"
type input "Dłu"
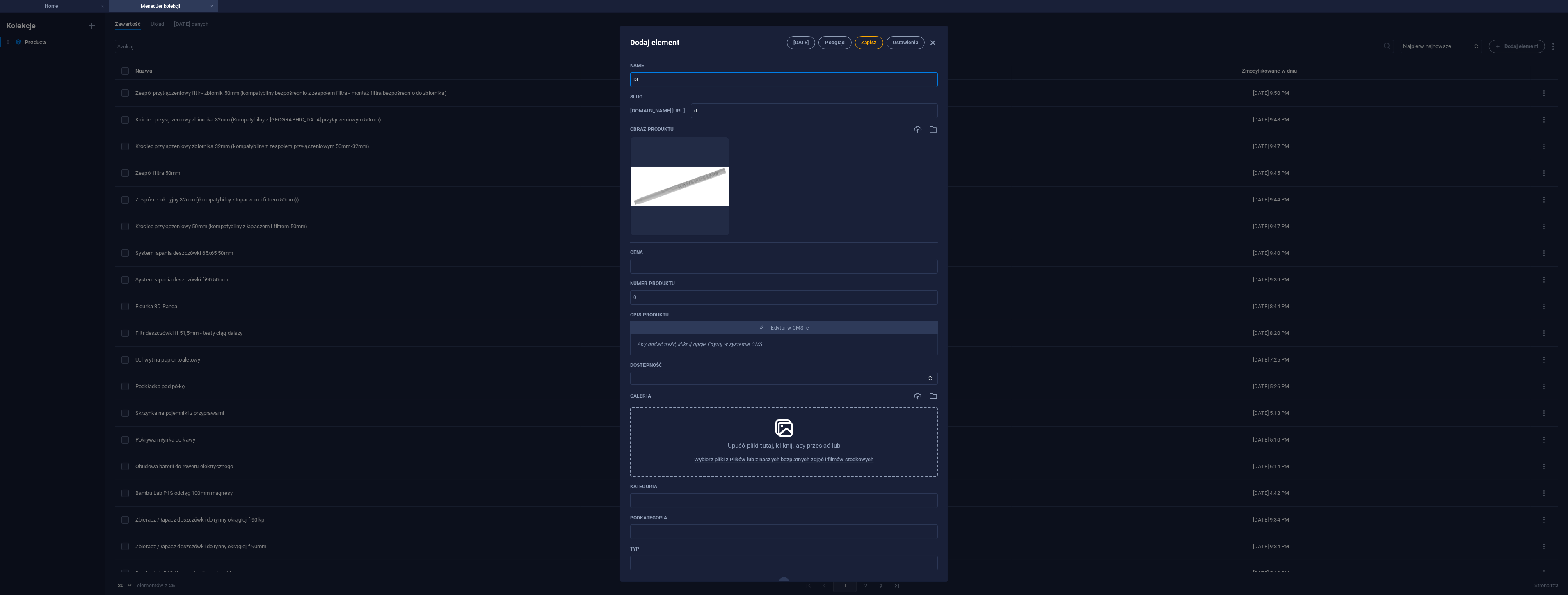
type input "d-u"
type input "Dług"
type input "d-ug"
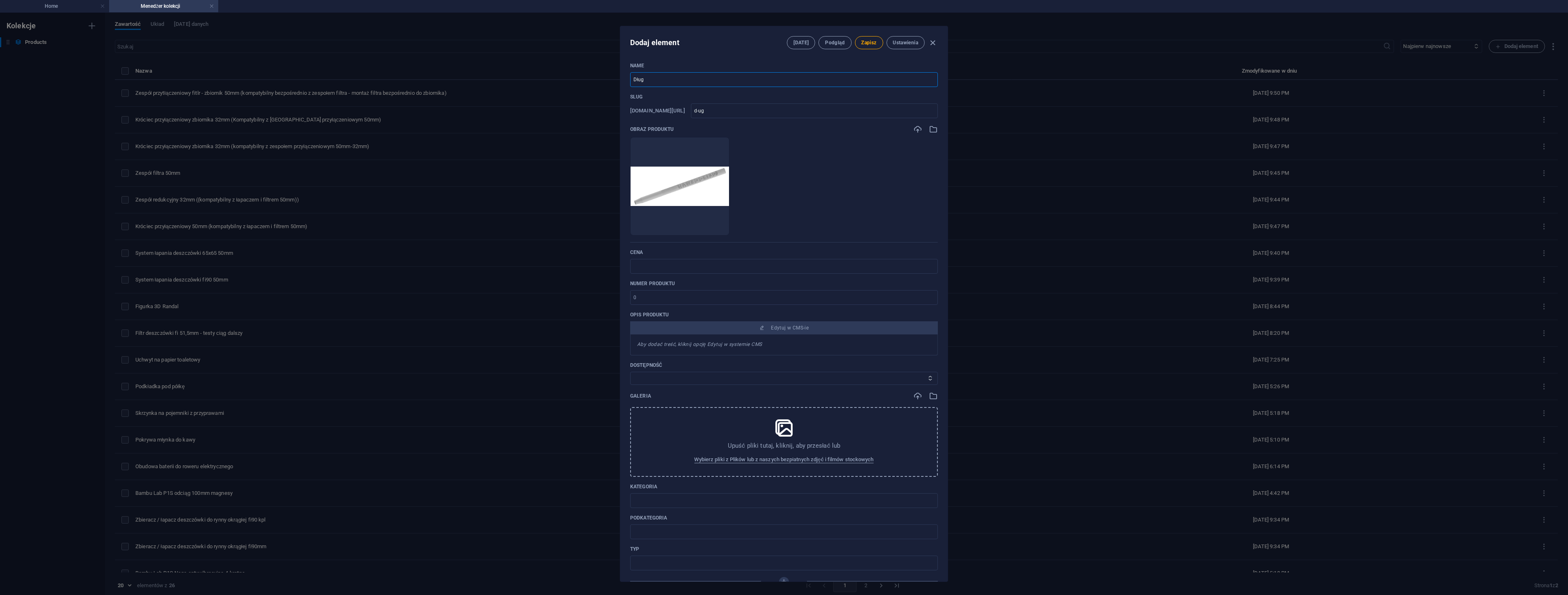
type input "Długo"
type input "d-ugo"
type input "Długop"
type input "d-ugop"
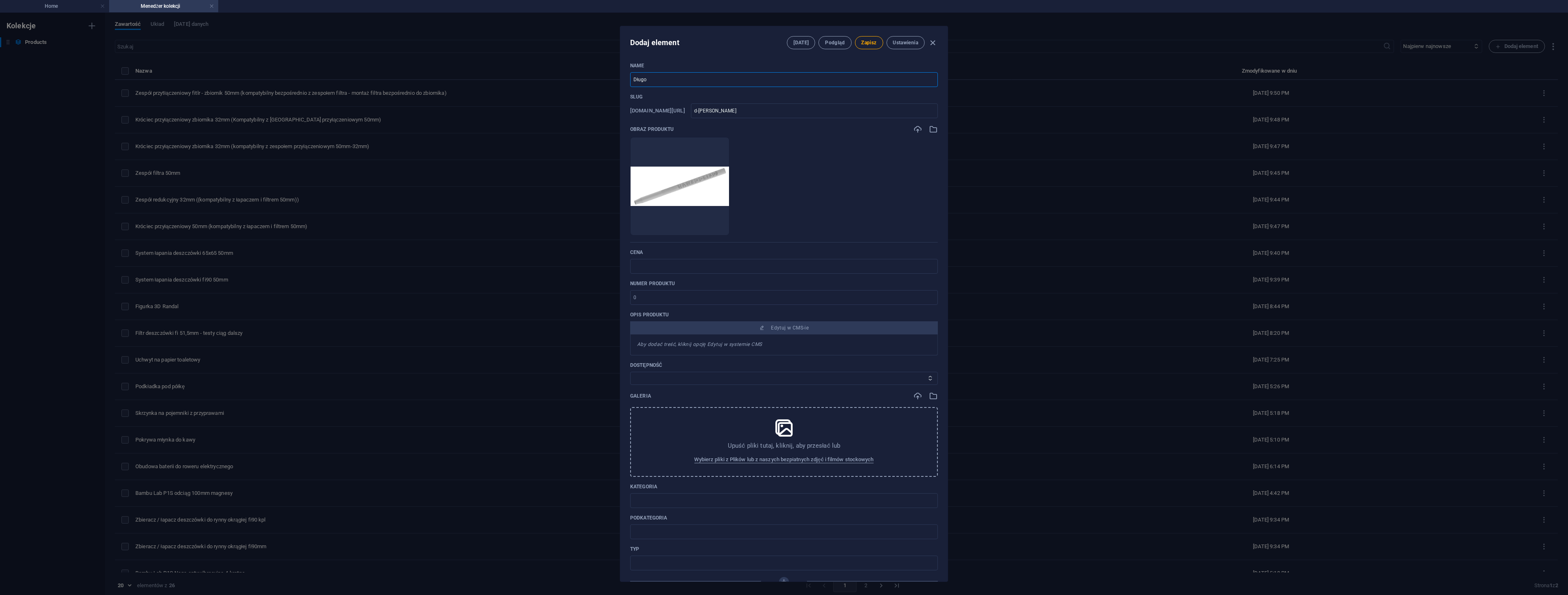
type input "d-ugop"
type input "Długopi"
type input "d-ugopi"
type input "Długopis"
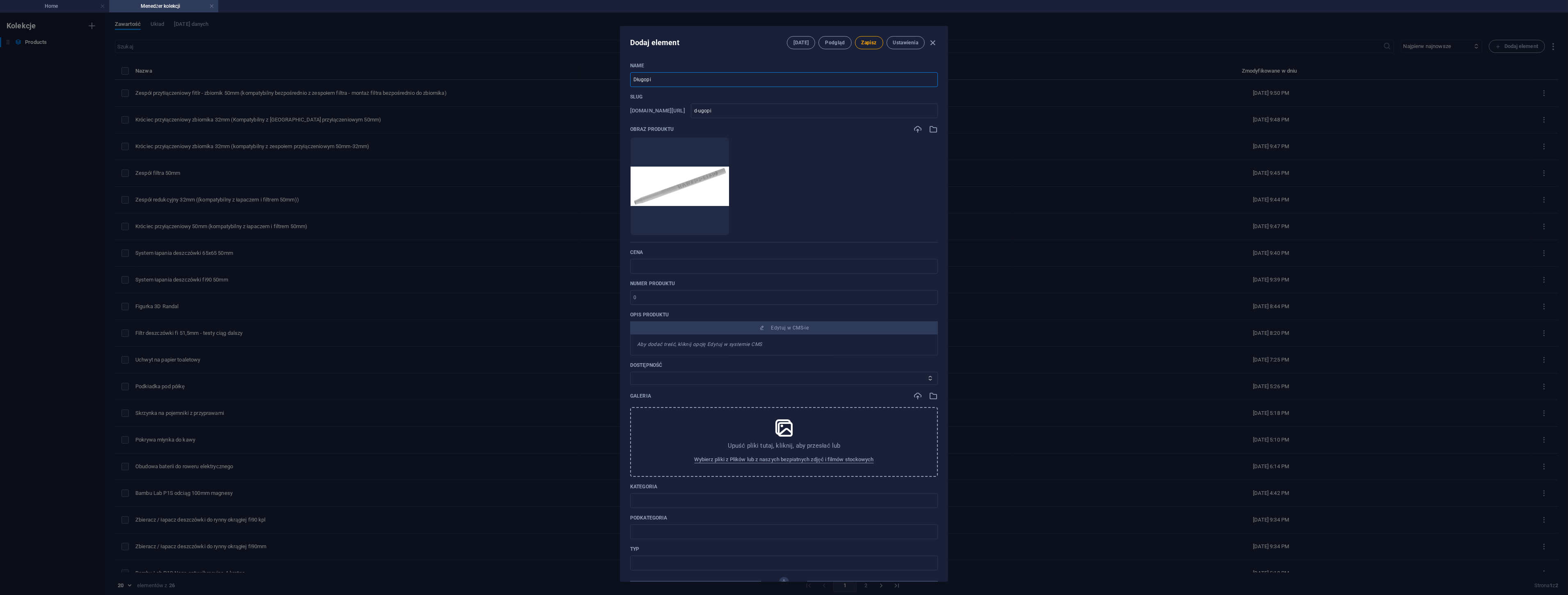
type input "d-ugopis"
click at [666, 79] on input "Długopis" at bounding box center [784, 79] width 308 height 15
type input "Długopis z"
type input "d-ugopis-z"
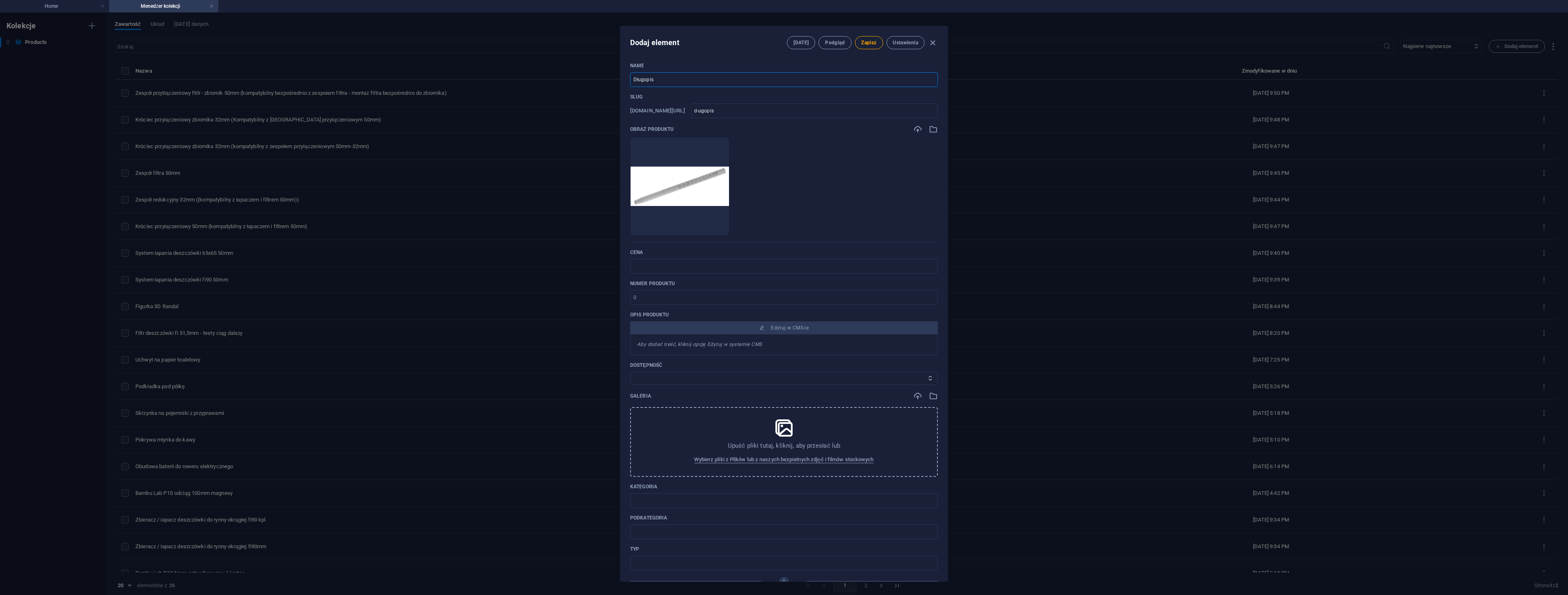
type input "d-ugopis-z"
type input "Długopis z d"
type input "d-ugopis-z-d"
type input "Długopis z do"
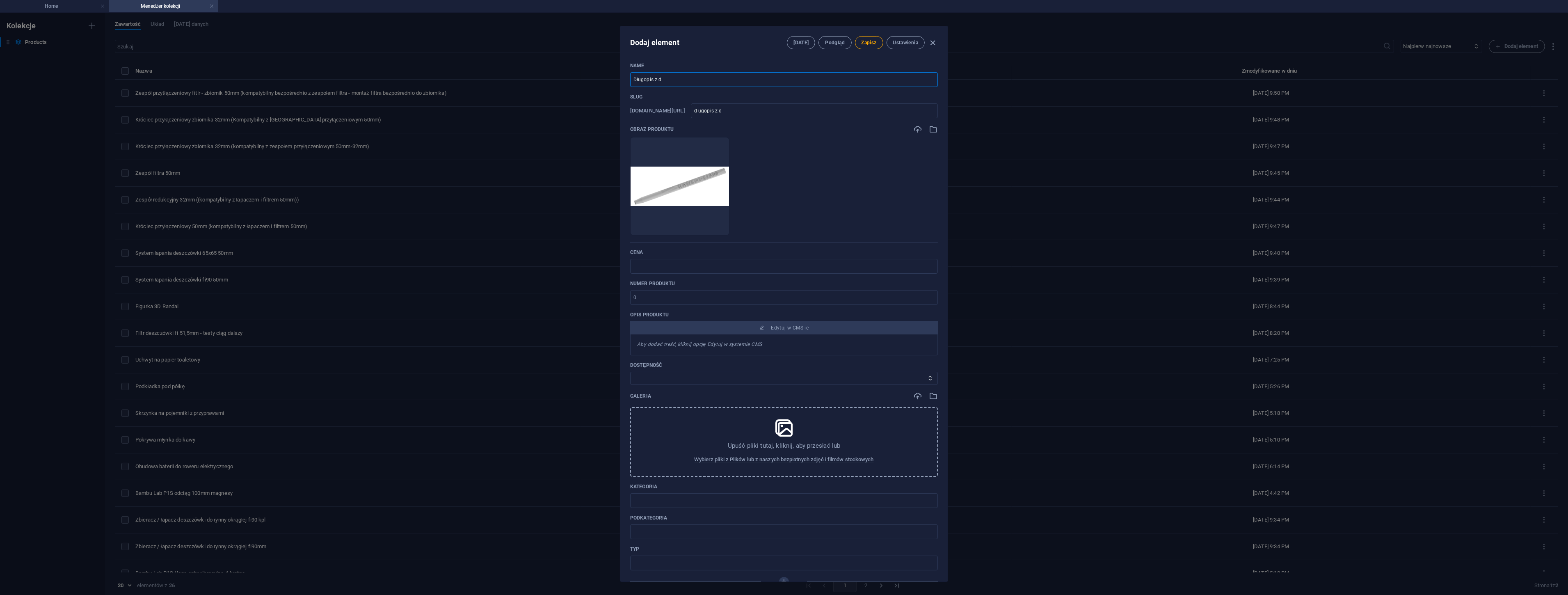
type input "d-ugopis-z-do"
type input "Długopis z dow"
type input "d-ugopis-z-dow"
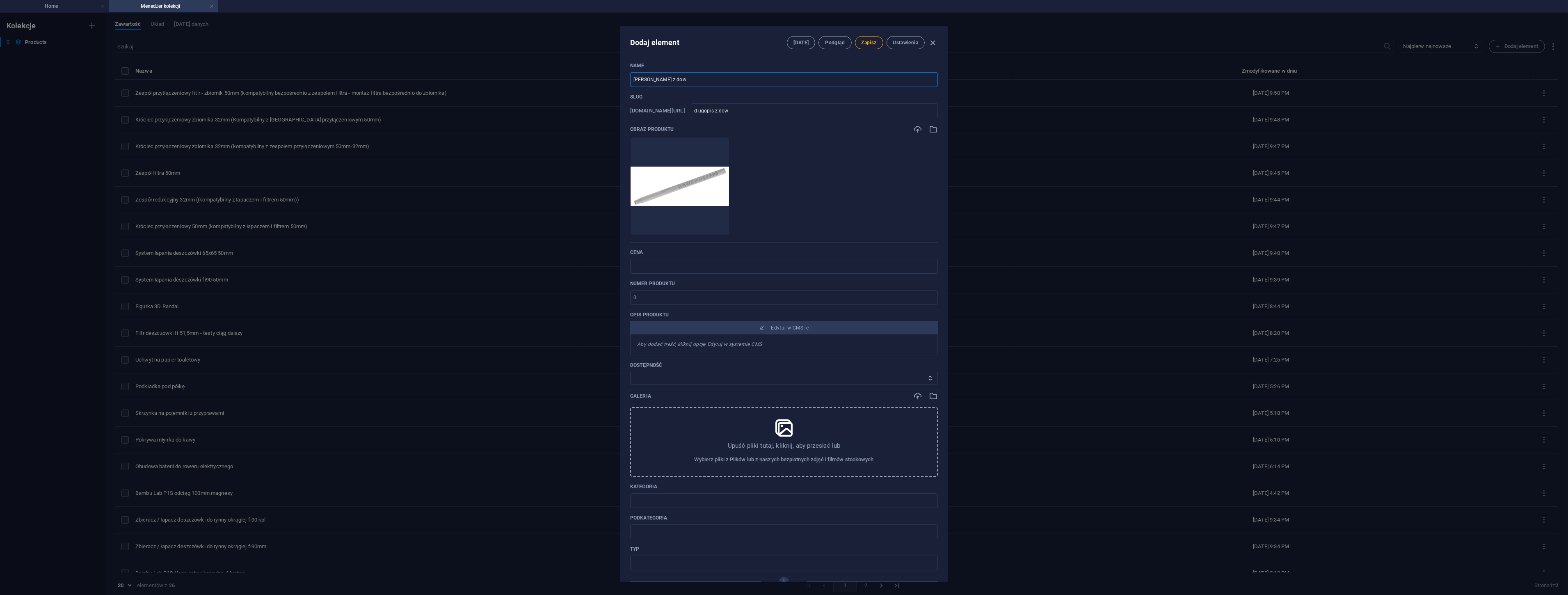
type input "Długopis z dowo"
type input "d-ugopis-z-dowo"
type input "Długopis z dowol"
type input "d-ugopis-z-dowol"
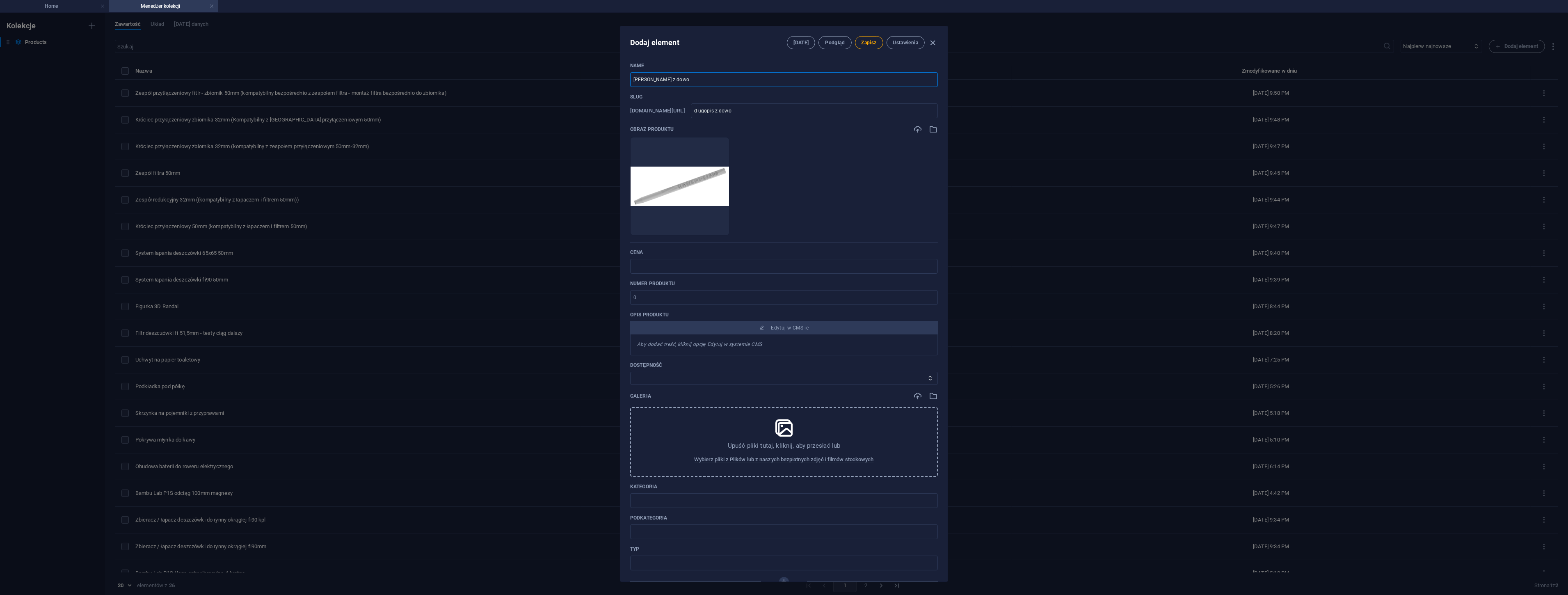
type input "d-ugopis-z-dowol"
type input "Długopis z dowoln"
type input "d-ugopis-z-dowoln"
type input "Długopis z dowolny"
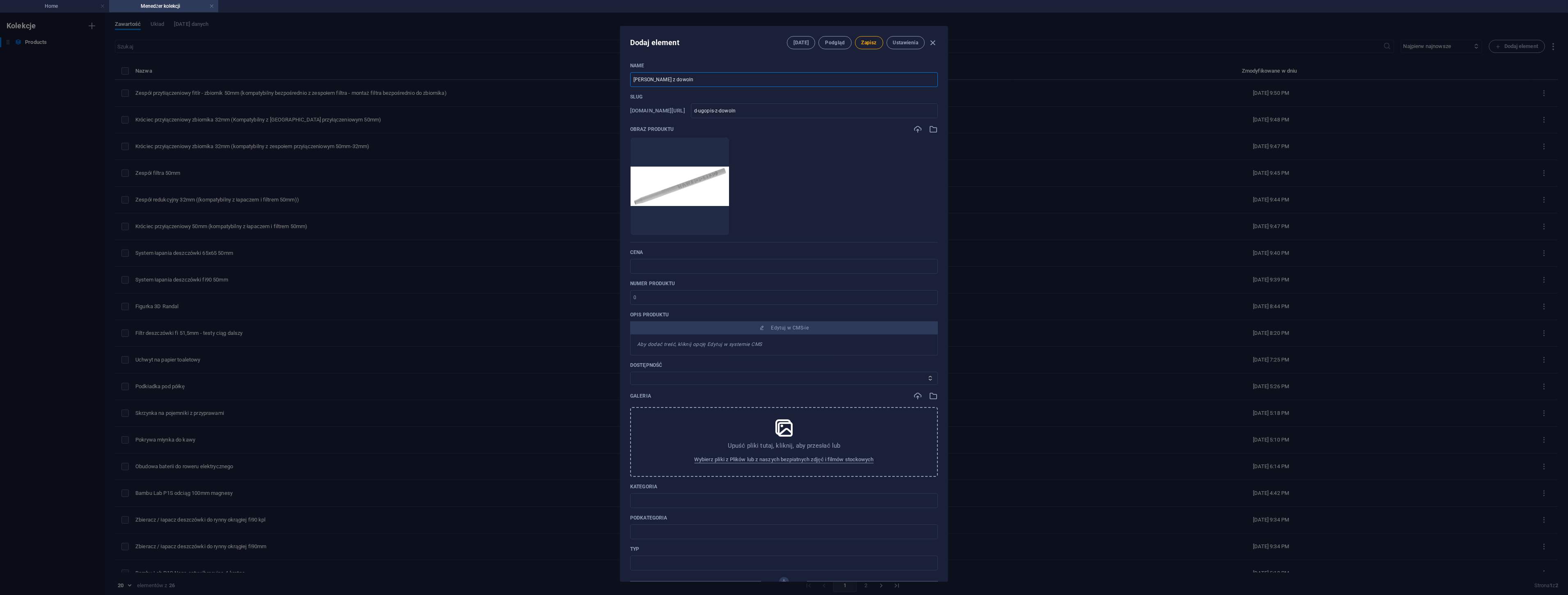
type input "d-ugopis-z-dowolny"
type input "Długopis z dowolnym,"
type input "d-ugopis-z-dowolnym"
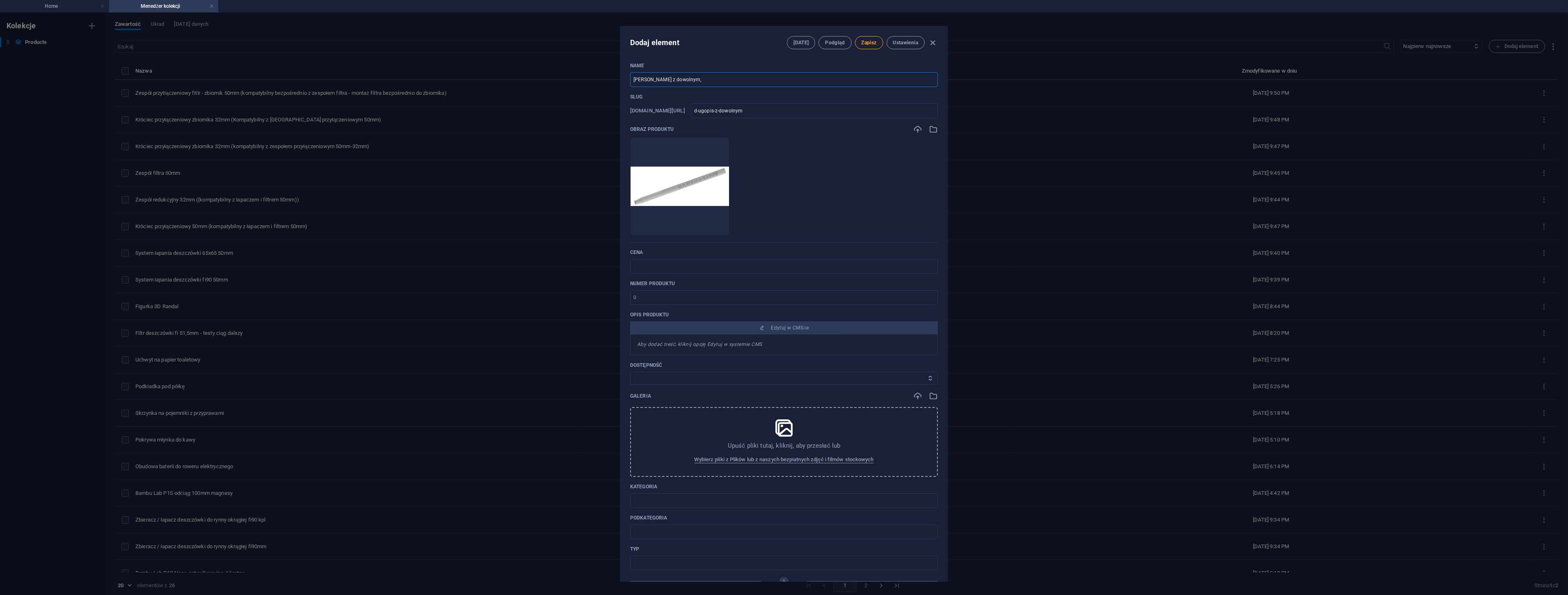
type input "Długopis z dowolnym, t"
type input "d-ugopis-z-dowolnym-t"
type input "Długopis z dowolnym, te"
type input "d-ugopis-z-dowolnym-te"
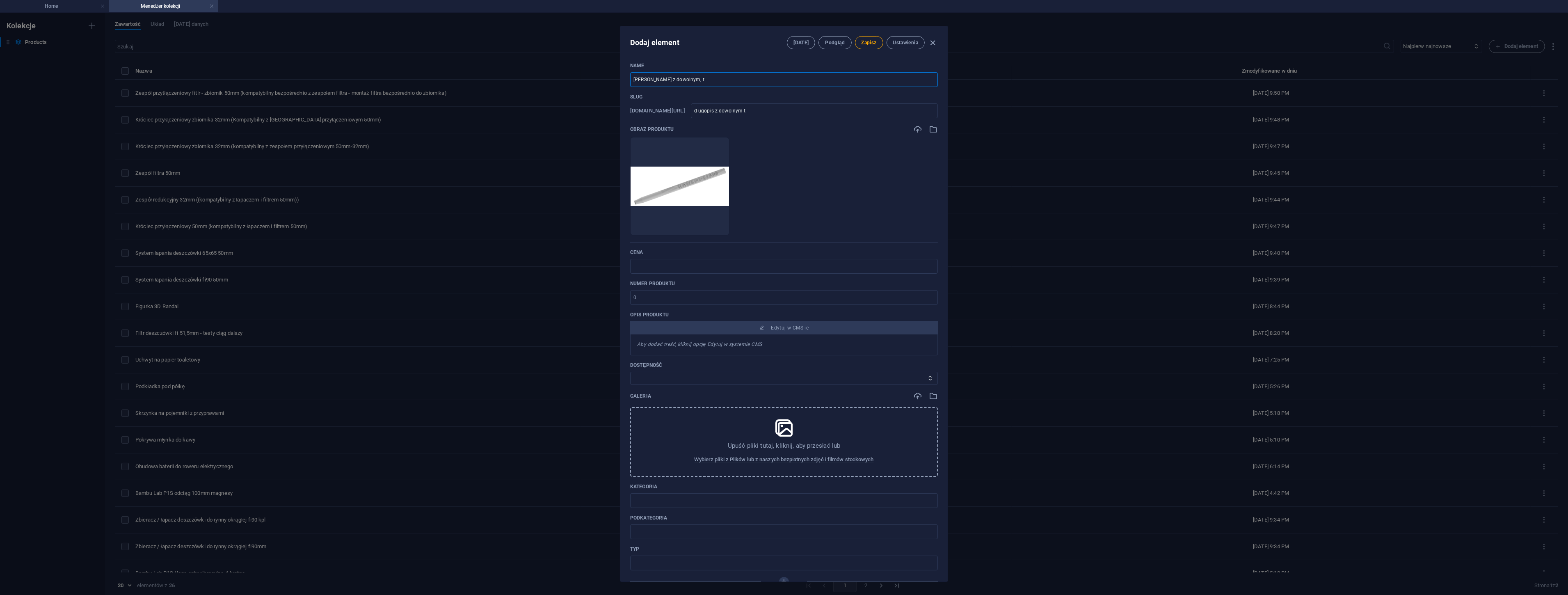
type input "d-ugopis-z-dowolnym-te"
type input "Długopis z dowolnym, tes"
type input "d-ugopis-z-dowolnym-tes"
type input "Długopis z dowolnym, te"
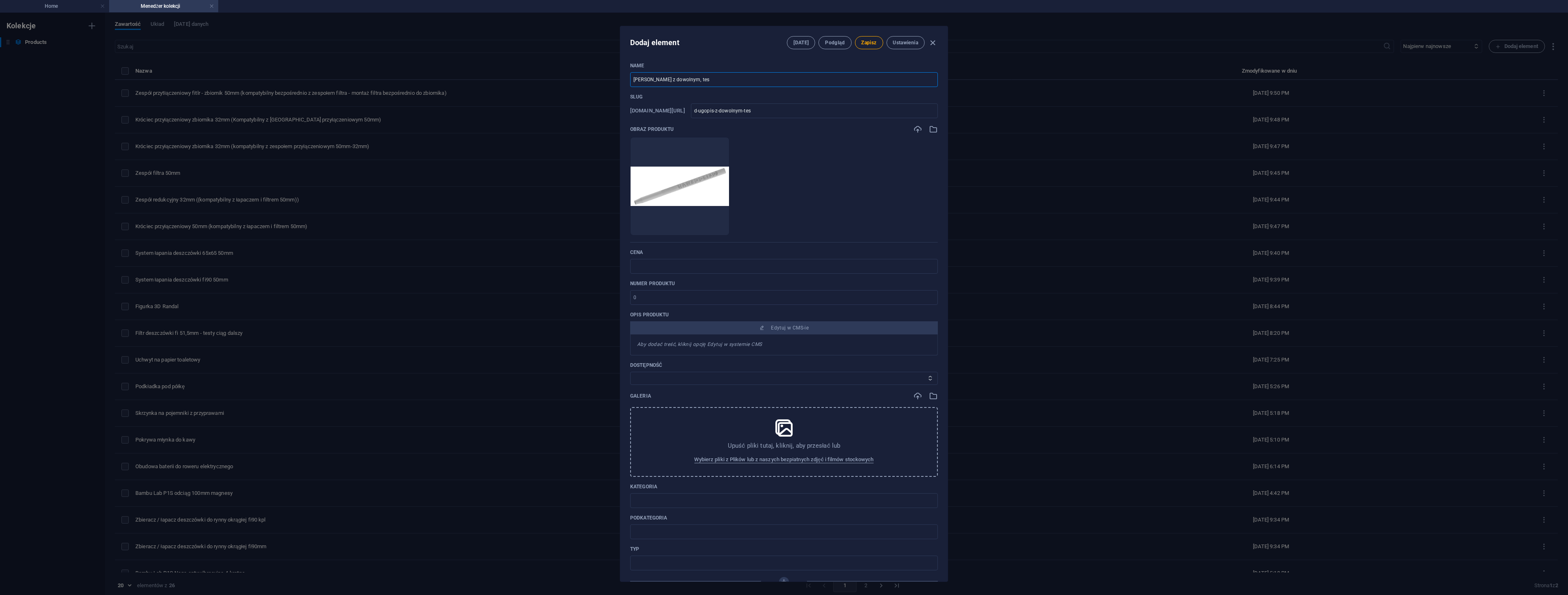
type input "d-ugopis-z-dowolnym-te"
type input "Długopis z dowolnym, tek"
type input "d-ugopis-z-dowolnym-tek"
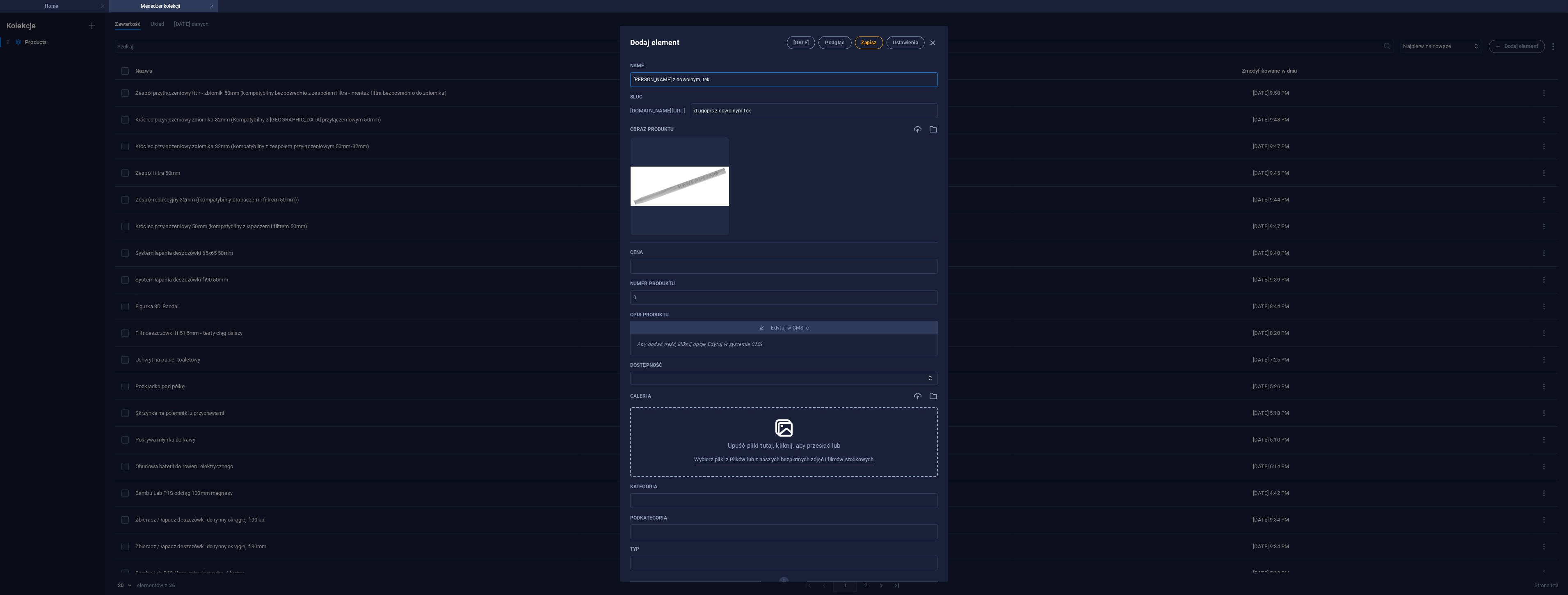
type input "Długopis z dowolnym, teks"
type input "d-ugopis-z-dowolnym-teks"
type input "Długopis z dowolnym, tekst"
type input "d-ugopis-z-dowolnym-tekst"
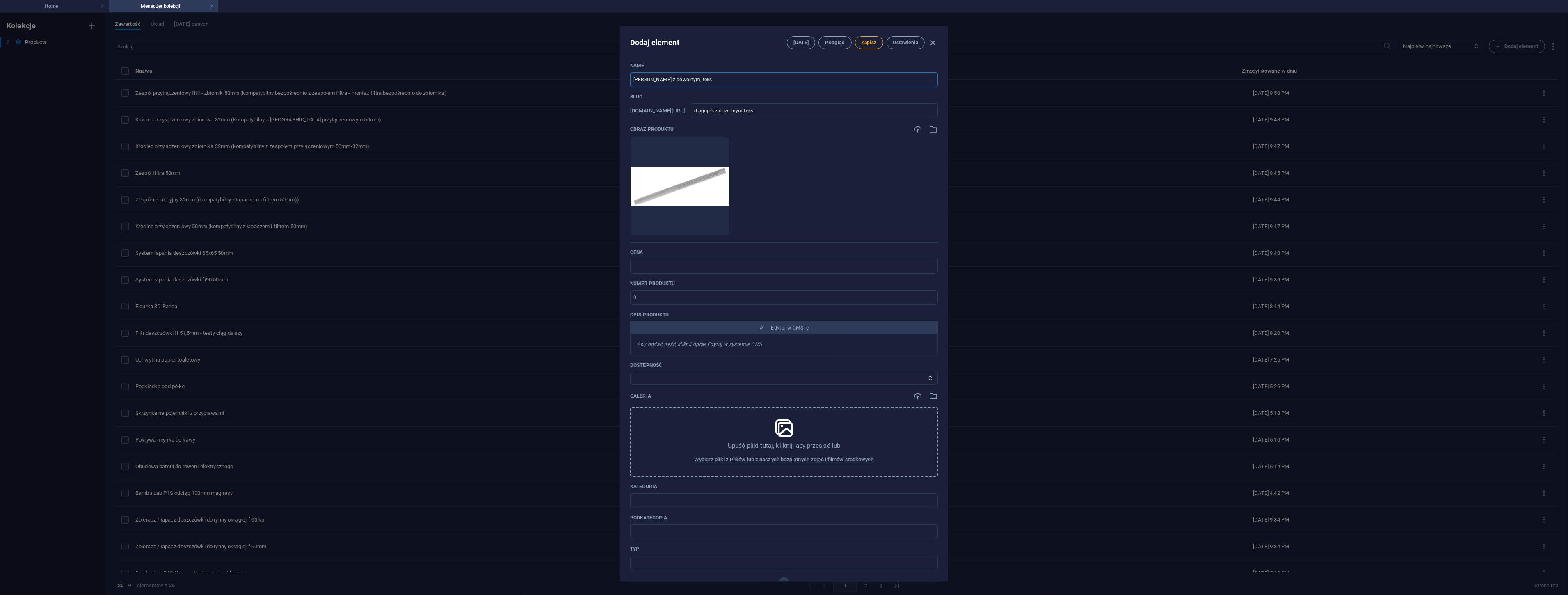
type input "d-ugopis-z-dowolnym-tekst"
type input "Długopis z dowolnym, tekste"
type input "d-ugopis-z-dowolnym-tekste"
type input "Długopis z dowolnym, tekstem"
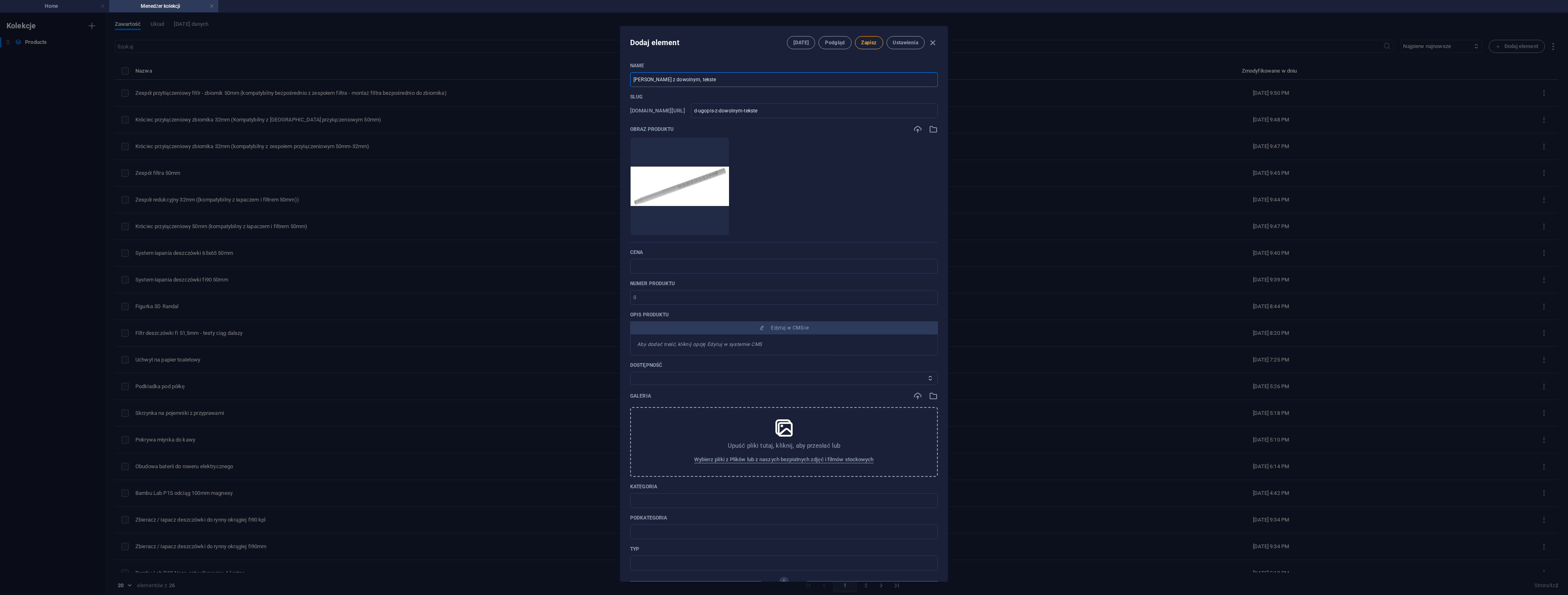
type input "d-ugopis-z-dowolnym-tekstem"
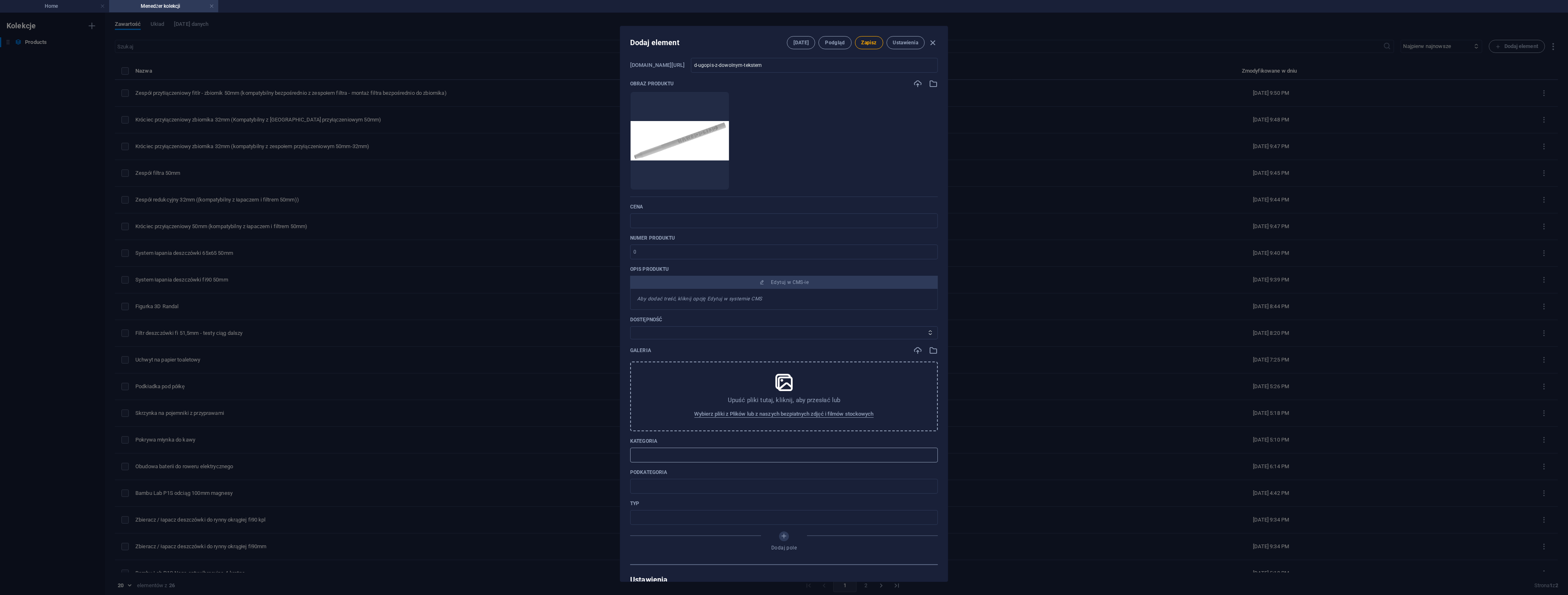
type input "Długopis z dowolnym, tekstem"
click at [651, 457] on input "text" at bounding box center [784, 455] width 308 height 15
type input "Reklama_upominki"
click at [653, 519] on input "text" at bounding box center [784, 518] width 308 height 15
type input "część"
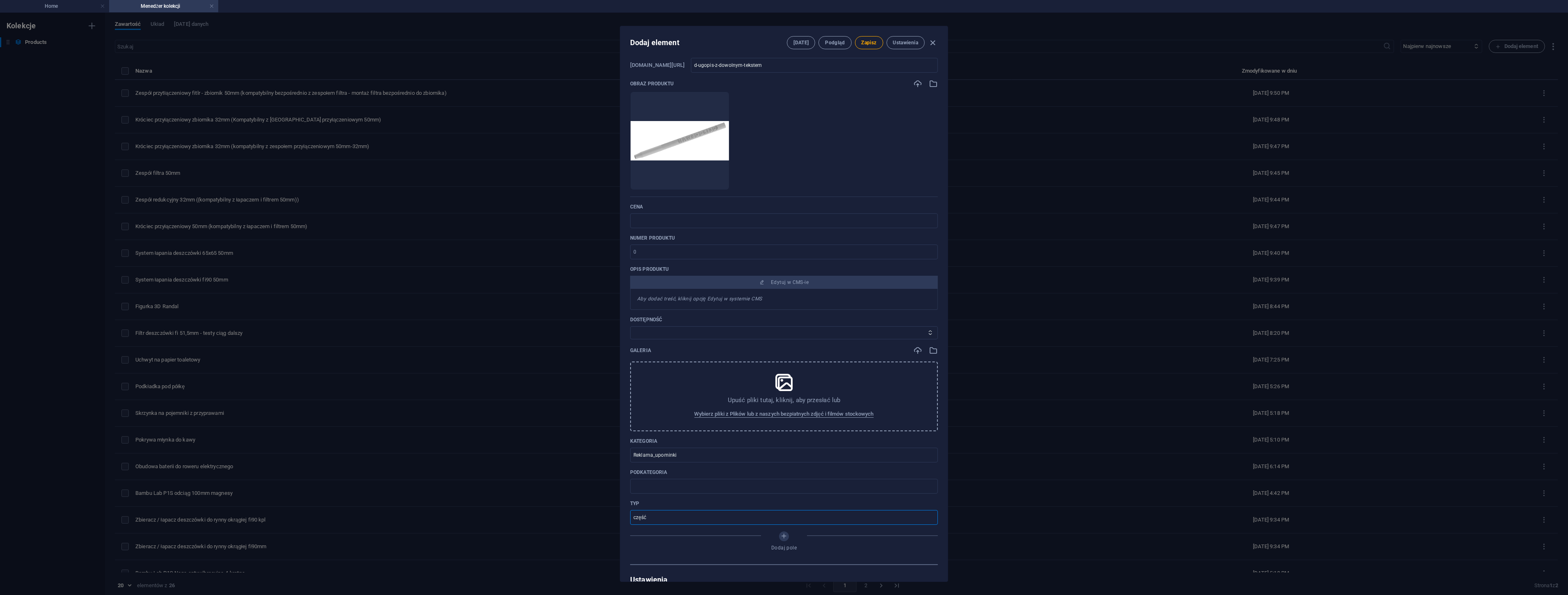
drag, startPoint x: 654, startPoint y: 519, endPoint x: 593, endPoint y: 522, distance: 61.1
click at [593, 522] on div "Dodaj element Pola Podgląd Zapisz Ustawienia Name Długopis z dowolnym, tekstem …" at bounding box center [784, 305] width 1568 height 583
drag, startPoint x: 682, startPoint y: 453, endPoint x: 602, endPoint y: 453, distance: 80.0
click at [602, 453] on div "Dodaj element Pola Podgląd Zapisz Ustawienia Name Długopis z dowolnym, tekstem …" at bounding box center [784, 305] width 1568 height 583
type input "N"
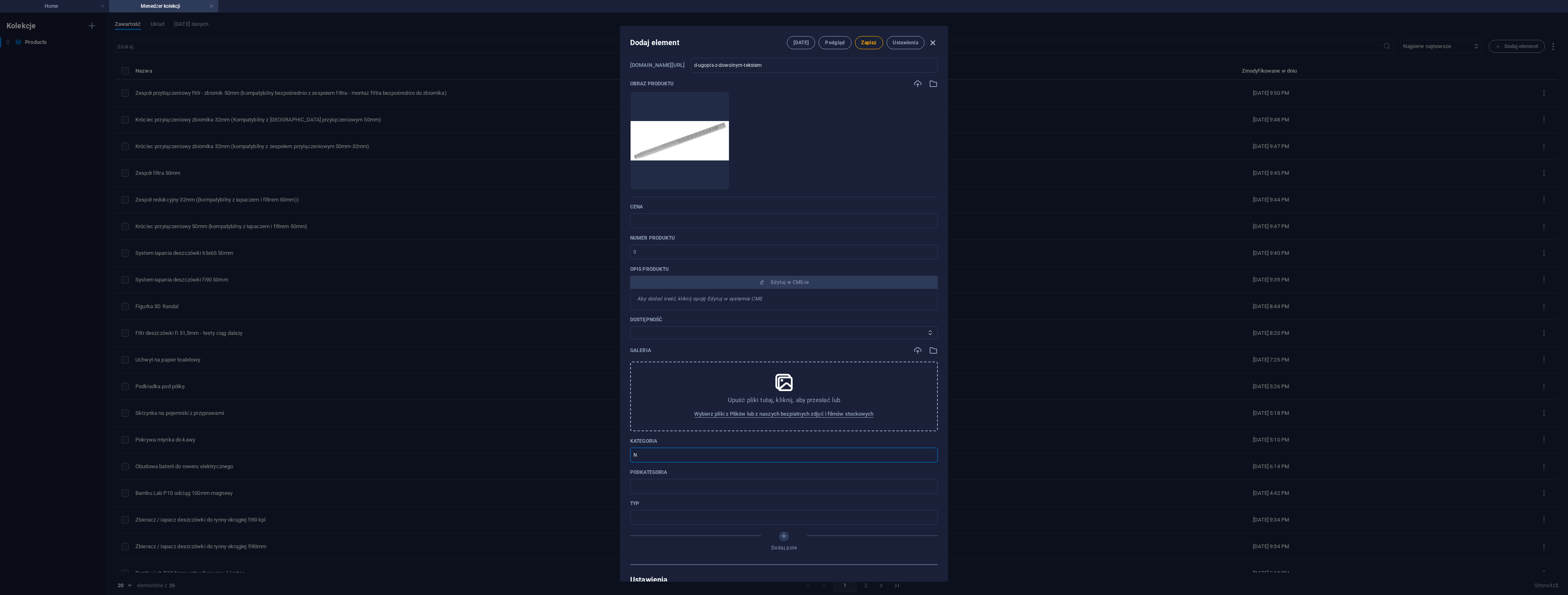
click at [931, 41] on icon "button" at bounding box center [933, 43] width 10 height 10
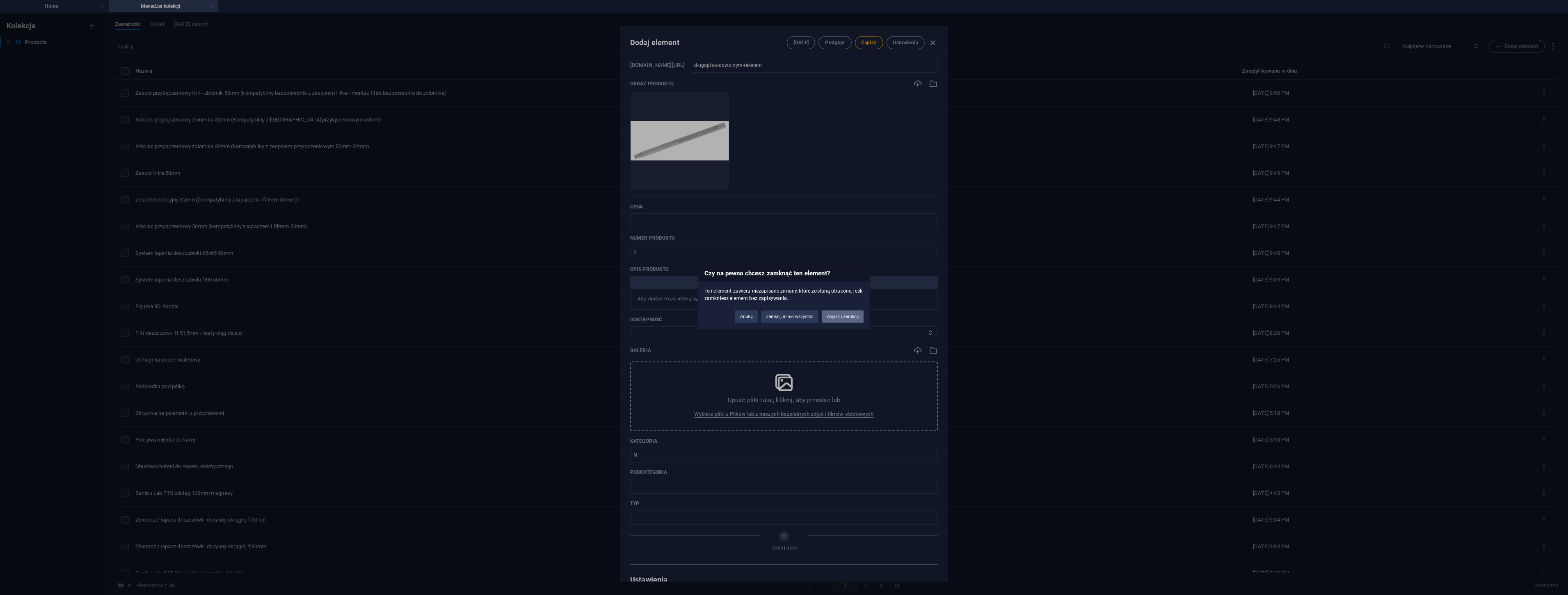
click at [833, 314] on button "Zapisz i zamknij" at bounding box center [843, 317] width 42 height 12
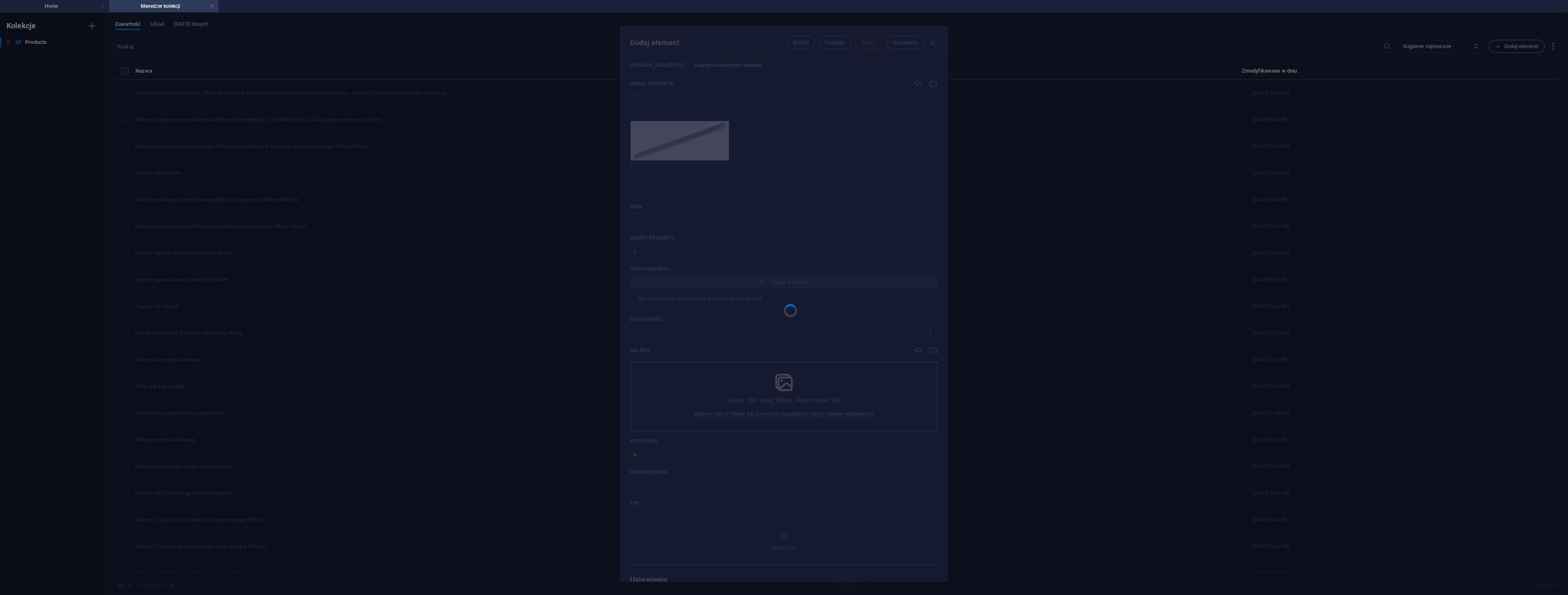
type input "d-ugopis-z-dowolnym-tekstem"
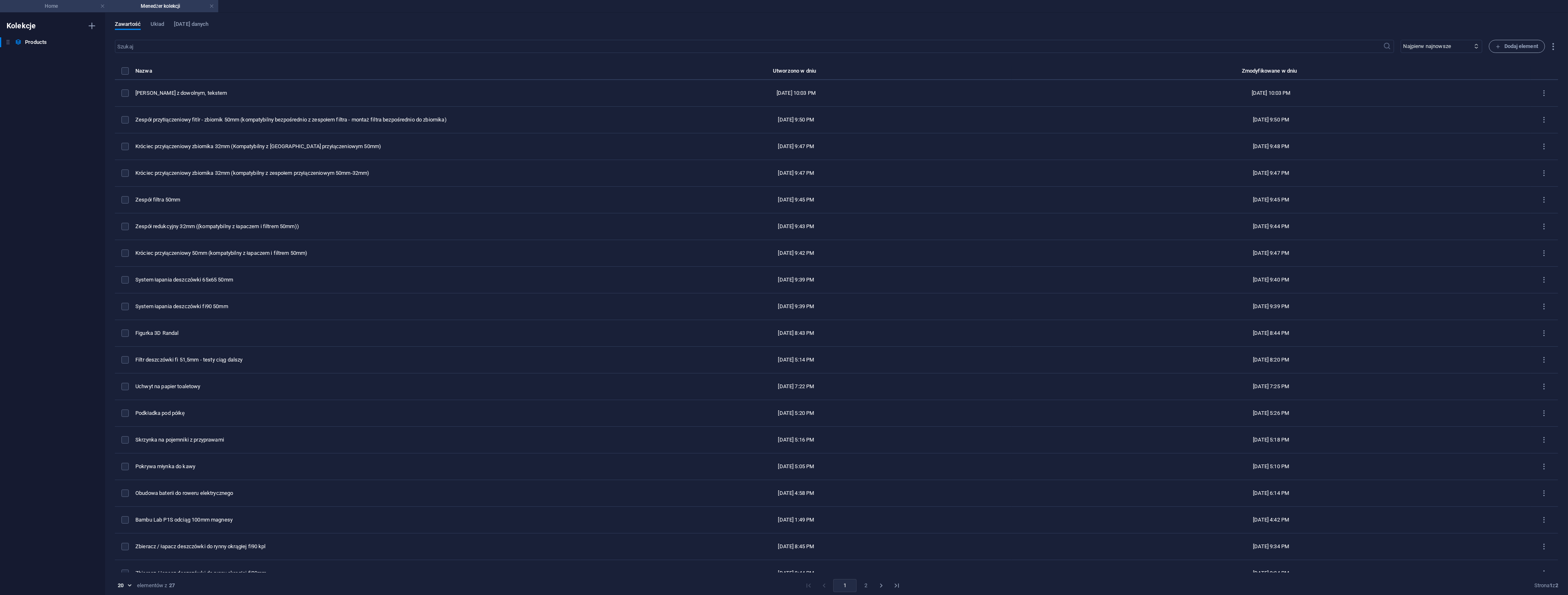
click at [83, 6] on h4 "Home" at bounding box center [54, 6] width 109 height 9
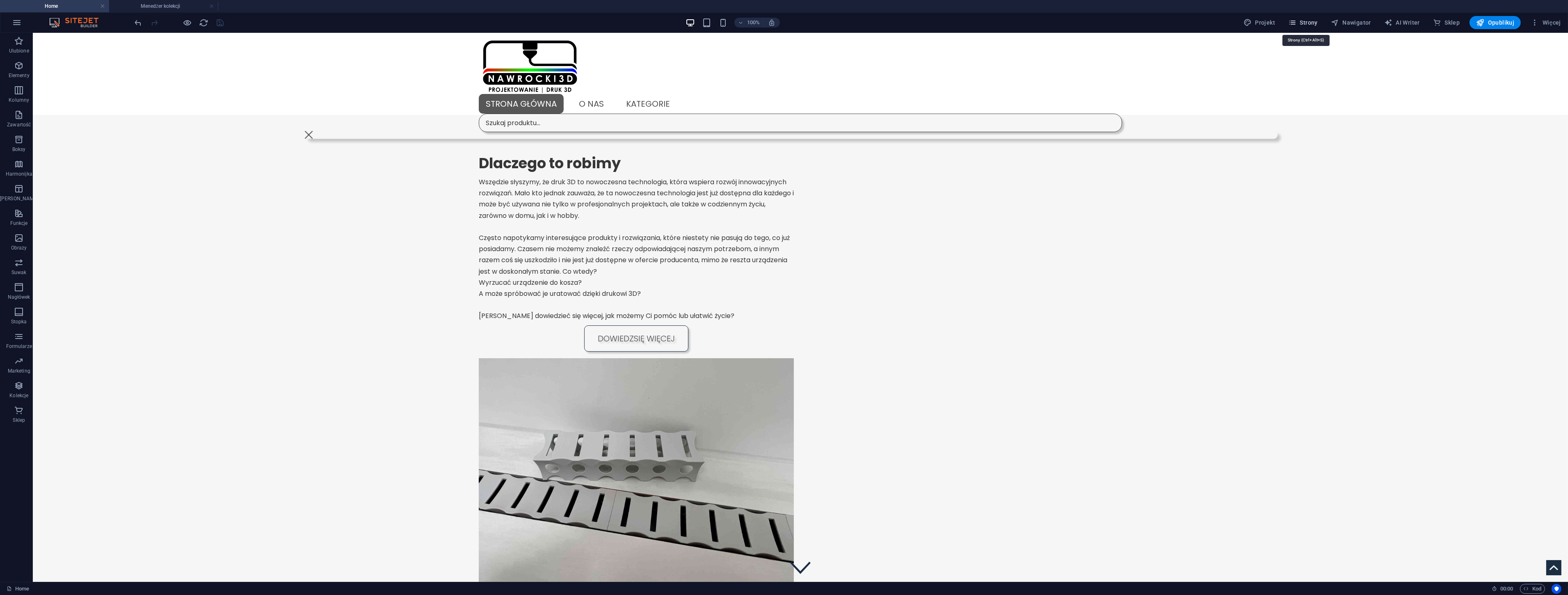
drag, startPoint x: 1318, startPoint y: 23, endPoint x: 1307, endPoint y: 15, distance: 13.6
click at [1318, 23] on span "Strony" at bounding box center [1303, 22] width 30 height 8
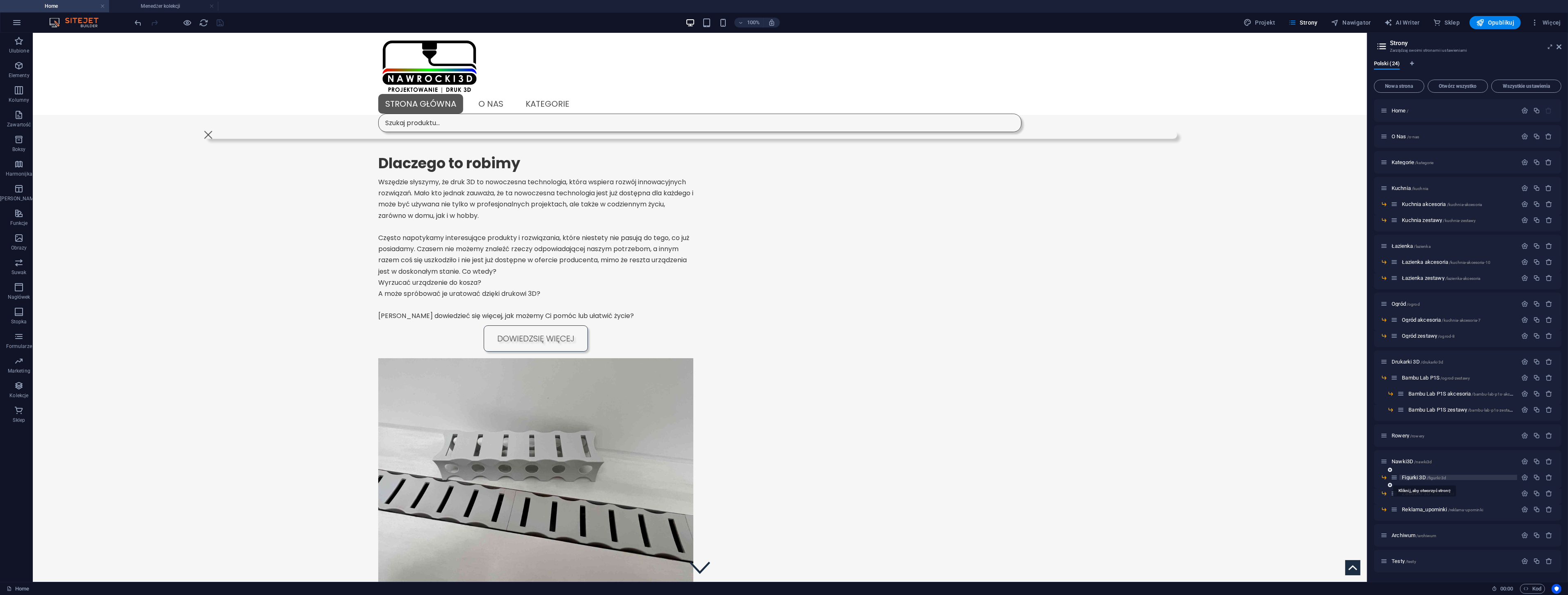
click at [1415, 475] on span "Figurki 3D /figurki-3d" at bounding box center [1424, 477] width 45 height 6
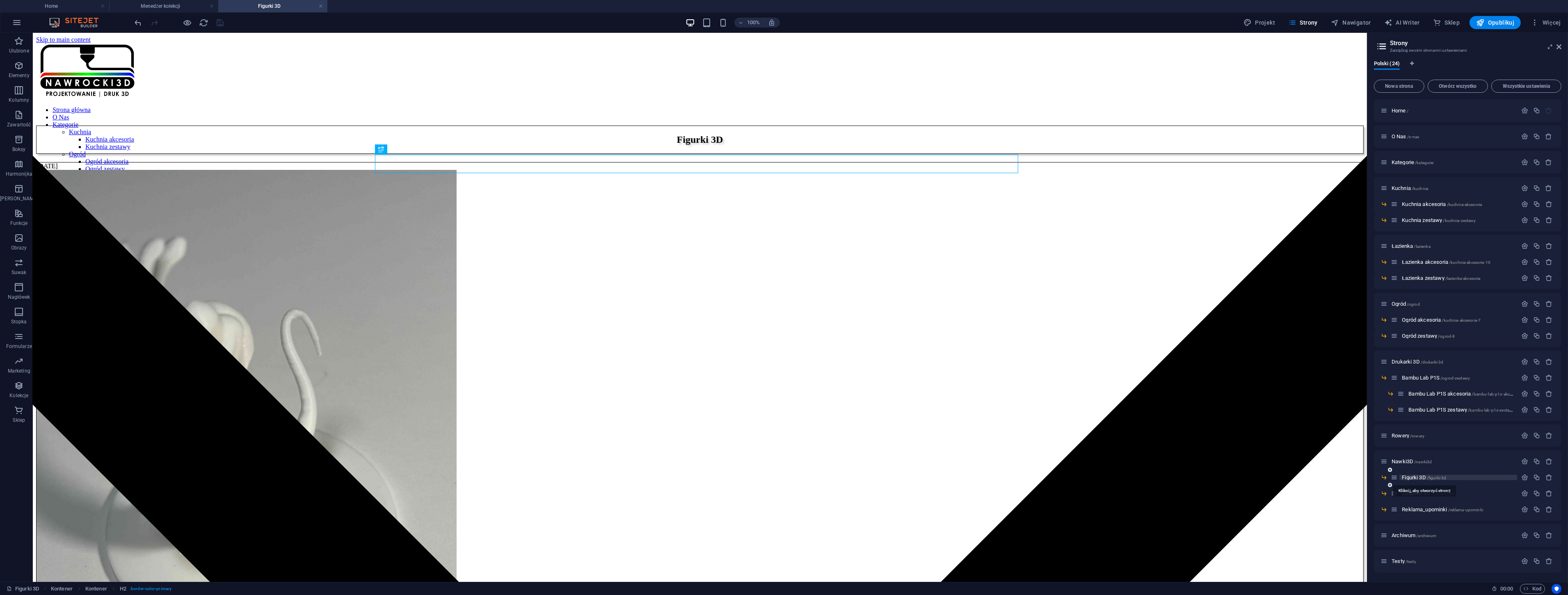
scroll to position [0, 0]
click at [437, 176] on icon at bounding box center [438, 176] width 4 height 9
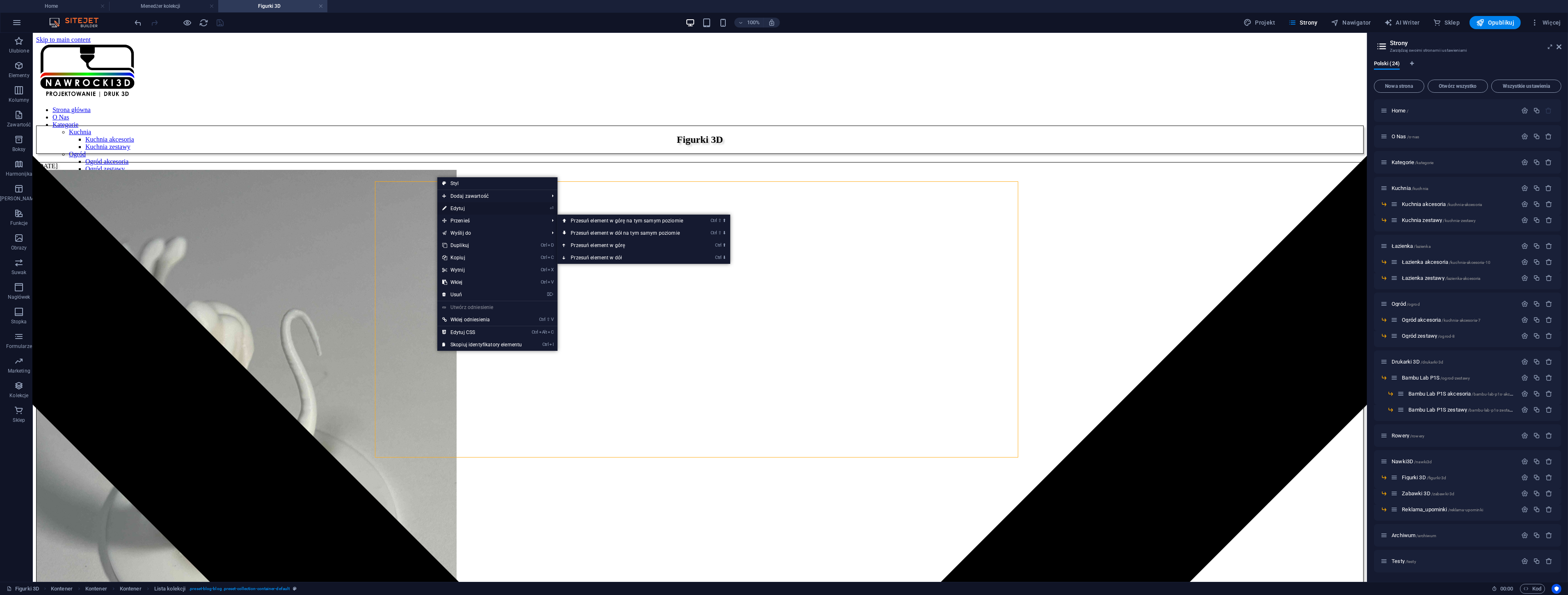
click at [458, 210] on link "⏎ Edytuj" at bounding box center [482, 209] width 89 height 12
select select "createdAt_DESC"
select select "columns.kategoria"
select select "columns.podkategoria"
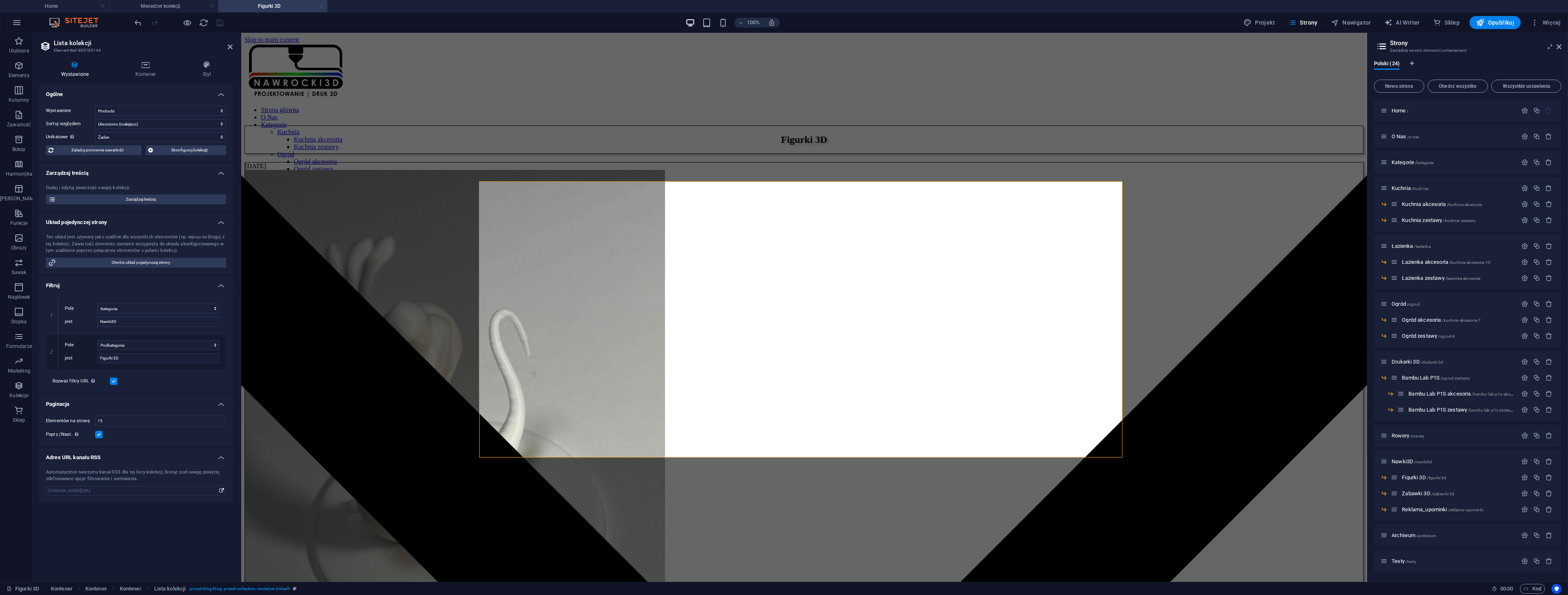
click at [320, 5] on link at bounding box center [321, 6] width 5 height 8
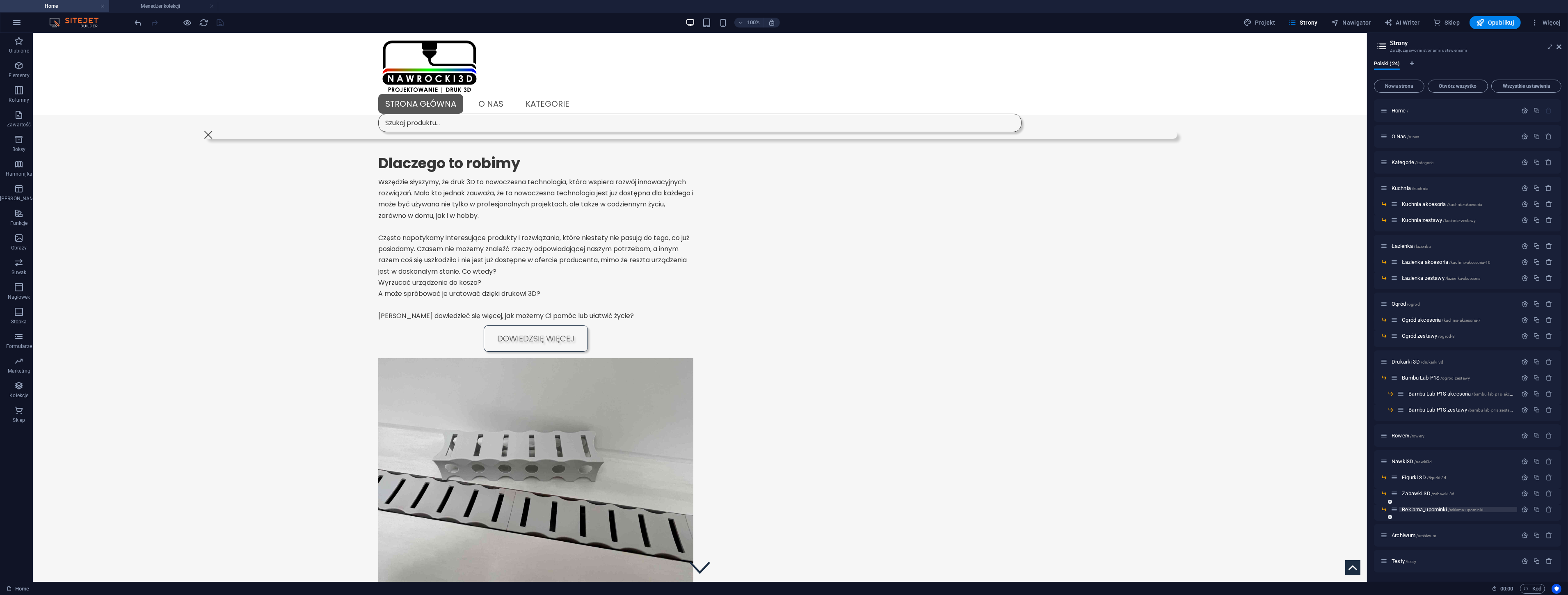
click at [1411, 511] on span "Reklama_upominki /reklama-upominki" at bounding box center [1443, 509] width 82 height 6
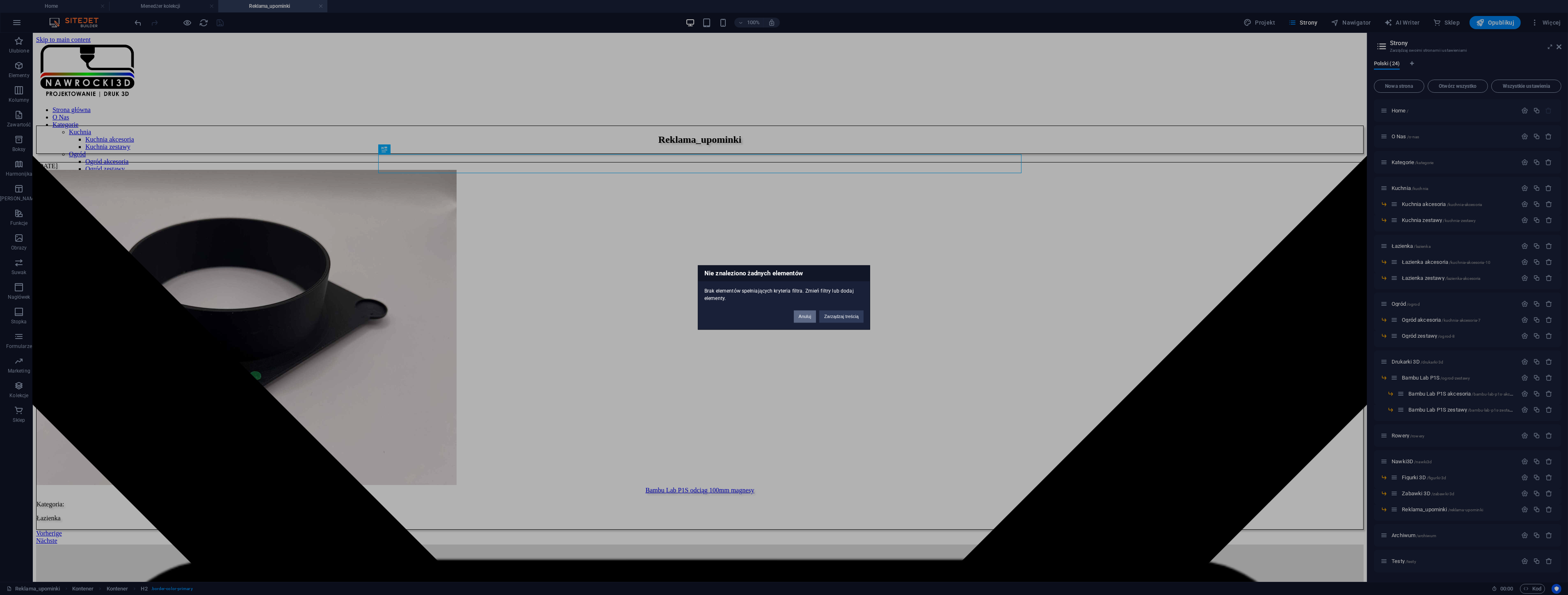
click at [805, 319] on button "Anuluj" at bounding box center [805, 317] width 23 height 12
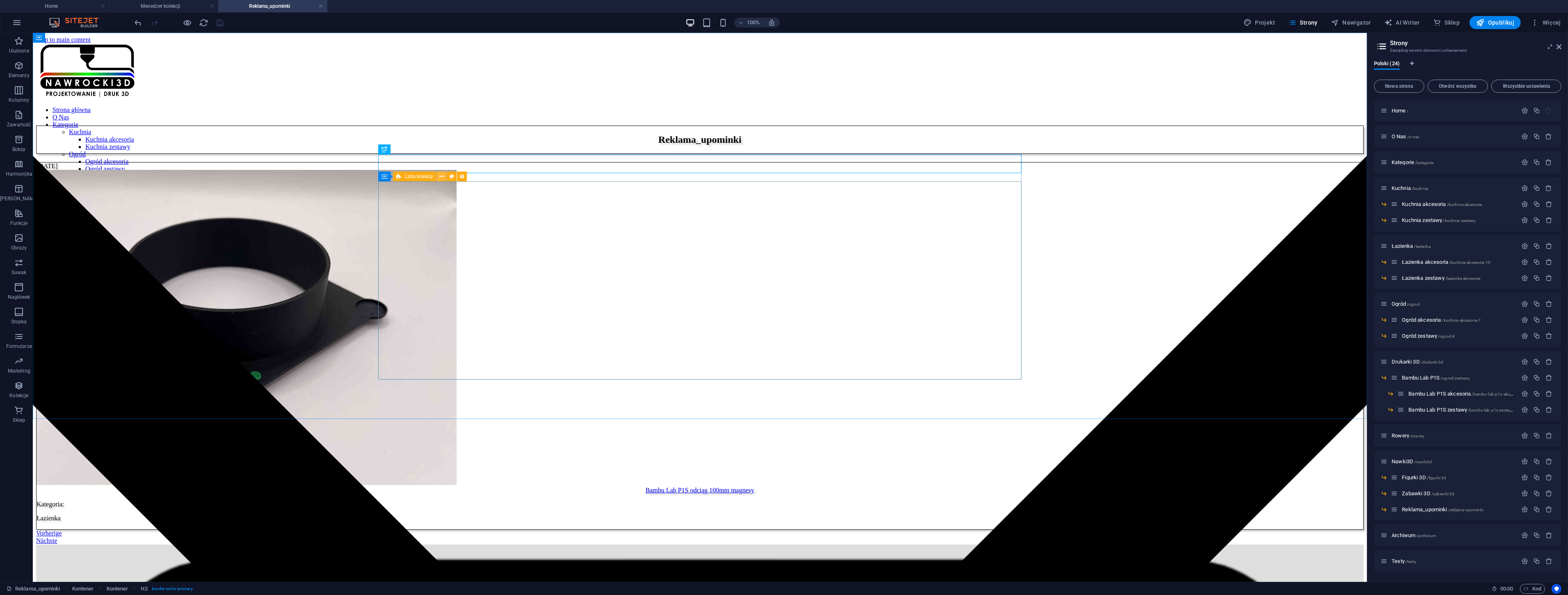
click at [439, 176] on icon at bounding box center [441, 176] width 4 height 9
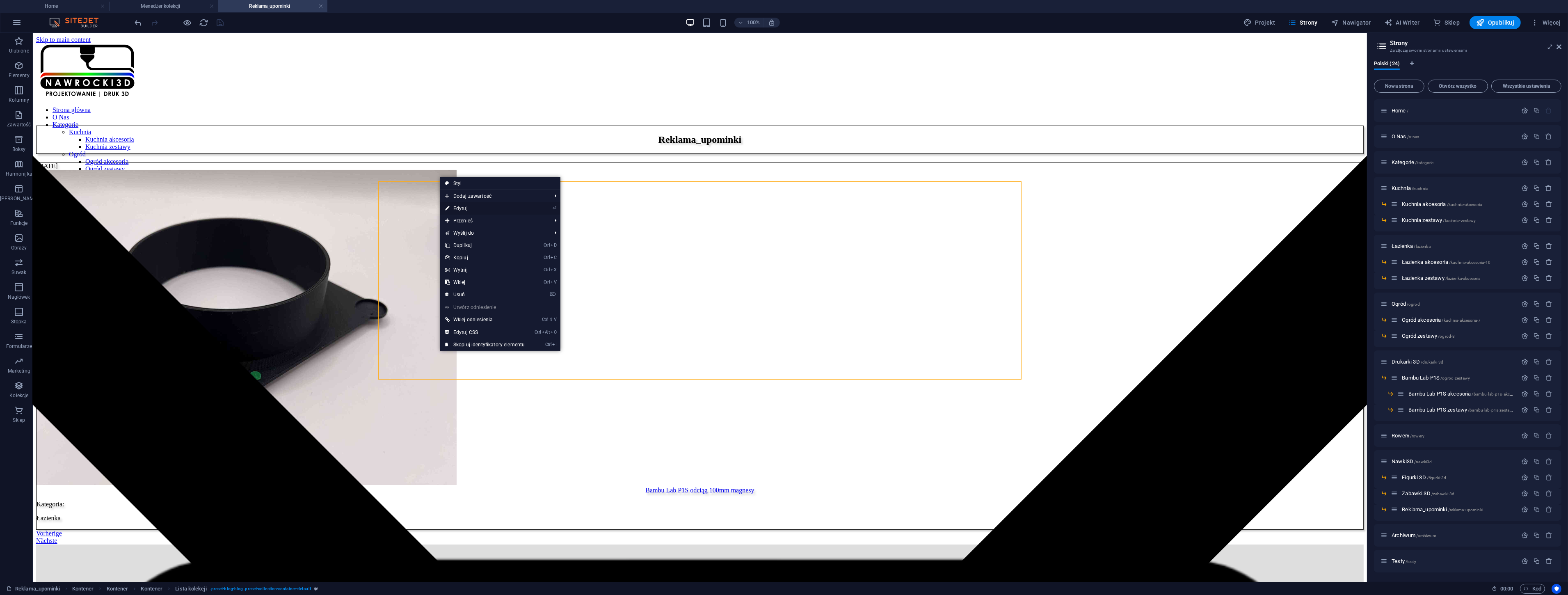
click at [463, 208] on link "⏎ Edytuj" at bounding box center [485, 209] width 89 height 12
select select "createdAt_DESC"
select select "columns.kategoria"
select select "columns.podkategoria"
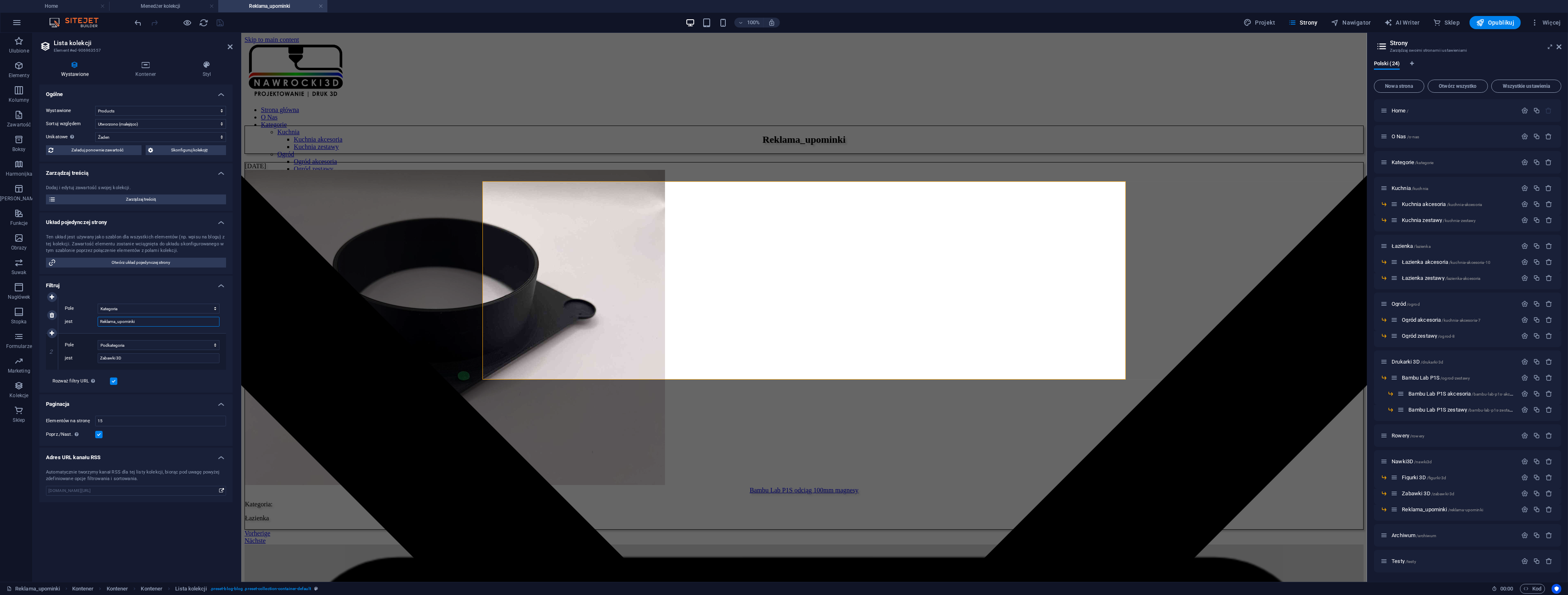
drag, startPoint x: 148, startPoint y: 319, endPoint x: 76, endPoint y: 312, distance: 72.3
click at [76, 312] on div "Pole Utworzono w dniu Zaktualizowano Name Slug Cena Numer produktu Dostępność K…" at bounding box center [141, 315] width 167 height 36
type input "Nawki3D"
select select "createdAt_DESC"
select select "columns.kategoria"
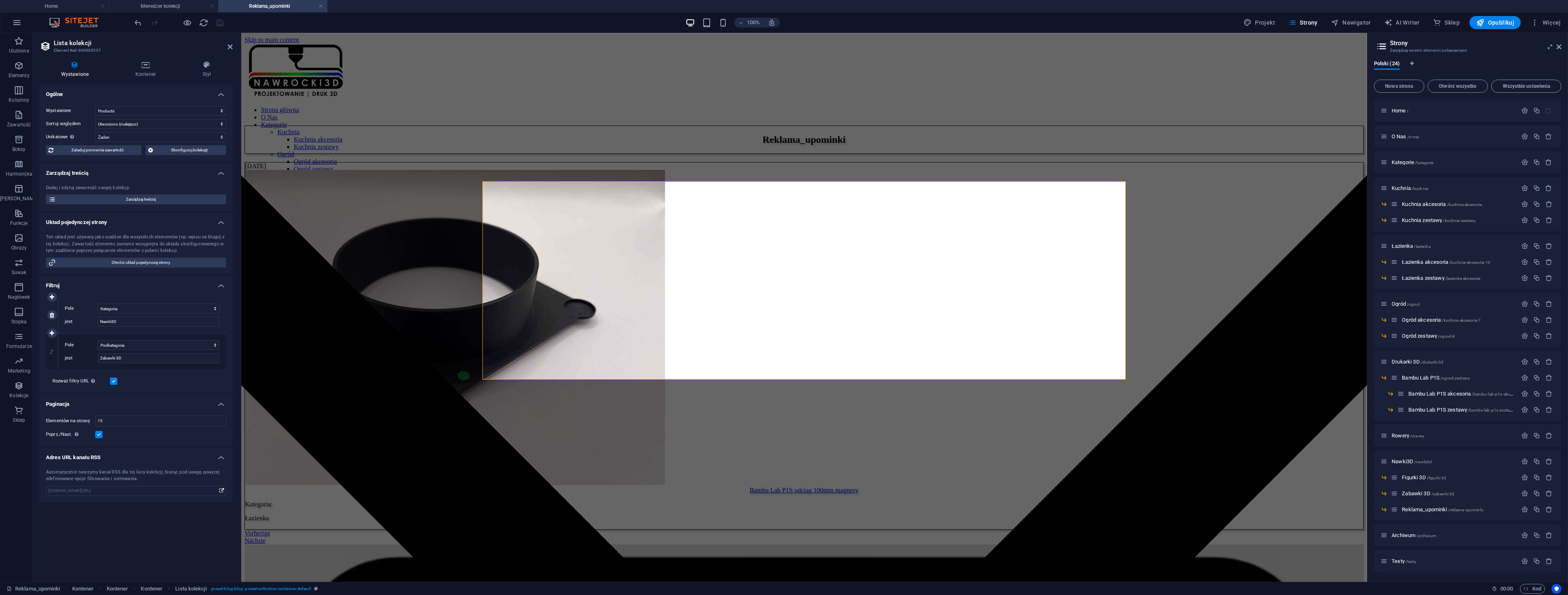
select select "columns.podkategoria"
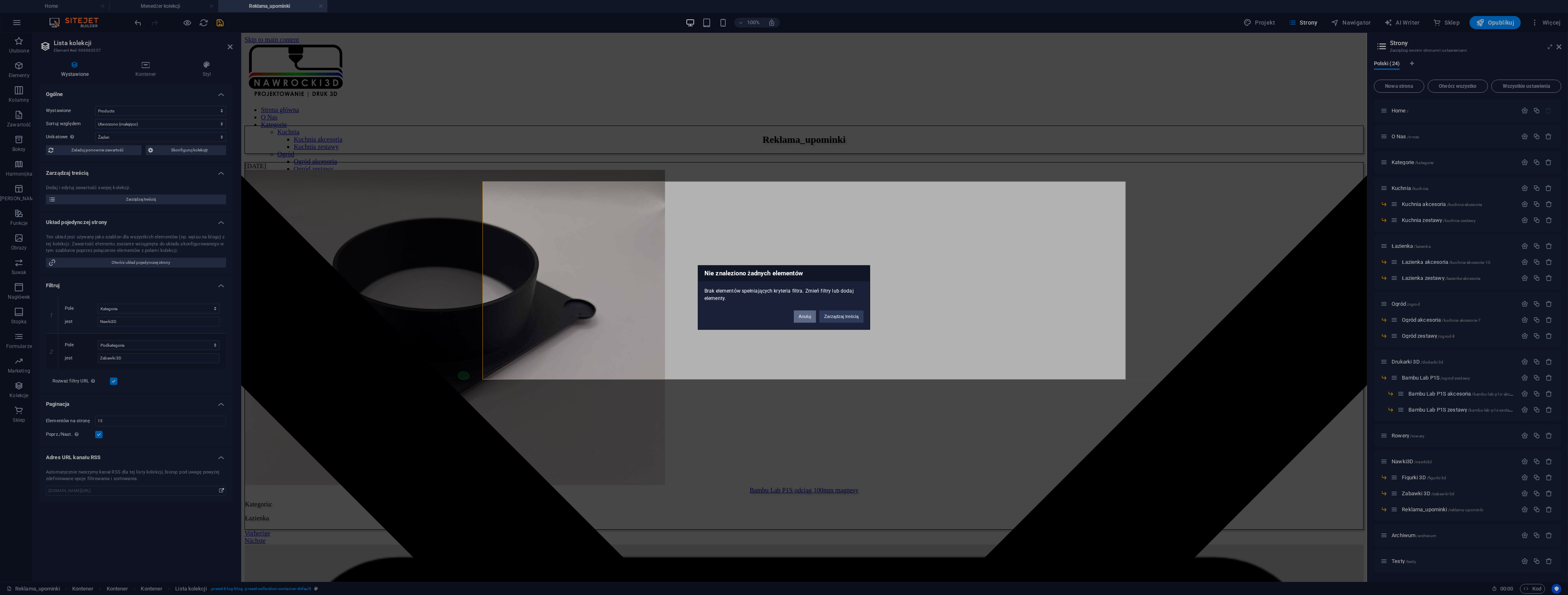
drag, startPoint x: 804, startPoint y: 319, endPoint x: 408, endPoint y: 300, distance: 396.5
click at [804, 319] on button "Anuluj" at bounding box center [805, 317] width 23 height 12
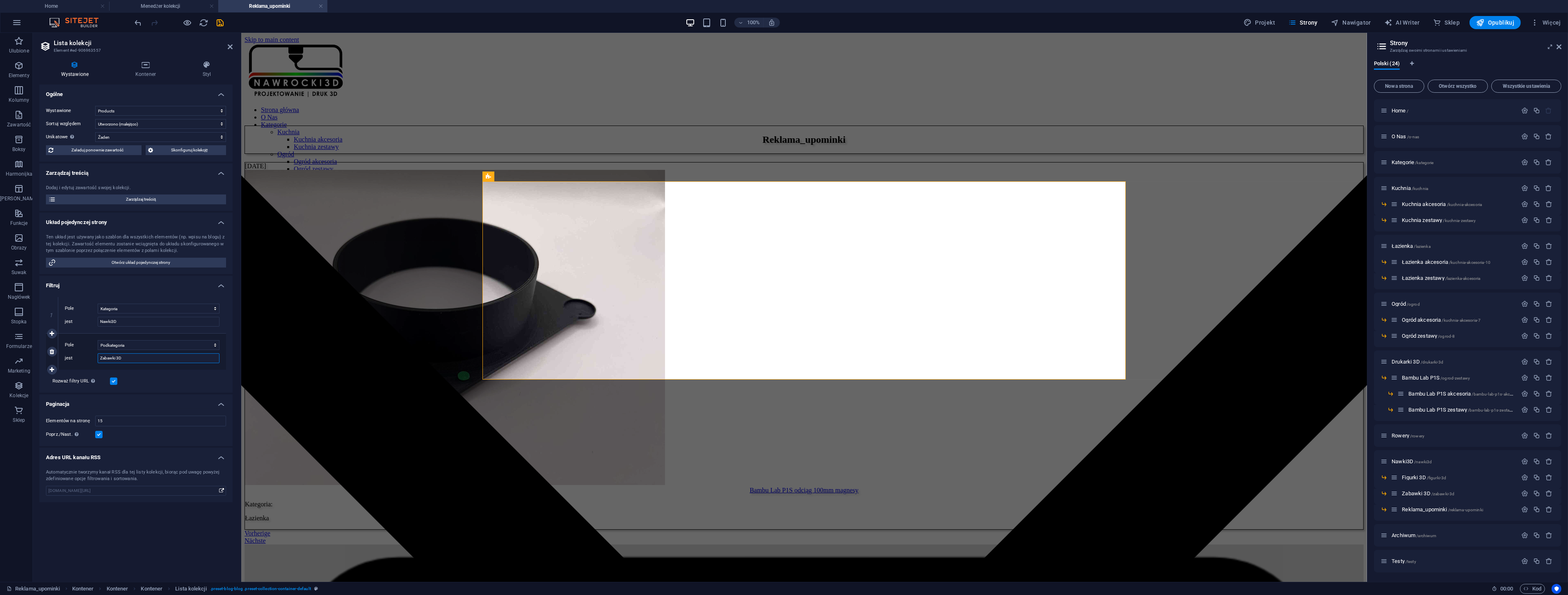
drag, startPoint x: 73, startPoint y: 368, endPoint x: 68, endPoint y: 368, distance: 5.0
click at [68, 368] on div "Pole Utworzono w dniu Zaktualizowano Name Slug Cena Numer produktu Dostępność K…" at bounding box center [141, 351] width 167 height 36
type input "Reklama_upominki"
select select "createdAt_DESC"
select select "columns.kategoria"
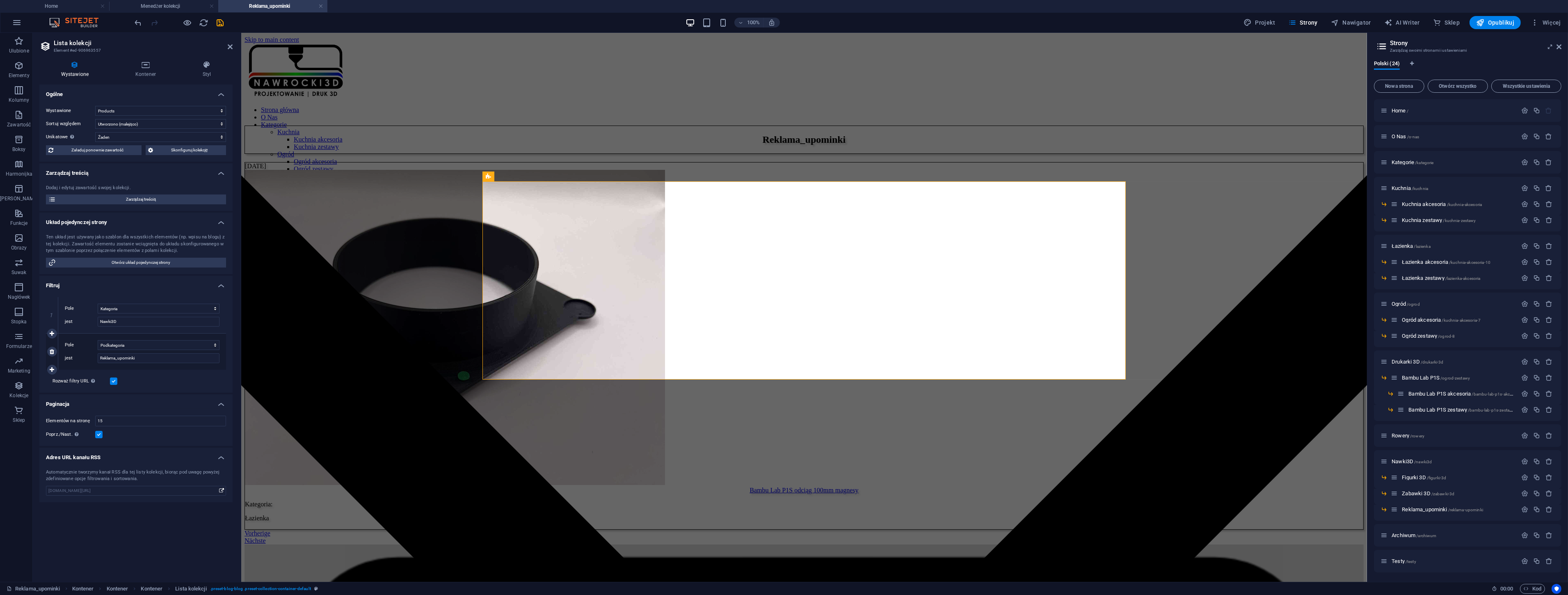
select select "columns.podkategoria"
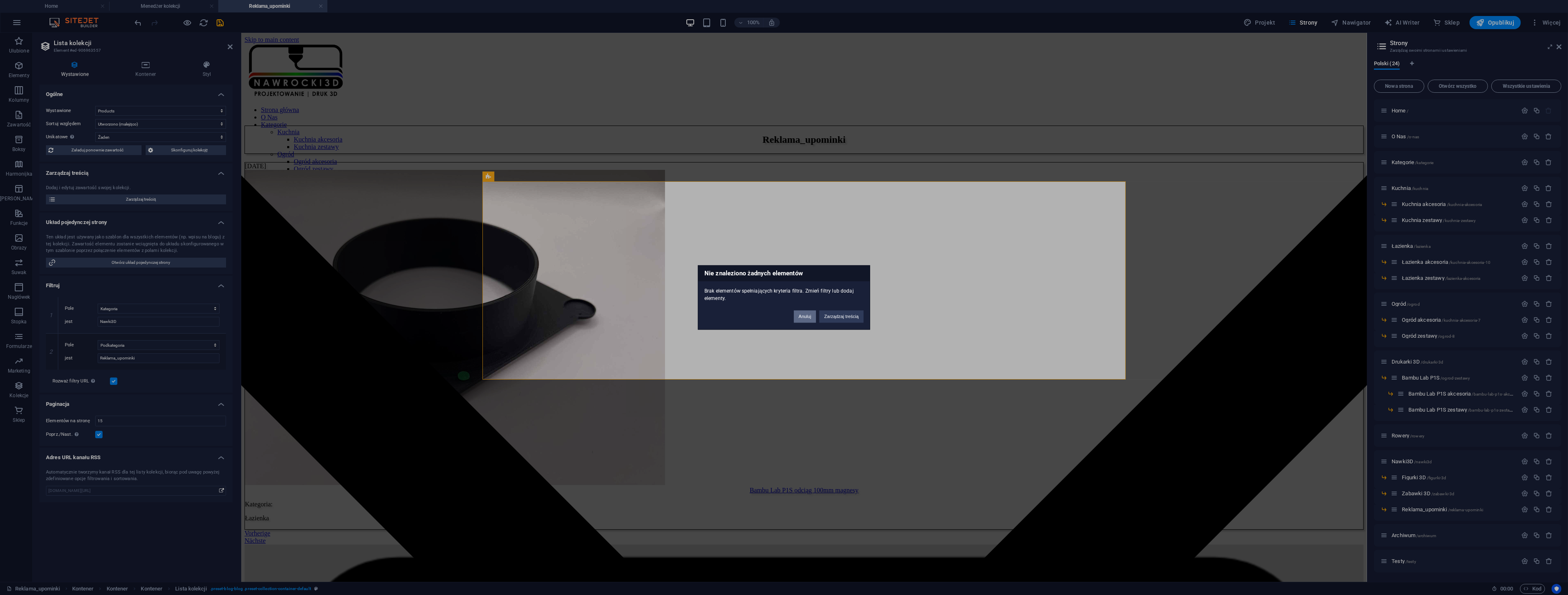
click at [809, 317] on button "Anuluj" at bounding box center [805, 317] width 23 height 12
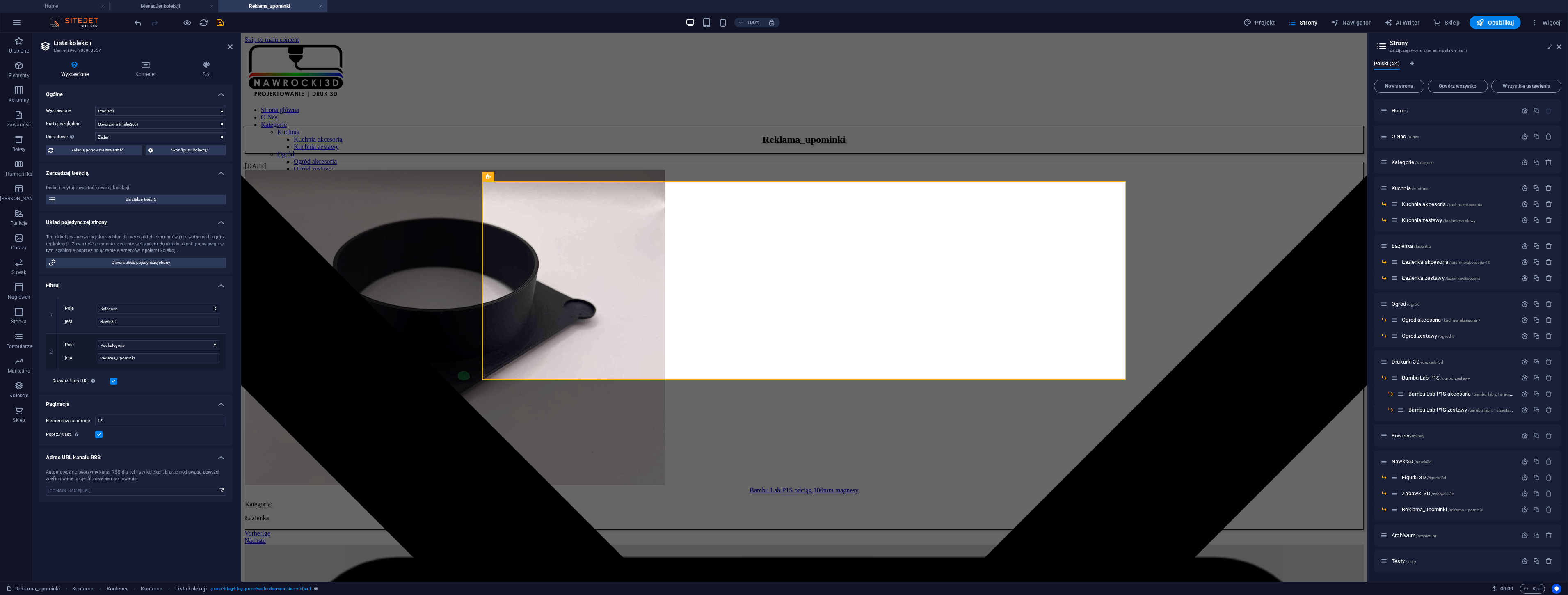
click at [323, 6] on h4 "Reklama_upominki" at bounding box center [273, 6] width 109 height 9
click at [322, 10] on link at bounding box center [321, 6] width 5 height 8
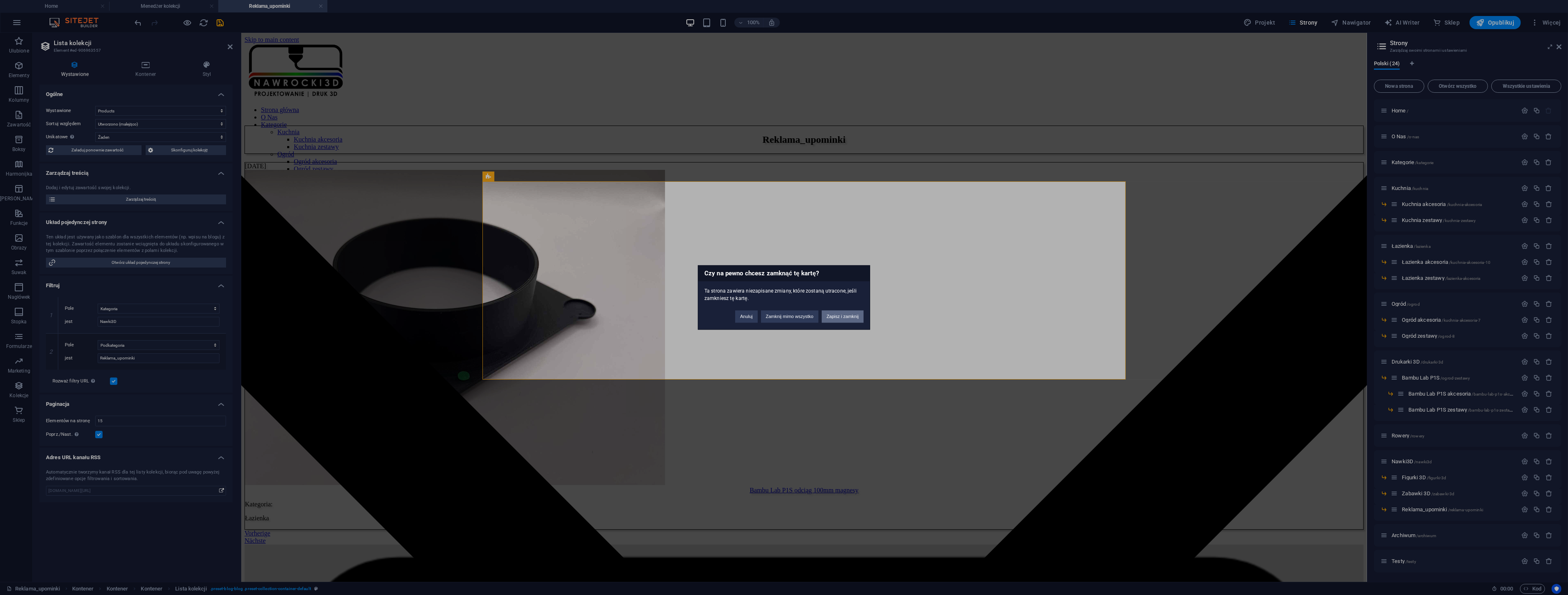
click at [836, 320] on button "Zapisz i zamknij" at bounding box center [843, 317] width 42 height 12
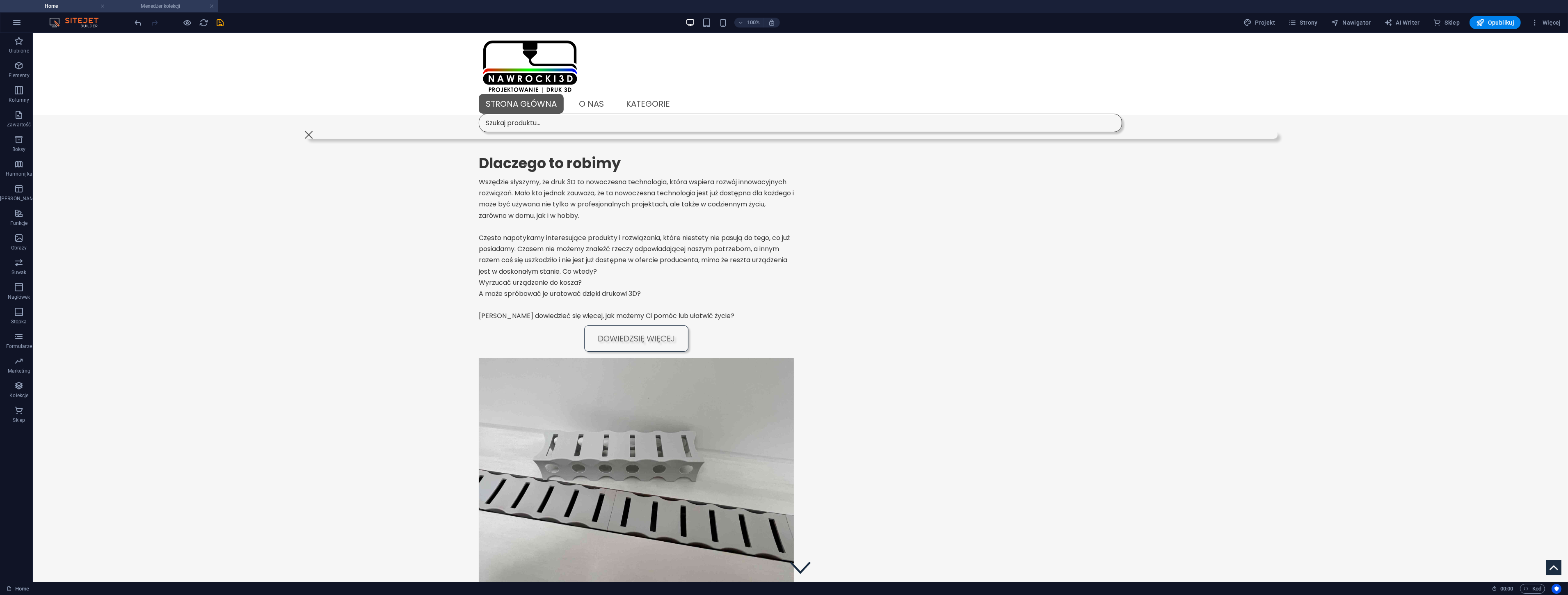
click at [182, 6] on h4 "Menedżer kolekcji" at bounding box center [163, 6] width 109 height 9
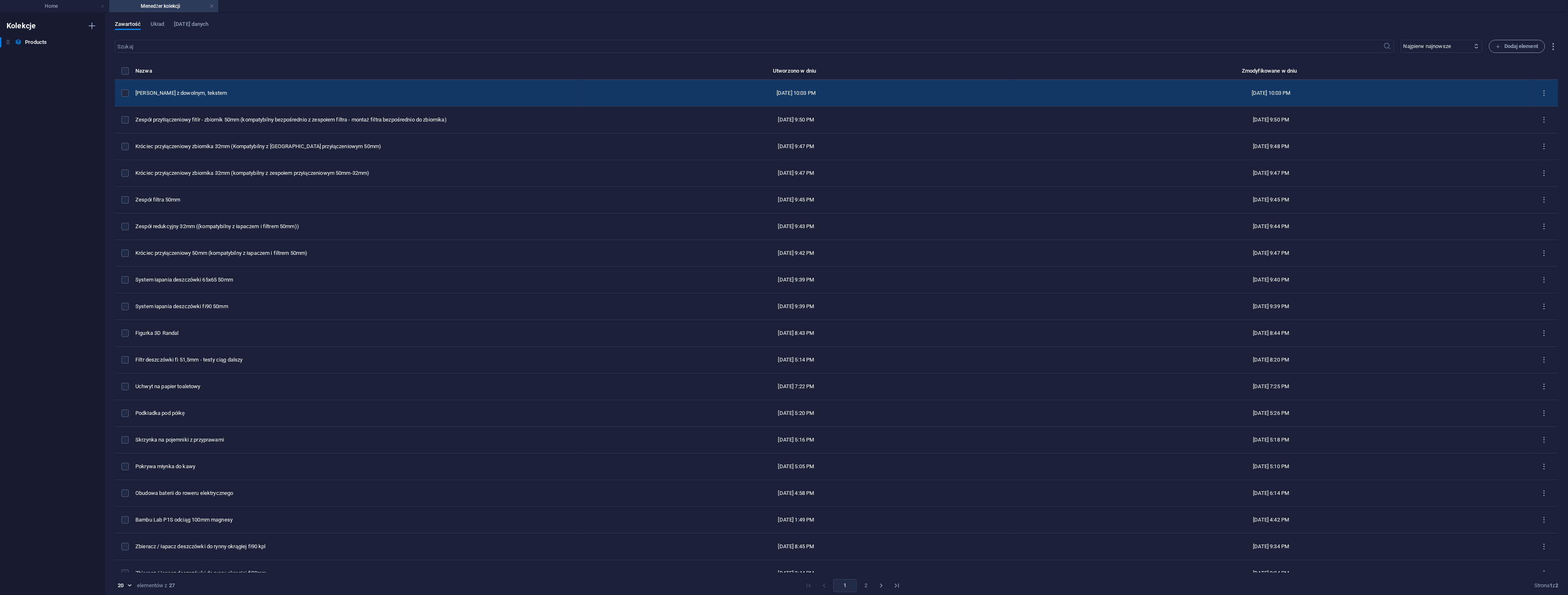
click at [215, 92] on div "Długopis z dowolnym, tekstem" at bounding box center [354, 93] width 438 height 7
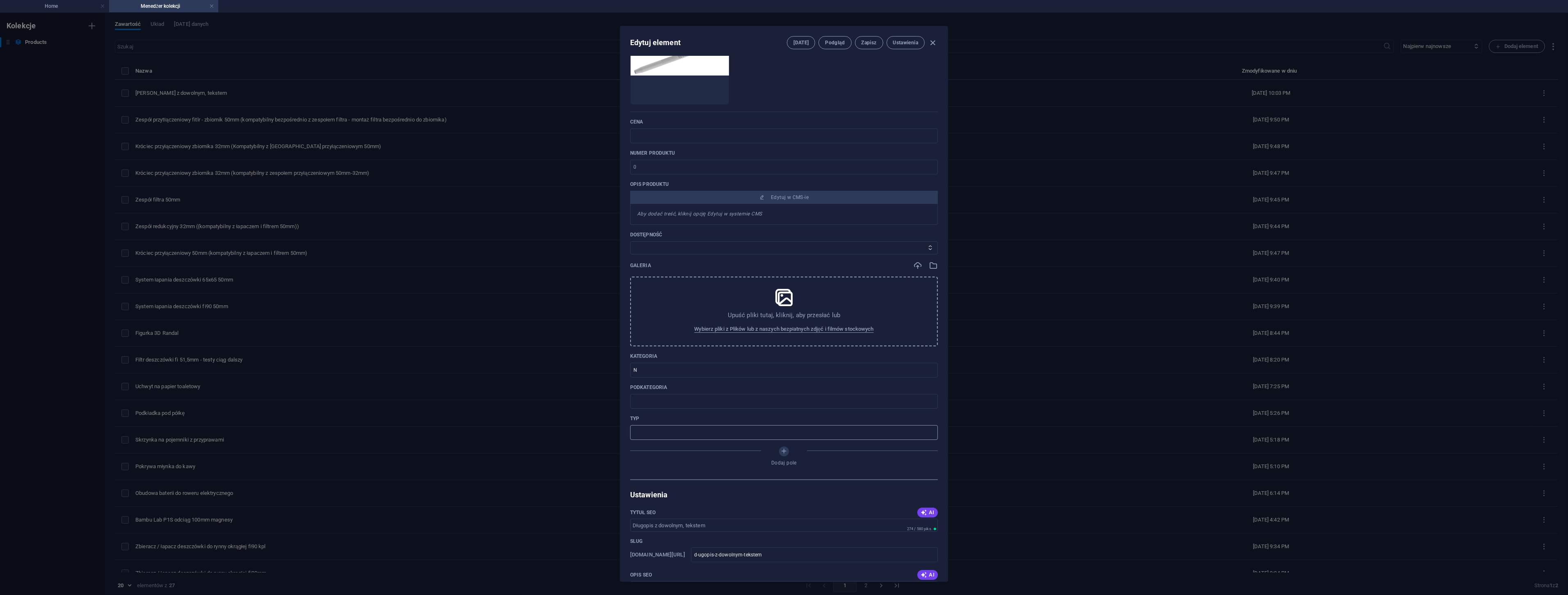
scroll to position [137, 0]
click at [649, 366] on input "N" at bounding box center [784, 364] width 308 height 15
type input "Nawki3D"
click at [641, 398] on input "text" at bounding box center [784, 395] width 308 height 15
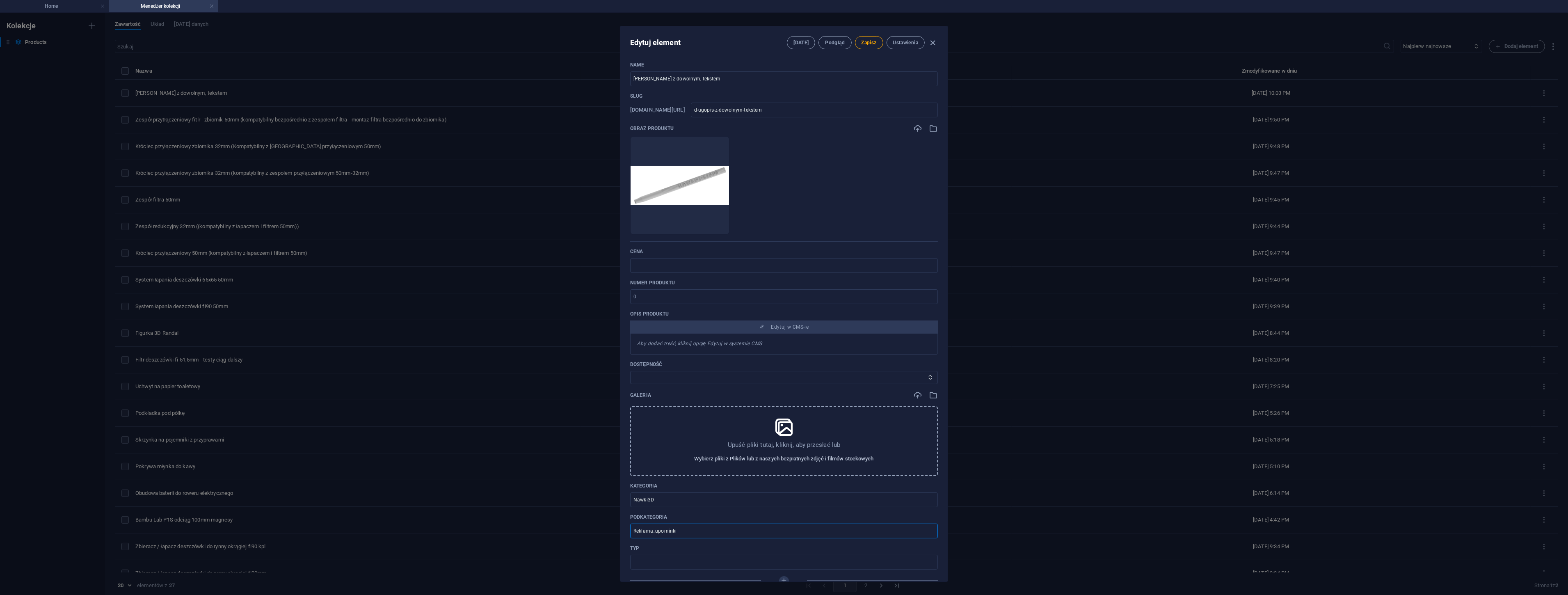
scroll to position [0, 0]
type input "Reklama_upominki"
click at [682, 81] on input "Długopis z dowolnym, tekstem" at bounding box center [784, 79] width 308 height 15
click at [718, 81] on input "Długopis z dowolnym tekstem" at bounding box center [784, 79] width 308 height 15
type input "Długopis z dowolnym tekstem / g"
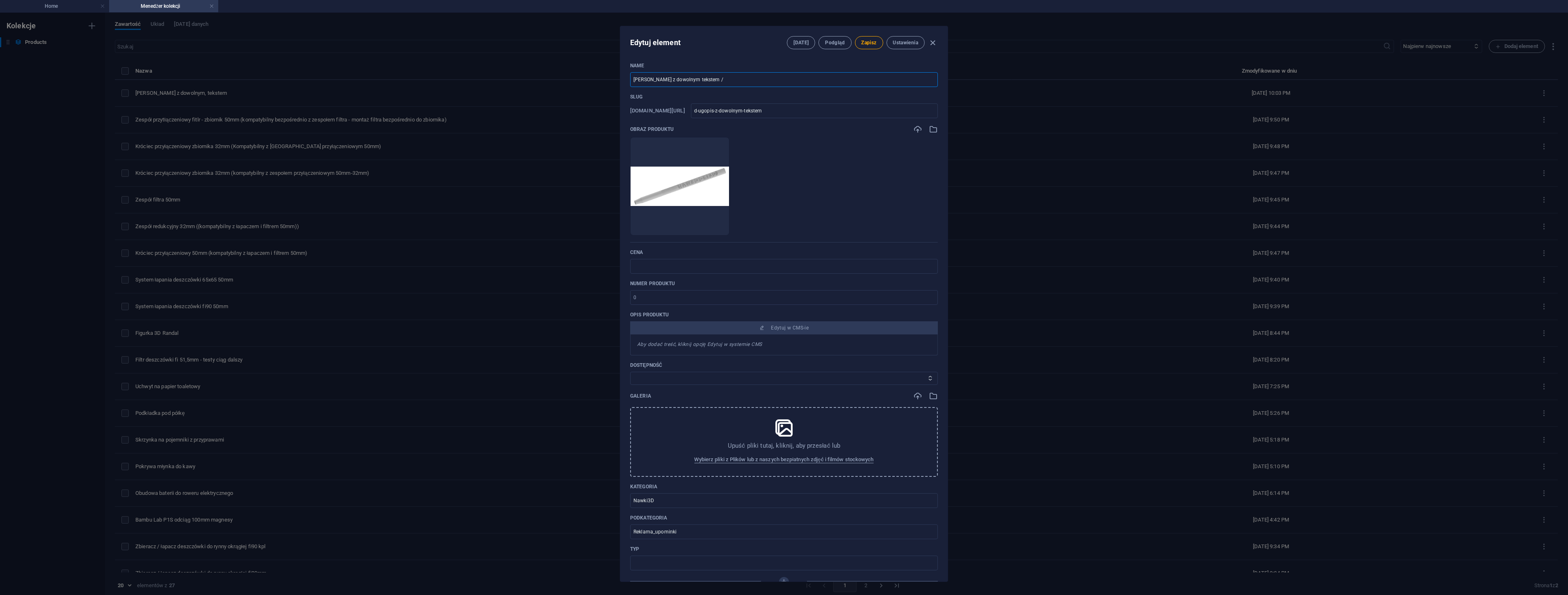
type input "d-ugopis-z-dowolnym-tekstem-g"
type input "Długopis z dowolnym tekstem / gr"
type input "d-ugopis-z-dowolnym-tekstem-gr"
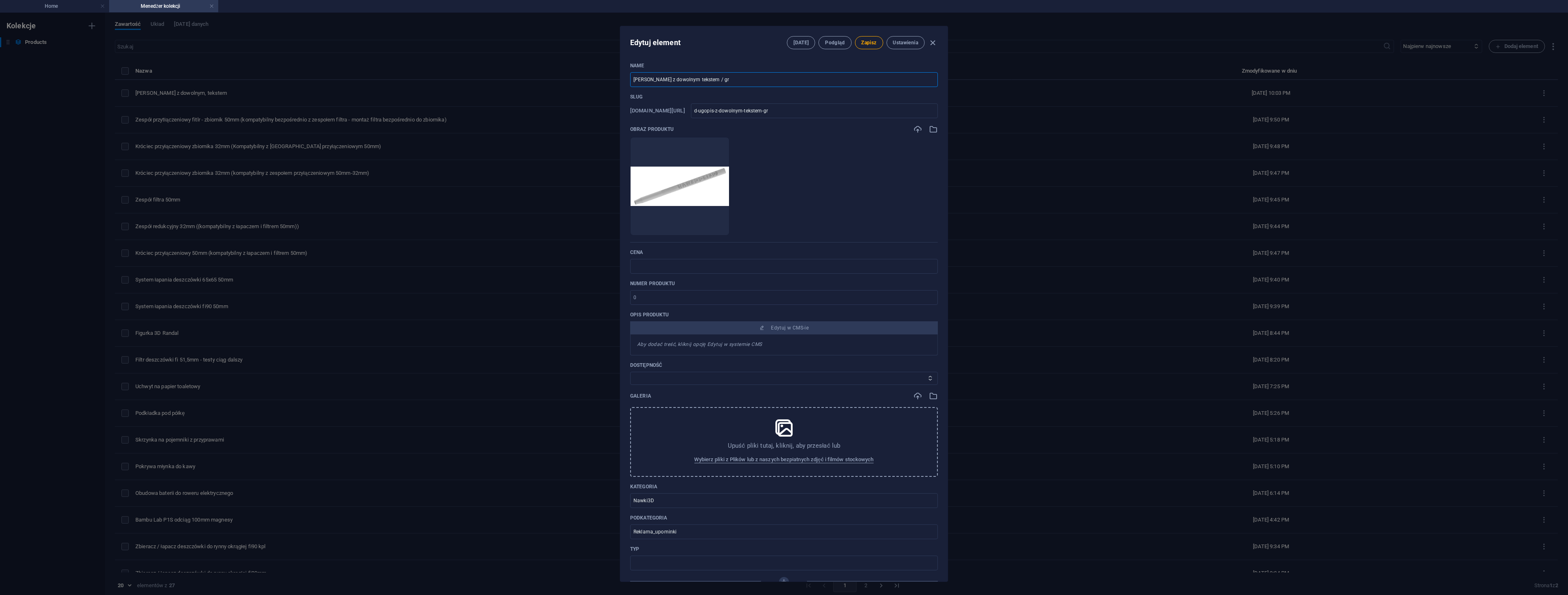
type input "Długopis z dowolnym tekstem / gra"
type input "d-ugopis-z-dowolnym-tekstem-gra"
type input "Długopis z dowolnym tekstem / graf"
type input "d-ugopis-z-dowolnym-tekstem-graf"
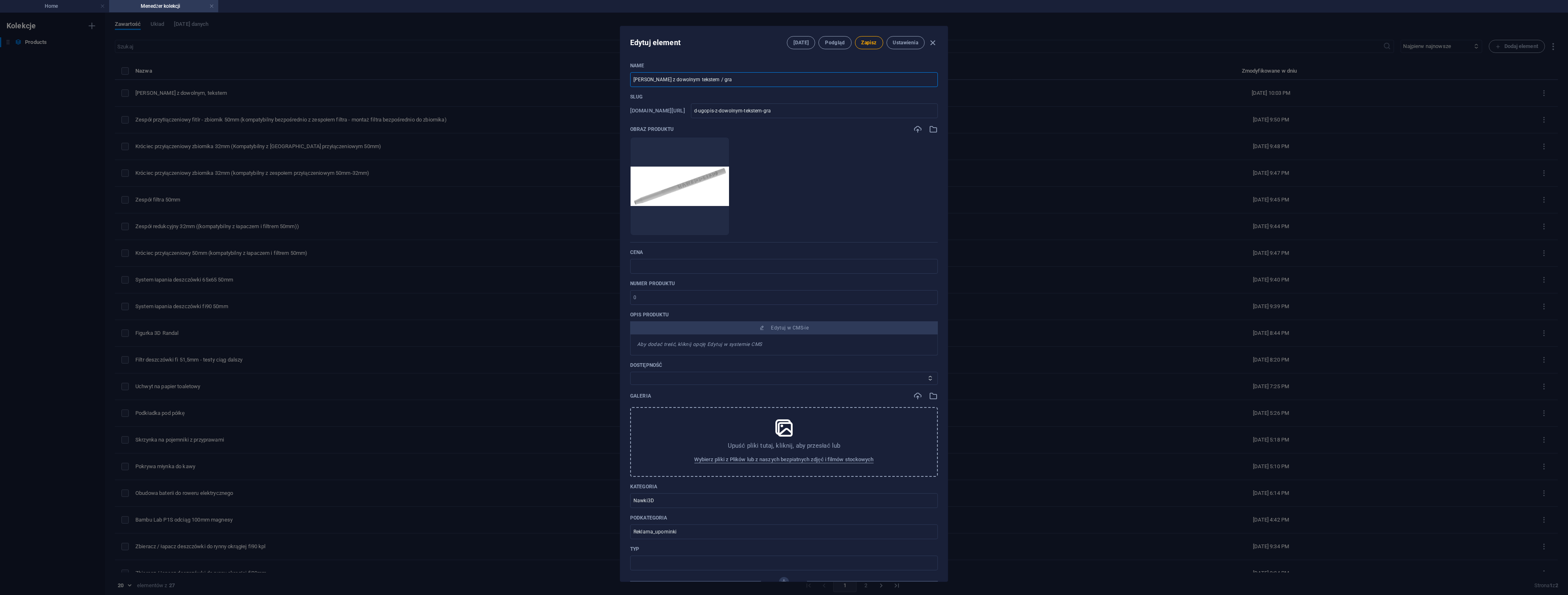
type input "d-ugopis-z-dowolnym-tekstem-graf"
type input "Długopis z dowolnym tekstem / grafi"
type input "d-ugopis-z-dowolnym-tekstem-grafi"
type input "Długopis z dowolnym tekstem / grafik"
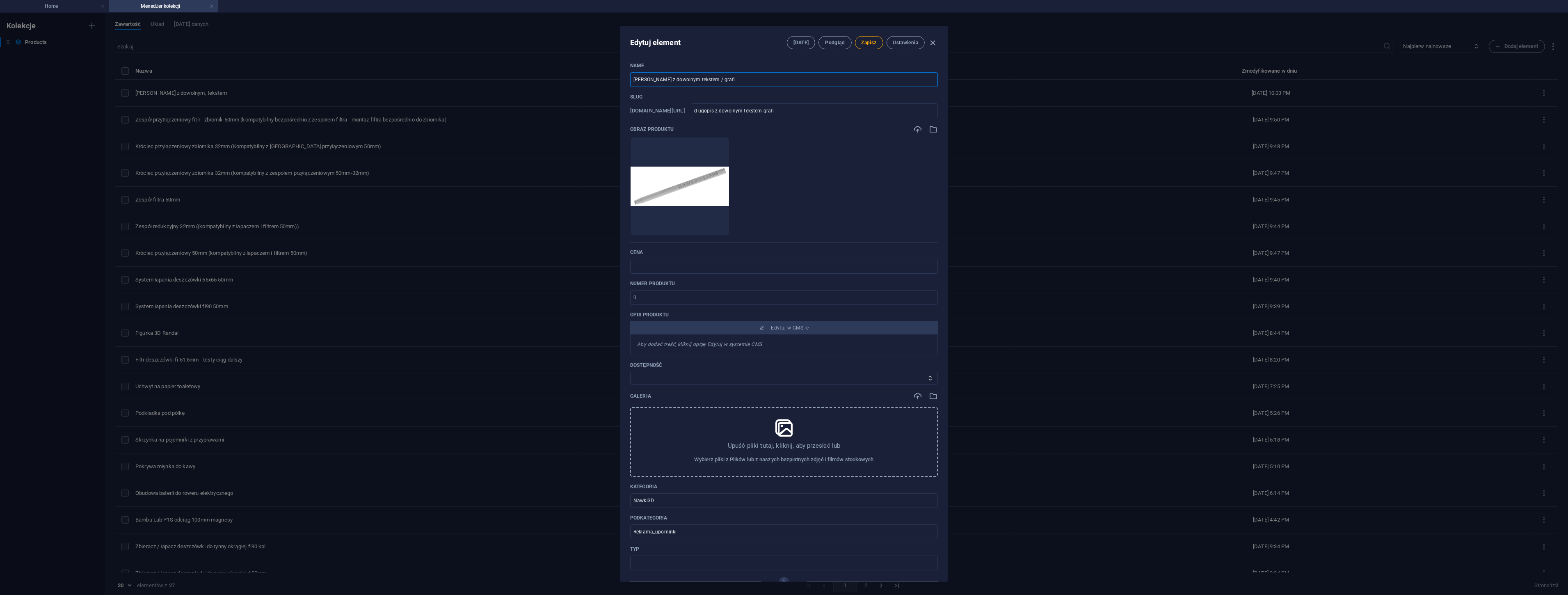
type input "d-ugopis-z-dowolnym-tekstem-grafik"
type input "[PERSON_NAME] z dowolnym tekstem / grafiką"
type input "d-ugopis-z-dowolnym-tekstem-grafika"
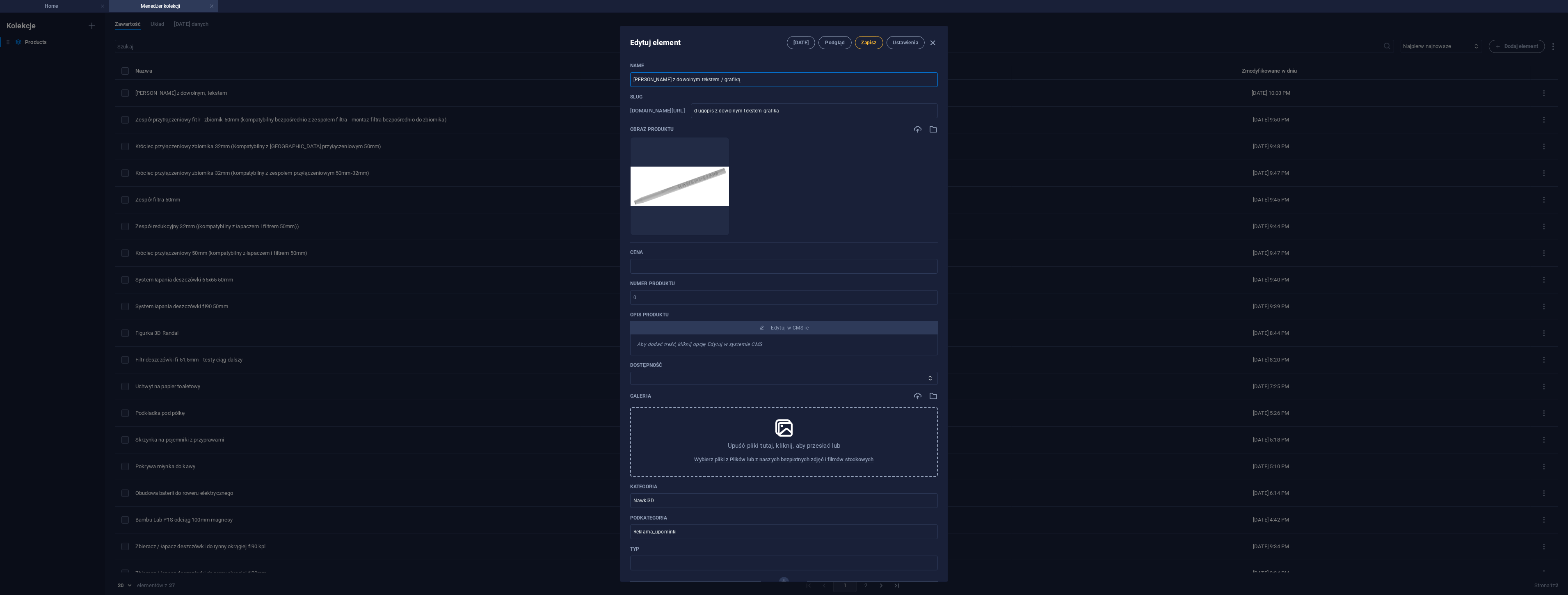
type input "[PERSON_NAME] z dowolnym tekstem / grafiką"
click at [865, 46] on span "Zapisz" at bounding box center [868, 42] width 15 height 6
click at [933, 45] on icon "button" at bounding box center [933, 43] width 10 height 10
type input "d-ugopis-z-dowolnym-tekstem-grafika"
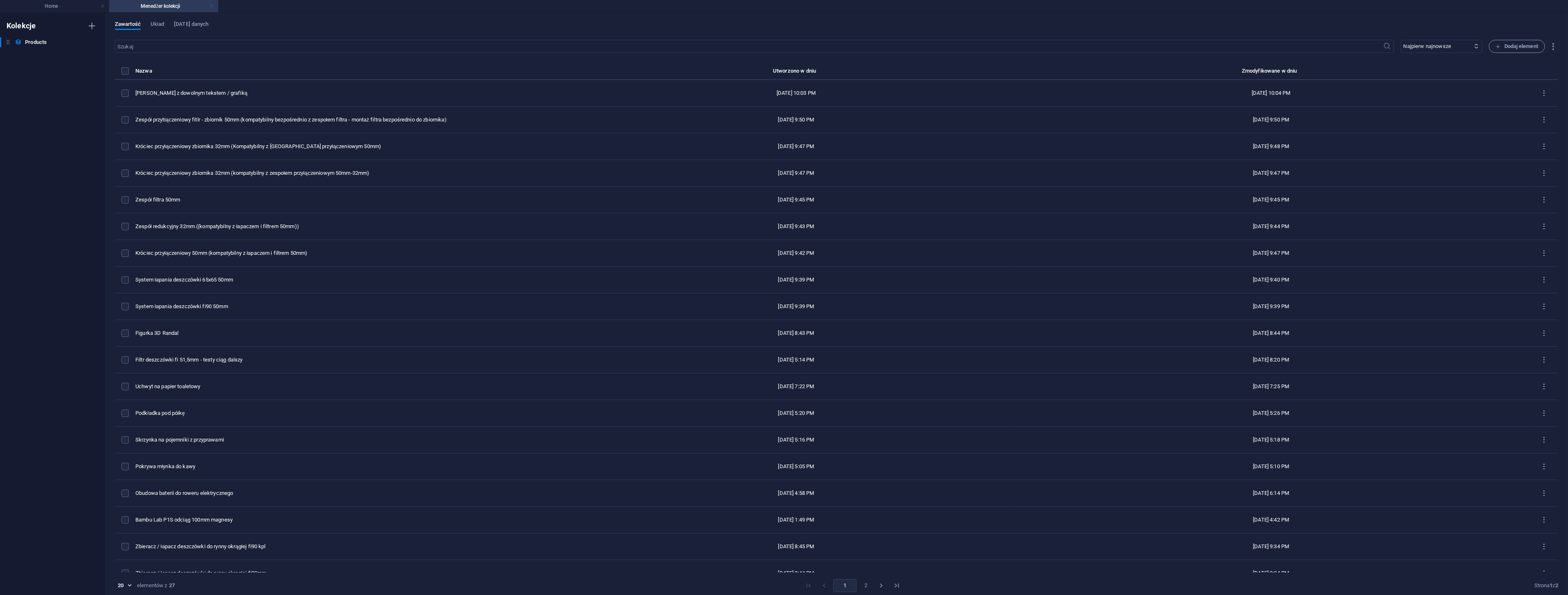
click at [212, 4] on link at bounding box center [212, 6] width 5 height 8
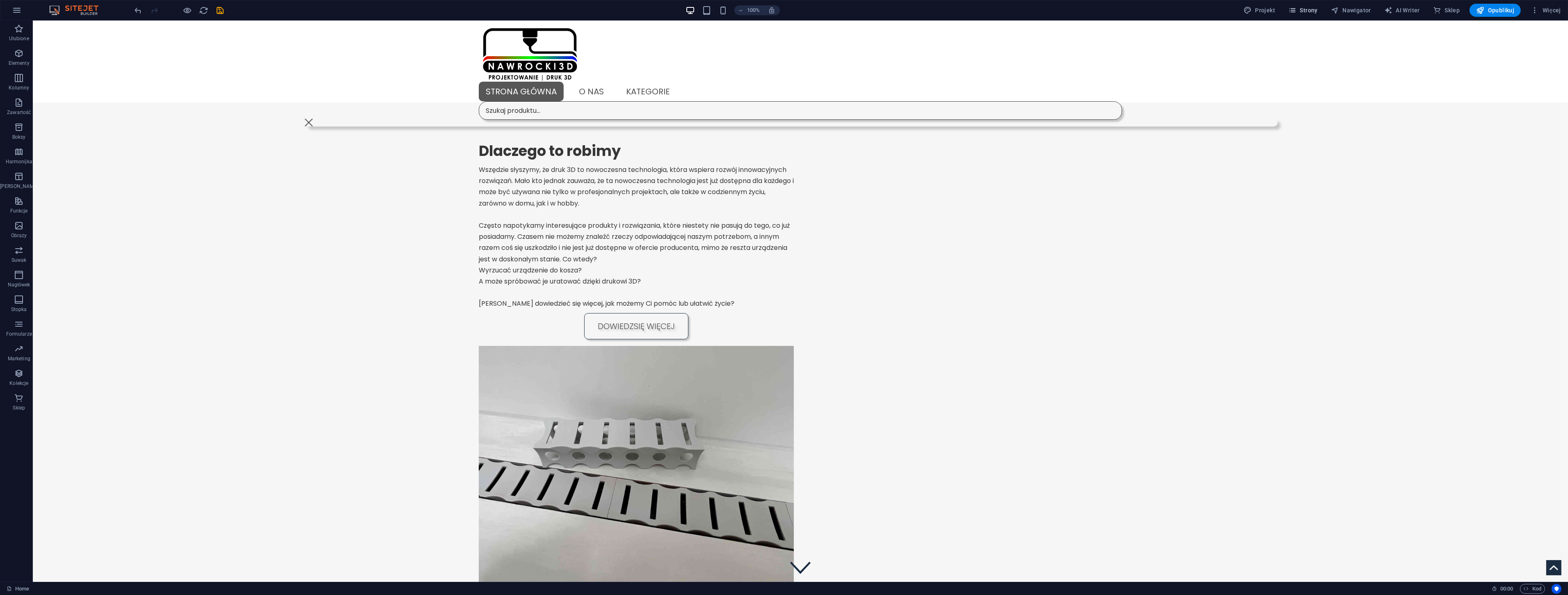
click at [1306, 11] on span "Strony" at bounding box center [1303, 10] width 30 height 8
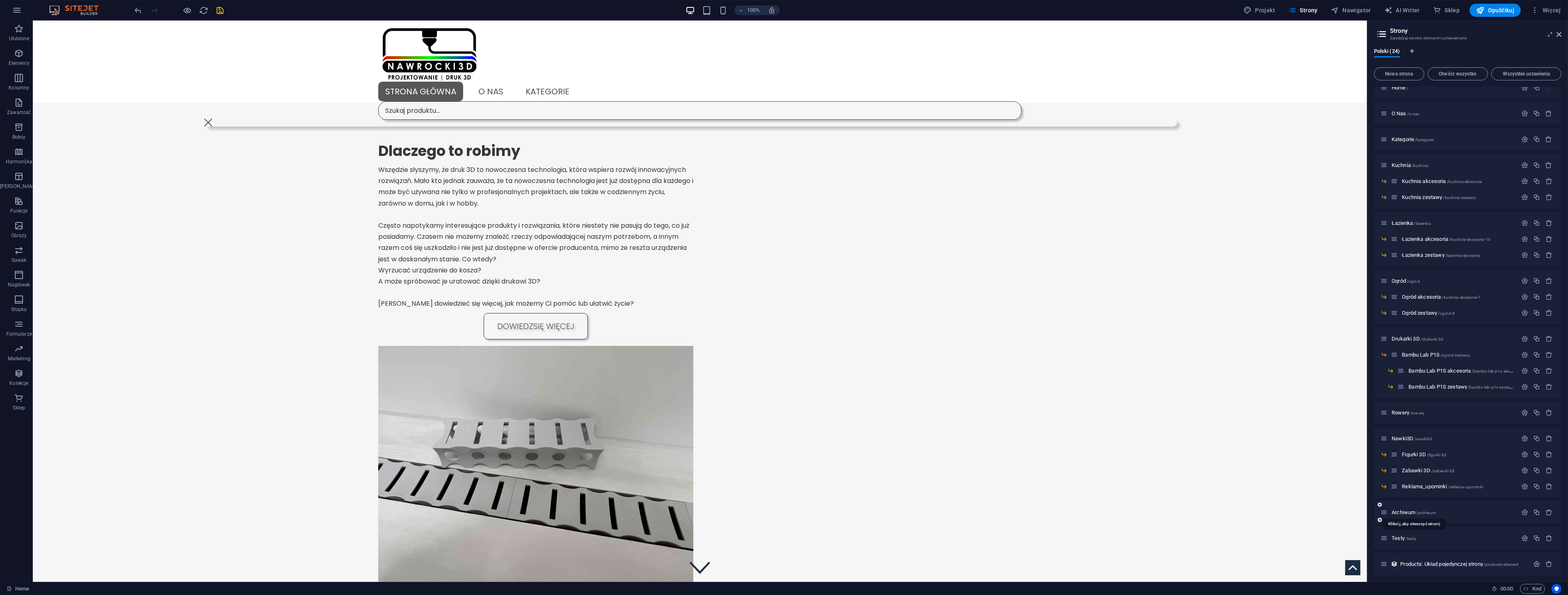
scroll to position [13, 0]
click at [1434, 484] on span "Reklama_upominki /reklama-upominki" at bounding box center [1443, 484] width 82 height 6
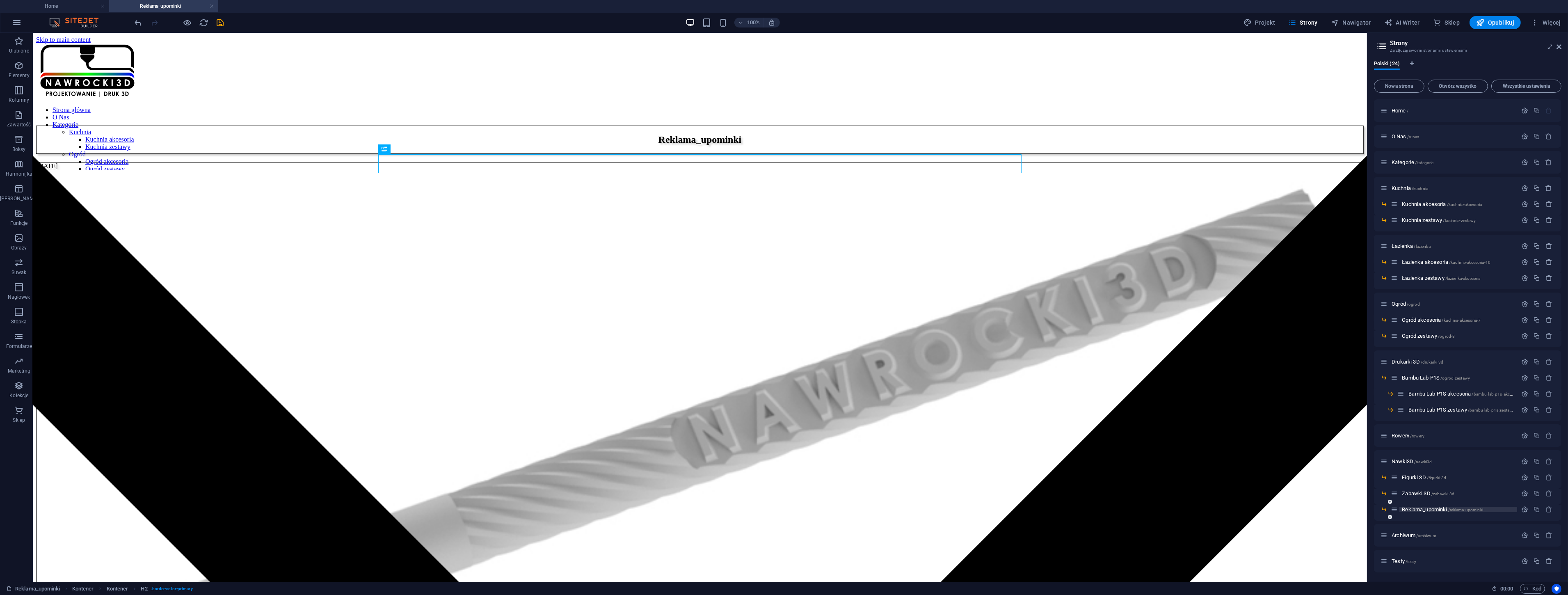
scroll to position [0, 0]
click at [217, 22] on icon "save" at bounding box center [220, 23] width 10 height 10
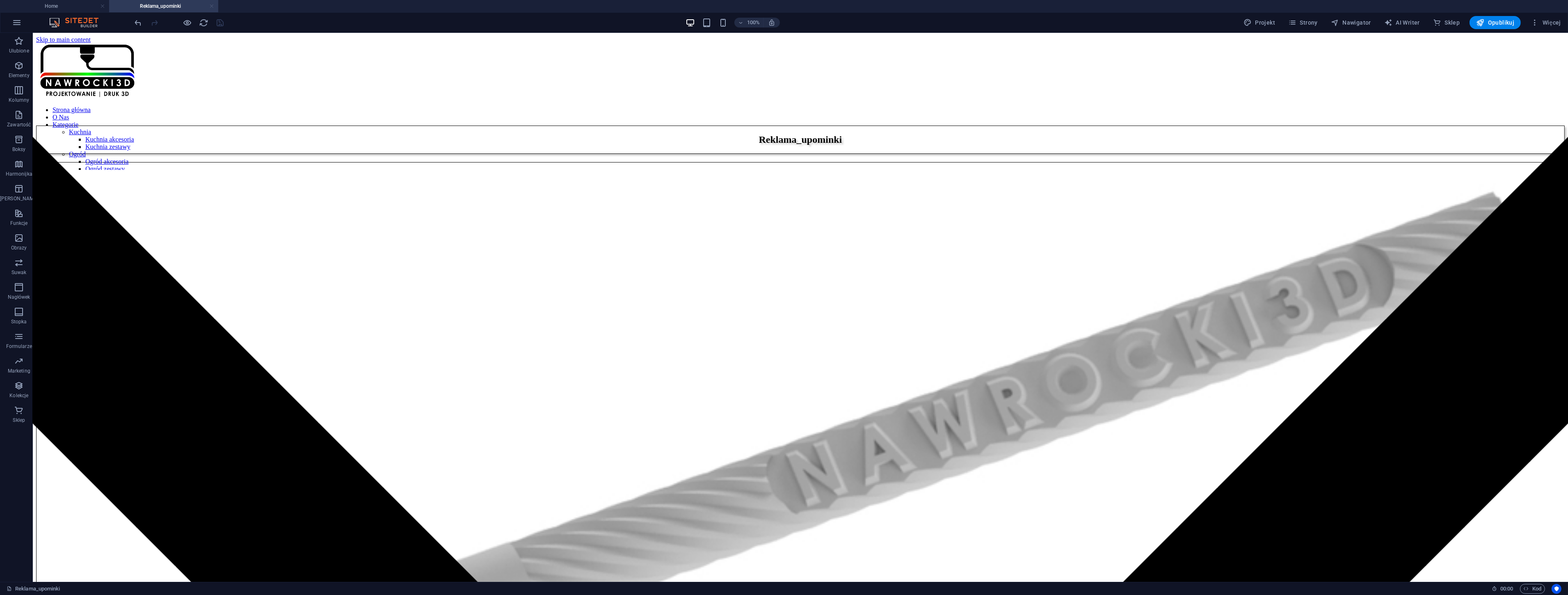
click at [213, 9] on link at bounding box center [212, 6] width 5 height 8
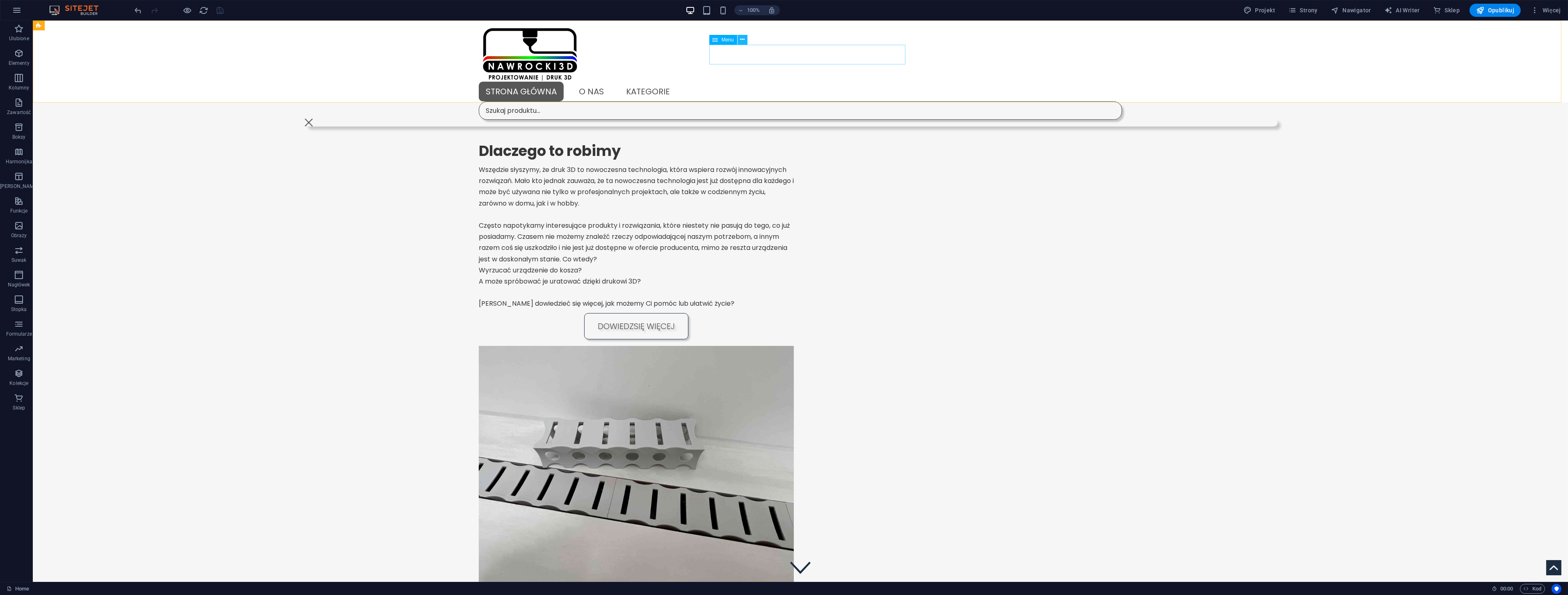
click at [745, 35] on button at bounding box center [742, 39] width 10 height 10
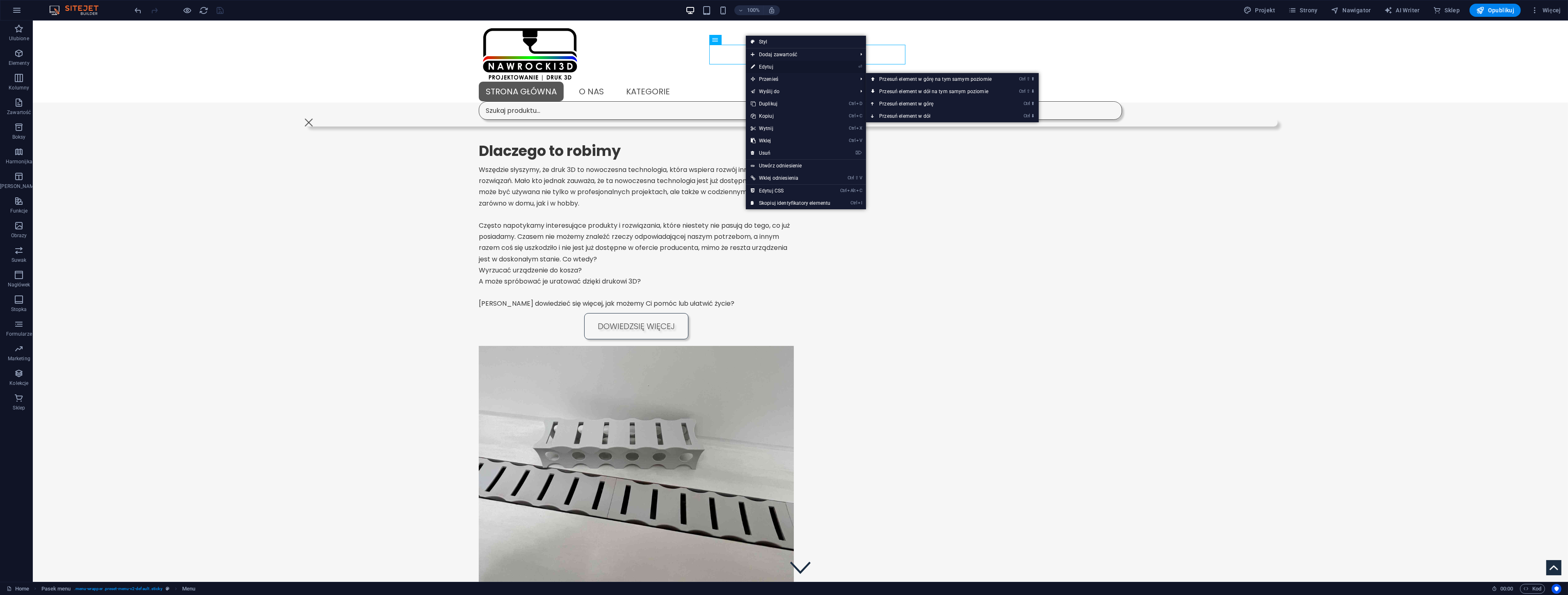
drag, startPoint x: 772, startPoint y: 66, endPoint x: 844, endPoint y: 134, distance: 99.0
click at [772, 66] on link "⏎ Edytuj" at bounding box center [791, 67] width 89 height 12
select select
select select "default"
select select "1"
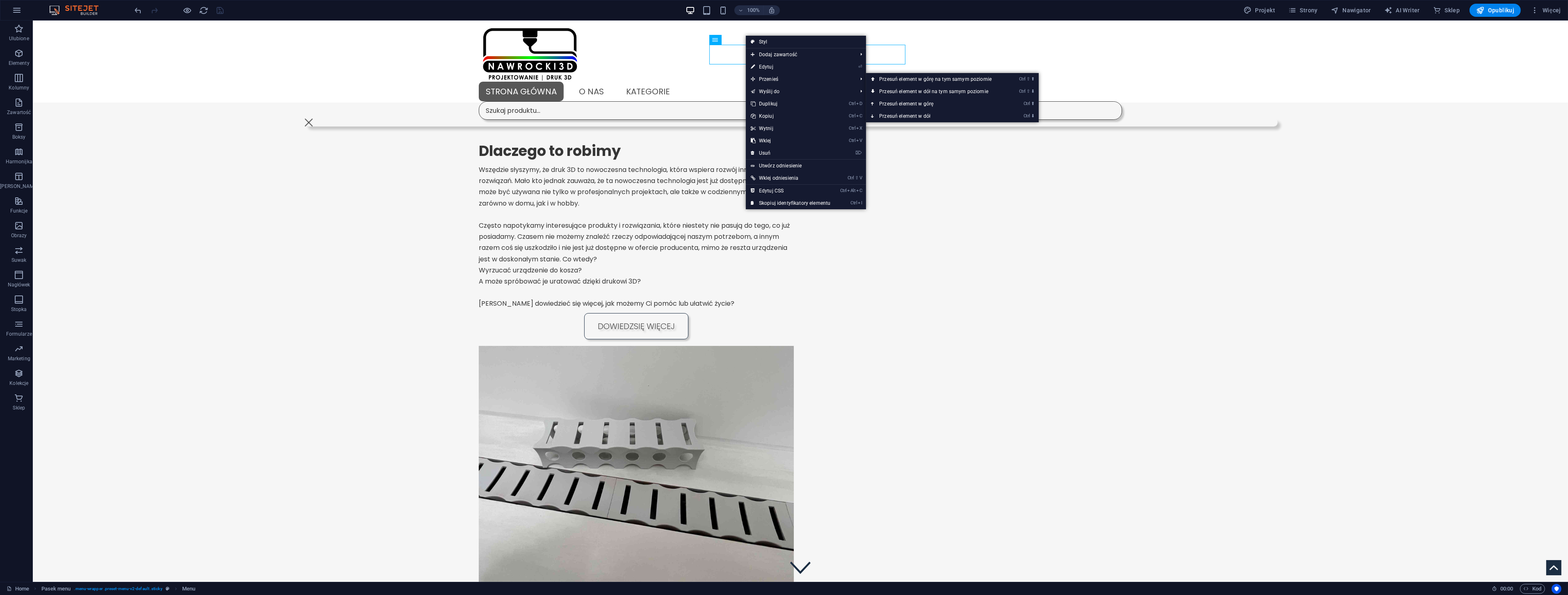
select select
select select "default"
select select "2"
select select
select select "primary"
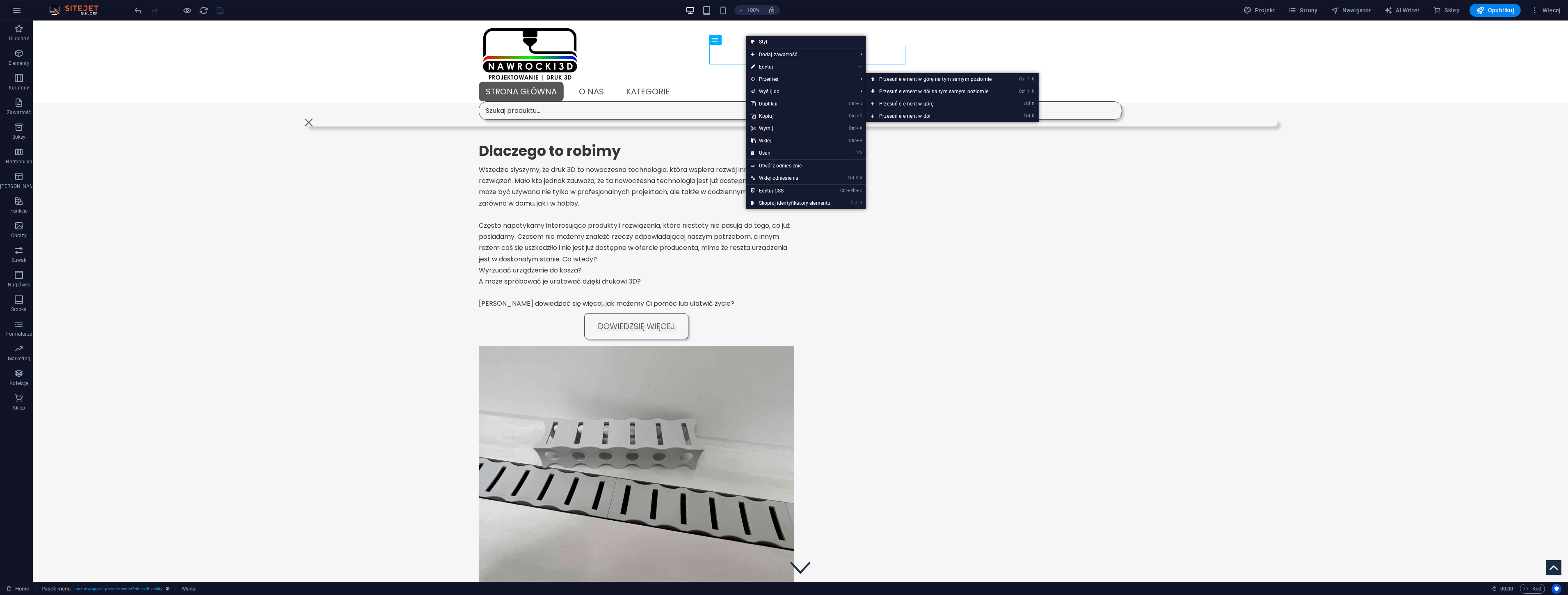
select select "3"
select select
select select "secondary"
select select "4"
select select
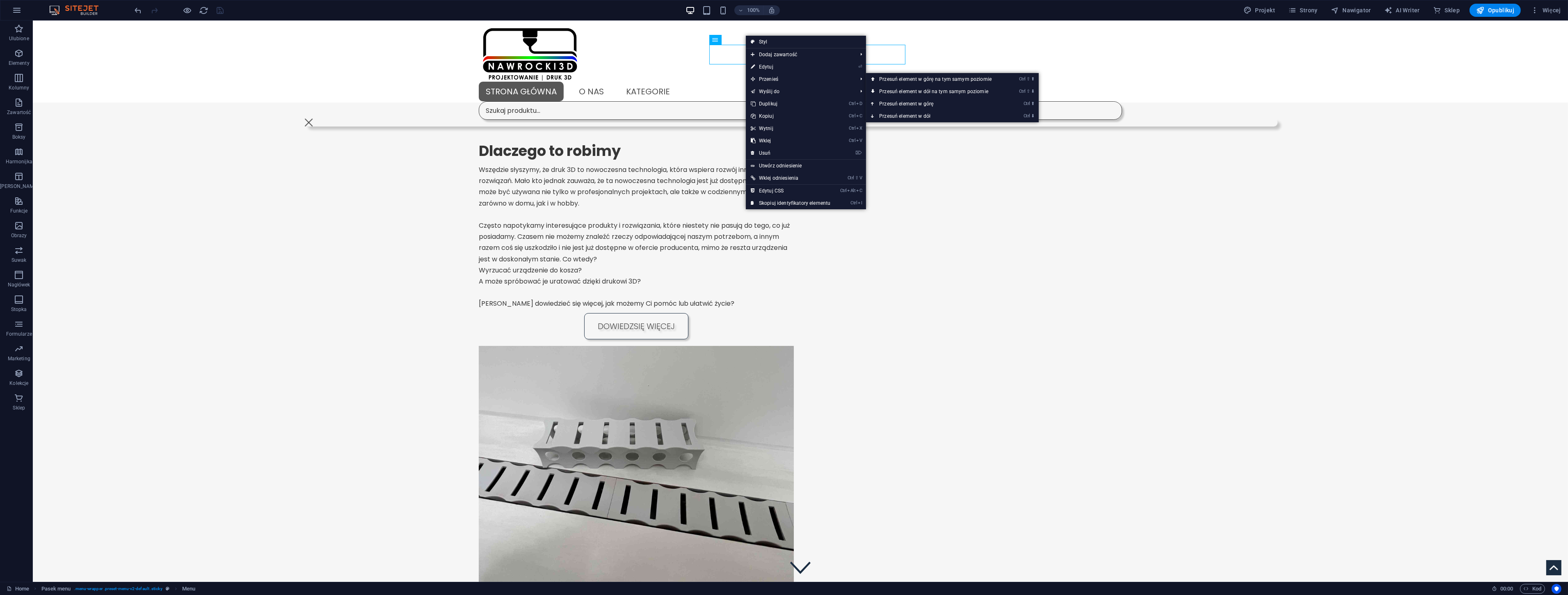
select select "secondary"
select select "5"
select select
select select "secondary"
select select "9"
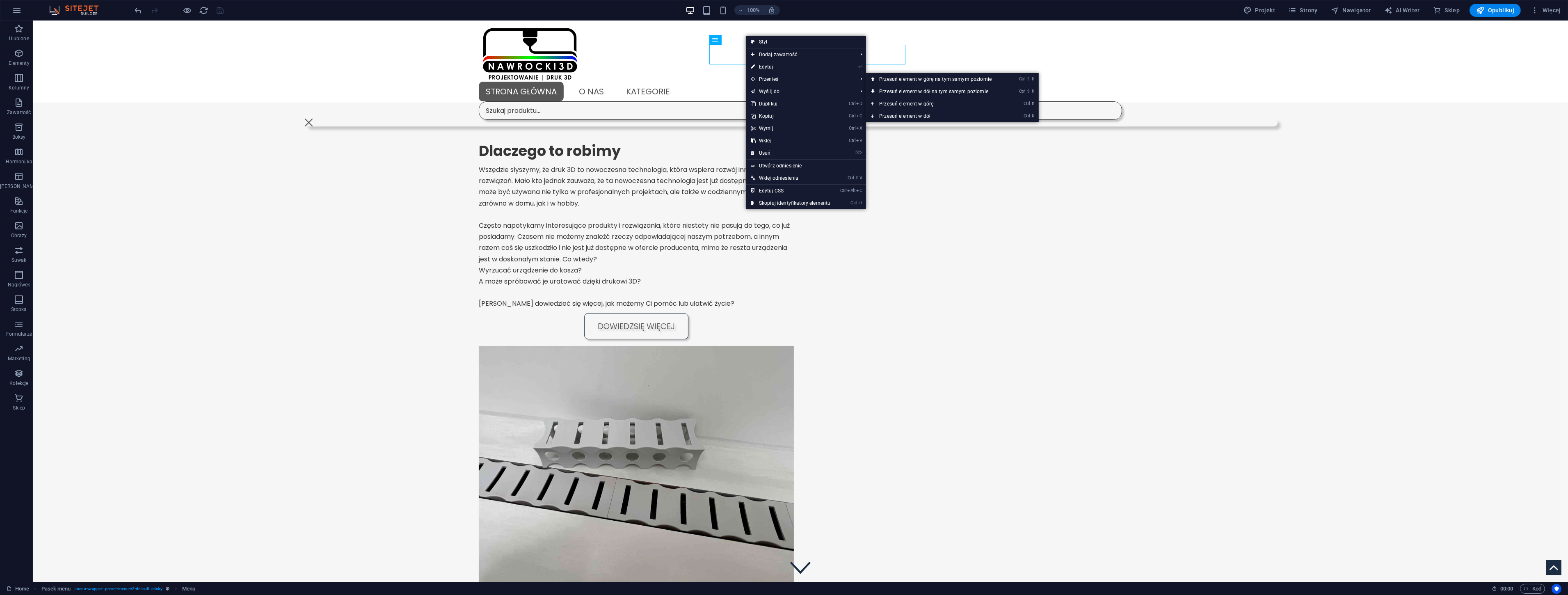
select select
select select "primary"
select select "10"
select select
select select "secondary"
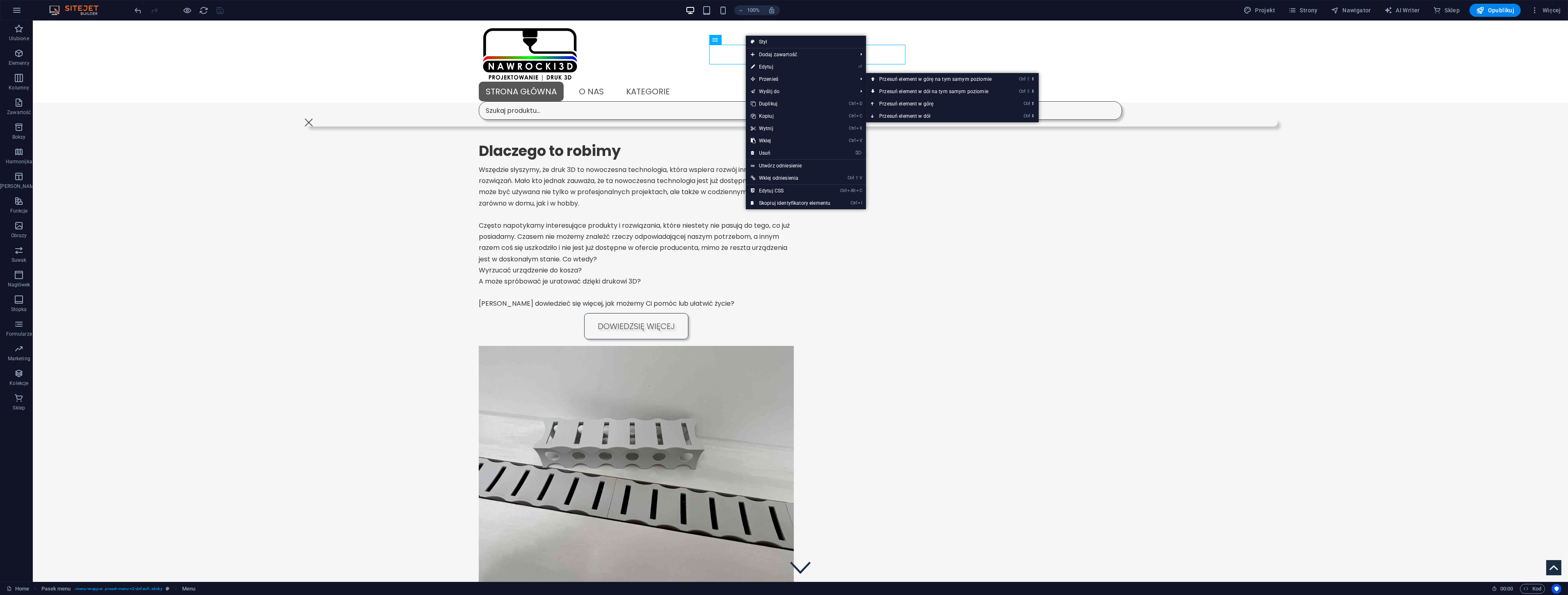
select select "11"
select select
select select "secondary"
select select "6"
select select
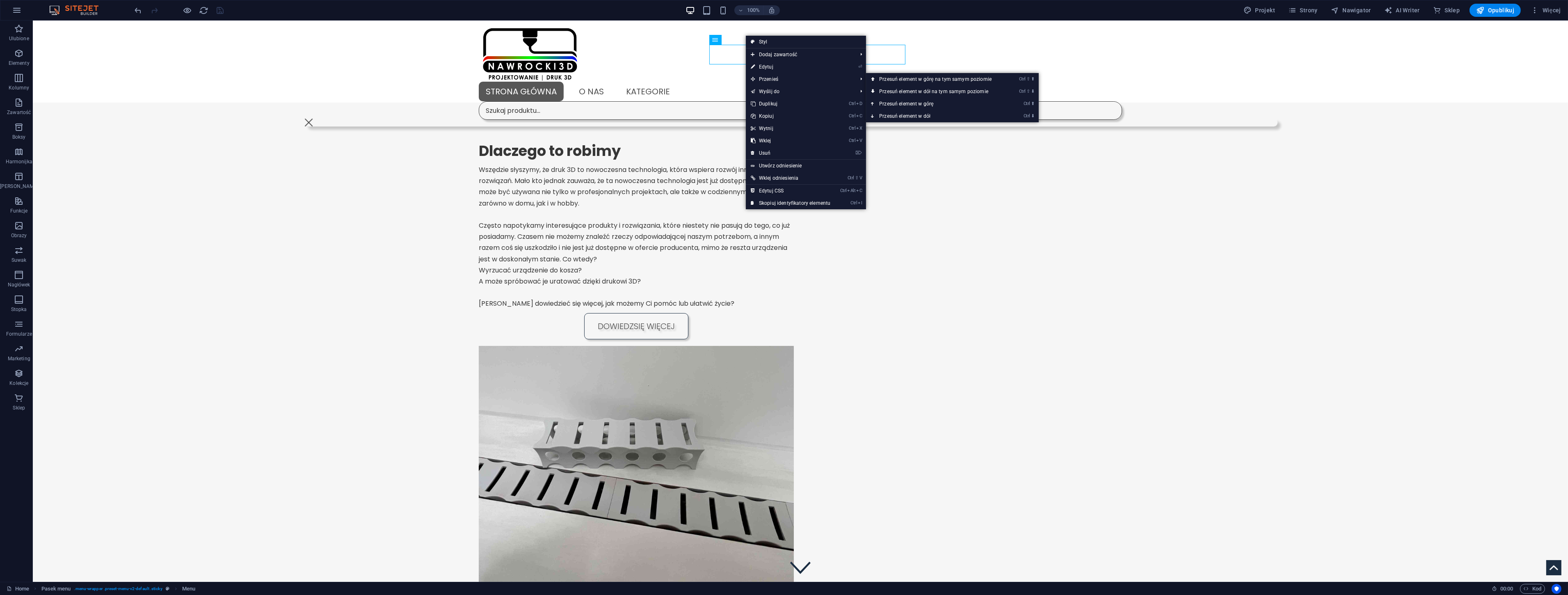
select select "primary"
select select "7"
select select
select select "secondary"
select select "8"
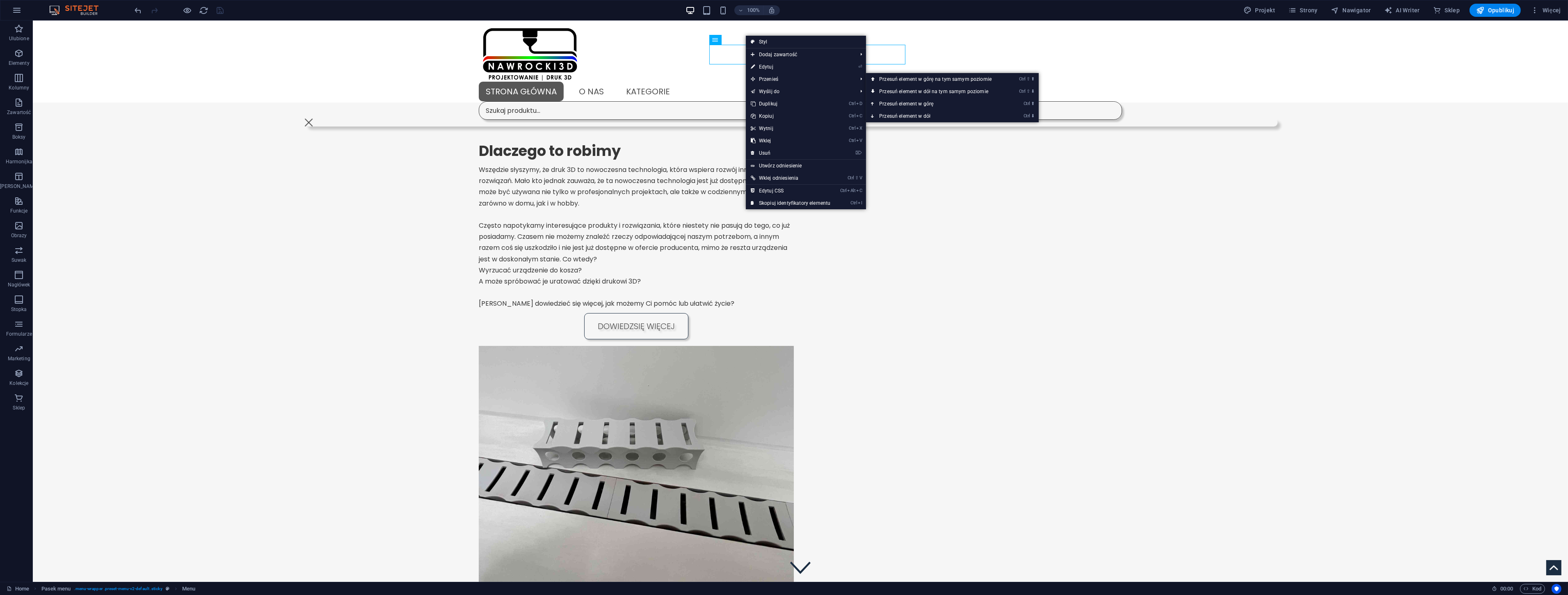
select select
select select "secondary"
select select "12"
select select
select select "primary"
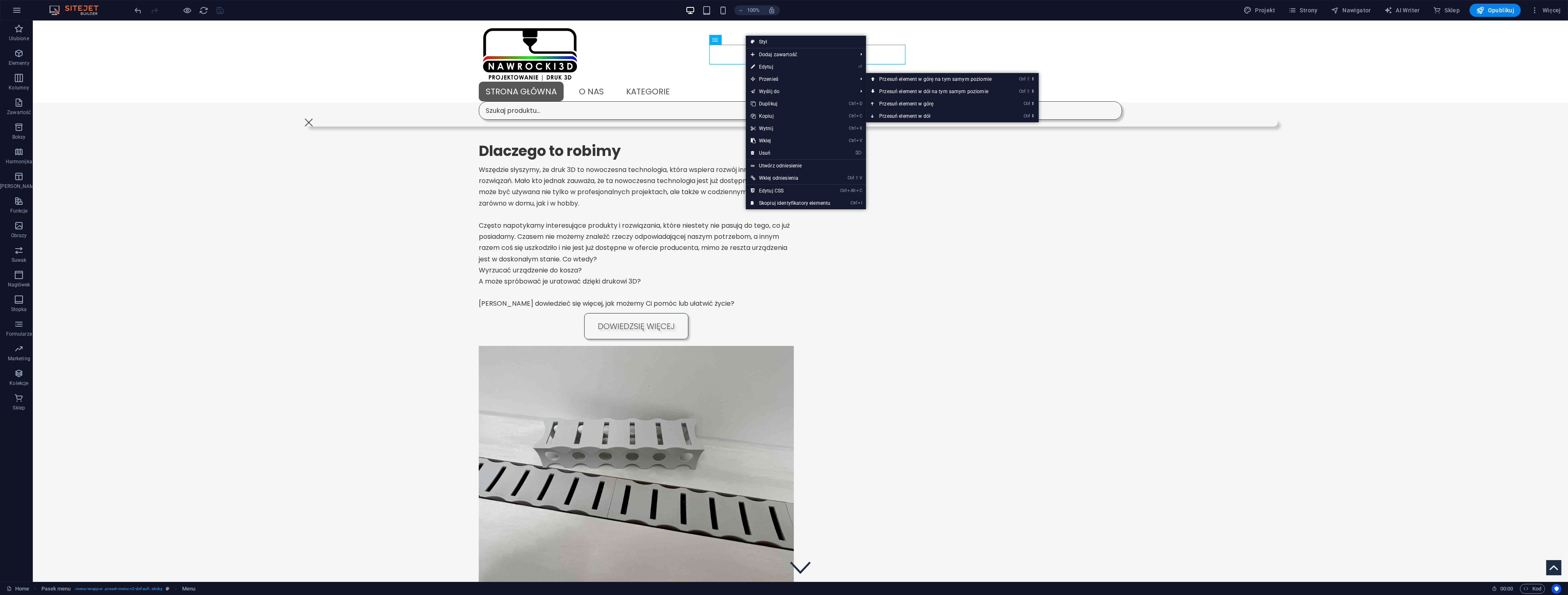
select select "13"
select select
select select "primary"
select select "14"
select select
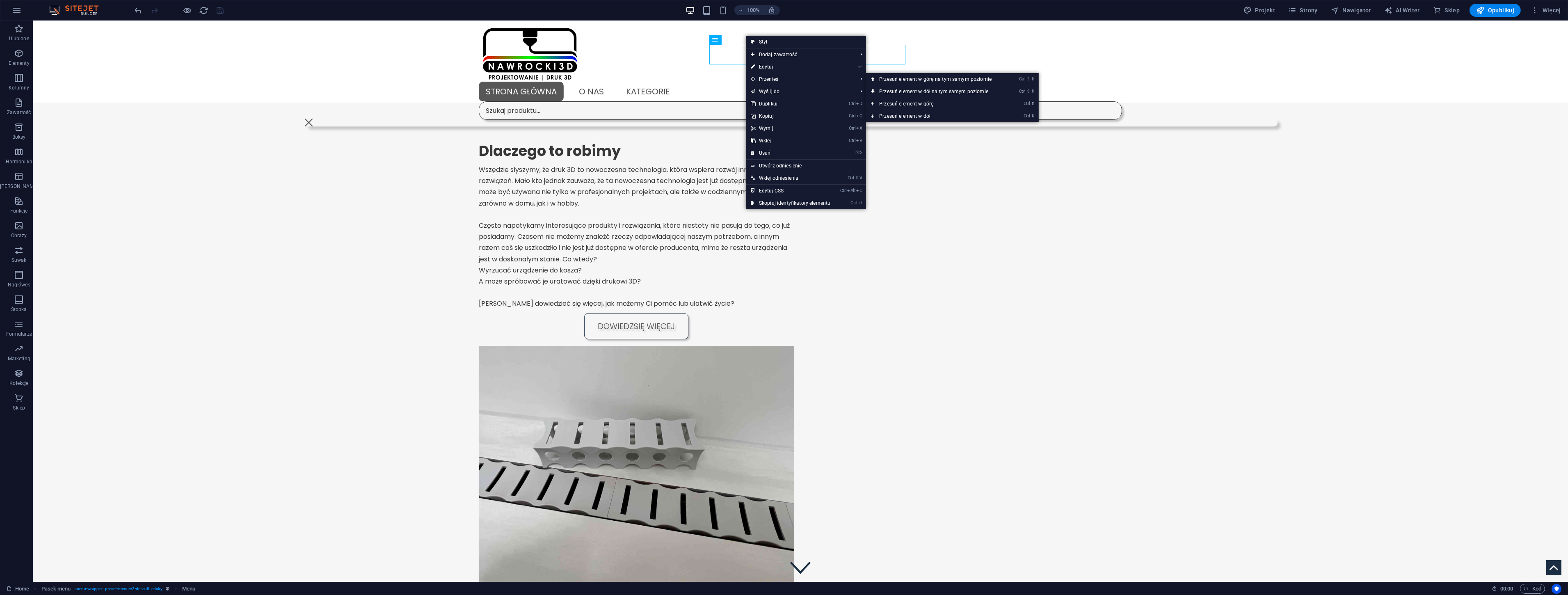
select select "secondary"
select select "15"
select select
select select "secondary"
select select "16"
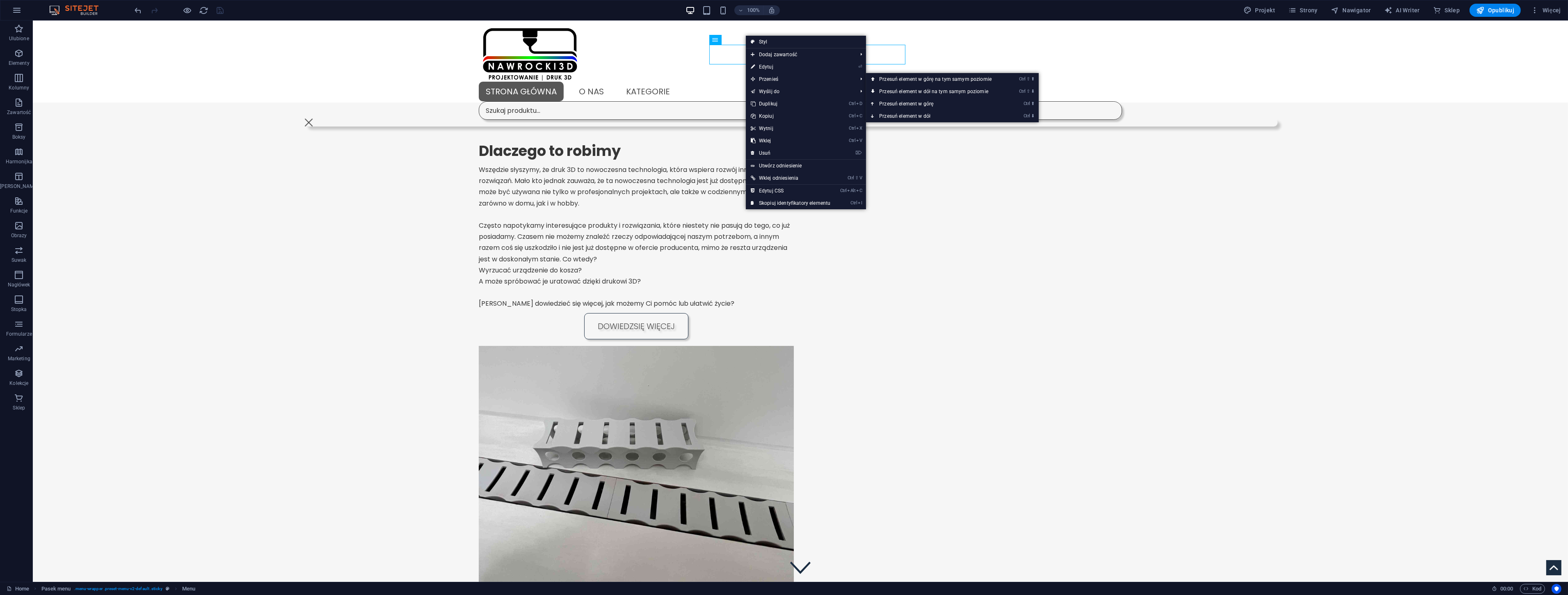
select select
select select "primary"
select select "17"
select select
select select "primary"
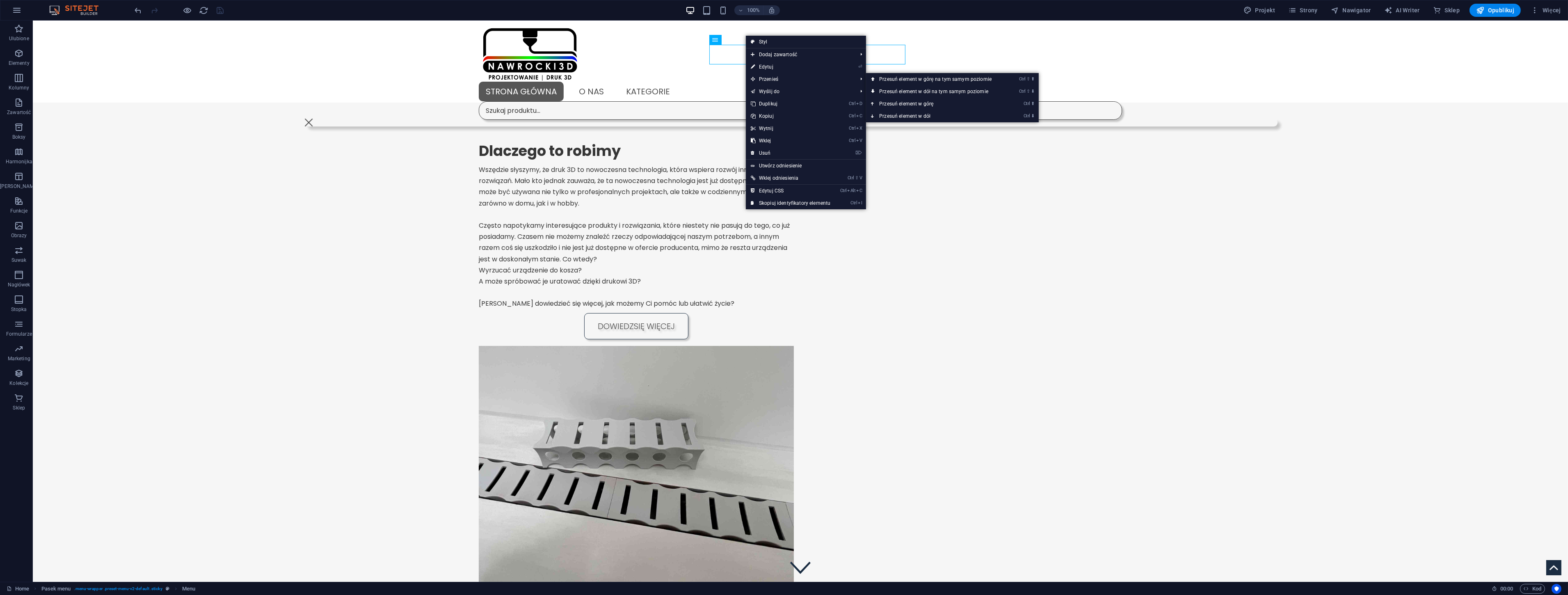
select select "18"
select select
select select "secondary"
select select "19"
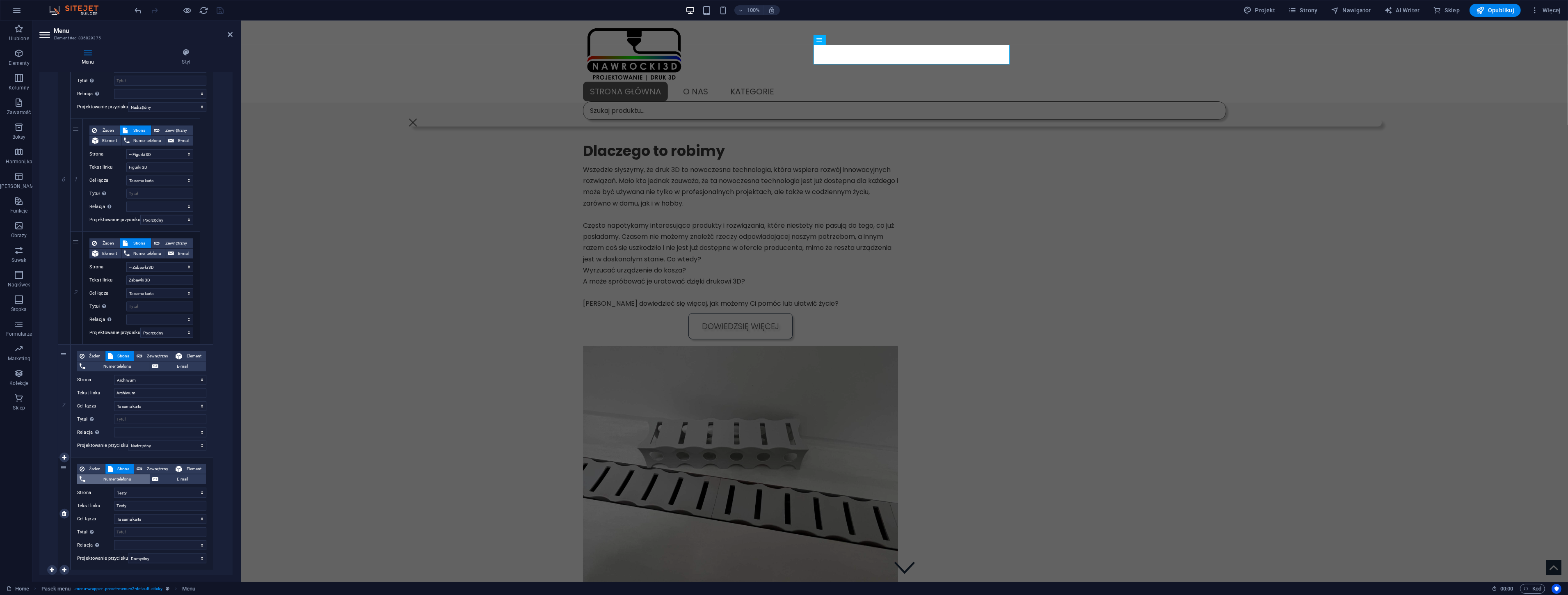
scroll to position [2080, 0]
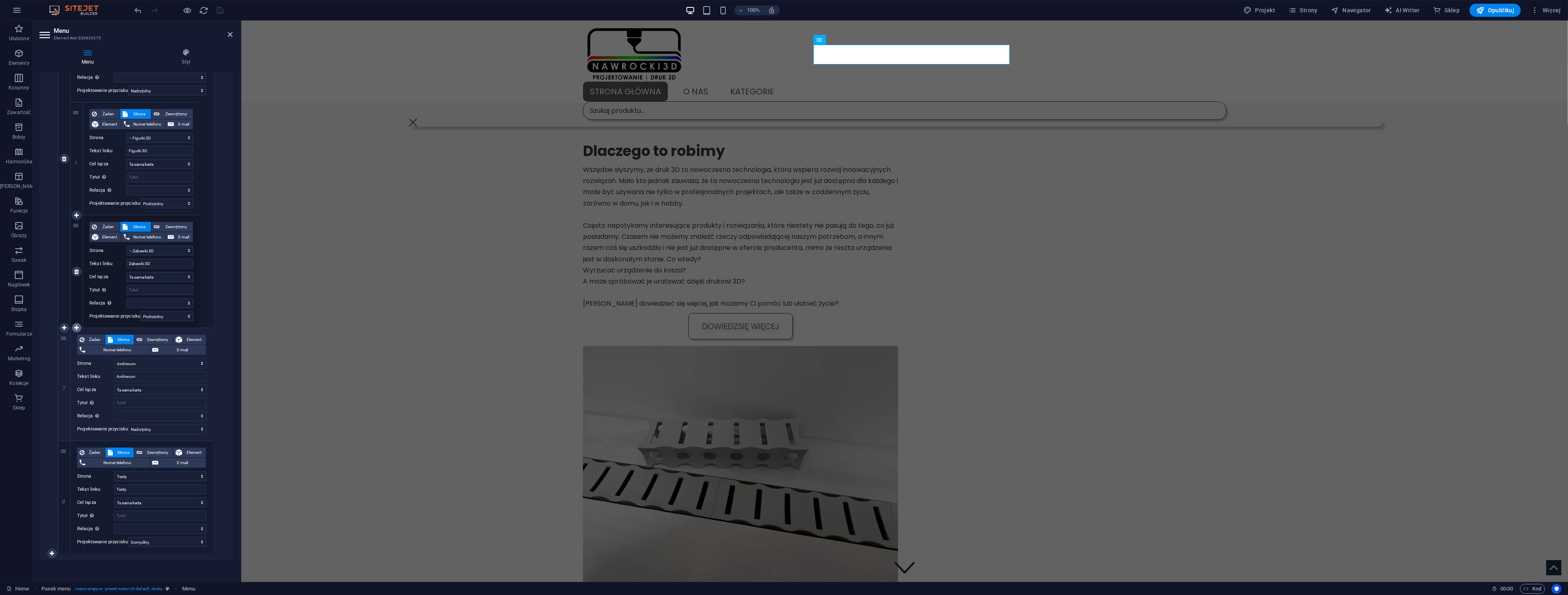
click at [77, 326] on icon at bounding box center [76, 328] width 4 height 6
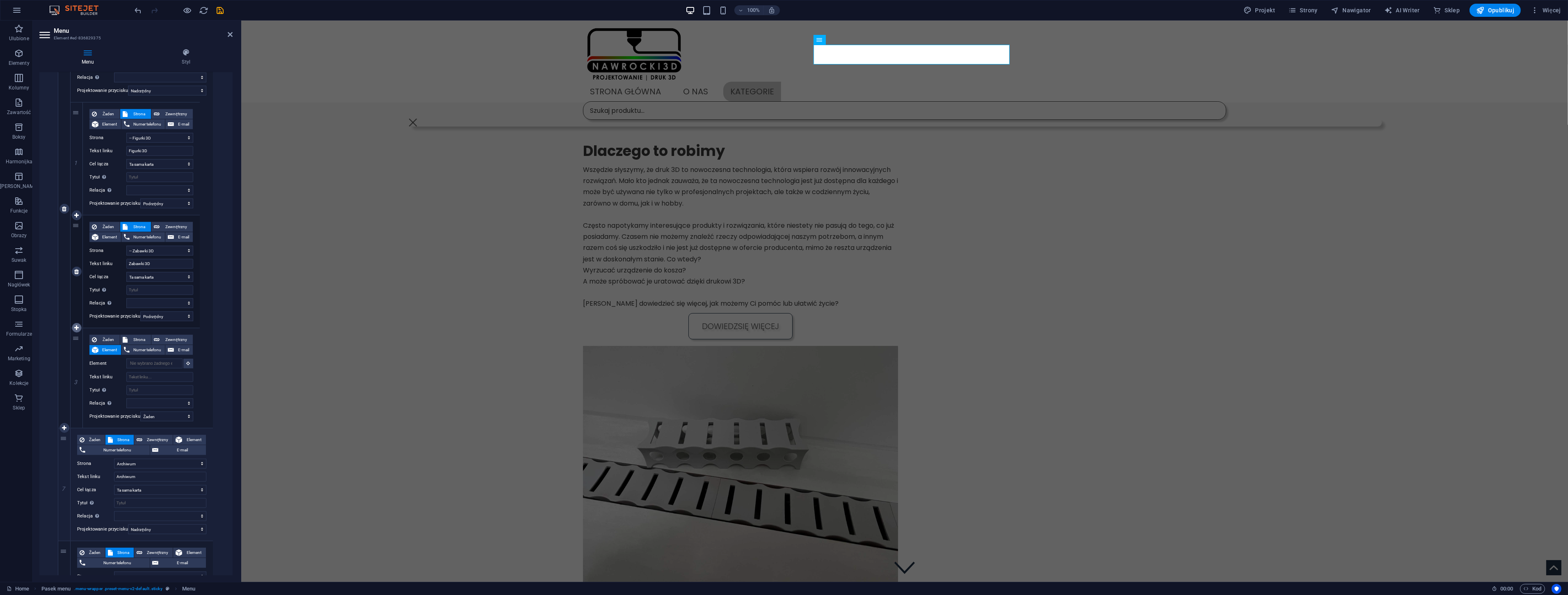
scroll to position [2180, 0]
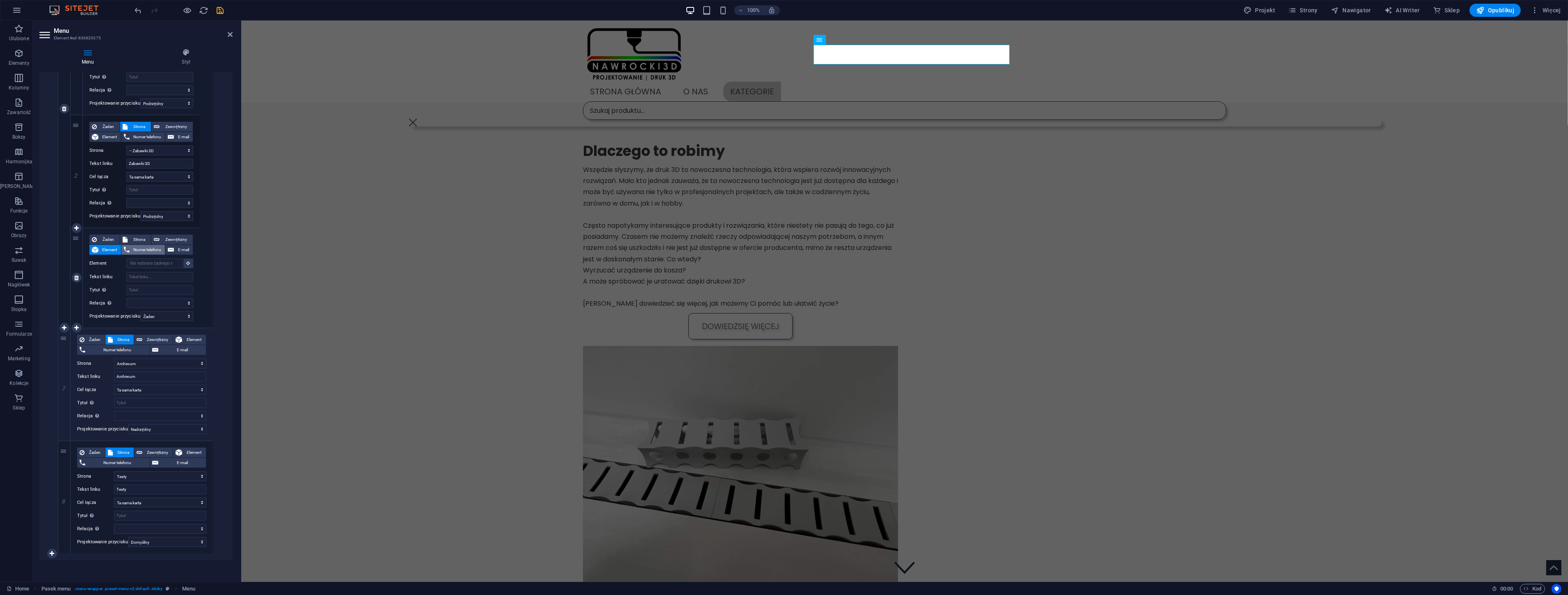
click at [135, 237] on span "Strona" at bounding box center [139, 240] width 18 height 10
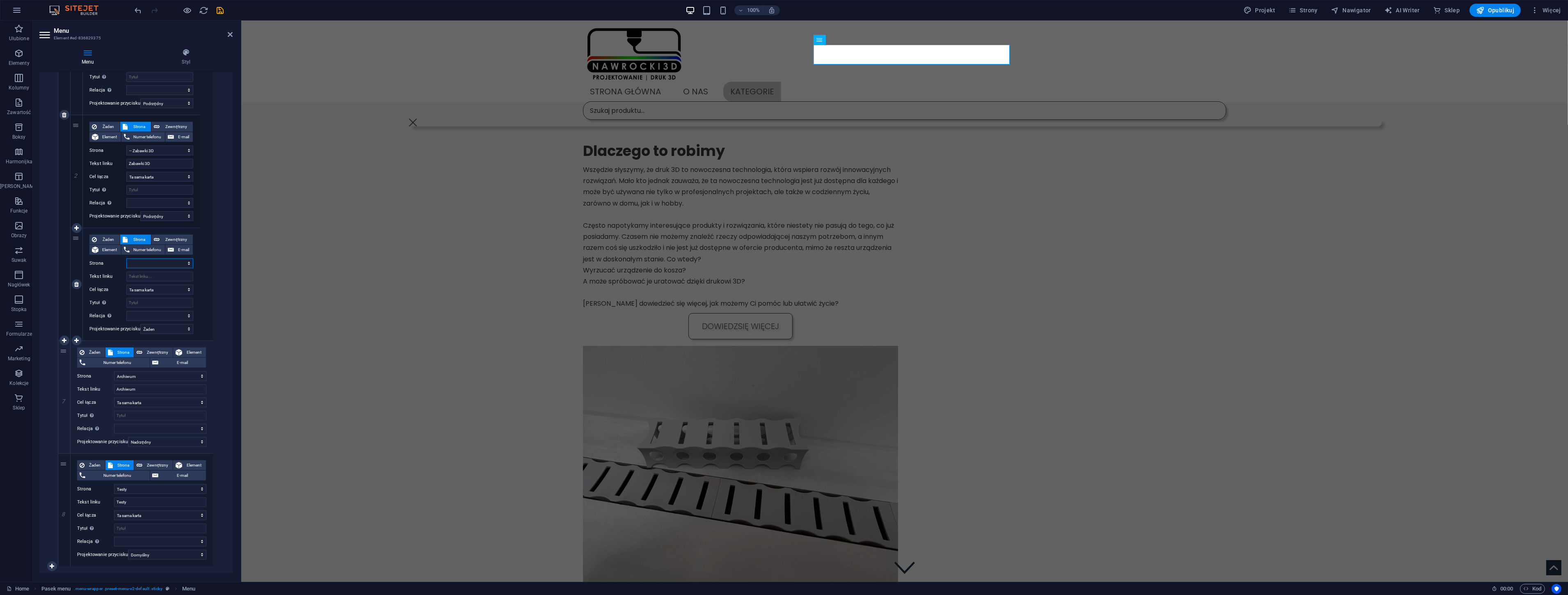
scroll to position [2193, 0]
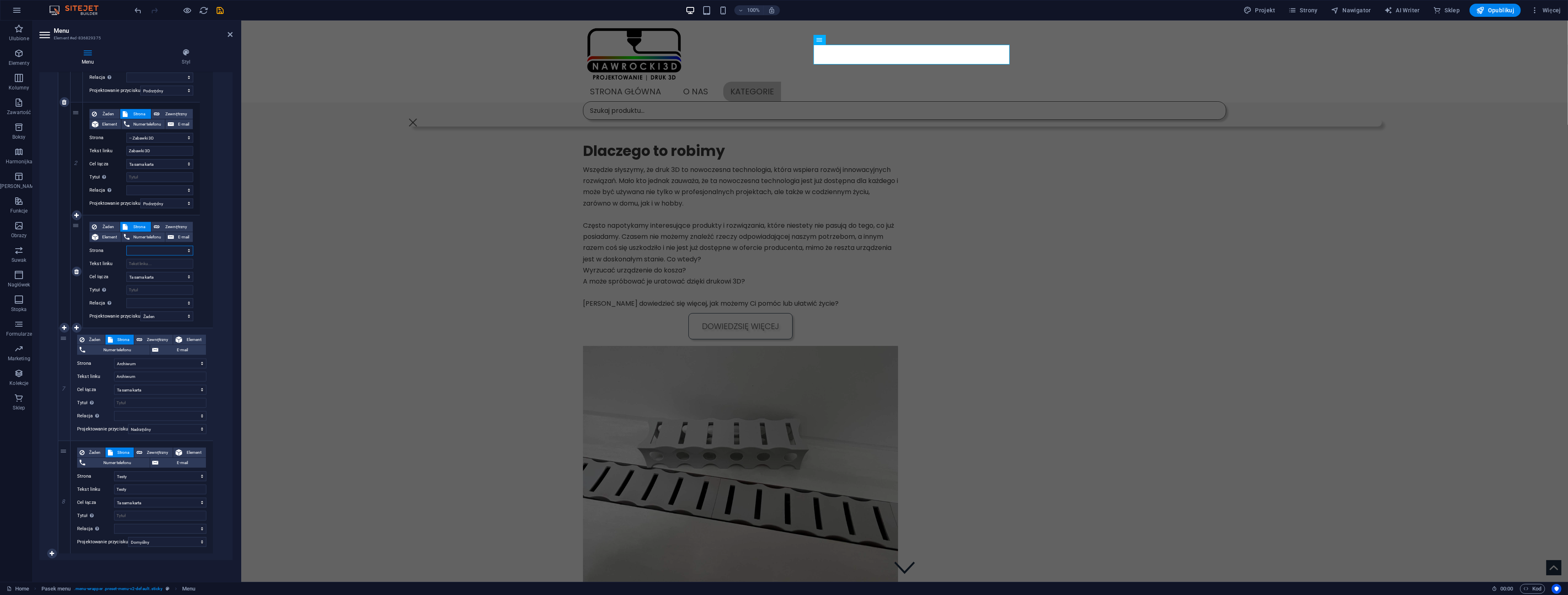
click at [142, 252] on select "Home O Nas Kategorie Kuchnia -- Kuchnia akcesoria -- Kuchnia zestawy Łazienka -…" at bounding box center [160, 250] width 67 height 10
click at [126, 246] on select "Home O Nas Kategorie Kuchnia -- Kuchnia akcesoria -- Kuchnia zestawy Łazienka -…" at bounding box center [160, 250] width 67 height 10
click at [134, 263] on input "Tekst linku" at bounding box center [160, 263] width 67 height 10
click at [132, 250] on select "Home O Nas Kategorie Kuchnia -- Kuchnia akcesoria -- Kuchnia zestawy Łazienka -…" at bounding box center [160, 250] width 67 height 10
click at [134, 249] on select "Home O Nas Kategorie Kuchnia -- Kuchnia akcesoria -- Kuchnia zestawy Łazienka -…" at bounding box center [160, 250] width 67 height 10
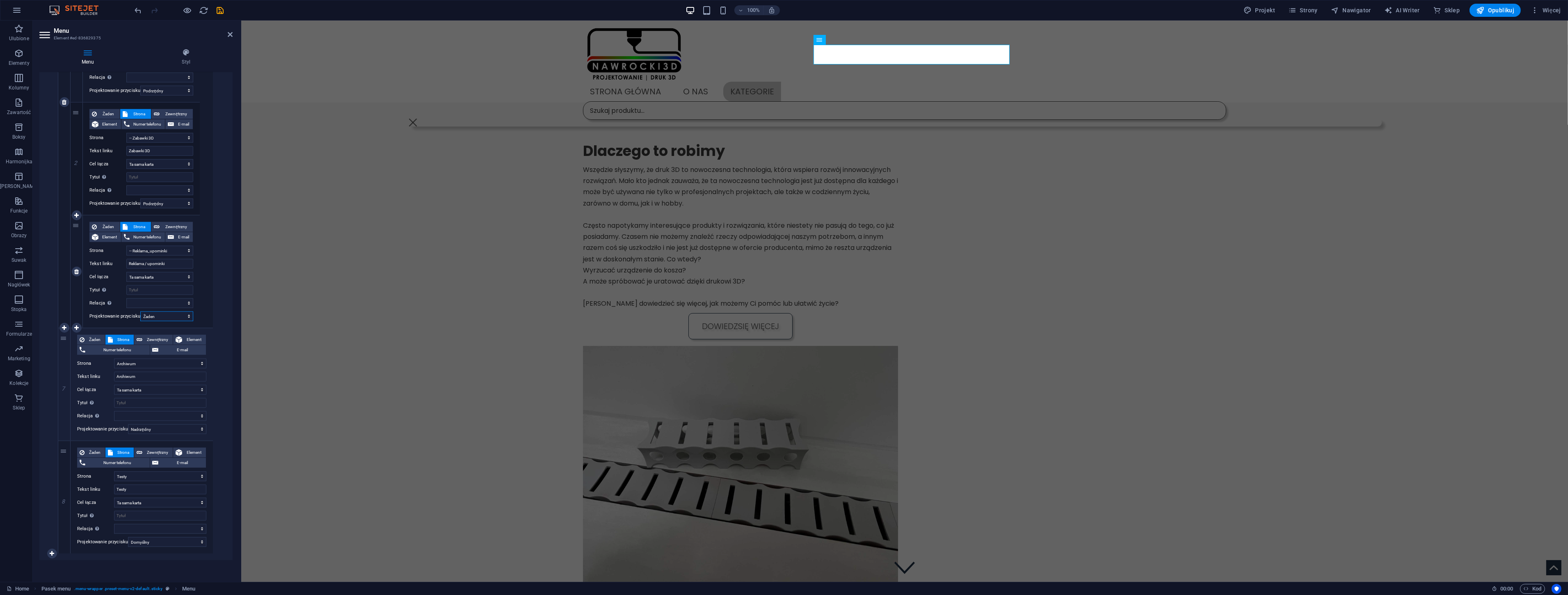
click at [160, 313] on select "Żaden Domyślny Nadrzędny Podrzędny" at bounding box center [167, 316] width 53 height 10
click at [140, 312] on select "Żaden Domyślny Nadrzędny Podrzędny" at bounding box center [167, 316] width 53 height 10
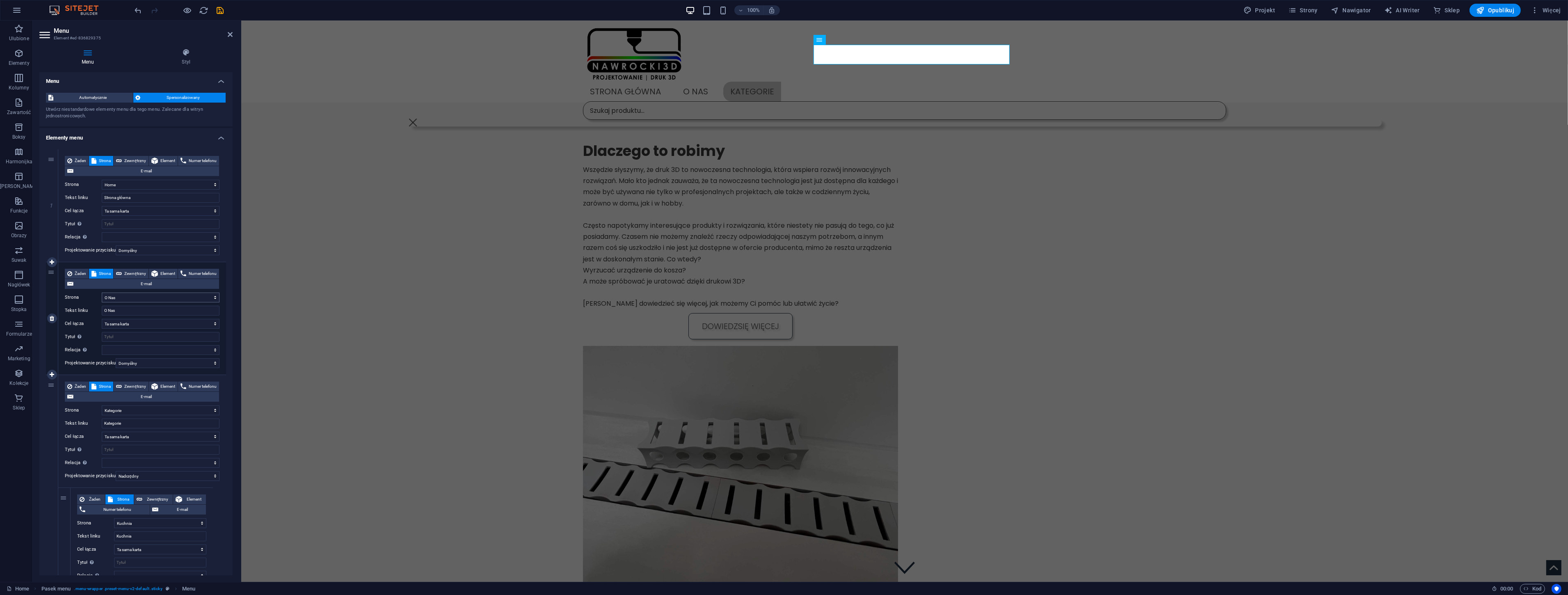
scroll to position [0, 0]
click at [142, 477] on select "Żaden Domyślny Nadrzędny Podrzędny" at bounding box center [167, 477] width 103 height 10
click at [116, 472] on select "Żaden Domyślny Nadrzędny Podrzędny" at bounding box center [167, 477] width 103 height 10
click at [220, 4] on div at bounding box center [179, 10] width 92 height 13
click at [219, 6] on icon "save" at bounding box center [220, 11] width 10 height 10
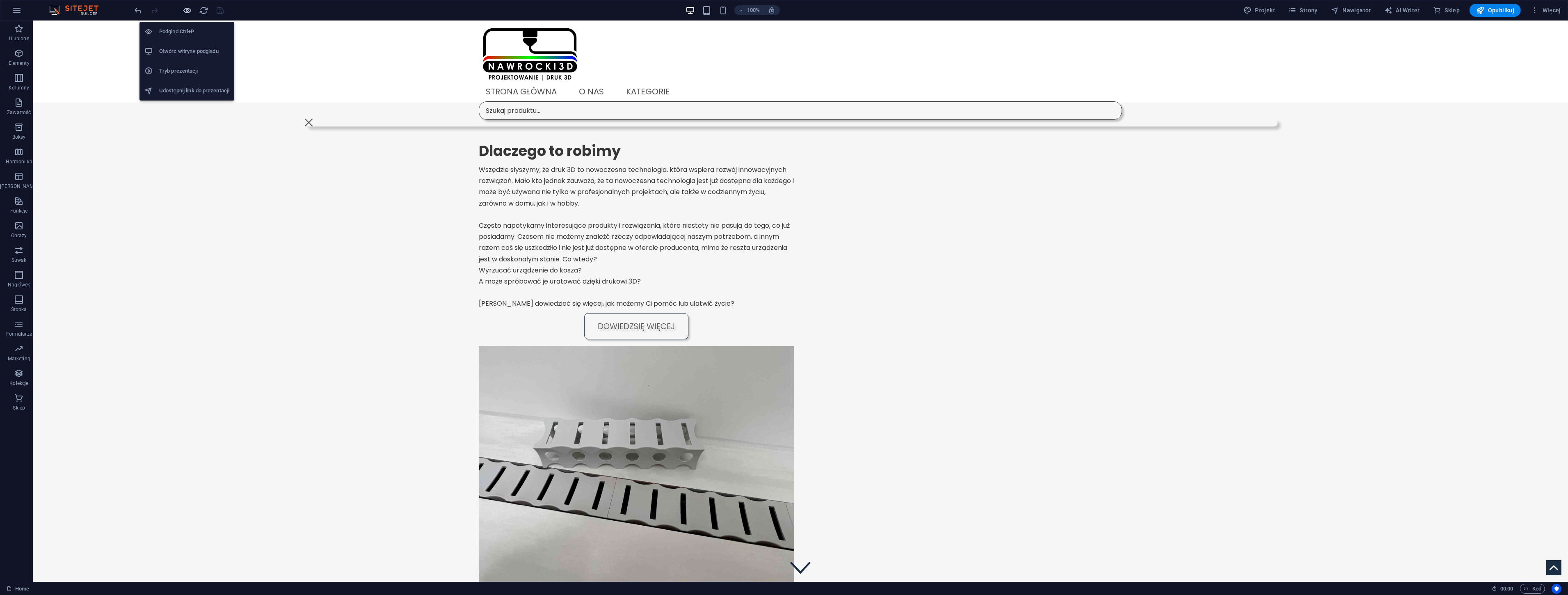
click at [189, 8] on icon "button" at bounding box center [188, 11] width 10 height 10
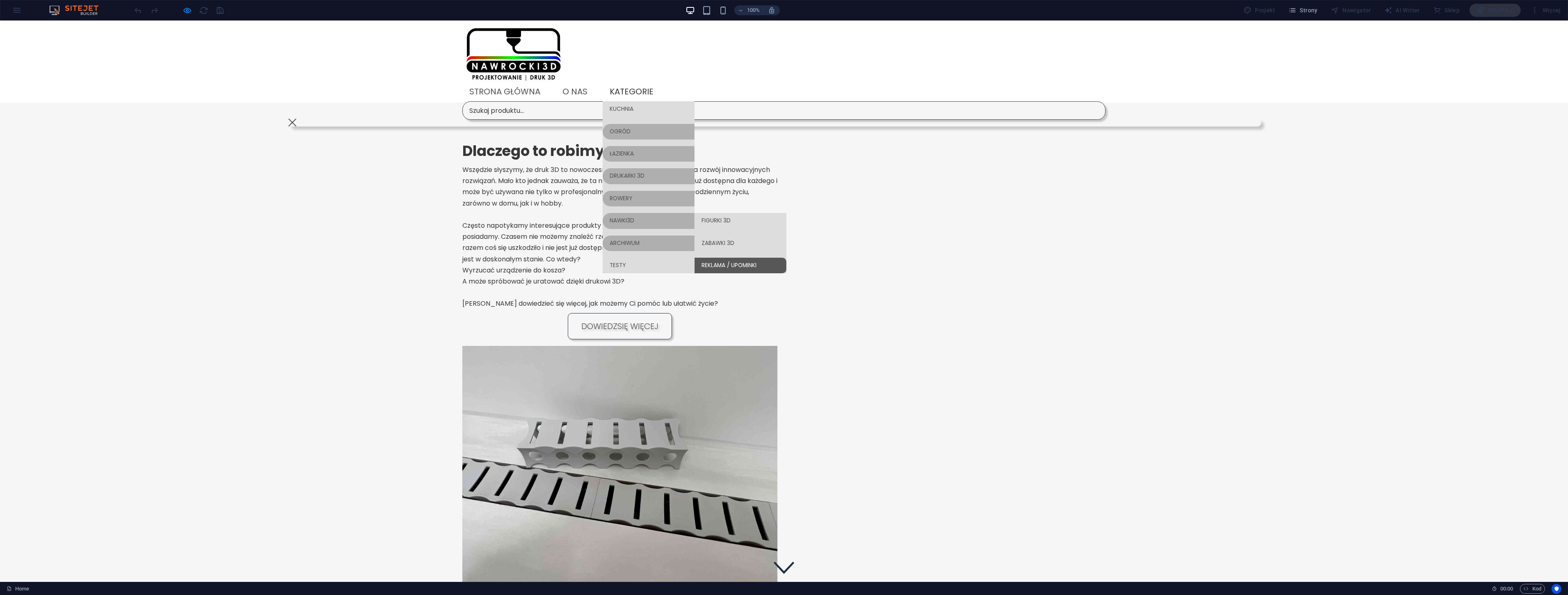
click at [787, 258] on link "Reklama / upominki" at bounding box center [740, 266] width 92 height 16
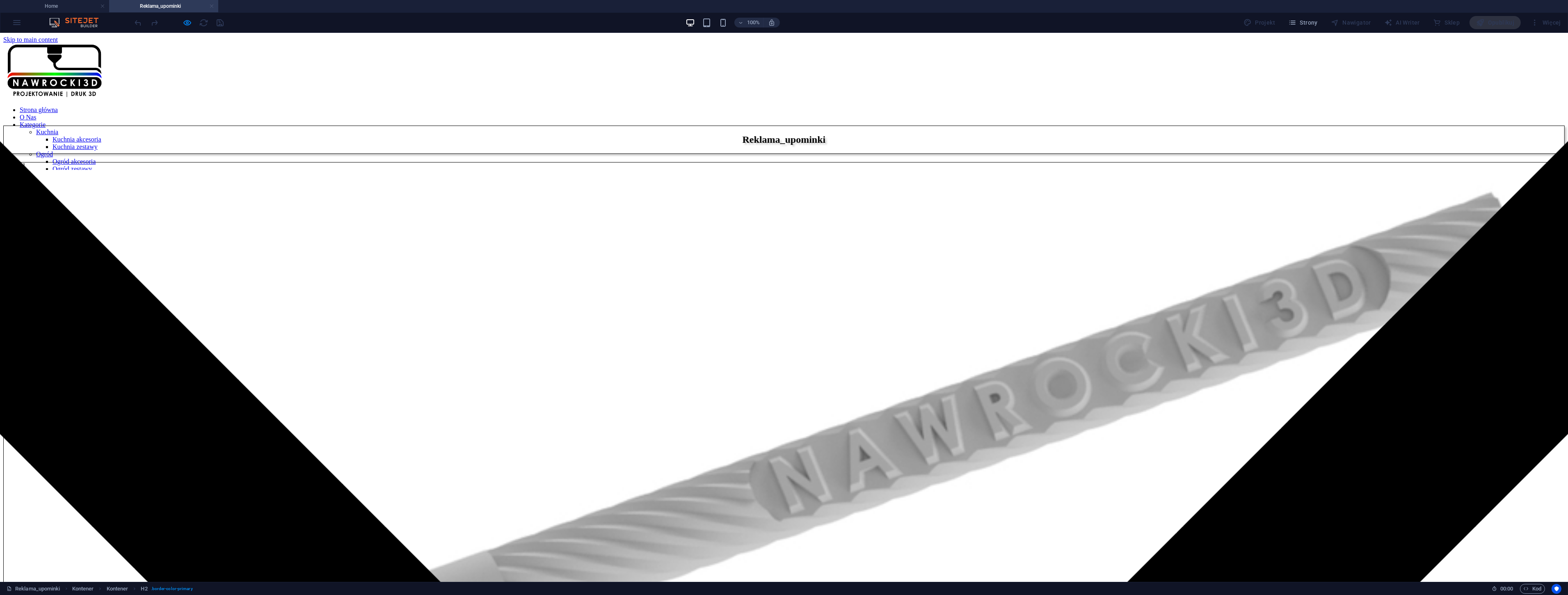
click at [211, 7] on link at bounding box center [212, 6] width 5 height 8
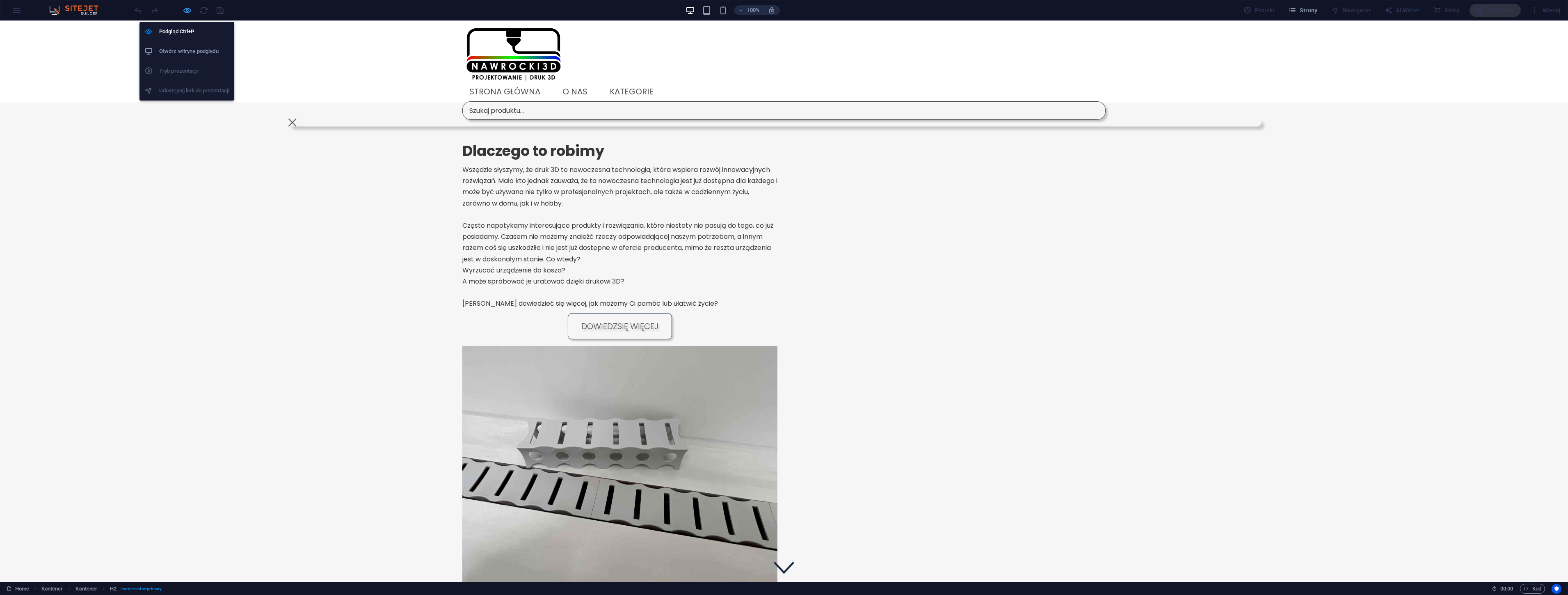
click at [187, 11] on icon "button" at bounding box center [188, 11] width 10 height 10
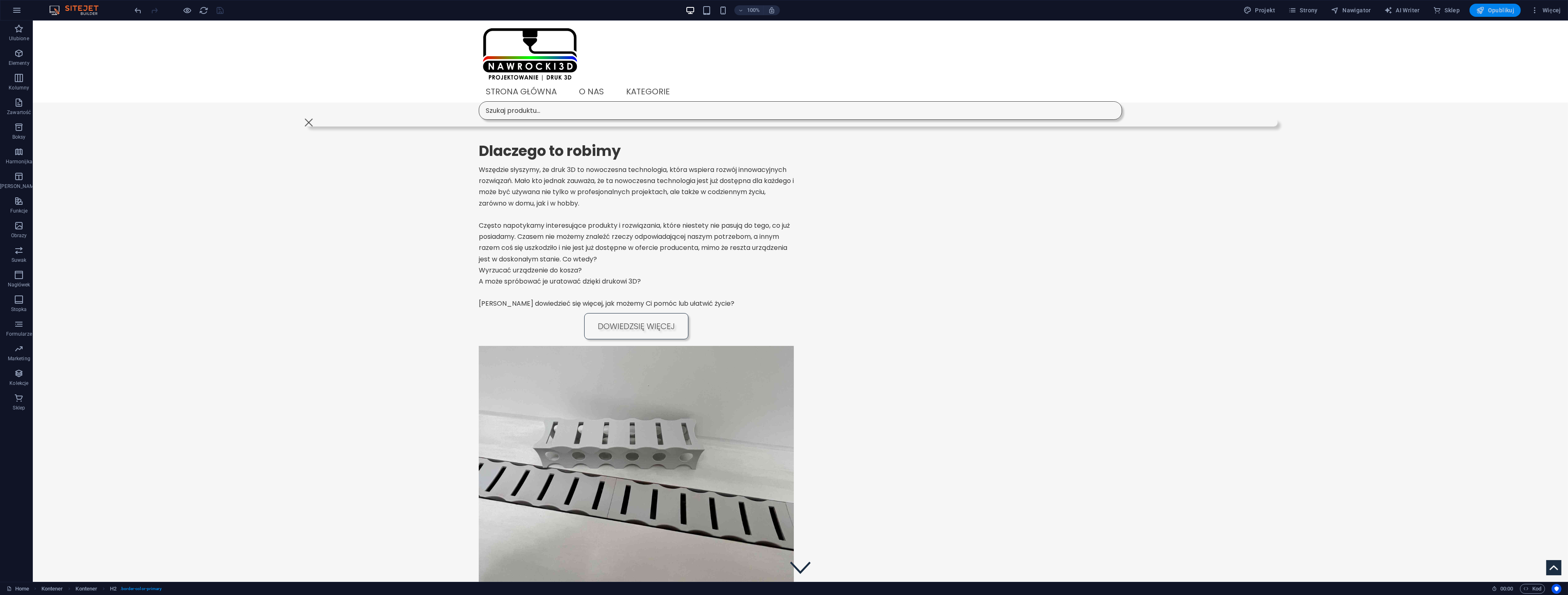
click at [1503, 10] on span "Opublikuj" at bounding box center [1495, 10] width 39 height 8
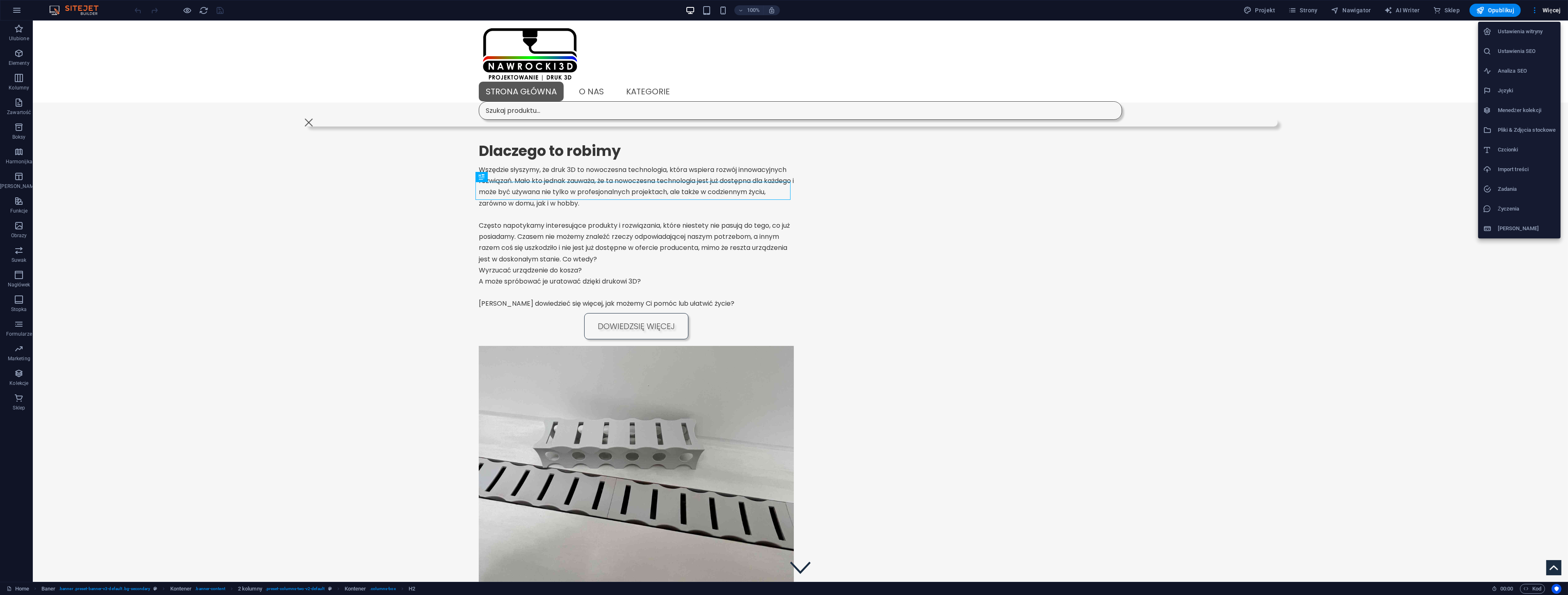
click at [0, 0] on h6 "Menedżer kolekcji" at bounding box center [0, 0] width 0 height 0
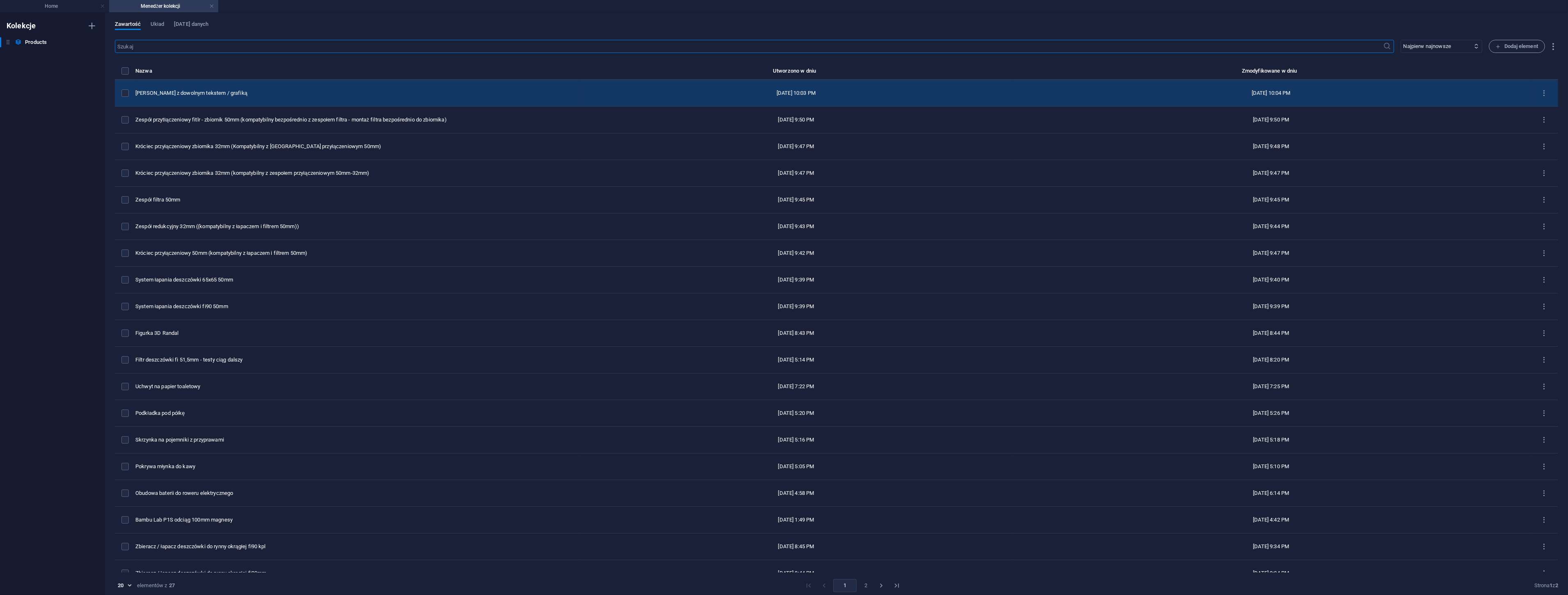
click at [225, 95] on div "[PERSON_NAME] z dowolnym tekstem / grafiką" at bounding box center [354, 93] width 438 height 7
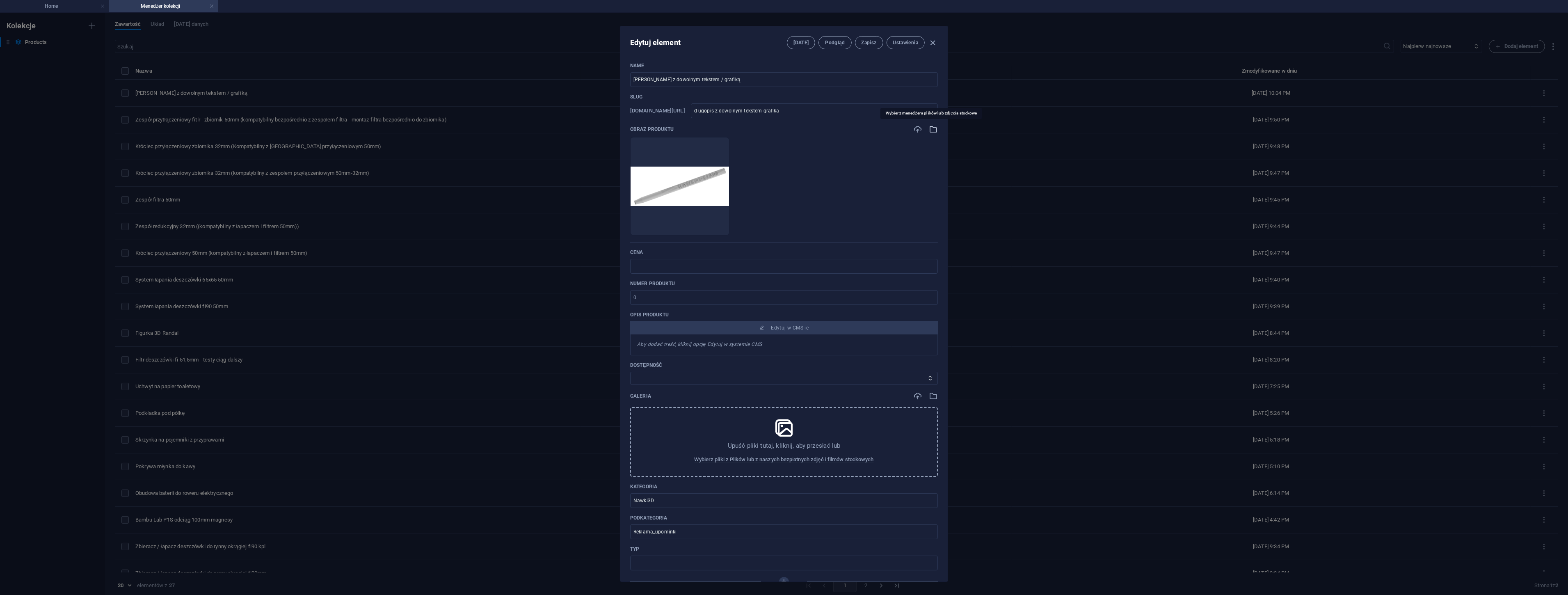
click at [933, 125] on icon "button" at bounding box center [933, 129] width 9 height 9
click at [0, 0] on div "Name Długopis z dowolnym tekstem / grafiką ​ Slug www.example.com/products-elem…" at bounding box center [0, 0] width 0 height 0
click at [934, 396] on icon "button" at bounding box center [933, 396] width 9 height 9
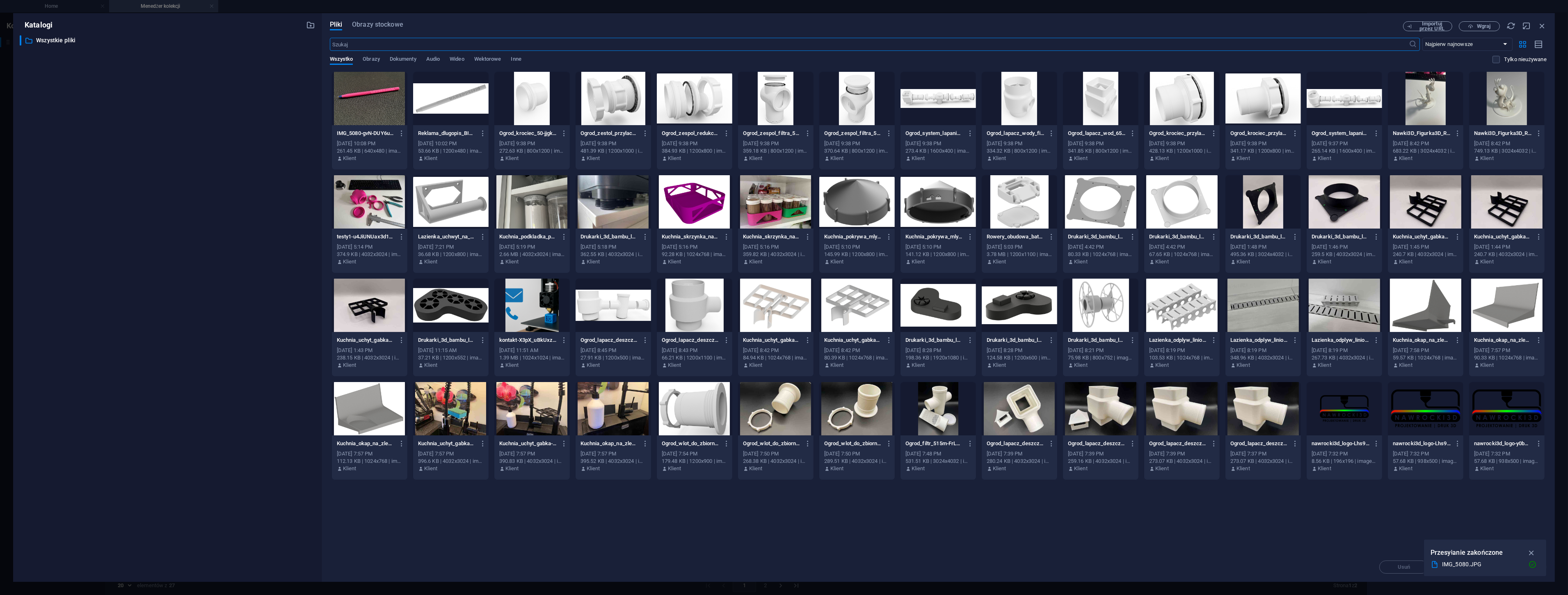
click at [437, 92] on div at bounding box center [451, 98] width 75 height 54
click at [437, 92] on div "1" at bounding box center [451, 98] width 75 height 54
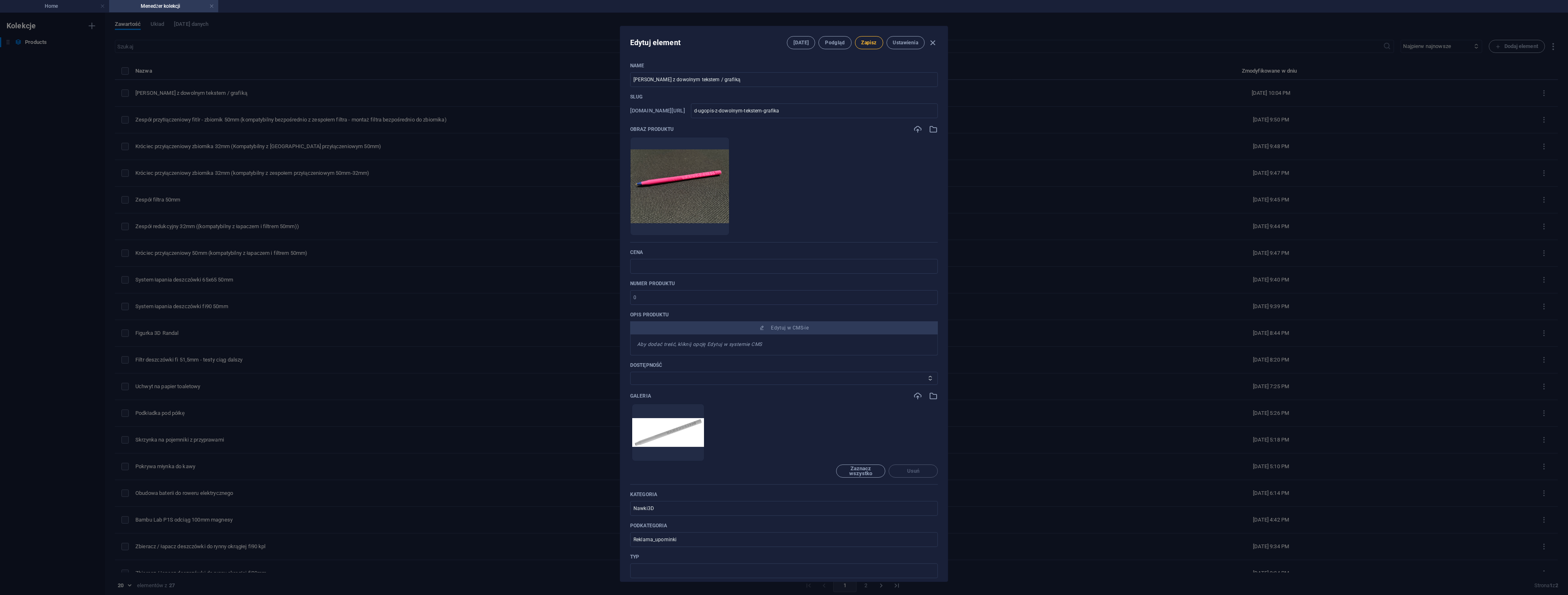
click at [0, 0] on span "Zapisz" at bounding box center [0, 0] width 0 height 0
click at [0, 0] on icon "button" at bounding box center [0, 0] width 0 height 0
type input "d-ugopis-z-dowolnym-tekstem-grafika"
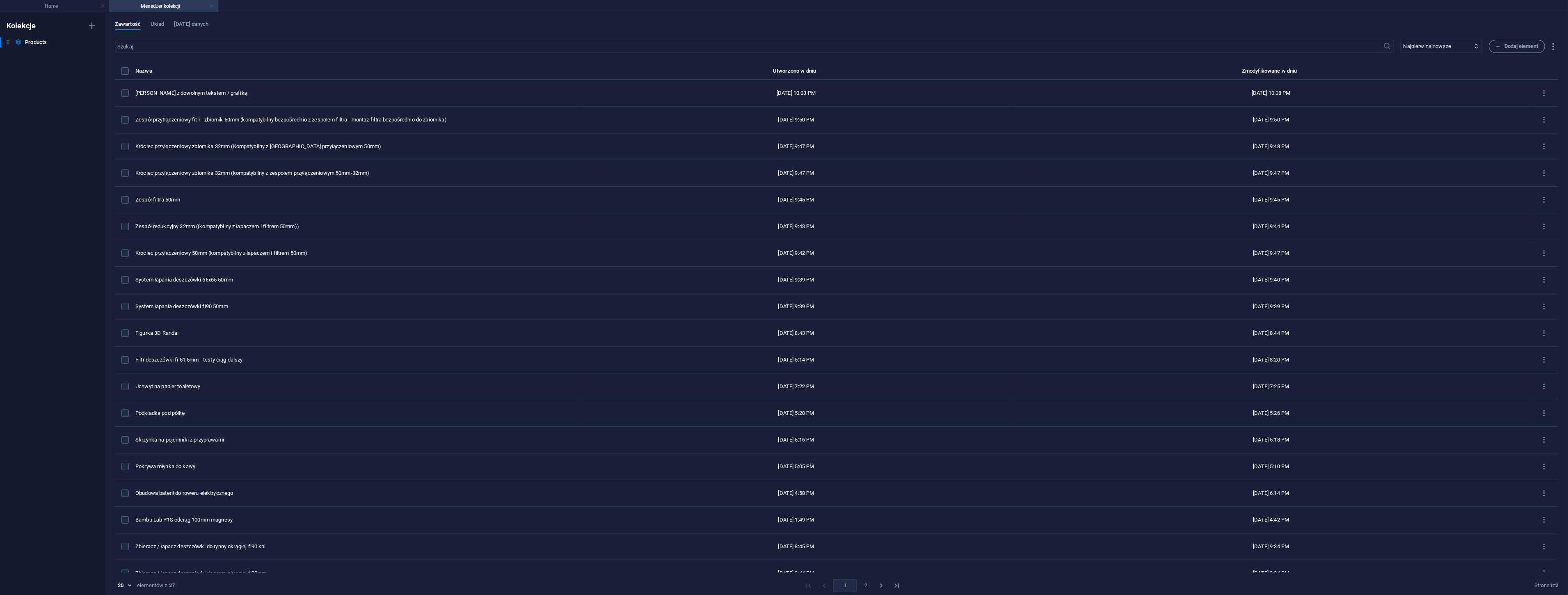
click at [211, 6] on link at bounding box center [212, 6] width 5 height 8
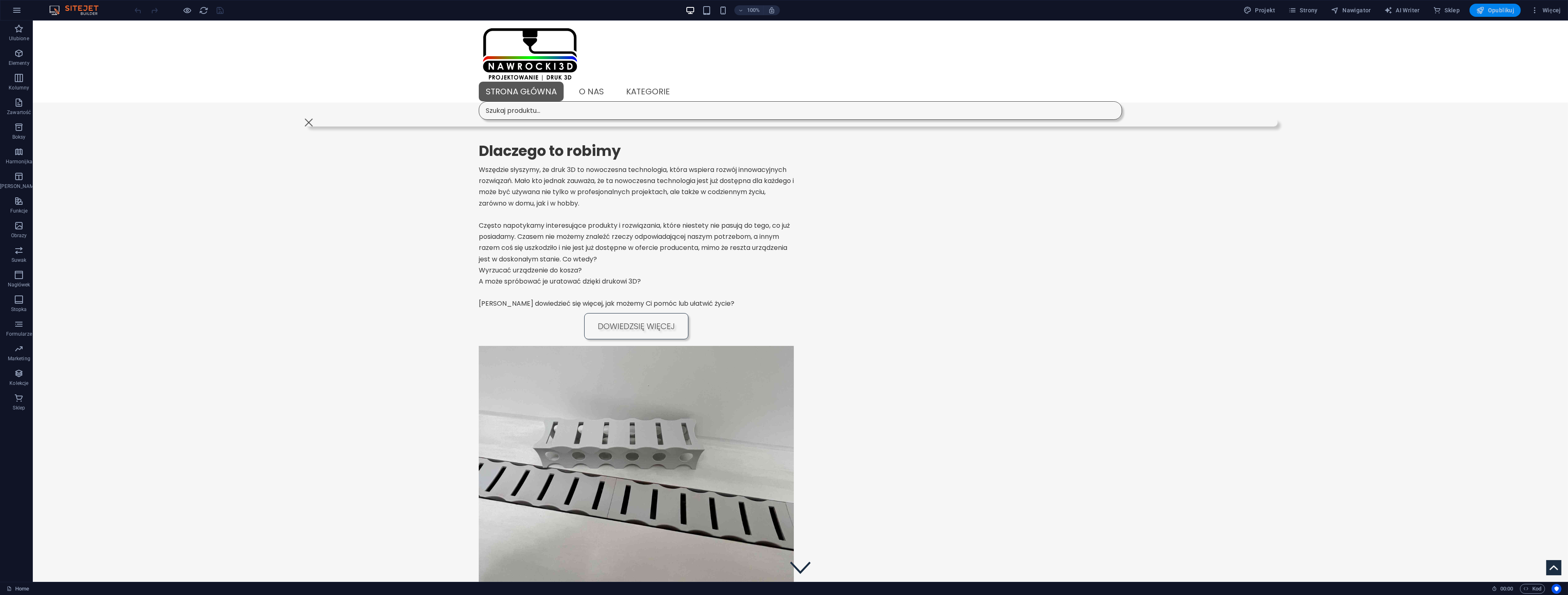
click at [1512, 9] on span "Opublikuj" at bounding box center [1495, 10] width 39 height 8
click at [743, 39] on icon at bounding box center [742, 39] width 4 height 9
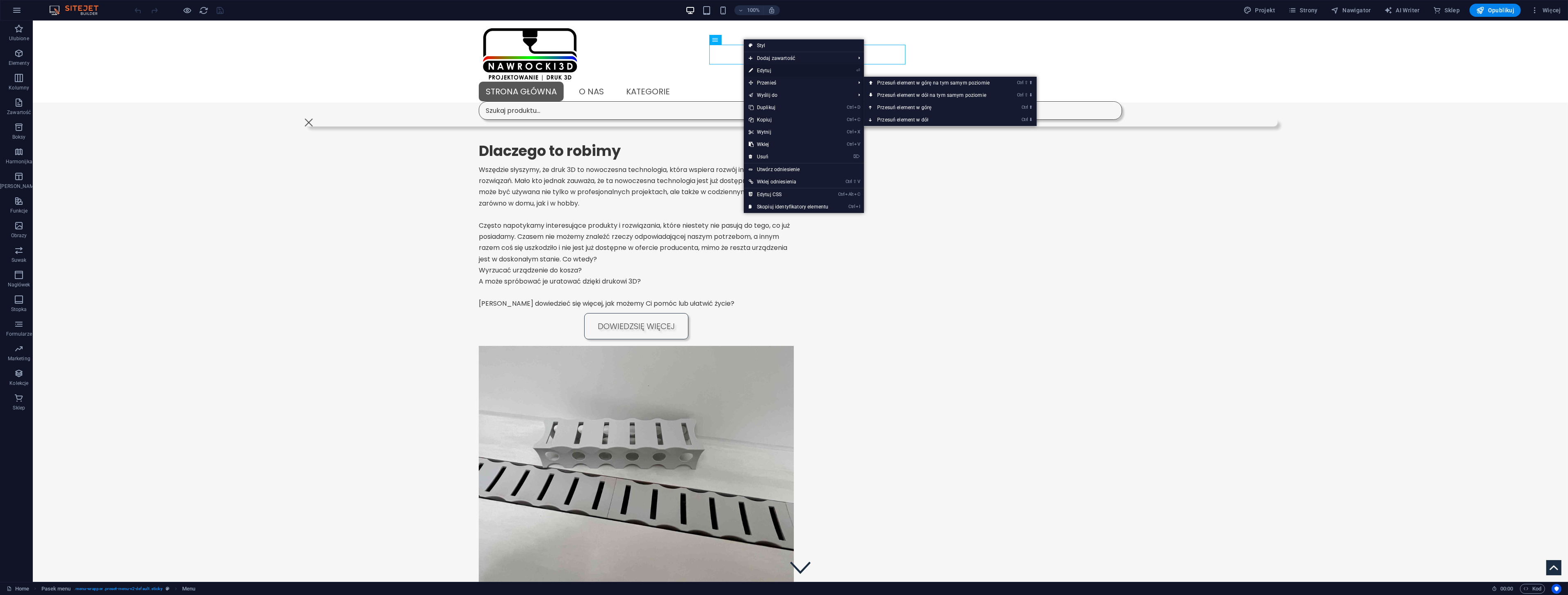
click at [768, 71] on link "⏎ Edytuj" at bounding box center [788, 70] width 89 height 12
select select
select select "default"
select select "1"
select select
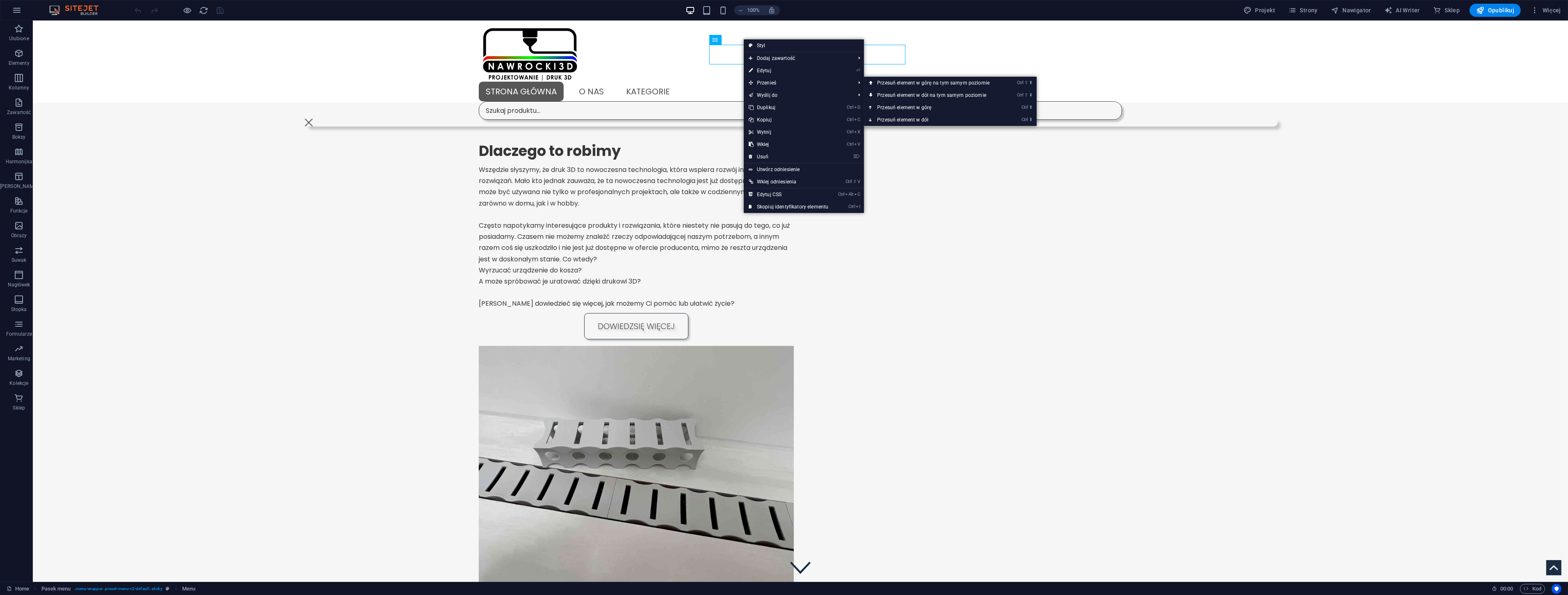
select select "default"
select select "2"
select select
select select "primary"
select select "3"
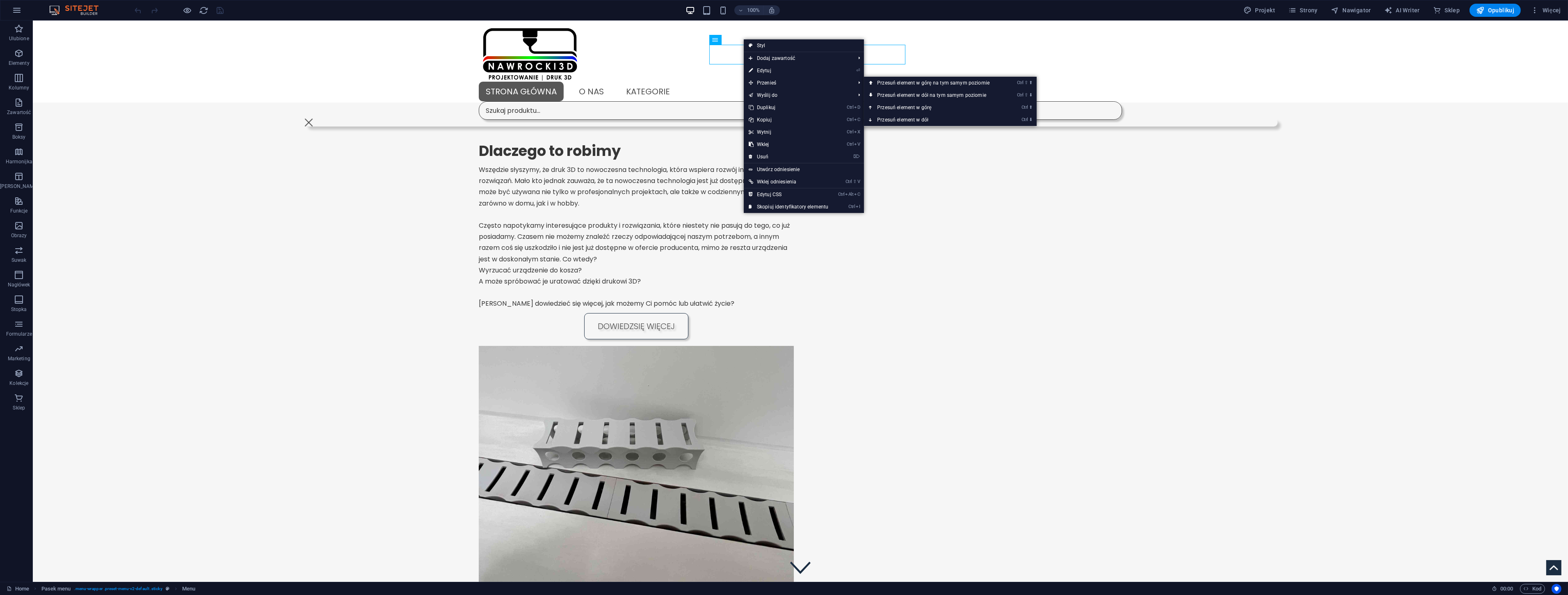
select select
select select "secondary"
select select "4"
select select
select select "secondary"
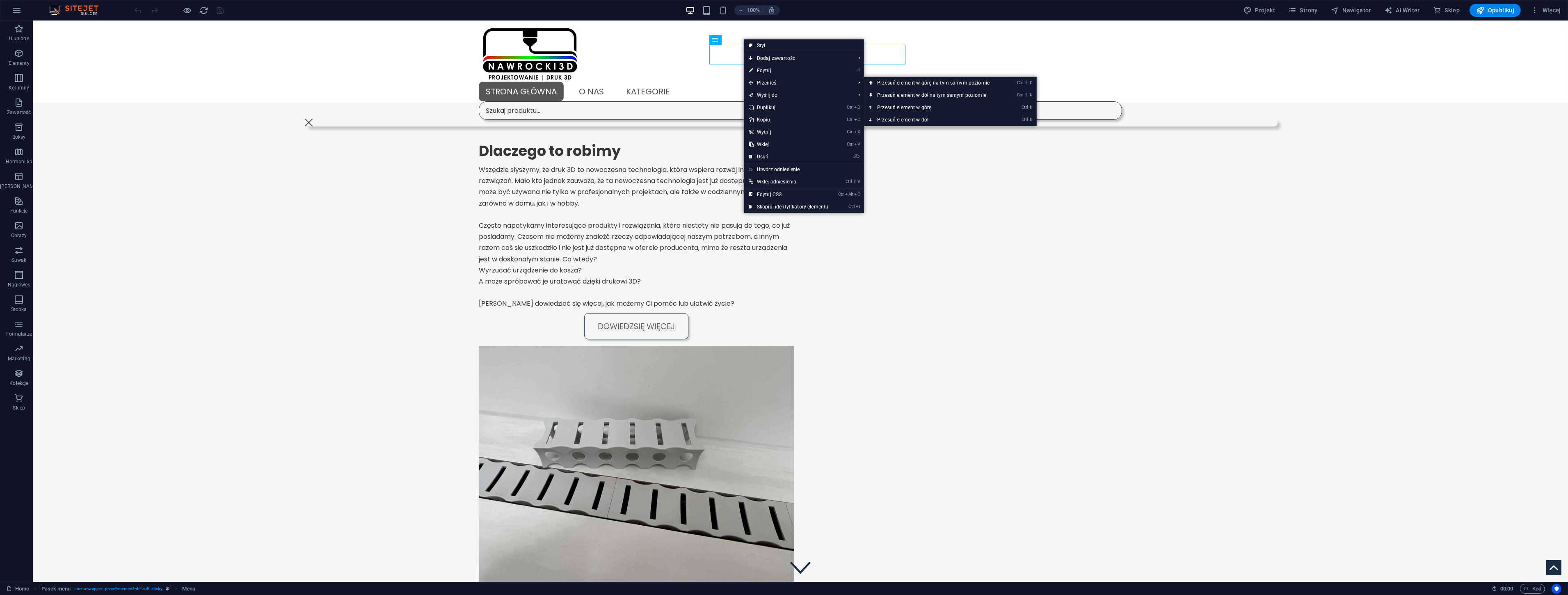
select select "5"
select select
select select "secondary"
select select "9"
select select
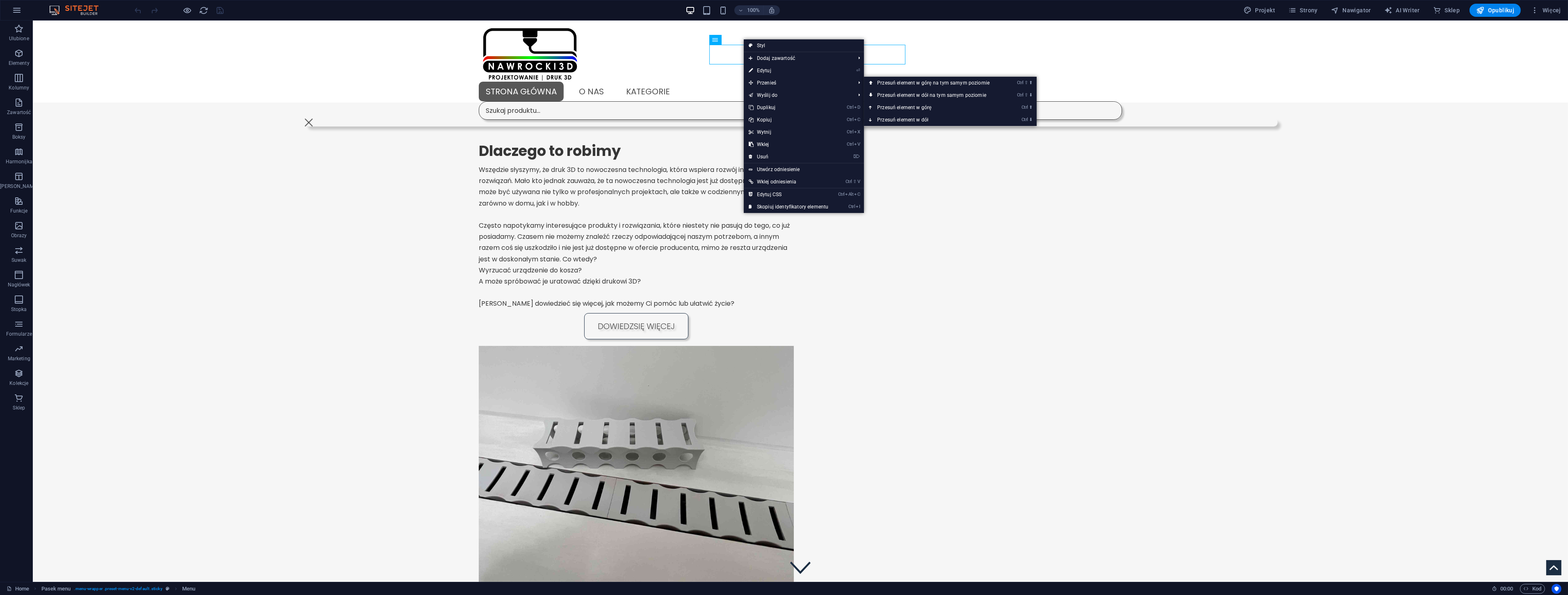
select select "primary"
select select "10"
select select
select select "secondary"
select select "11"
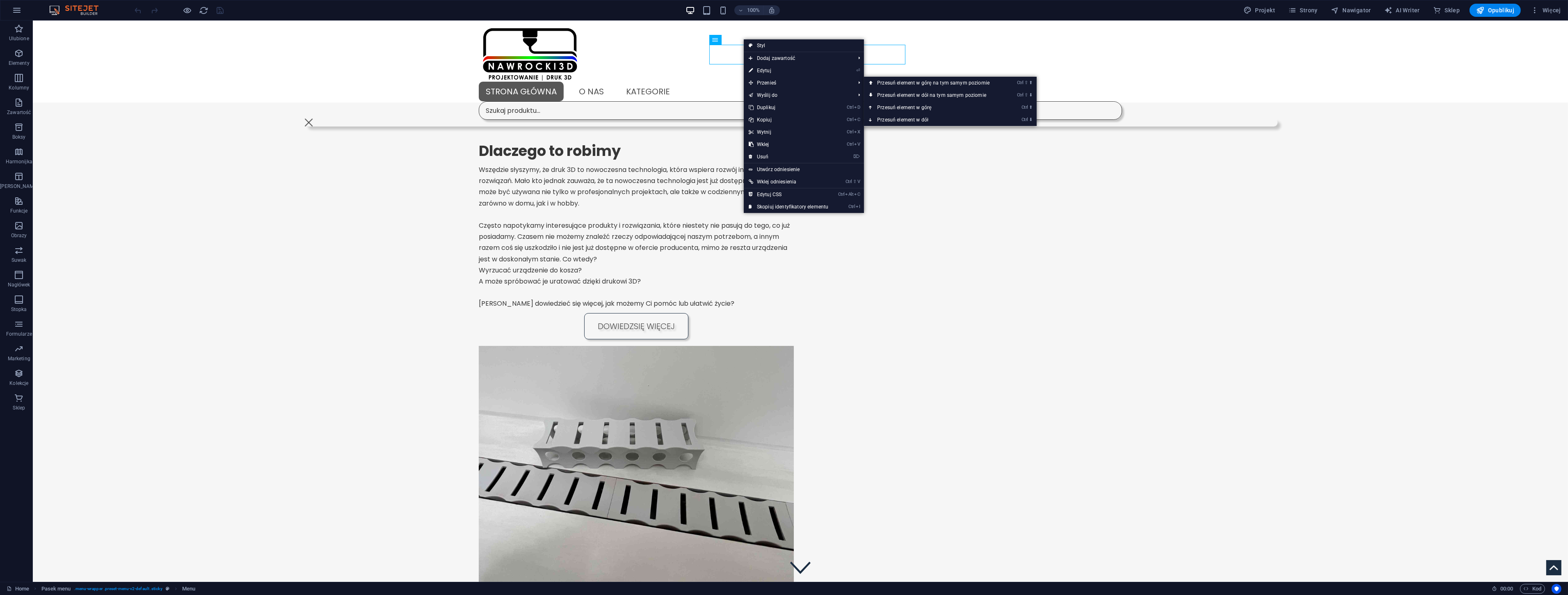
select select
select select "secondary"
select select "6"
select select
select select "primary"
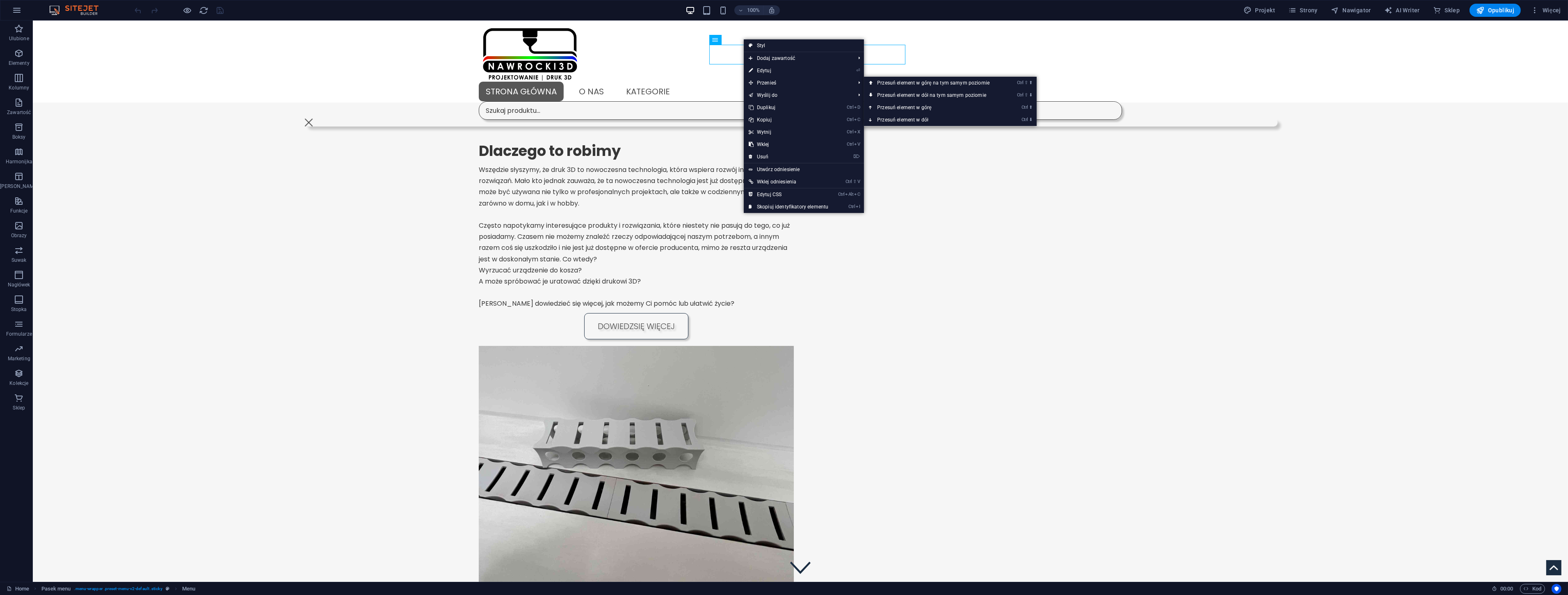
select select "7"
select select
select select "secondary"
select select "8"
select select
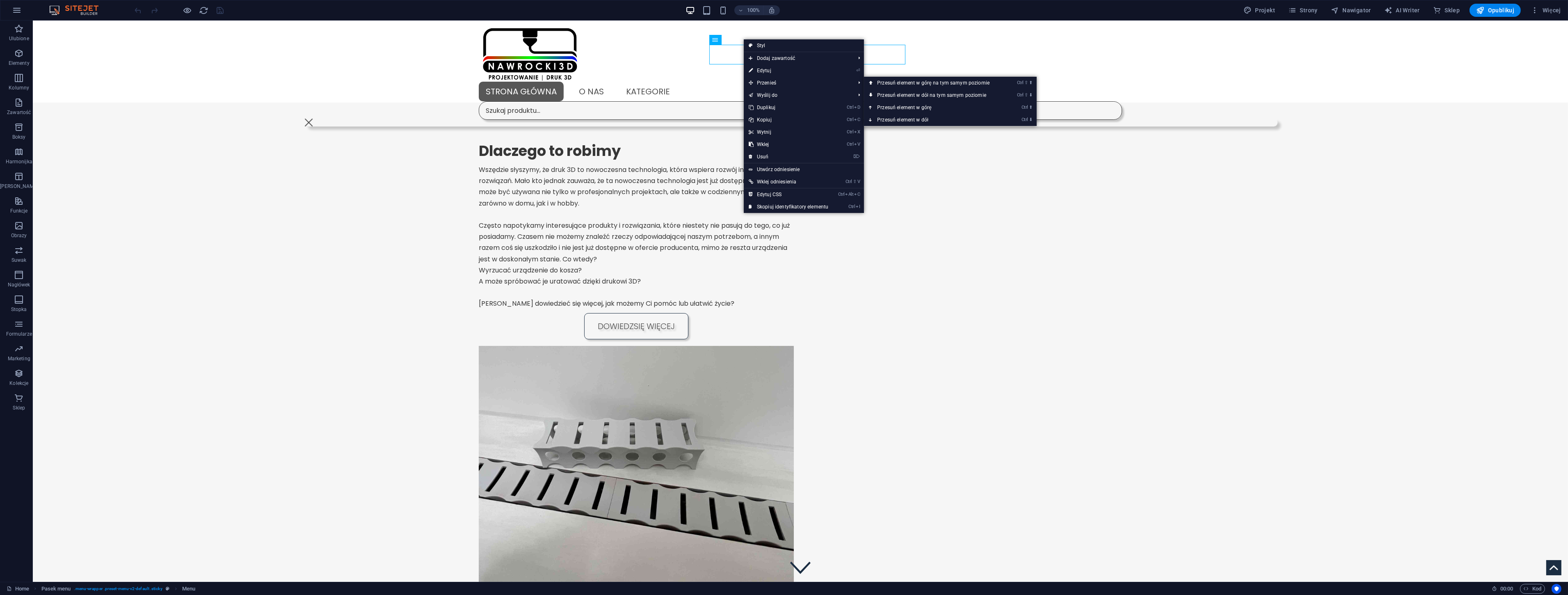
select select "secondary"
select select "12"
select select
select select "primary"
select select "13"
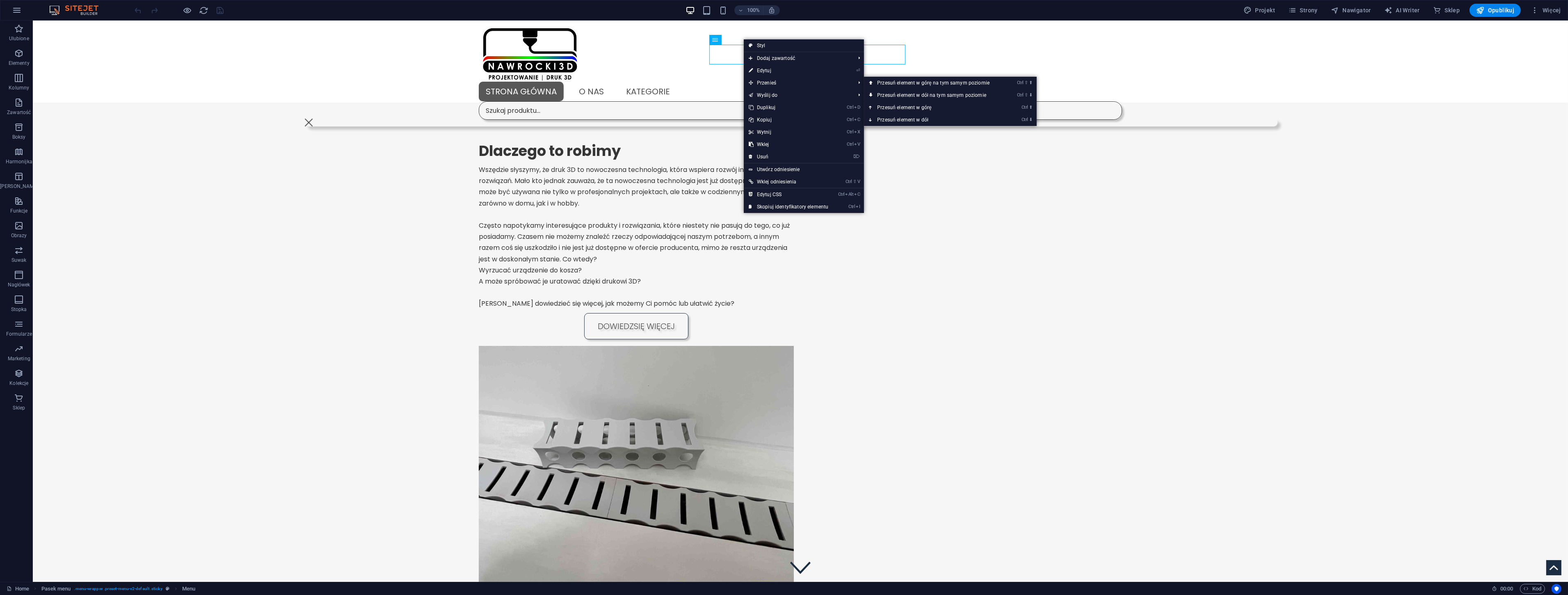
select select
select select "primary"
select select "14"
select select
select select "secondary"
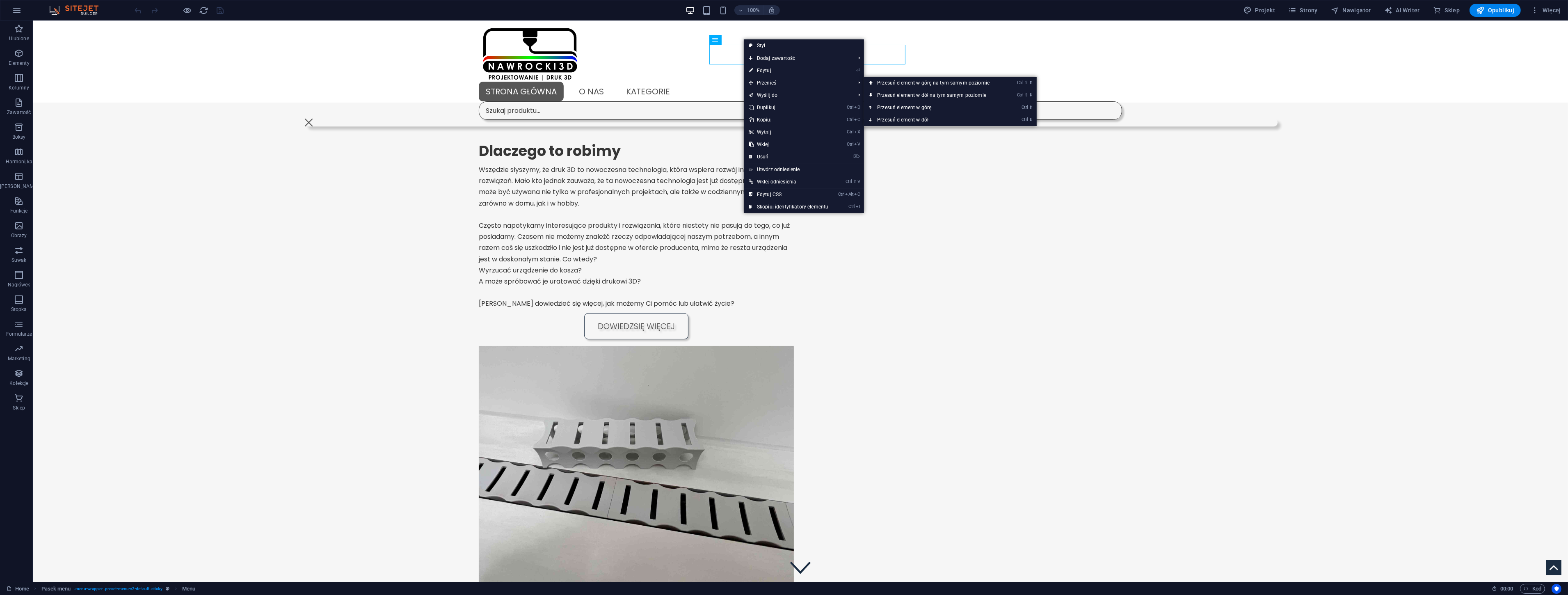
select select "15"
select select
select select "secondary"
select select "16"
select select
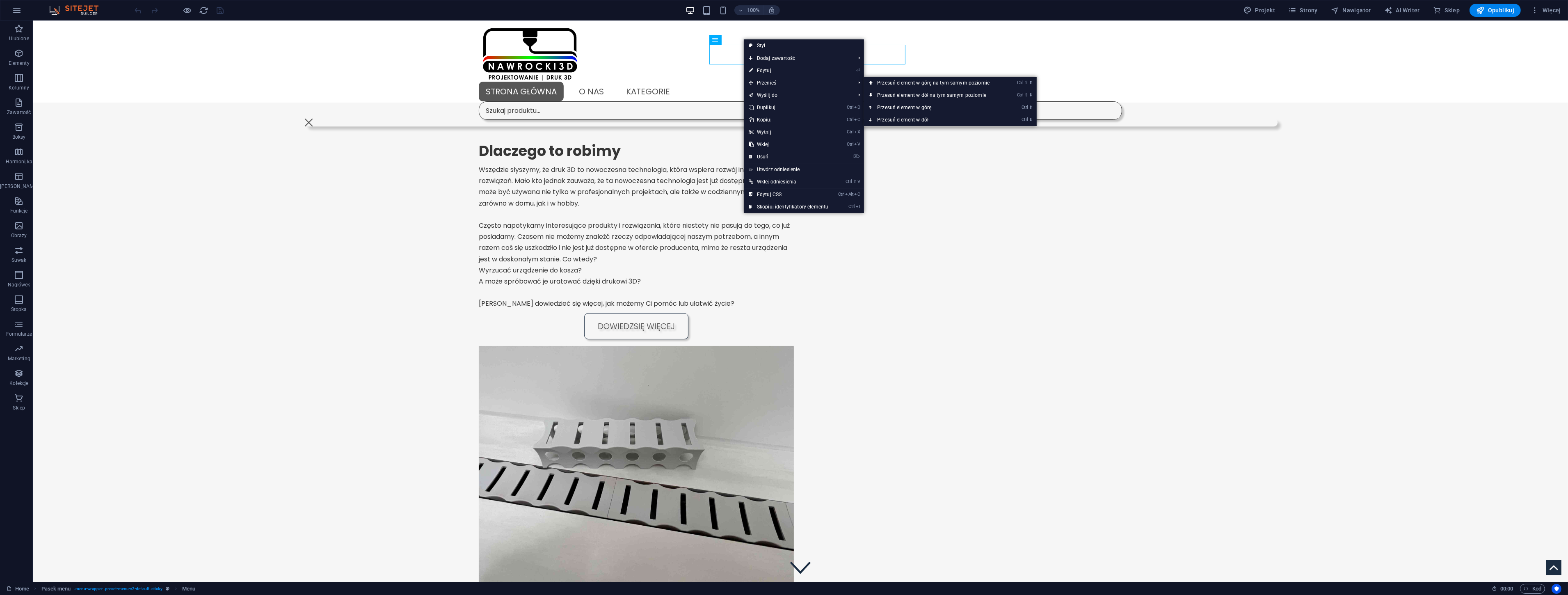
select select "primary"
select select "17"
select select
select select "primary"
select select "18"
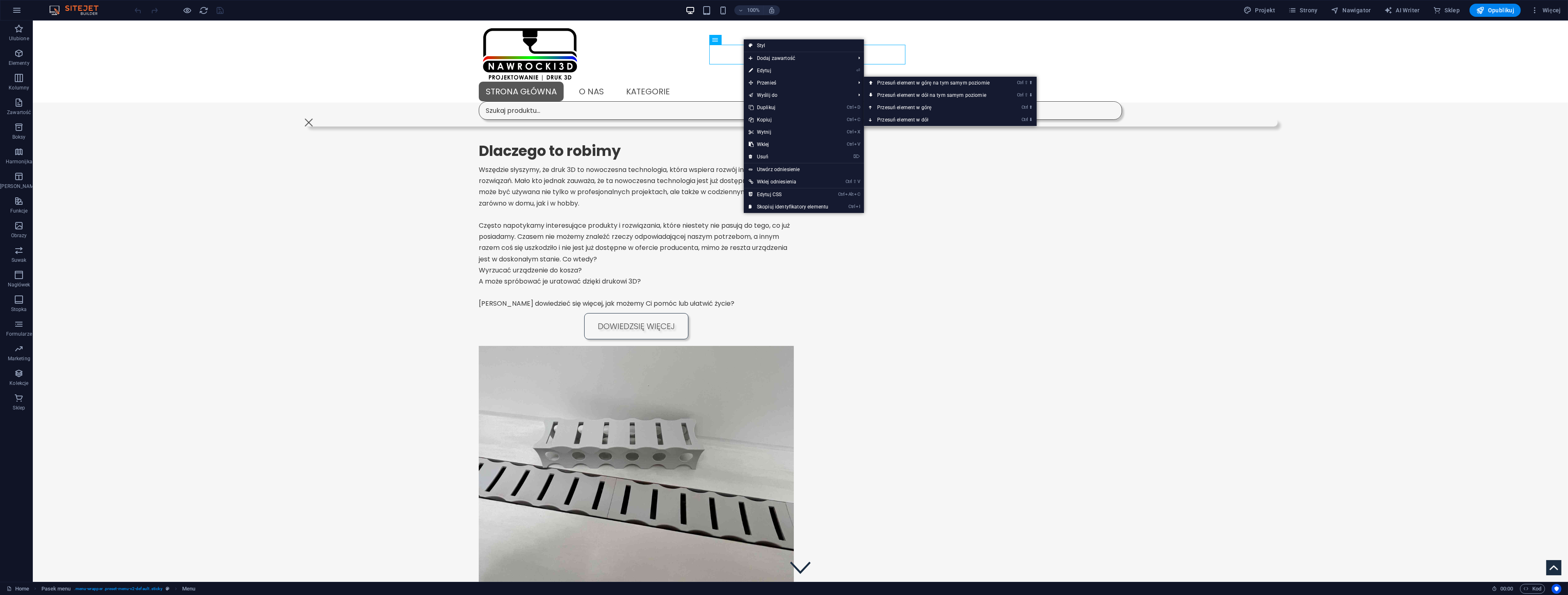
select select
select select "secondary"
select select "19"
select select
select select "secondary"
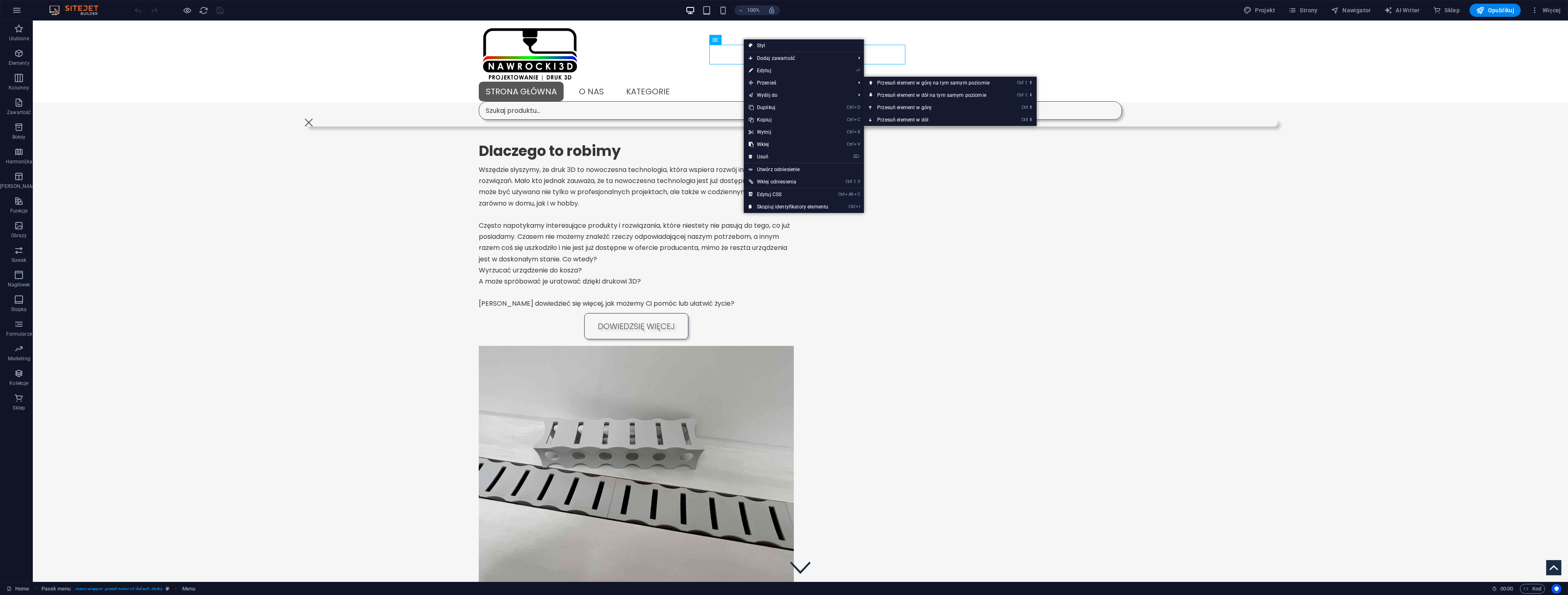
select select "20"
select select
select select "secondary"
select select "21"
select select
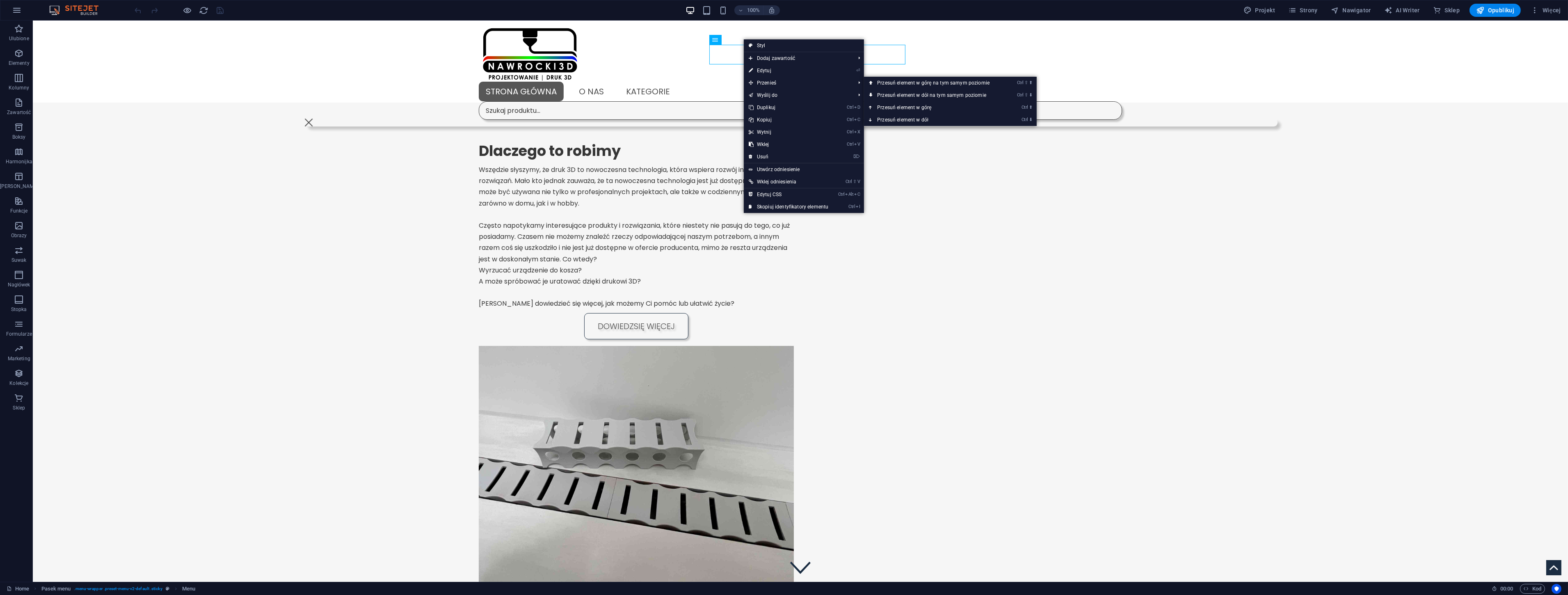
select select "primary"
select select "22"
select select
select select "default"
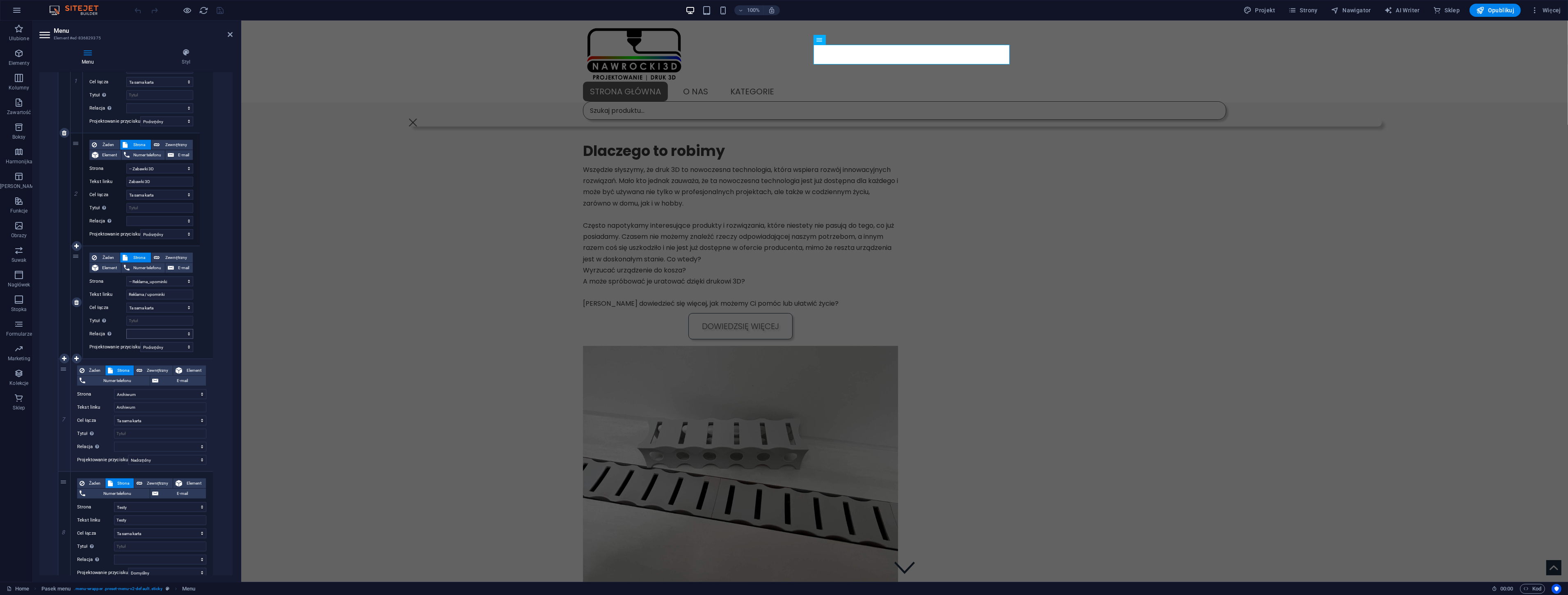
scroll to position [2147, 0]
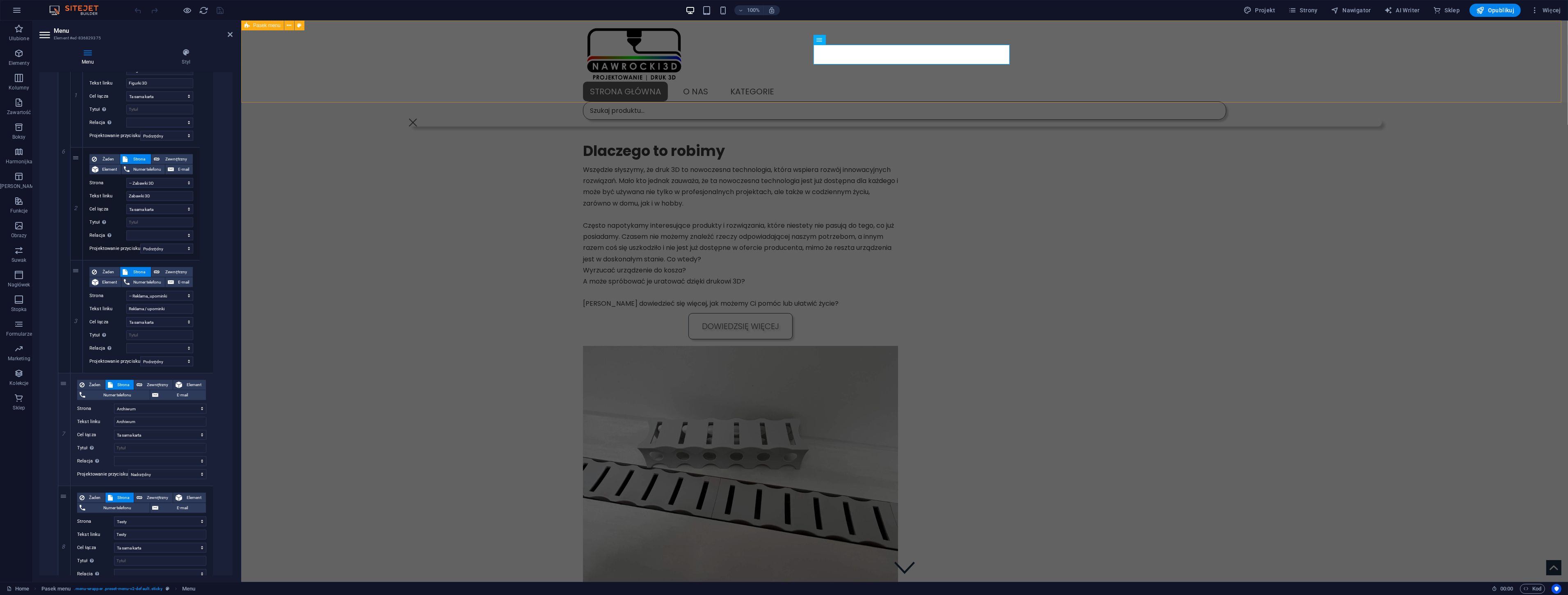
click at [1220, 82] on div "Strona główna O Nas Kategorie Kuchnia Kuchnia akcesoria Kuchnia zestawy Ogród O…" at bounding box center [904, 61] width 1327 height 82
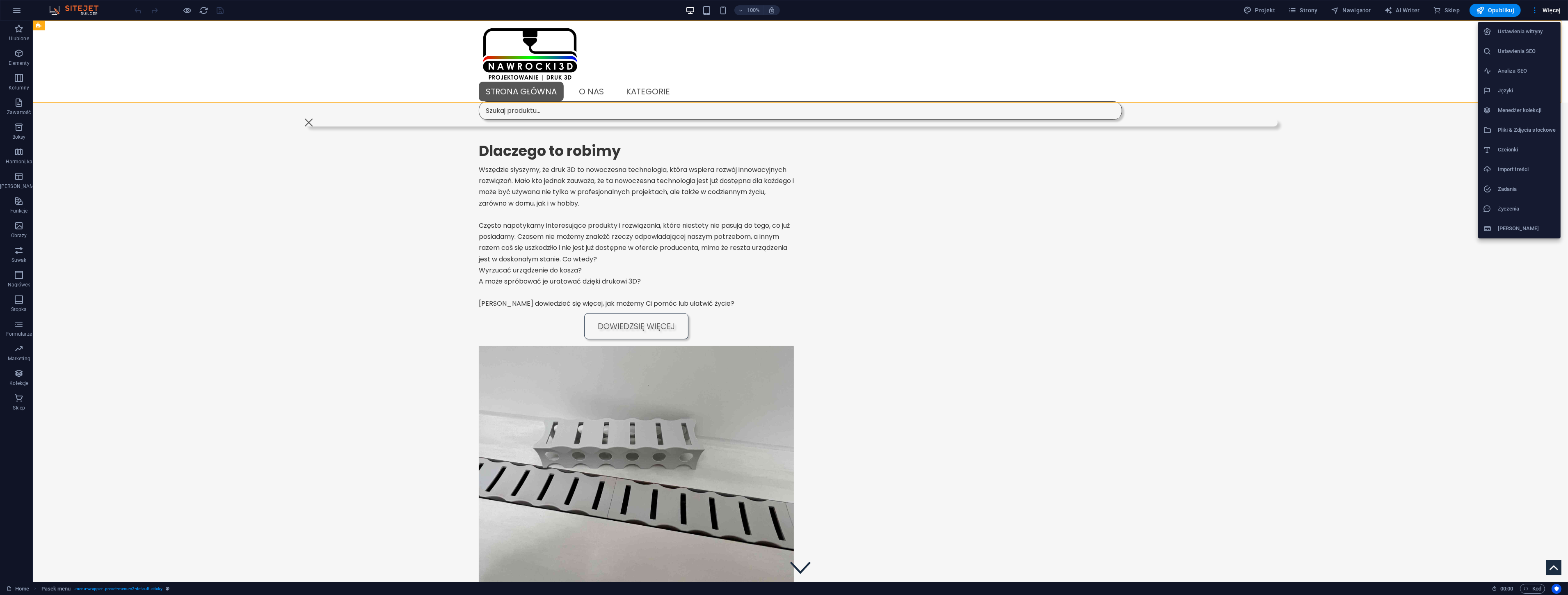
click at [1529, 112] on h6 "Menedżer kolekcji" at bounding box center [1527, 110] width 58 height 10
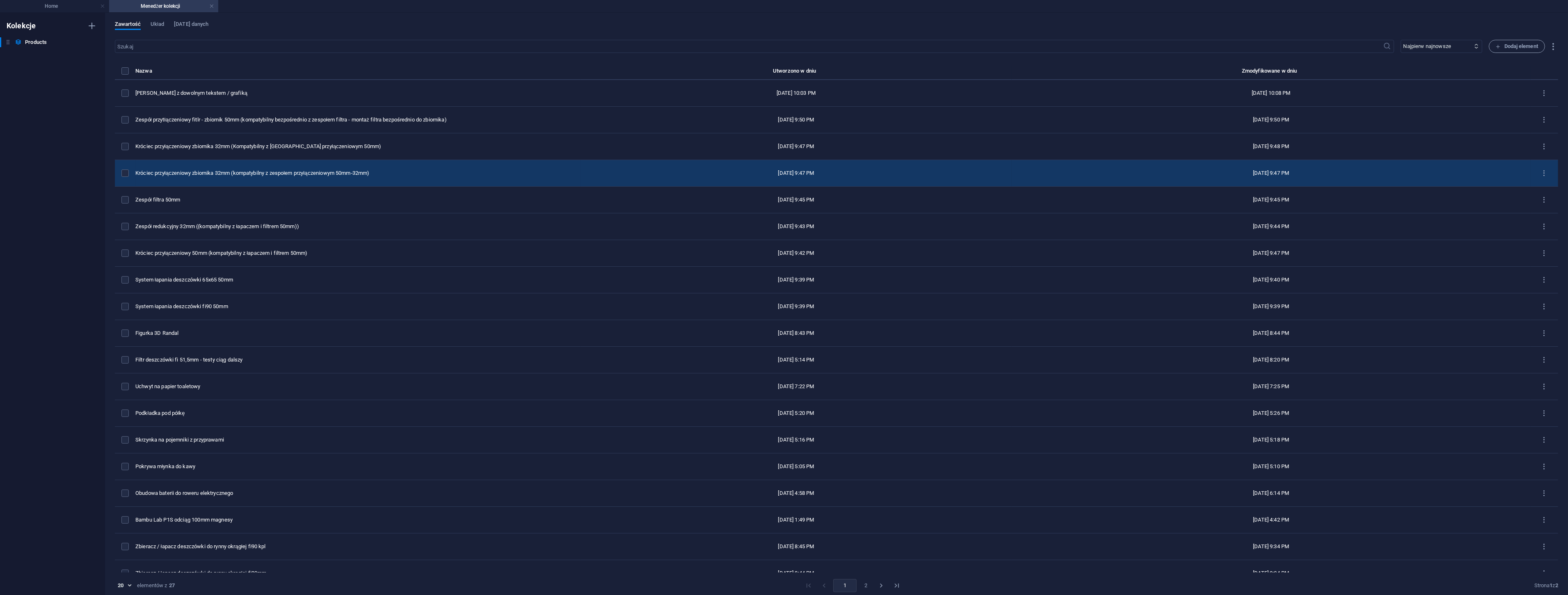
click at [246, 171] on div "Króciec przyłączeniowy zbiornika 32mm (kompatybilny z zespołem przyłączeniowym …" at bounding box center [354, 173] width 438 height 7
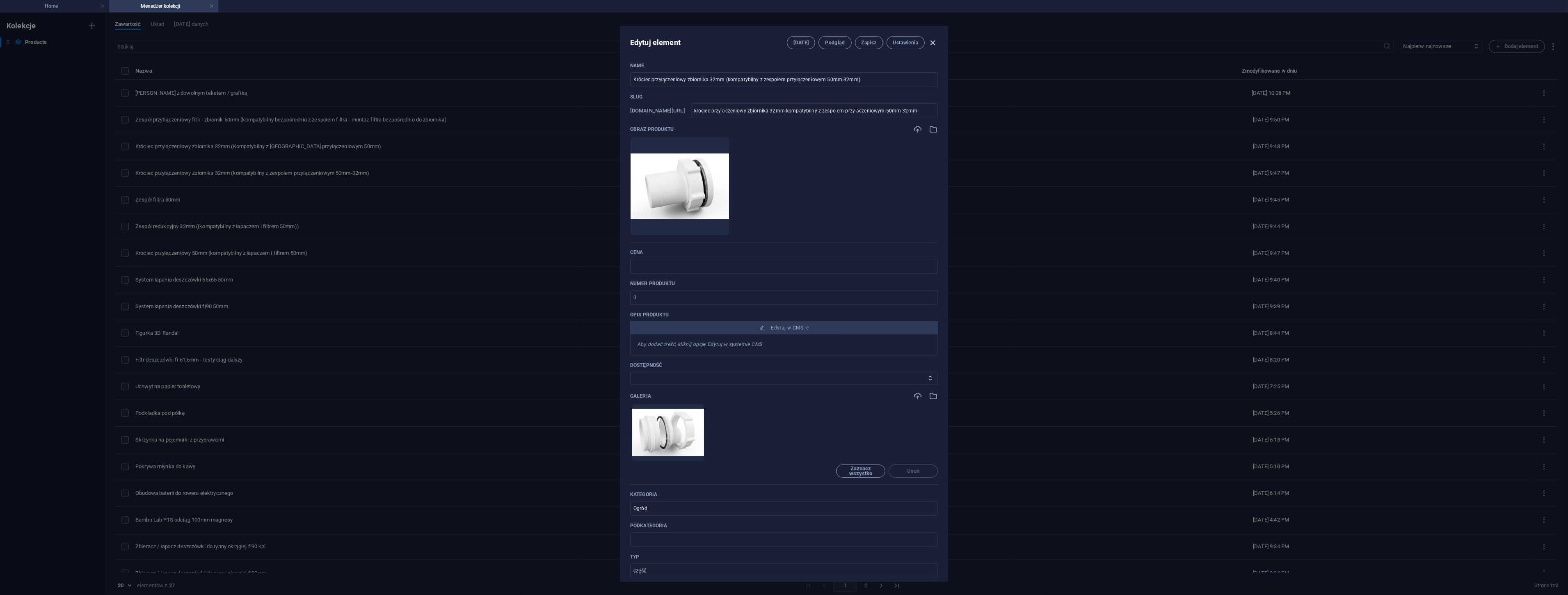
click at [933, 40] on icon "button" at bounding box center [933, 43] width 10 height 10
type input "krociec-przy-aczeniowy-zbiornika-32mm-kompatybilny-z-zespo-em-przy-aczeniowym-5…"
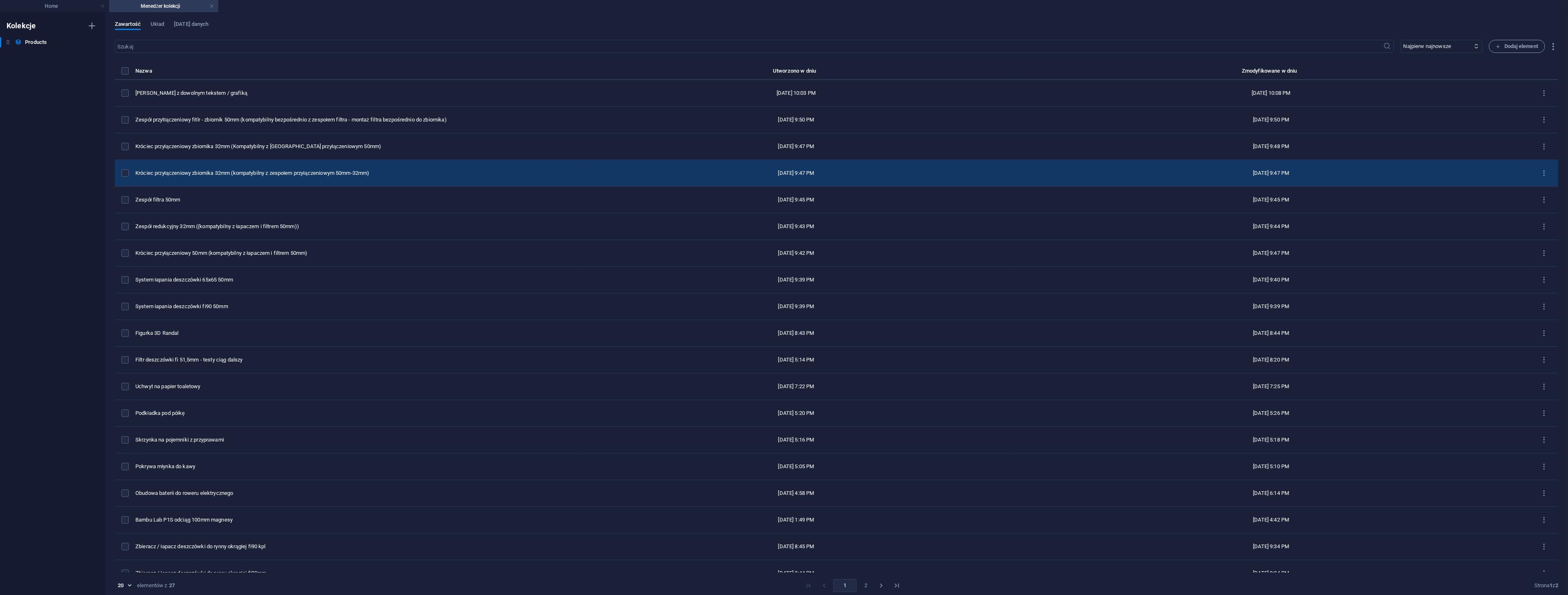
click at [261, 174] on div "Króciec przyłączeniowy zbiornika 32mm (kompatybilny z zespołem przyłączeniowym …" at bounding box center [354, 173] width 438 height 7
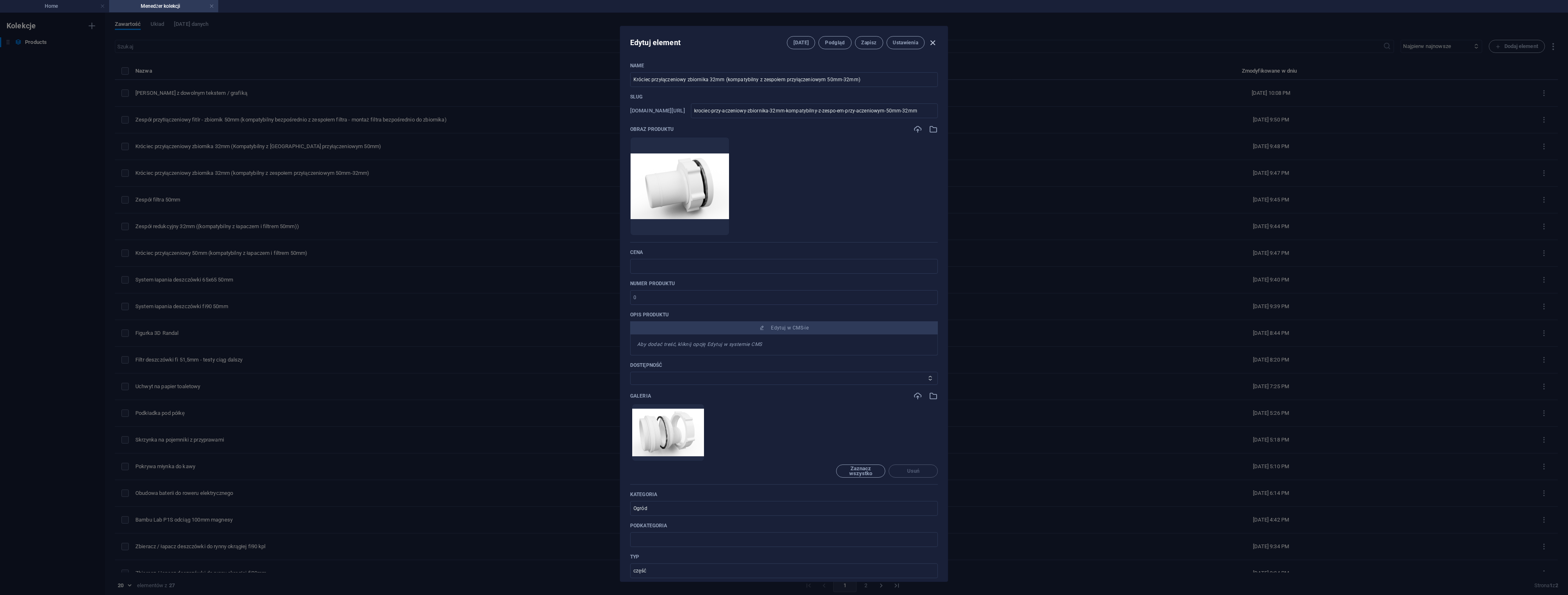
click at [931, 42] on icon "button" at bounding box center [933, 43] width 10 height 10
type input "krociec-przy-aczeniowy-zbiornika-32mm-kompatybilny-z-zespo-em-przy-aczeniowym-5…"
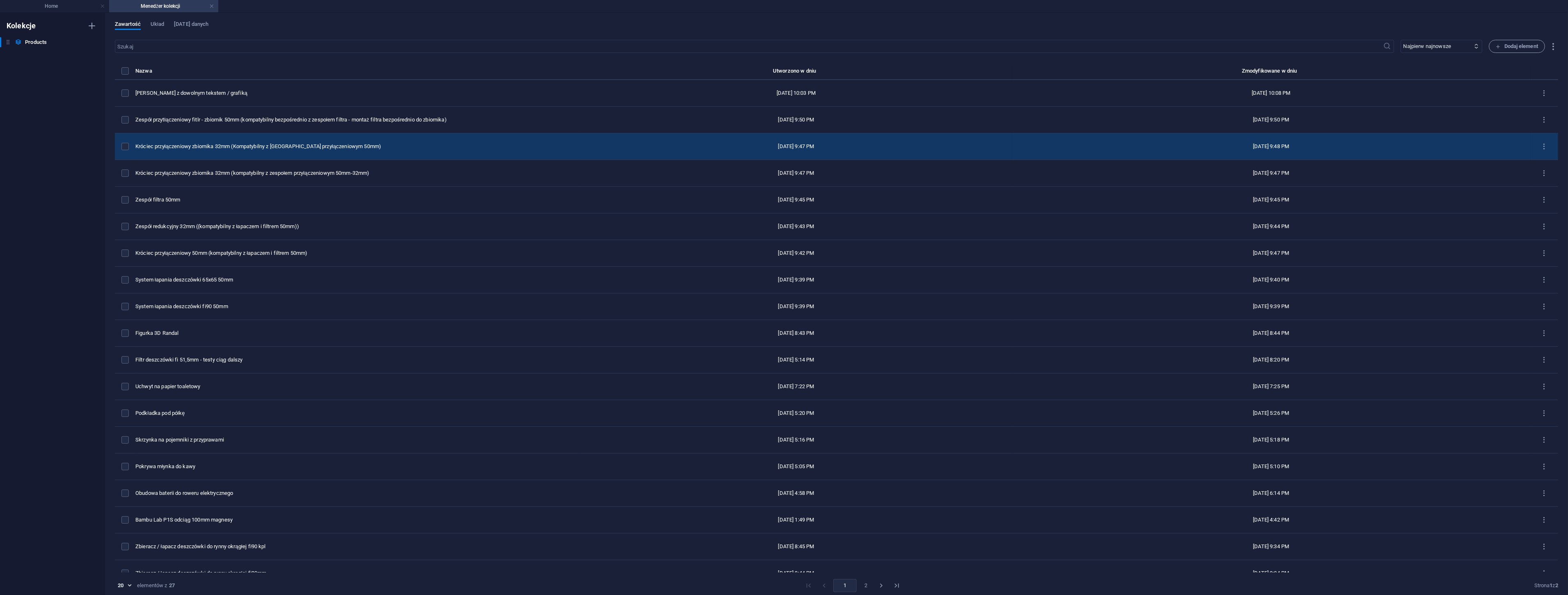
click at [353, 151] on td "Króciec przyłączeniowy zbiornika 32mm (Kompatybilny z [GEOGRAPHIC_DATA] przyłąc…" at bounding box center [358, 147] width 445 height 26
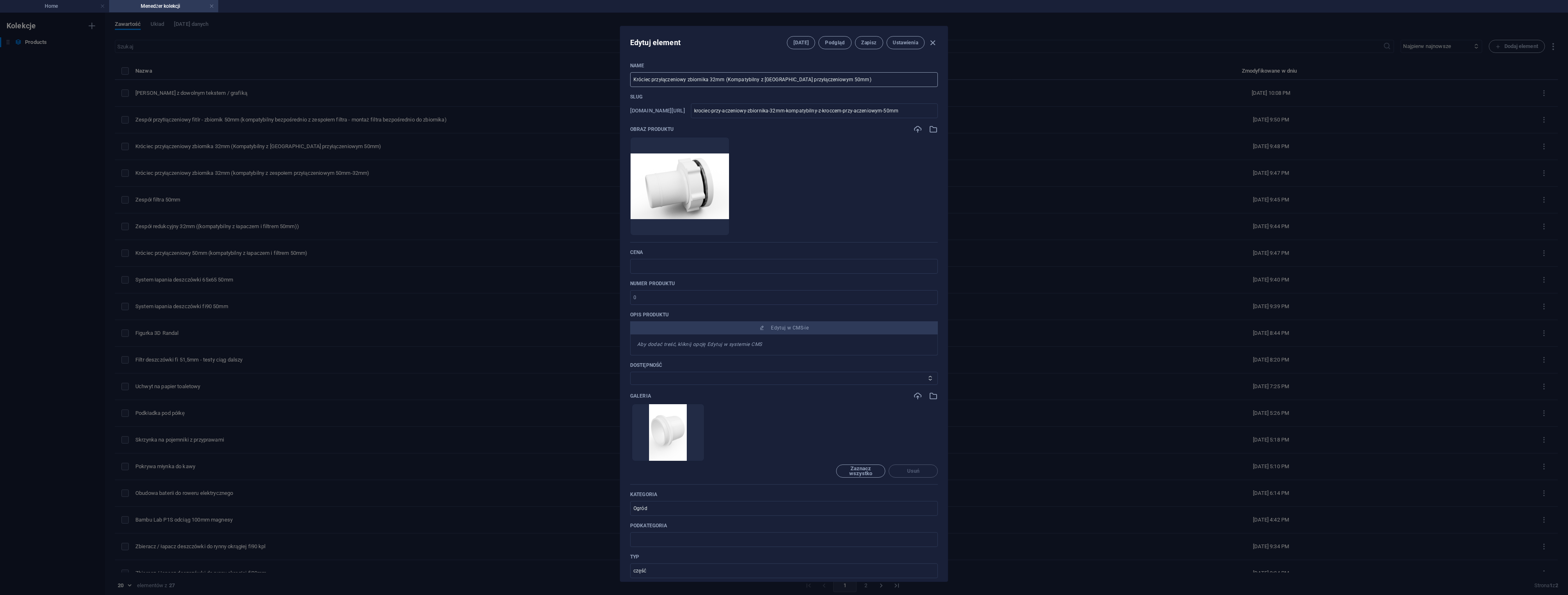
click at [713, 81] on input "Króciec przyłączeniowy zbiornika 32mm (Kompatybilny z [GEOGRAPHIC_DATA] przyłąc…" at bounding box center [784, 79] width 308 height 15
type input "Króciec przyłączeniowy zbiornika 50mm (Kompatybilny z Króćcem przyłączeniowym 5…"
click at [933, 126] on icon "button" at bounding box center [933, 129] width 9 height 9
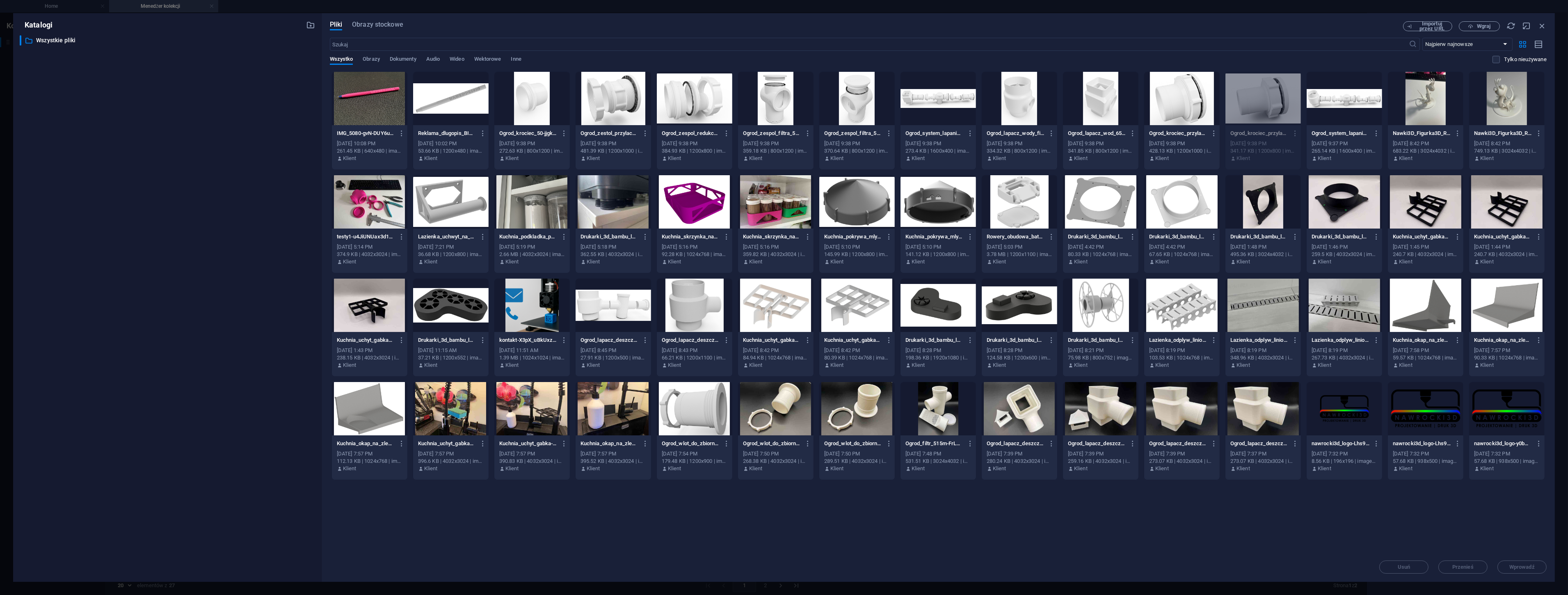
click at [537, 91] on div at bounding box center [532, 98] width 75 height 54
click at [1525, 565] on span "Wprowadź" at bounding box center [1522, 568] width 25 height 5
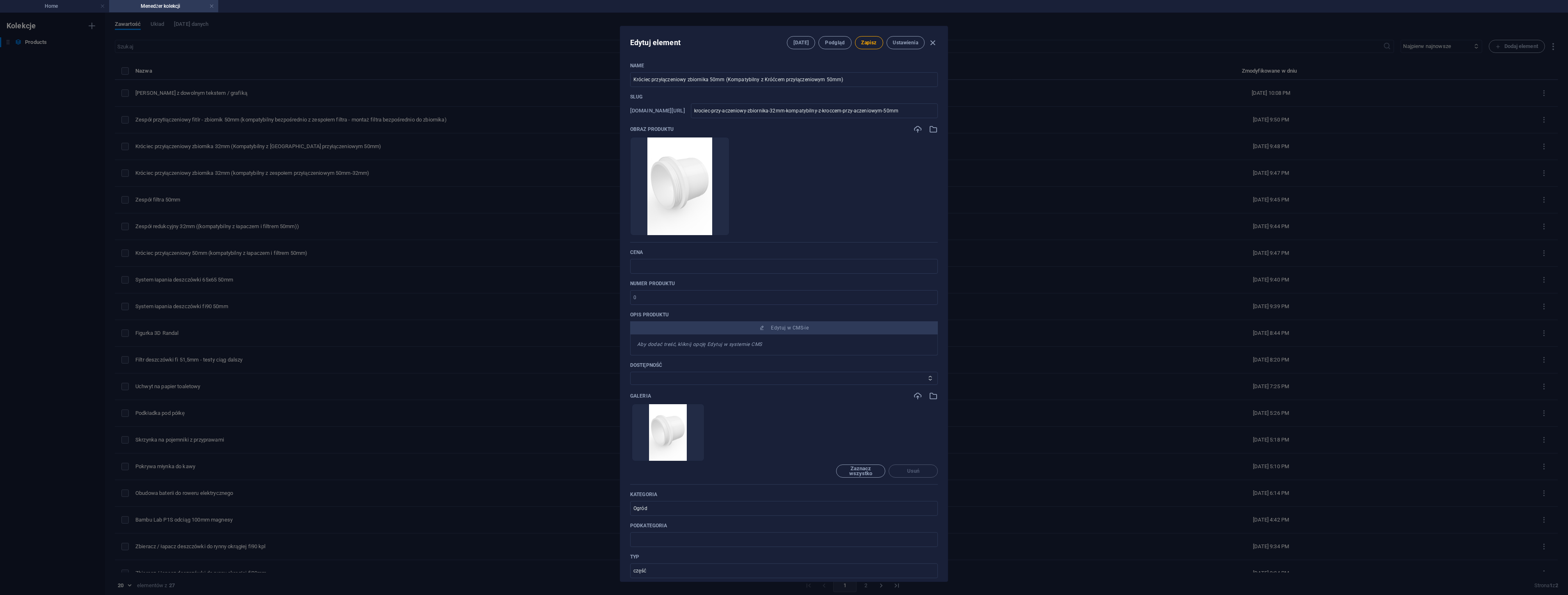
click at [929, 129] on icon "button" at bounding box center [933, 129] width 9 height 9
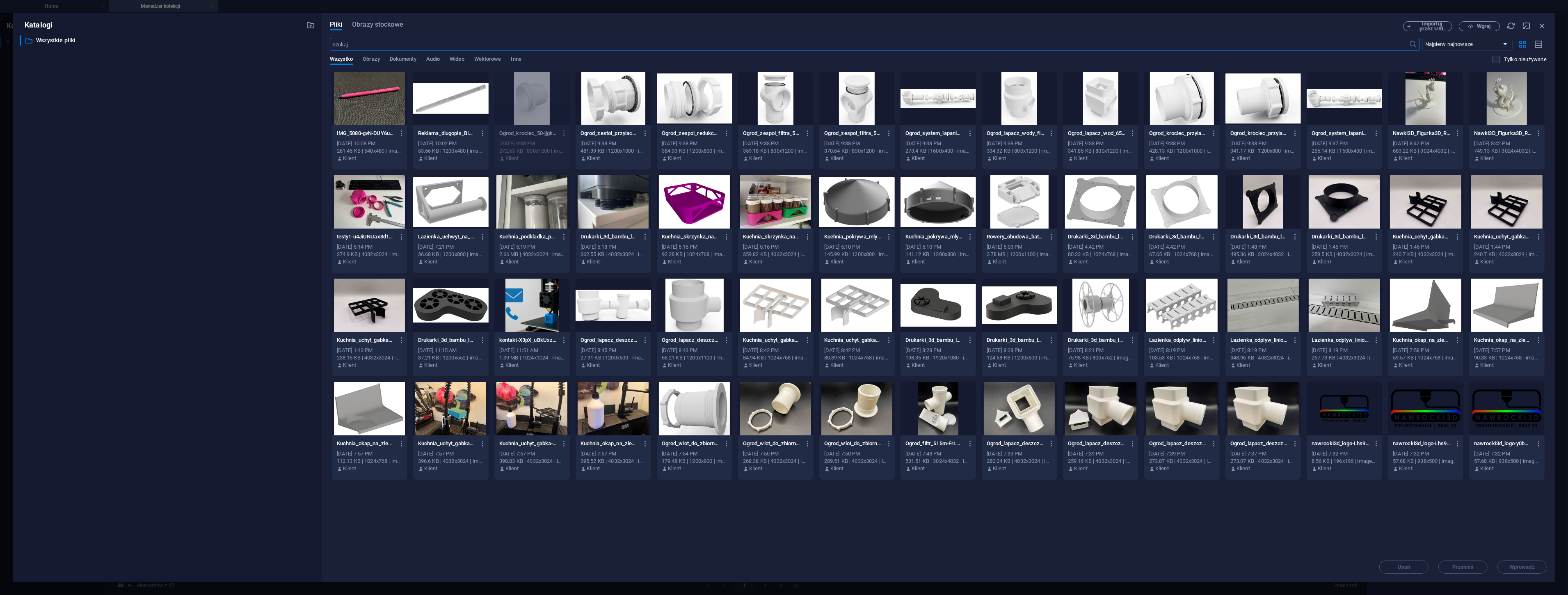
click at [1174, 110] on div at bounding box center [1182, 98] width 75 height 54
click at [1535, 568] on span "Wprowadź" at bounding box center [1522, 568] width 25 height 5
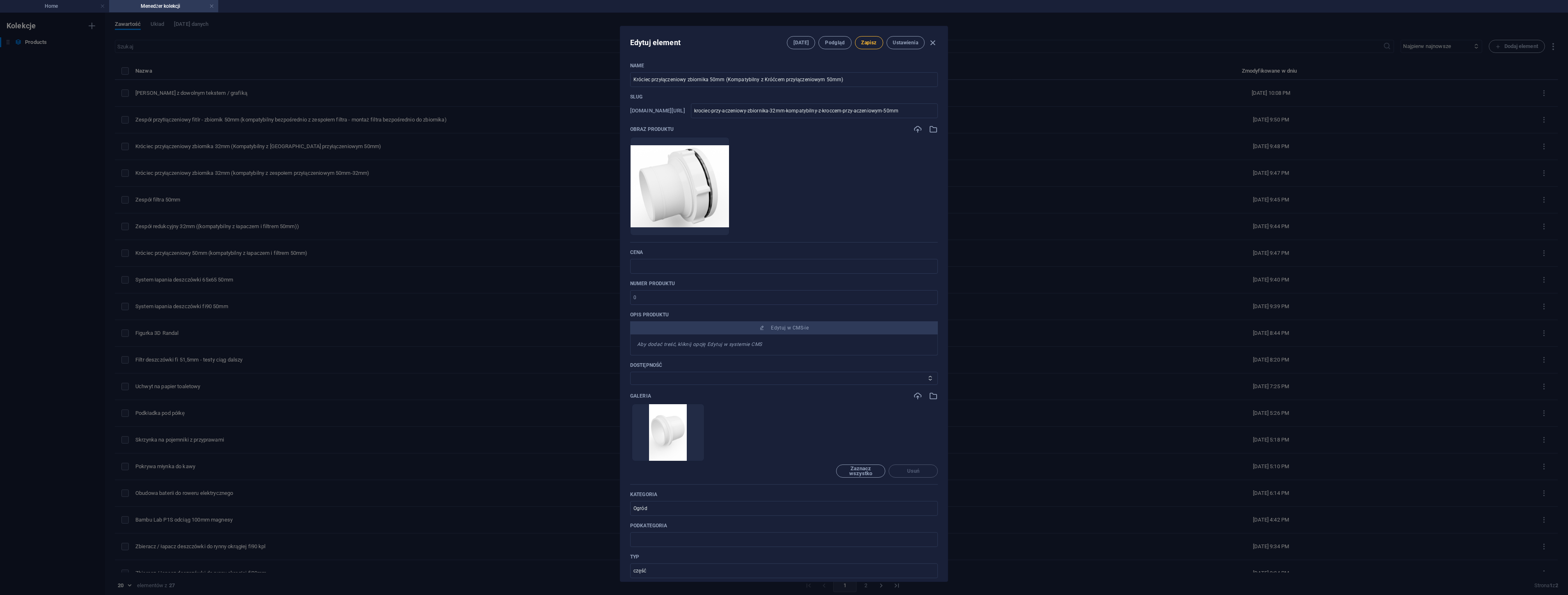
click at [867, 40] on span "Zapisz" at bounding box center [868, 42] width 15 height 6
click at [932, 42] on icon "button" at bounding box center [933, 43] width 10 height 10
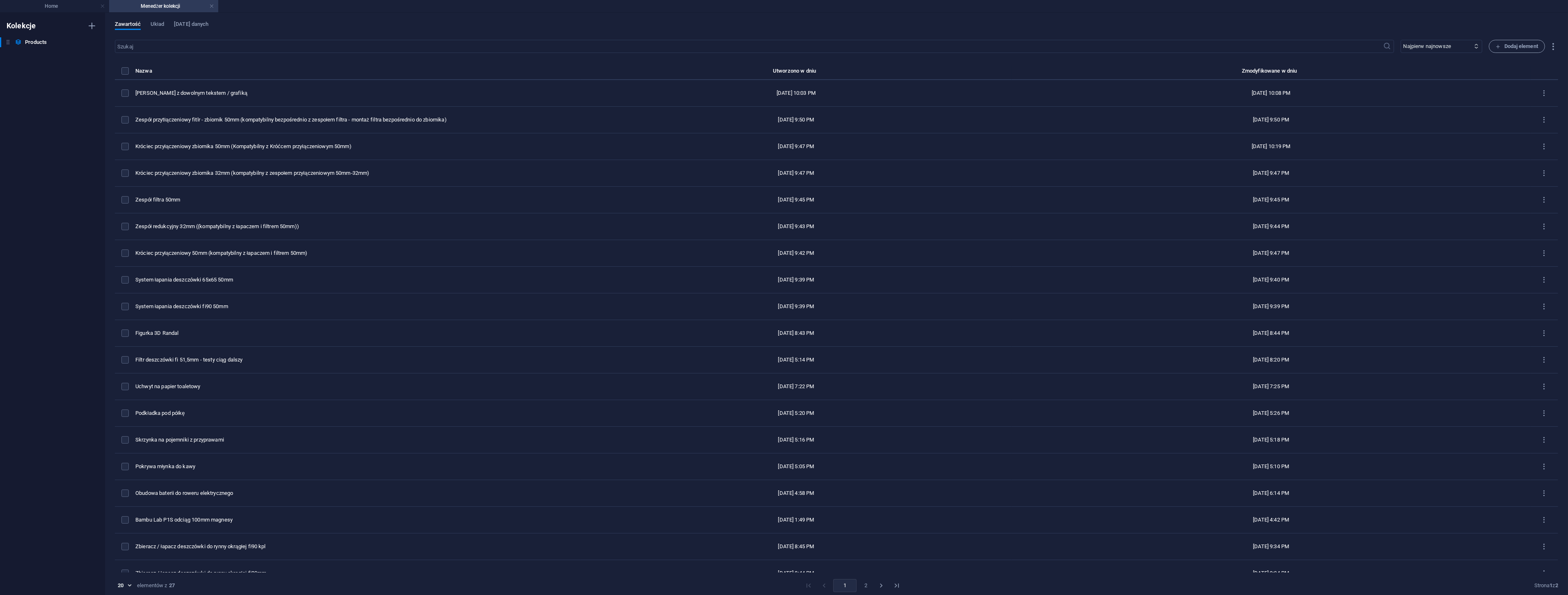
type input "krociec-przy-aczeniowy-zbiornika-32mm-kompatybilny-z-kroccem-przy-aczeniowym-50…"
click at [212, 6] on link at bounding box center [212, 6] width 5 height 8
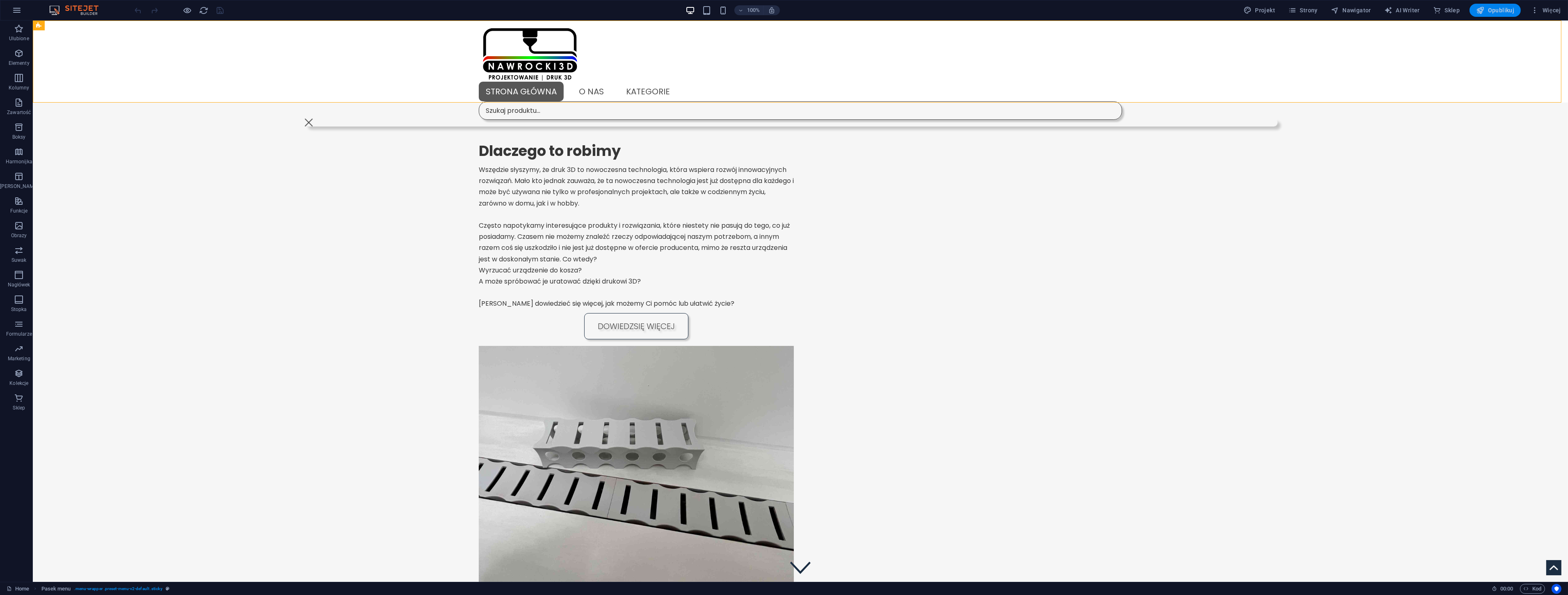
click at [1500, 12] on span "Opublikuj" at bounding box center [1495, 10] width 39 height 8
click at [740, 39] on icon at bounding box center [742, 39] width 4 height 9
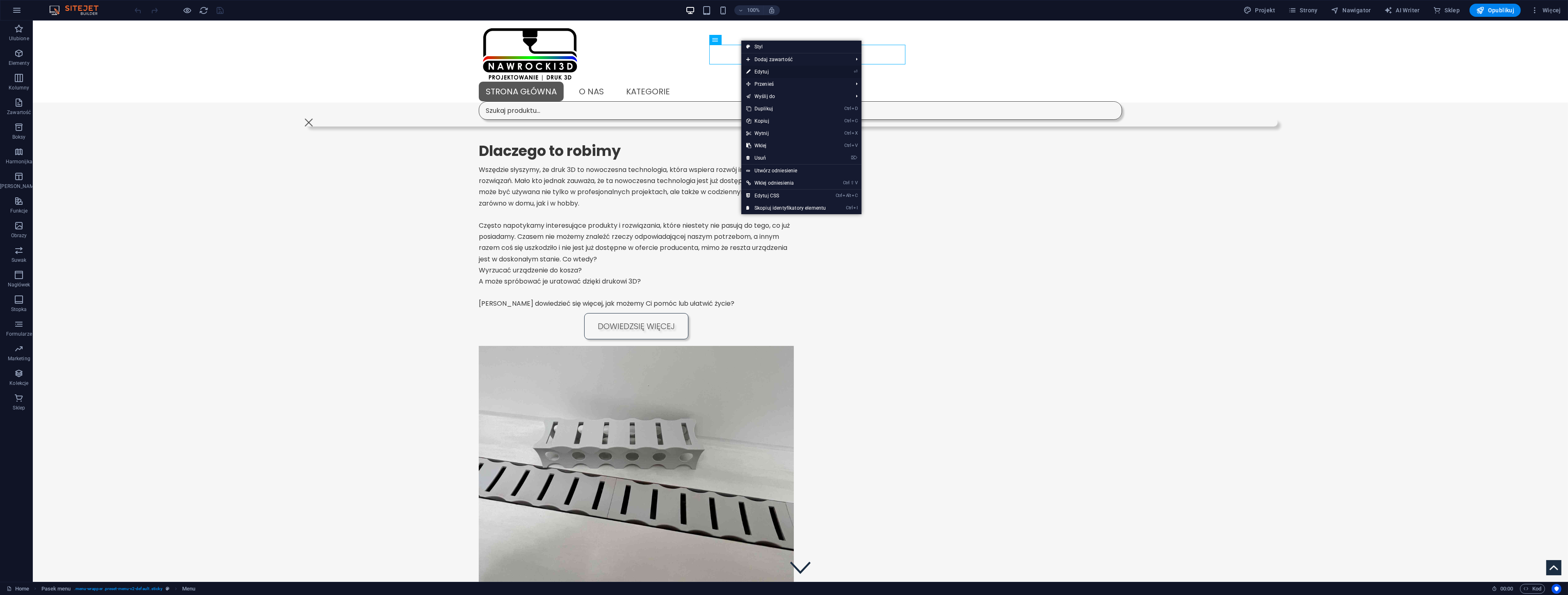
click at [765, 70] on link "⏎ Edytuj" at bounding box center [786, 72] width 89 height 12
select select
select select "default"
select select "1"
select select
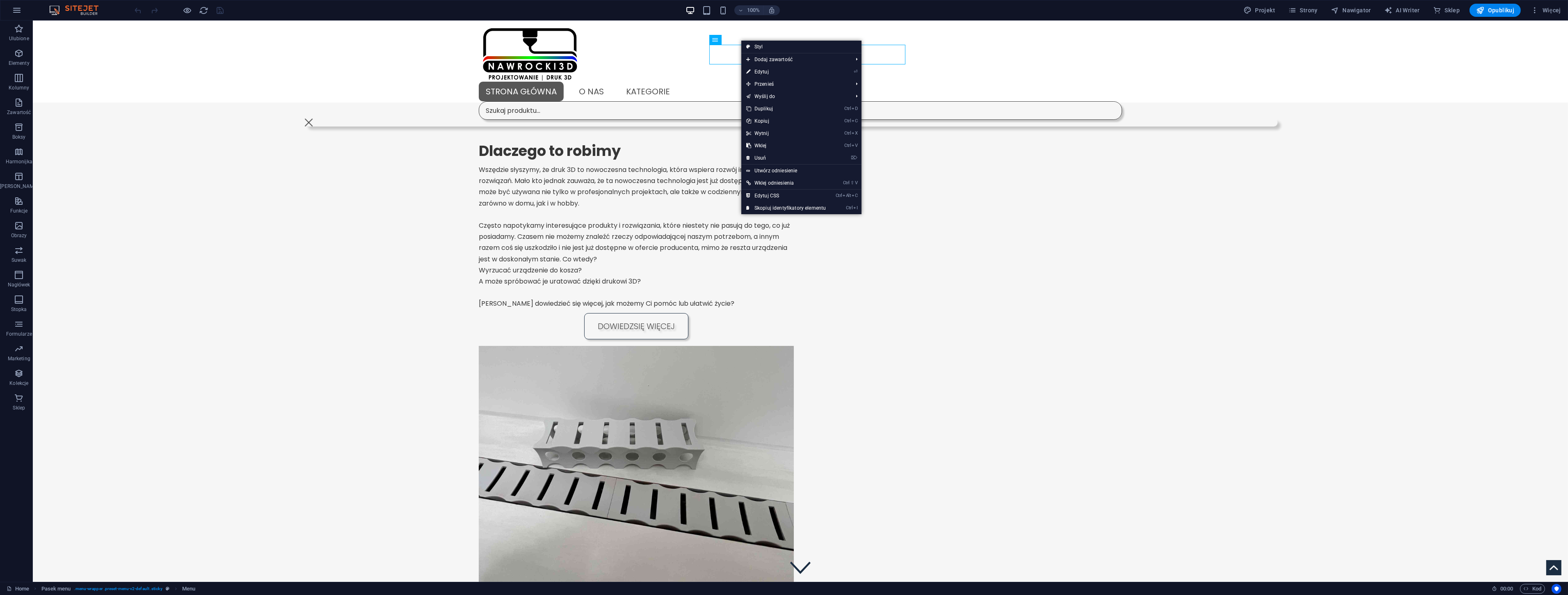
select select "default"
select select "2"
select select
select select "primary"
select select "3"
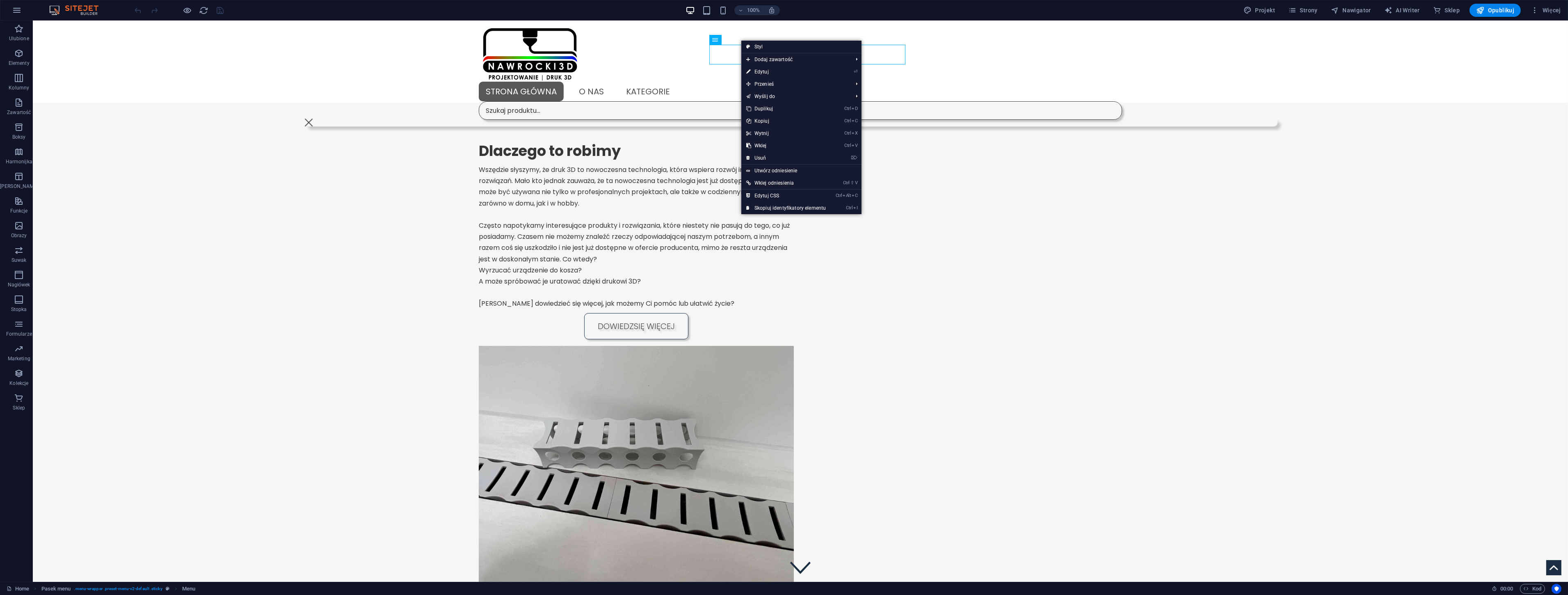
select select
select select "secondary"
select select "4"
select select
select select "secondary"
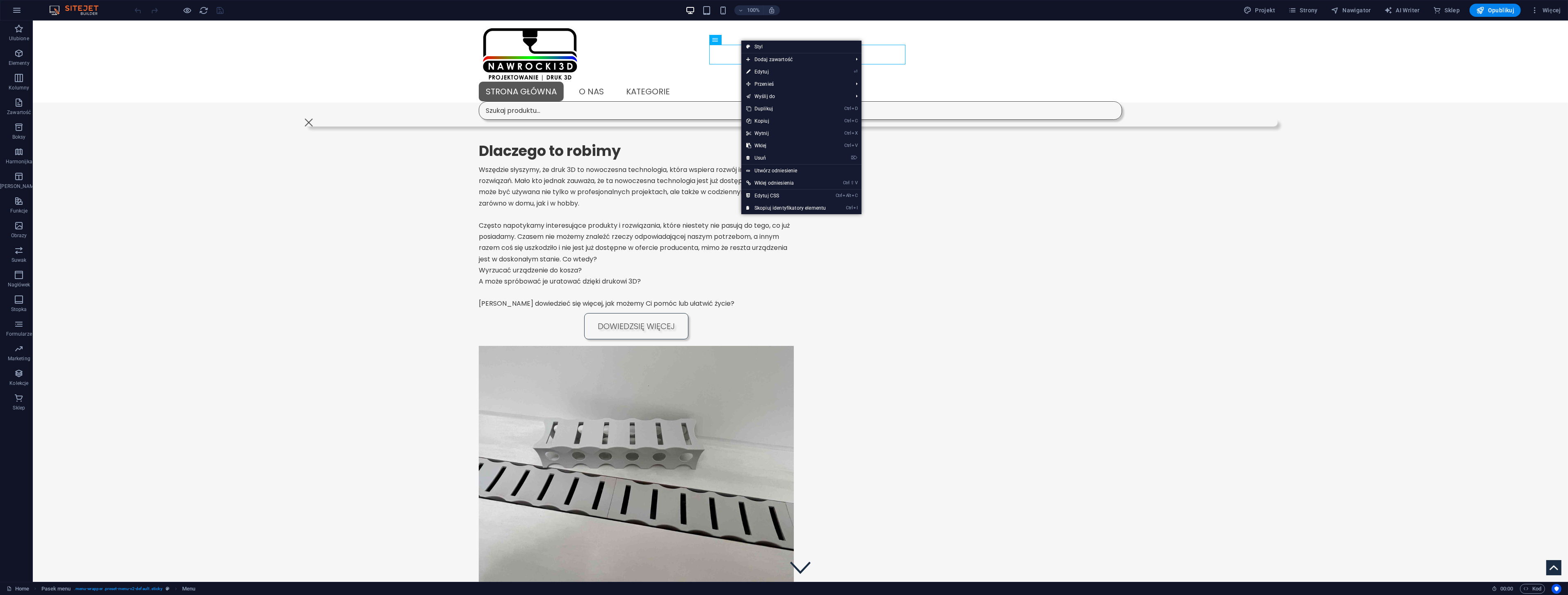
select select "5"
select select
select select "secondary"
select select "9"
select select
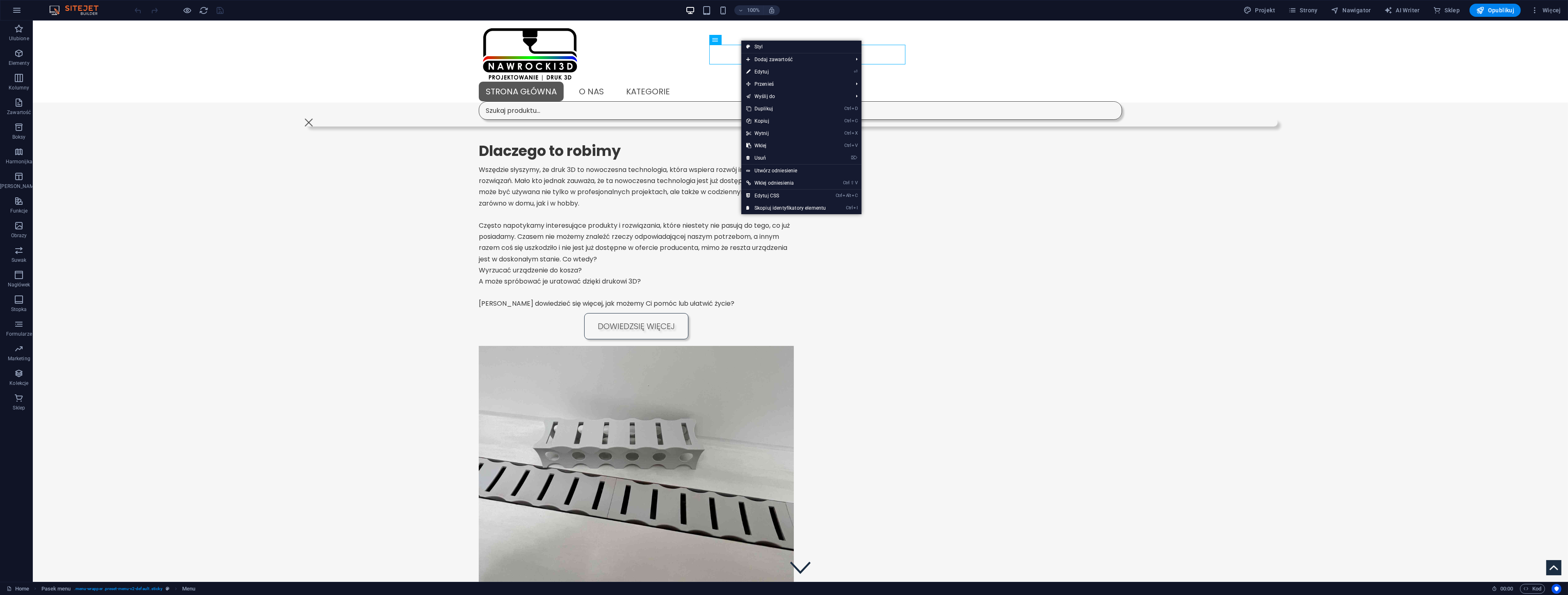
select select "primary"
select select "10"
select select
select select "secondary"
select select "11"
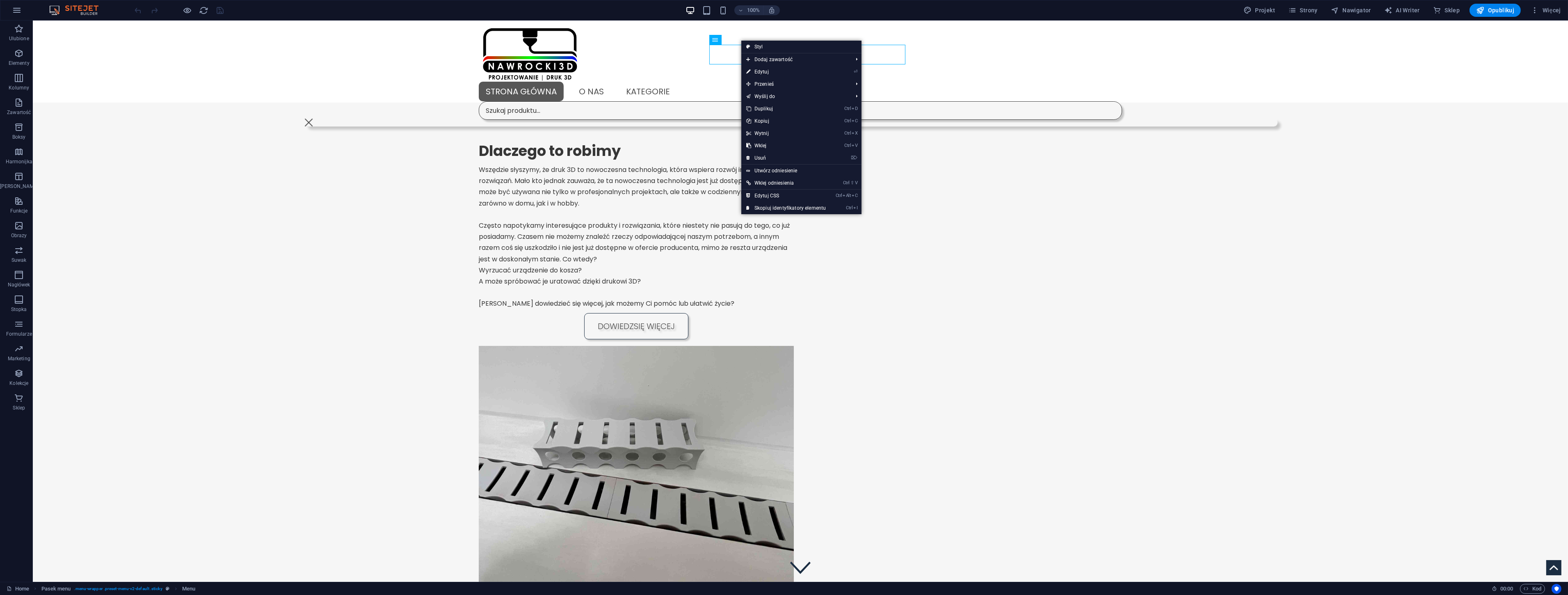
select select
select select "secondary"
select select "6"
select select
select select "primary"
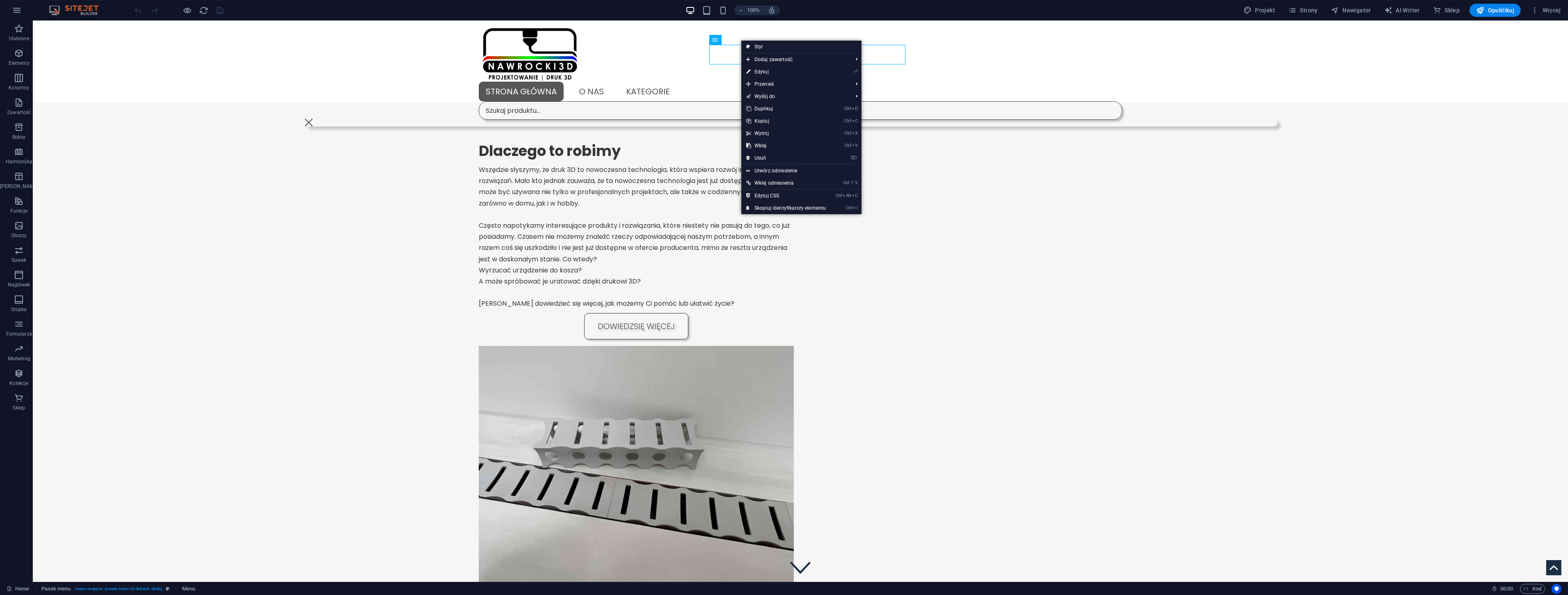
select select "7"
select select
select select "secondary"
select select "8"
select select
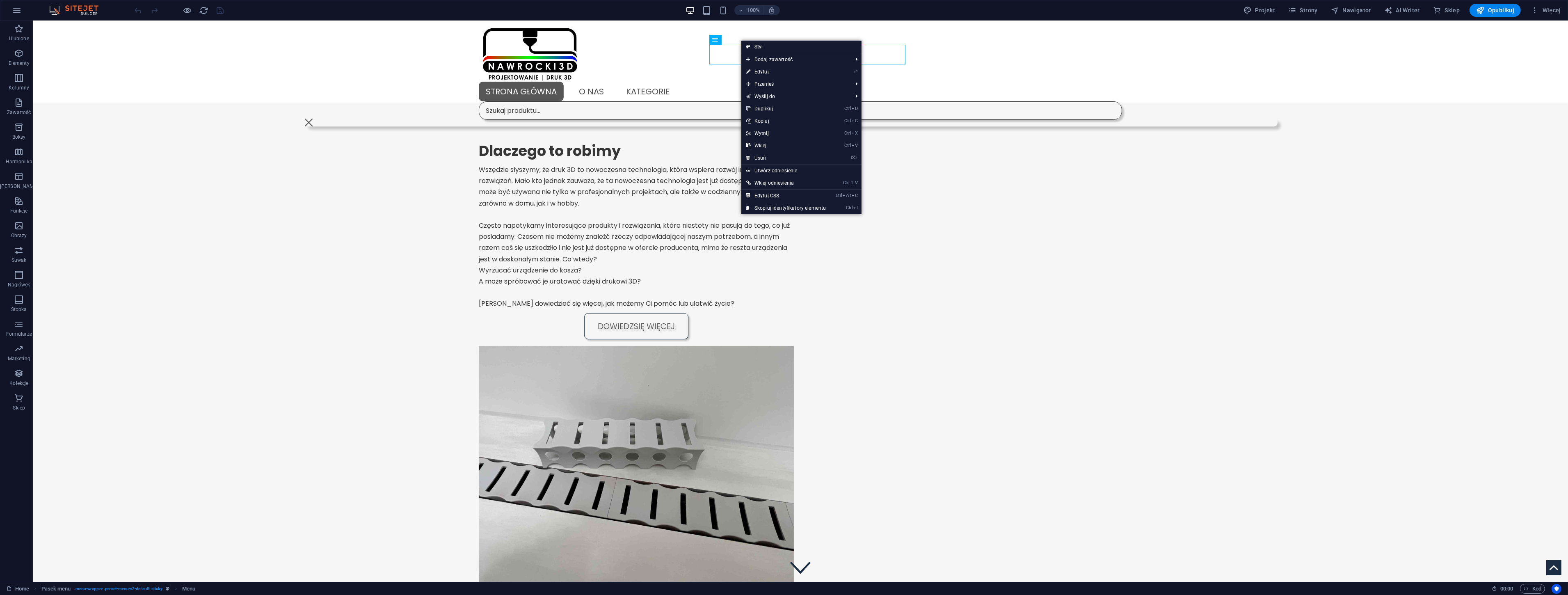
select select "secondary"
select select "12"
select select
select select "primary"
select select "13"
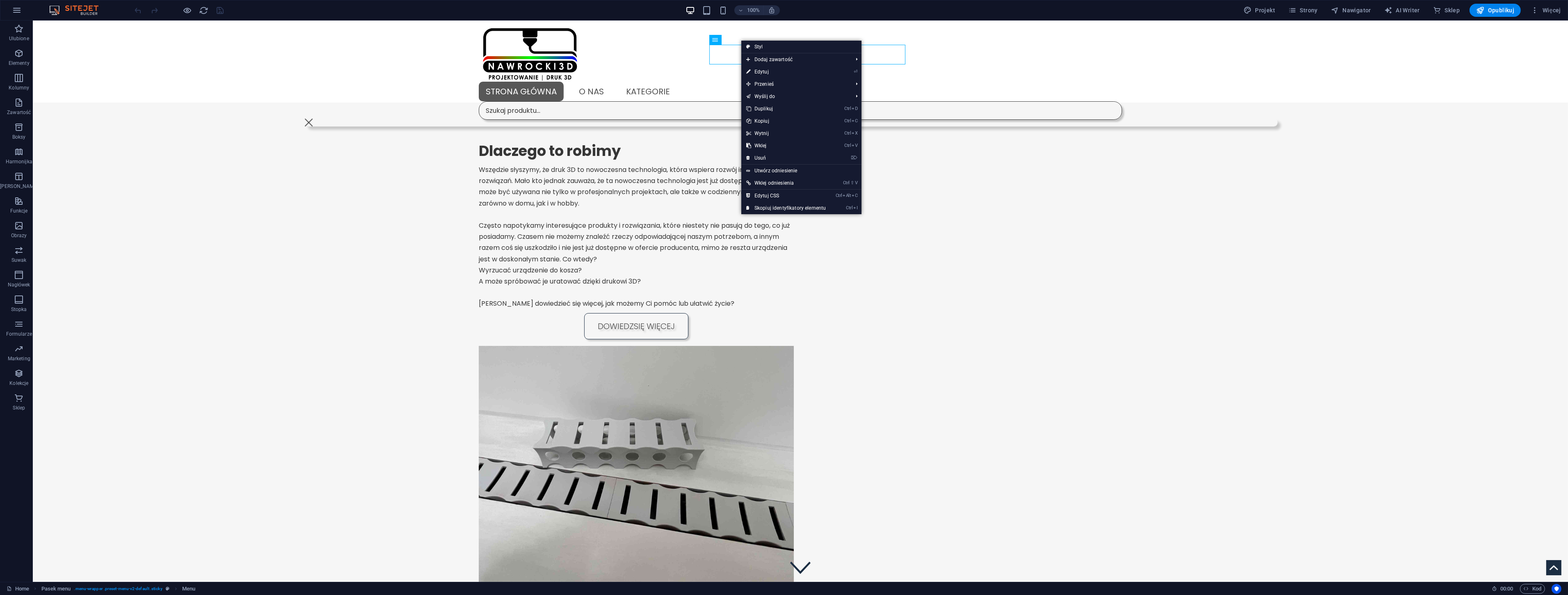
select select
select select "primary"
select select "14"
select select
select select "secondary"
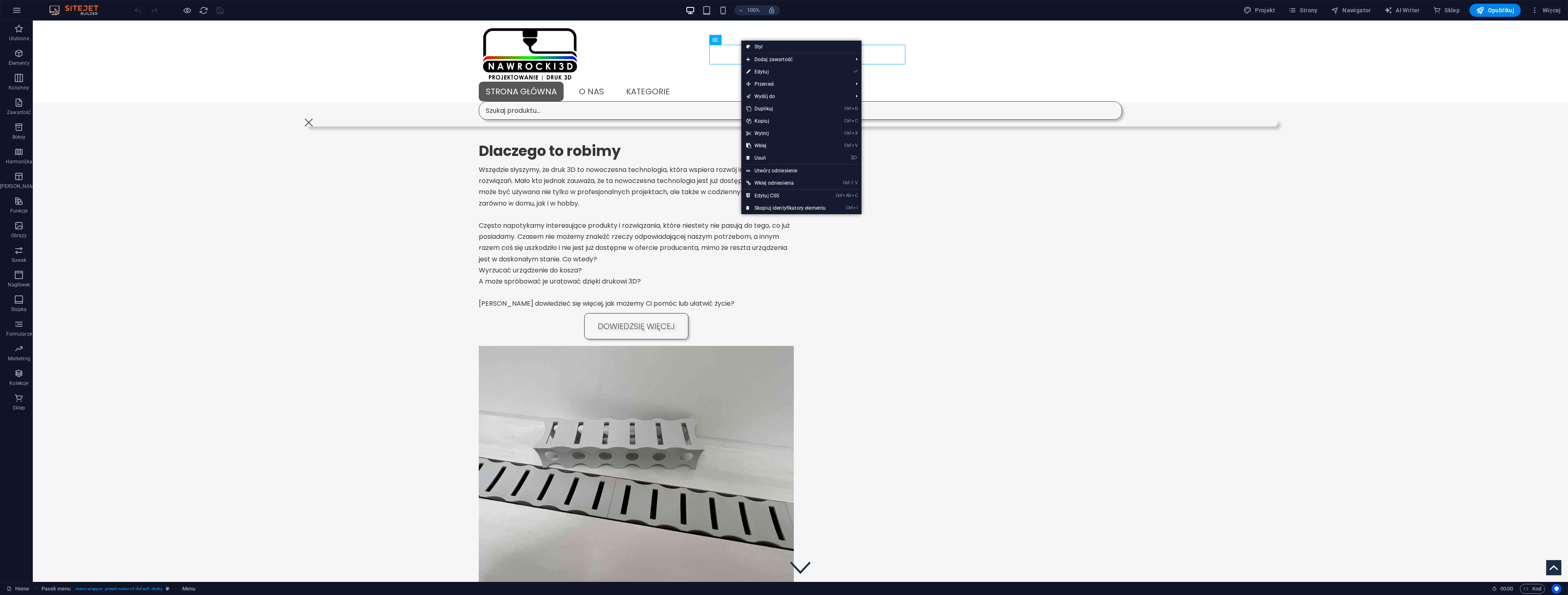
select select "15"
select select
select select "secondary"
select select "16"
select select
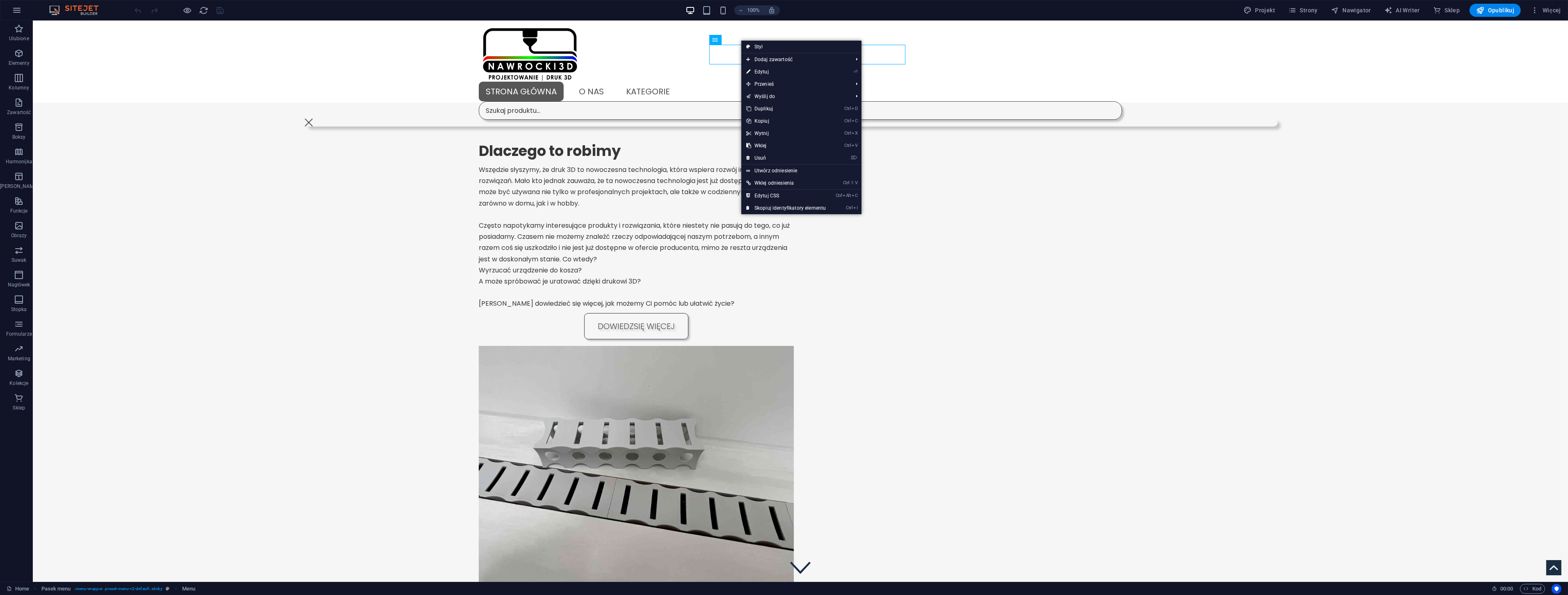
select select "primary"
select select "17"
select select
select select "primary"
select select "18"
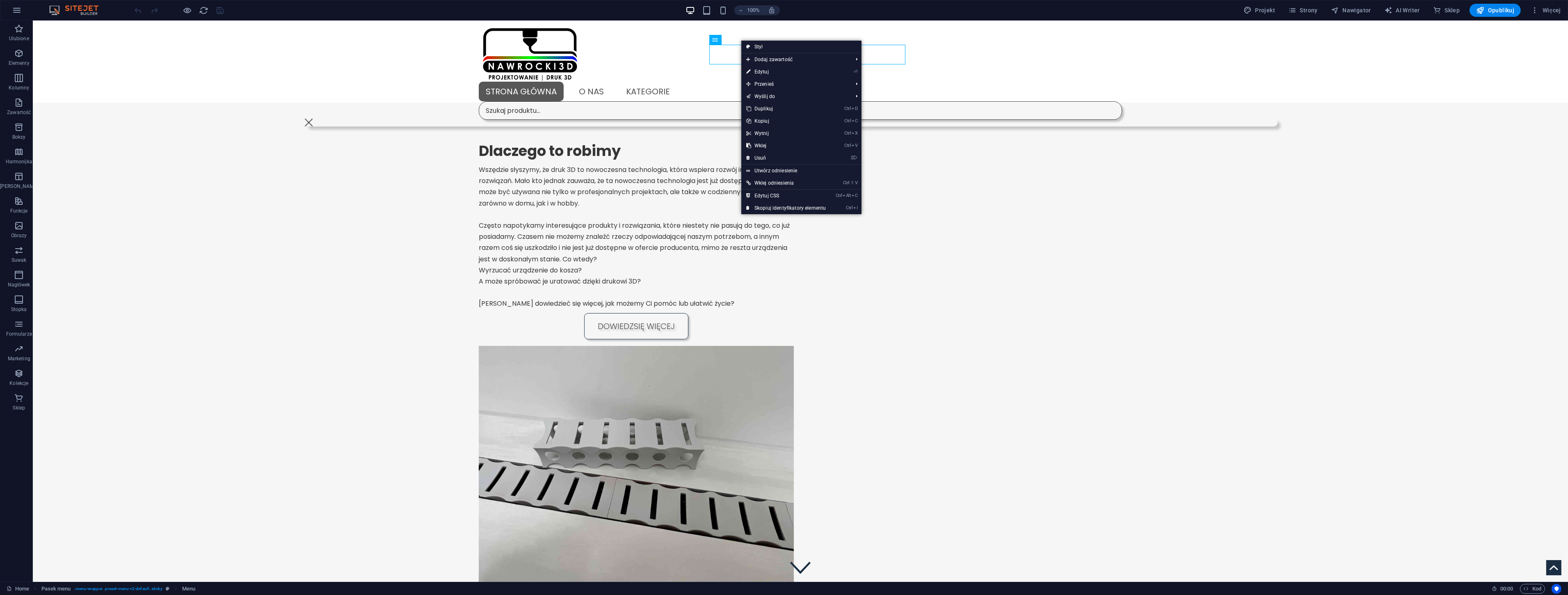
select select
select select "secondary"
select select "19"
select select
select select "secondary"
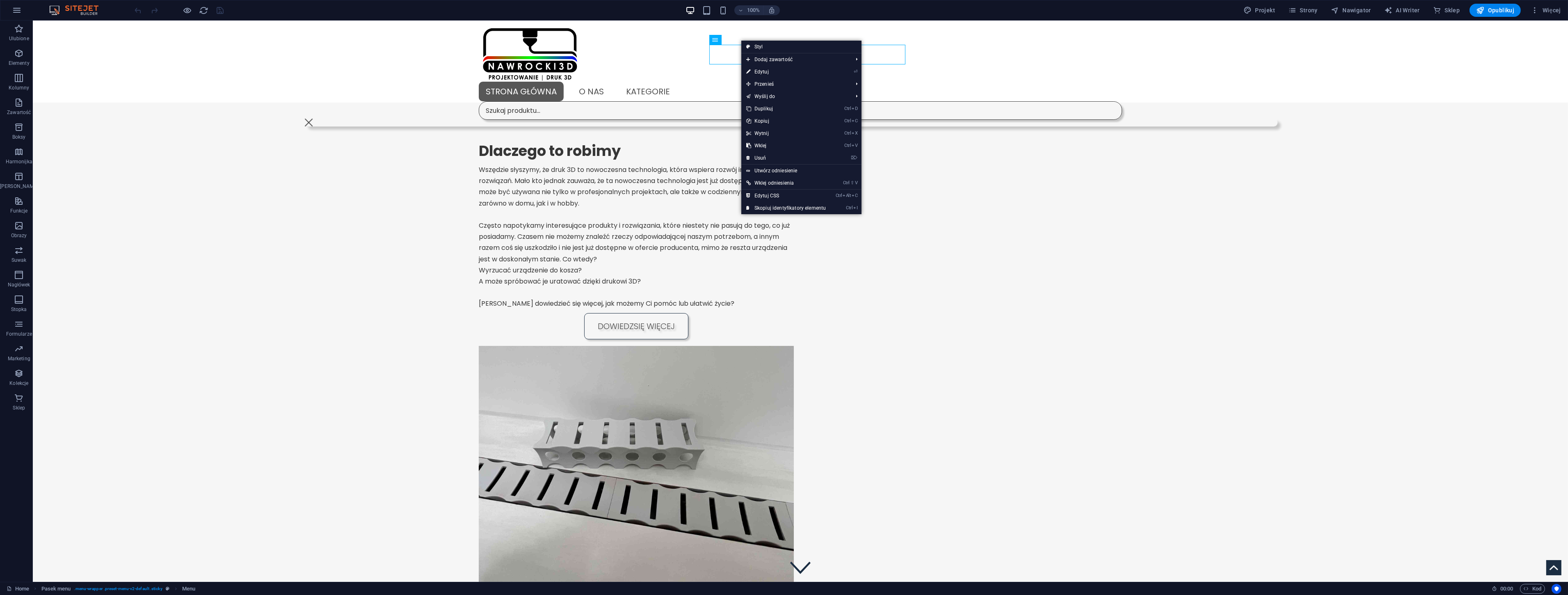
select select "20"
select select
select select "secondary"
select select "21"
select select
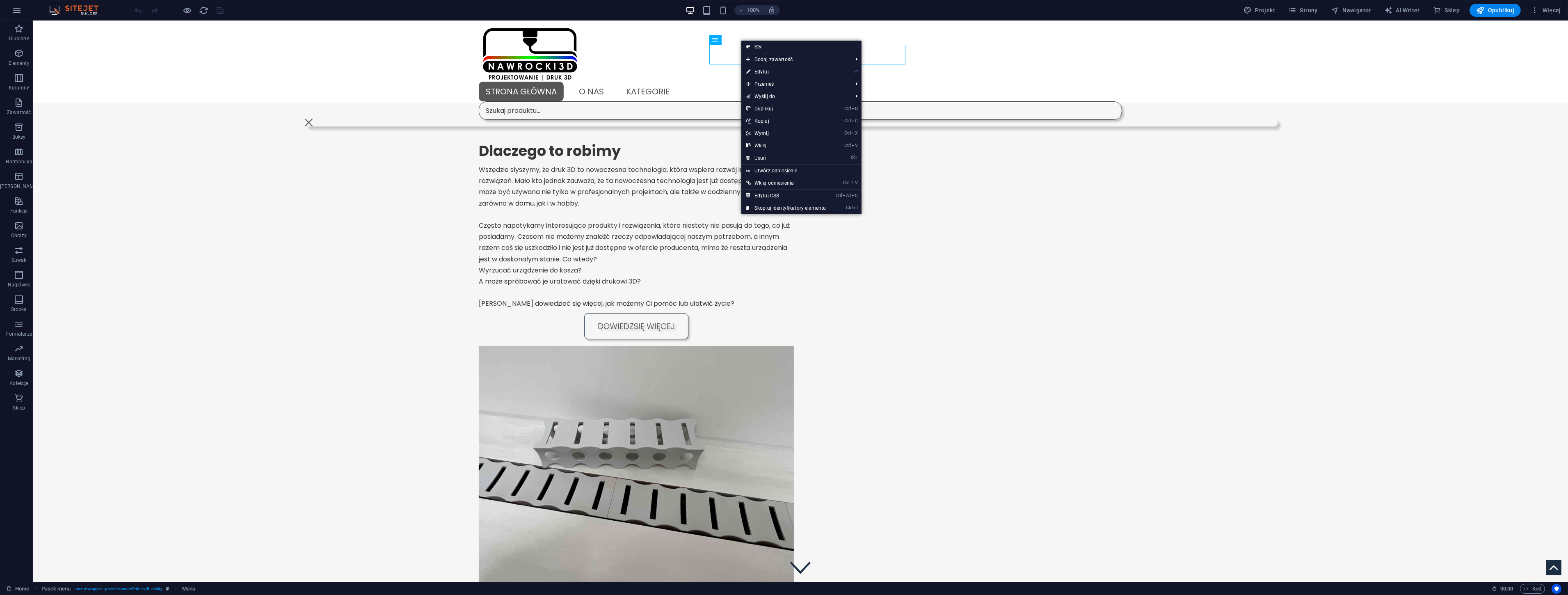
select select "primary"
select select "22"
select select
select select "default"
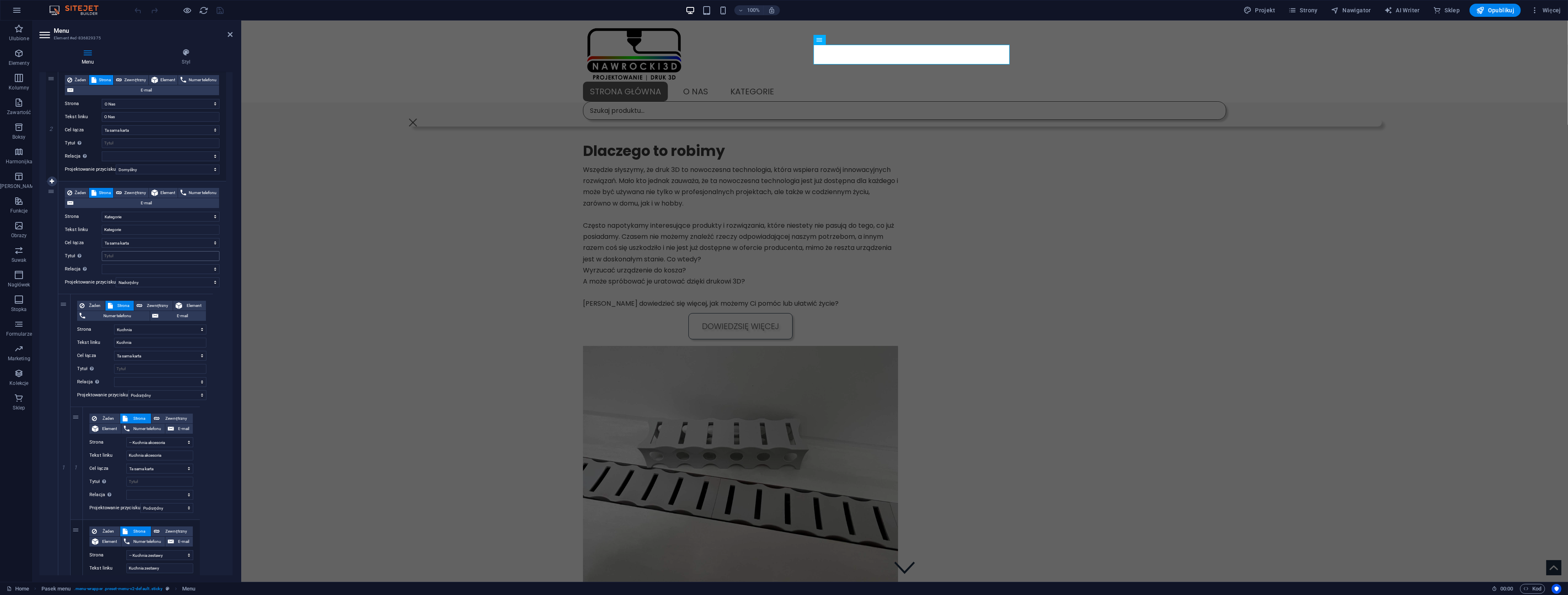
scroll to position [228, 0]
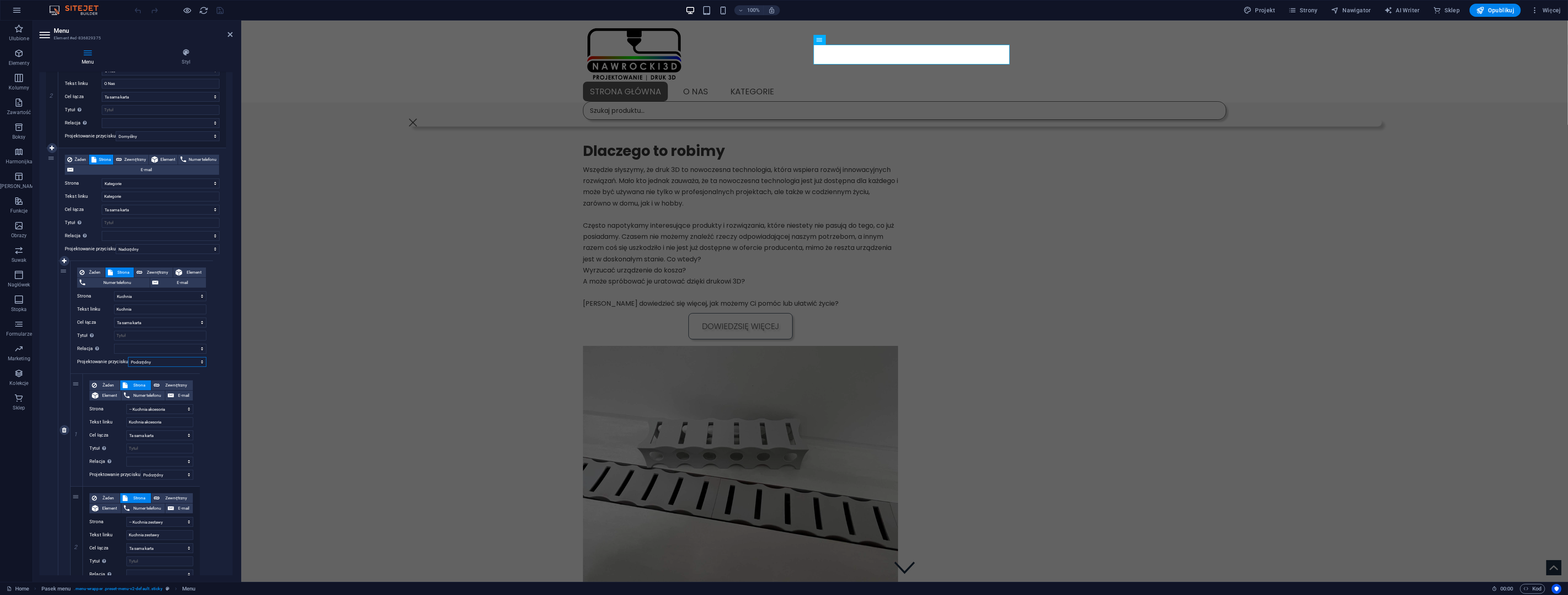
click at [157, 364] on select "Żaden Domyślny Nadrzędny Podrzędny" at bounding box center [167, 362] width 78 height 10
select select "primary"
click at [128, 357] on select "Żaden Domyślny Nadrzędny Podrzędny" at bounding box center [167, 362] width 78 height 10
select select
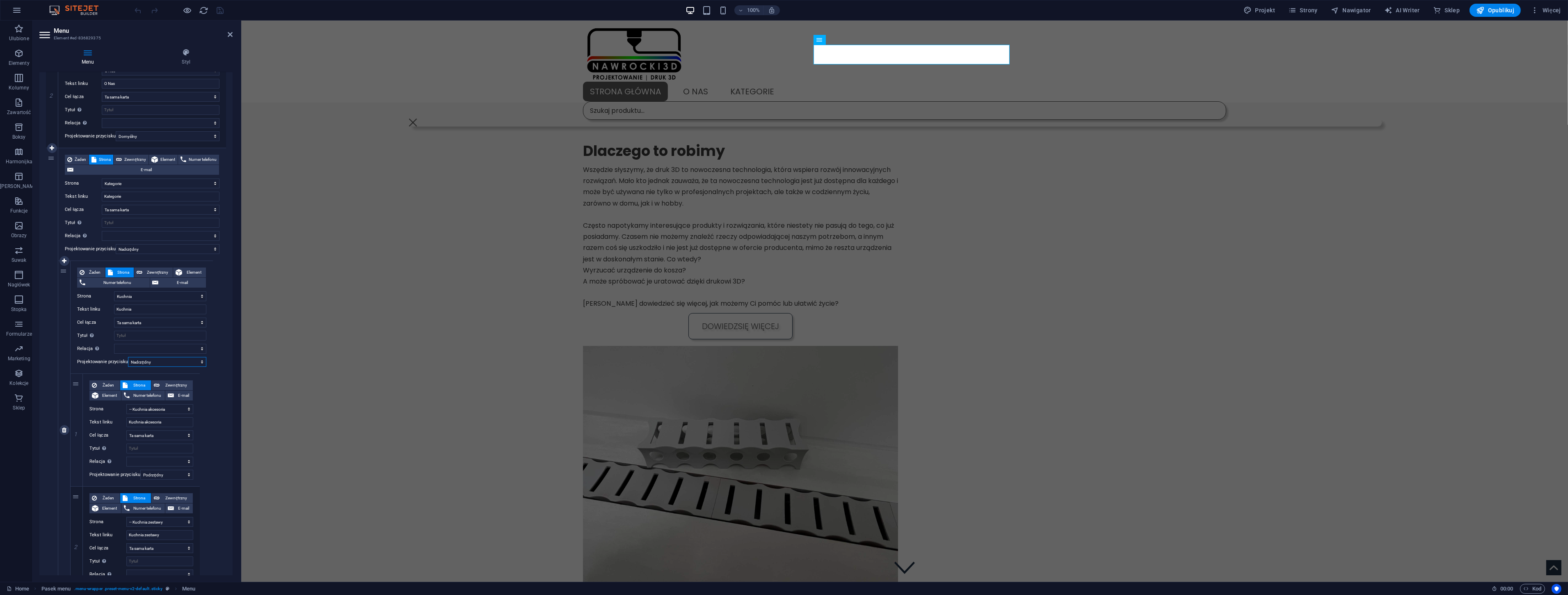
select select
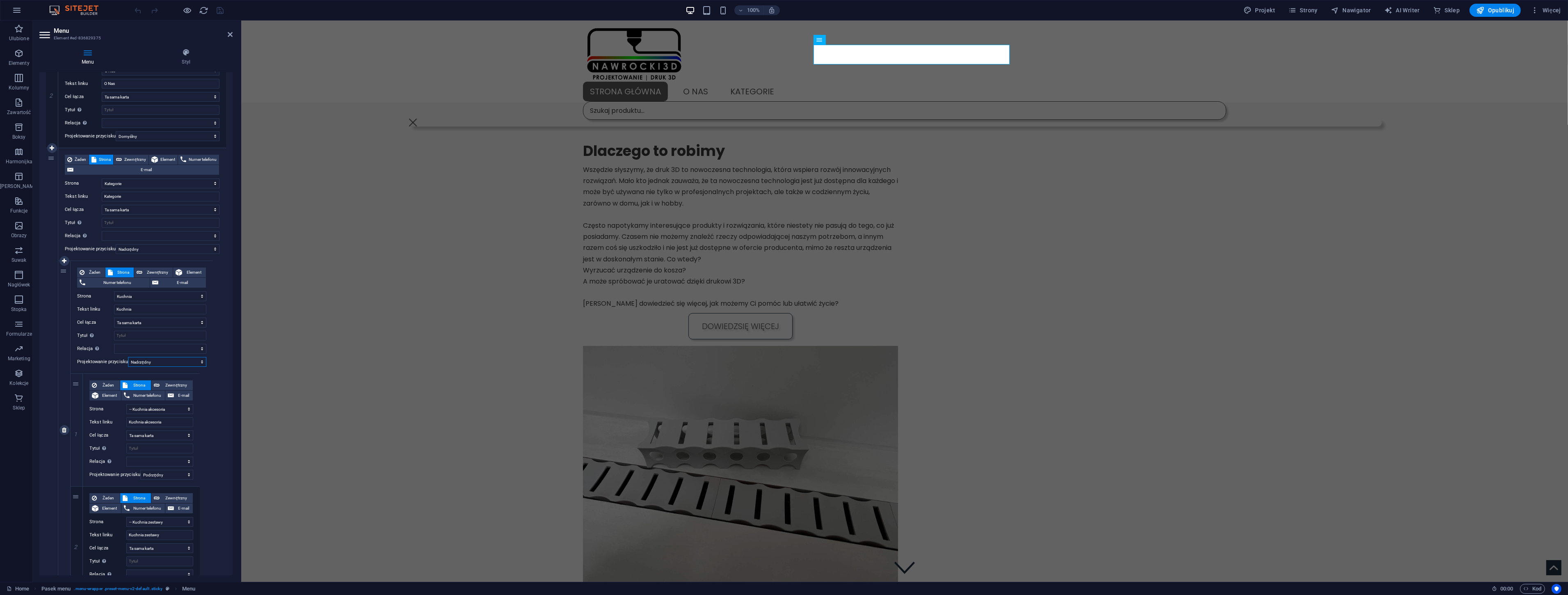
select select
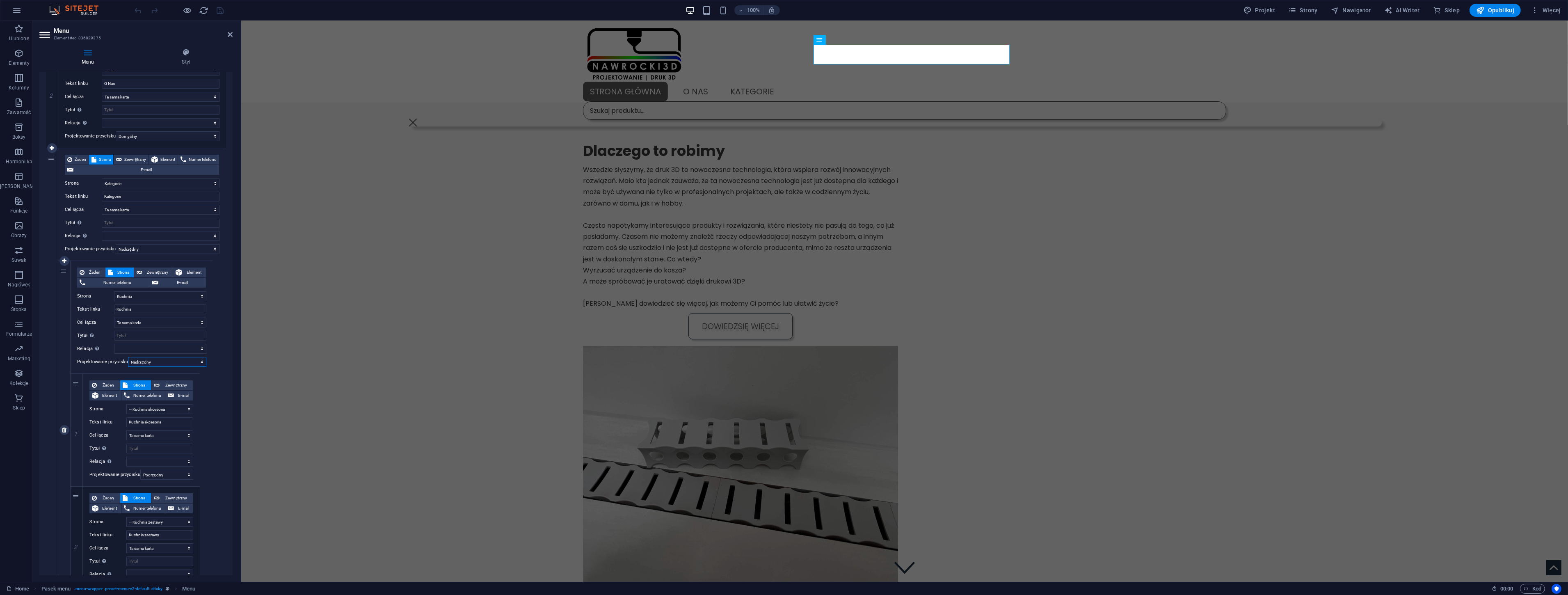
select select
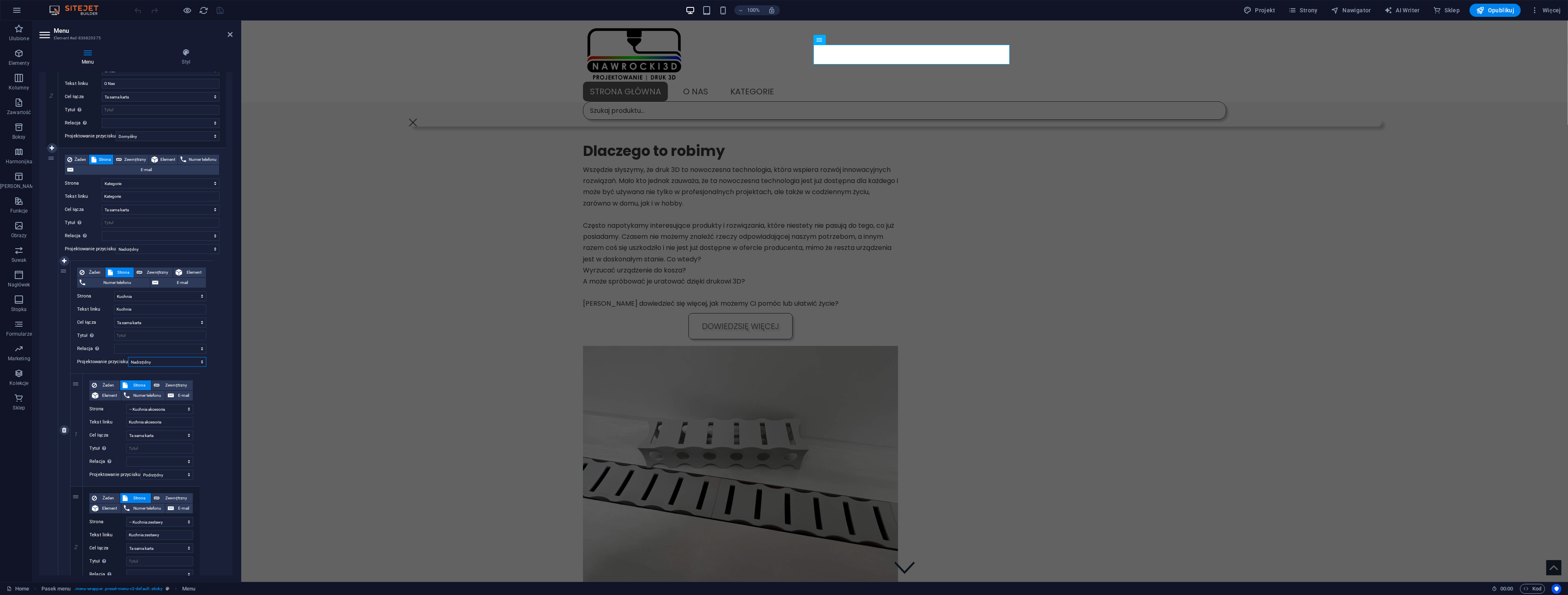
select select
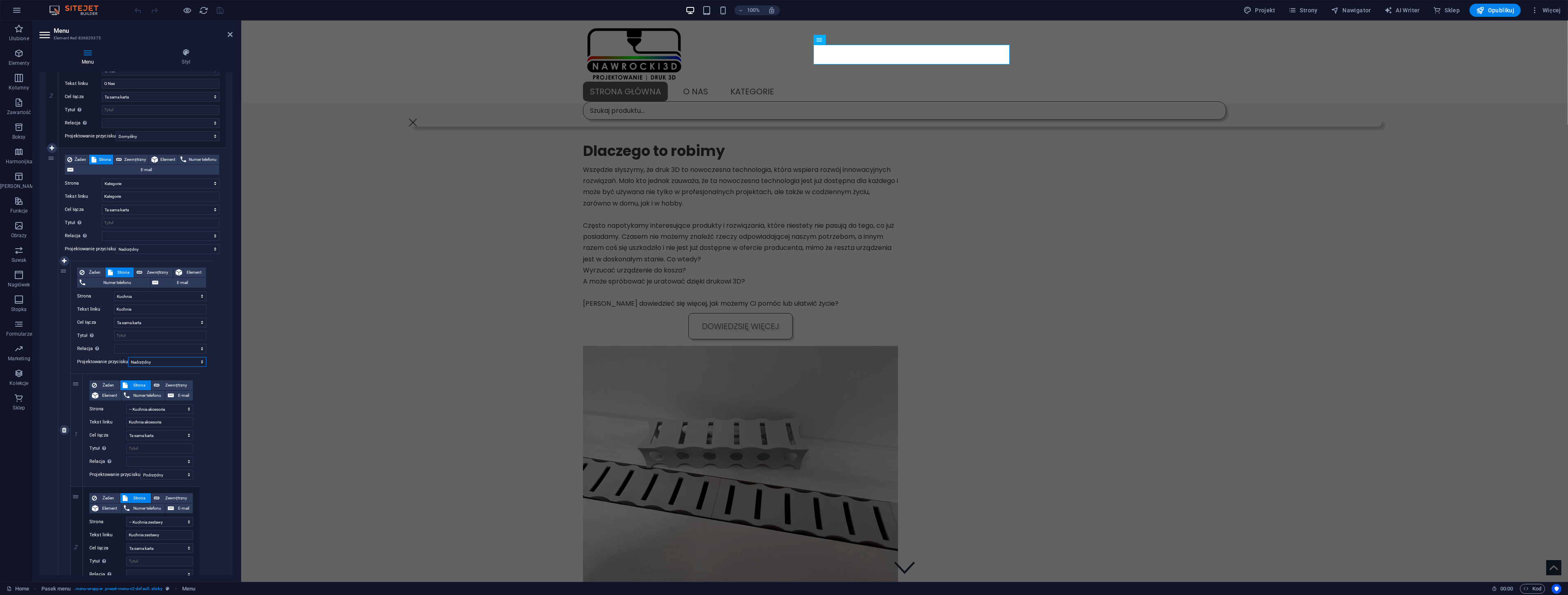
select select
click at [132, 251] on select "Żaden Domyślny Nadrzędny Podrzędny" at bounding box center [167, 248] width 103 height 10
select select "default"
click at [116, 244] on select "Żaden Domyślny Nadrzędny Podrzędny" at bounding box center [167, 248] width 103 height 10
select select
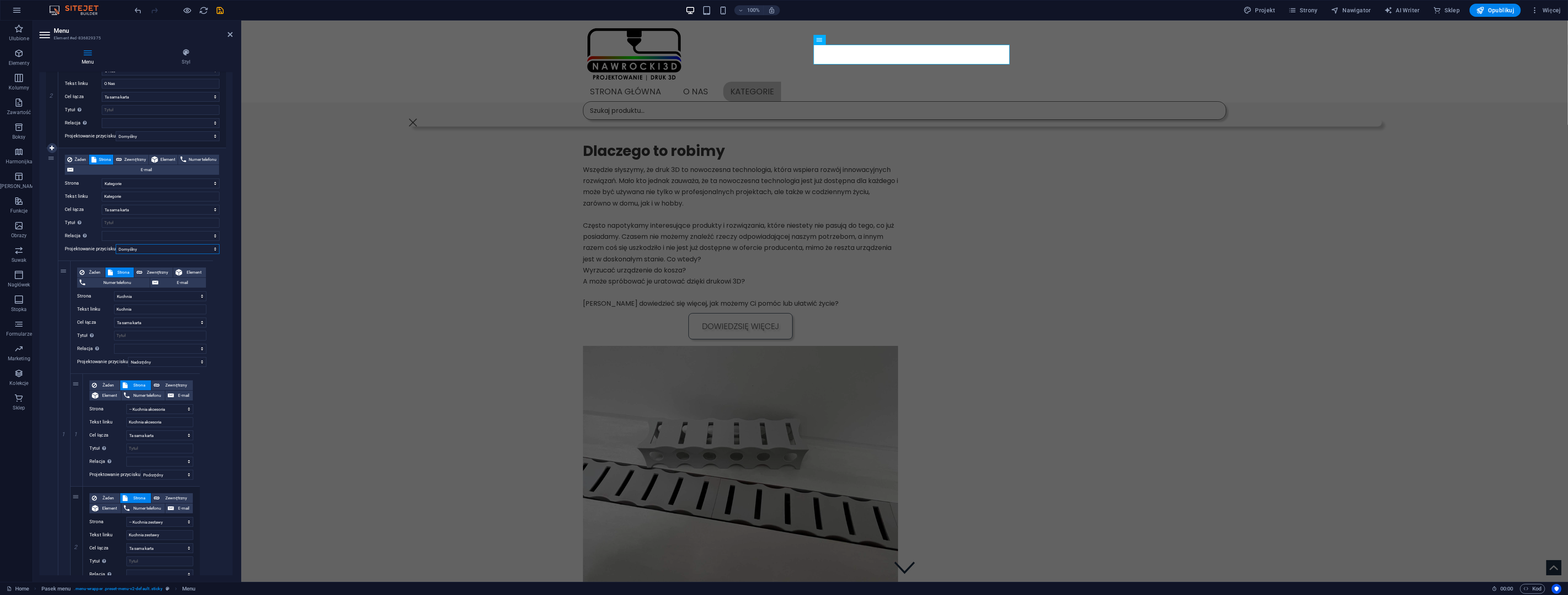
select select
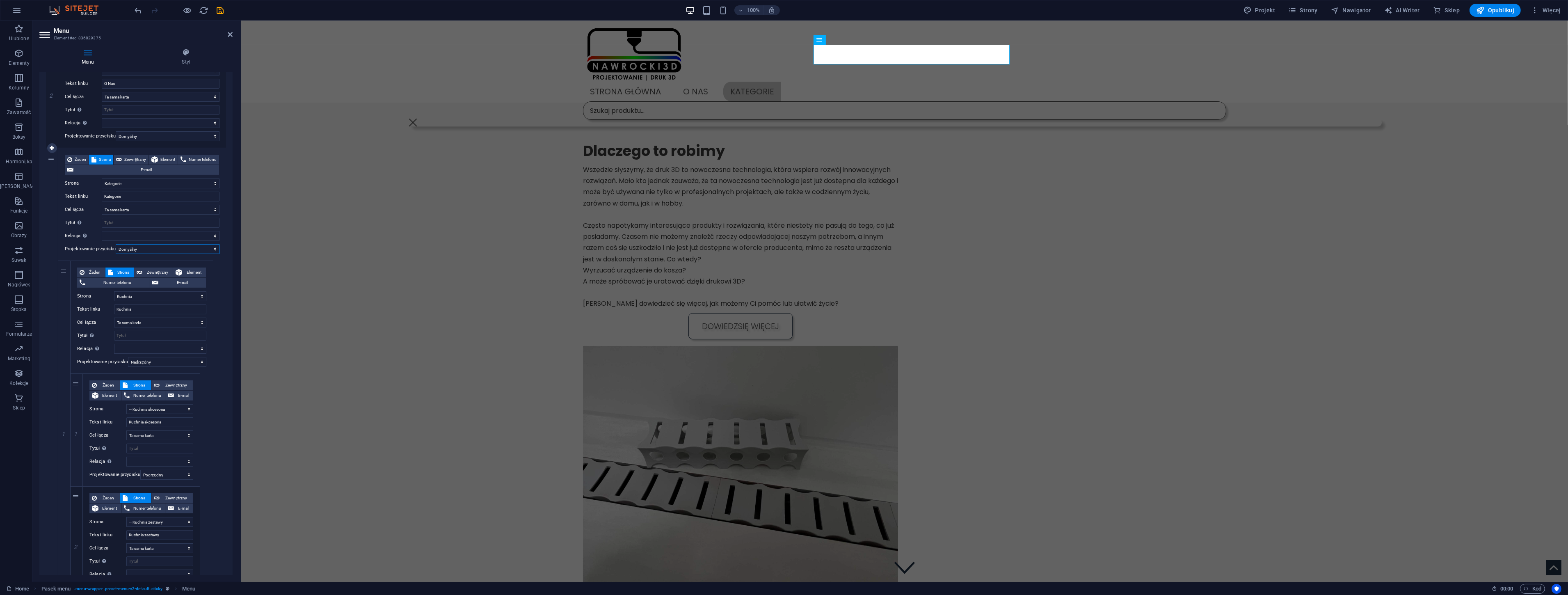
select select
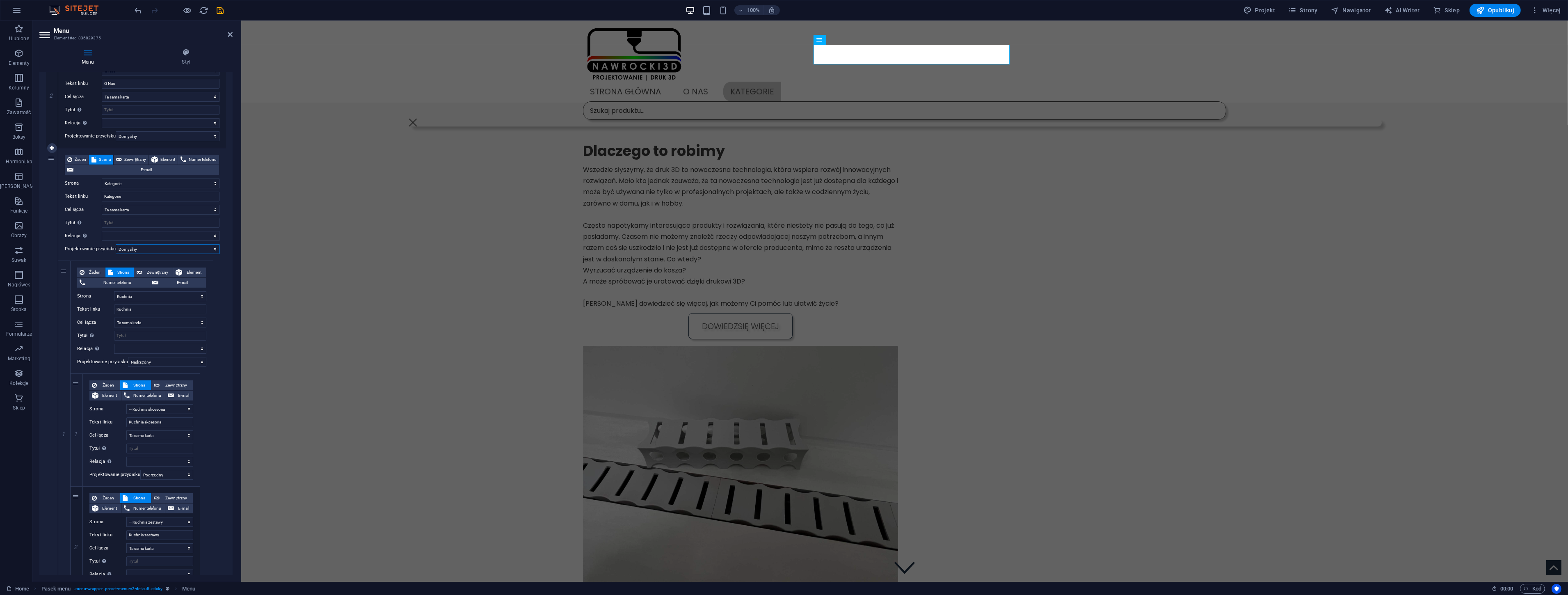
select select
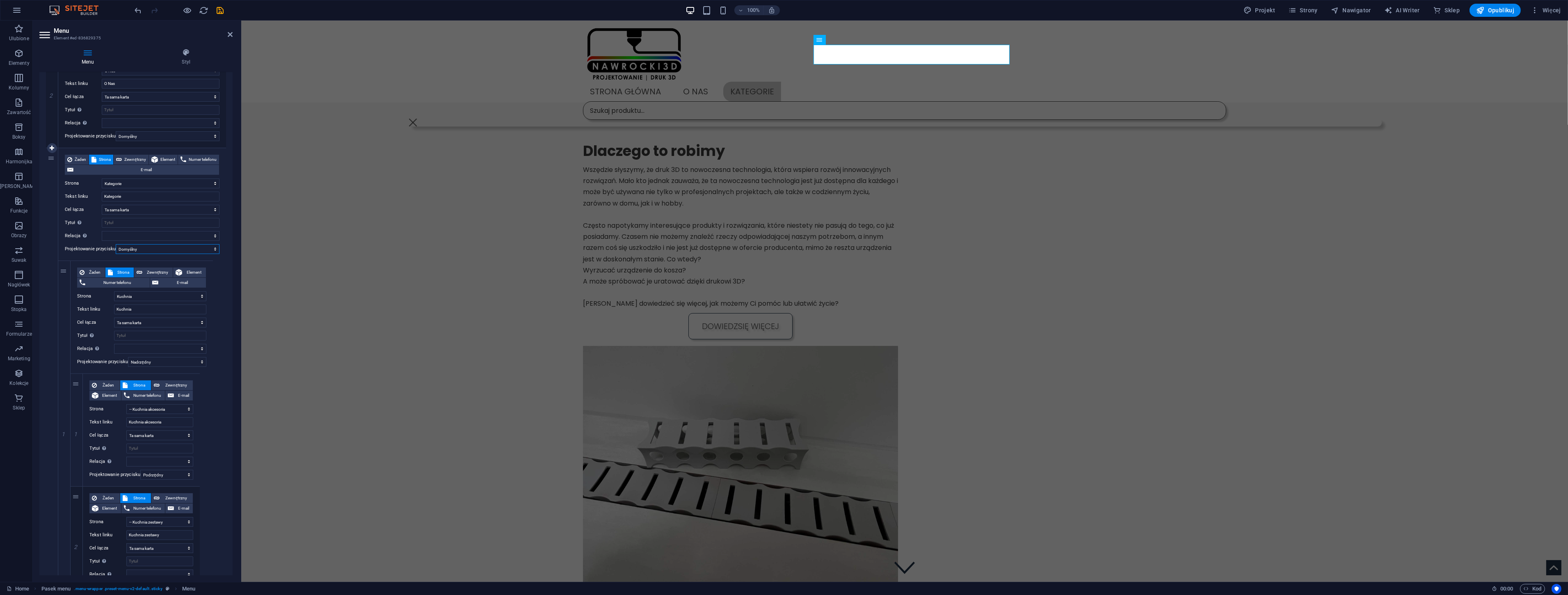
select select
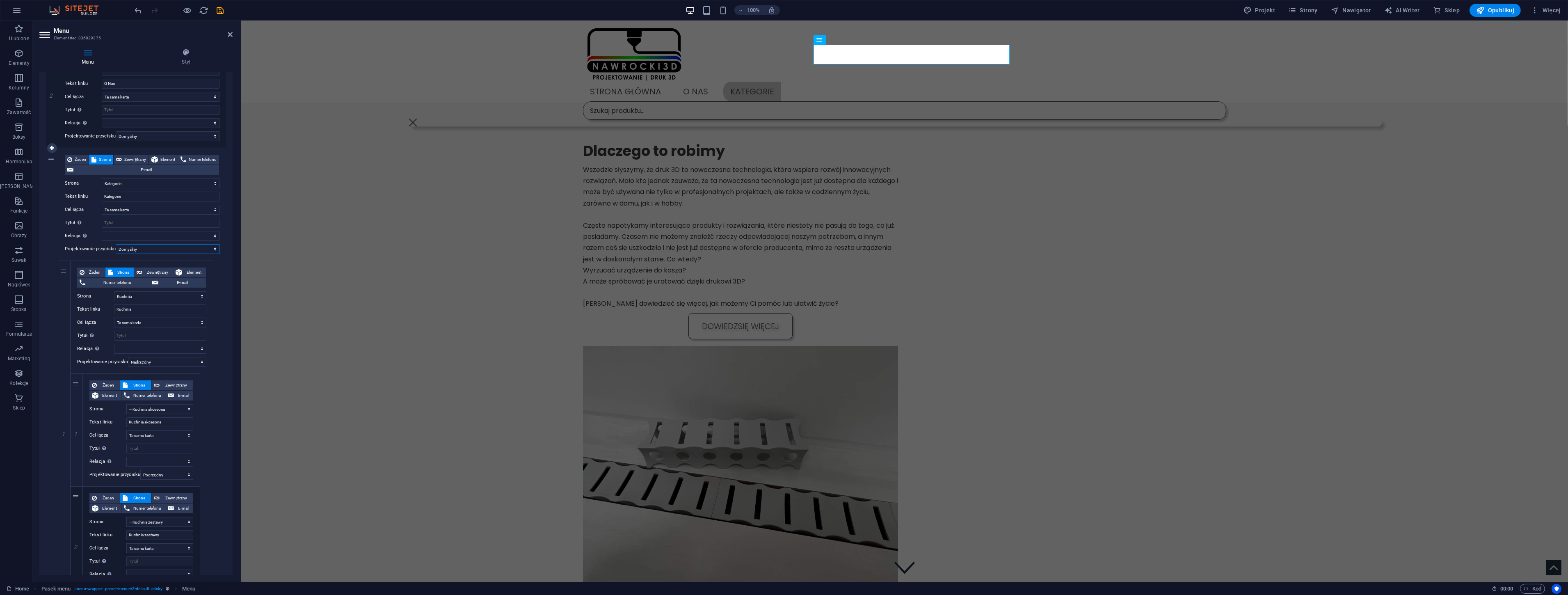
select select
click at [219, 11] on icon "save" at bounding box center [220, 11] width 10 height 10
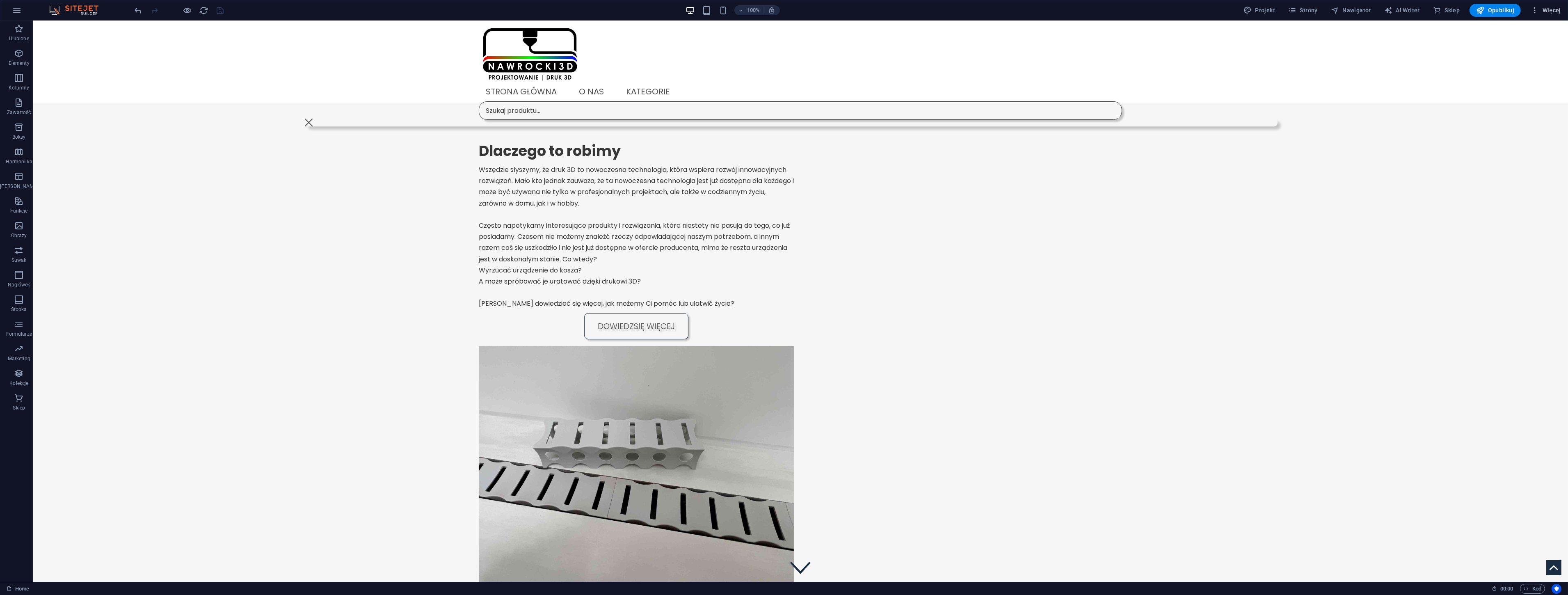
click at [1549, 9] on span "Więcej" at bounding box center [1546, 10] width 31 height 8
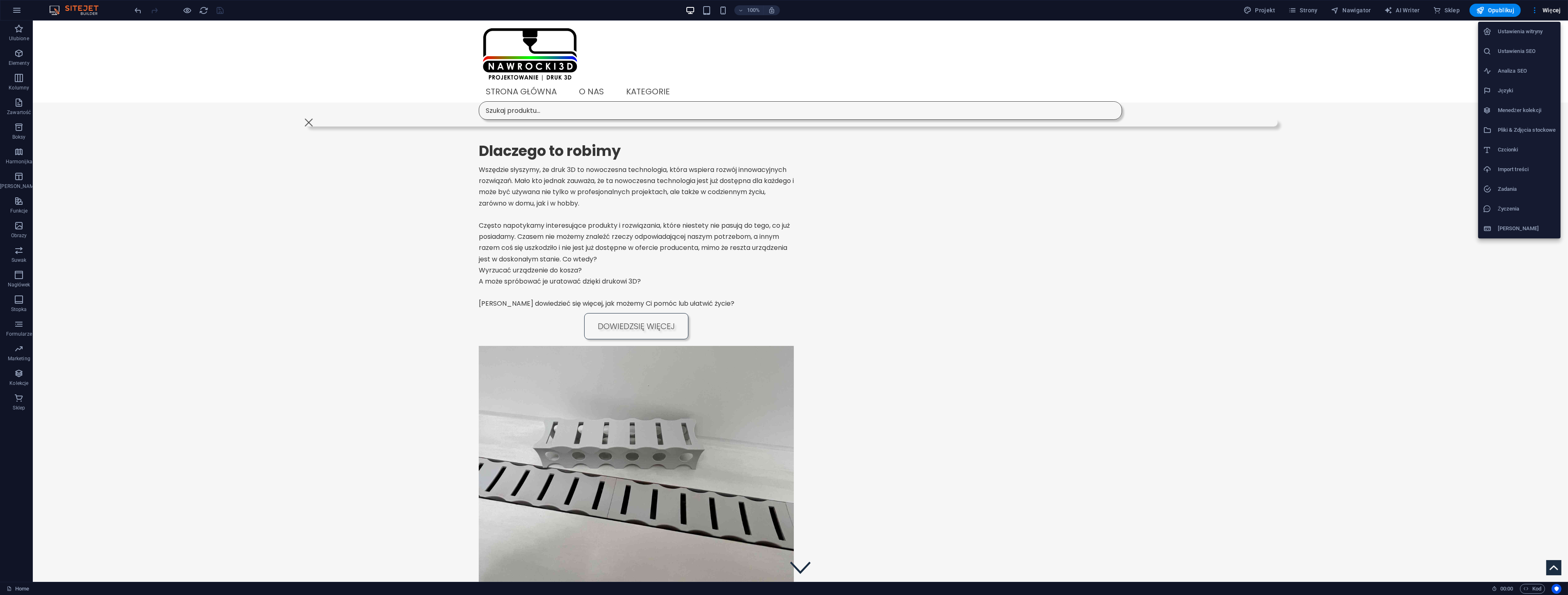
click at [1518, 110] on h6 "Menedżer kolekcji" at bounding box center [1527, 110] width 58 height 10
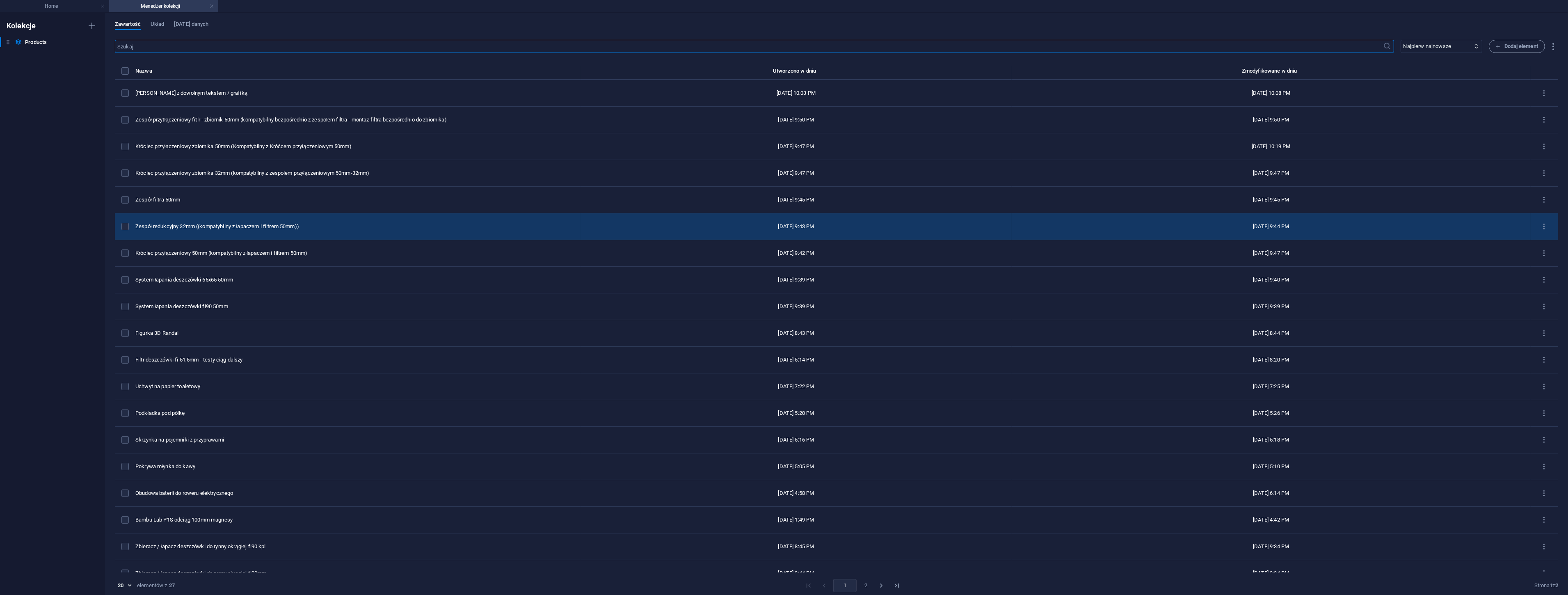
click at [278, 226] on div "Zespół redukcyjny 32mm ((kompatybilny z łapaczem i filtrem 50mm))" at bounding box center [354, 226] width 438 height 7
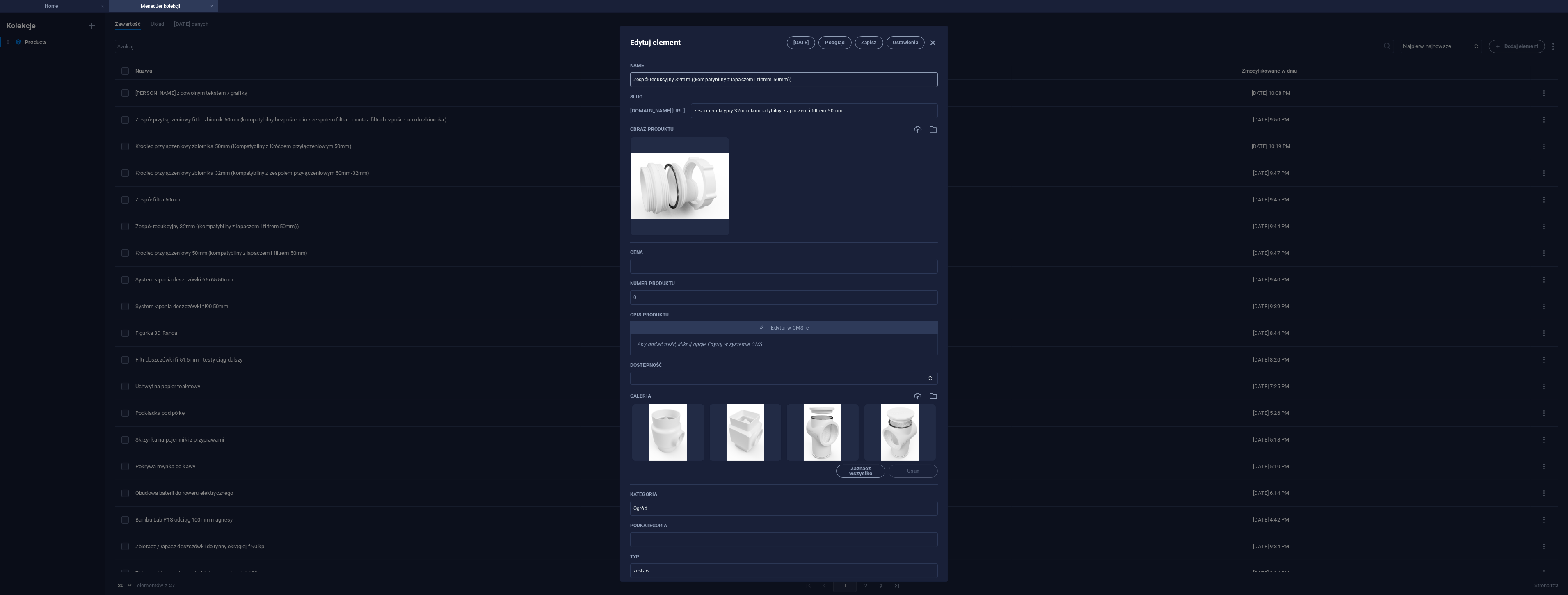
click at [695, 78] on input "Zespół redukcyjny 32mm ((kompatybilny z łapaczem i filtrem 50mm))" at bounding box center [784, 79] width 308 height 15
click at [808, 76] on input "Zespół redukcyjny 32mm (kompatybilny z łapaczem i filtrem 50mm))" at bounding box center [784, 79] width 308 height 15
type input "Zespół redukcyjny 32mm (kompatybilny z łapaczem i filtrem 50mm)"
click at [872, 41] on span "Zapisz" at bounding box center [868, 42] width 15 height 6
click at [932, 42] on icon "button" at bounding box center [933, 43] width 10 height 10
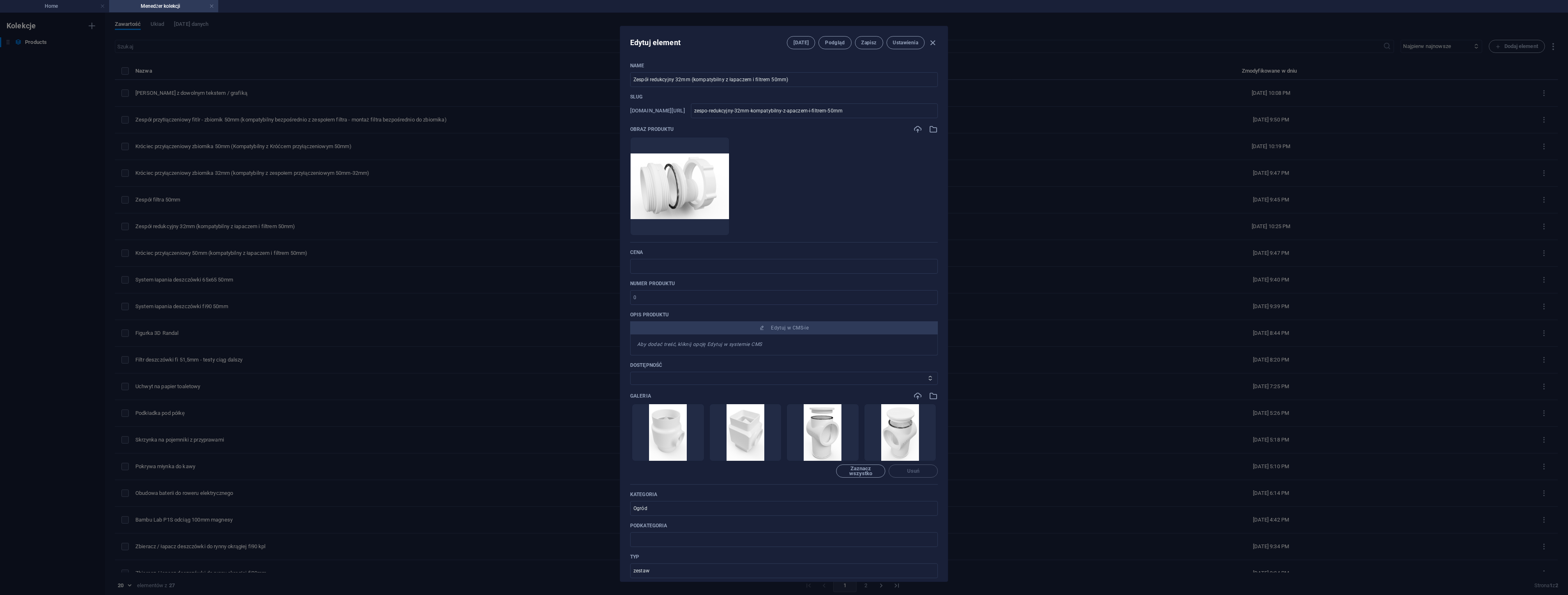
type input "zespo-redukcyjny-32mm-kompatybilny-z-apaczem-i-filtrem-50mm"
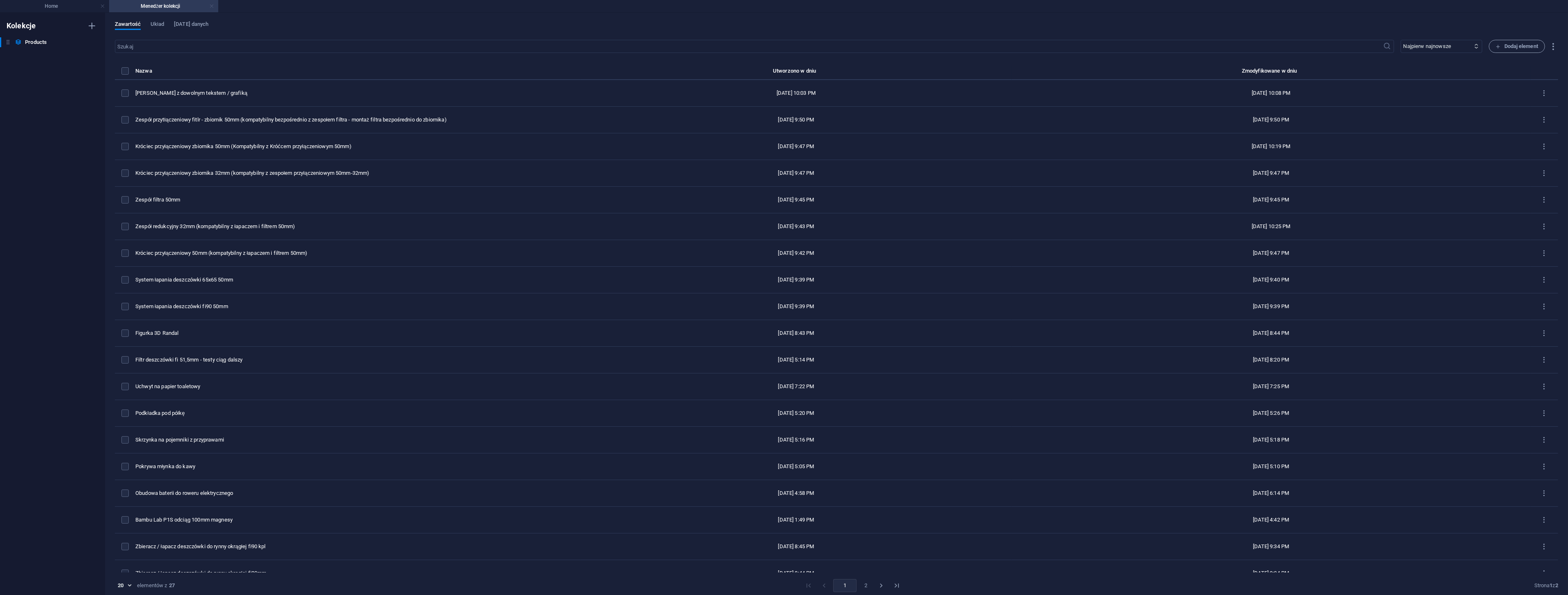
click at [212, 7] on link at bounding box center [212, 6] width 5 height 8
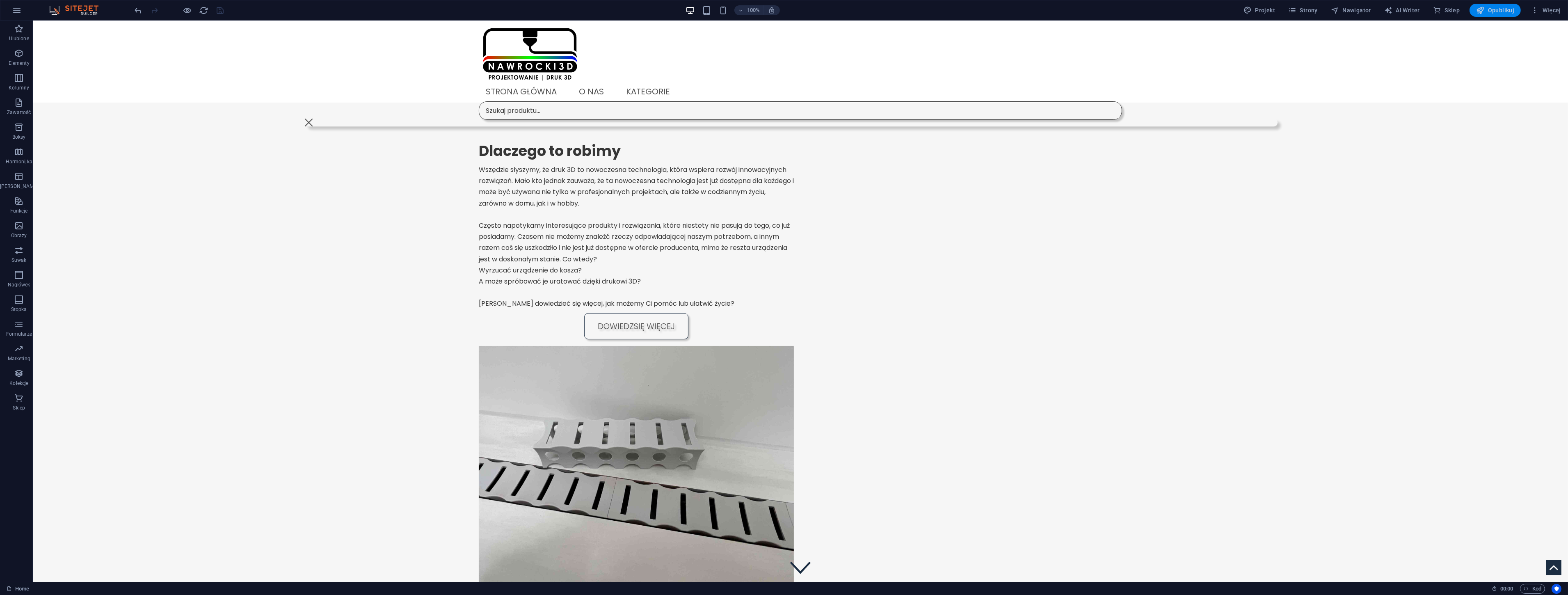
click at [1500, 11] on span "Opublikuj" at bounding box center [1495, 10] width 39 height 8
